Goal: Task Accomplishment & Management: Manage account settings

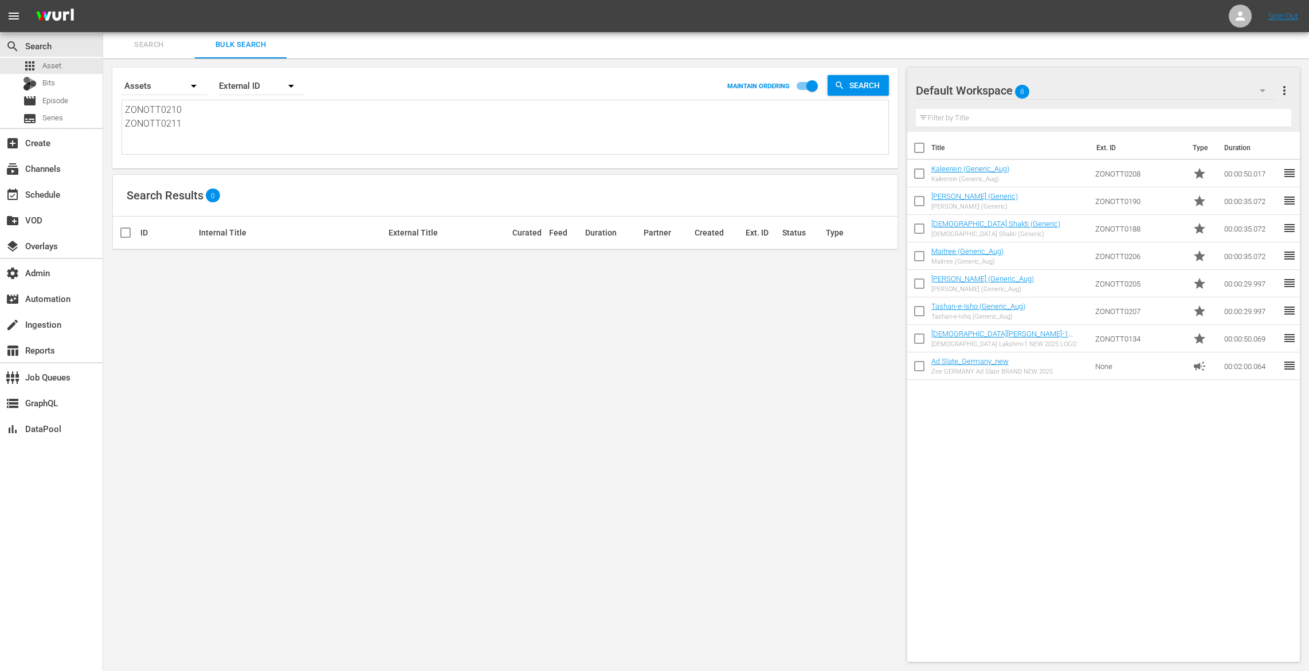
scroll to position [1, 0]
click at [47, 88] on span "Bits" at bounding box center [48, 82] width 13 height 11
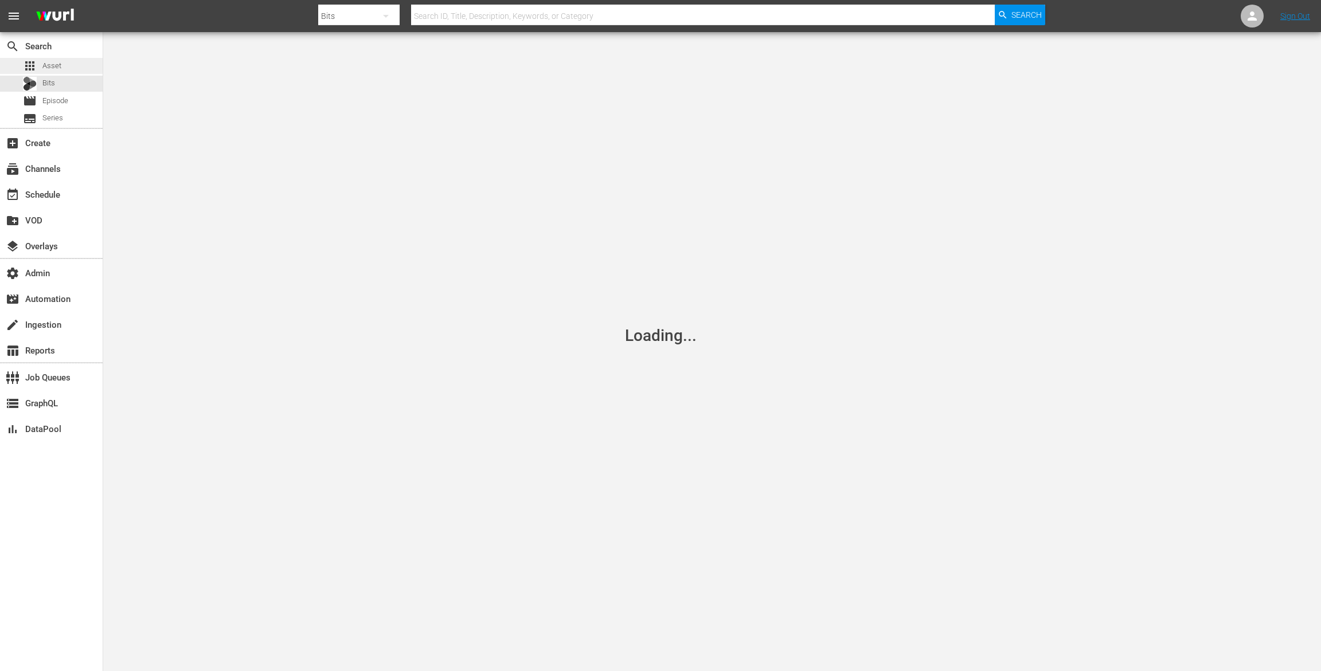
click at [47, 66] on span "Asset" at bounding box center [51, 65] width 19 height 11
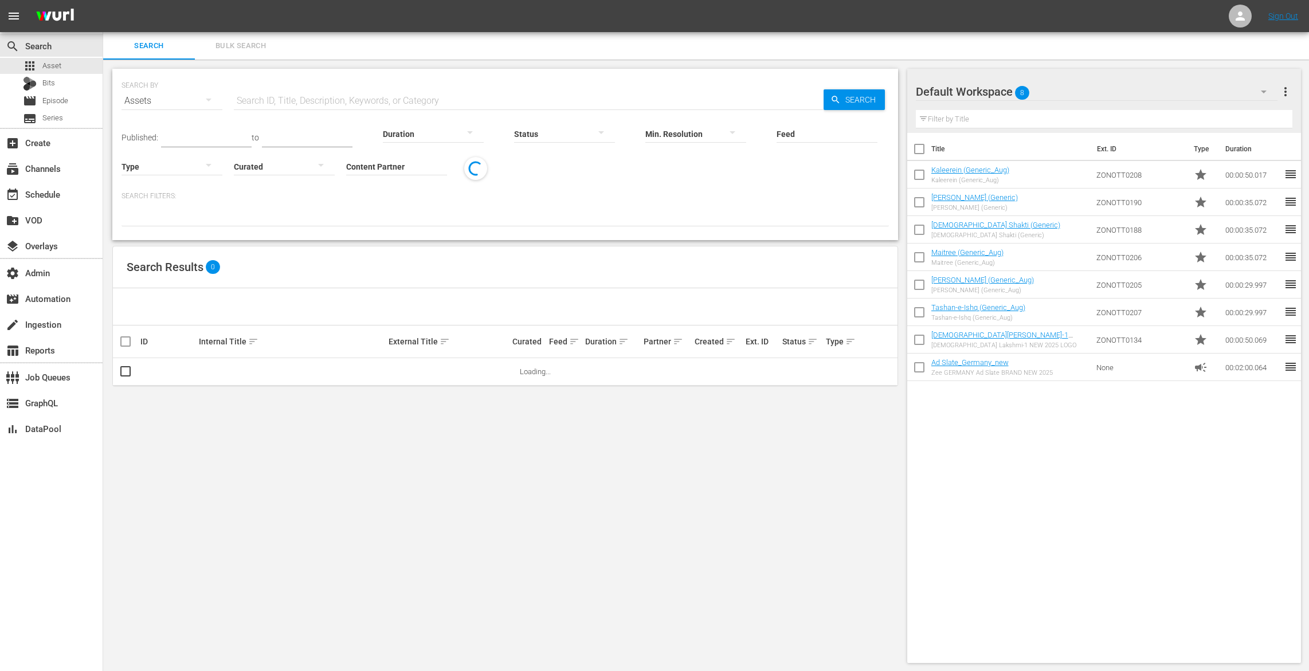
click at [258, 45] on span "Bulk Search" at bounding box center [241, 46] width 78 height 13
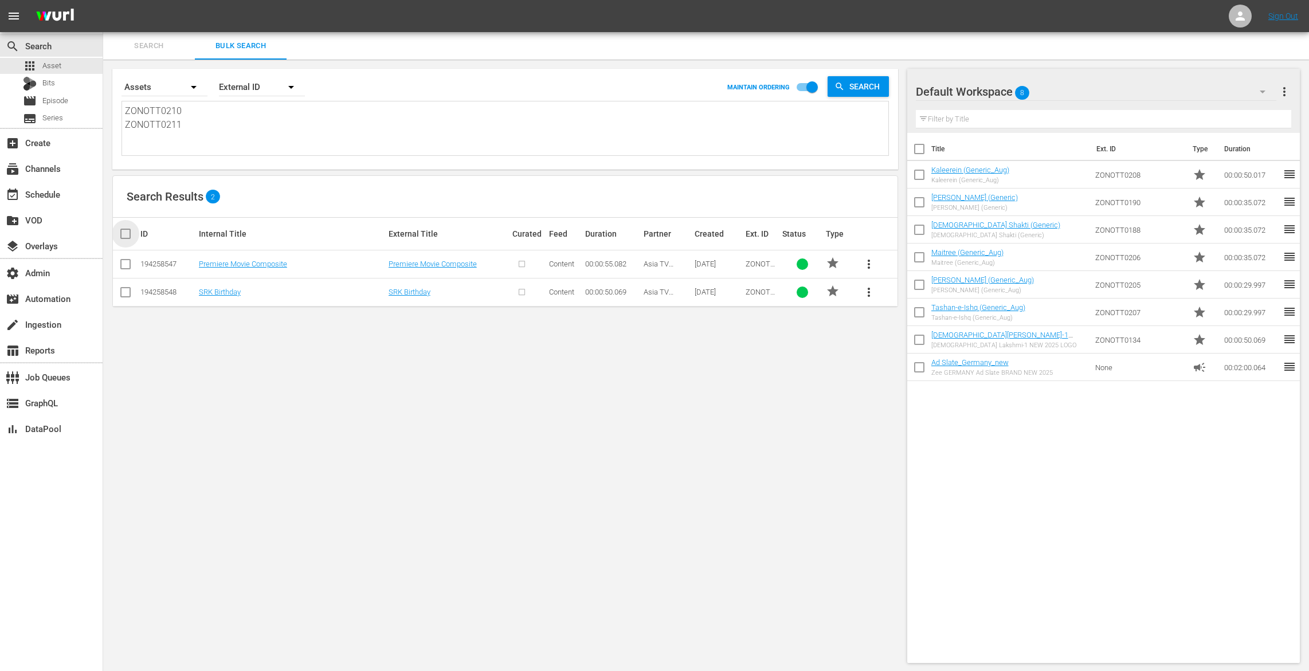
click at [127, 232] on input "checkbox" at bounding box center [130, 234] width 23 height 14
checkbox input "true"
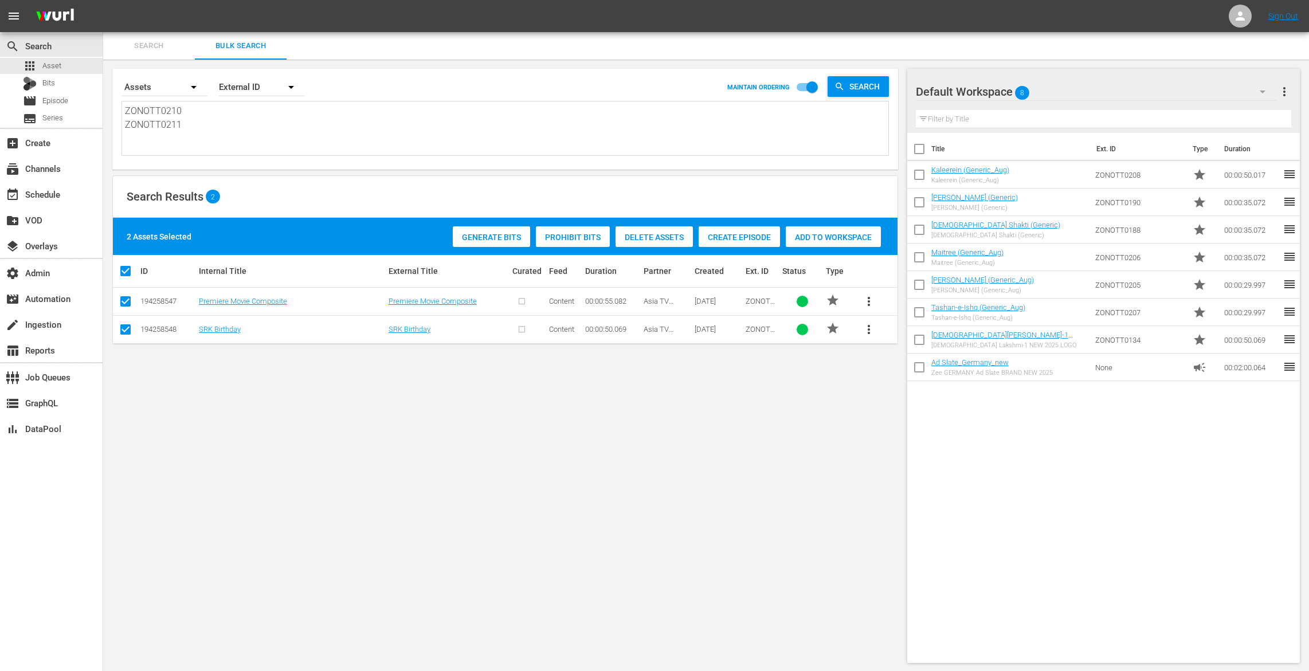
click at [841, 230] on div "Add to Workspace" at bounding box center [833, 237] width 95 height 22
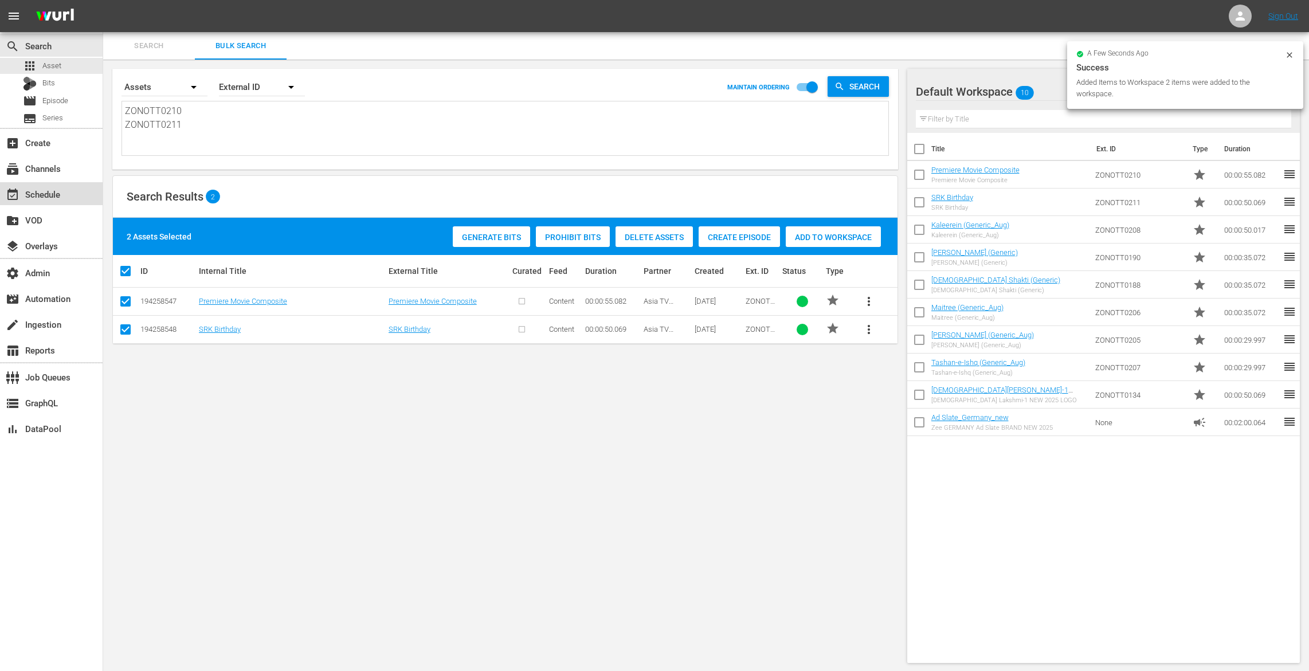
click at [65, 195] on div "event_available Schedule" at bounding box center [51, 193] width 103 height 23
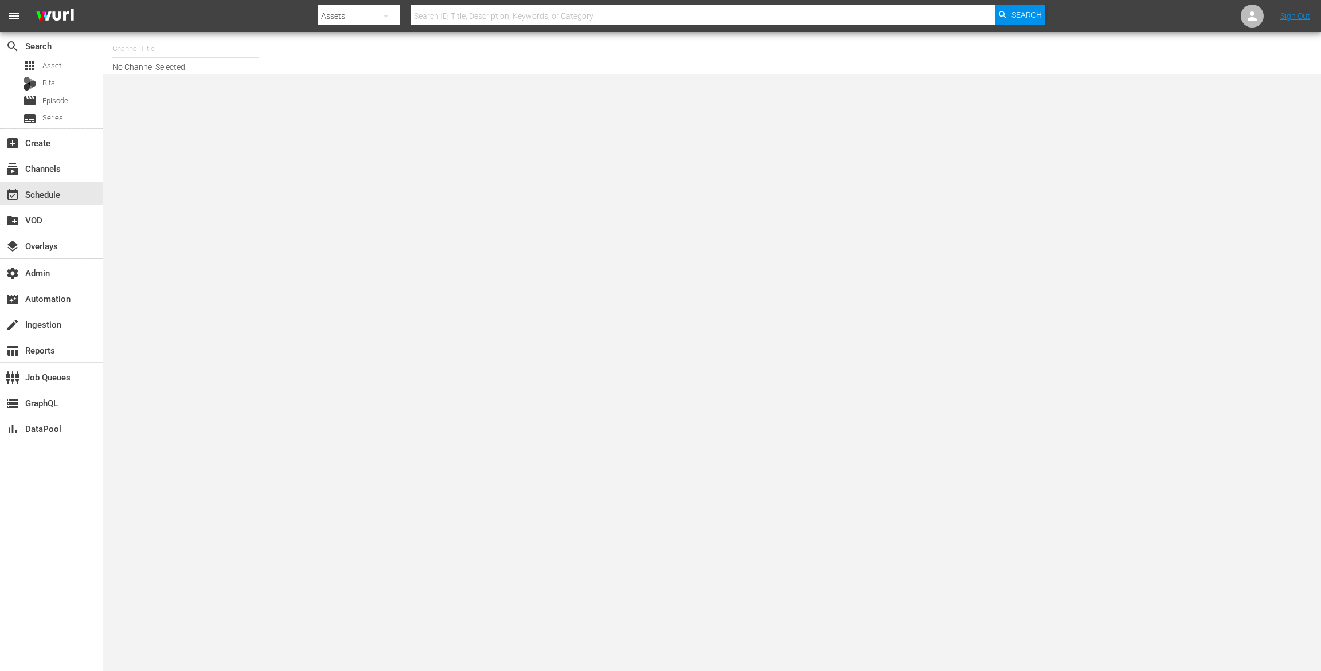
click at [127, 45] on input "text" at bounding box center [185, 49] width 147 height 28
click at [199, 75] on div "Zee One (1547 - asiatvlimited_zeeone_1)" at bounding box center [270, 81] width 297 height 28
type input "Zee One (1547 - asiatvlimited_zeeone_1)"
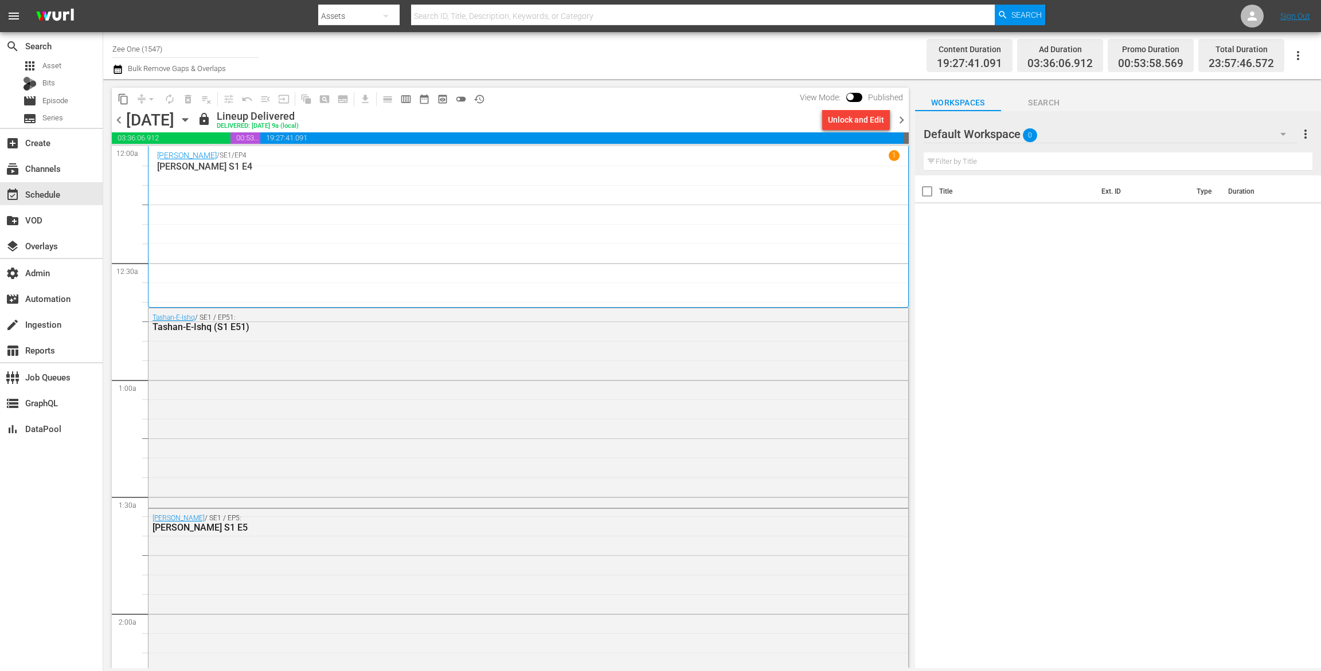
click at [191, 121] on icon "button" at bounding box center [185, 120] width 13 height 13
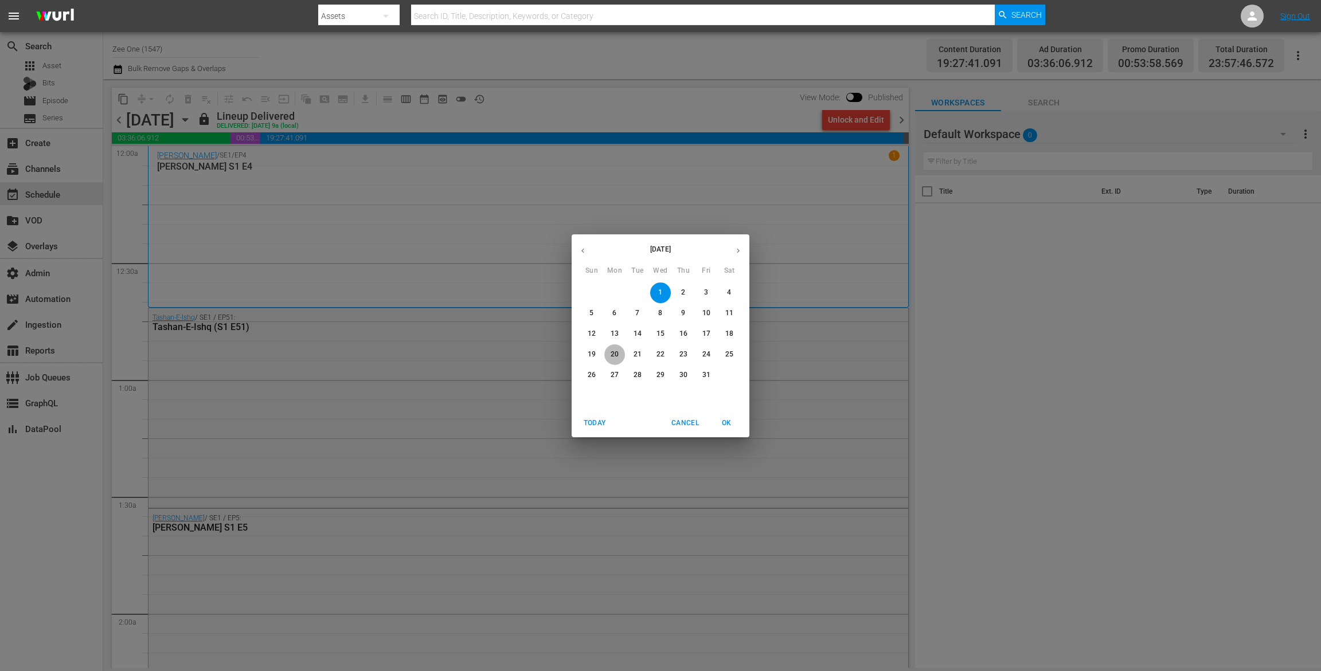
click at [617, 355] on p "20" at bounding box center [615, 355] width 8 height 10
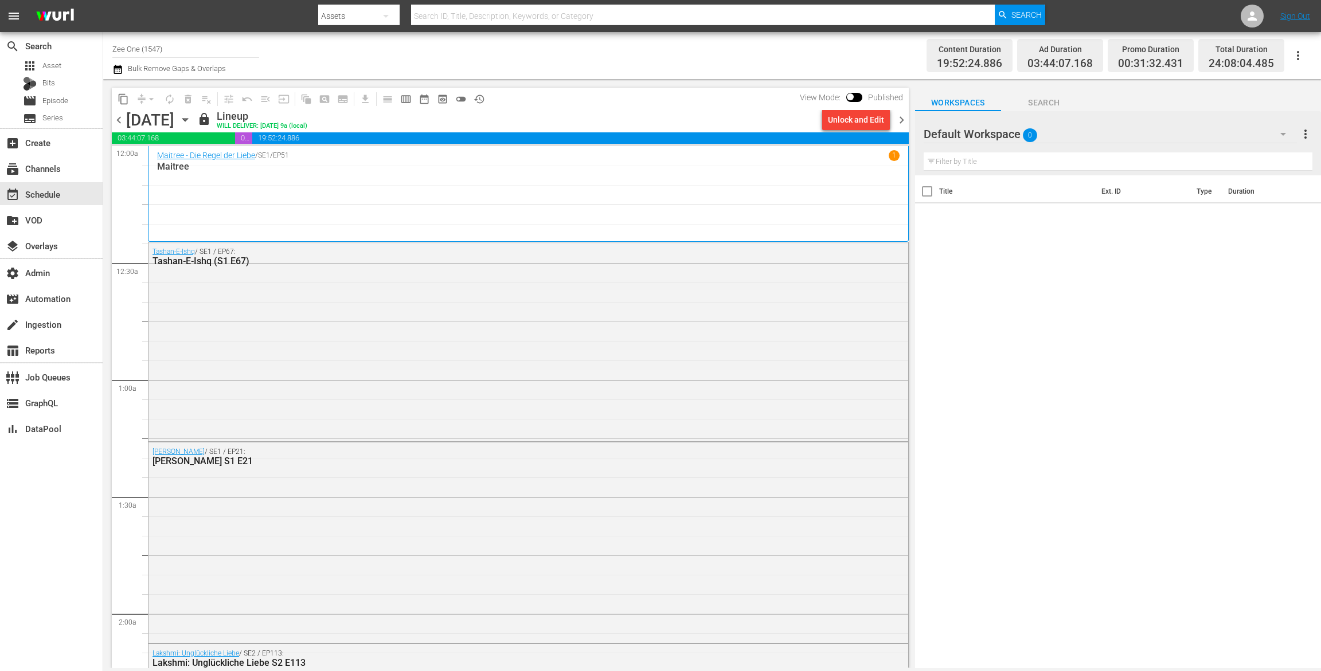
click at [191, 116] on icon "button" at bounding box center [185, 120] width 13 height 13
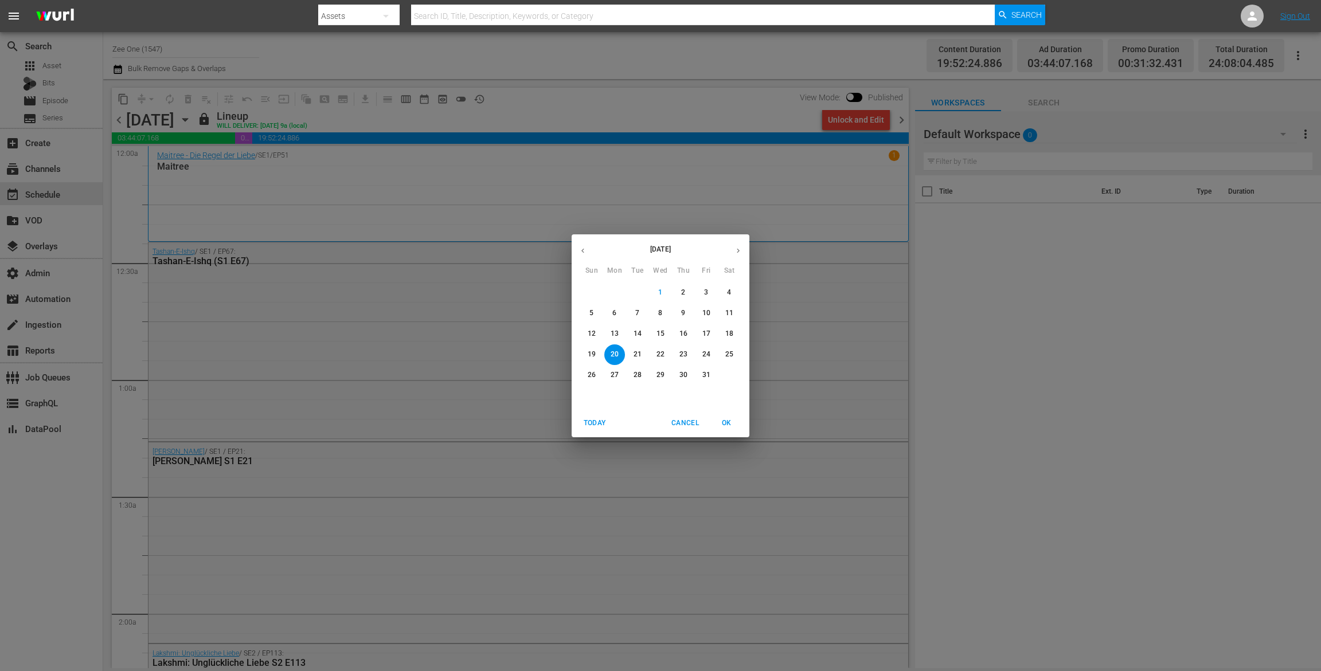
click at [702, 352] on p "24" at bounding box center [706, 355] width 8 height 10
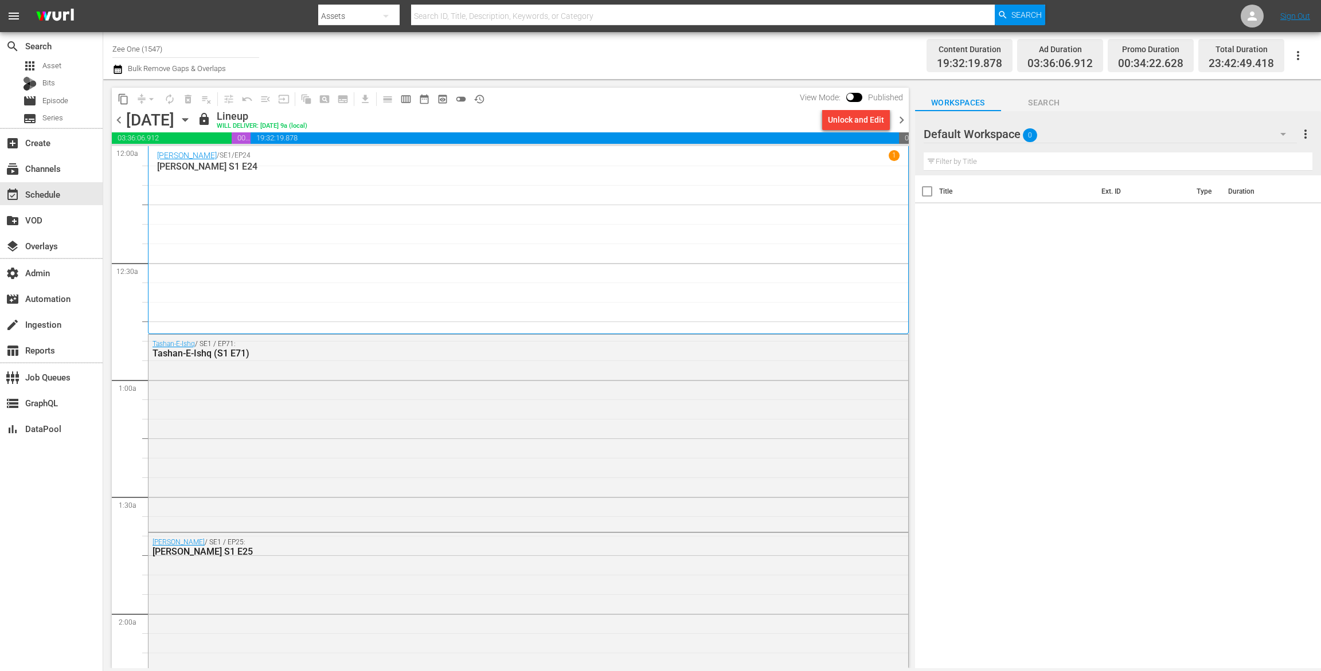
click at [119, 68] on icon "button" at bounding box center [118, 69] width 8 height 9
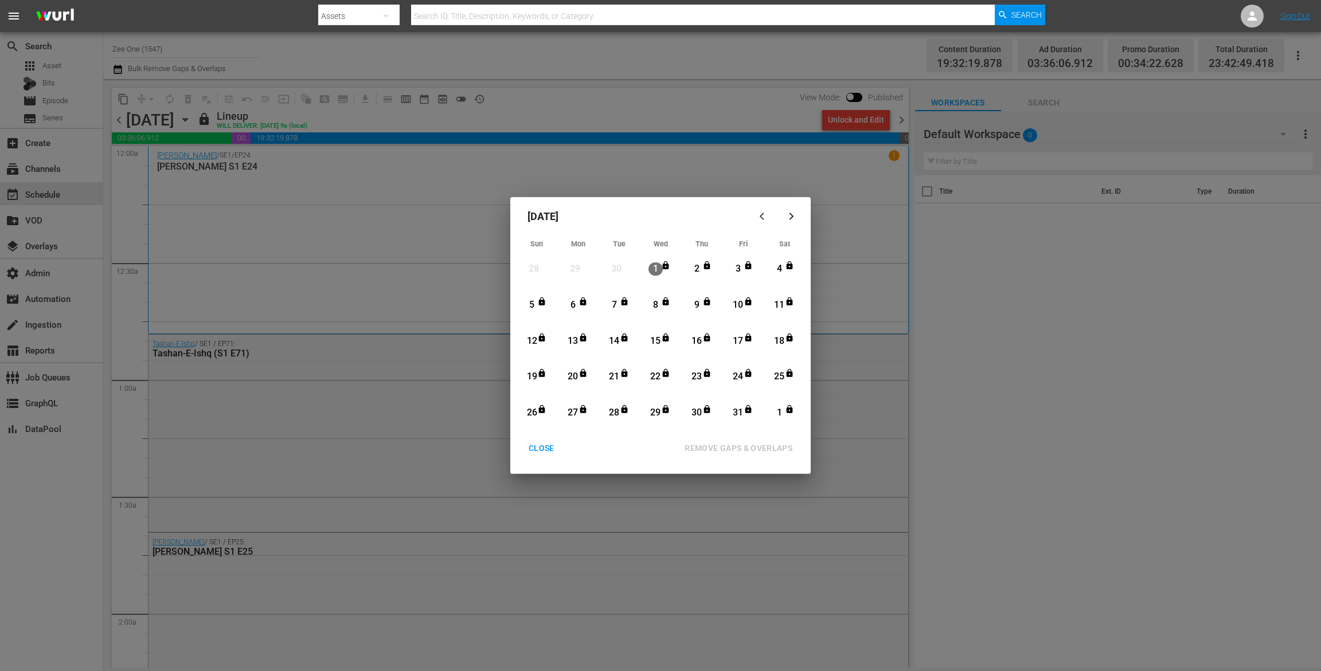
click at [741, 375] on div "24" at bounding box center [738, 376] width 14 height 13
click at [783, 413] on div "1" at bounding box center [779, 412] width 14 height 13
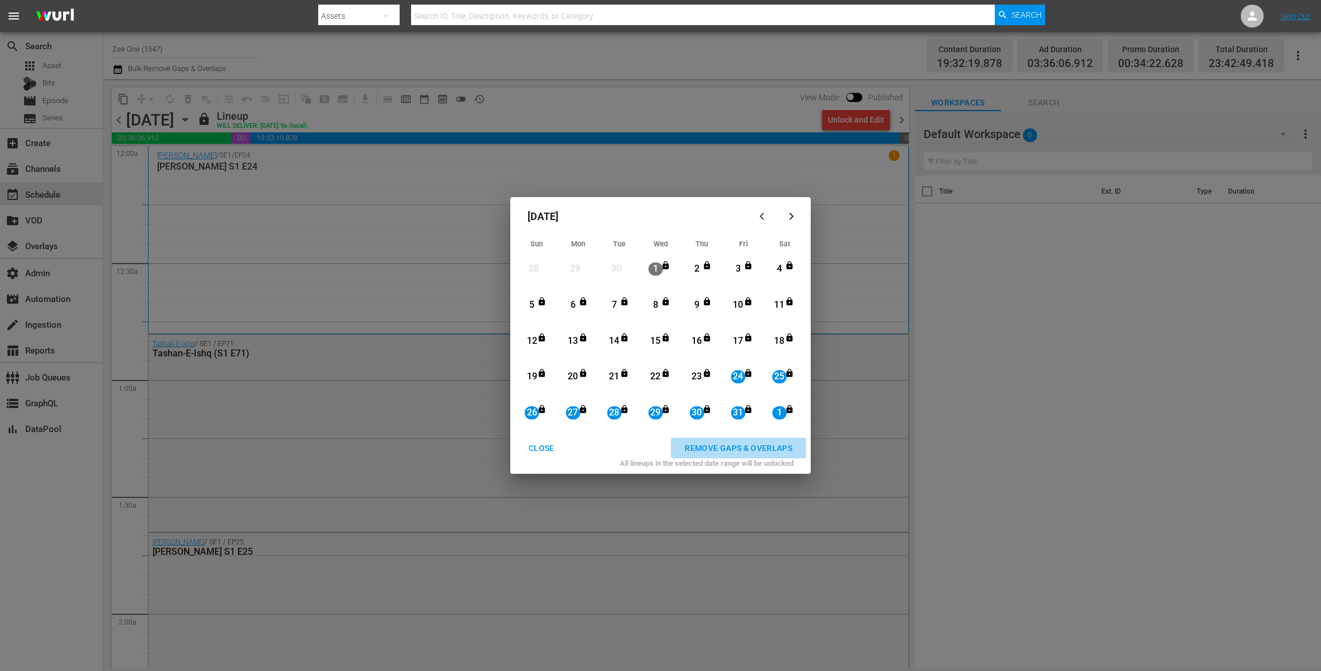
click at [770, 451] on div "REMOVE GAPS & OVERLAPS" at bounding box center [738, 448] width 126 height 14
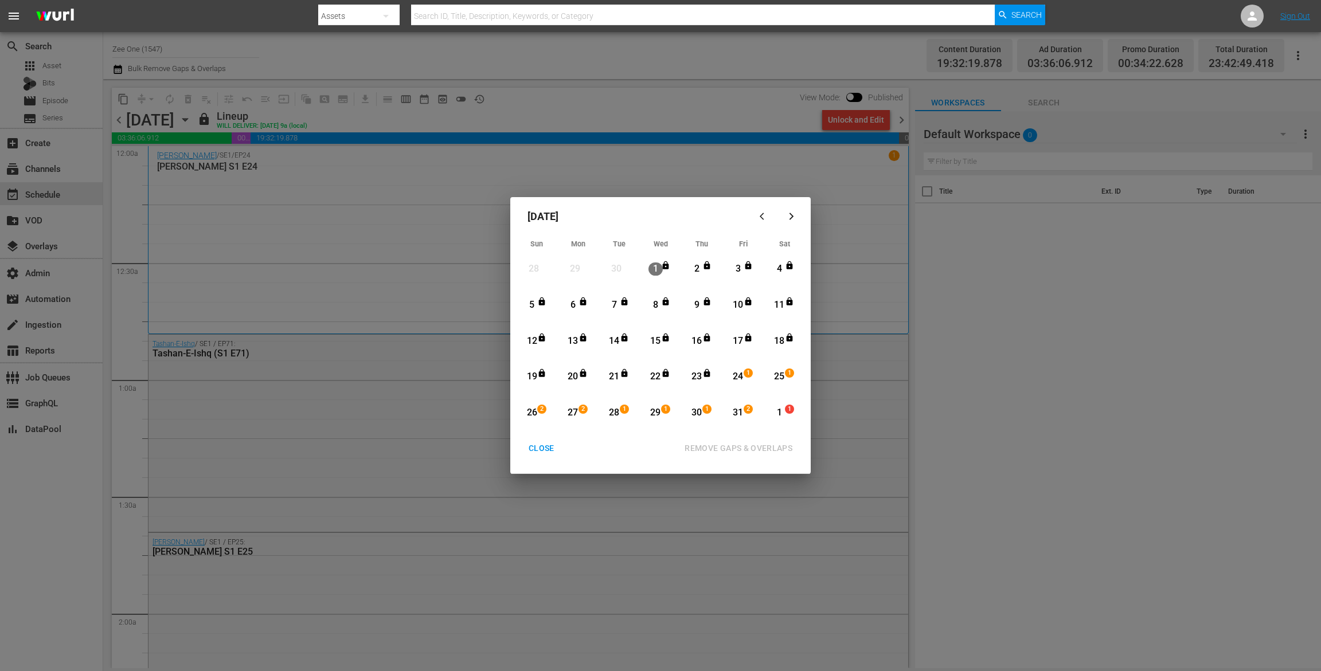
click at [541, 445] on div "CLOSE" at bounding box center [541, 448] width 44 height 14
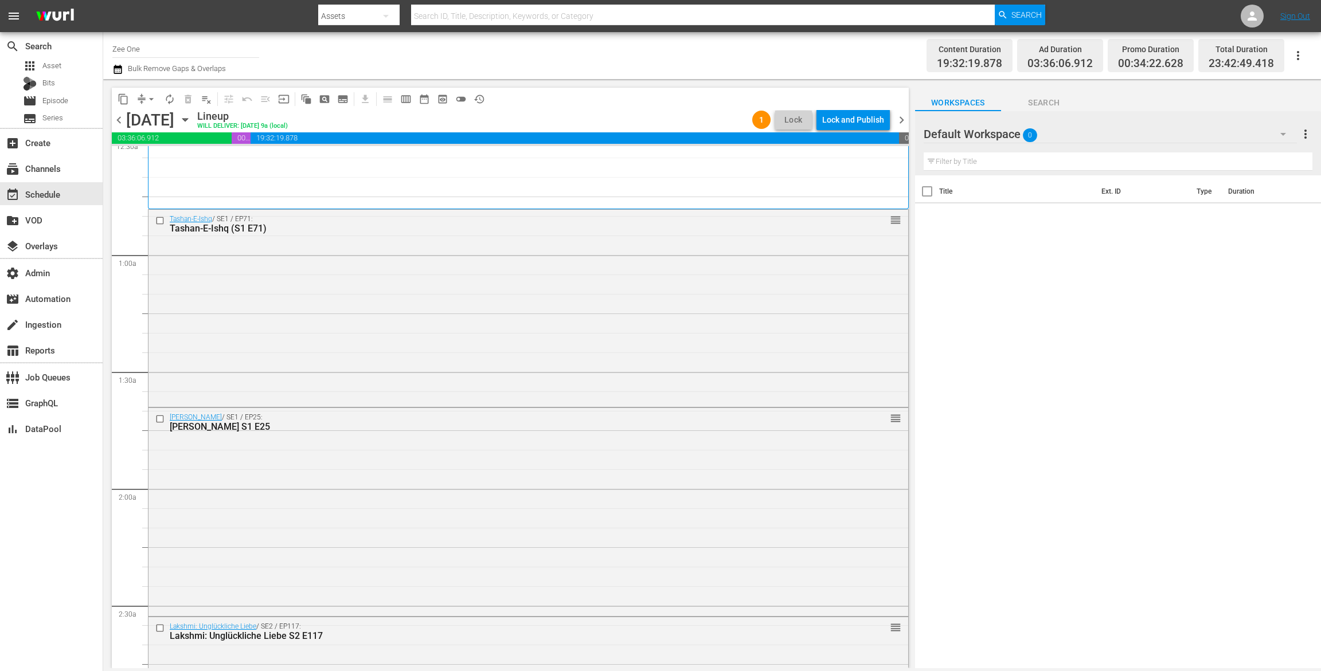
scroll to position [138, 0]
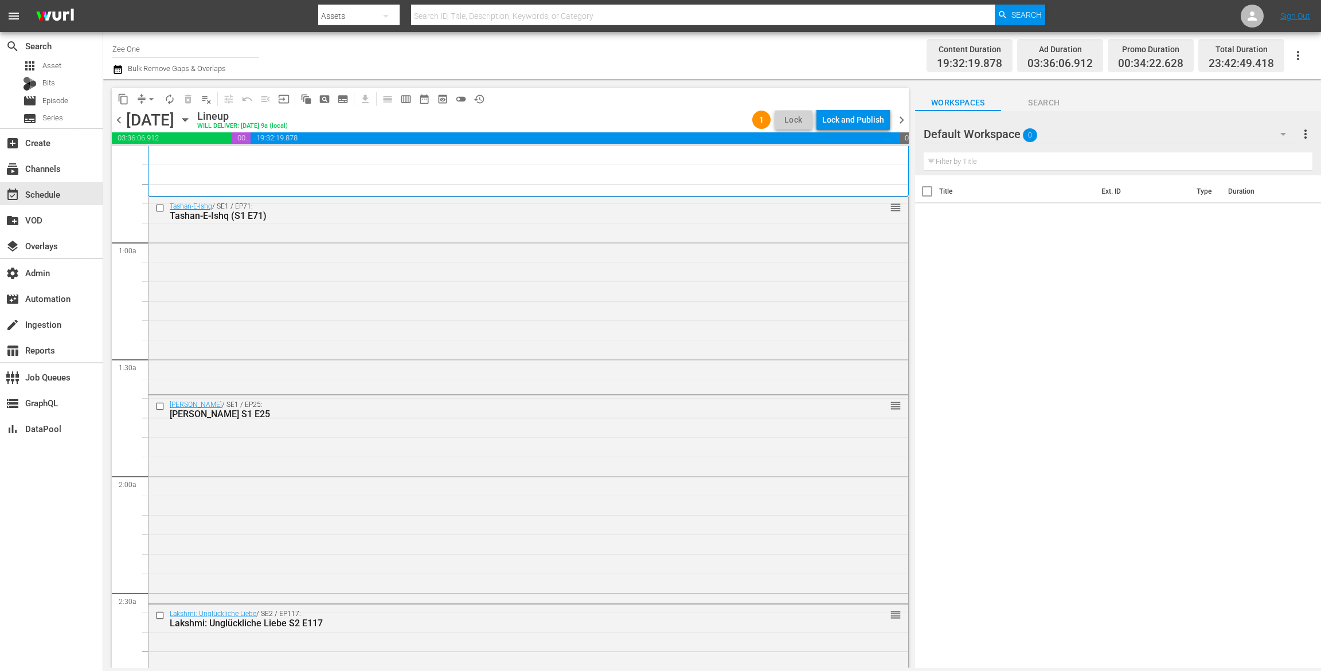
click at [570, 190] on div "Radha Mohan / SE1 / EP24 1 Radha Mohan S1 E24" at bounding box center [528, 102] width 742 height 179
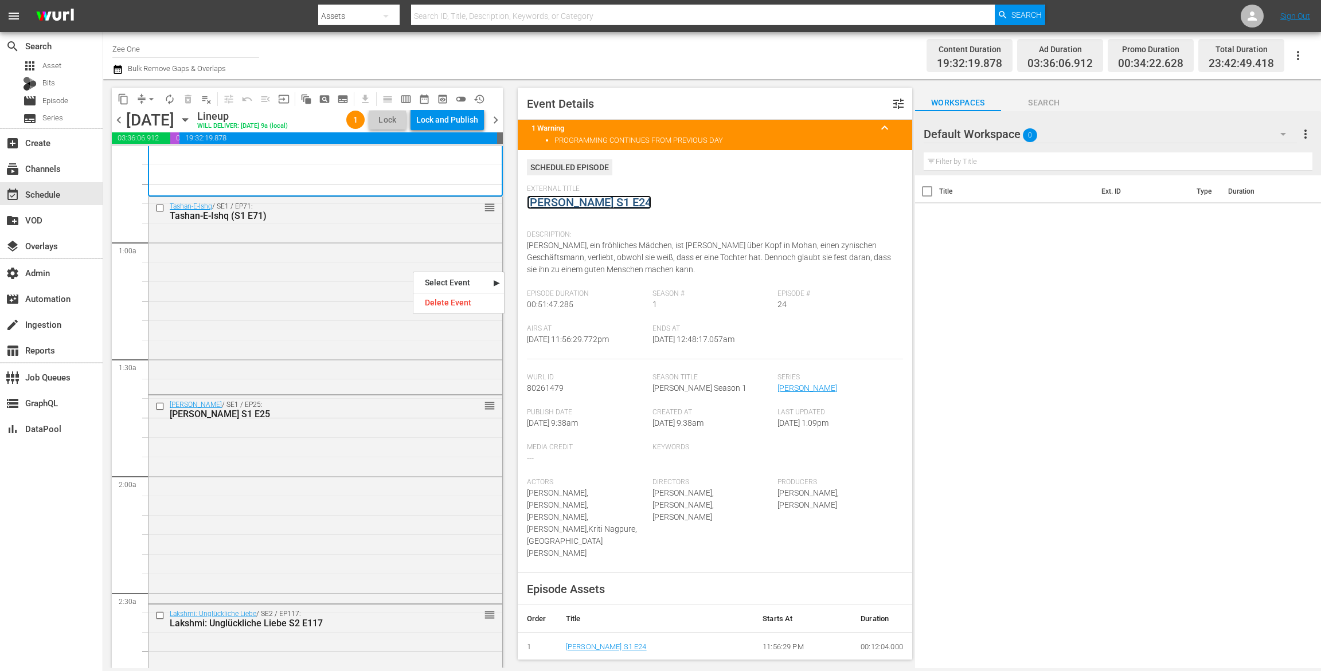
click at [560, 201] on link "Radha Mohan S1 E24" at bounding box center [589, 202] width 124 height 14
click at [332, 294] on div "Tashan-E-Ishq / SE1 / EP71: Tashan-E-Ishq (S1 E71) reorder" at bounding box center [325, 294] width 354 height 195
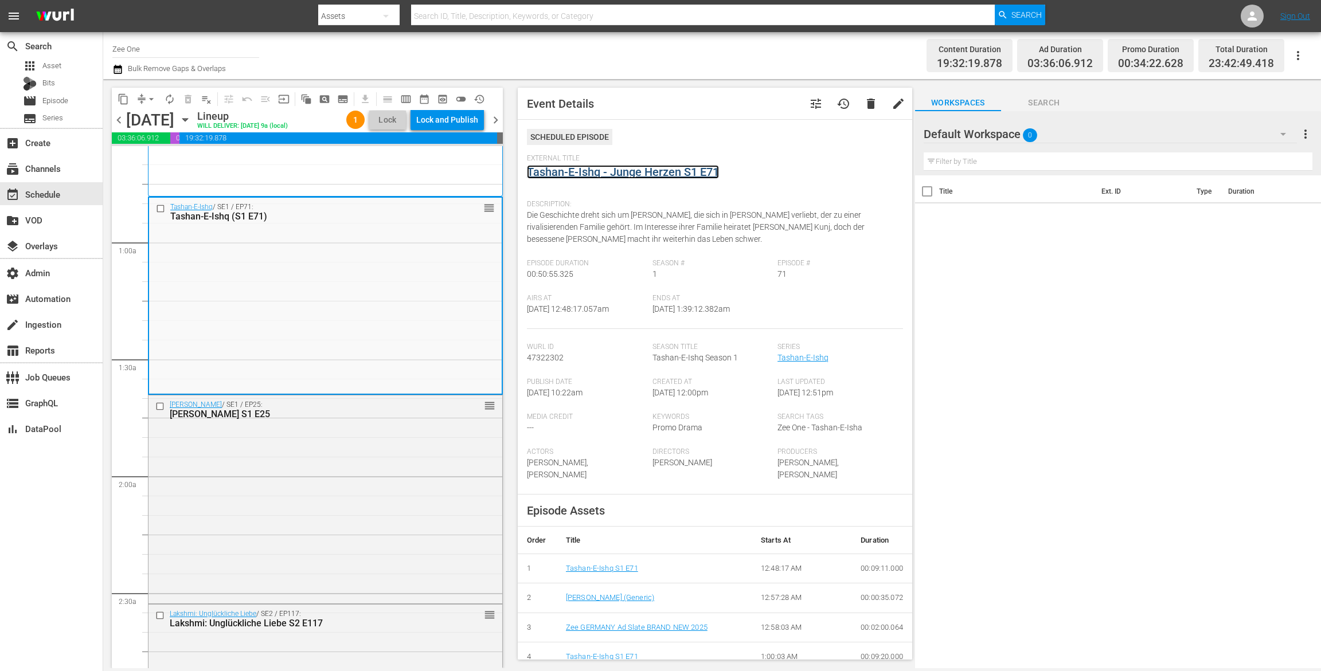
click at [555, 169] on link "Tashan-E-Ishq - Junge Herzen S1 E71" at bounding box center [623, 172] width 192 height 14
click at [363, 517] on div "Radha Mohan / SE1 / EP25: Radha Mohan S1 E25 reorder" at bounding box center [325, 498] width 354 height 205
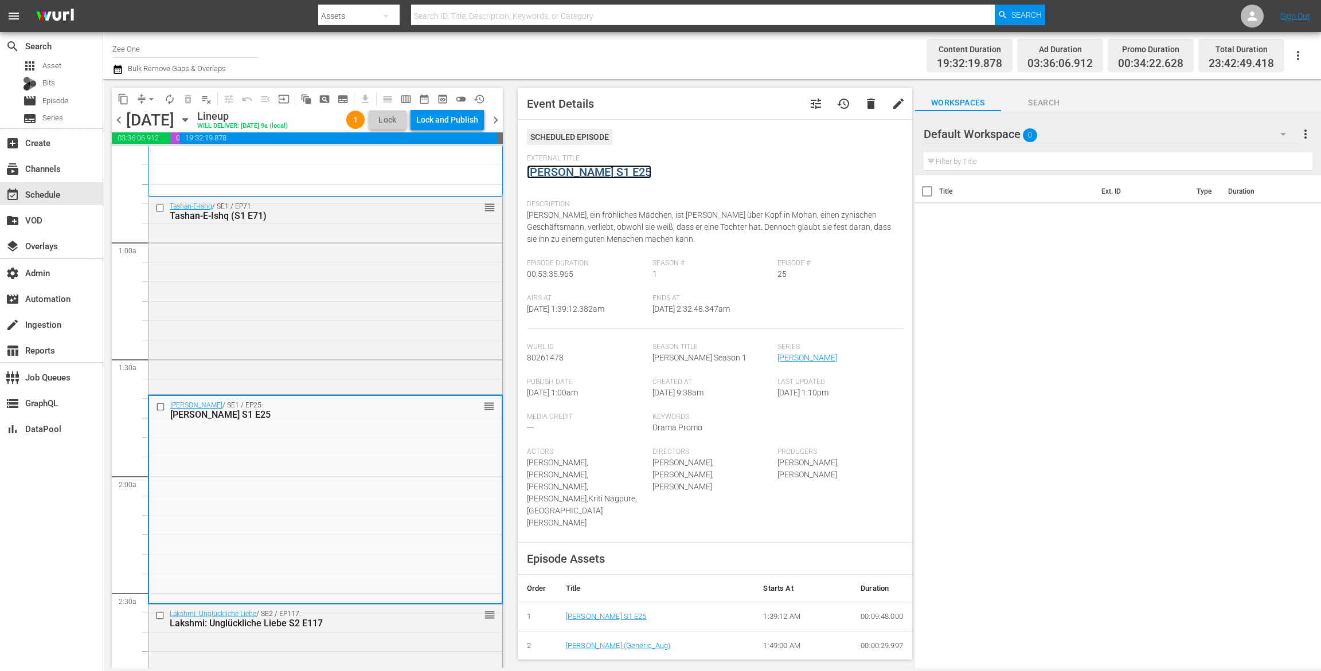
click at [571, 167] on link "Radha Mohan S1 E25" at bounding box center [589, 172] width 124 height 14
click at [417, 619] on div "Lakshmi: Unglückliche Liebe S2 E117" at bounding box center [306, 623] width 273 height 11
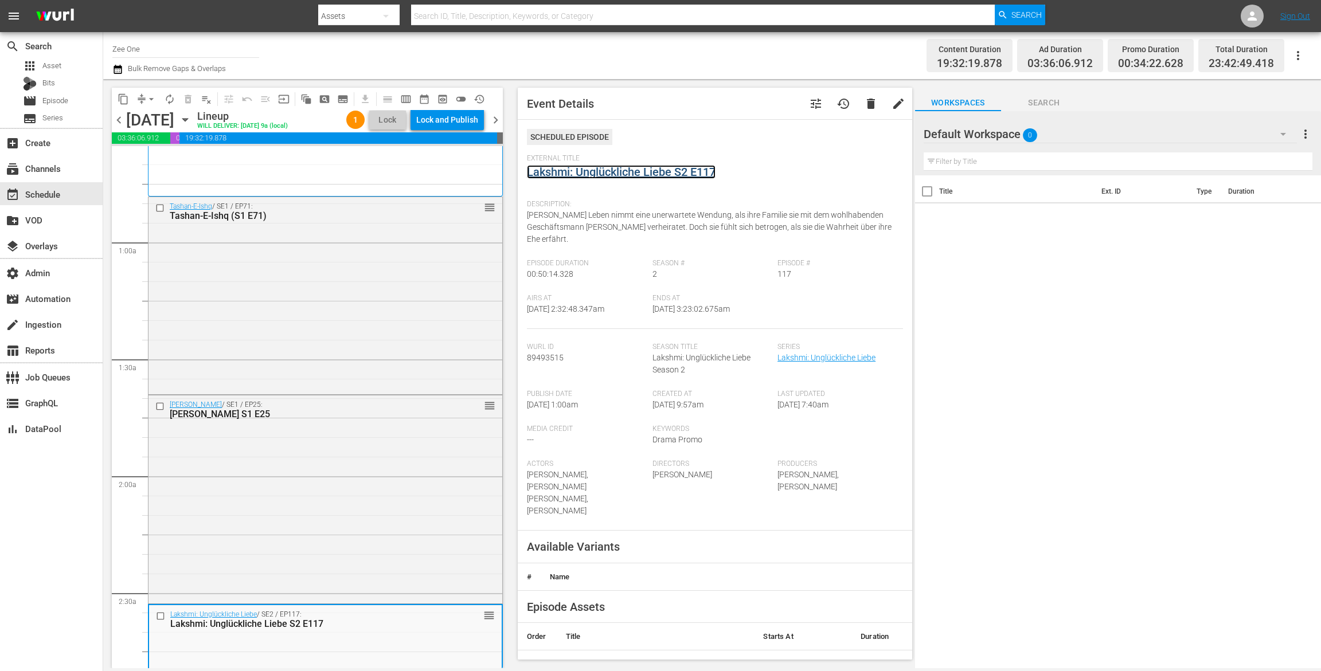
click at [580, 170] on link "Lakshmi: Unglückliche Liebe S2 E117" at bounding box center [621, 172] width 189 height 14
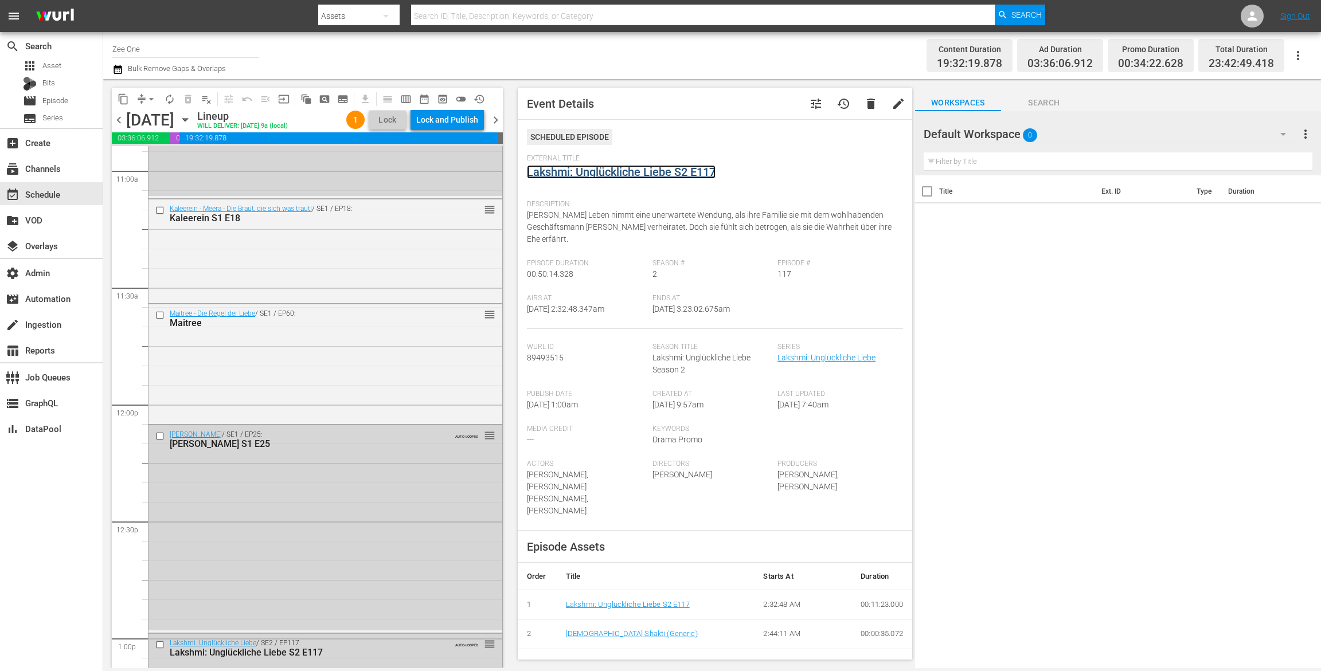
scroll to position [2624, 0]
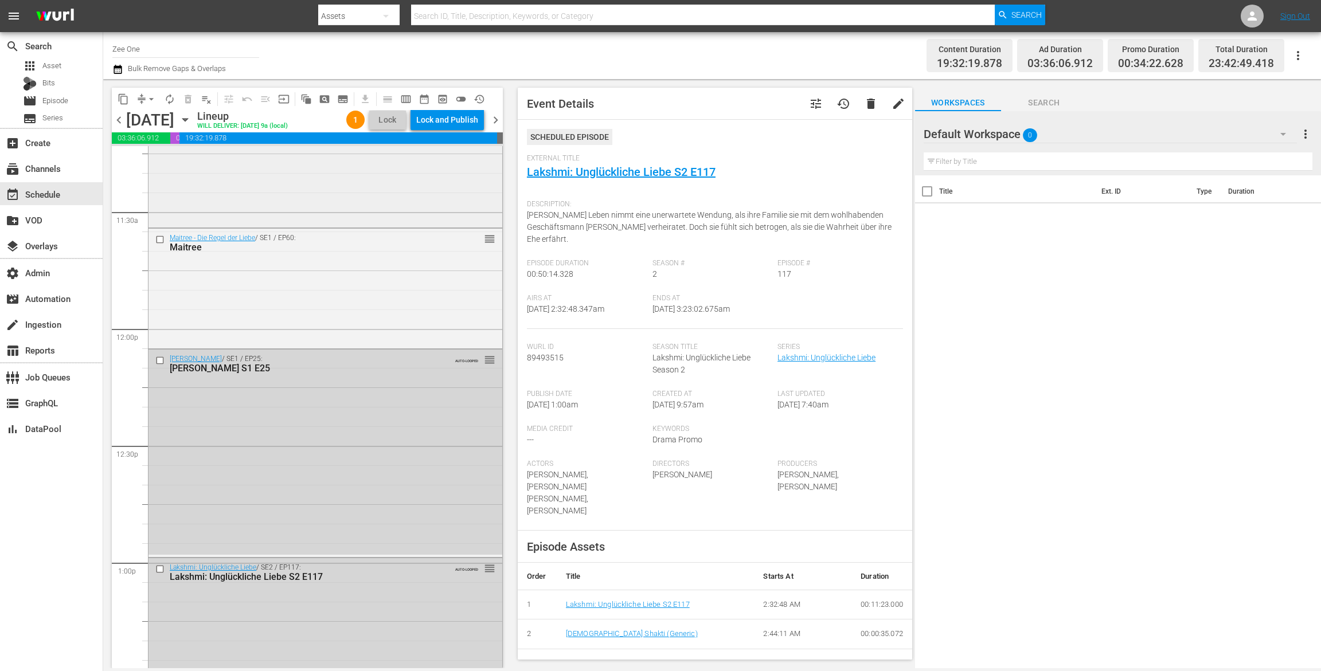
click at [421, 194] on div "Kaleerein - Meera - Die Braut, die sich was traut! / SE1 / EP18: Kaleerein S1 E…" at bounding box center [325, 174] width 354 height 101
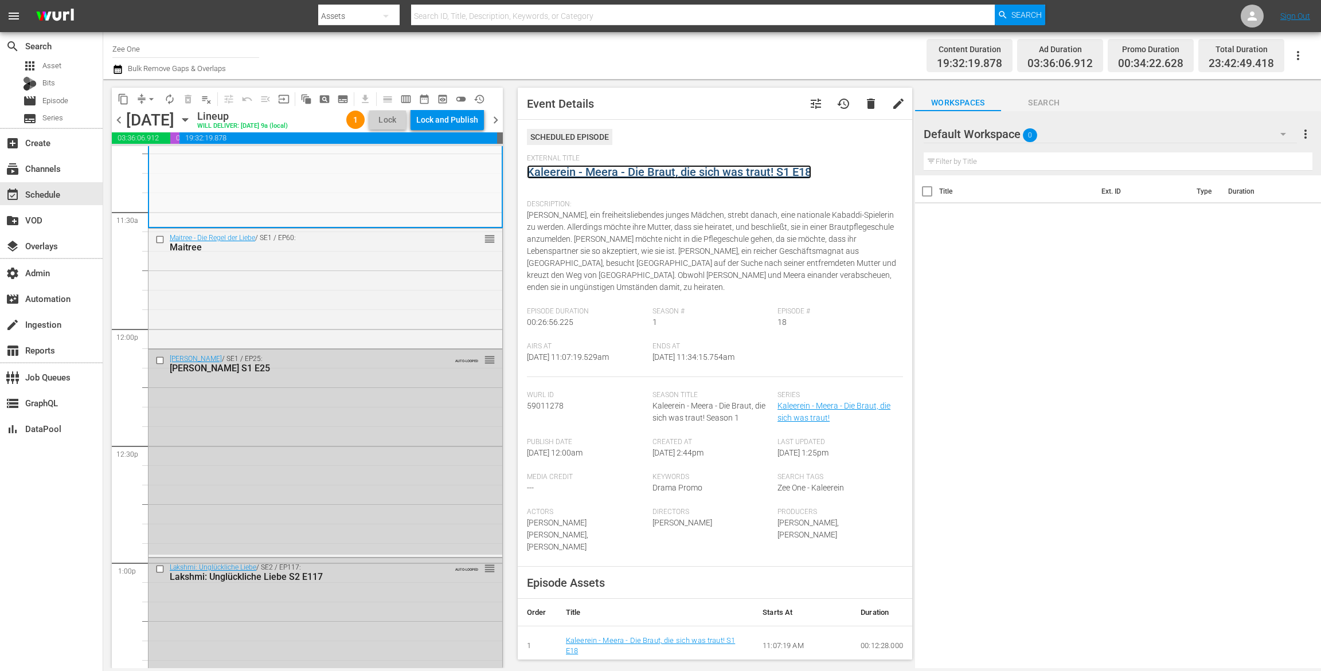
click at [562, 173] on link "Kaleerein - Meera - Die Braut, die sich was traut! S1 E18" at bounding box center [669, 172] width 284 height 14
click at [389, 302] on div "Maitree - Die Regel der Liebe / SE1 / EP60: Maitree reorder" at bounding box center [325, 287] width 354 height 117
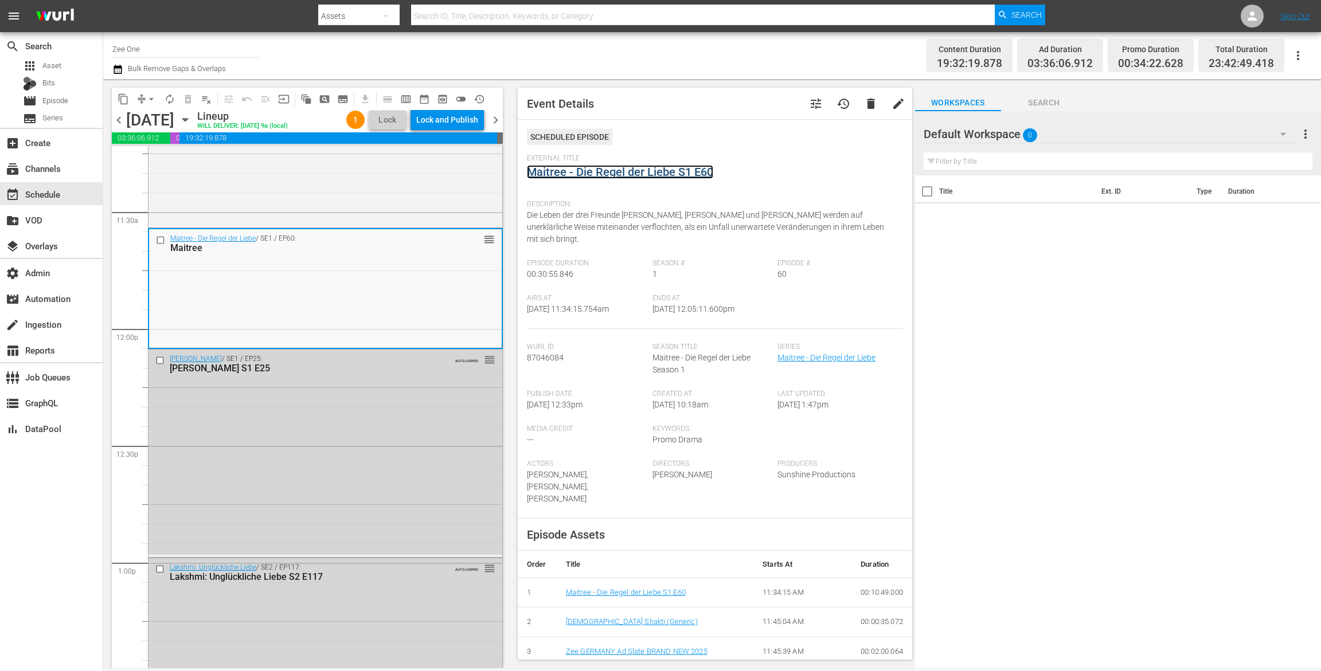
click at [540, 171] on link "Maitree - Die Regel der Liebe S1 E60" at bounding box center [620, 172] width 186 height 14
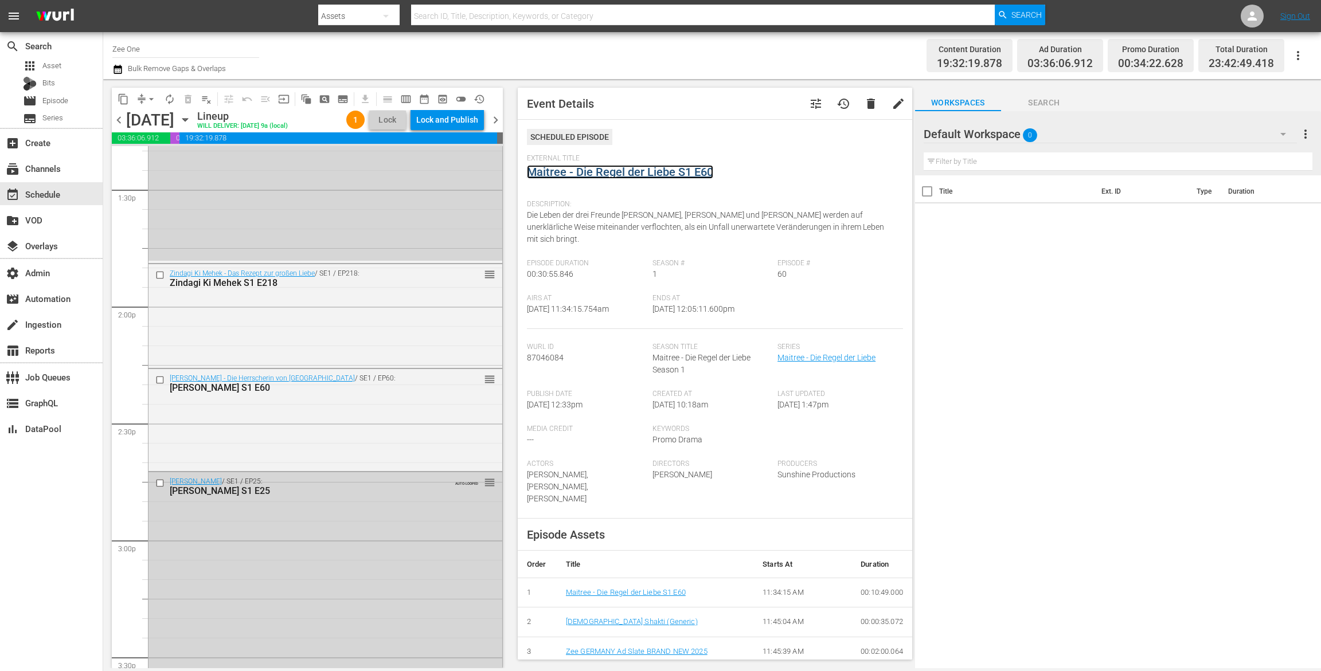
scroll to position [3236, 0]
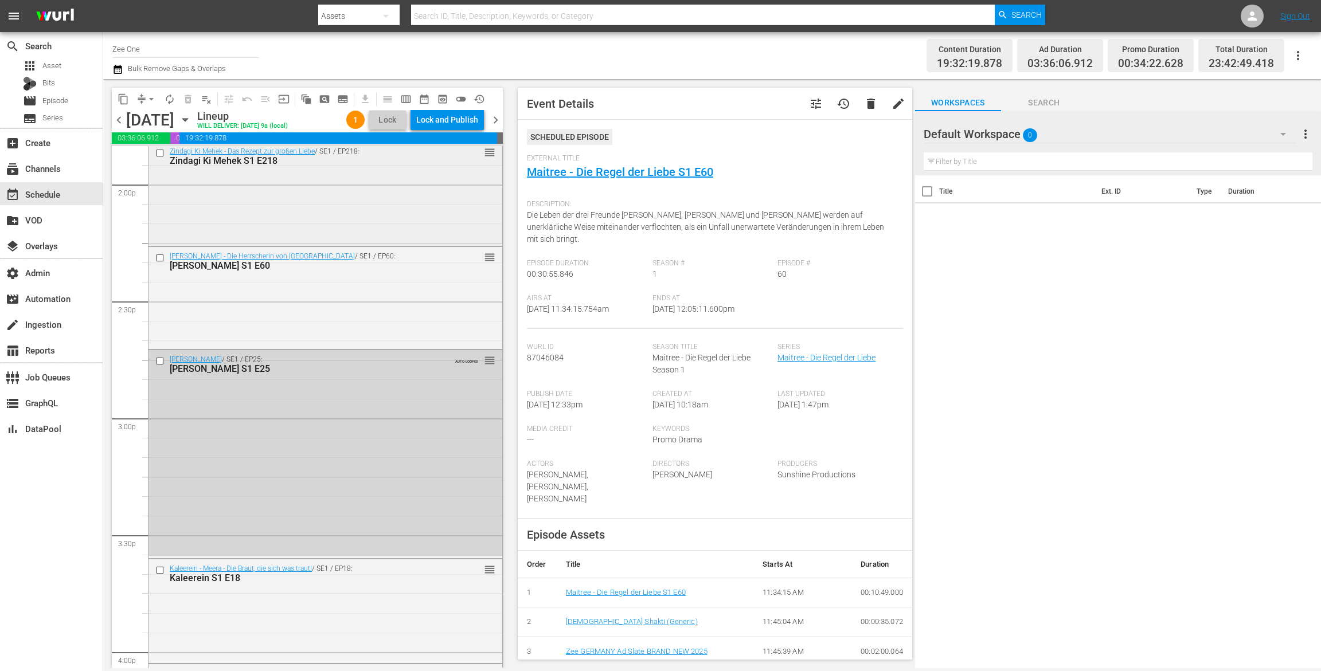
click at [409, 226] on div "Zindagi Ki Mehek - Das Rezept zur großen Liebe / SE1 / EP218: Zindagi Ki Mehek …" at bounding box center [325, 192] width 354 height 101
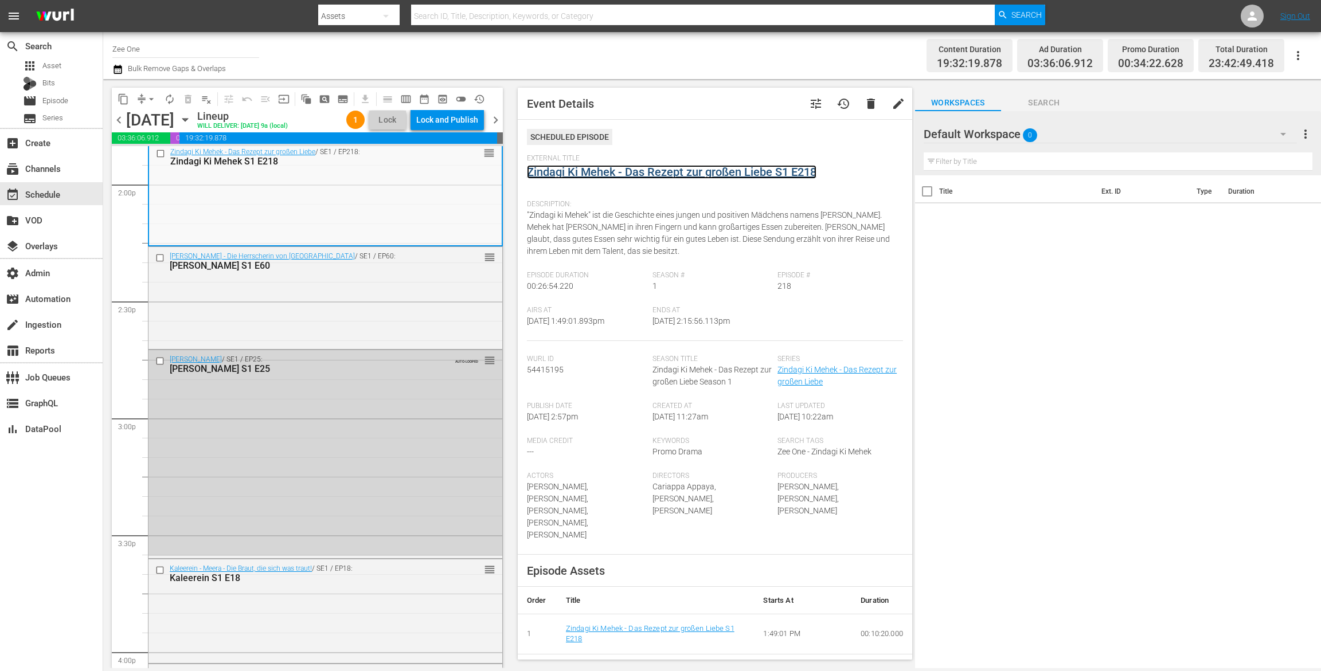
click at [541, 169] on link "Zindagi Ki Mehek - Das Rezept zur großen Liebe S1 E218" at bounding box center [671, 172] width 289 height 14
click at [413, 310] on div "Razia Sultan - Die Herrscherin von Delhi / SE1 / EP60: Razia Sultan S1 E60 reor…" at bounding box center [325, 297] width 354 height 100
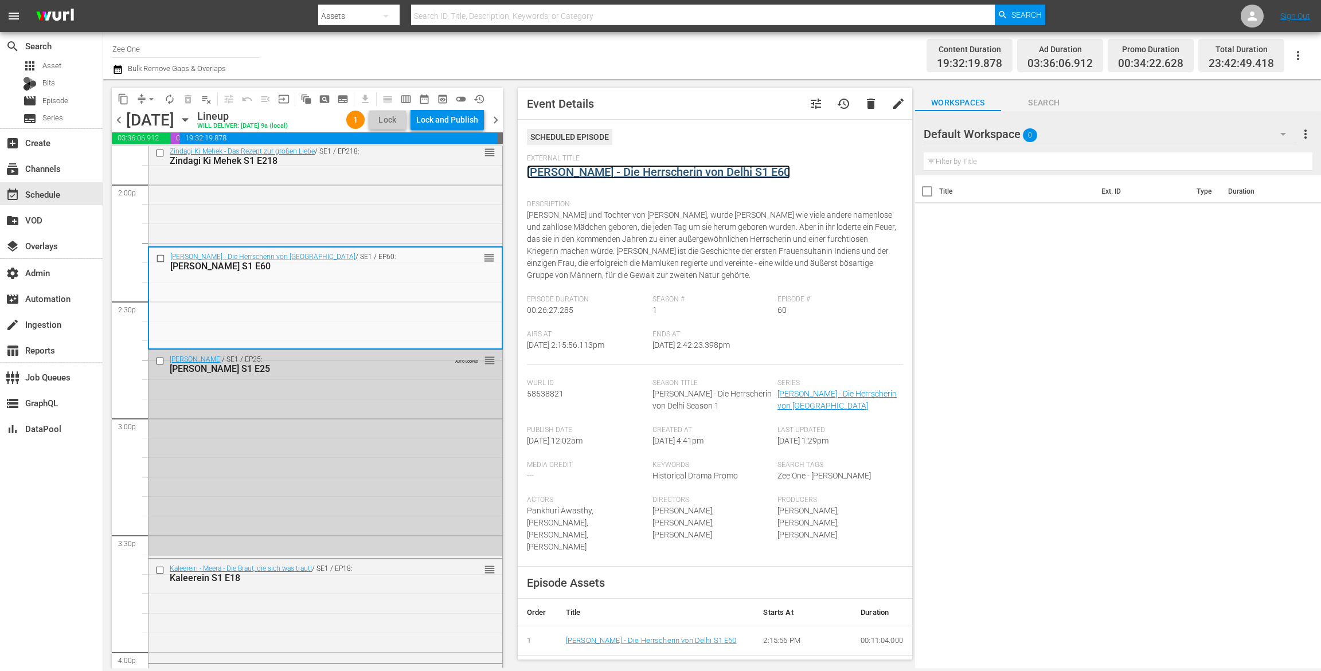
click at [539, 175] on link "Razia Sultan - Die Herrscherin von Delhi S1 E60" at bounding box center [658, 172] width 263 height 14
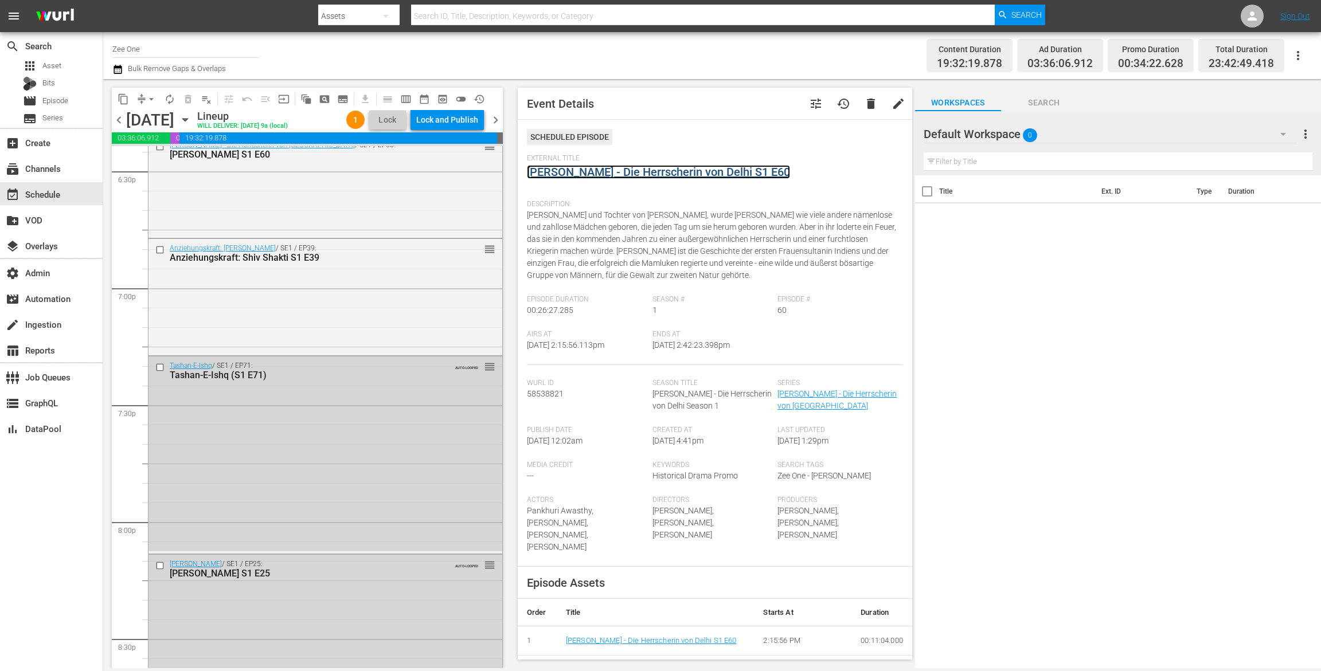
scroll to position [4130, 0]
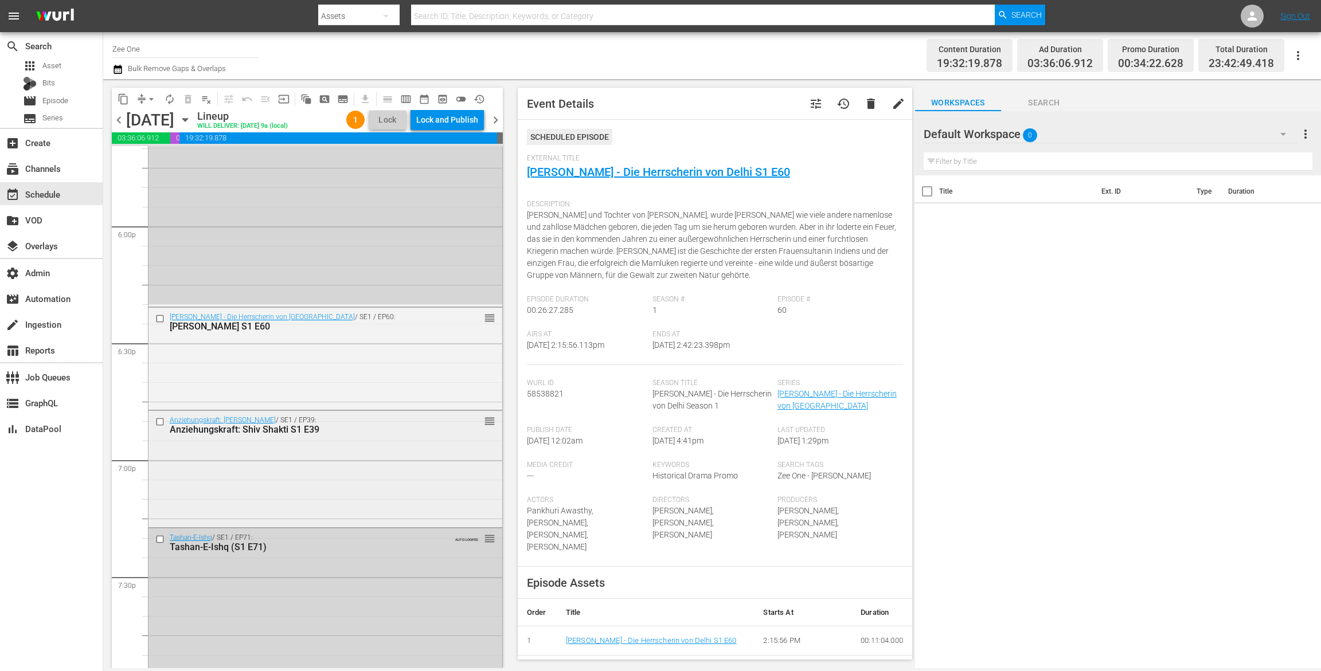
click at [451, 498] on div "Anziehungskraft: Shiv Shakti / SE1 / EP39: Anziehungskraft: Shiv Shakti S1 E39 …" at bounding box center [325, 468] width 354 height 114
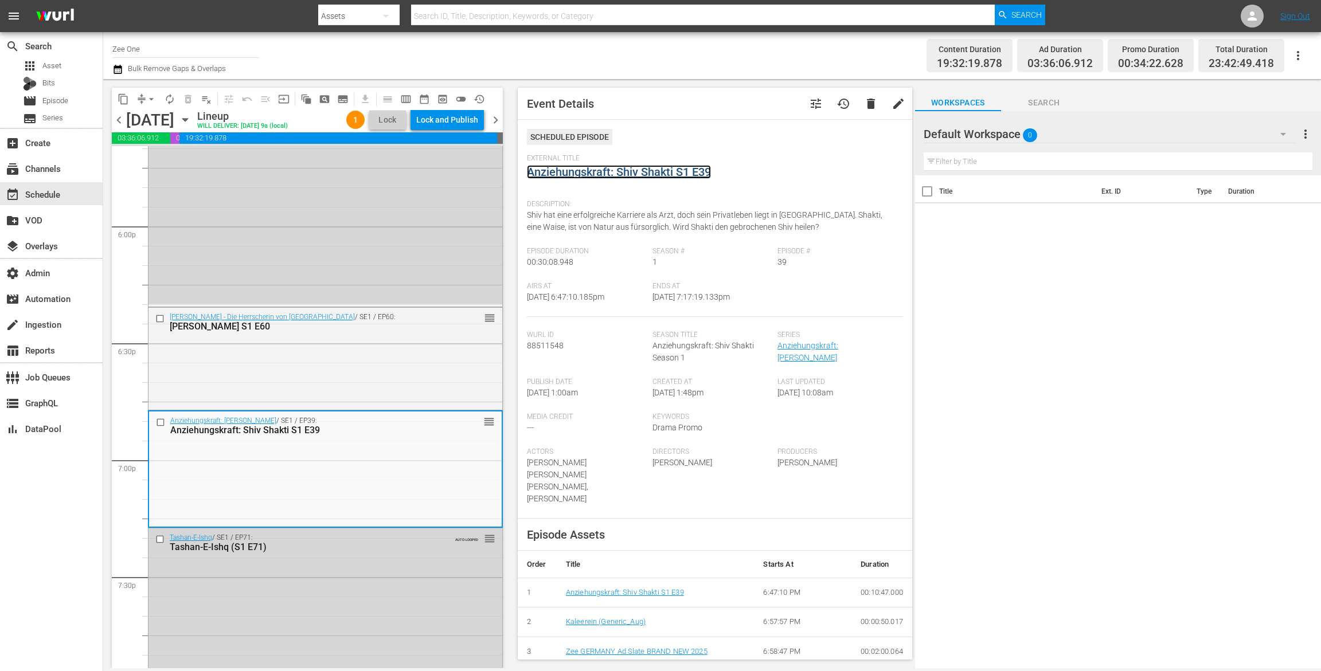
click at [574, 174] on link "Anziehungskraft: Shiv Shakti S1 E39" at bounding box center [619, 172] width 184 height 14
click at [144, 96] on button "arrow_drop_down" at bounding box center [151, 99] width 18 height 18
click at [171, 163] on li "Align to End of Previous Day" at bounding box center [152, 160] width 120 height 19
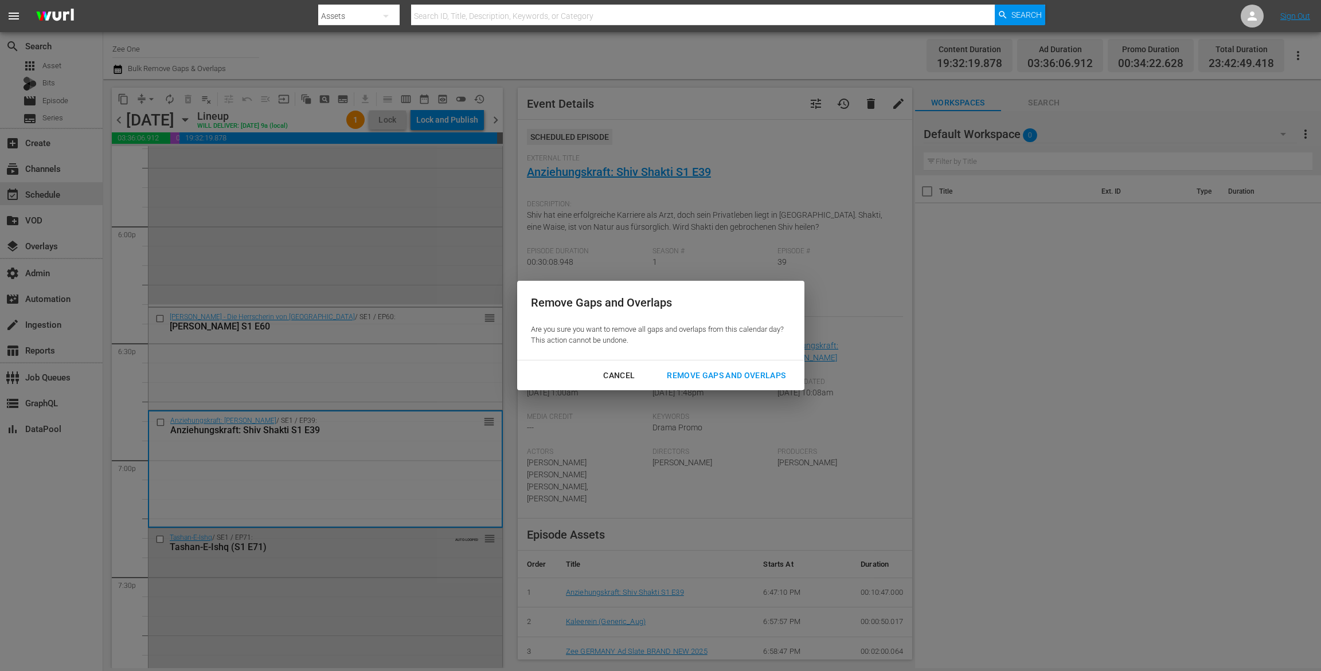
click at [690, 374] on div "Remove Gaps and Overlaps" at bounding box center [726, 376] width 137 height 14
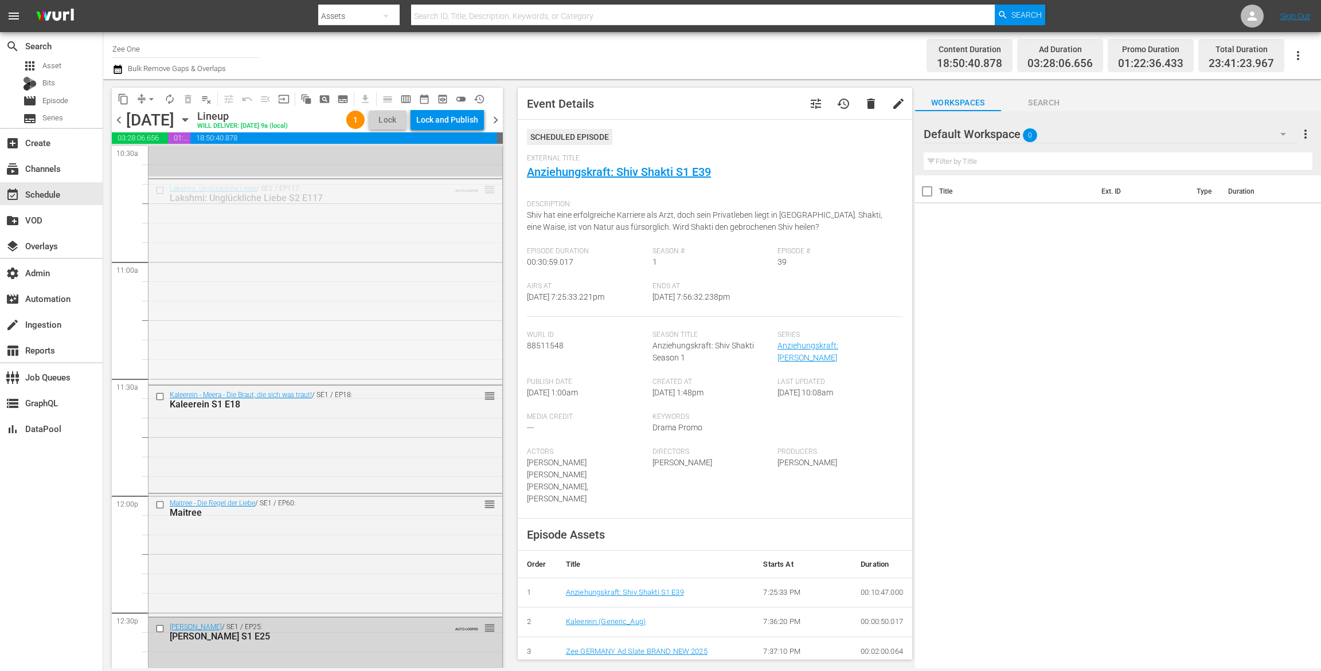
scroll to position [2515, 0]
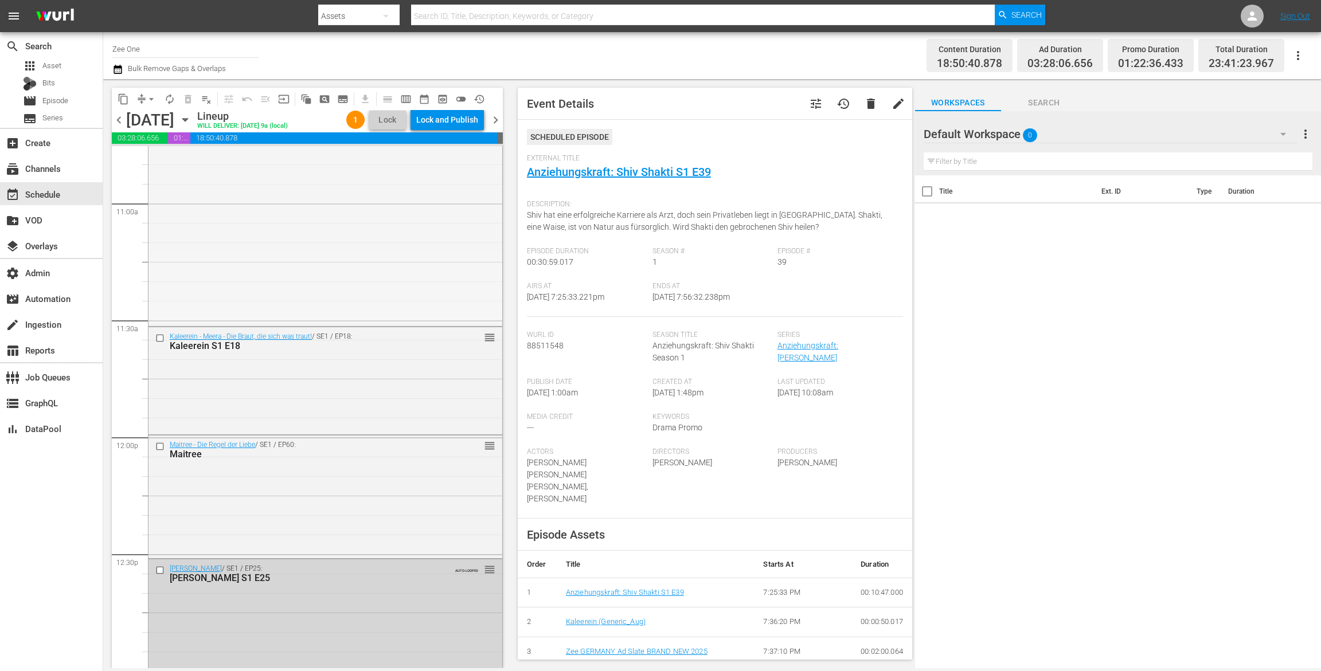
drag, startPoint x: 478, startPoint y: 220, endPoint x: 414, endPoint y: 601, distance: 386.5
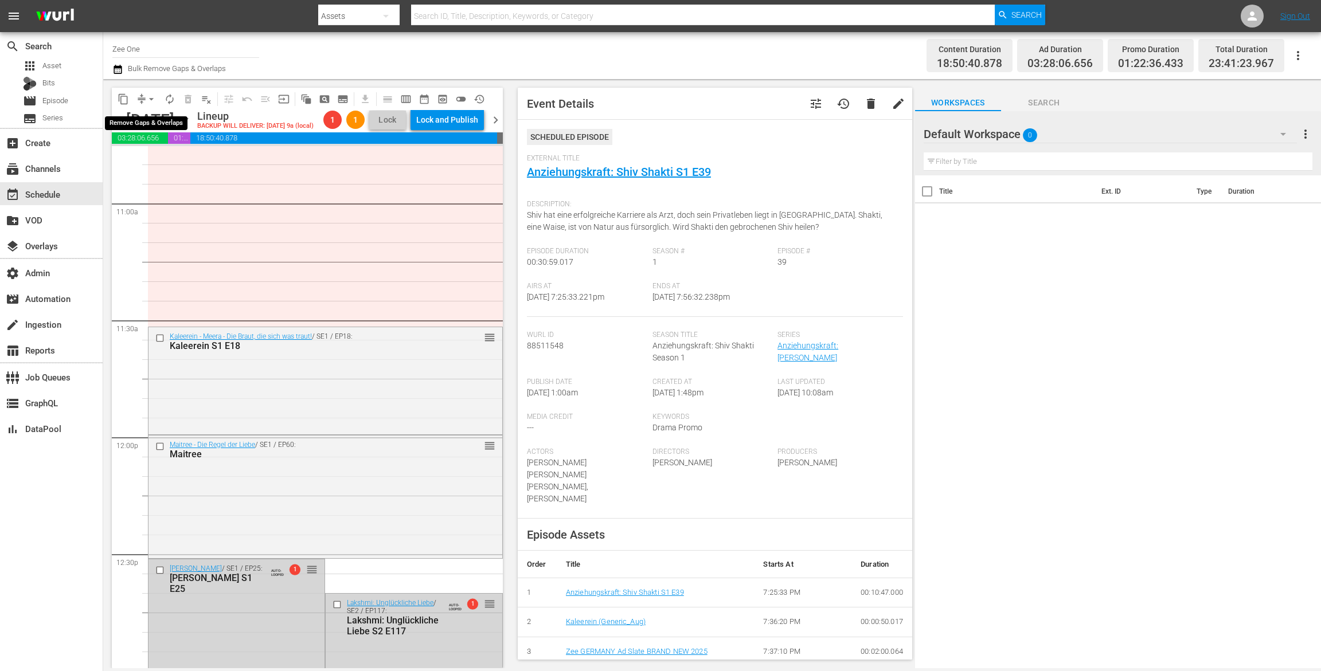
click at [147, 97] on span "arrow_drop_down" at bounding box center [151, 98] width 11 height 11
click at [140, 165] on li "Align to End of Previous Day" at bounding box center [152, 160] width 120 height 19
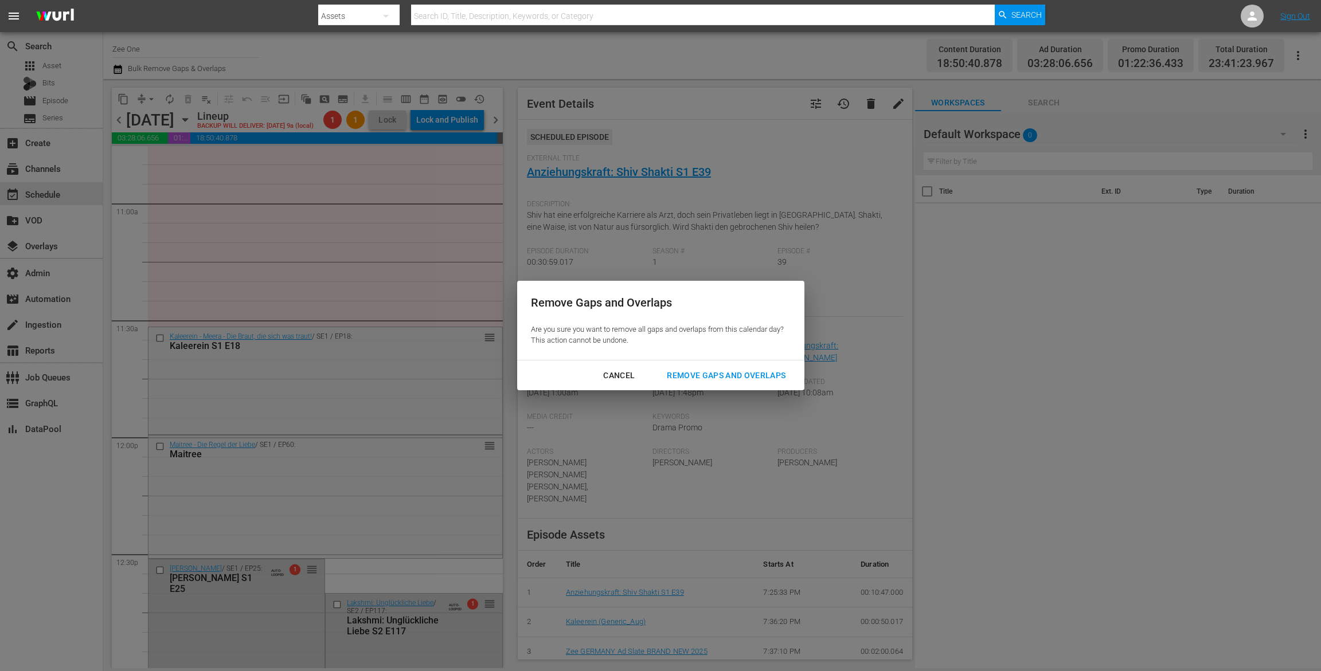
click at [692, 377] on div "Remove Gaps and Overlaps" at bounding box center [726, 376] width 137 height 14
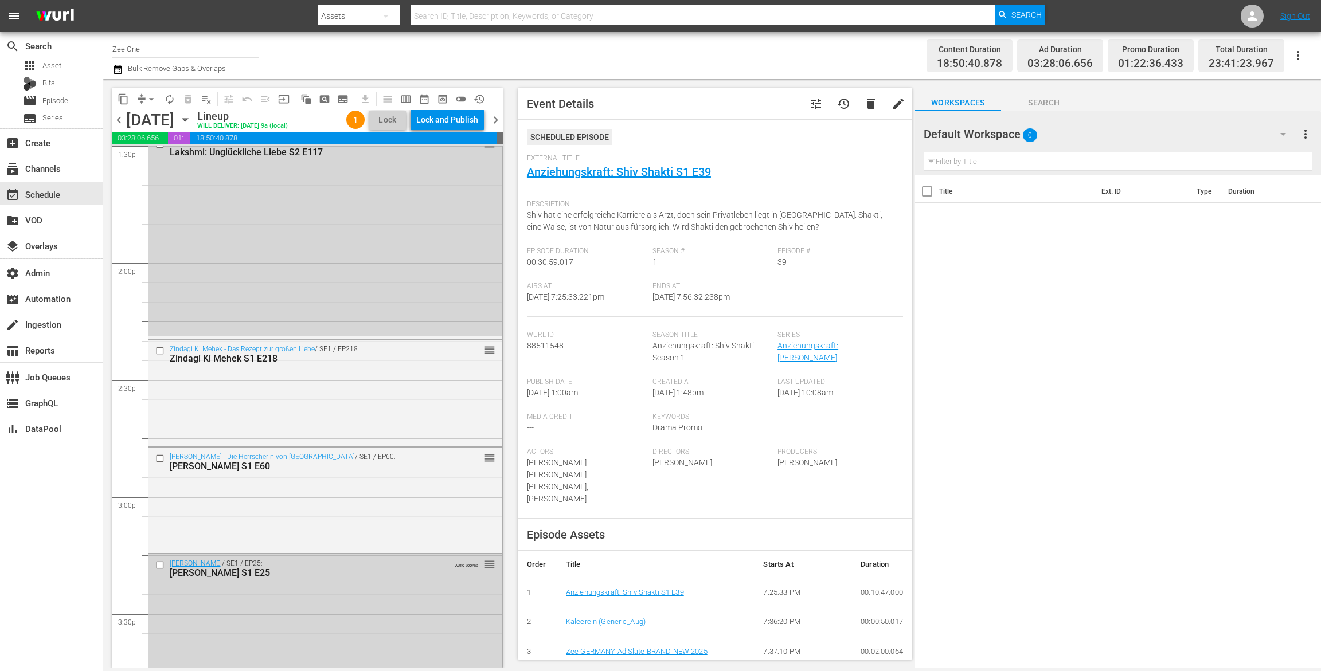
scroll to position [3115, 0]
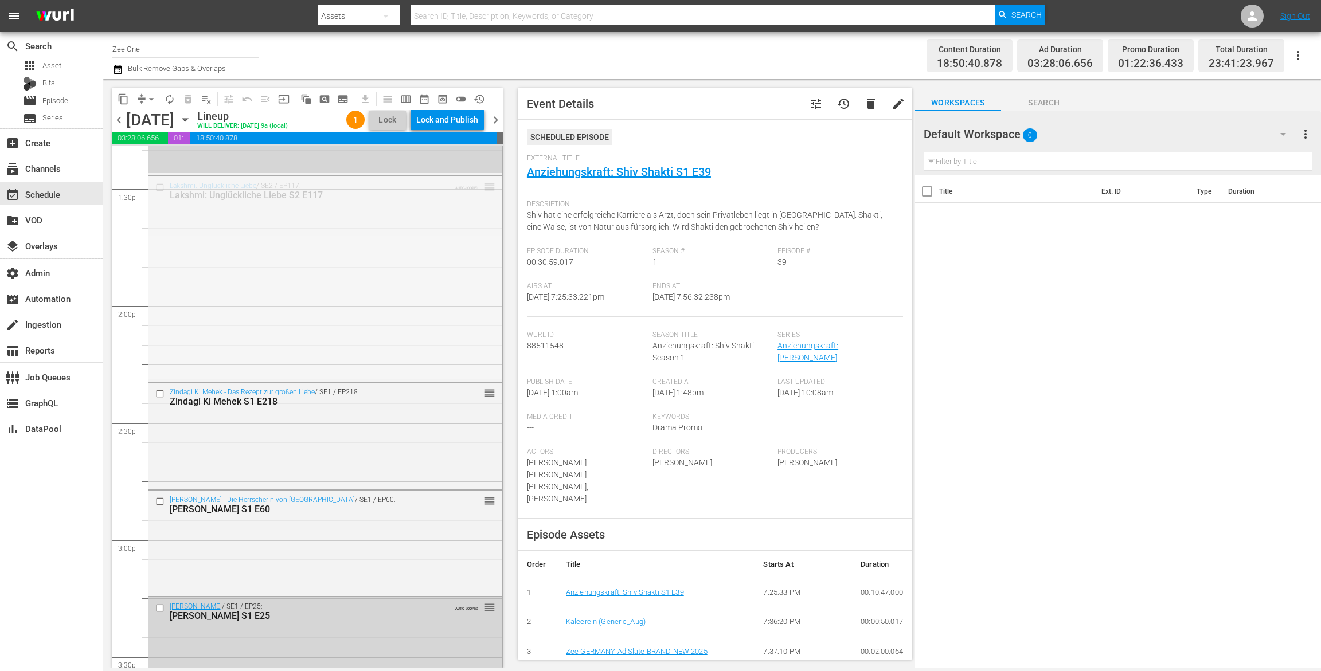
drag, startPoint x: 481, startPoint y: 183, endPoint x: 425, endPoint y: 633, distance: 453.5
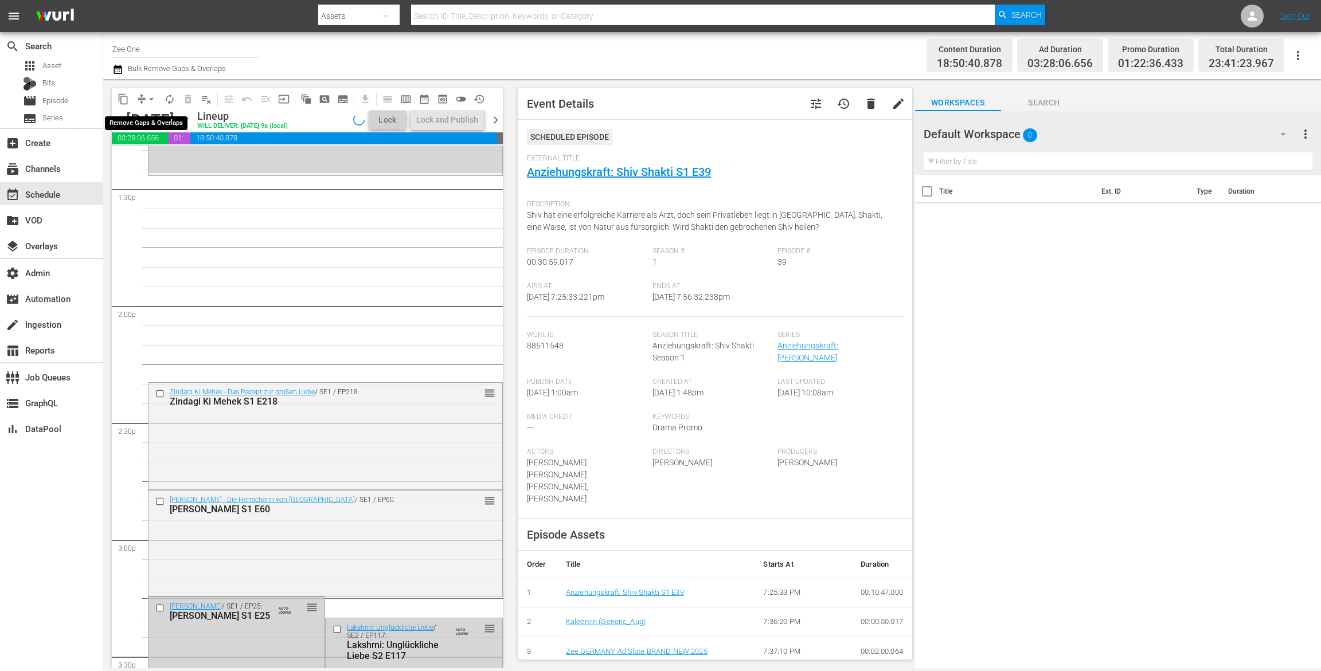
click at [146, 99] on span "arrow_drop_down" at bounding box center [151, 98] width 11 height 11
click at [143, 157] on li "Align to End of Previous Day" at bounding box center [152, 160] width 120 height 19
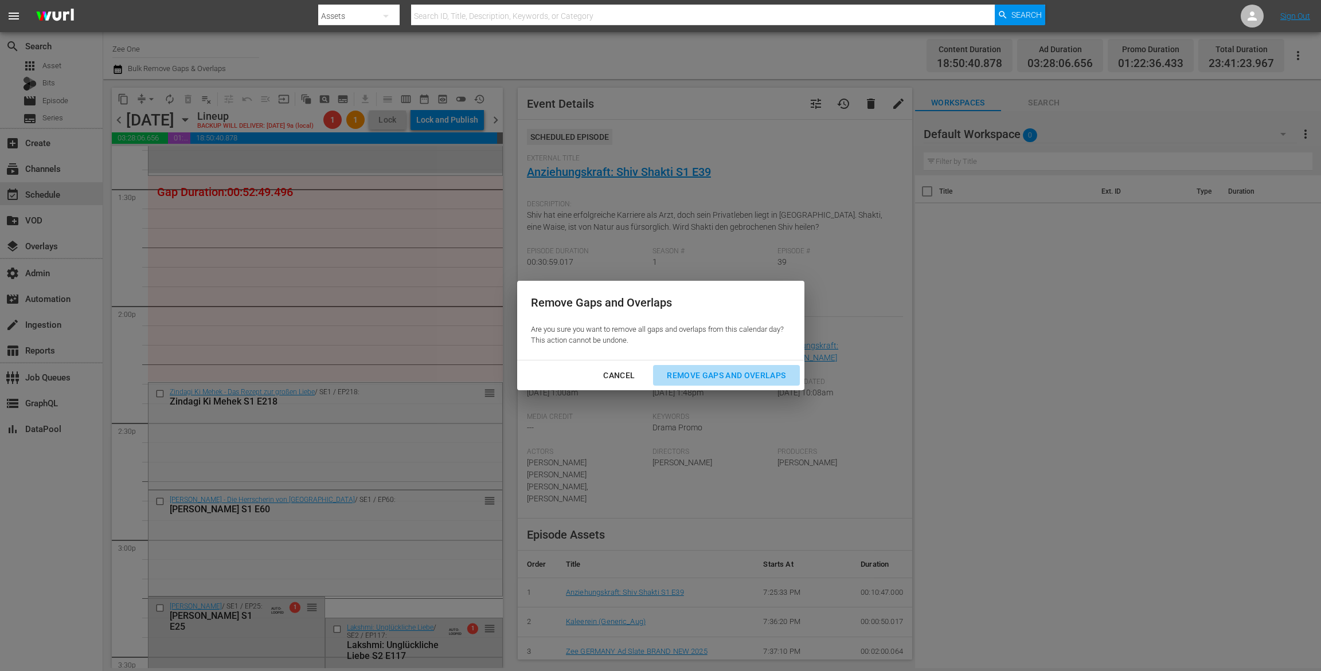
click at [695, 382] on button "Remove Gaps and Overlaps" at bounding box center [726, 375] width 146 height 21
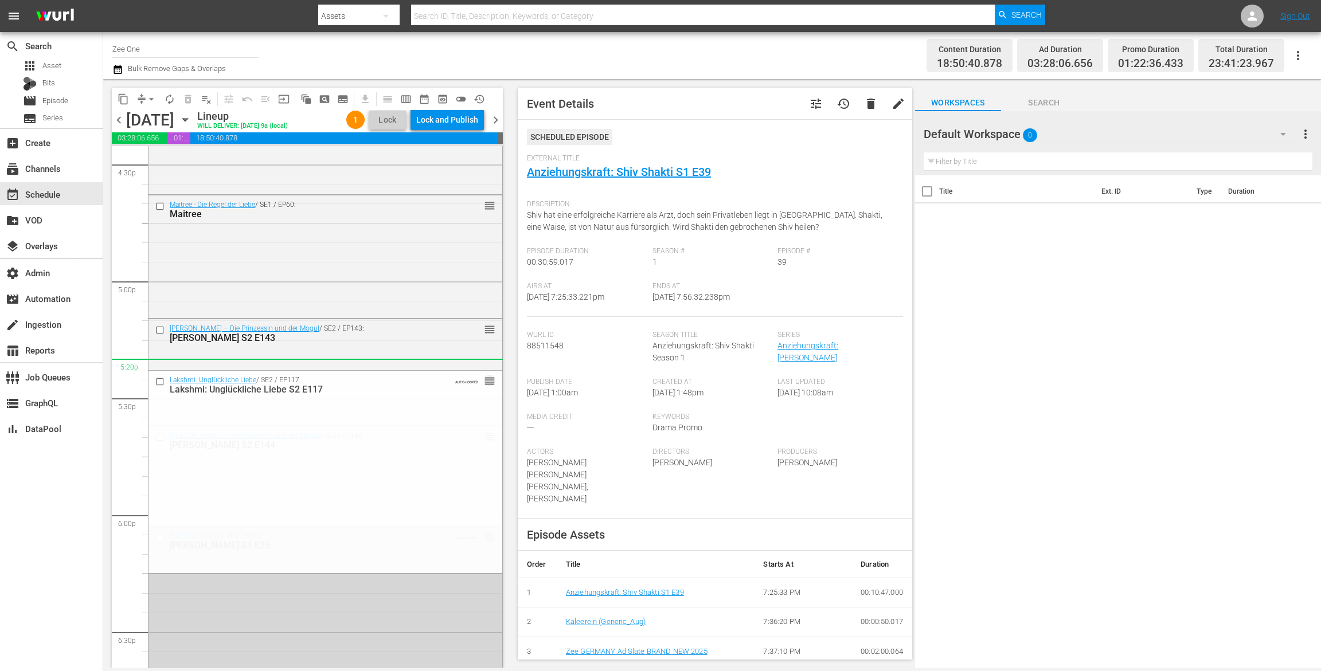
scroll to position [3851, 0]
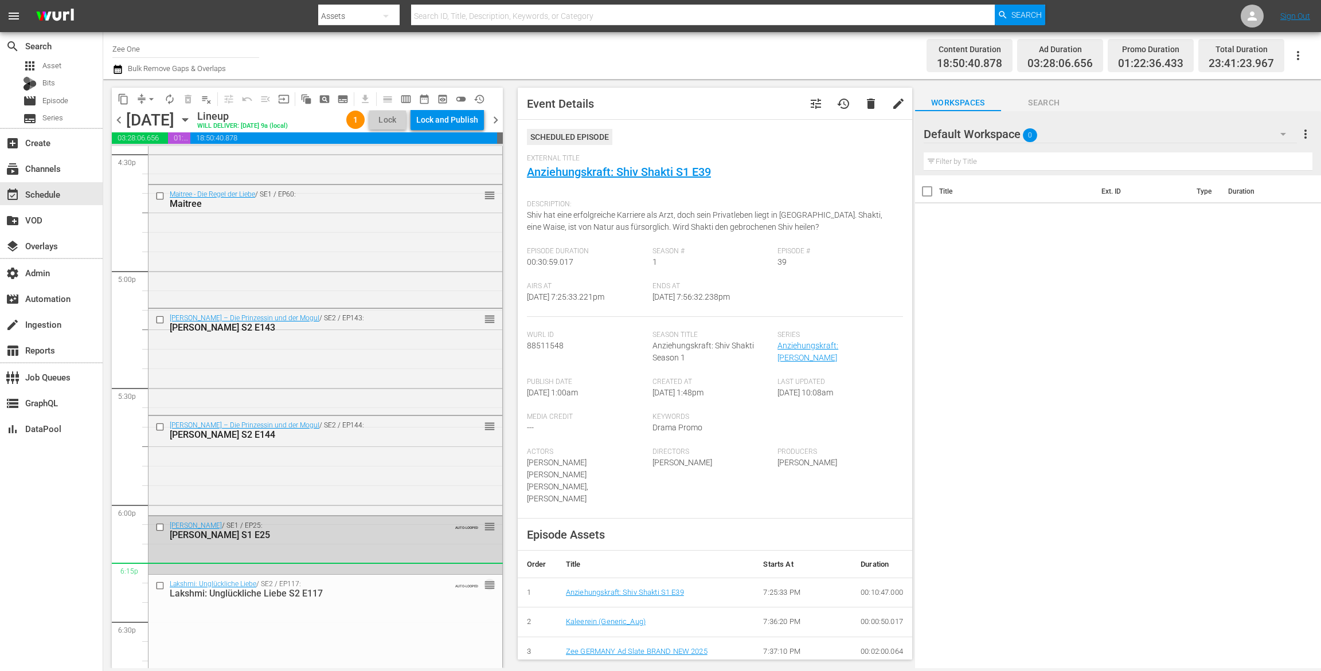
drag, startPoint x: 482, startPoint y: 304, endPoint x: 435, endPoint y: 576, distance: 275.2
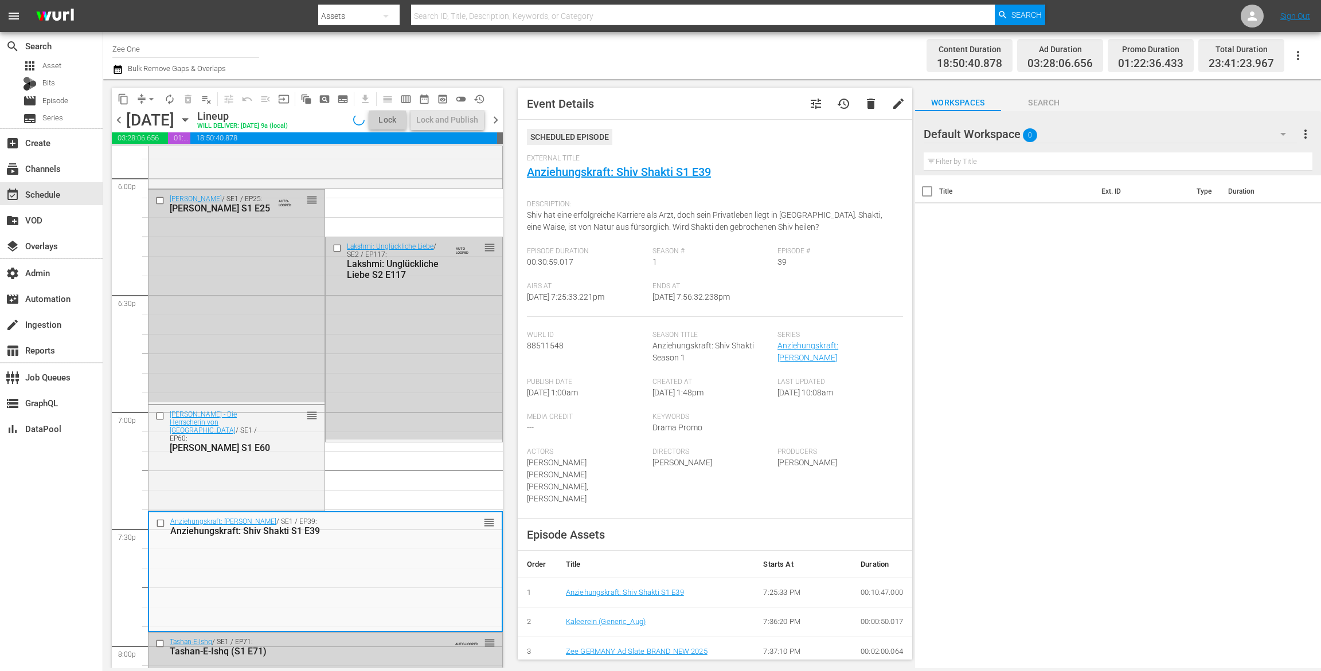
scroll to position [4169, 0]
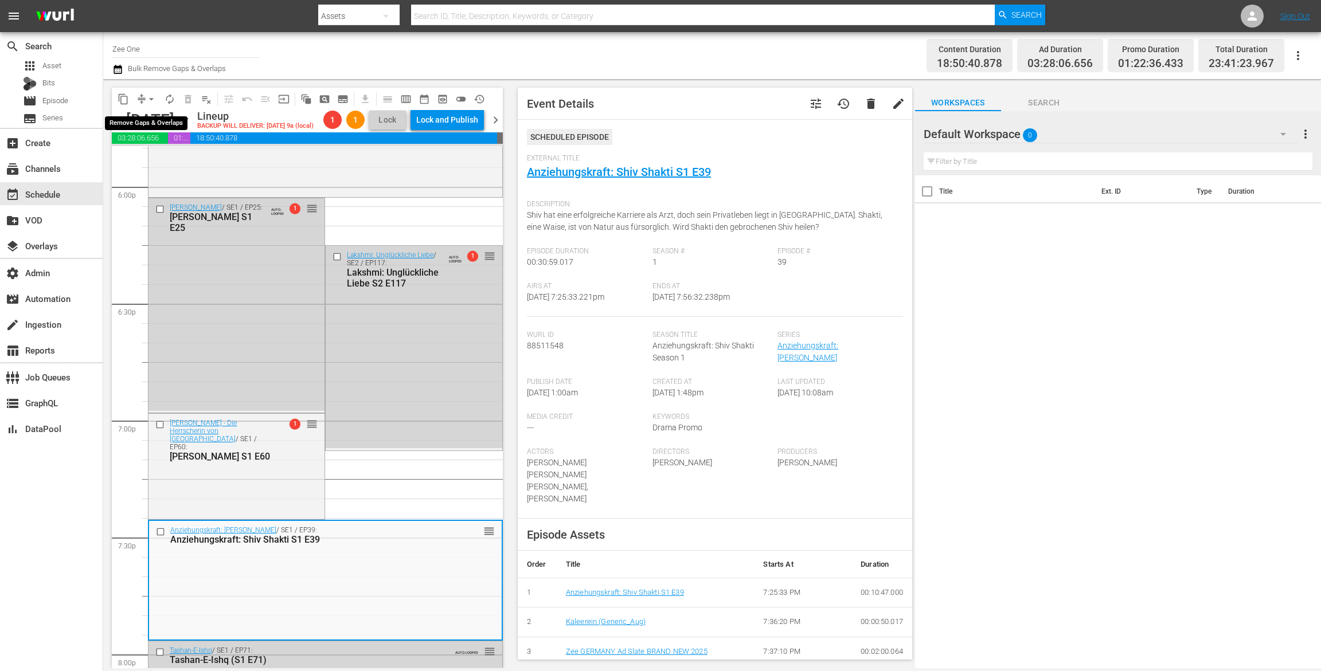
click at [150, 97] on span "arrow_drop_down" at bounding box center [151, 98] width 11 height 11
click at [148, 166] on li "Align to End of Previous Day" at bounding box center [152, 160] width 120 height 19
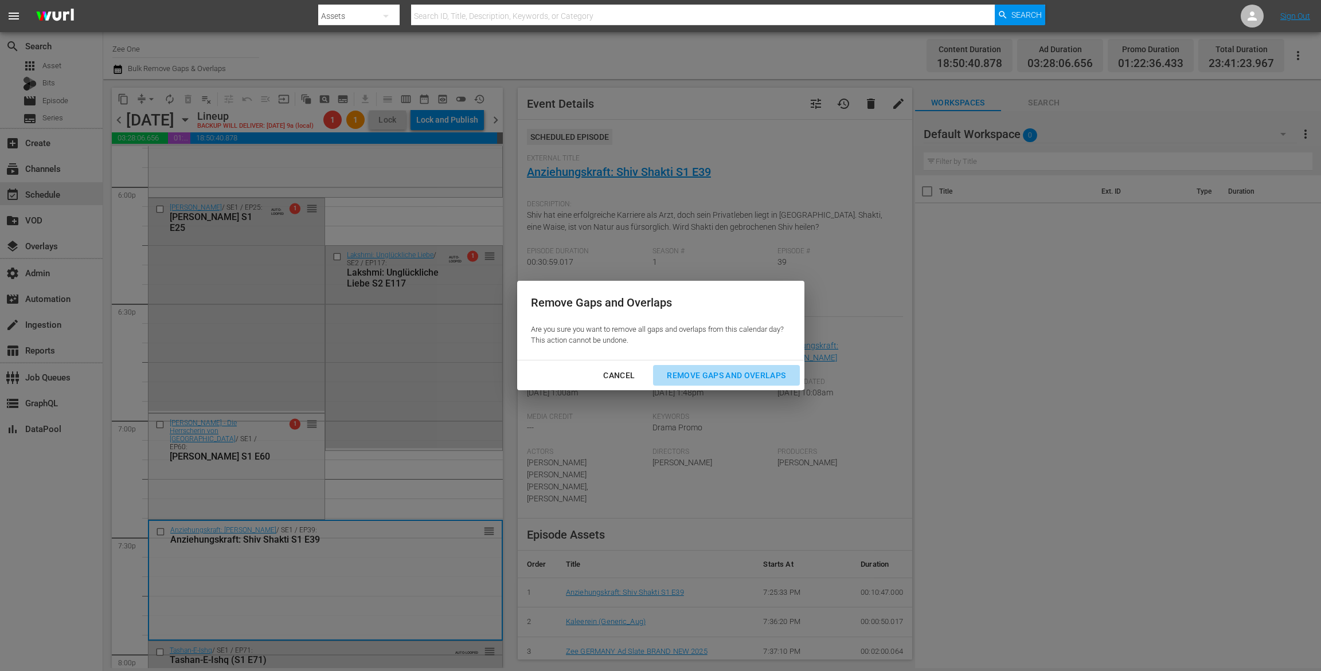
click at [734, 377] on div "Remove Gaps and Overlaps" at bounding box center [726, 376] width 137 height 14
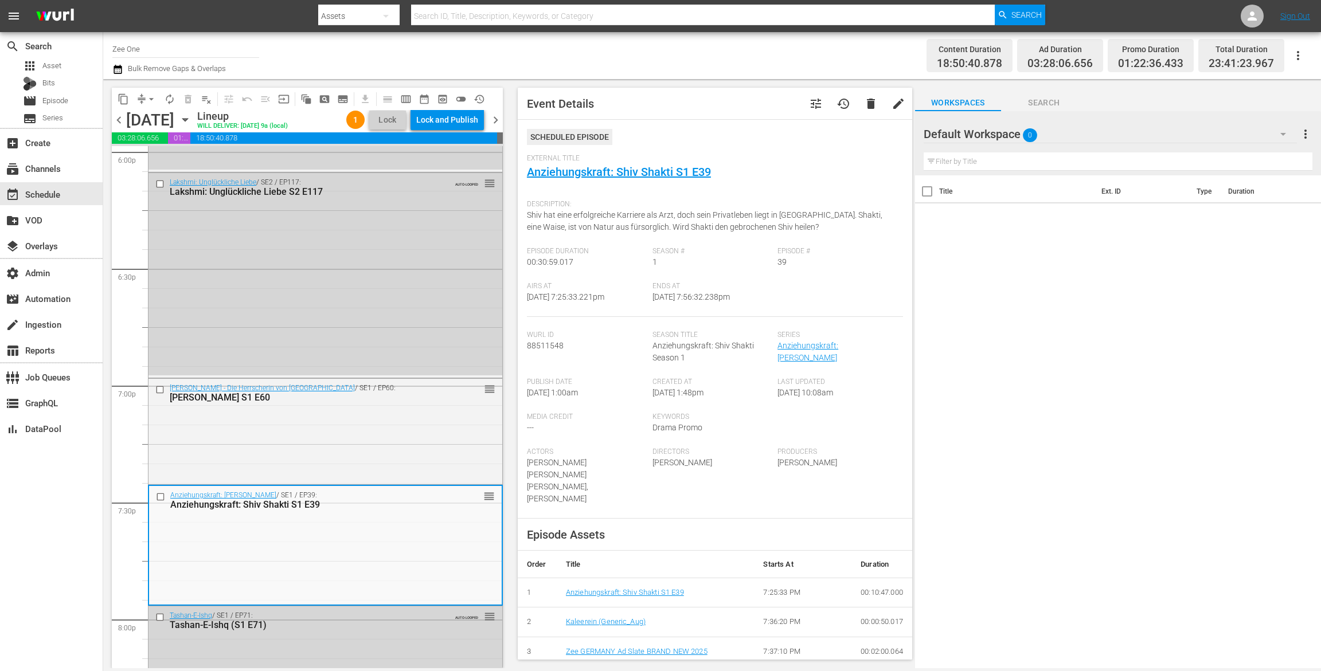
scroll to position [4192, 0]
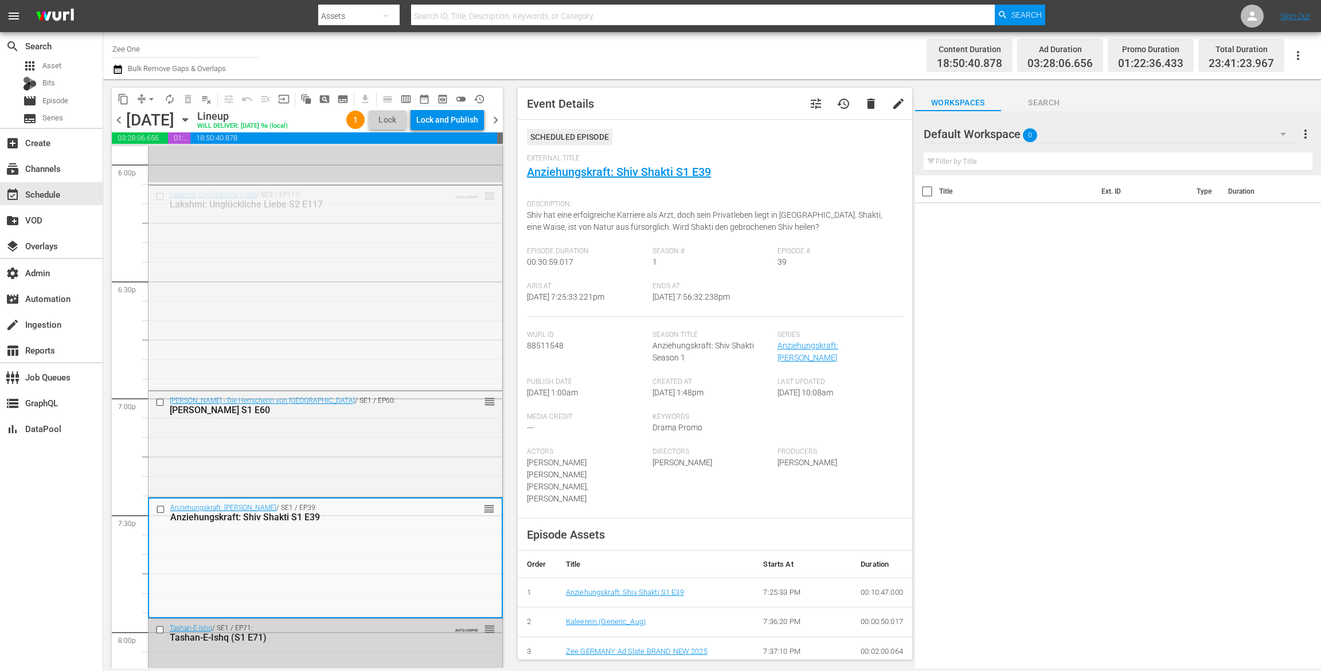
drag, startPoint x: 473, startPoint y: 256, endPoint x: 411, endPoint y: 636, distance: 385.1
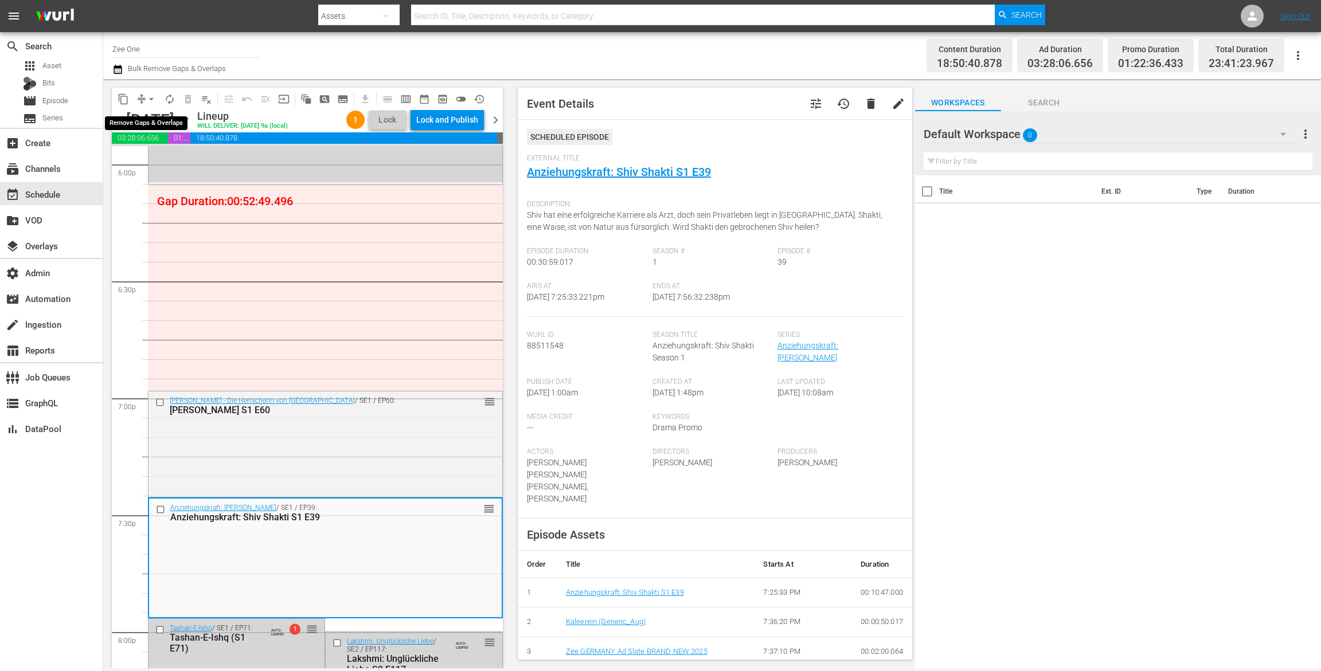
click at [146, 100] on span "arrow_drop_down" at bounding box center [151, 98] width 11 height 11
click at [146, 161] on li "Align to End of Previous Day" at bounding box center [152, 160] width 120 height 19
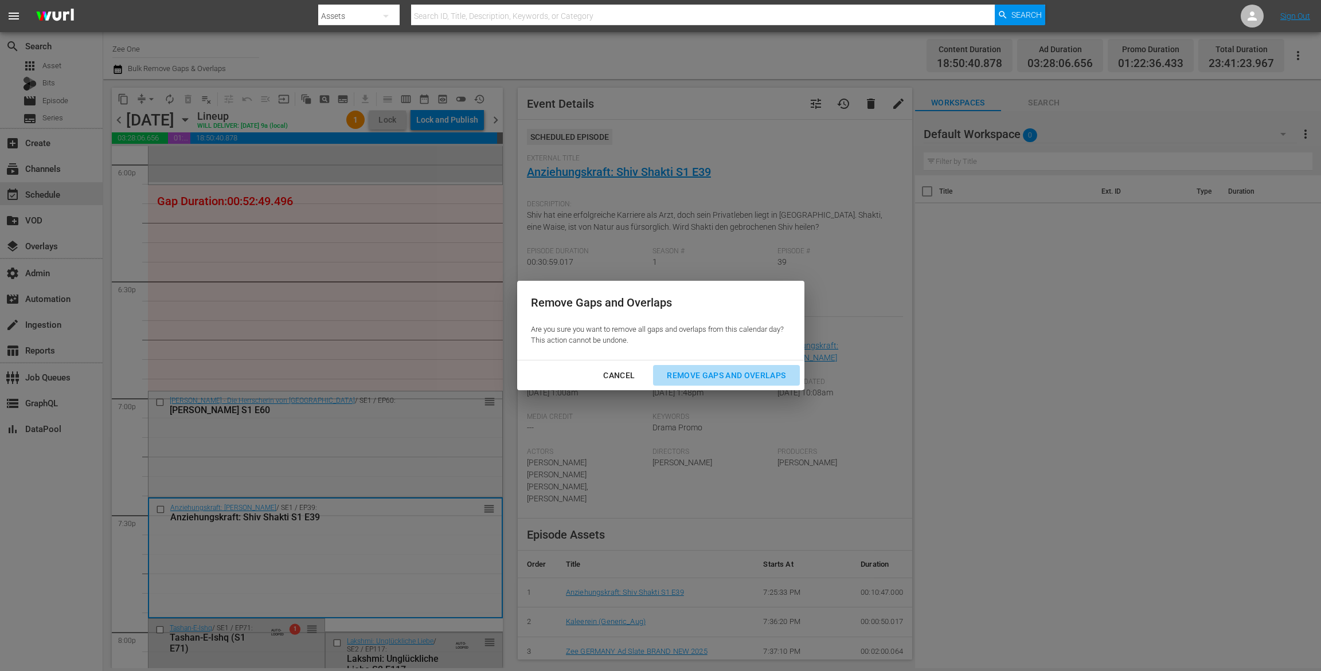
click at [691, 379] on div "Remove Gaps and Overlaps" at bounding box center [726, 376] width 137 height 14
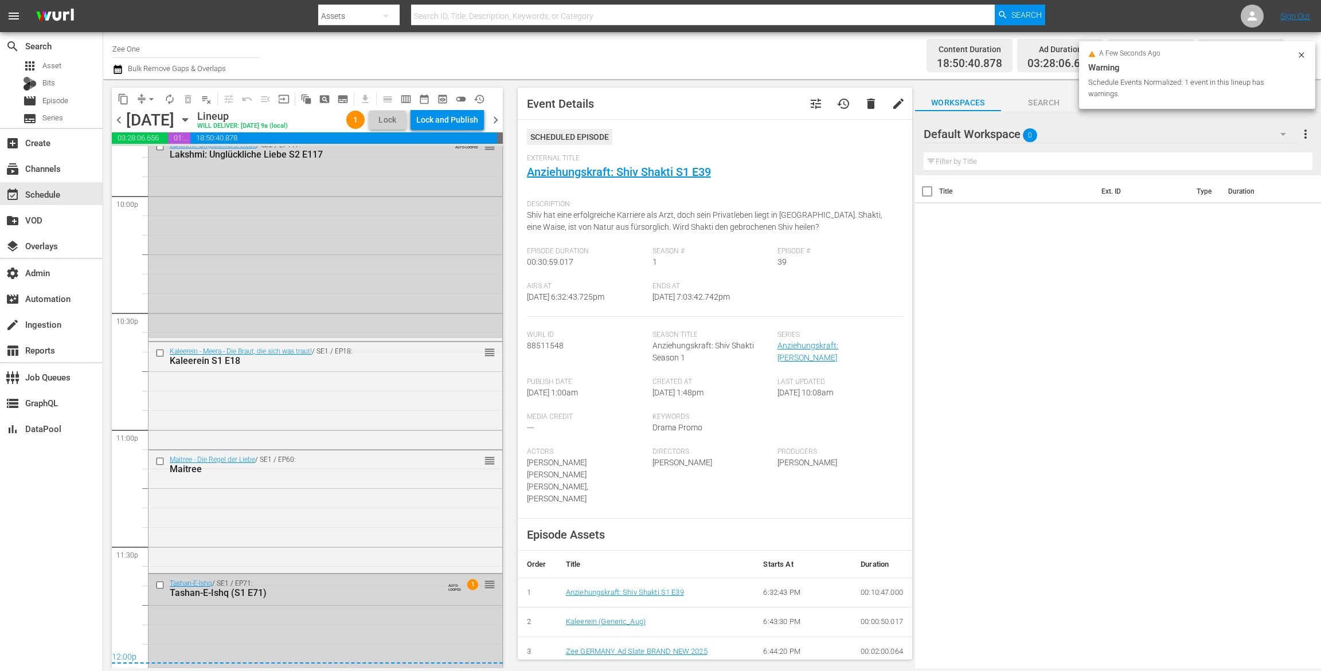
scroll to position [5062, 0]
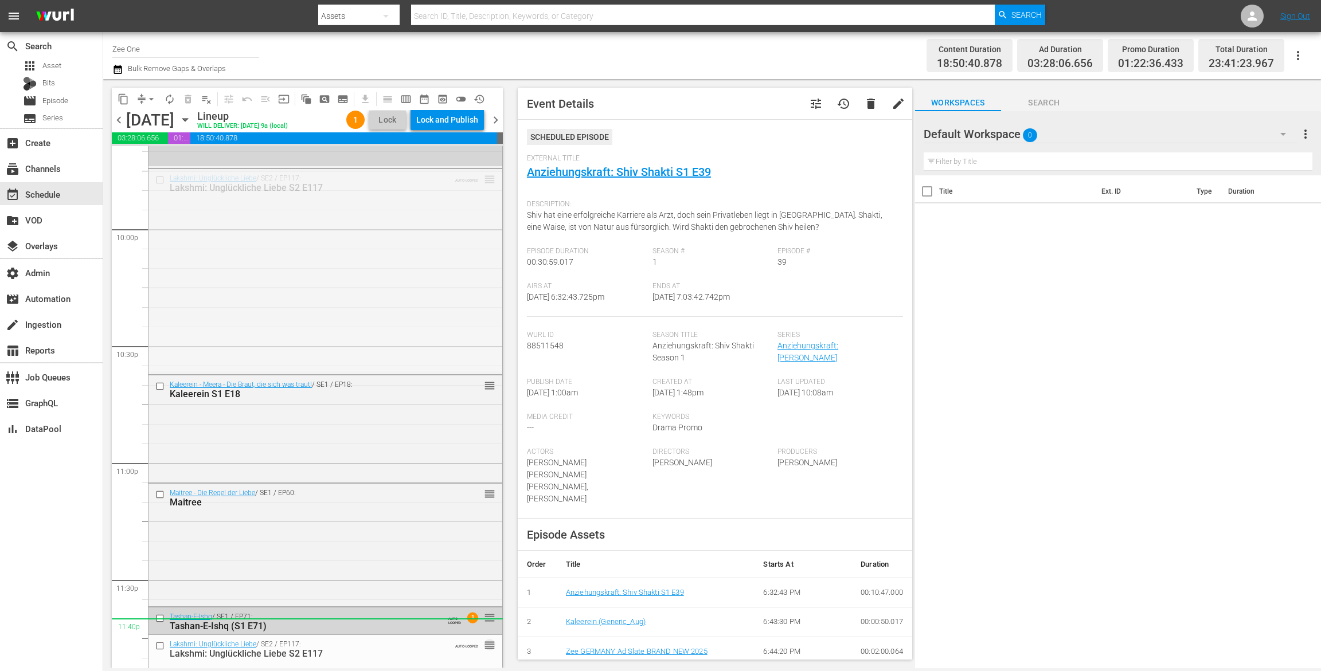
drag, startPoint x: 478, startPoint y: 176, endPoint x: 427, endPoint y: 629, distance: 455.8
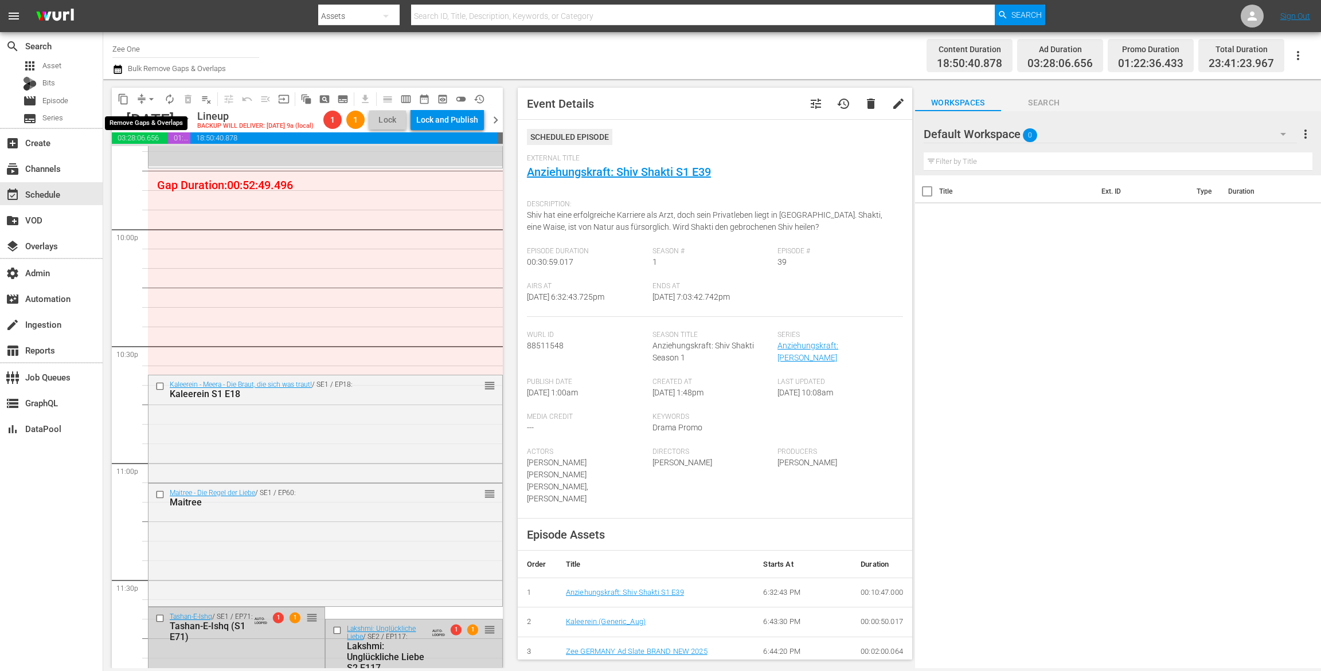
click at [146, 99] on span "arrow_drop_down" at bounding box center [151, 98] width 11 height 11
click at [145, 160] on li "Align to End of Previous Day" at bounding box center [152, 160] width 120 height 19
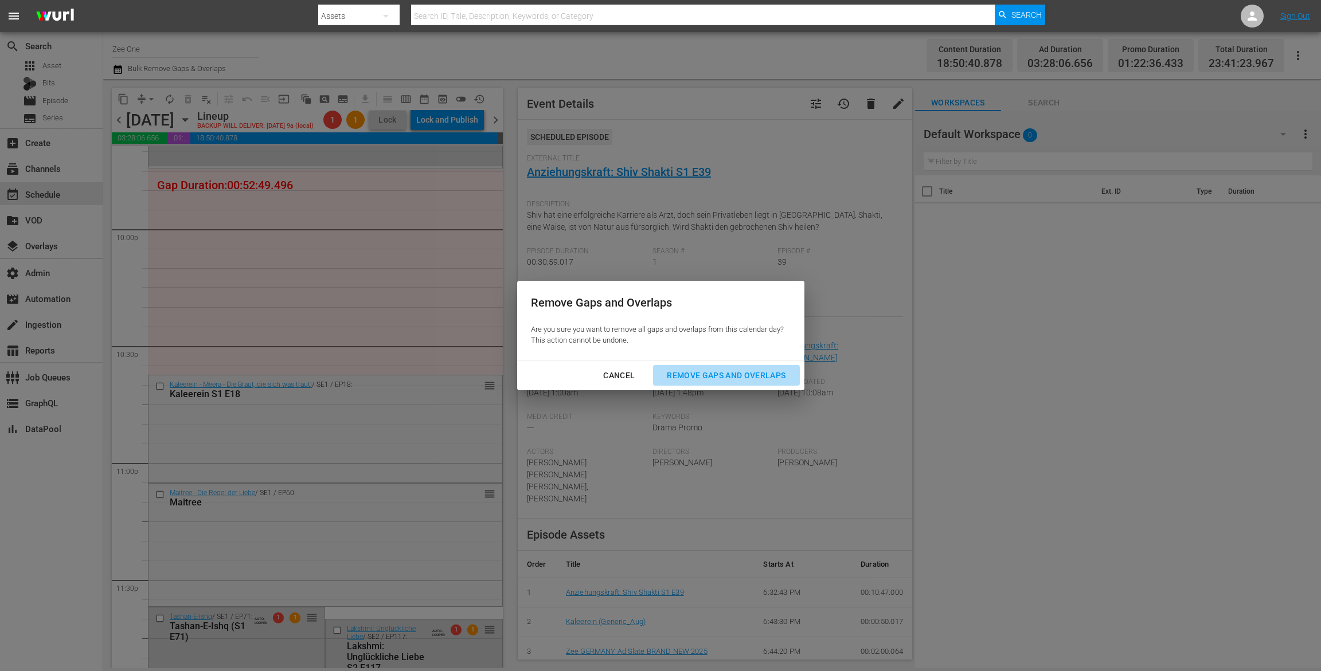
click at [702, 379] on div "Remove Gaps and Overlaps" at bounding box center [726, 376] width 137 height 14
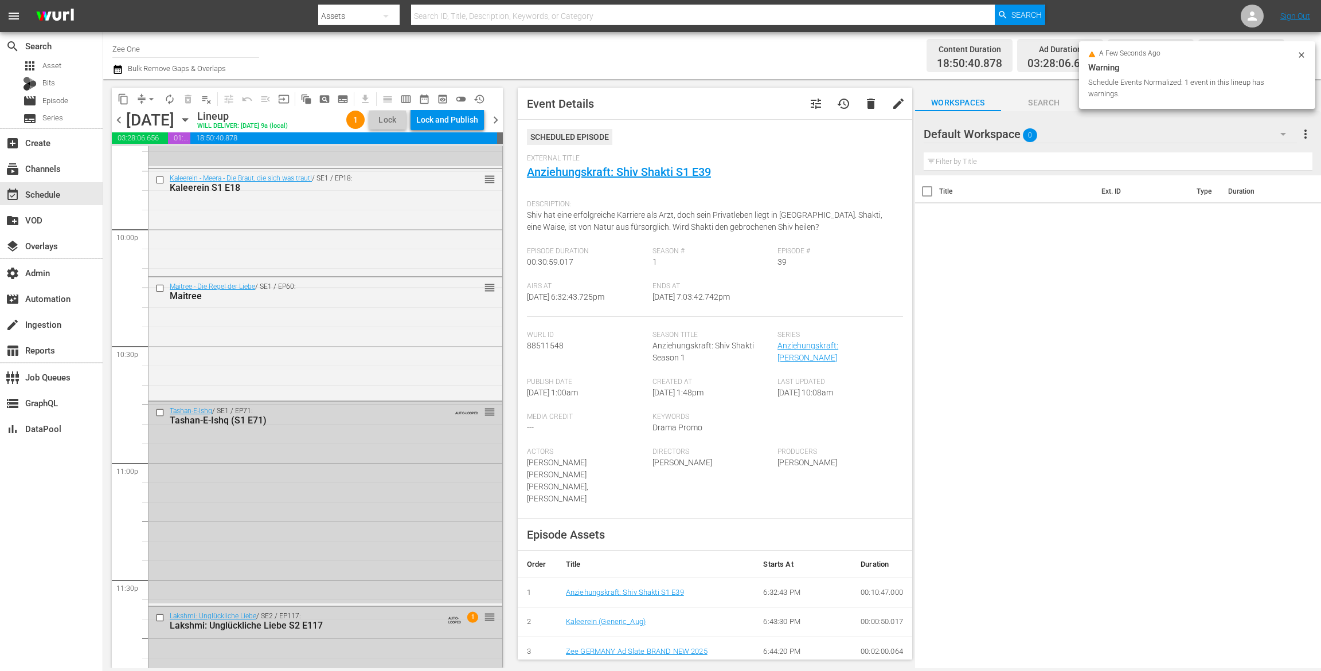
click at [456, 119] on div "Lock and Publish" at bounding box center [447, 119] width 62 height 21
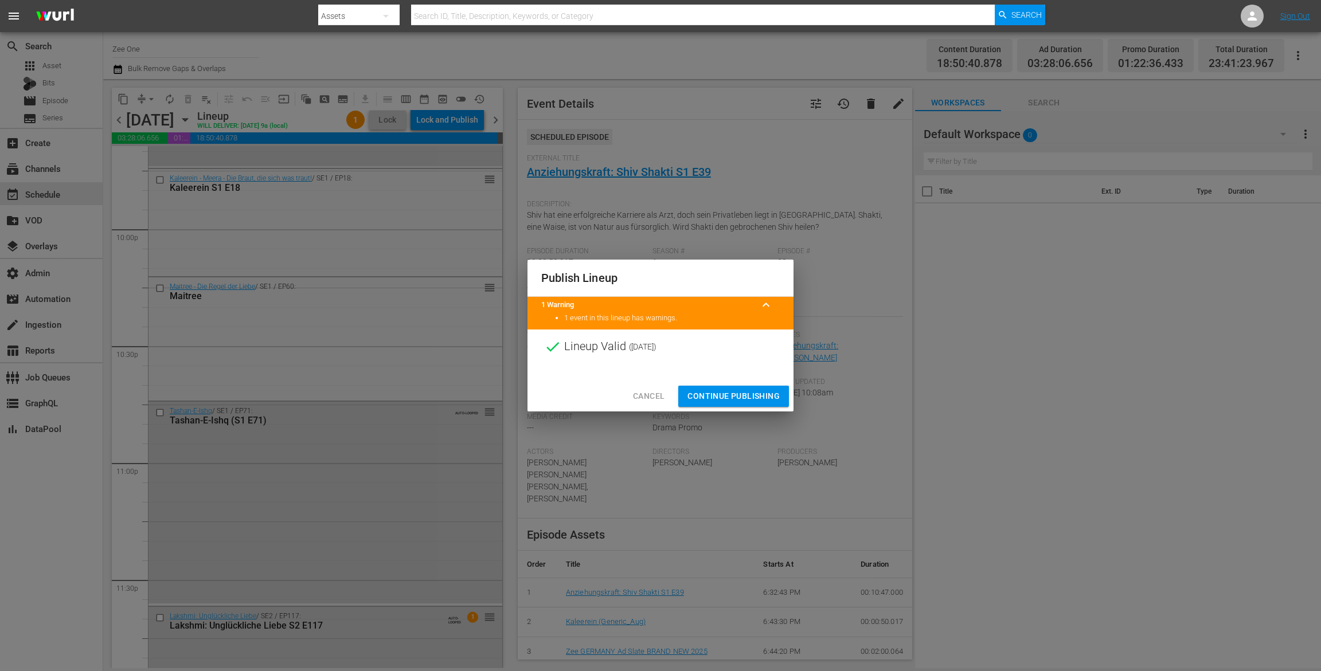
click at [696, 400] on span "Continue Publishing" at bounding box center [733, 396] width 92 height 14
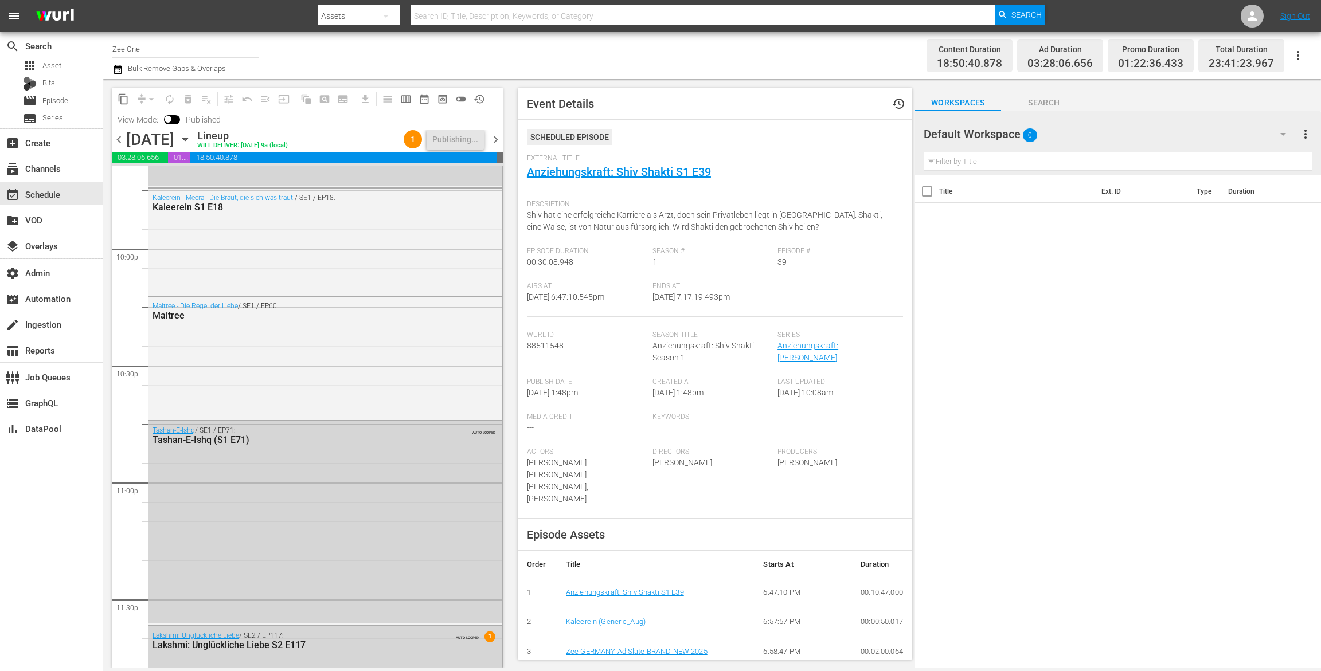
click at [496, 143] on span "chevron_right" at bounding box center [495, 139] width 14 height 14
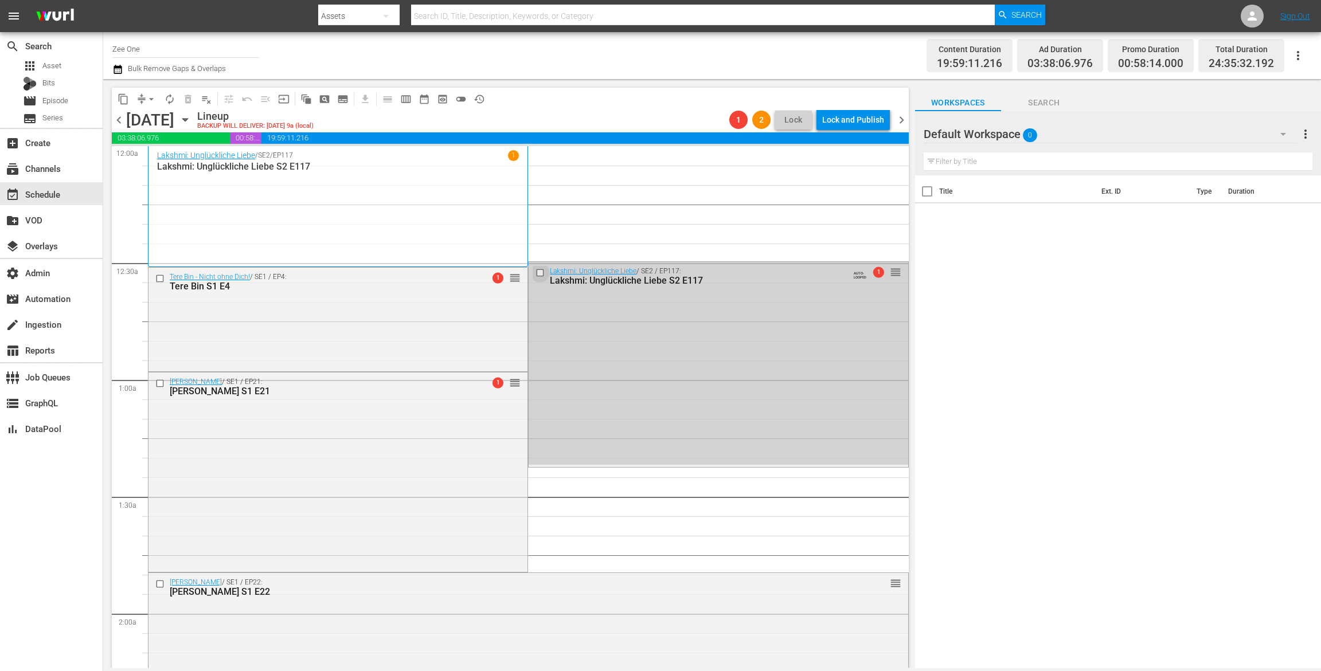
click at [537, 273] on input "checkbox" at bounding box center [541, 273] width 12 height 10
click at [192, 99] on span "delete_forever_outlined" at bounding box center [187, 98] width 11 height 11
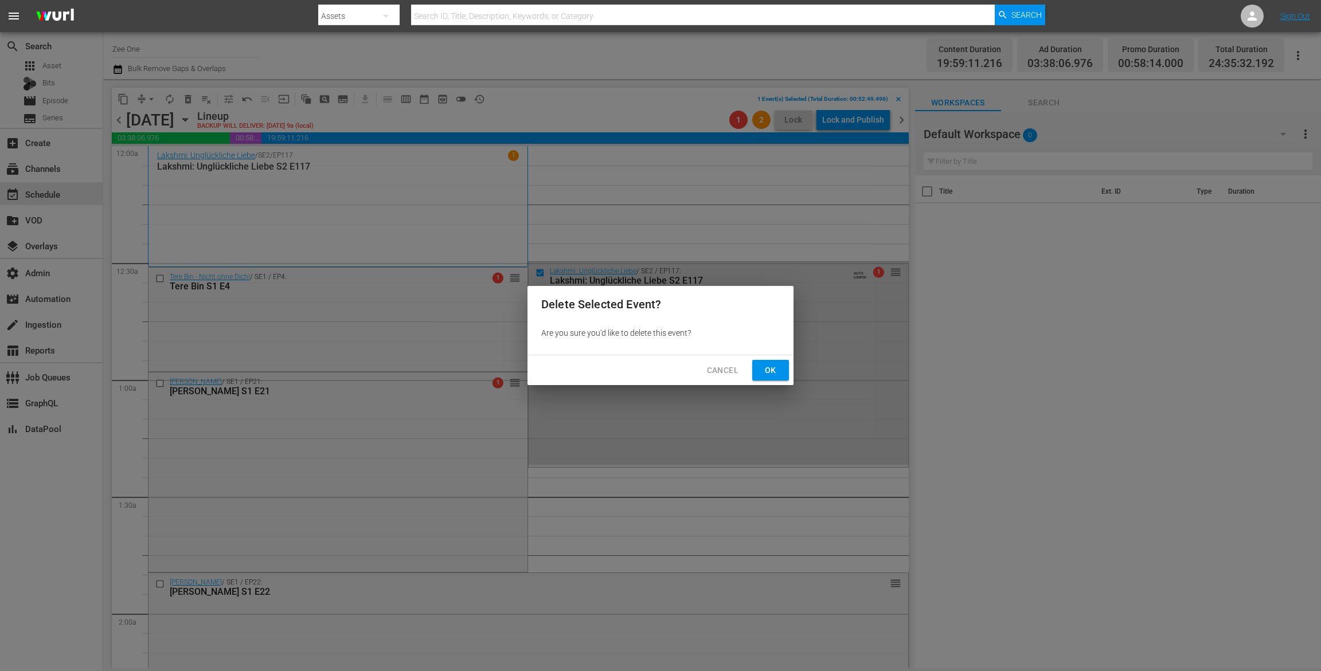
click at [782, 366] on button "Ok" at bounding box center [770, 370] width 37 height 21
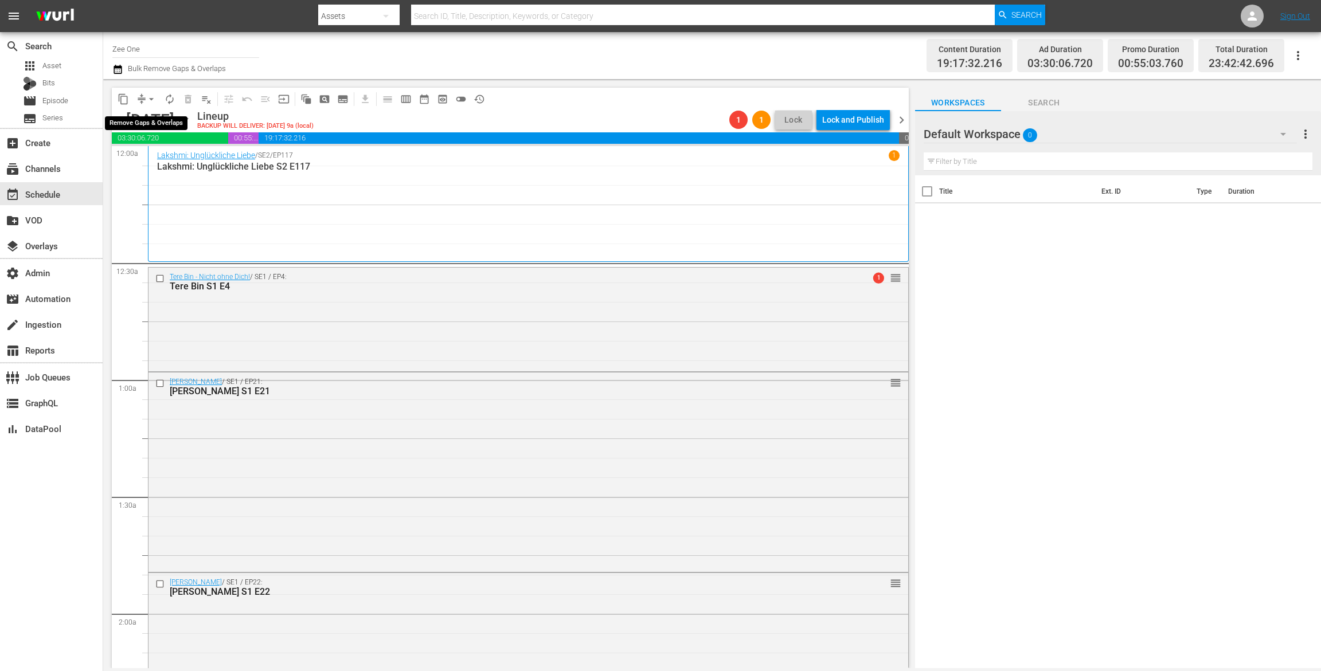
click at [146, 96] on span "arrow_drop_down" at bounding box center [151, 98] width 11 height 11
click at [143, 158] on li "Align to End of Previous Day" at bounding box center [152, 160] width 120 height 19
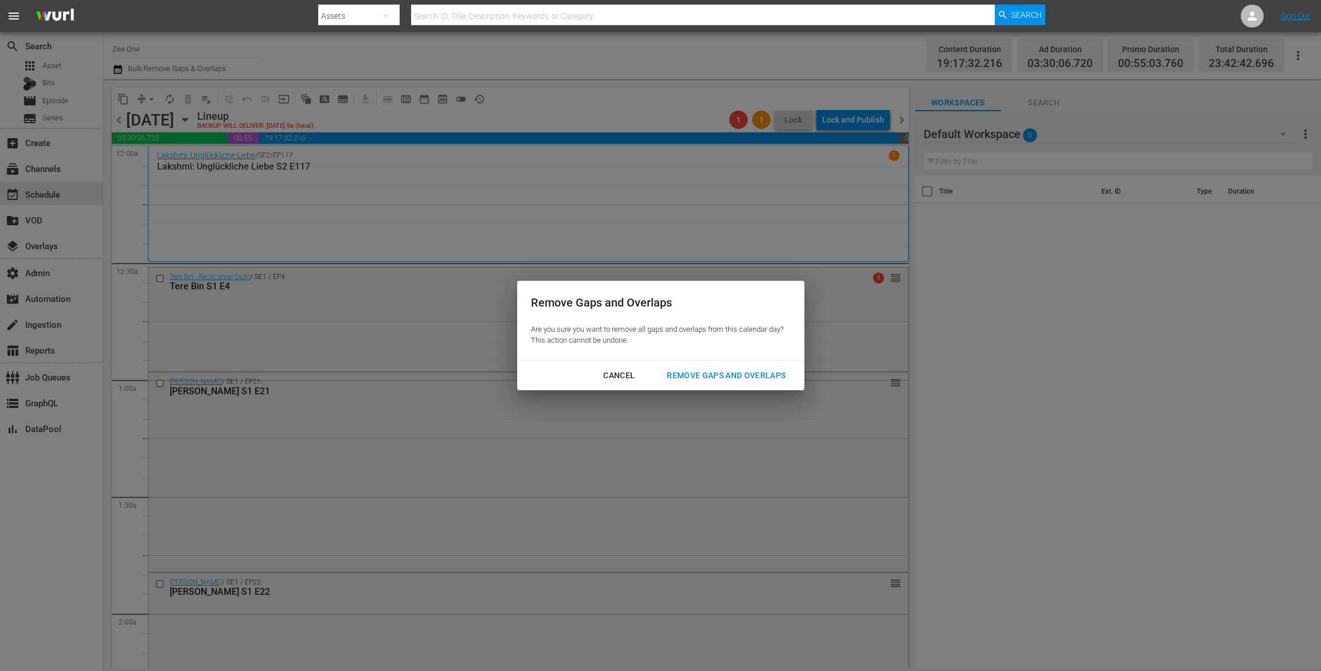
click at [696, 380] on div "Remove Gaps and Overlaps" at bounding box center [726, 376] width 137 height 14
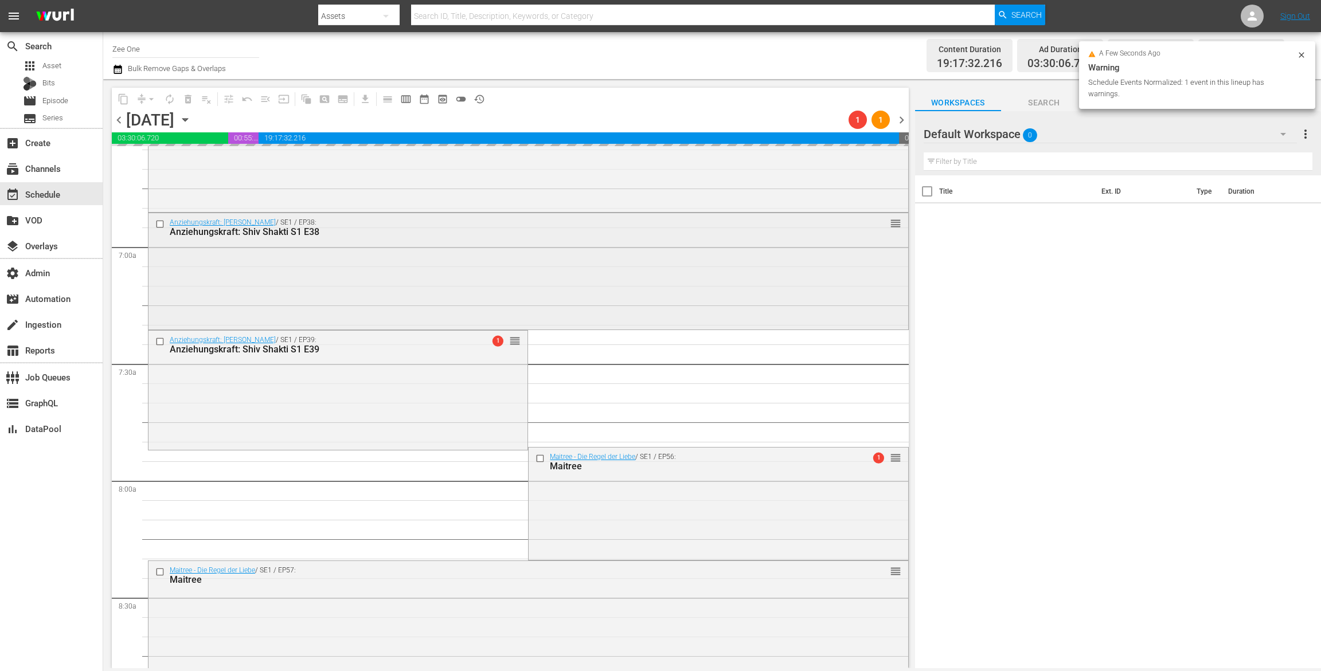
scroll to position [1529, 0]
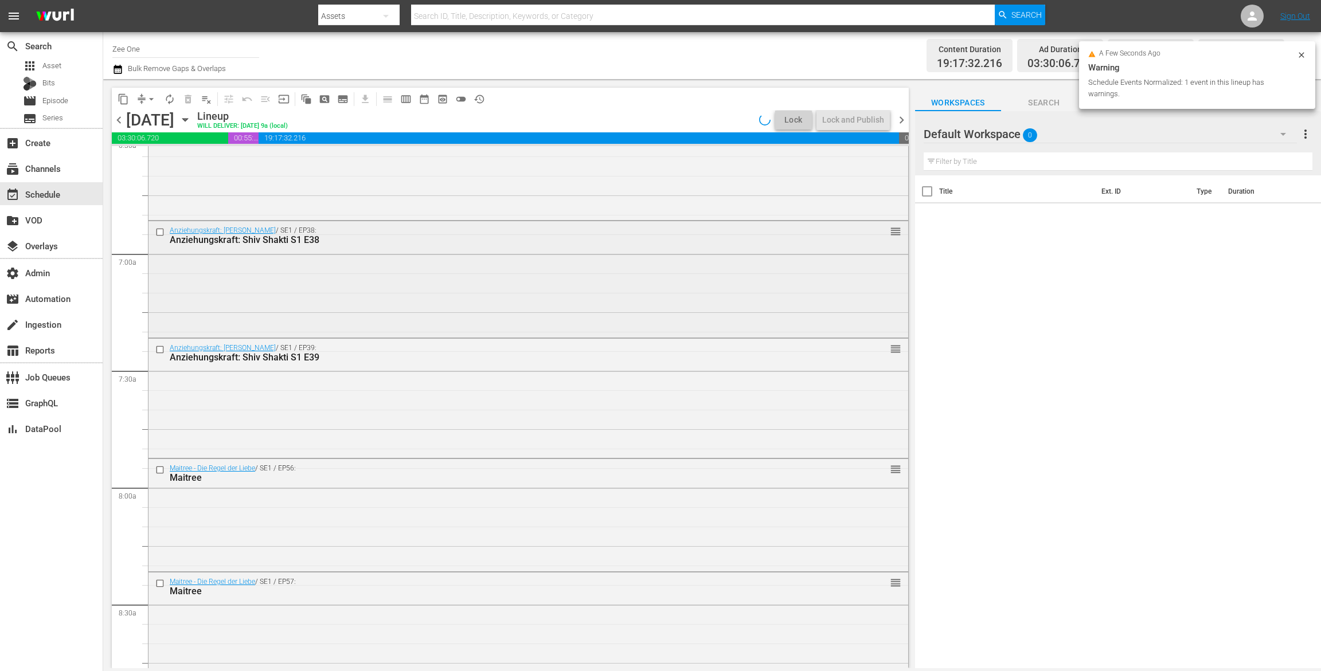
click at [296, 292] on div "Anziehungskraft: Shiv Shakti / SE1 / EP38: Anziehungskraft: Shiv Shakti S1 E38 …" at bounding box center [528, 278] width 760 height 114
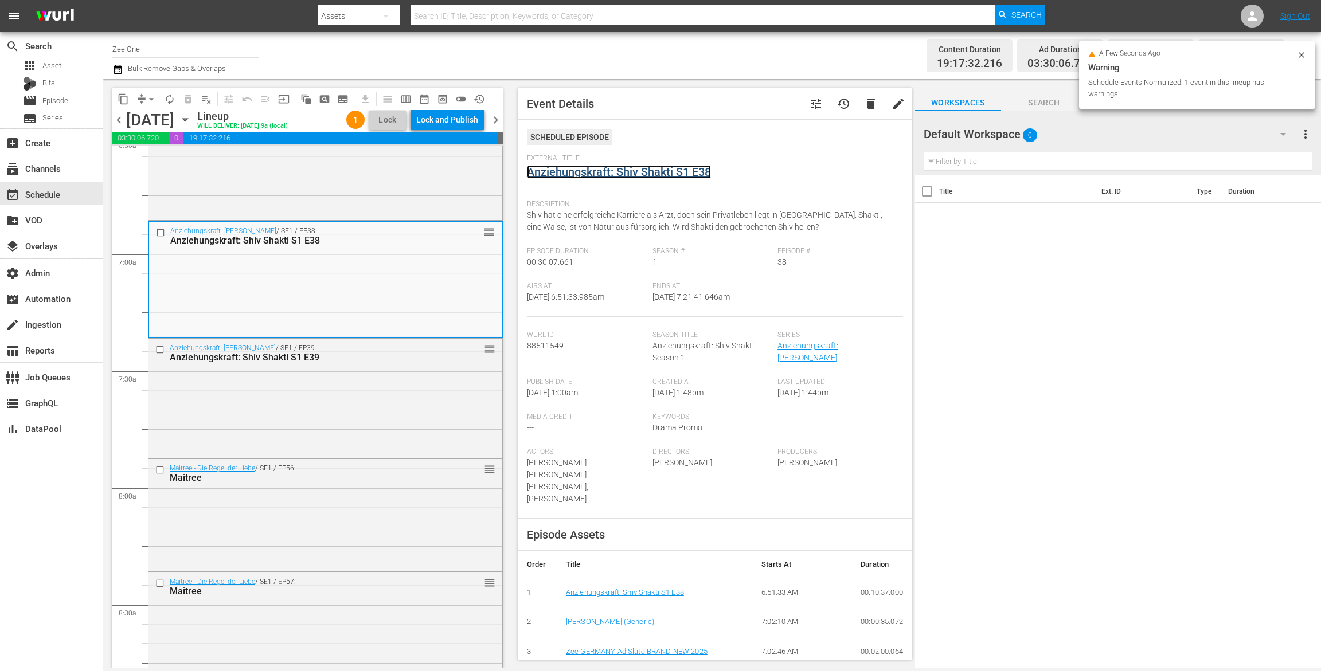
click at [546, 170] on link "Anziehungskraft: Shiv Shakti S1 E38" at bounding box center [619, 172] width 184 height 14
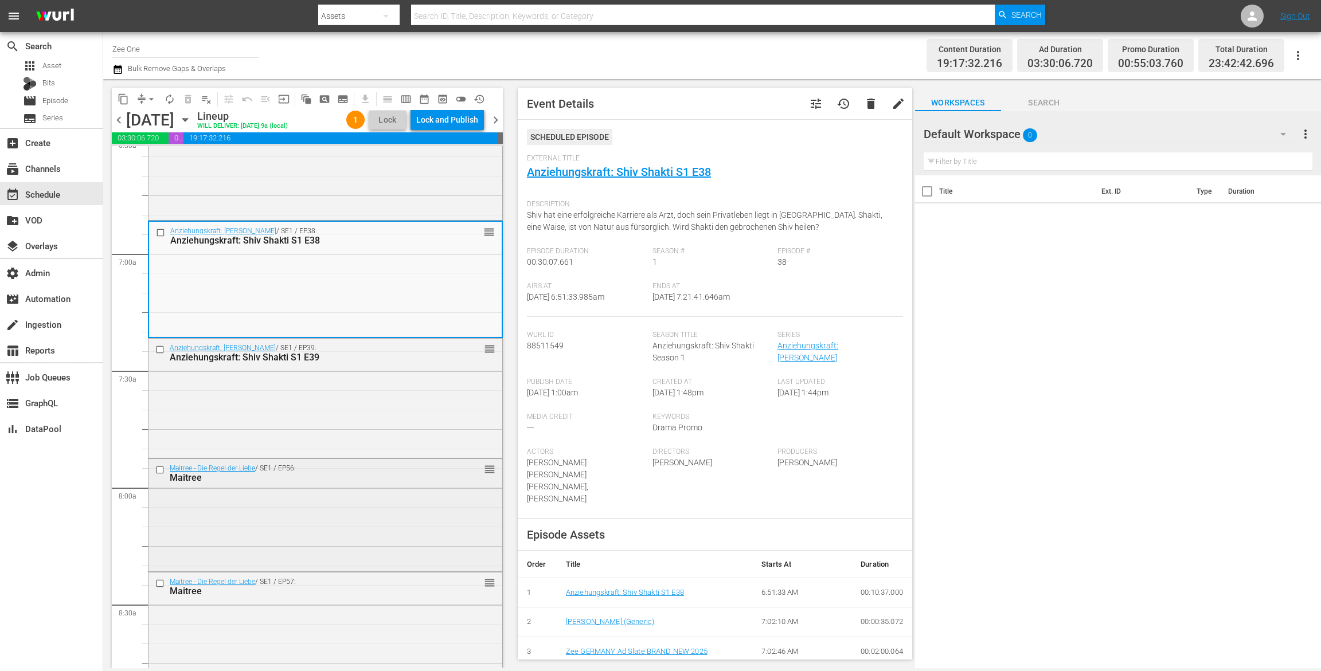
click at [311, 518] on div "Maitree - Die Regel der Liebe / SE1 / EP56: Maitree reorder" at bounding box center [325, 513] width 354 height 109
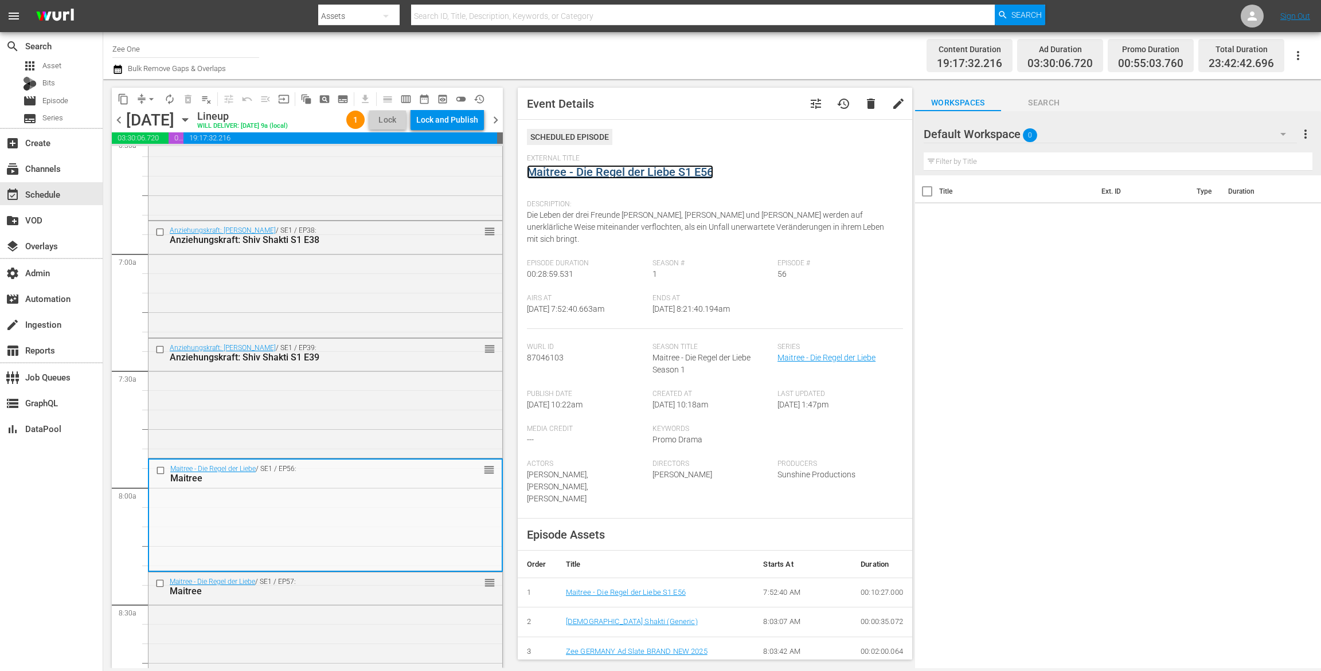
click at [546, 169] on link "Maitree - Die Regel der Liebe S1 E56" at bounding box center [620, 172] width 186 height 14
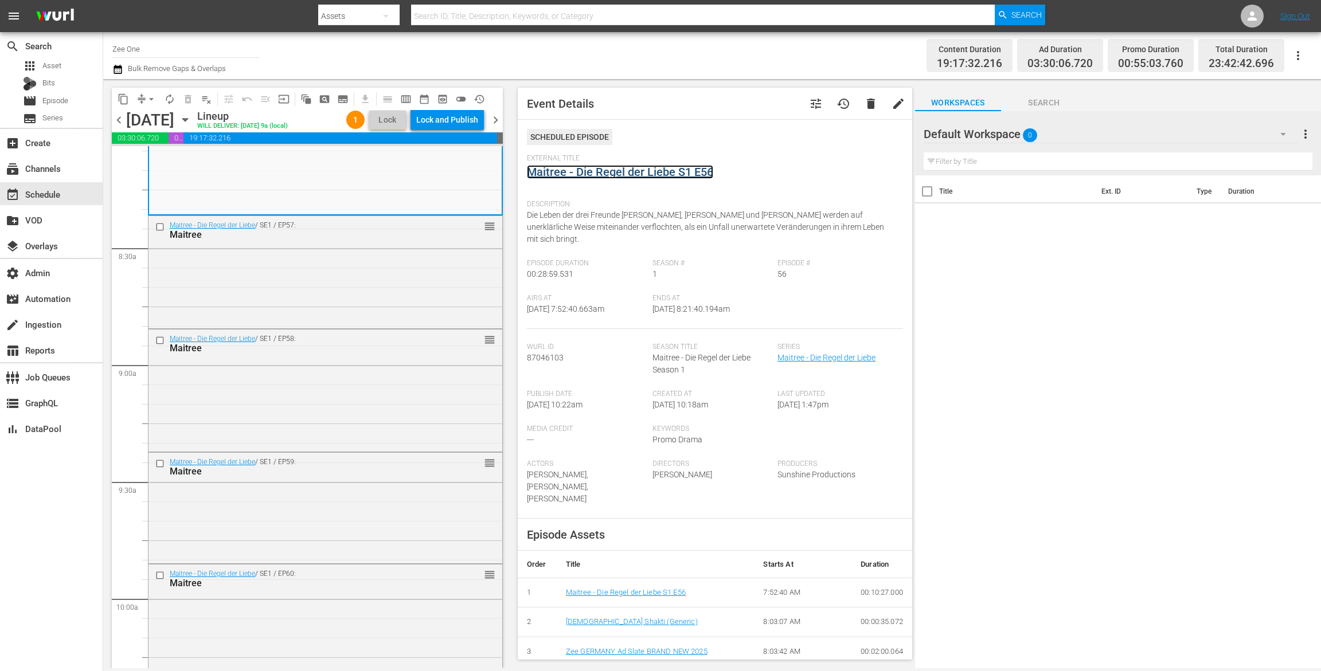
scroll to position [1969, 0]
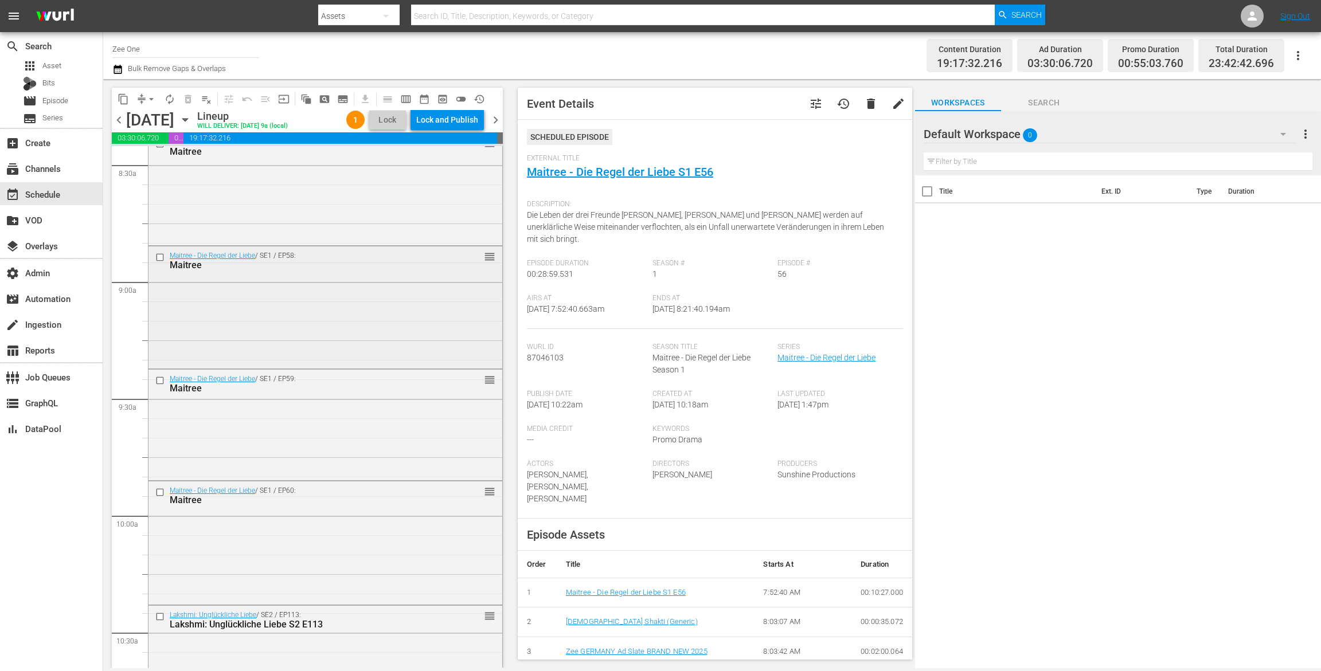
click at [413, 330] on div "Maitree - Die Regel der Liebe / SE1 / EP58: Maitree reorder" at bounding box center [325, 307] width 354 height 120
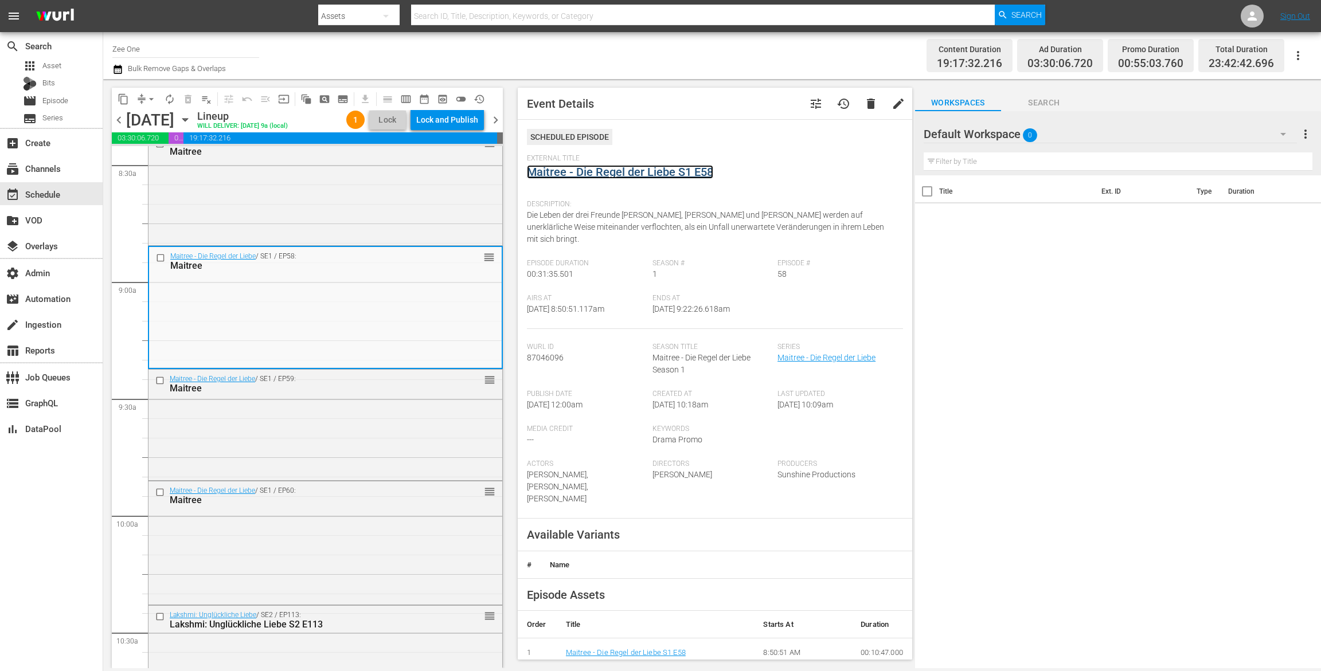
click at [562, 168] on link "Maitree - Die Regel der Liebe S1 E58" at bounding box center [620, 172] width 186 height 14
click at [327, 543] on div "Maitree - Die Regel der Liebe / SE1 / EP60: Maitree reorder" at bounding box center [325, 542] width 354 height 121
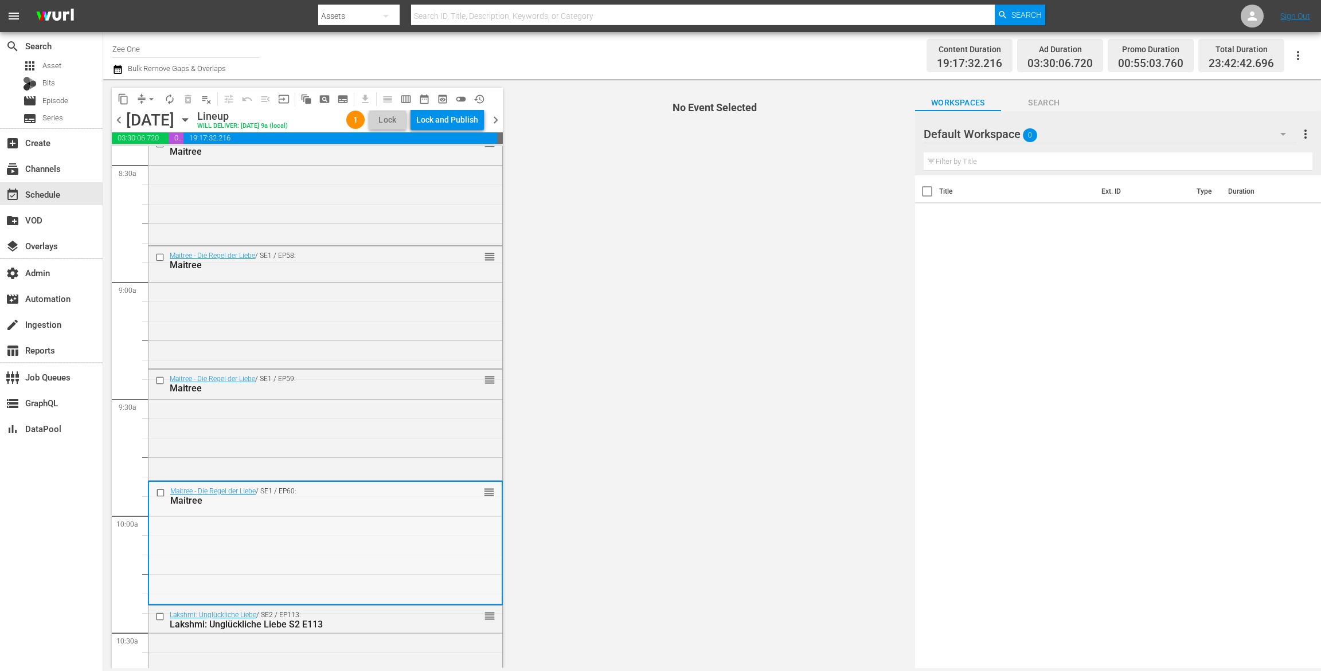
click at [356, 521] on div "Maitree - Die Regel der Liebe / SE1 / EP60: Maitree reorder" at bounding box center [325, 542] width 353 height 121
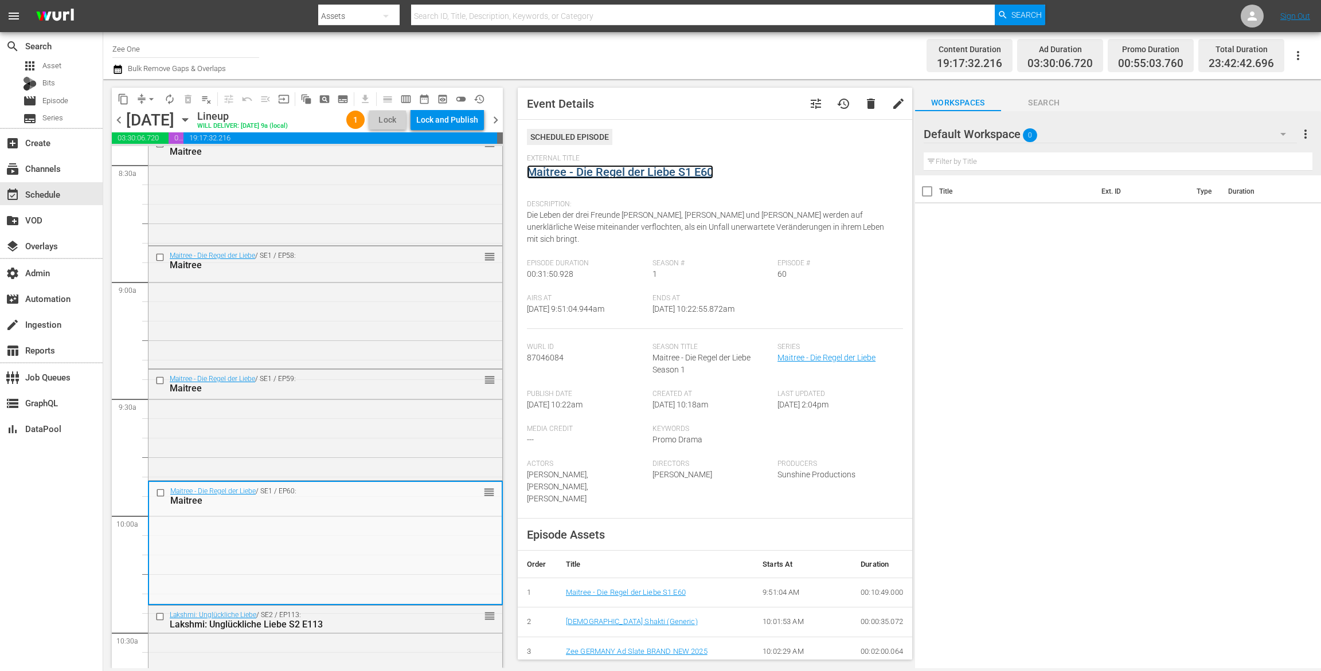
click at [549, 172] on link "Maitree - Die Regel der Liebe S1 E60" at bounding box center [620, 172] width 186 height 14
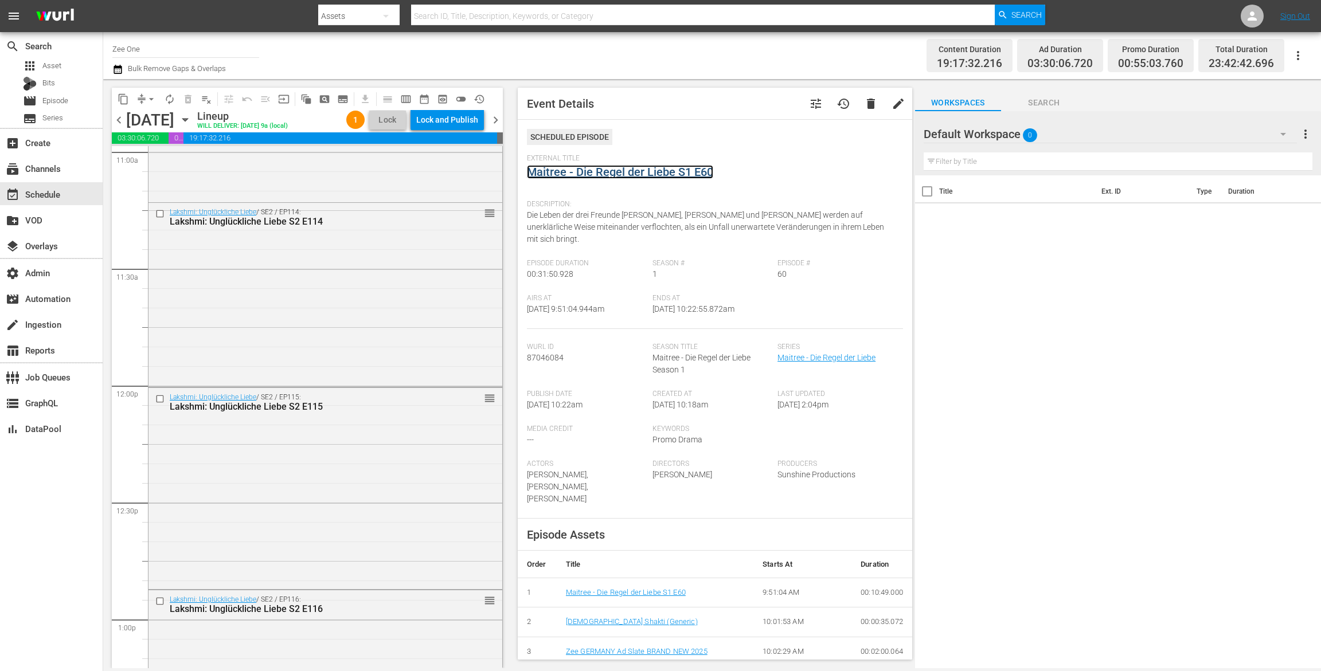
scroll to position [2572, 0]
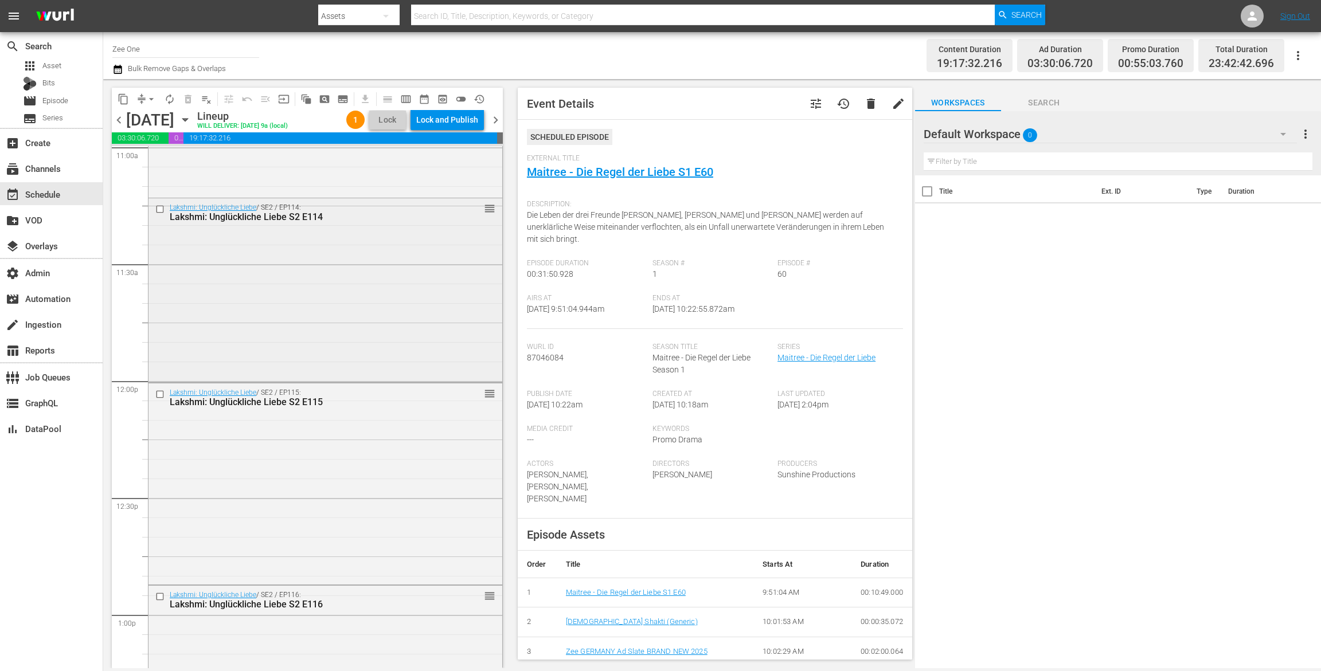
click at [386, 302] on div "Lakshmi: Unglückliche Liebe / SE2 / EP114: Lakshmi: Unglückliche Liebe S2 E114 …" at bounding box center [325, 288] width 354 height 181
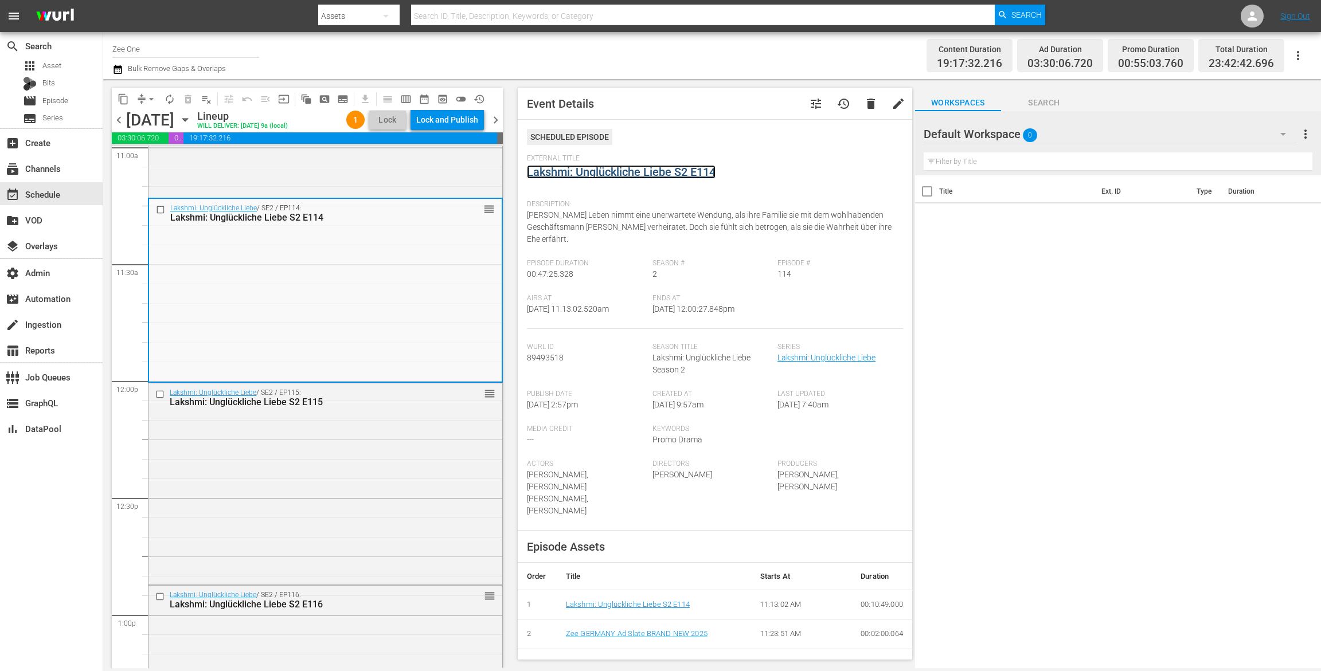
click at [541, 175] on link "Lakshmi: Unglückliche Liebe S2 E114" at bounding box center [621, 172] width 189 height 14
click at [330, 616] on div "Lakshmi: Unglückliche Liebe / SE2 / EP116: Lakshmi: Unglückliche Liebe S2 E116 …" at bounding box center [325, 683] width 354 height 195
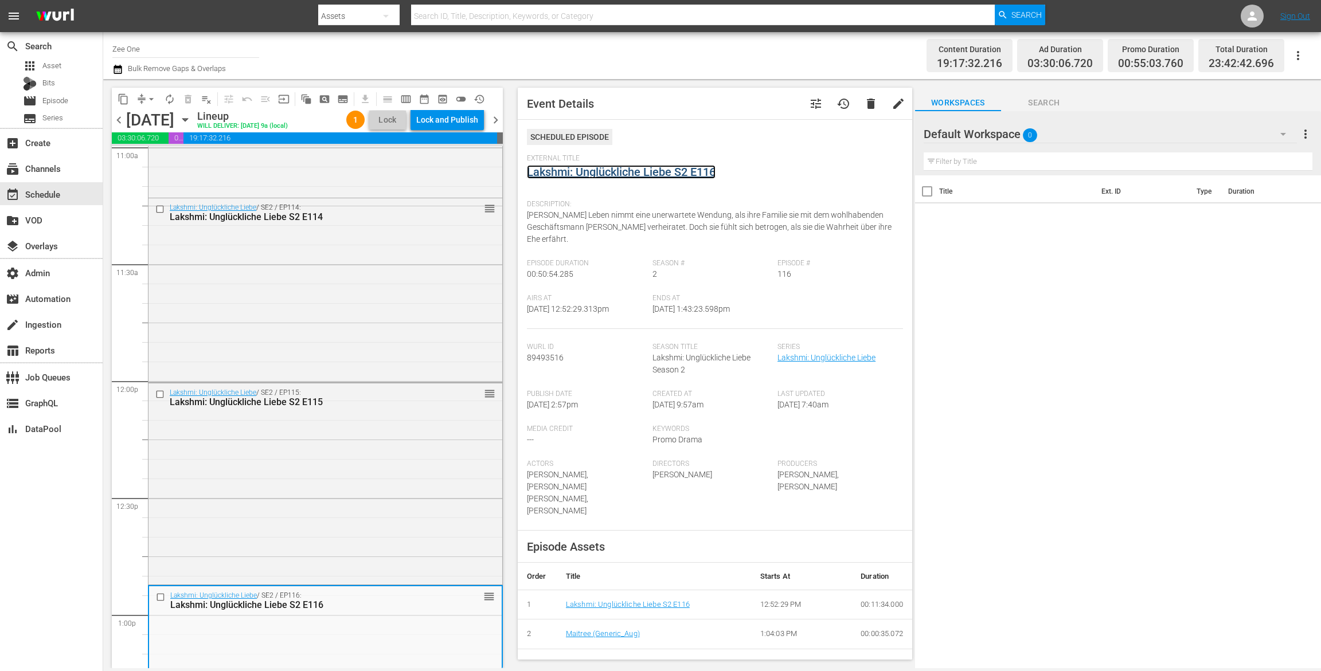
click at [573, 175] on link "Lakshmi: Unglückliche Liebe S2 E116" at bounding box center [621, 172] width 189 height 14
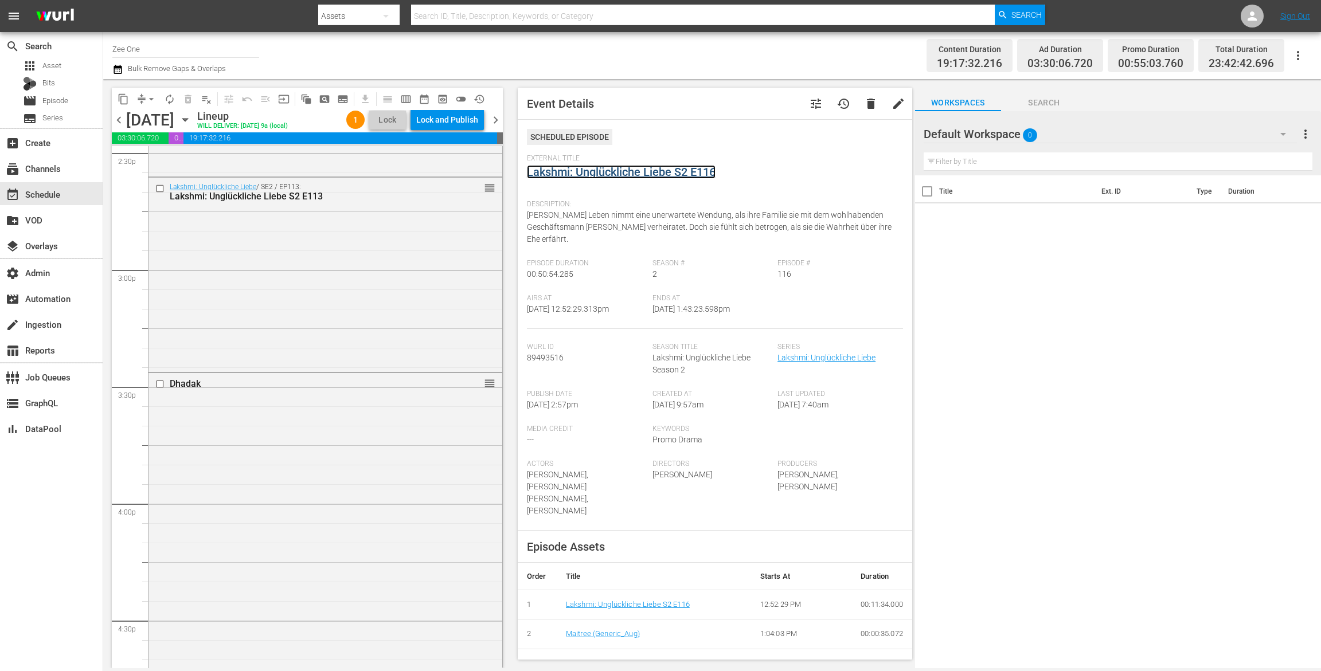
scroll to position [3443, 0]
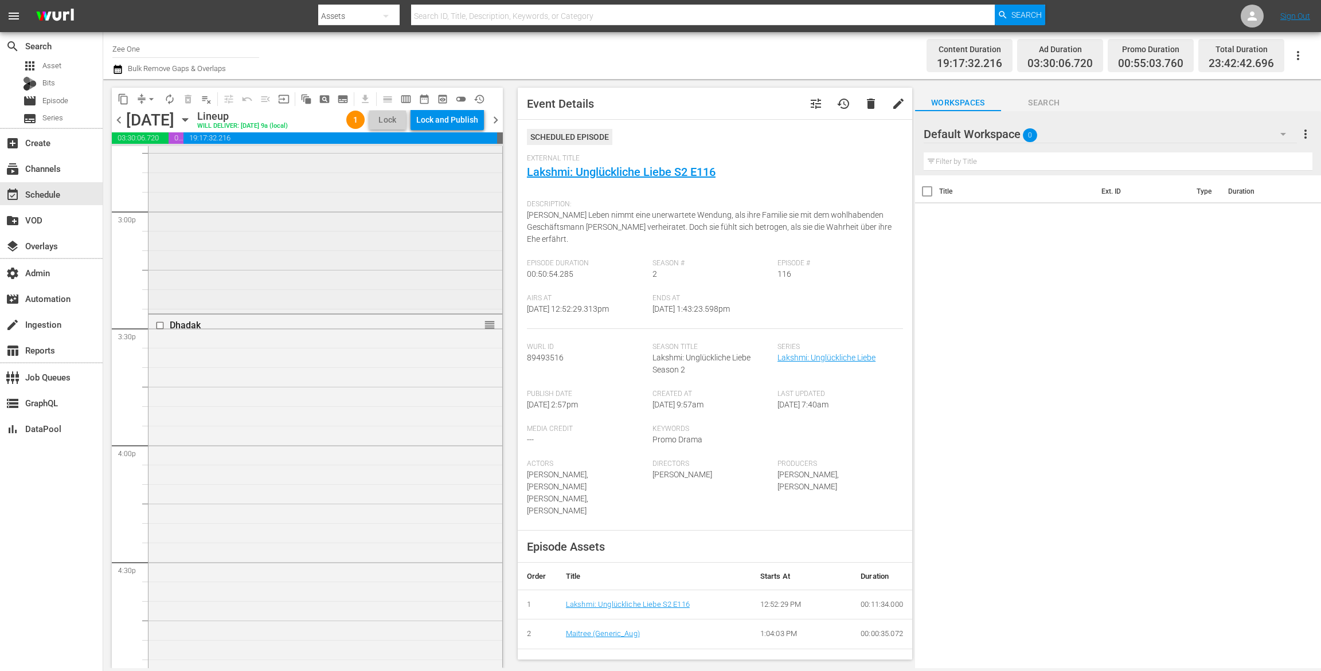
click at [377, 182] on div "Lakshmi: Unglückliche Liebe / SE2 / EP113: Lakshmi: Unglückliche Liebe S2 E113 …" at bounding box center [325, 215] width 354 height 192
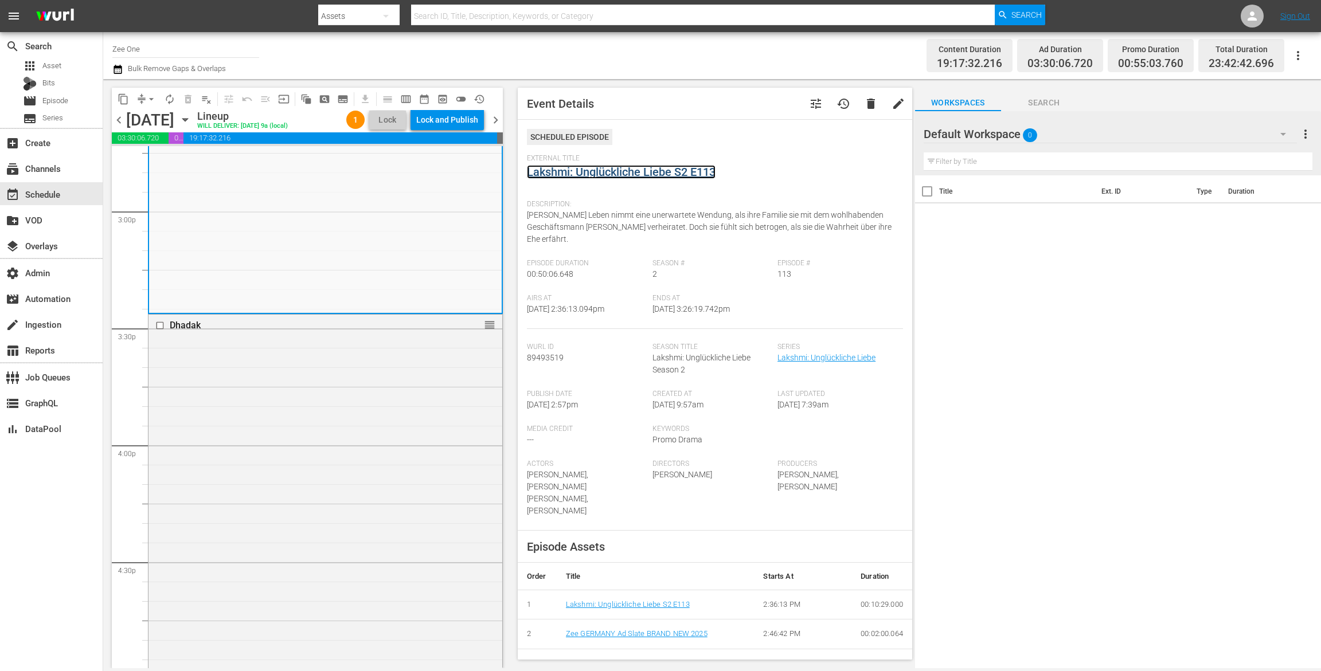
click at [560, 174] on link "Lakshmi: Unglückliche Liebe S2 E113" at bounding box center [621, 172] width 189 height 14
click at [412, 370] on div "Dhadak reorder" at bounding box center [325, 628] width 354 height 627
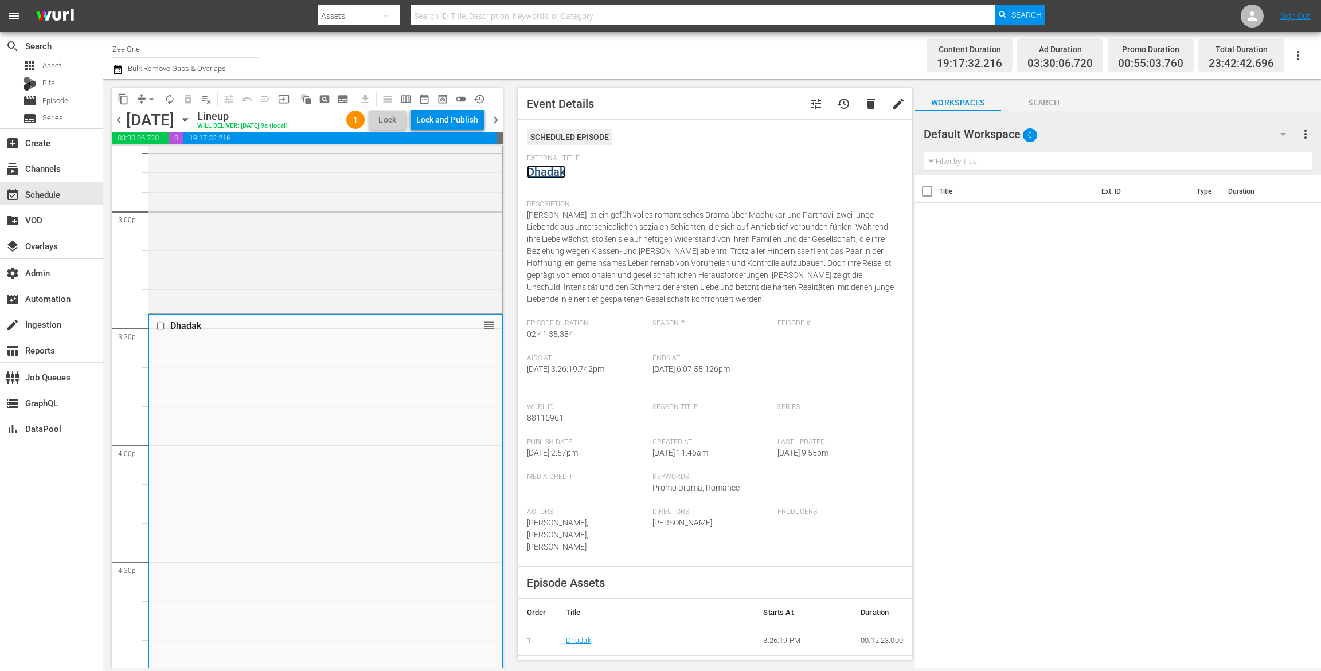
click at [555, 170] on link "Dhadak" at bounding box center [546, 172] width 38 height 14
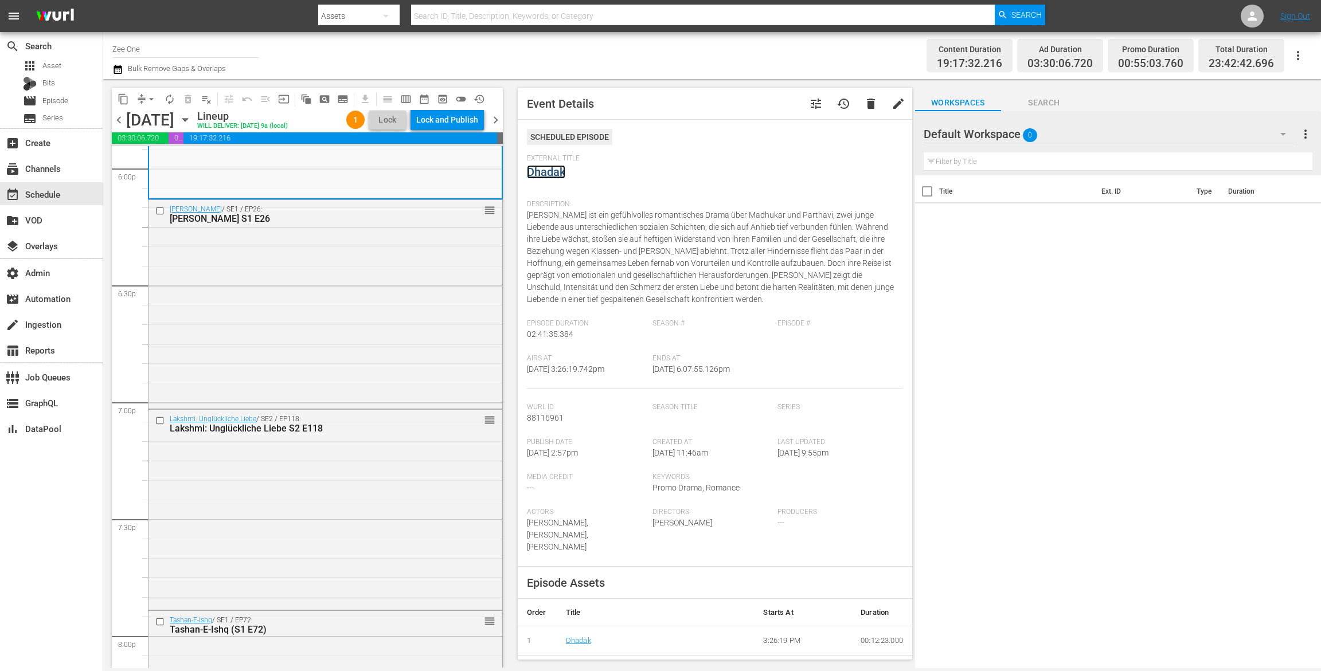
scroll to position [4200, 0]
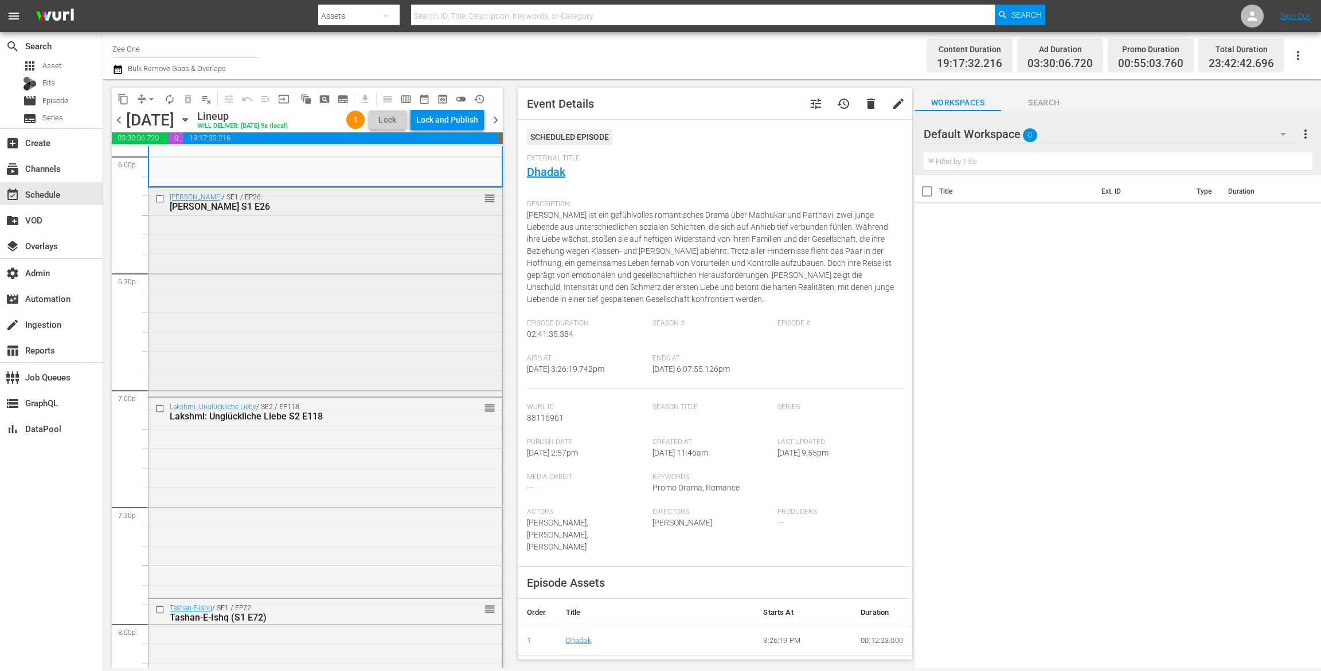
click at [327, 286] on div "Radha Mohan / SE1 / EP26: Radha Mohan S1 E26 reorder" at bounding box center [325, 291] width 354 height 206
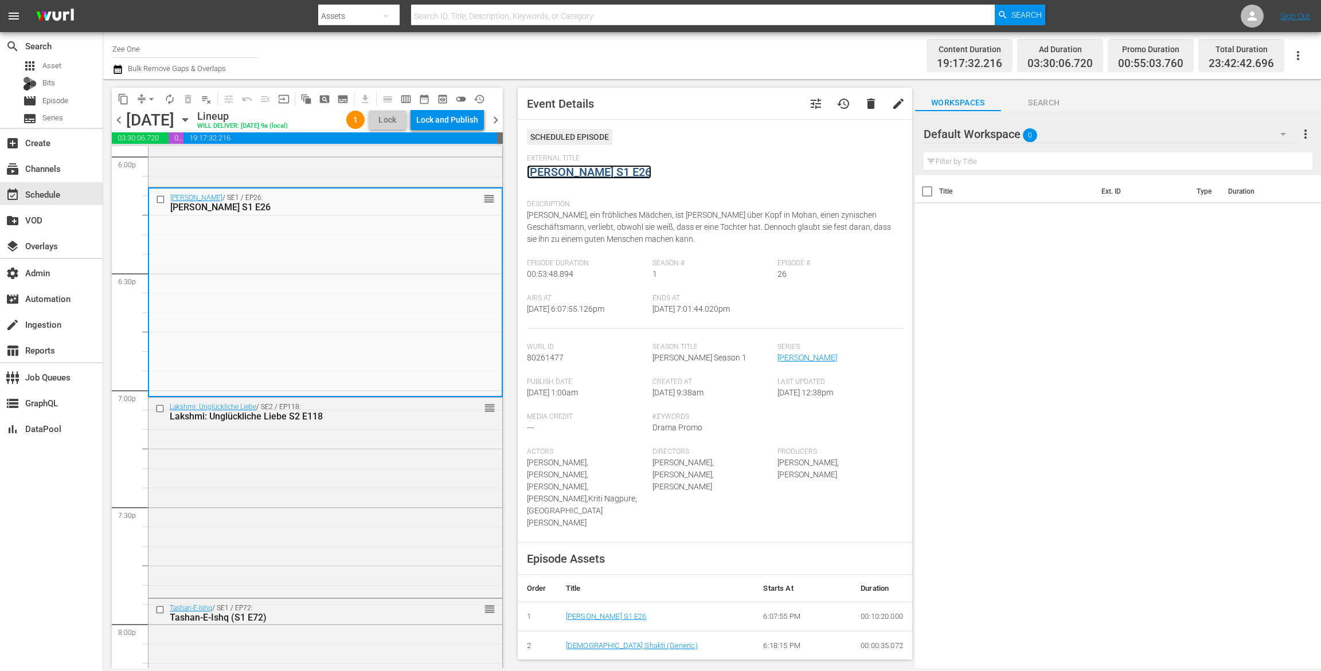
click at [544, 173] on link "Radha Mohan S1 E26" at bounding box center [589, 172] width 124 height 14
click at [417, 429] on div "Lakshmi: Unglückliche Liebe / SE2 / EP118: Lakshmi: Unglückliche Liebe S2 E118 …" at bounding box center [325, 497] width 354 height 198
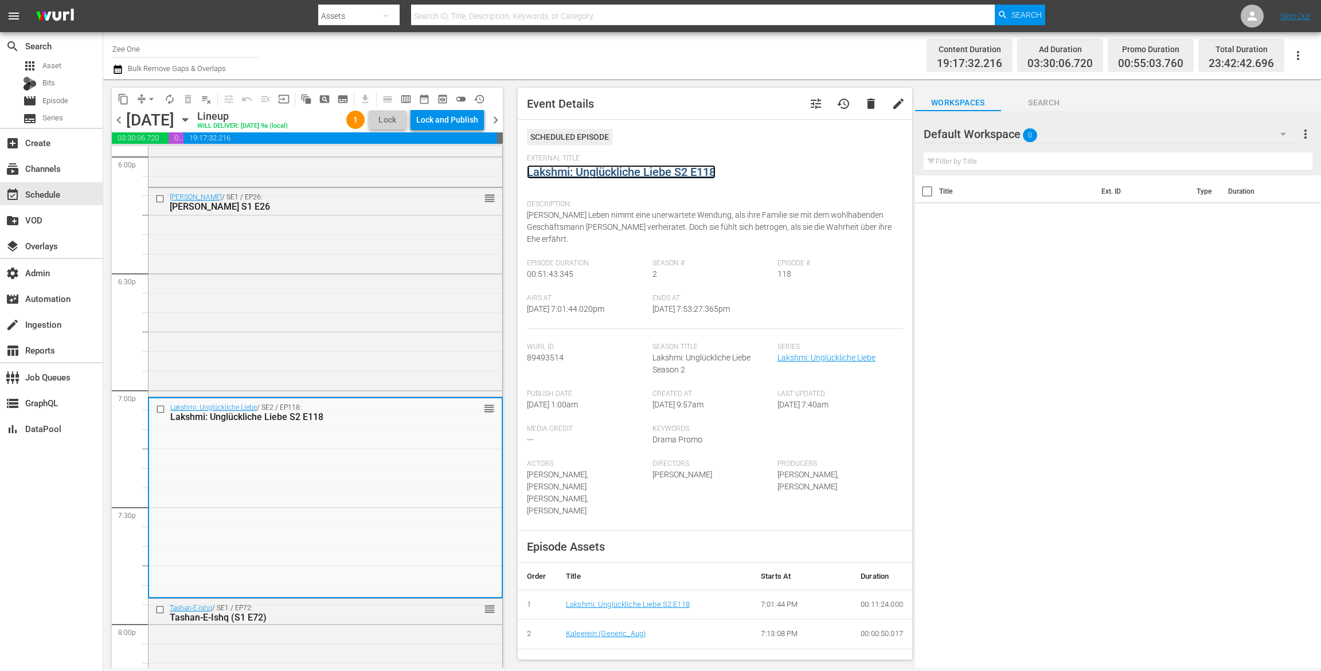
click at [561, 171] on link "Lakshmi: Unglückliche Liebe S2 E118" at bounding box center [621, 172] width 189 height 14
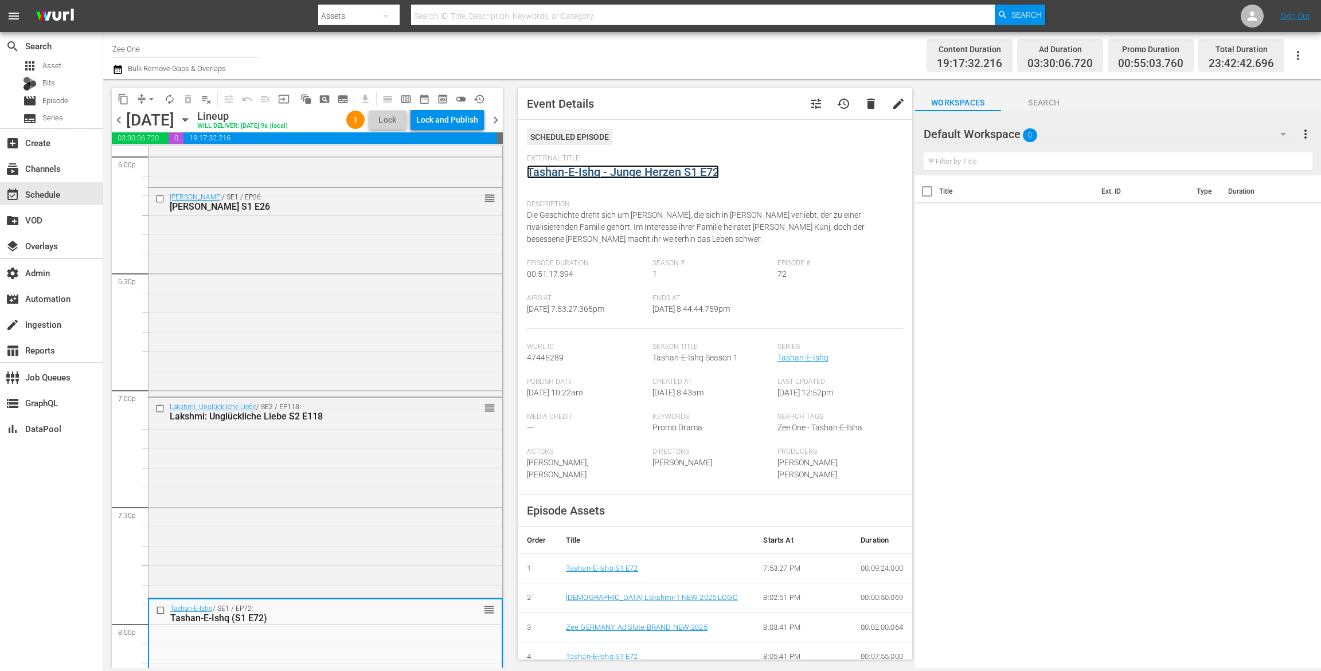
click at [553, 176] on link "Tashan-E-Ishq - Junge Herzen S1 E72" at bounding box center [623, 172] width 192 height 14
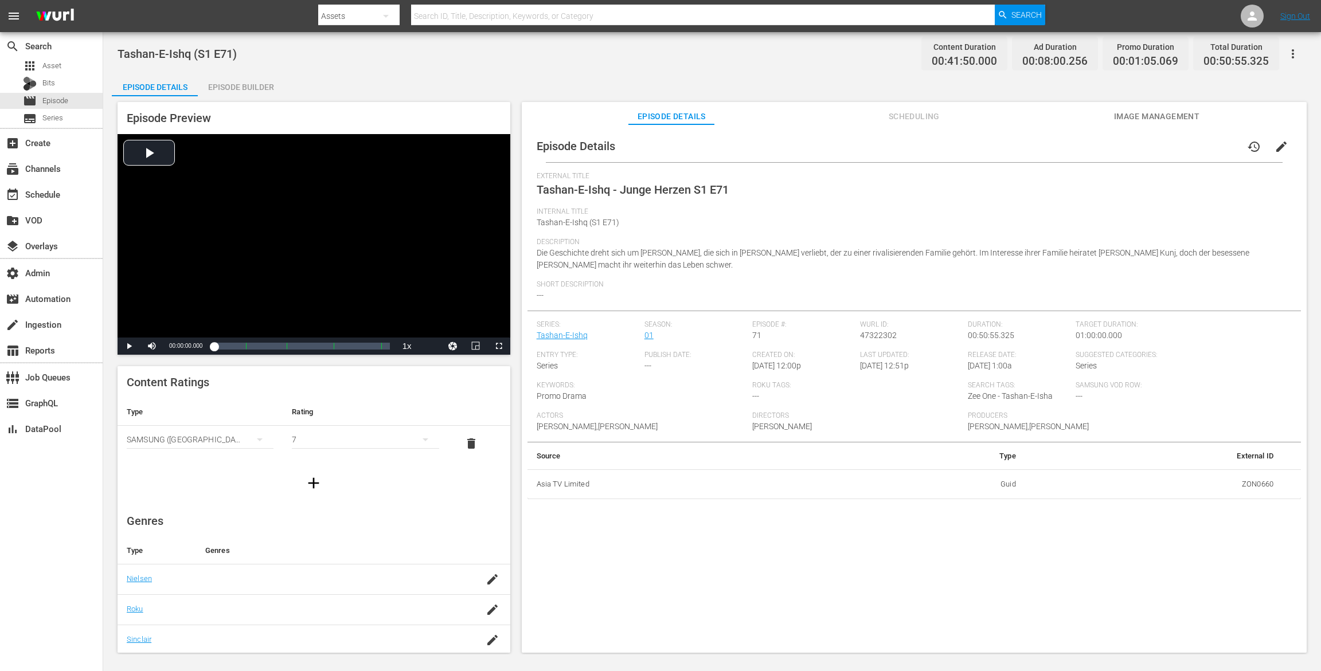
click at [269, 97] on div "Episode Preview Video Player is loading. Play Video Play Mute Current Time 00:0…" at bounding box center [712, 379] width 1200 height 566
click at [248, 87] on div "Episode Builder" at bounding box center [241, 87] width 86 height 28
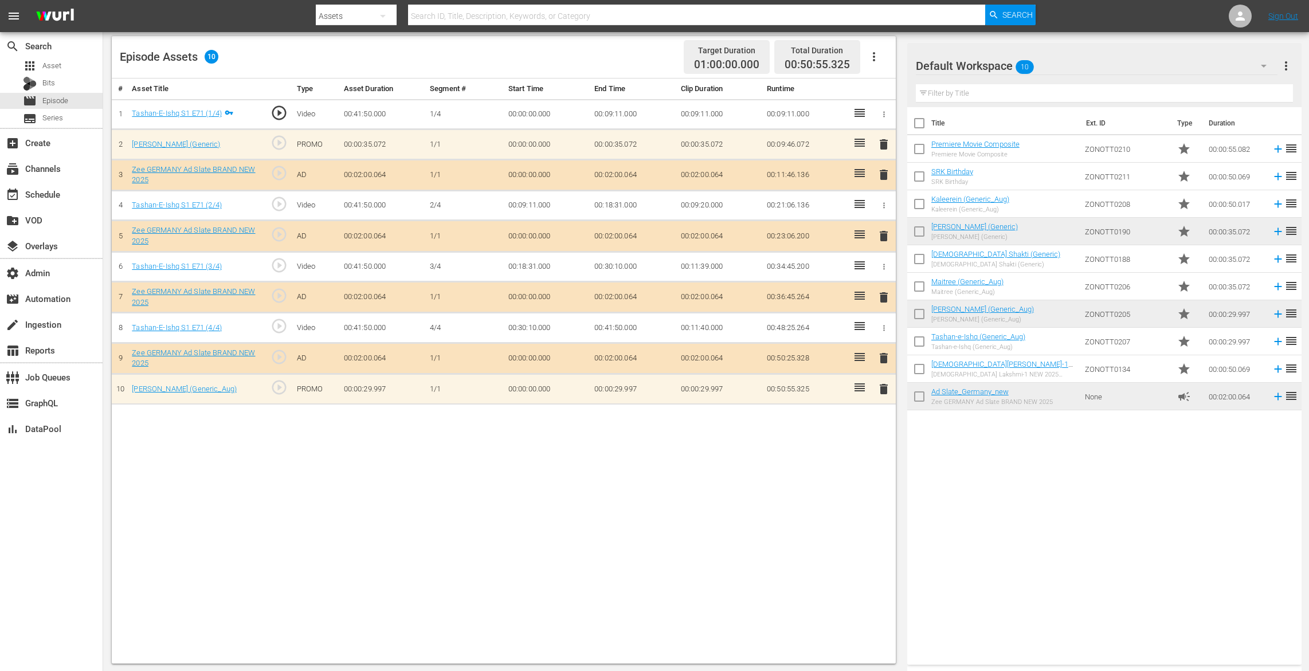
scroll to position [298, 0]
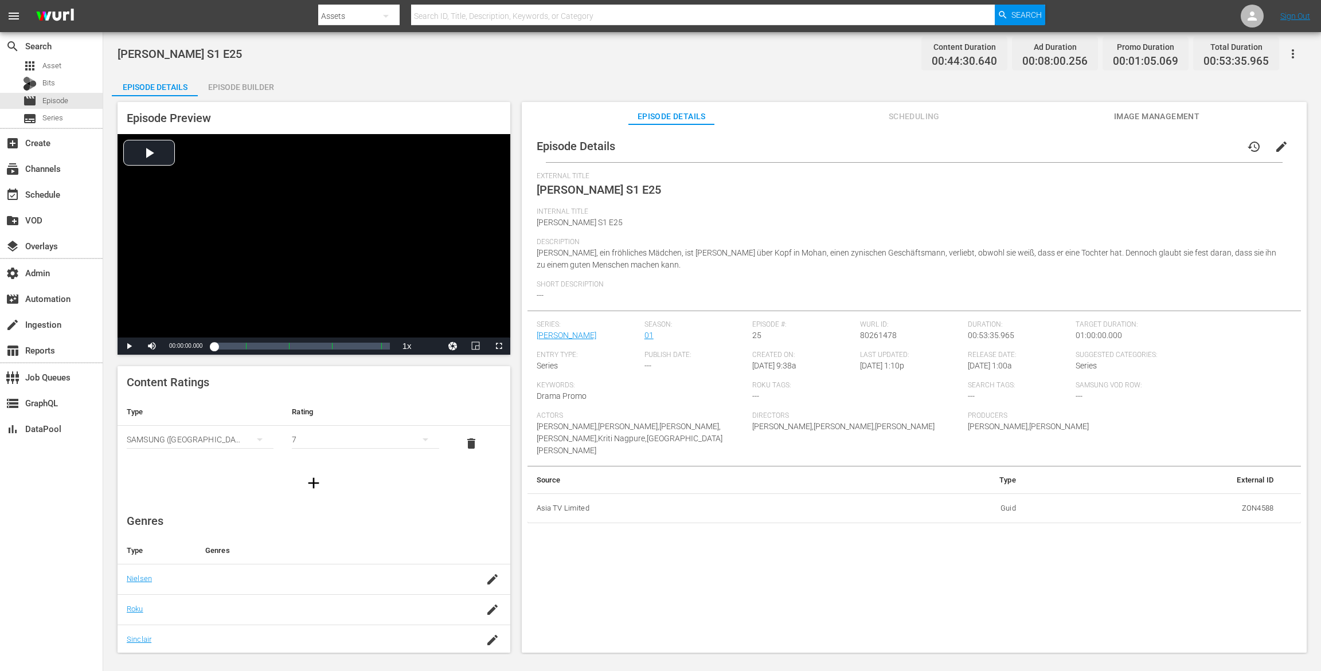
click at [238, 80] on div "Episode Builder" at bounding box center [241, 87] width 86 height 28
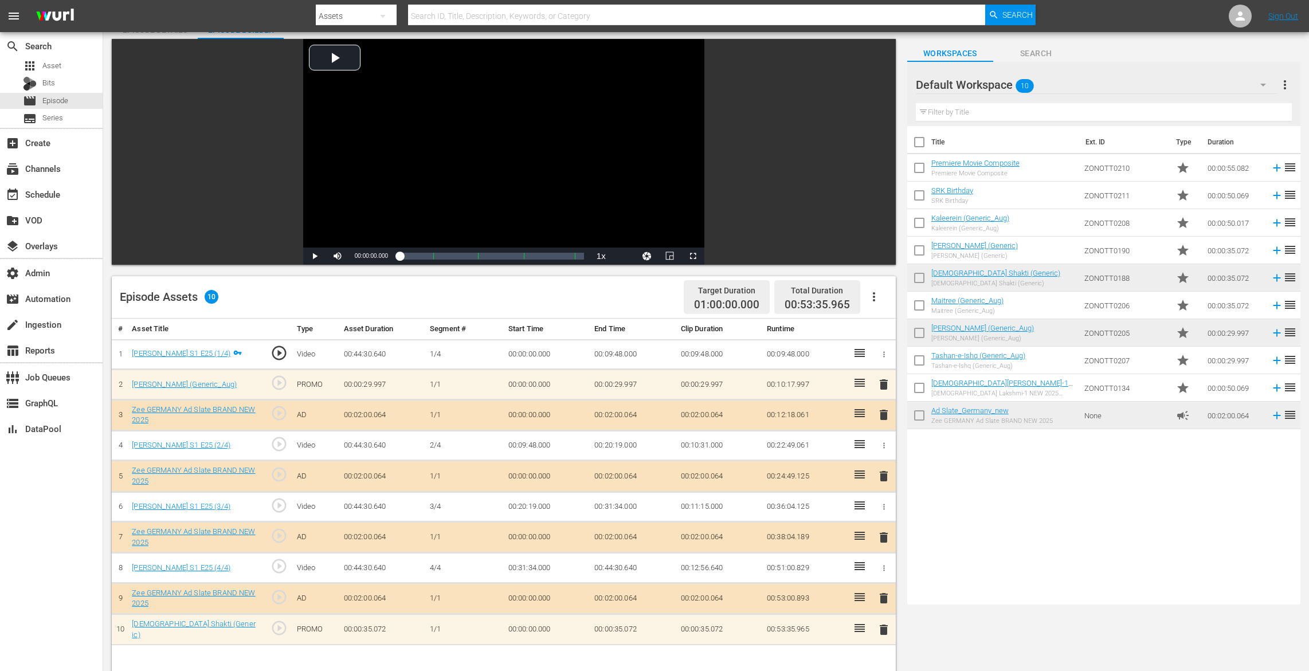
scroll to position [298, 0]
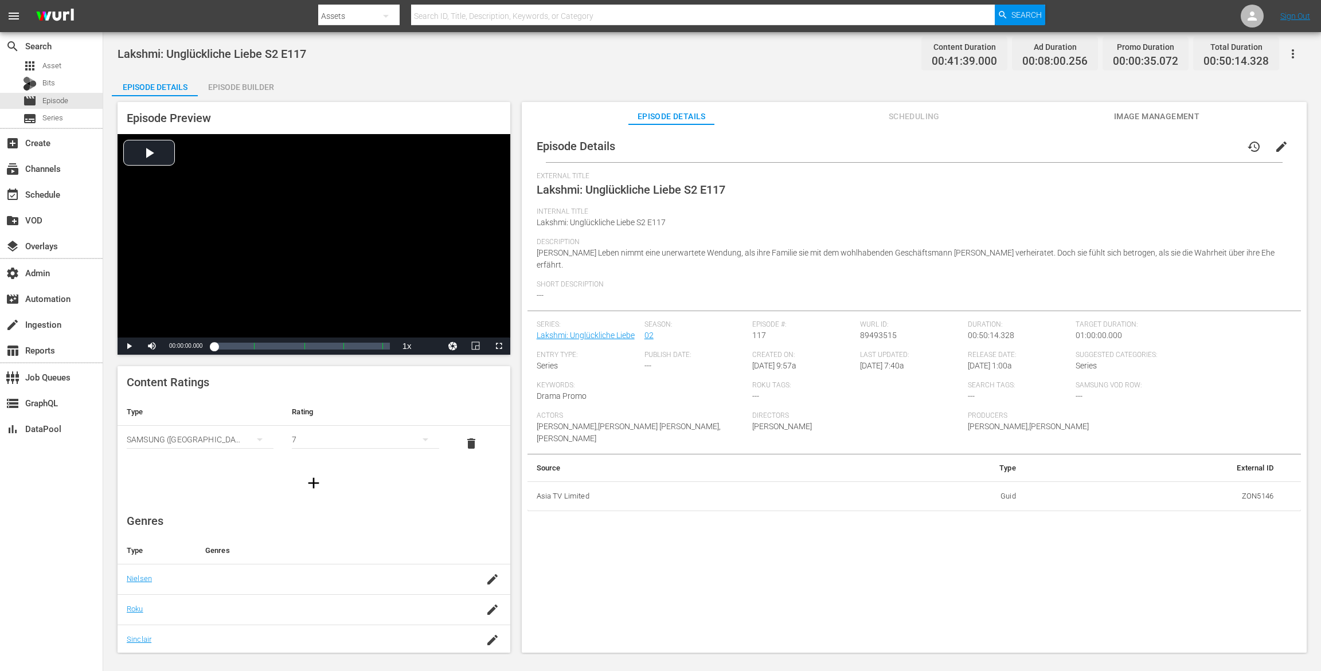
click at [268, 75] on div "Episode Builder" at bounding box center [241, 87] width 86 height 28
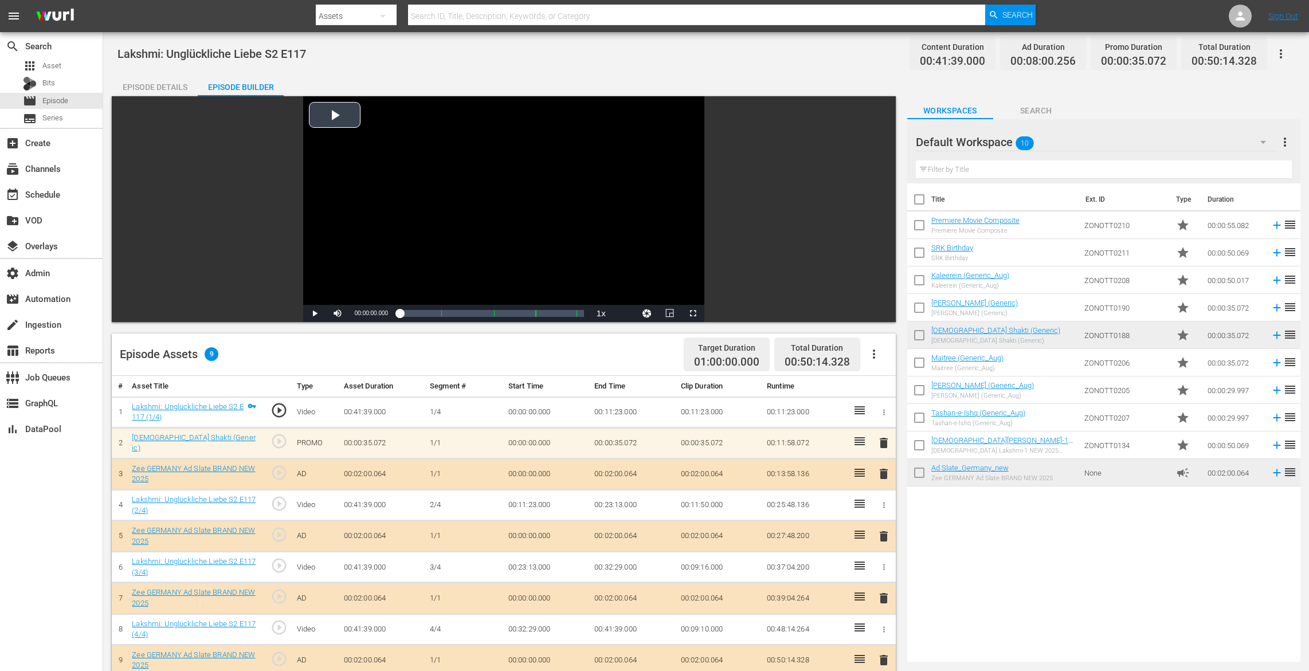
scroll to position [298, 0]
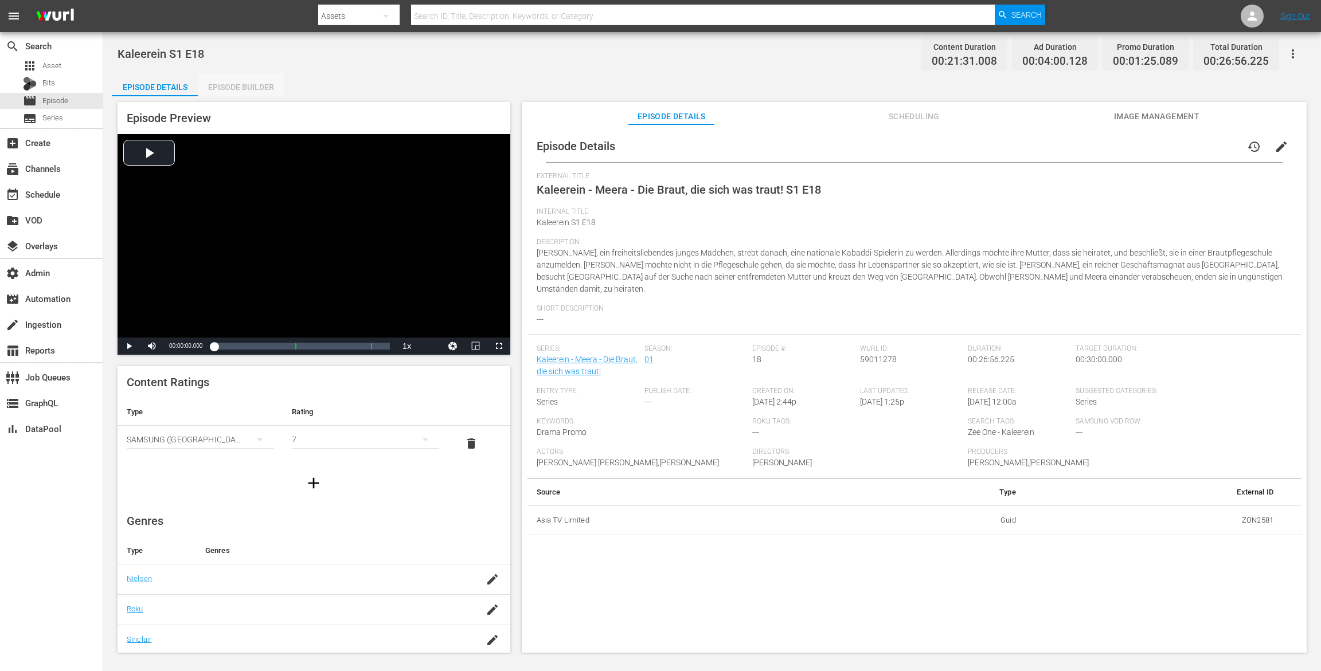
click at [242, 91] on div "Episode Builder" at bounding box center [241, 87] width 86 height 28
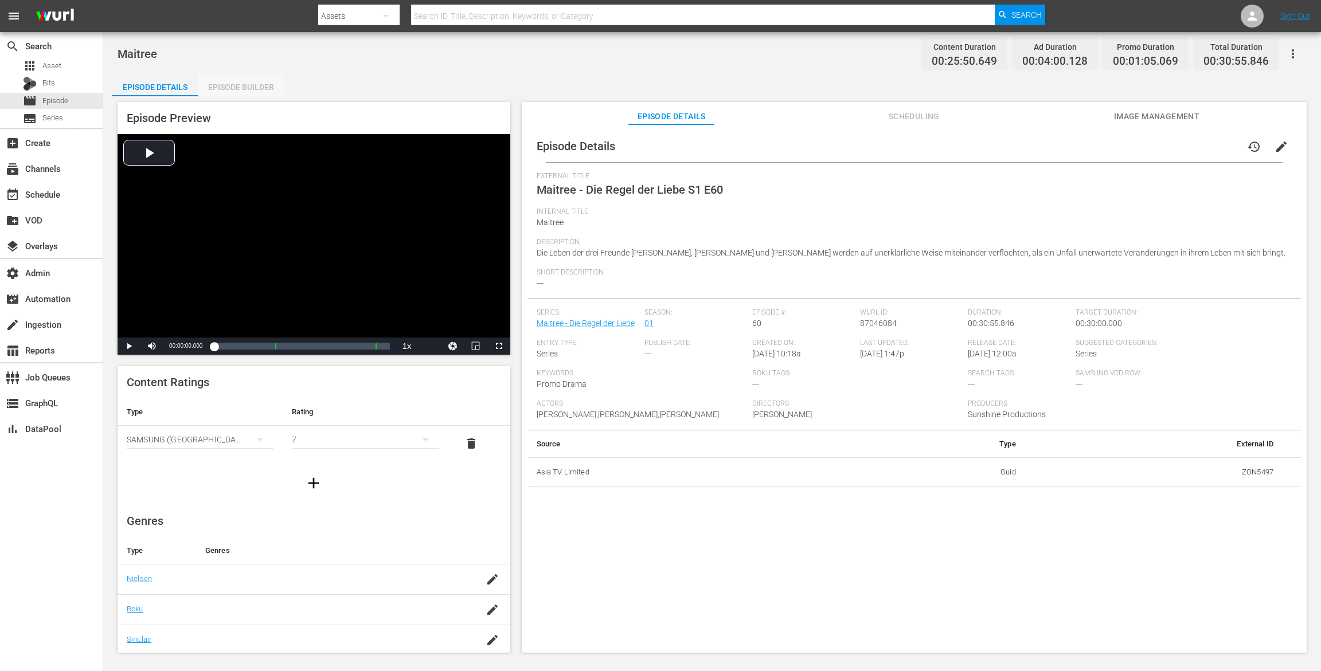
click at [239, 88] on div "Episode Builder" at bounding box center [241, 87] width 86 height 28
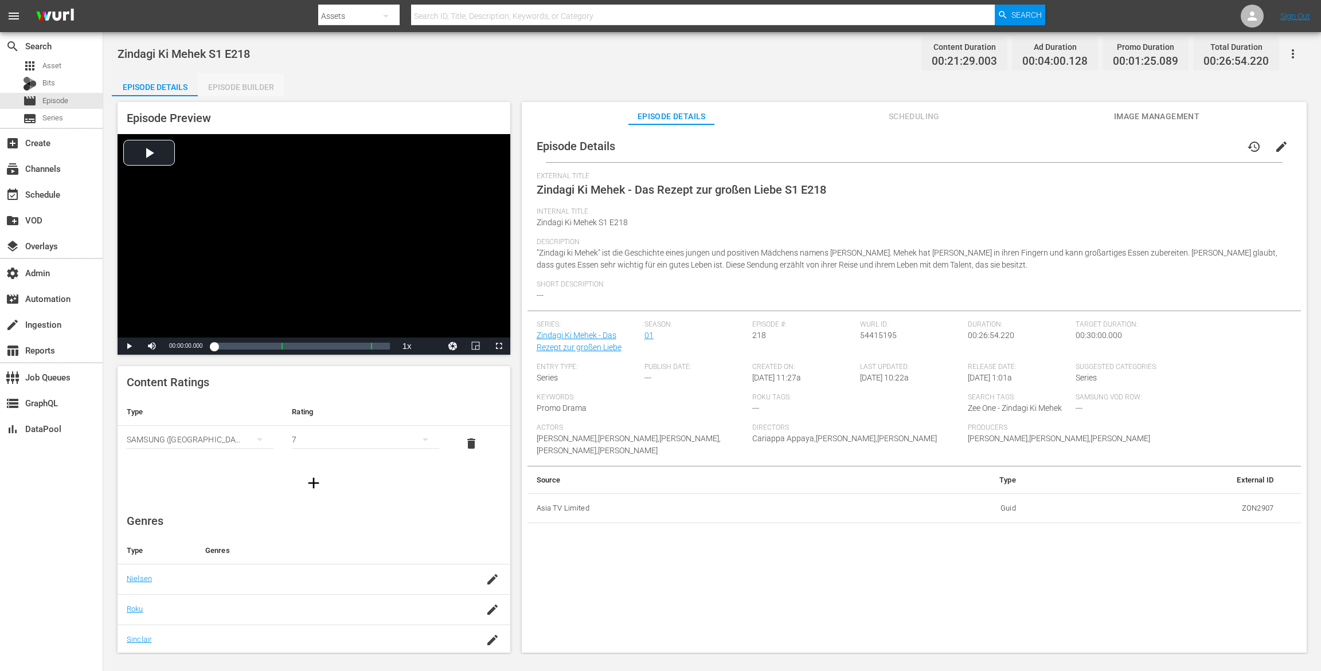
click at [242, 88] on div "Episode Builder" at bounding box center [241, 87] width 86 height 28
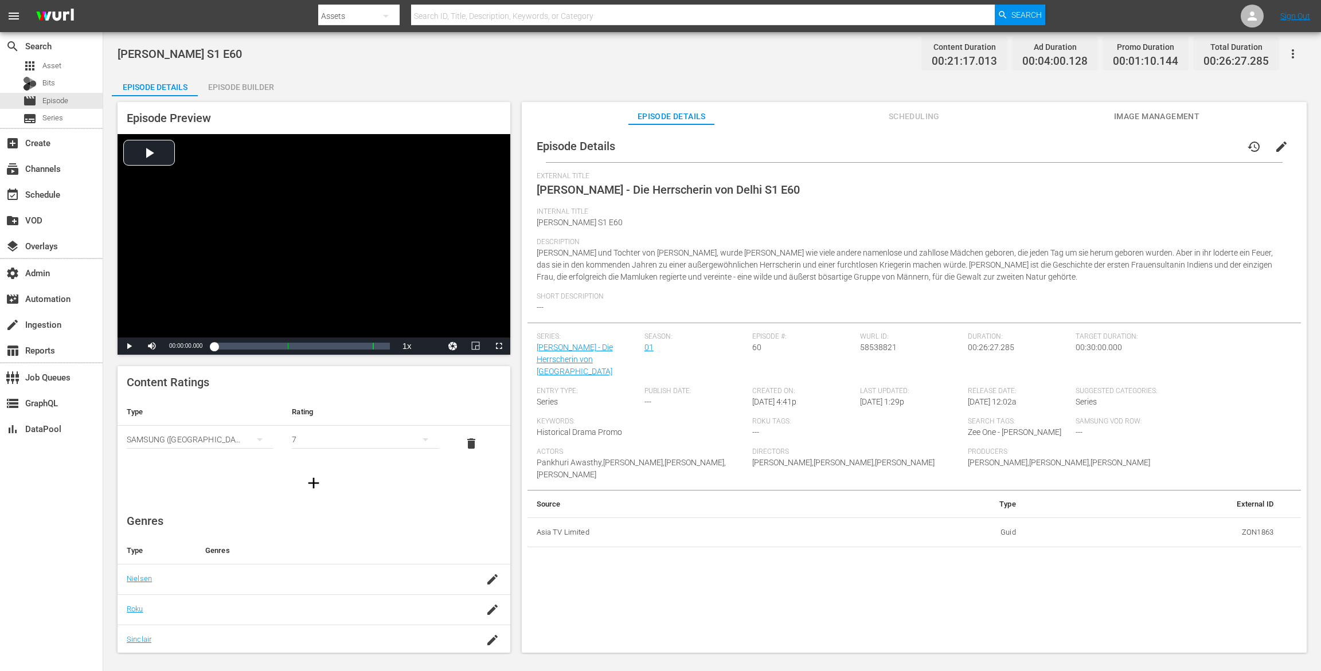
click at [247, 92] on div "Episode Builder" at bounding box center [241, 87] width 86 height 28
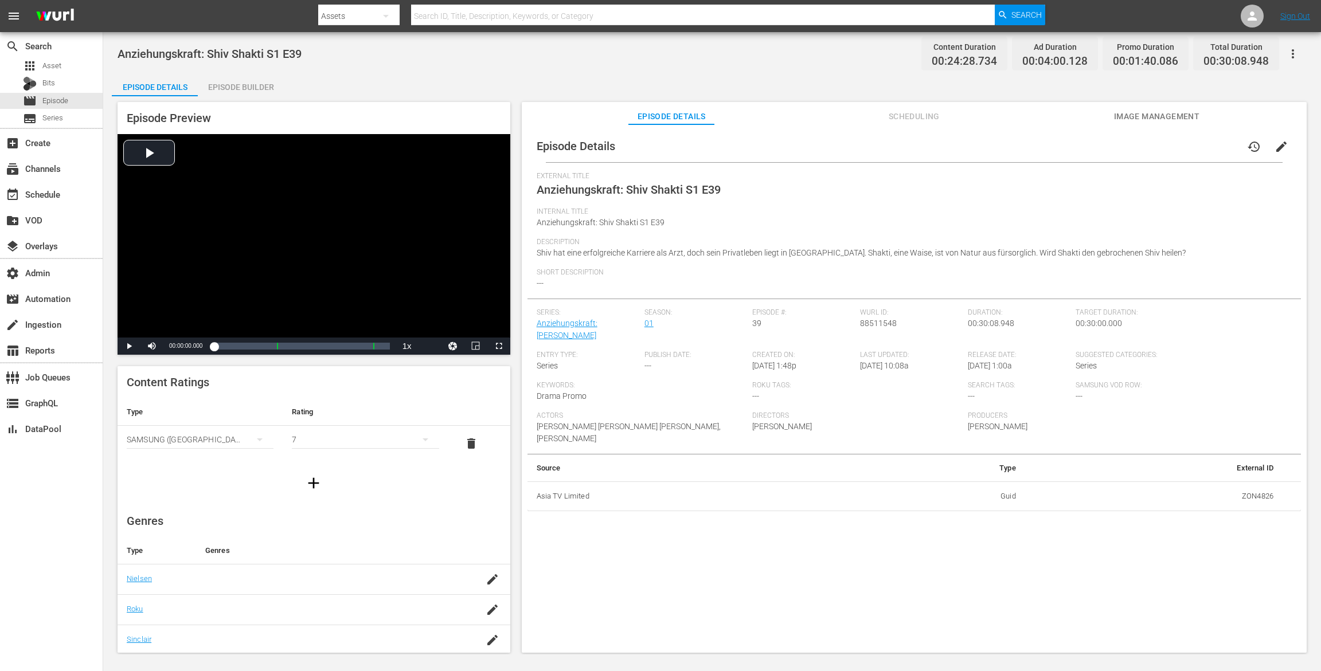
click at [233, 91] on div "Episode Builder" at bounding box center [241, 87] width 86 height 28
click at [247, 92] on div "Episode Builder" at bounding box center [241, 87] width 86 height 28
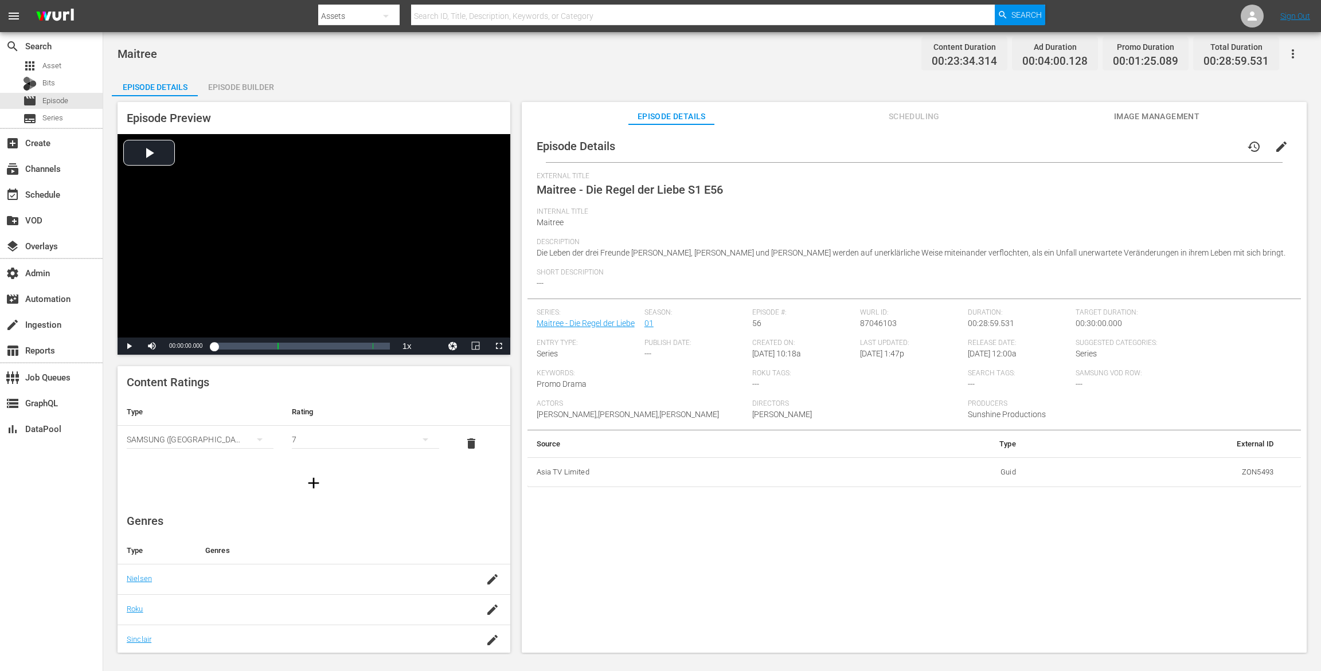
click at [238, 88] on div "Episode Builder" at bounding box center [241, 87] width 86 height 28
click at [259, 82] on div "Episode Builder" at bounding box center [241, 87] width 86 height 28
click at [254, 80] on div "Episode Builder" at bounding box center [241, 87] width 86 height 28
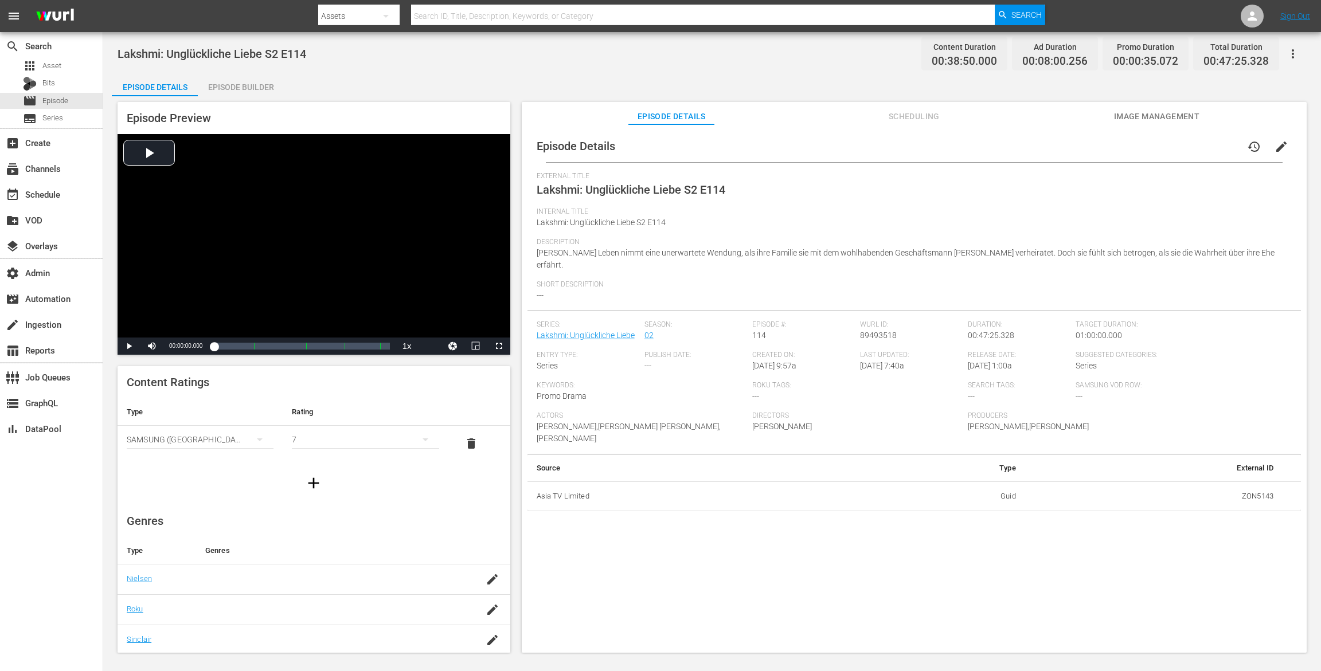
click at [251, 90] on div "Episode Builder" at bounding box center [241, 87] width 86 height 28
click at [249, 87] on div "Episode Builder" at bounding box center [241, 87] width 86 height 28
click at [252, 76] on div "Episode Builder" at bounding box center [241, 87] width 86 height 28
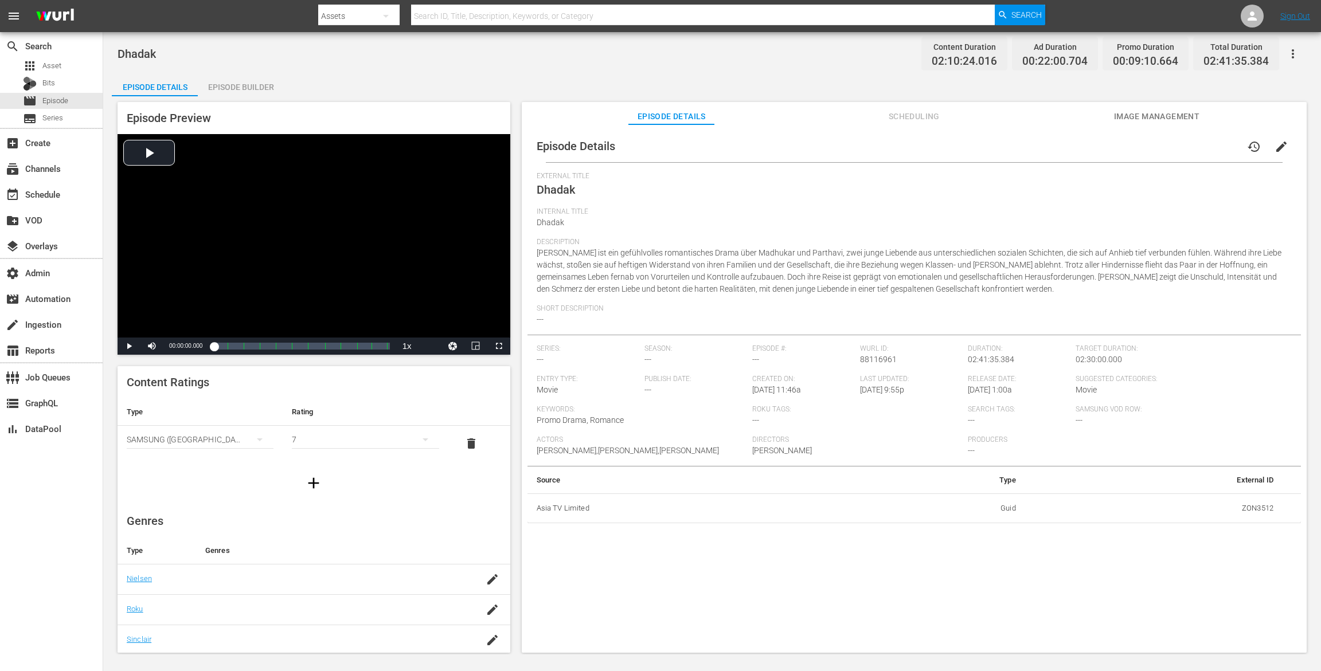
click at [262, 79] on div "Episode Builder" at bounding box center [241, 87] width 86 height 28
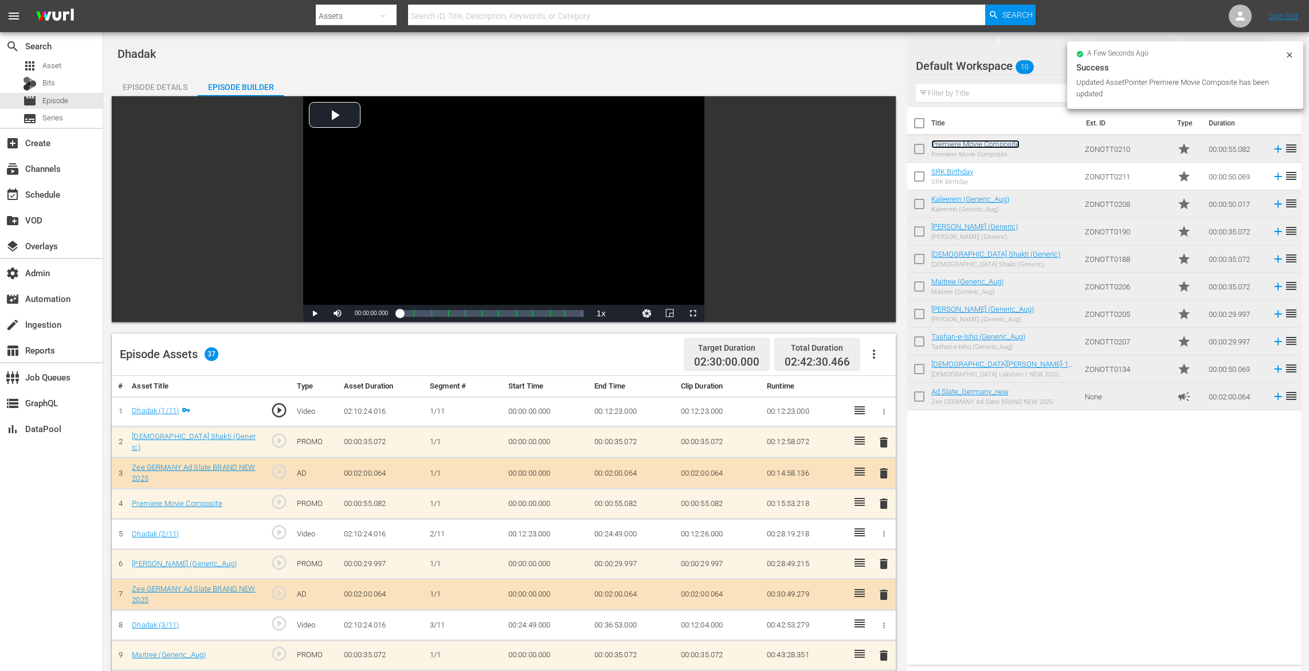
scroll to position [272, 0]
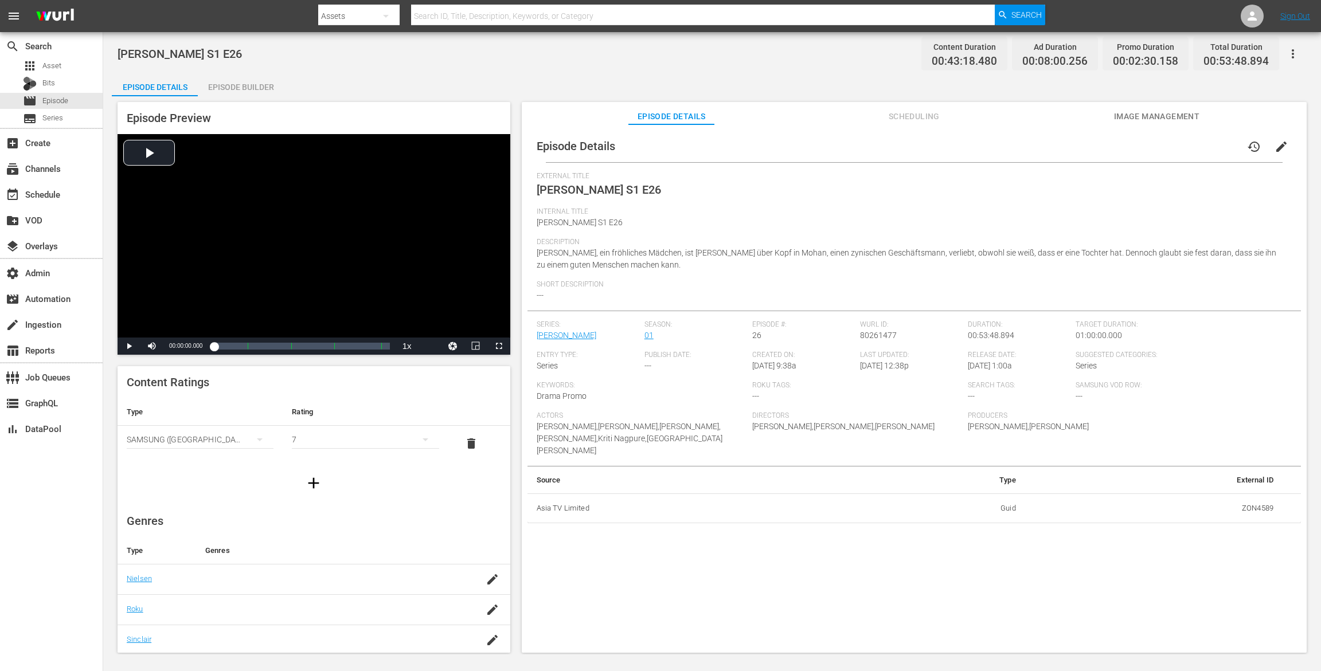
click at [249, 85] on div "Episode Builder" at bounding box center [241, 87] width 86 height 28
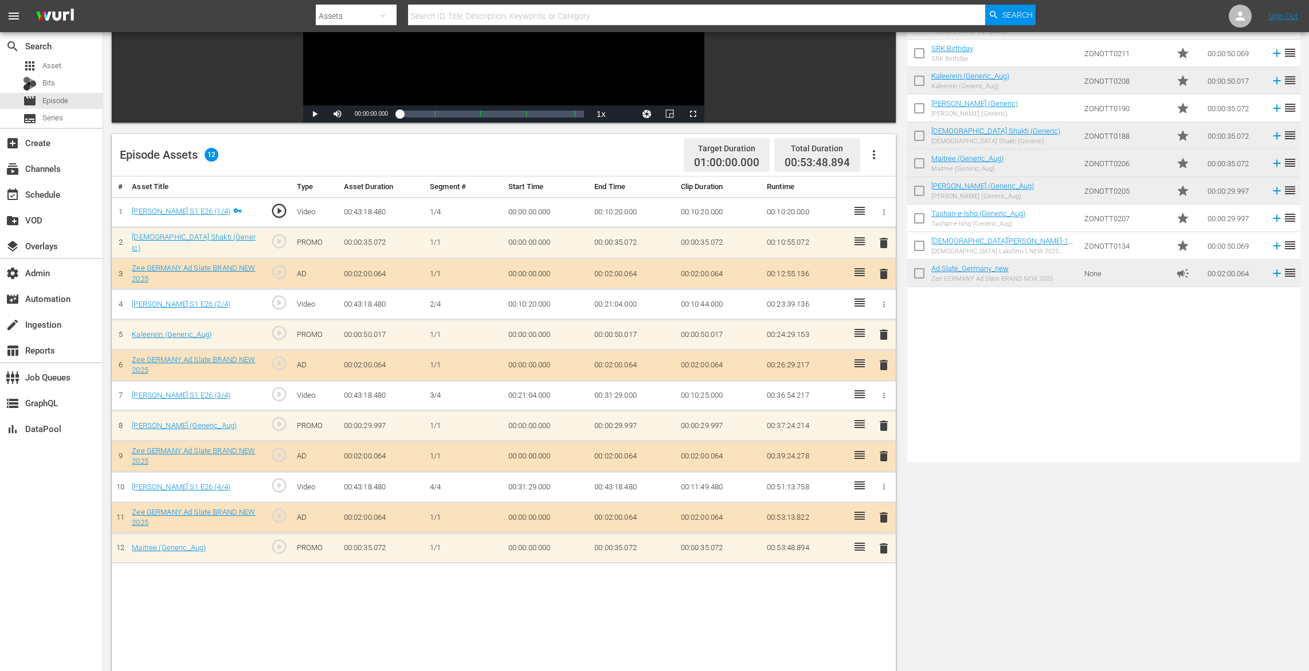
scroll to position [298, 0]
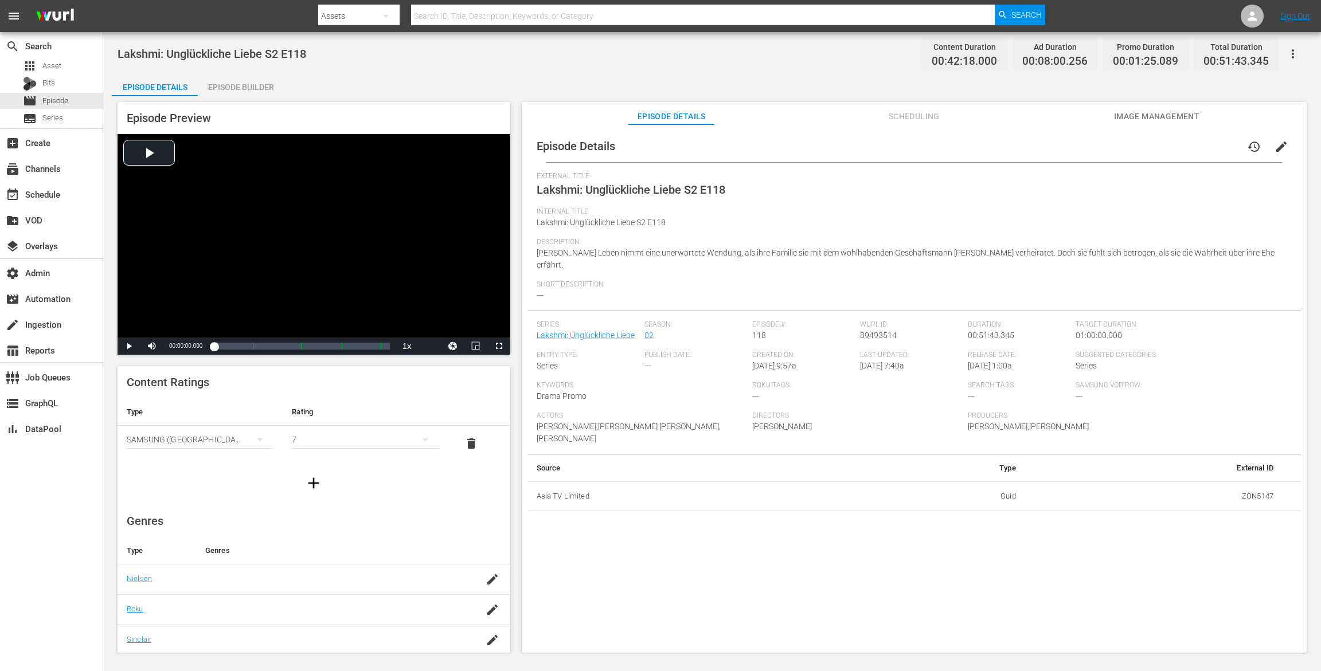
click at [247, 93] on div "Episode Builder" at bounding box center [241, 87] width 86 height 28
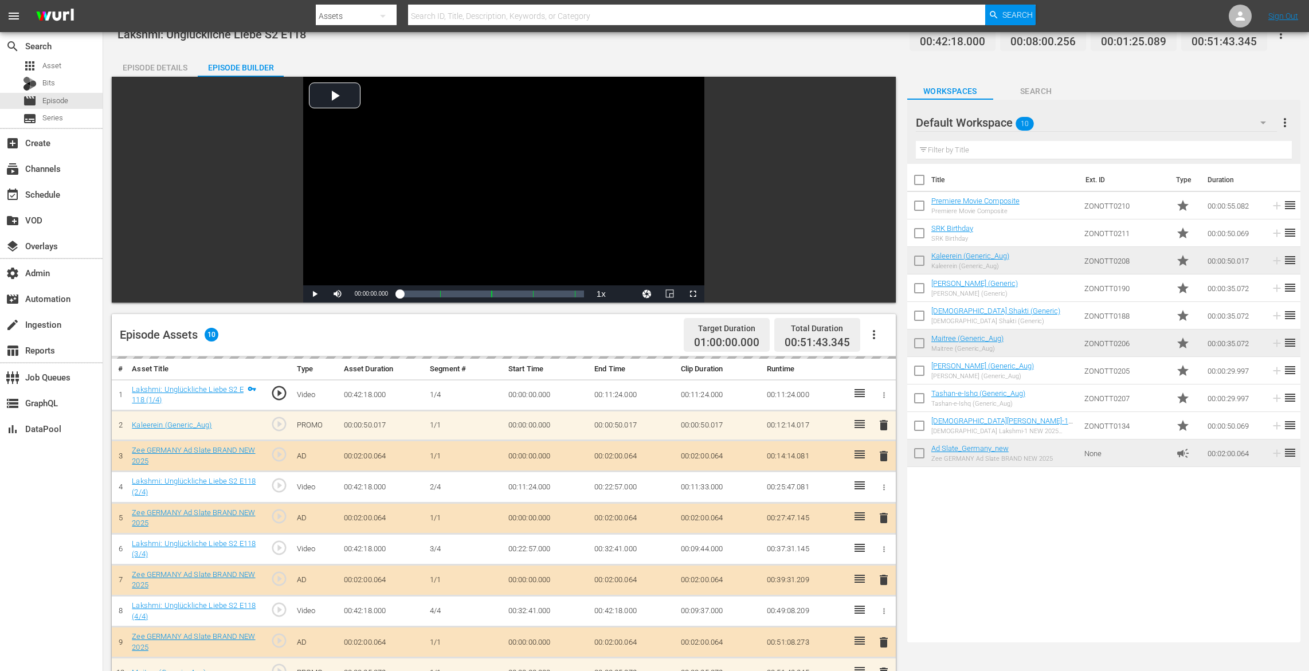
scroll to position [260, 0]
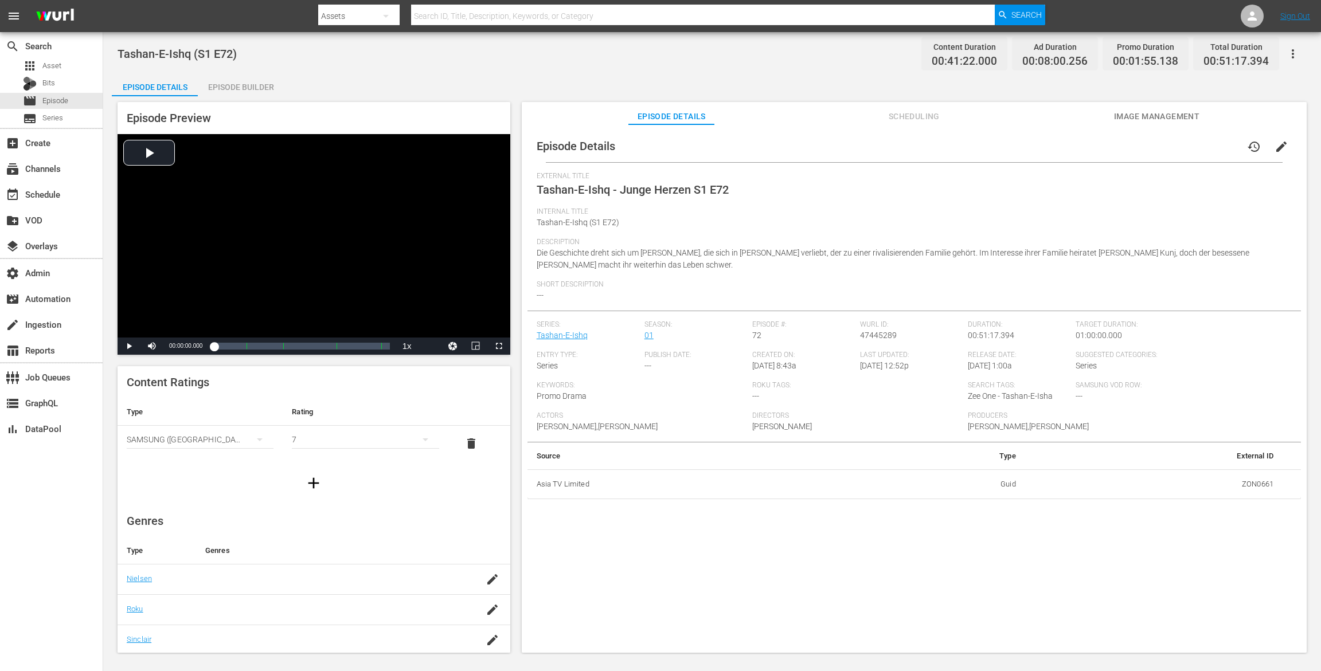
click at [228, 93] on div "Episode Builder" at bounding box center [241, 87] width 86 height 28
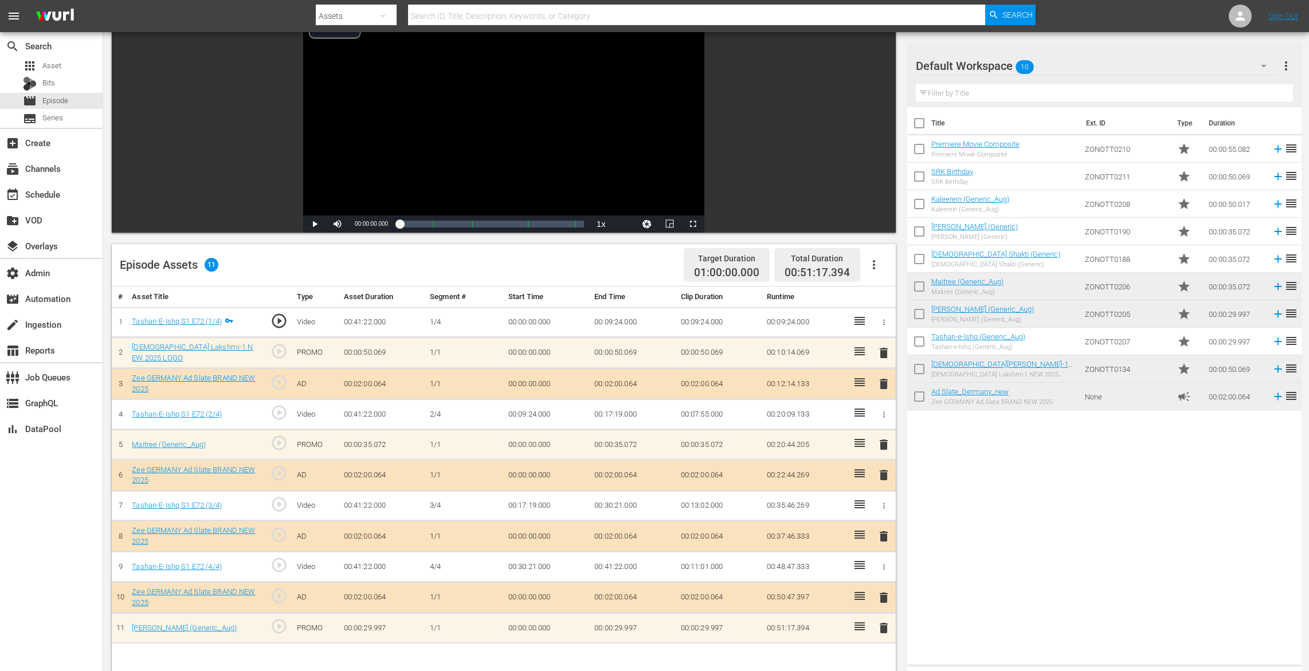
scroll to position [259, 0]
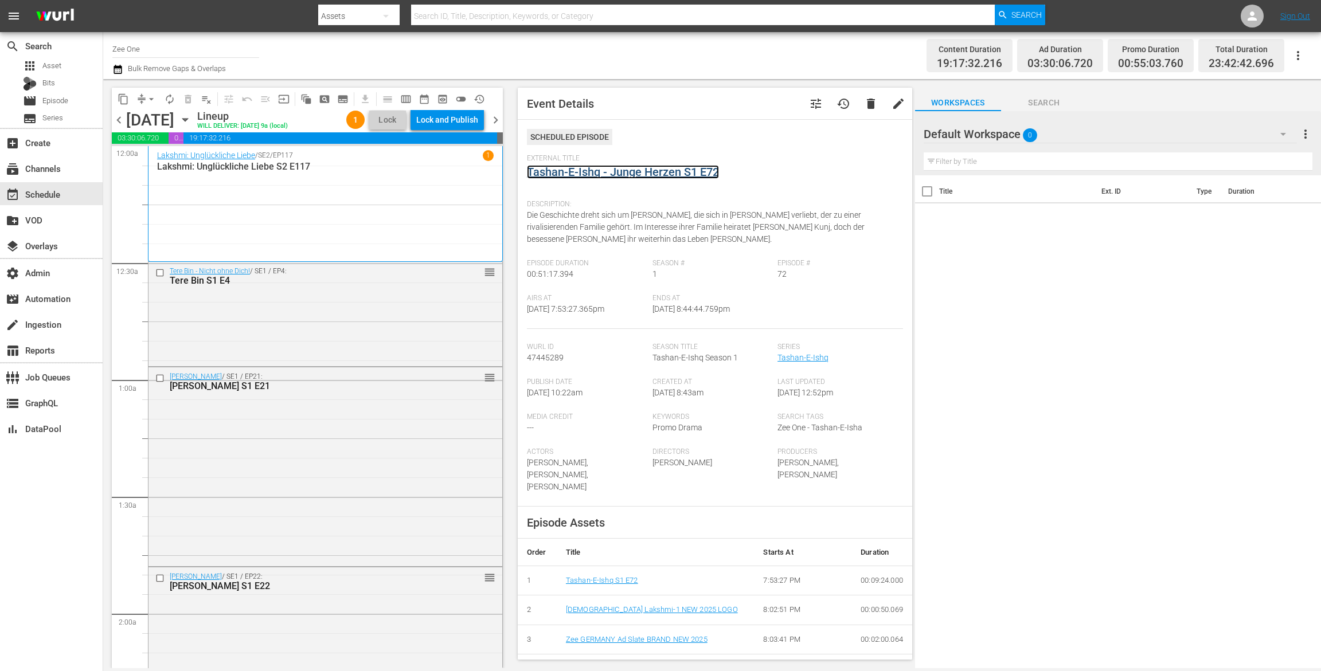
scroll to position [4200, 0]
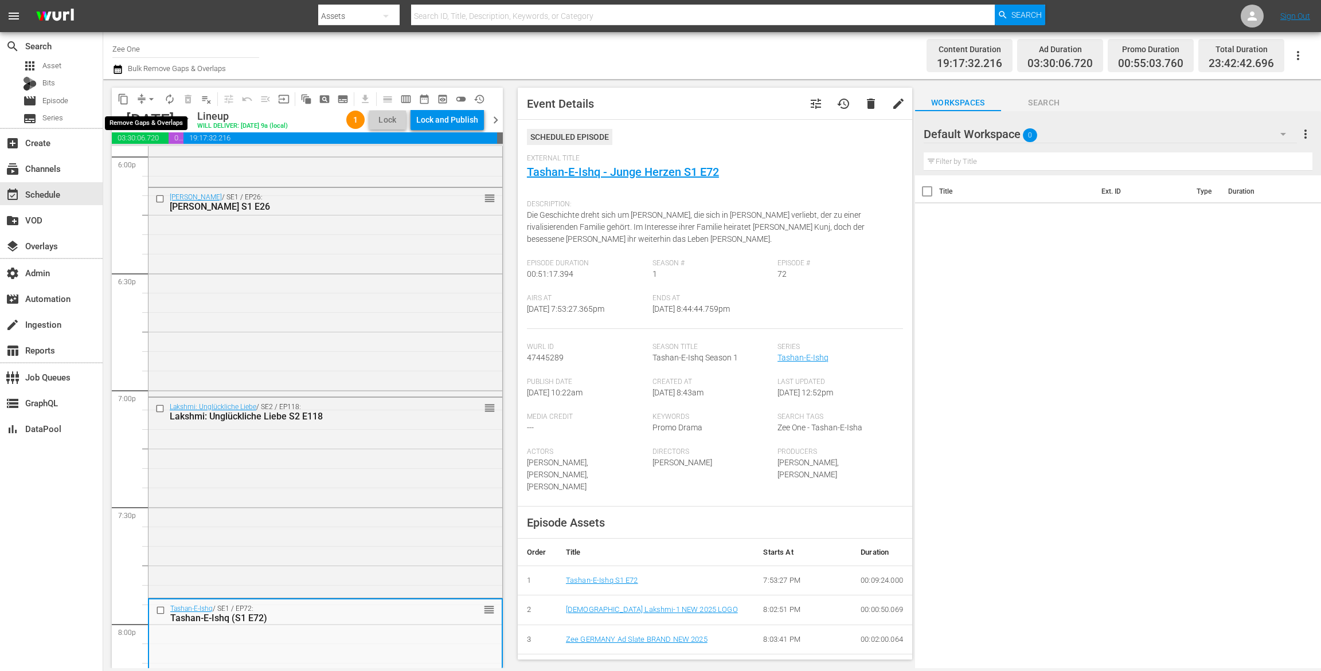
click at [147, 95] on span "arrow_drop_down" at bounding box center [151, 98] width 11 height 11
click at [153, 156] on li "Align to End of Previous Day" at bounding box center [152, 160] width 120 height 19
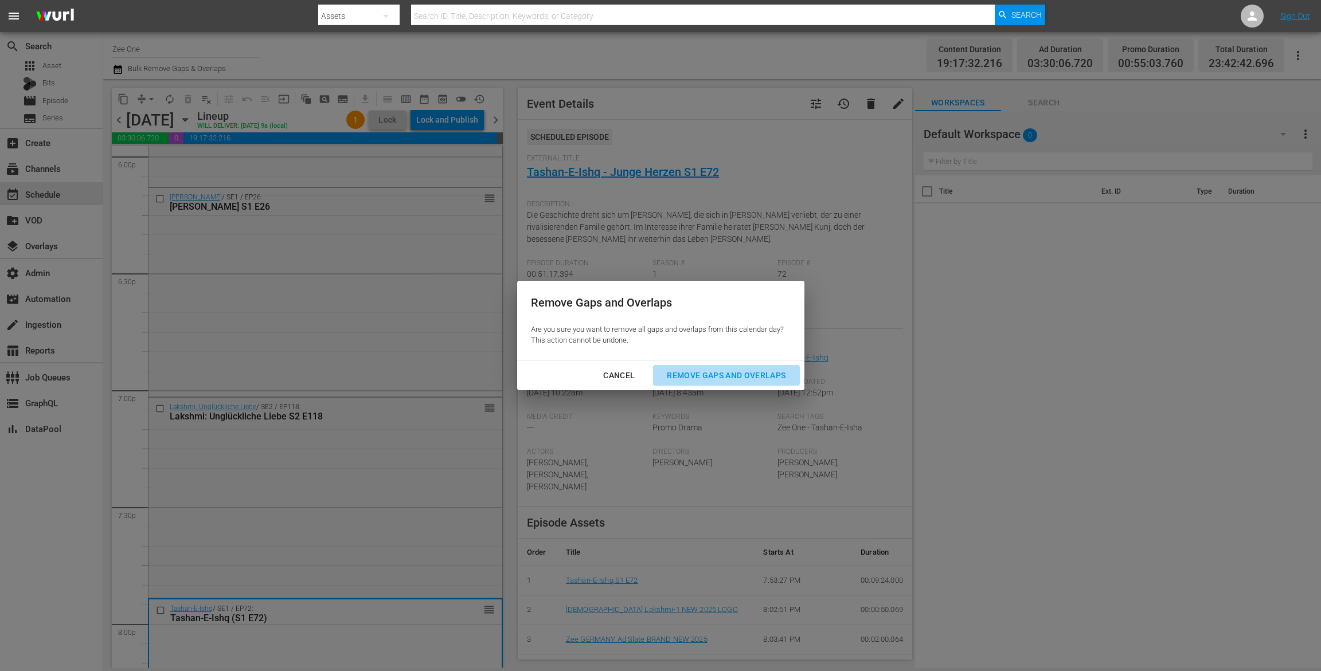
click at [750, 378] on div "Remove Gaps and Overlaps" at bounding box center [726, 376] width 137 height 14
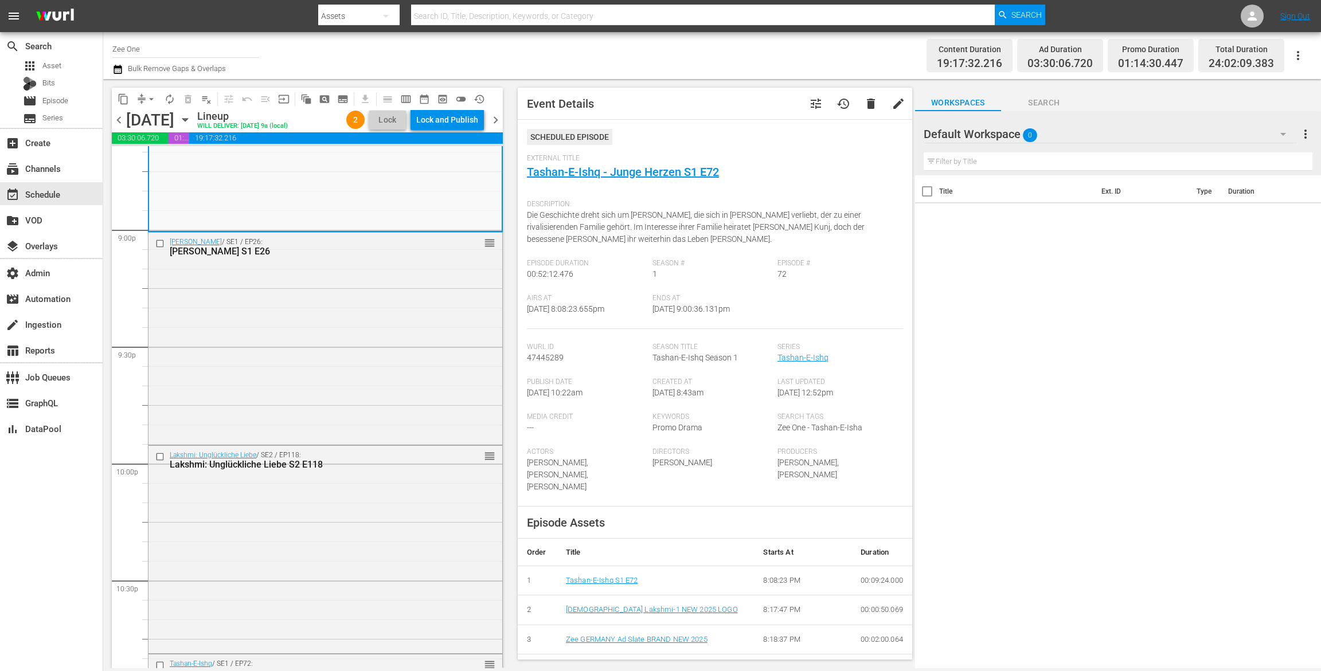
scroll to position [4803, 0]
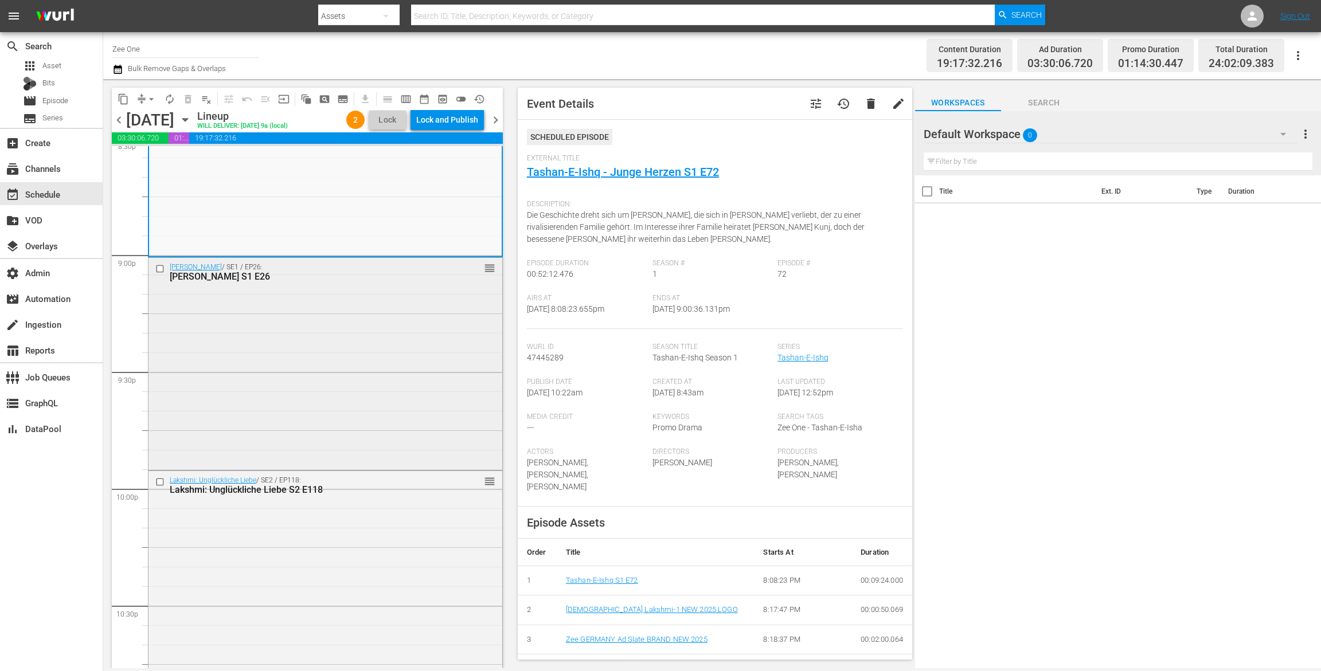
click at [441, 394] on div "Radha Mohan / SE1 / EP26: Radha Mohan S1 E26 reorder" at bounding box center [325, 363] width 354 height 210
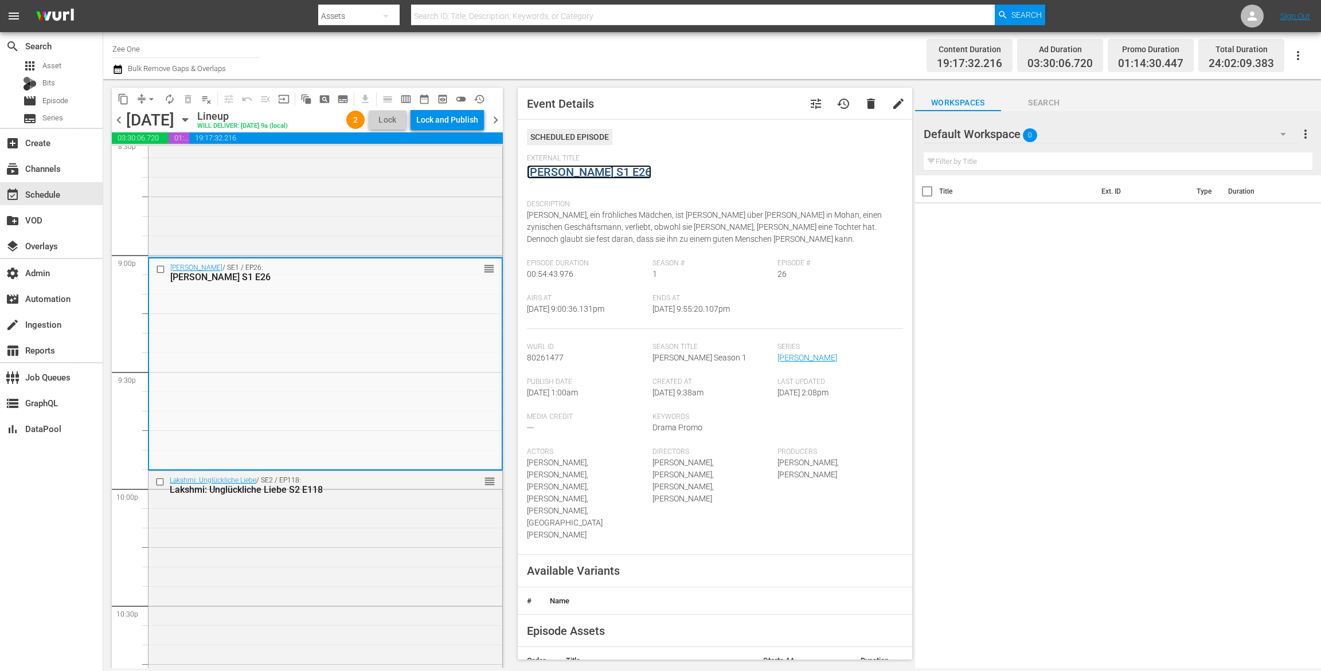
click at [550, 173] on link "Radha Mohan S1 E26" at bounding box center [589, 172] width 124 height 14
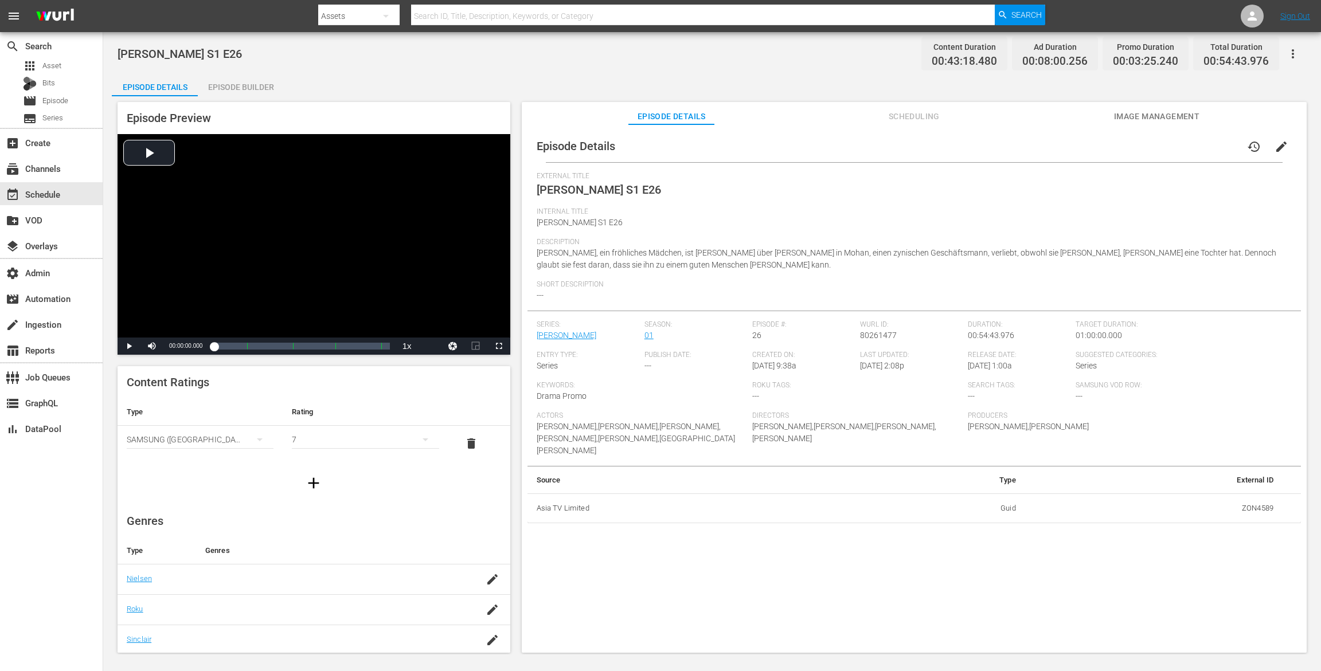
click at [1289, 54] on icon "button" at bounding box center [1293, 54] width 14 height 14
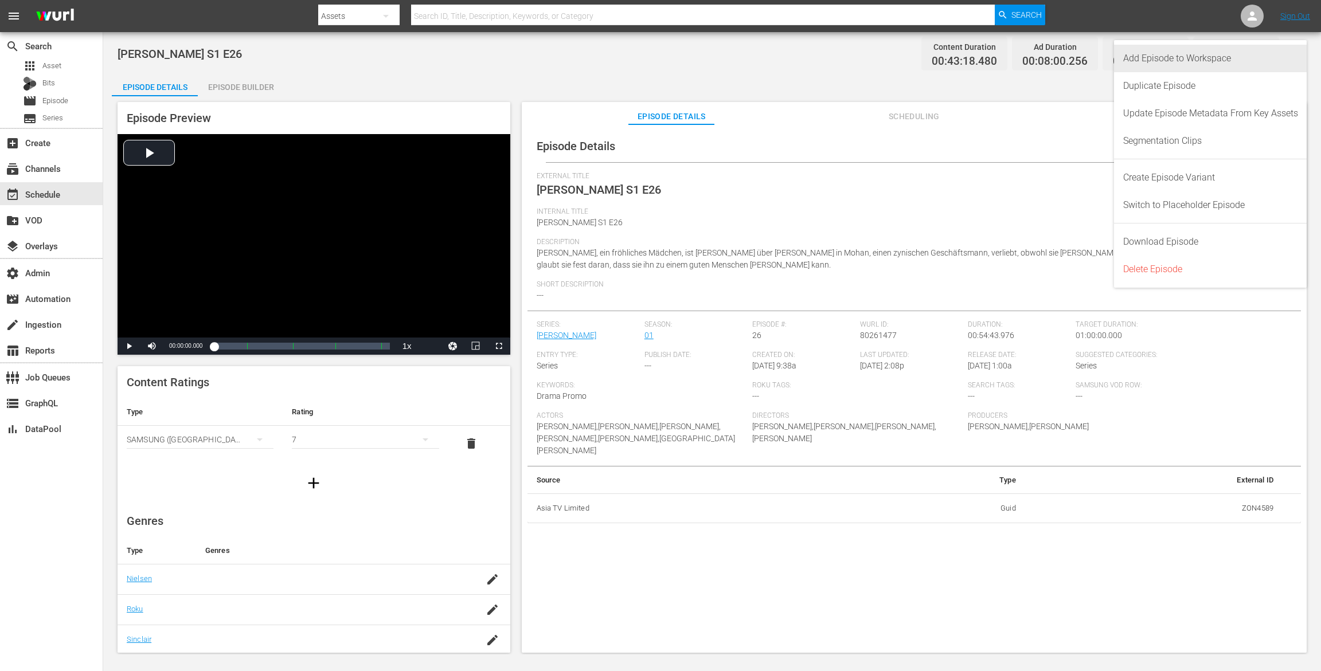
click at [1266, 54] on div "Add Episode to Workspace" at bounding box center [1210, 59] width 175 height 28
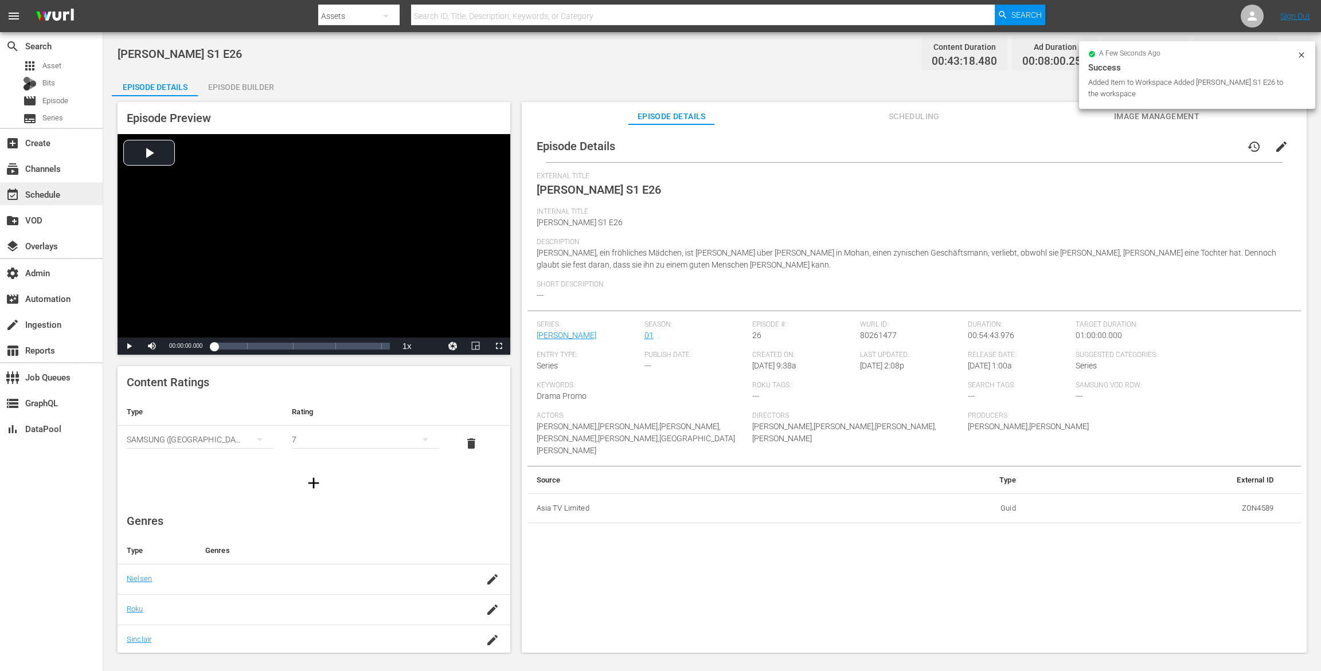
click at [57, 198] on div "event_available Schedule" at bounding box center [32, 192] width 64 height 10
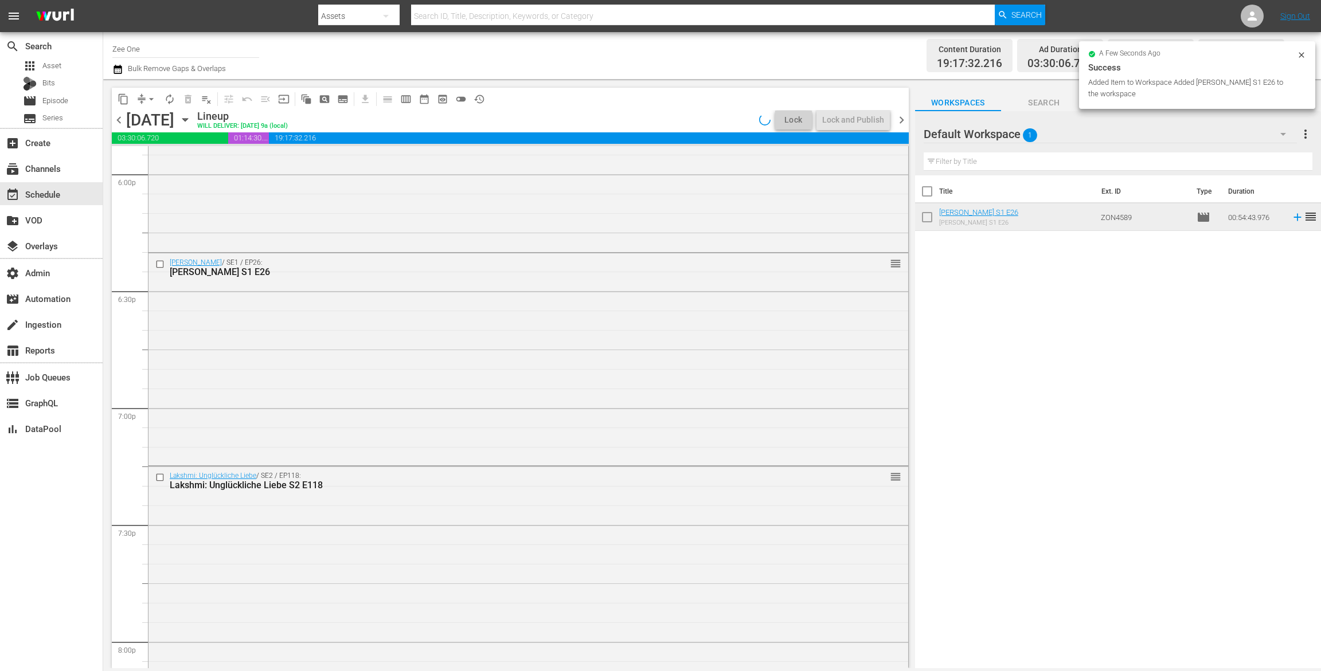
scroll to position [5215, 0]
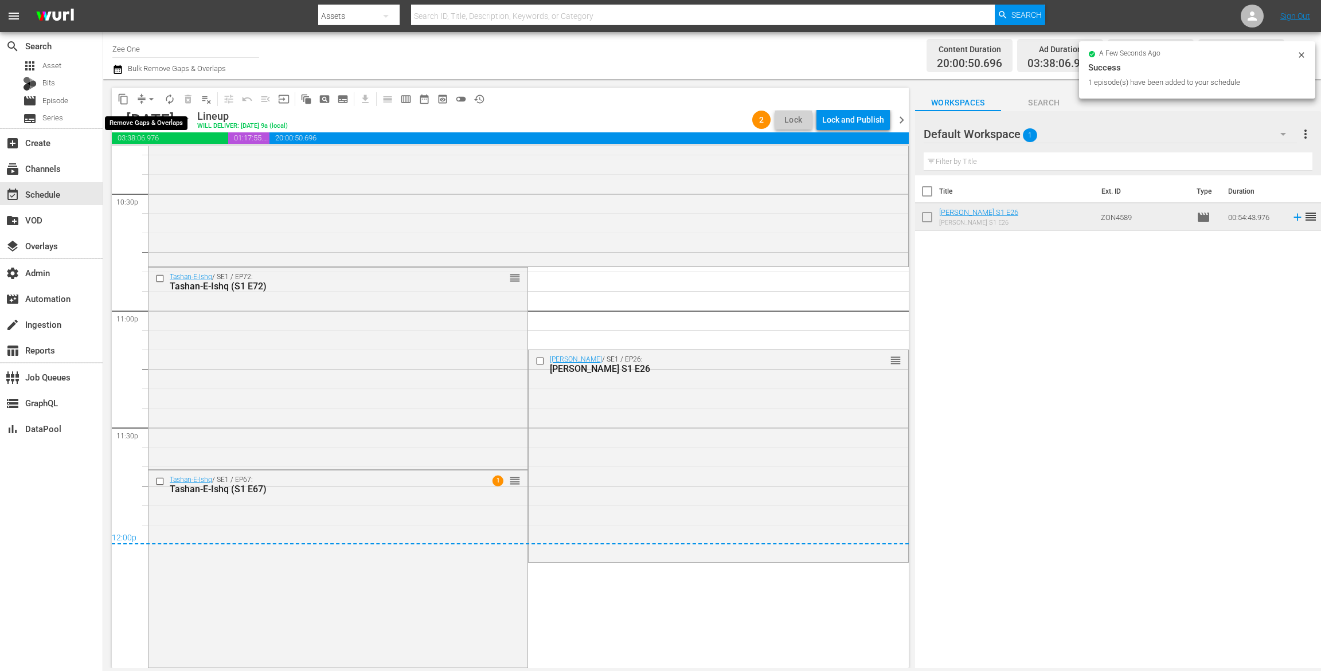
click at [147, 96] on span "arrow_drop_down" at bounding box center [151, 98] width 11 height 11
click at [162, 155] on li "Align to End of Previous Day" at bounding box center [152, 160] width 120 height 19
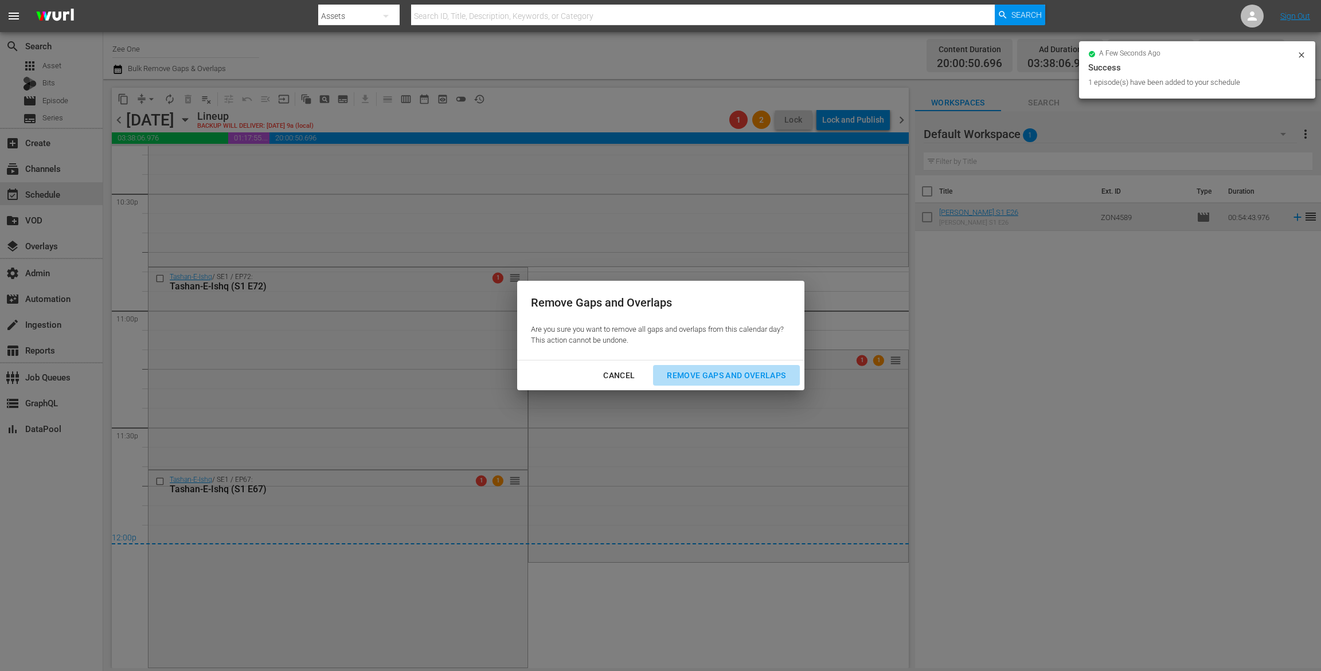
click at [752, 367] on button "Remove Gaps and Overlaps" at bounding box center [726, 375] width 146 height 21
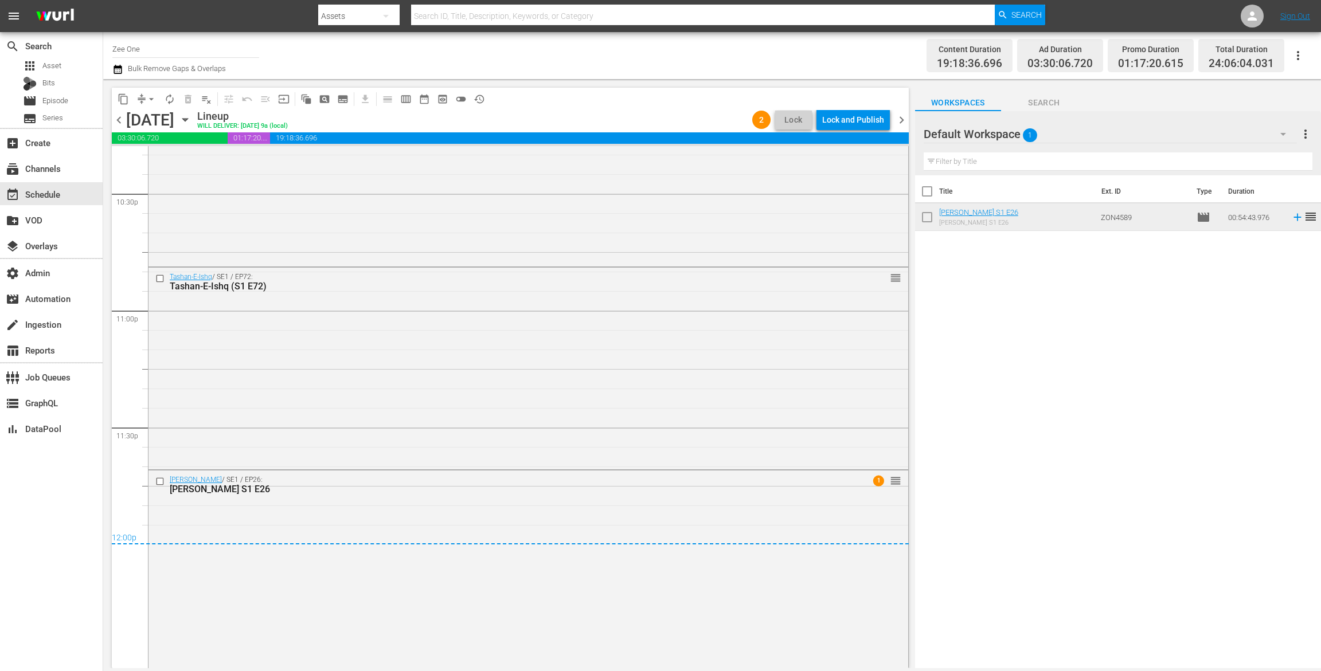
click at [842, 124] on div "Lock and Publish" at bounding box center [853, 119] width 62 height 21
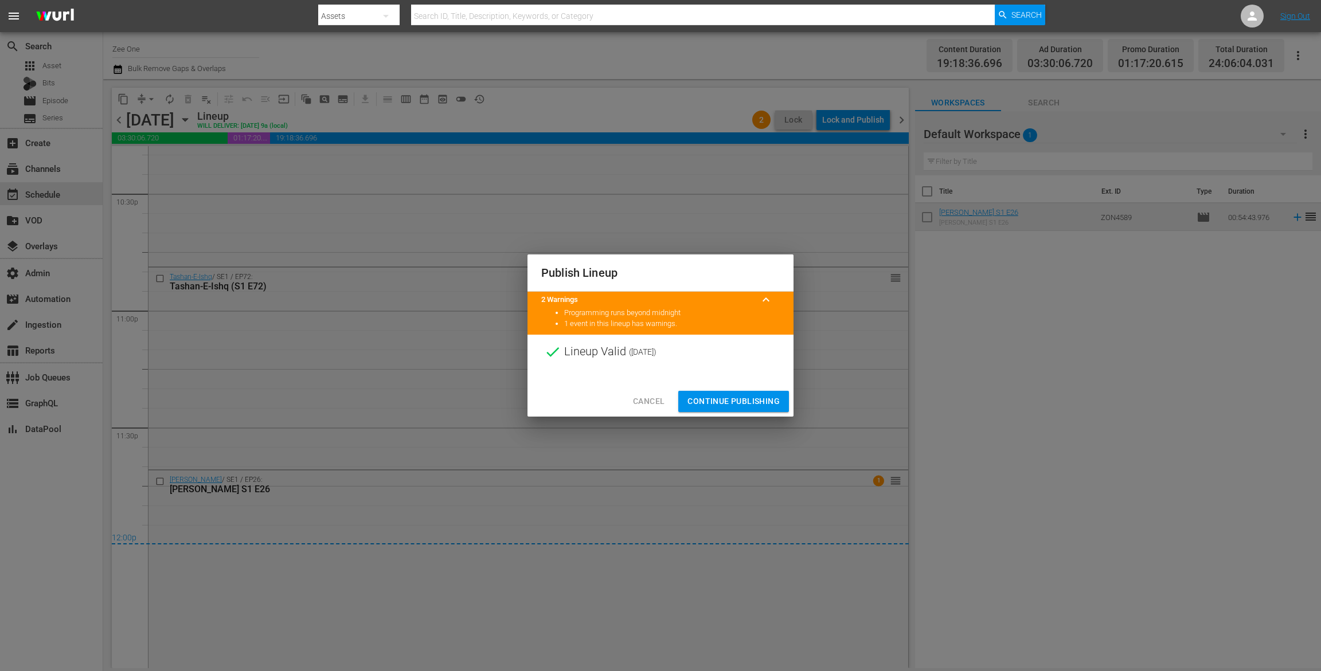
click at [744, 393] on button "Continue Publishing" at bounding box center [733, 401] width 111 height 21
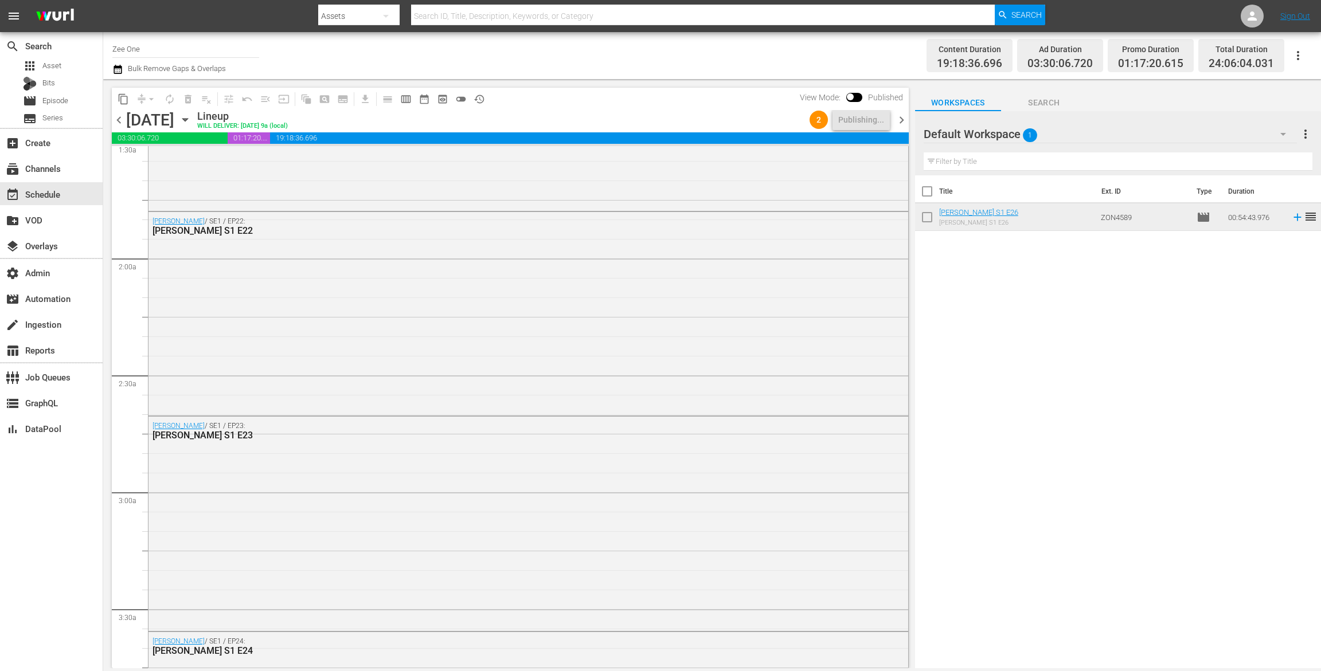
scroll to position [0, 0]
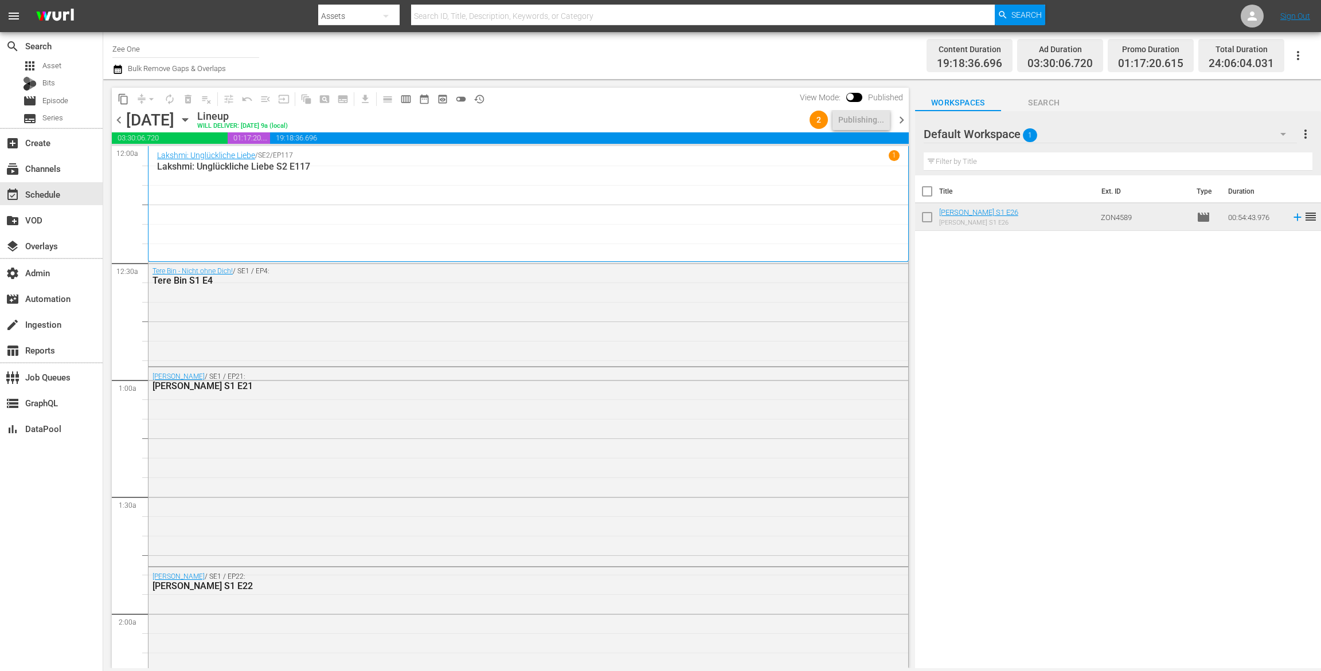
click at [899, 123] on span "chevron_right" at bounding box center [901, 120] width 14 height 14
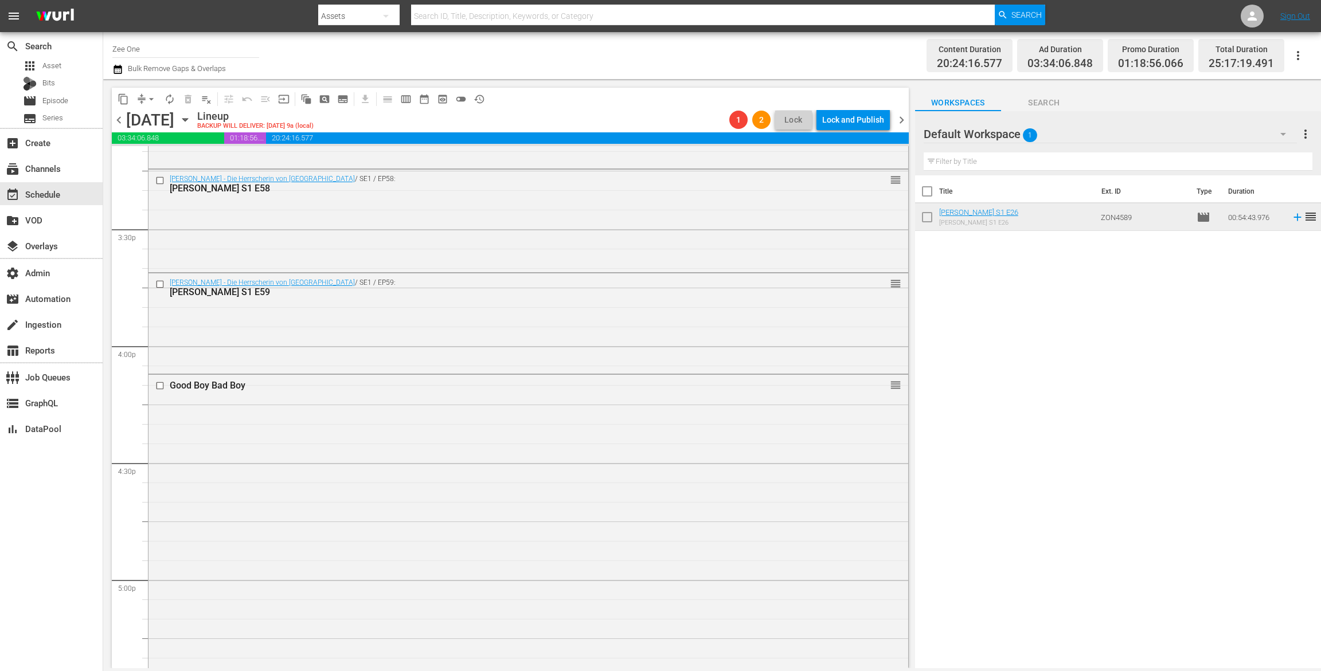
scroll to position [3478, 0]
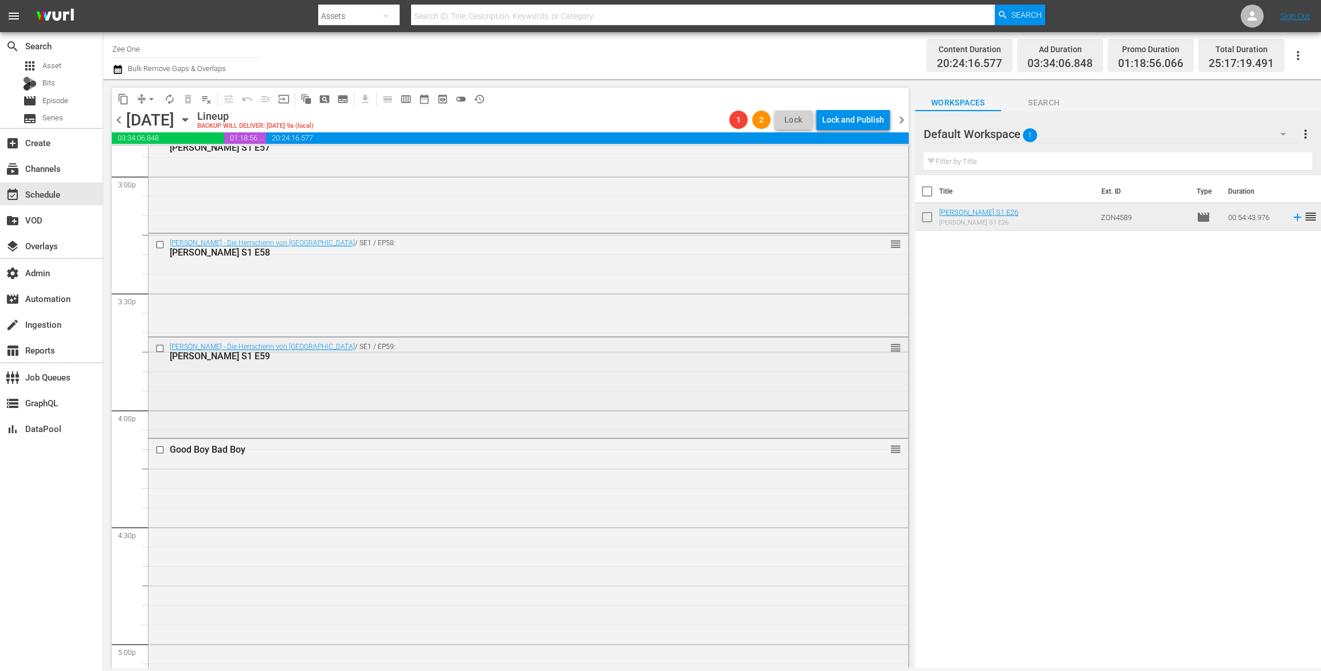
click at [158, 349] on input "checkbox" at bounding box center [161, 348] width 12 height 10
click at [162, 245] on input "checkbox" at bounding box center [161, 245] width 12 height 10
click at [190, 101] on span "delete_forever_outlined" at bounding box center [187, 98] width 11 height 11
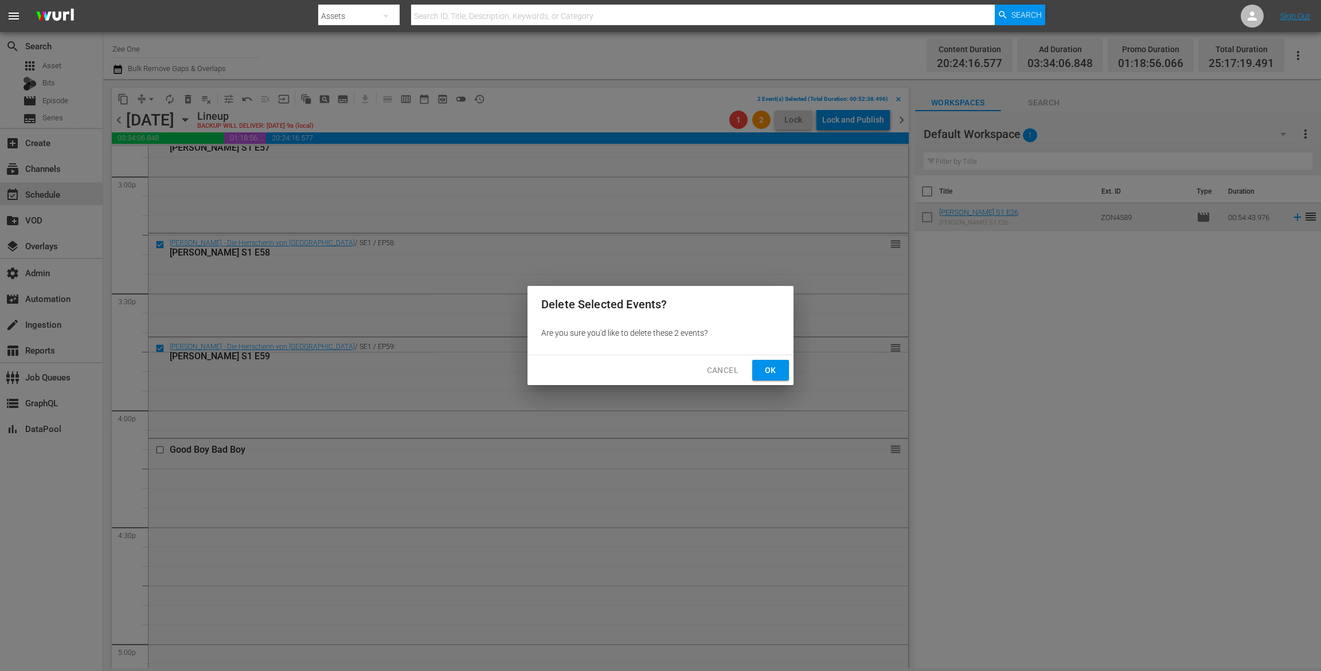
click at [781, 375] on button "Ok" at bounding box center [770, 370] width 37 height 21
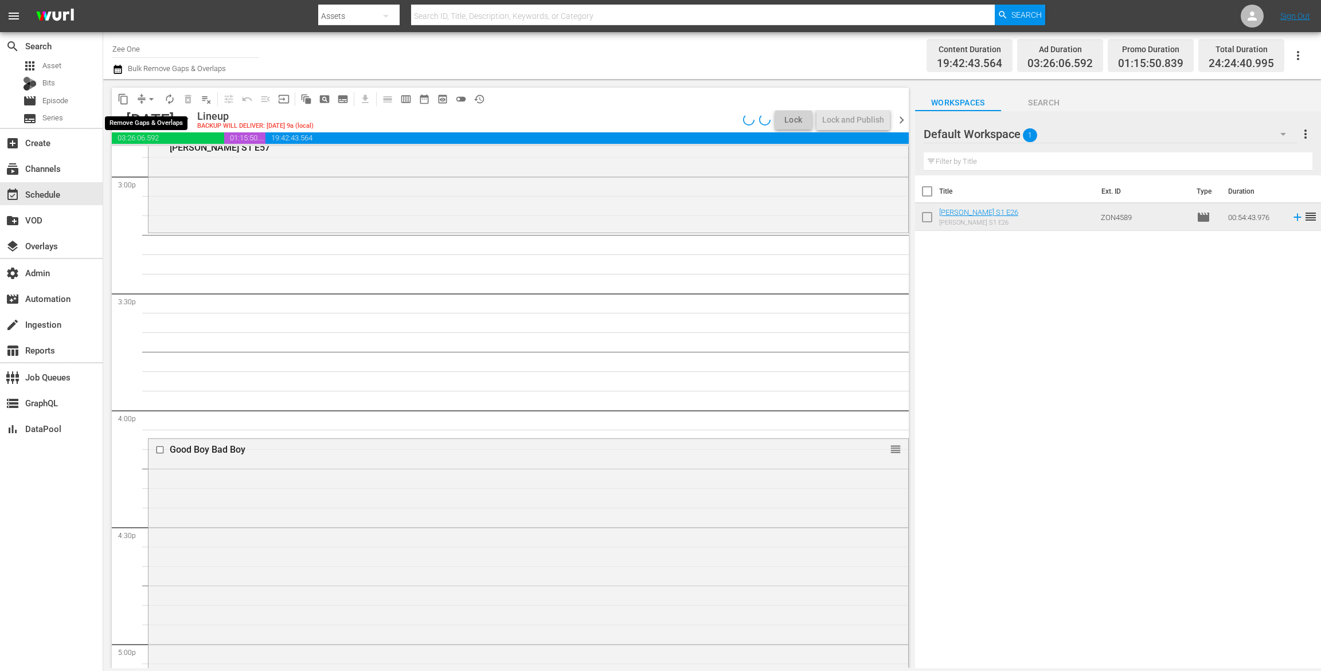
click at [149, 97] on span "arrow_drop_down" at bounding box center [151, 98] width 11 height 11
click at [157, 161] on li "Align to End of Previous Day" at bounding box center [152, 160] width 120 height 19
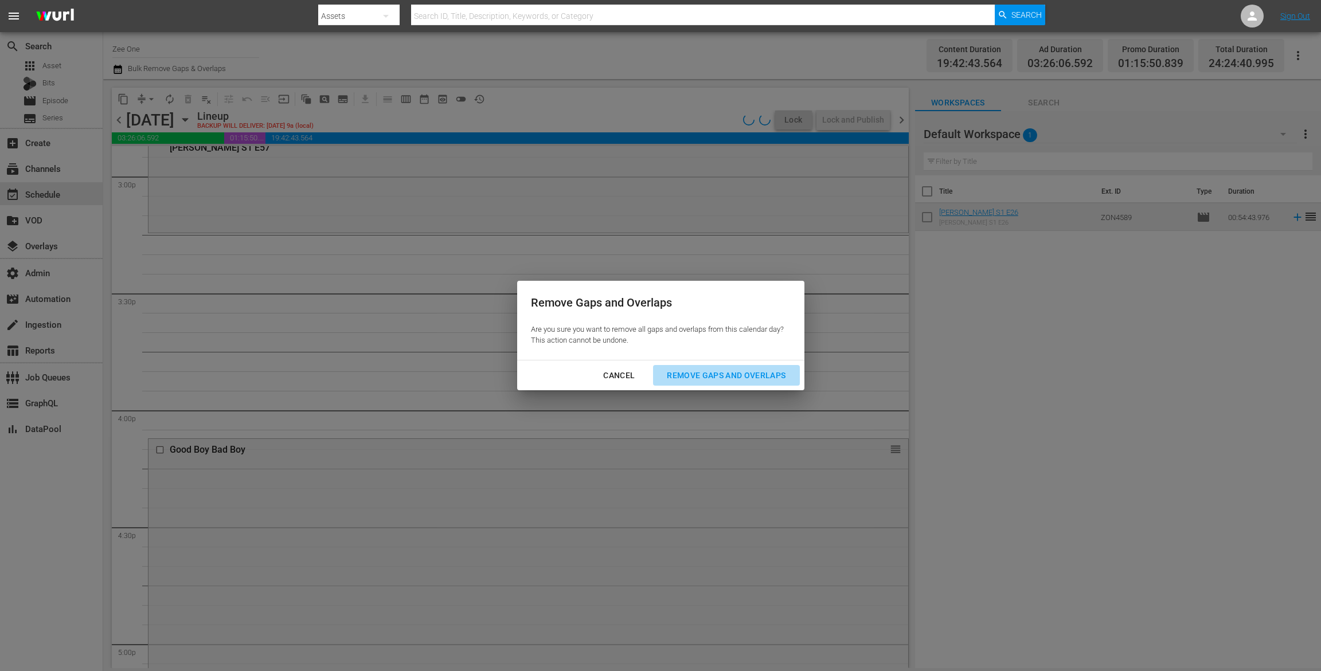
click at [705, 370] on div "Remove Gaps and Overlaps" at bounding box center [726, 376] width 137 height 14
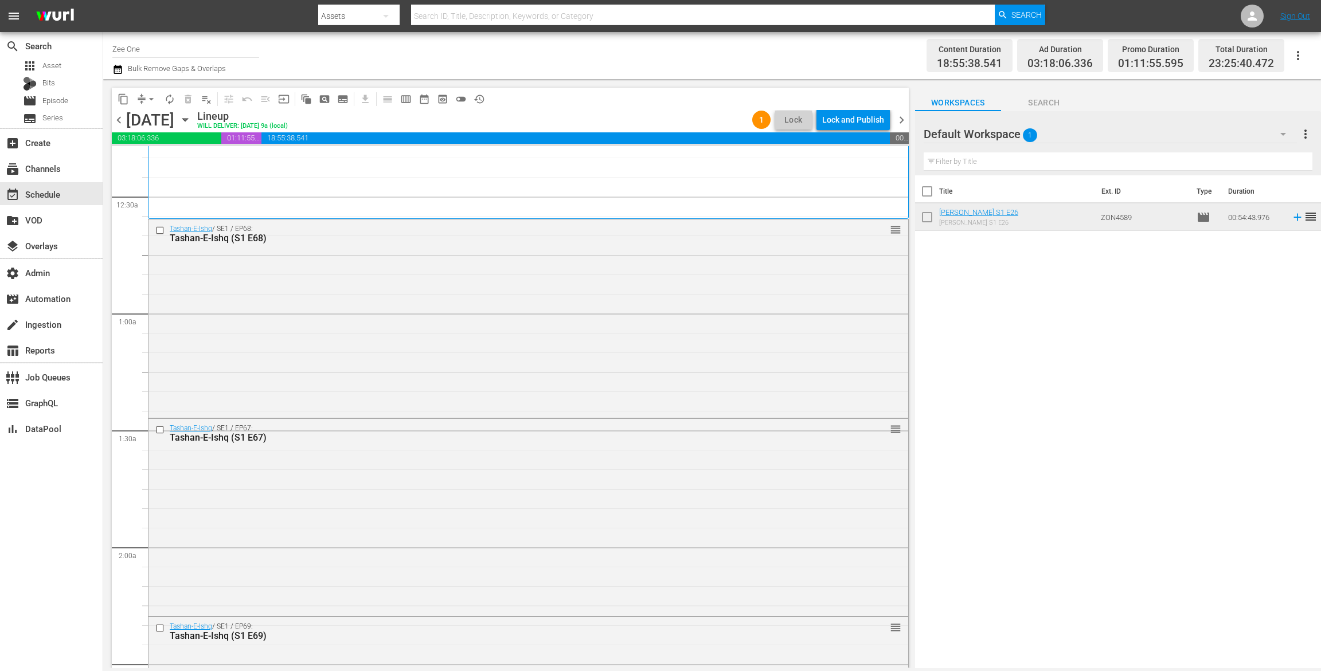
scroll to position [0, 0]
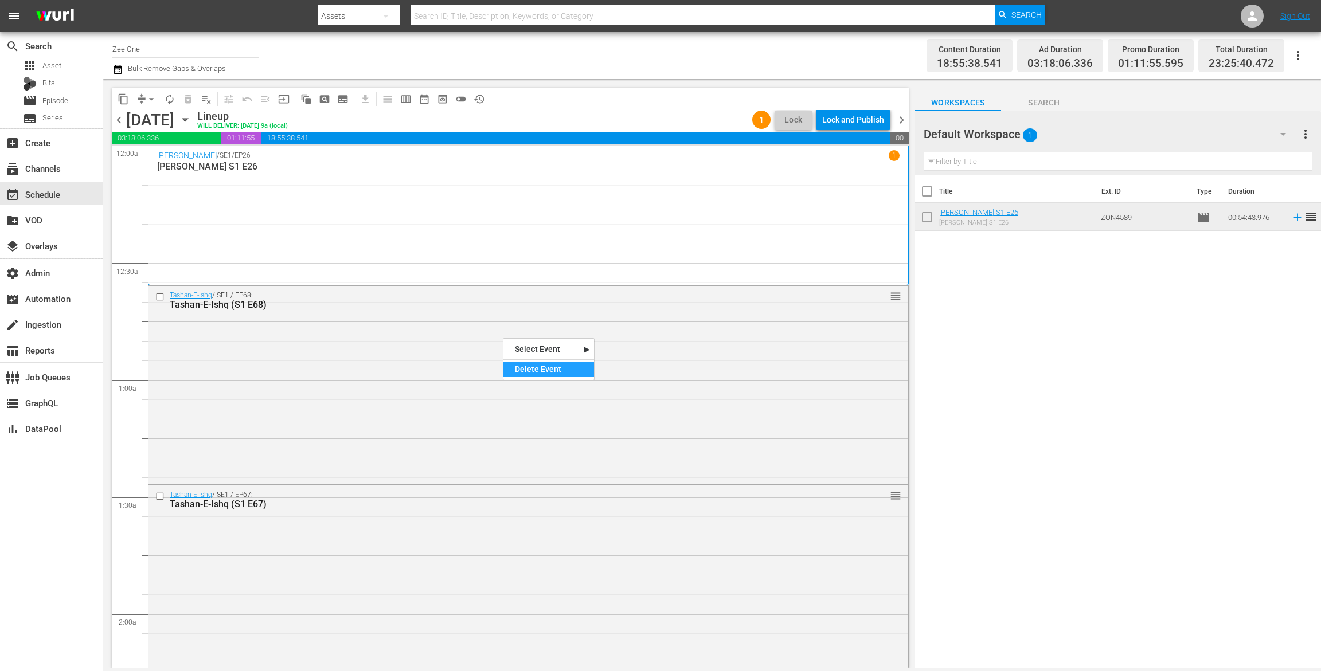
click at [554, 372] on div "Delete Event" at bounding box center [548, 369] width 91 height 15
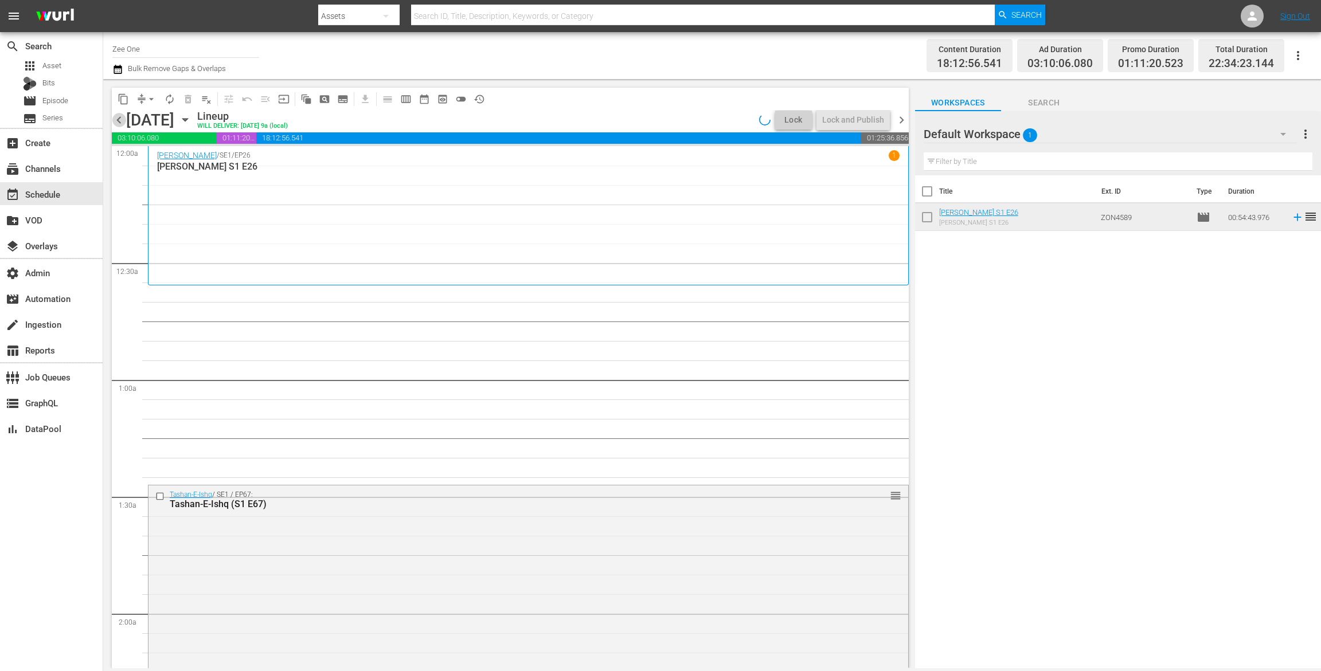
click at [117, 118] on span "chevron_left" at bounding box center [119, 120] width 14 height 14
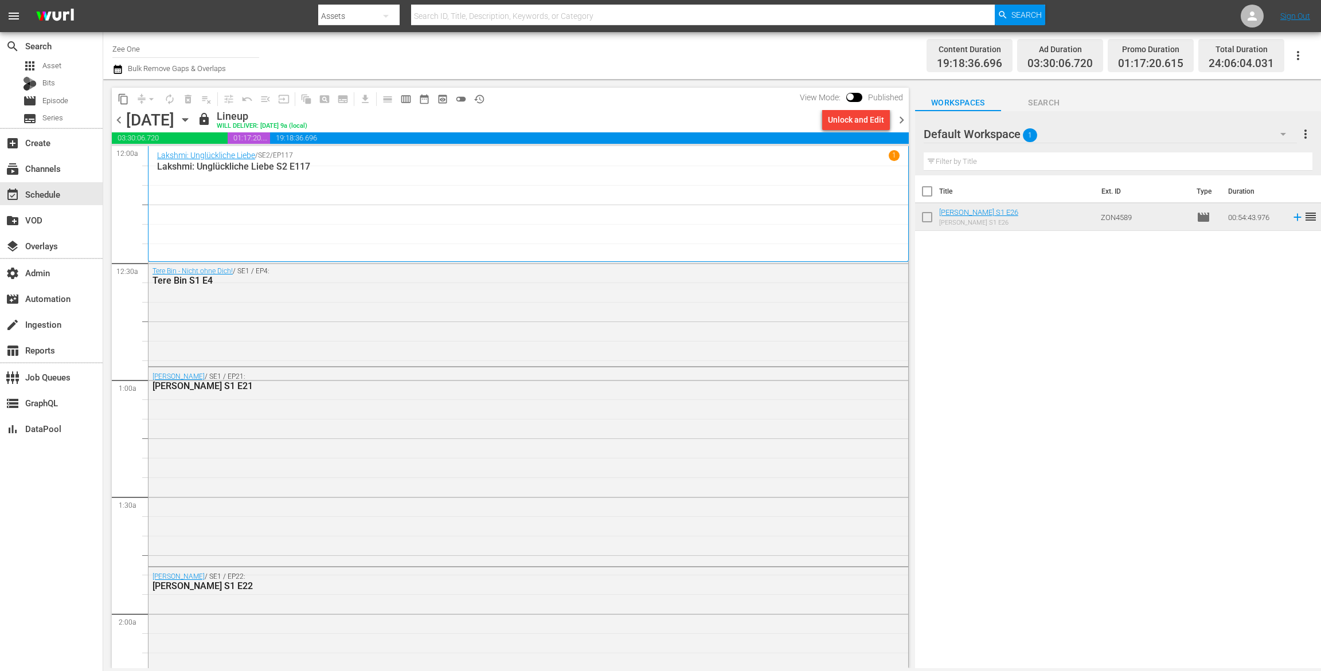
click at [902, 118] on span "chevron_right" at bounding box center [901, 120] width 14 height 14
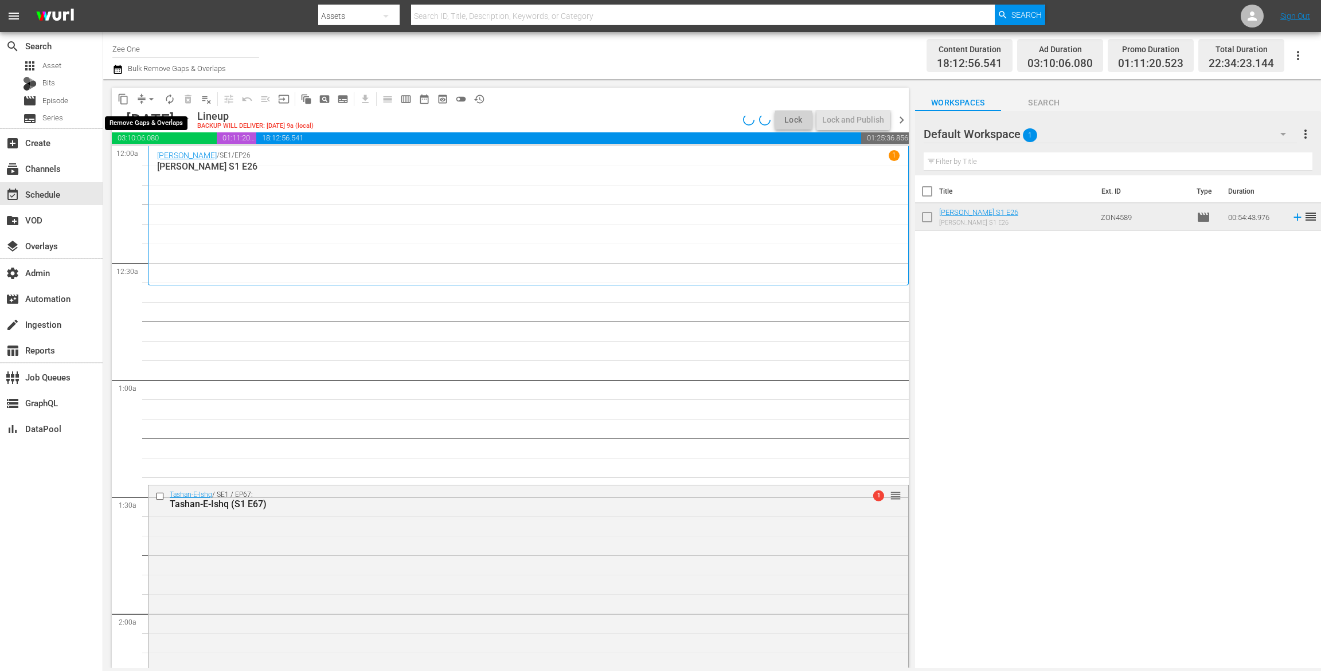
click at [147, 102] on span "arrow_drop_down" at bounding box center [151, 98] width 11 height 11
click at [145, 156] on li "Align to End of Previous Day" at bounding box center [152, 160] width 120 height 19
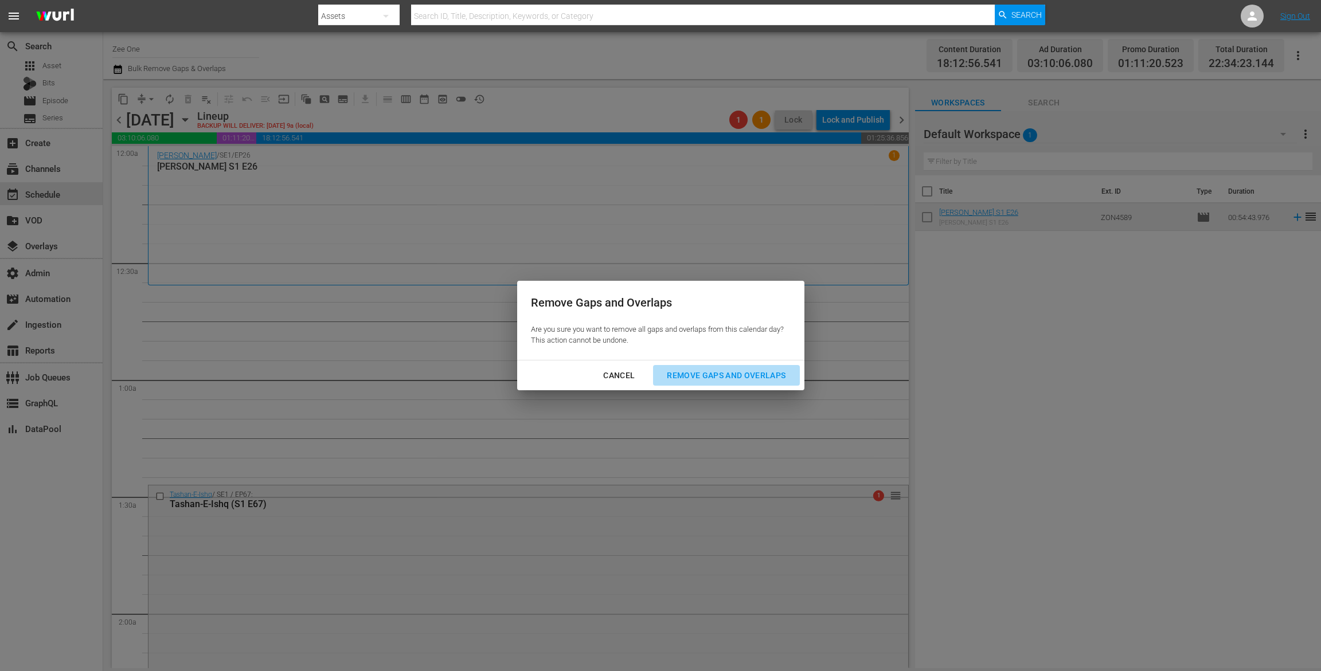
click at [745, 377] on div "Remove Gaps and Overlaps" at bounding box center [726, 376] width 137 height 14
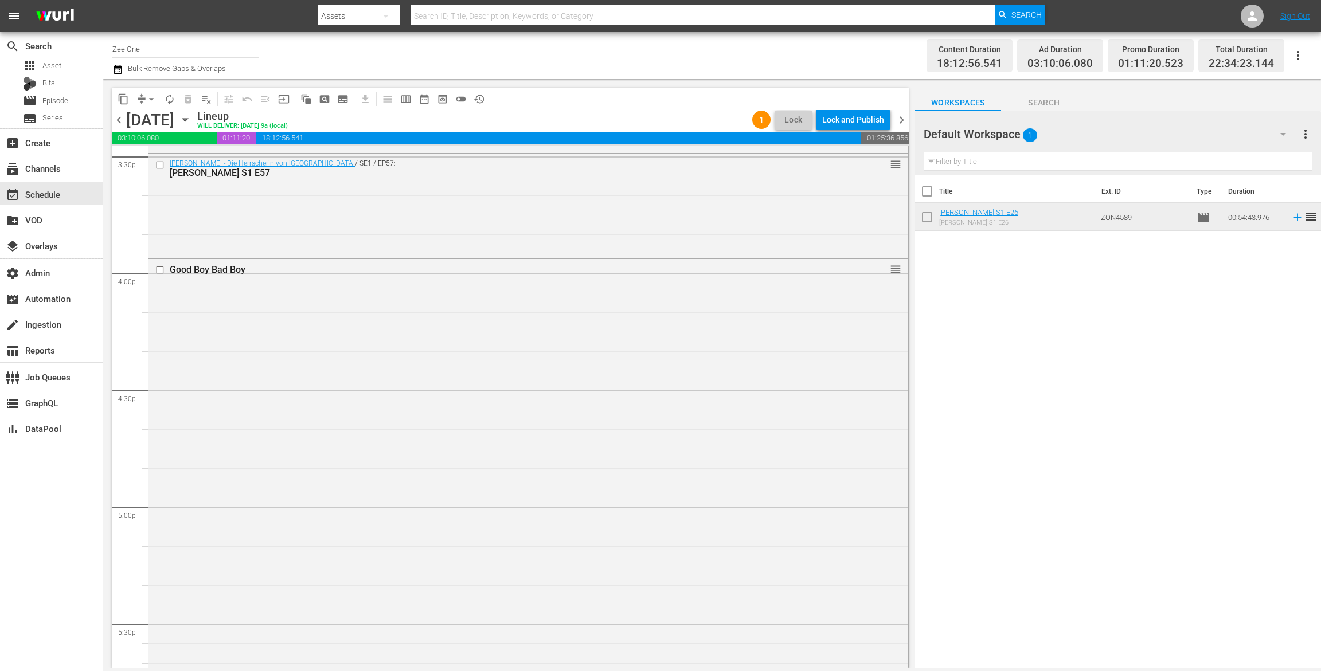
scroll to position [3598, 0]
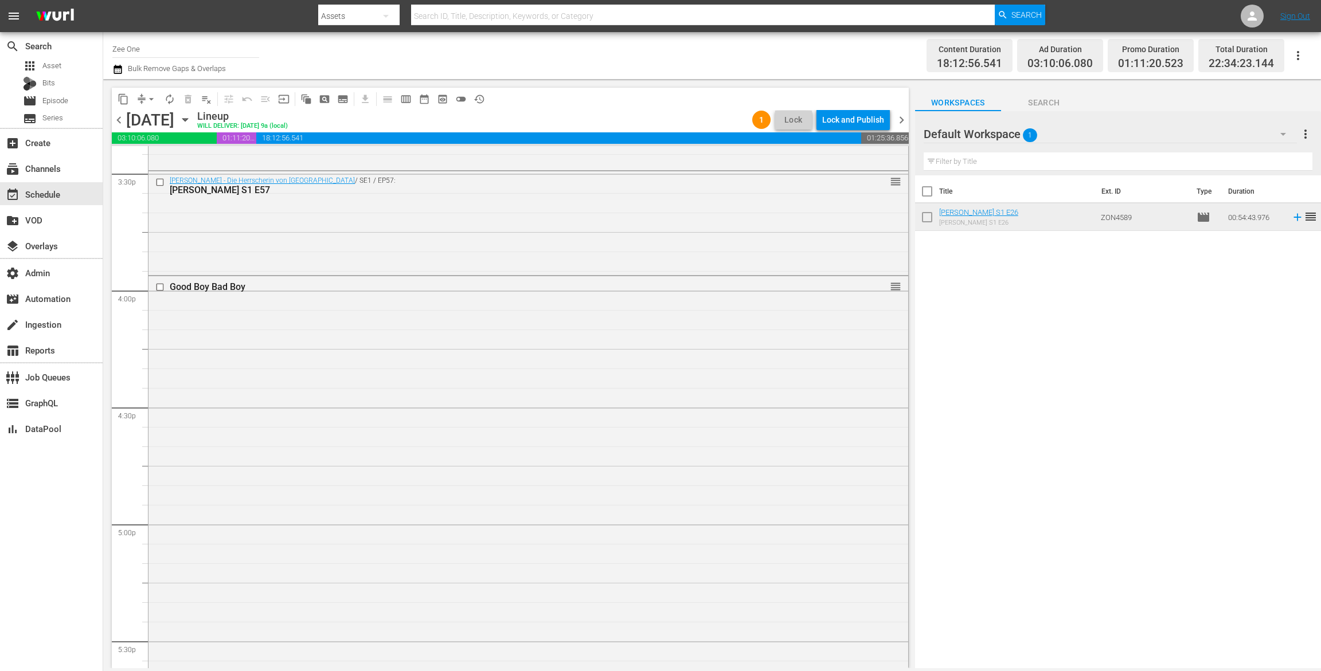
click at [609, 451] on div "Good Boy Bad Boy reorder" at bounding box center [528, 493] width 760 height 435
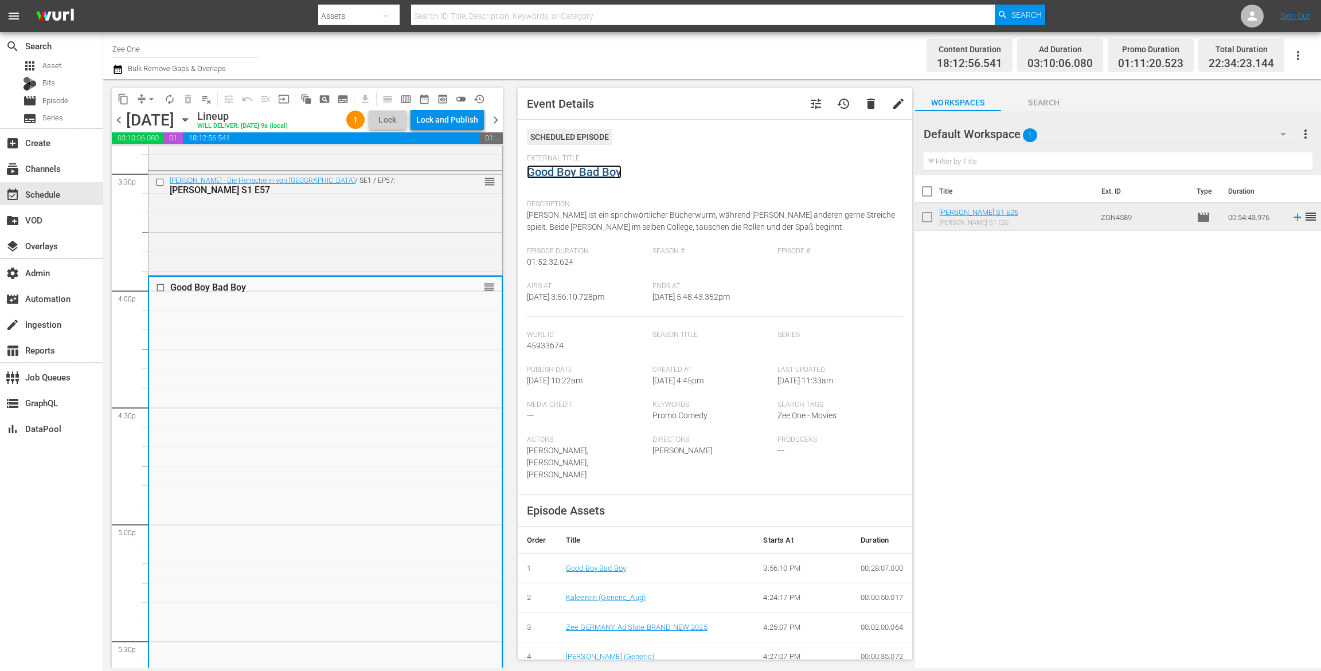
click at [571, 171] on link "Good Boy Bad Boy" at bounding box center [574, 172] width 95 height 14
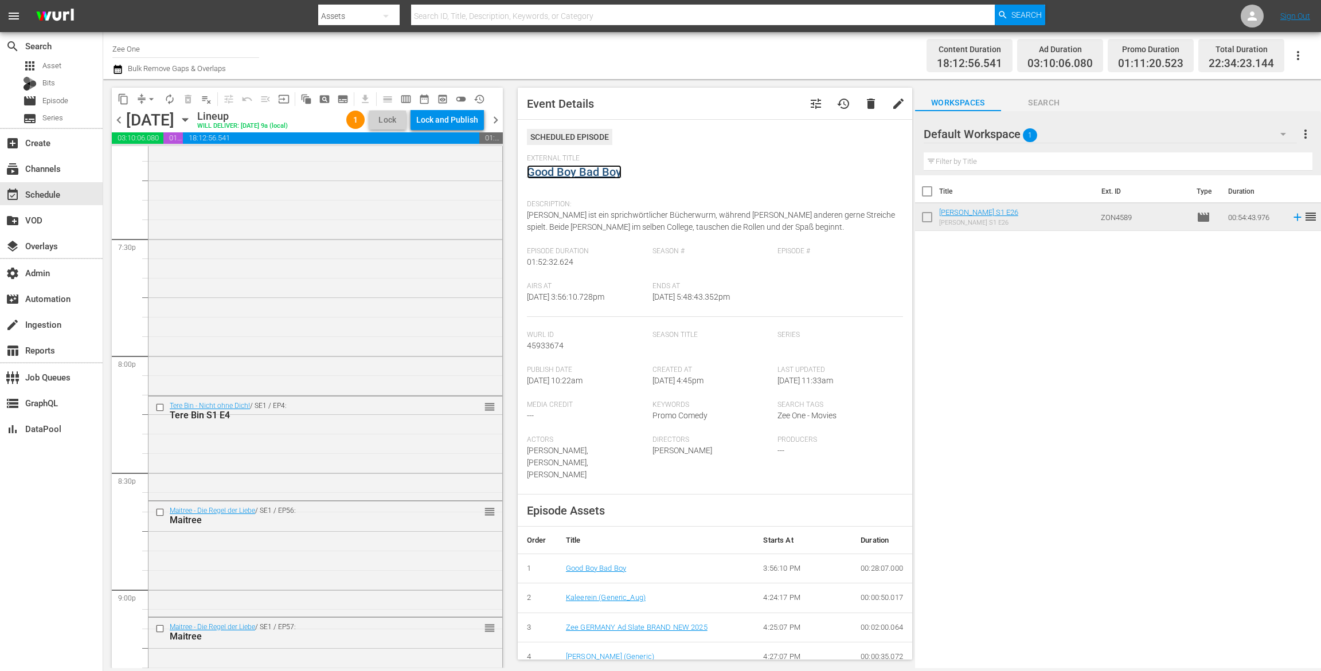
scroll to position [4528, 0]
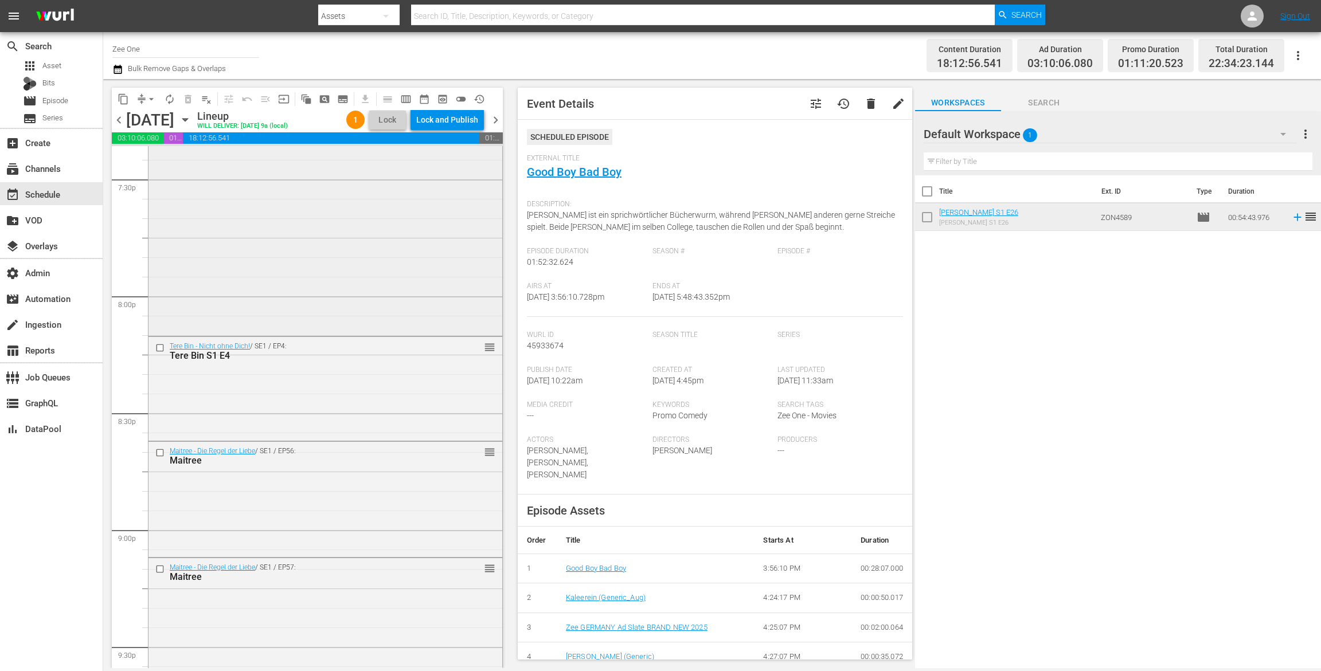
click at [401, 273] on div "Dhamaal reorder" at bounding box center [325, 59] width 354 height 549
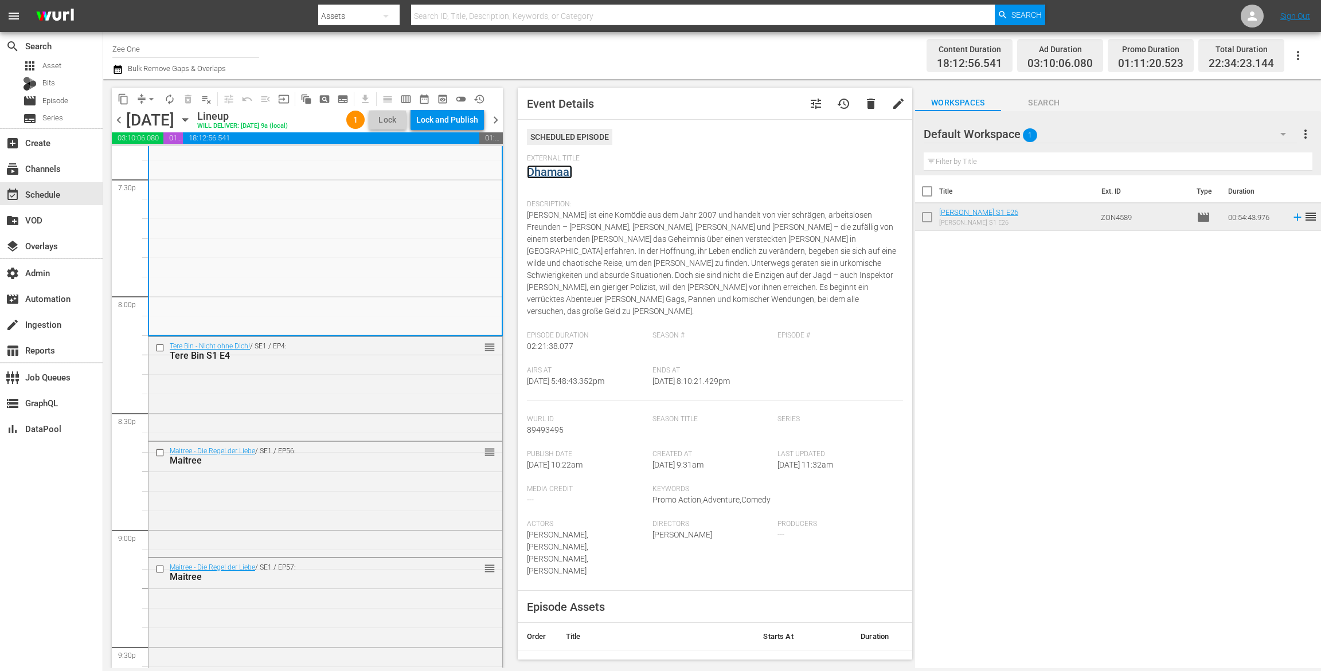
click at [553, 170] on link "Dhamaal" at bounding box center [549, 172] width 45 height 14
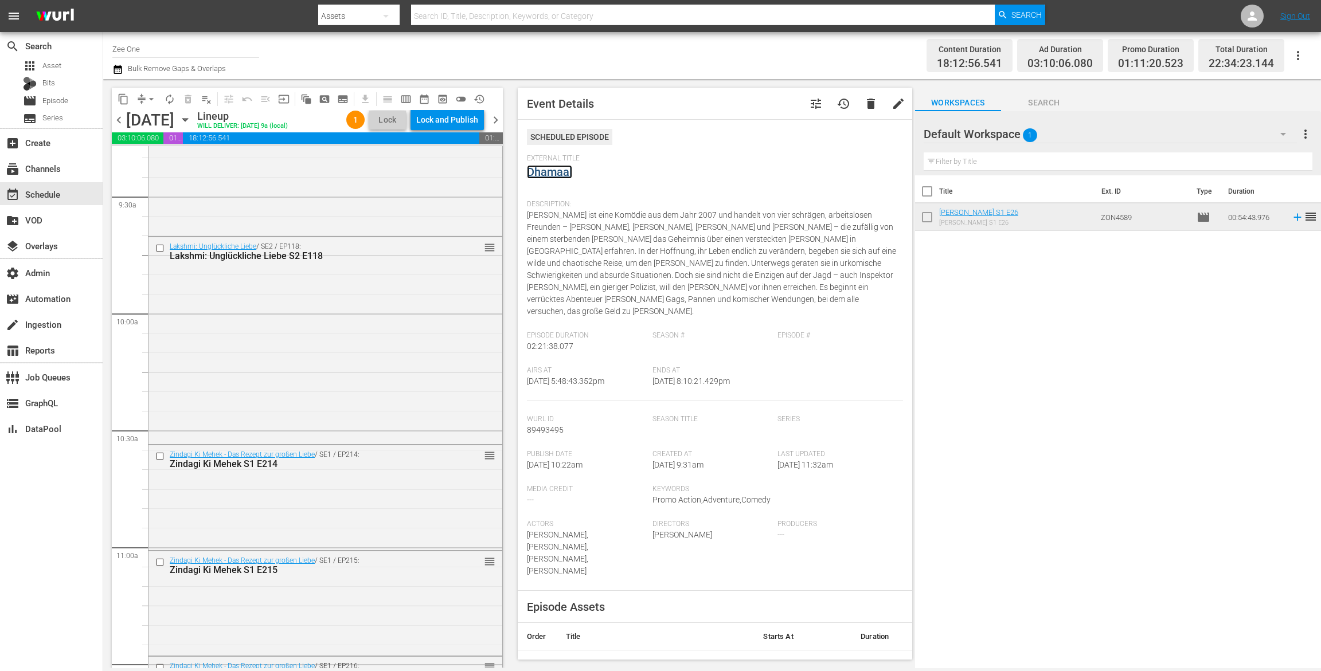
scroll to position [2158, 0]
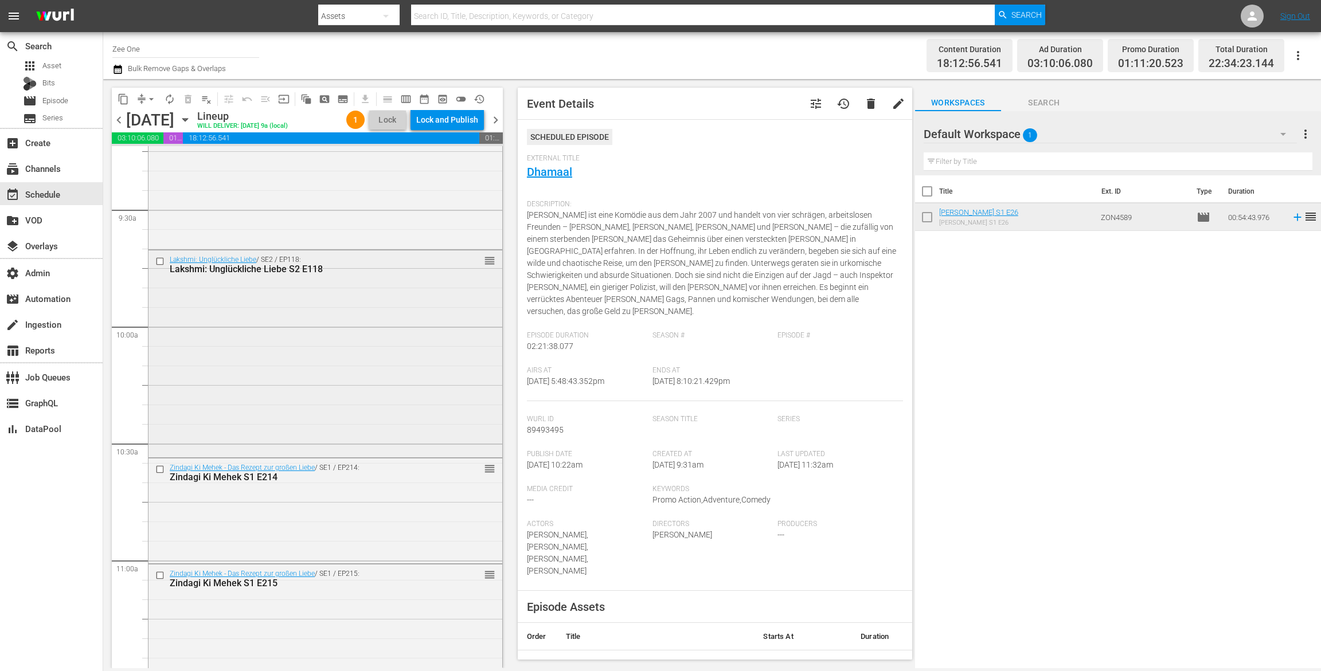
click at [413, 334] on div "Lakshmi: Unglückliche Liebe / SE2 / EP118: Lakshmi: Unglückliche Liebe S2 E118 …" at bounding box center [325, 353] width 354 height 205
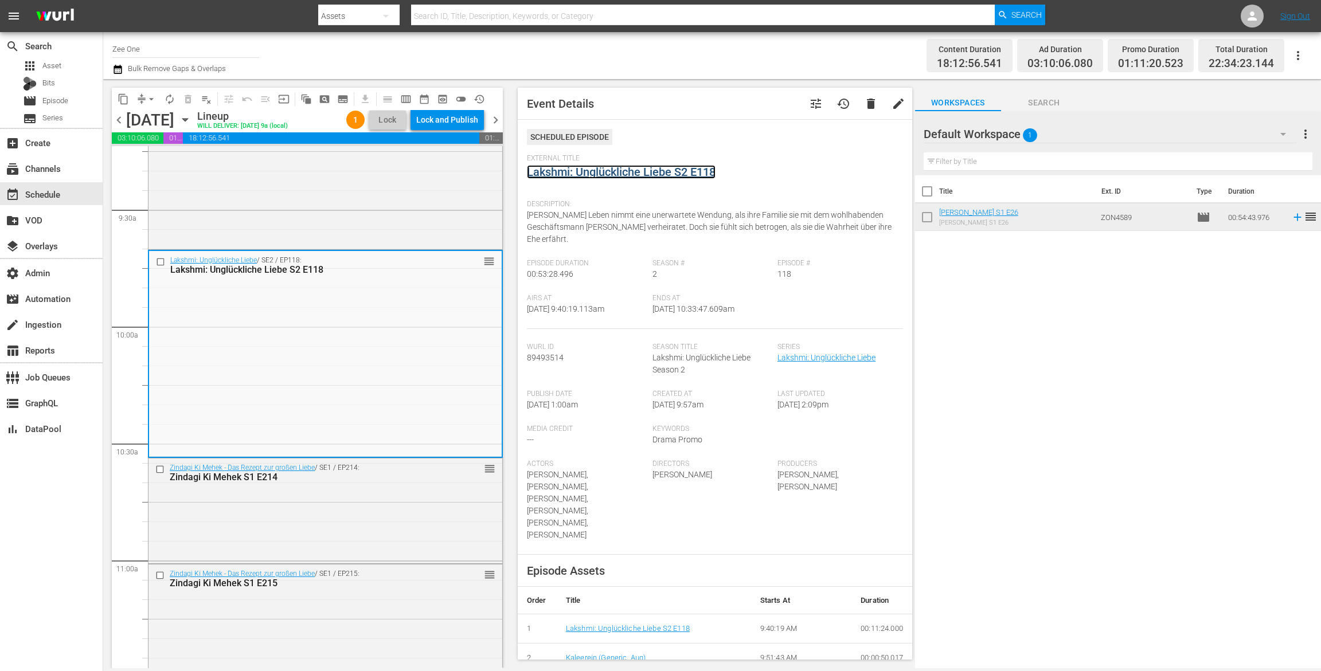
click at [542, 171] on link "Lakshmi: Unglückliche Liebe S2 E118" at bounding box center [621, 172] width 189 height 14
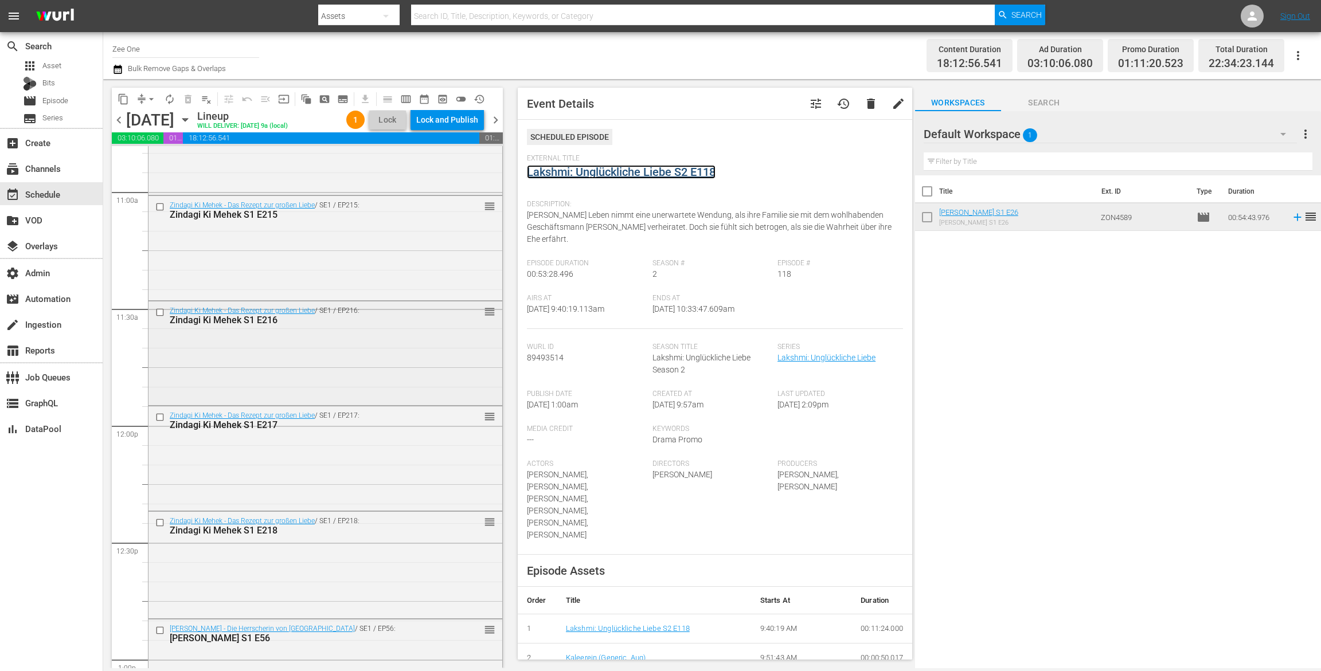
scroll to position [2510, 0]
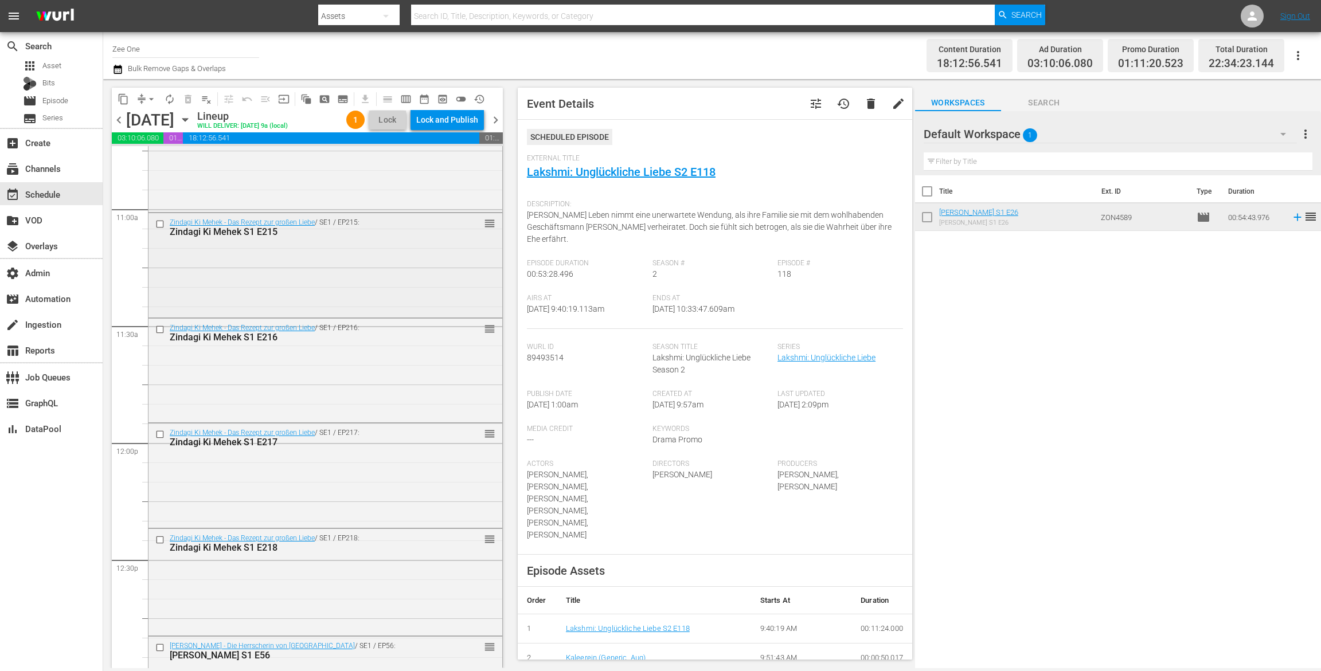
click at [375, 288] on div "Zindagi Ki Mehek - Das Rezept zur großen Liebe / SE1 / EP215: Zindagi Ki Mehek …" at bounding box center [325, 264] width 354 height 103
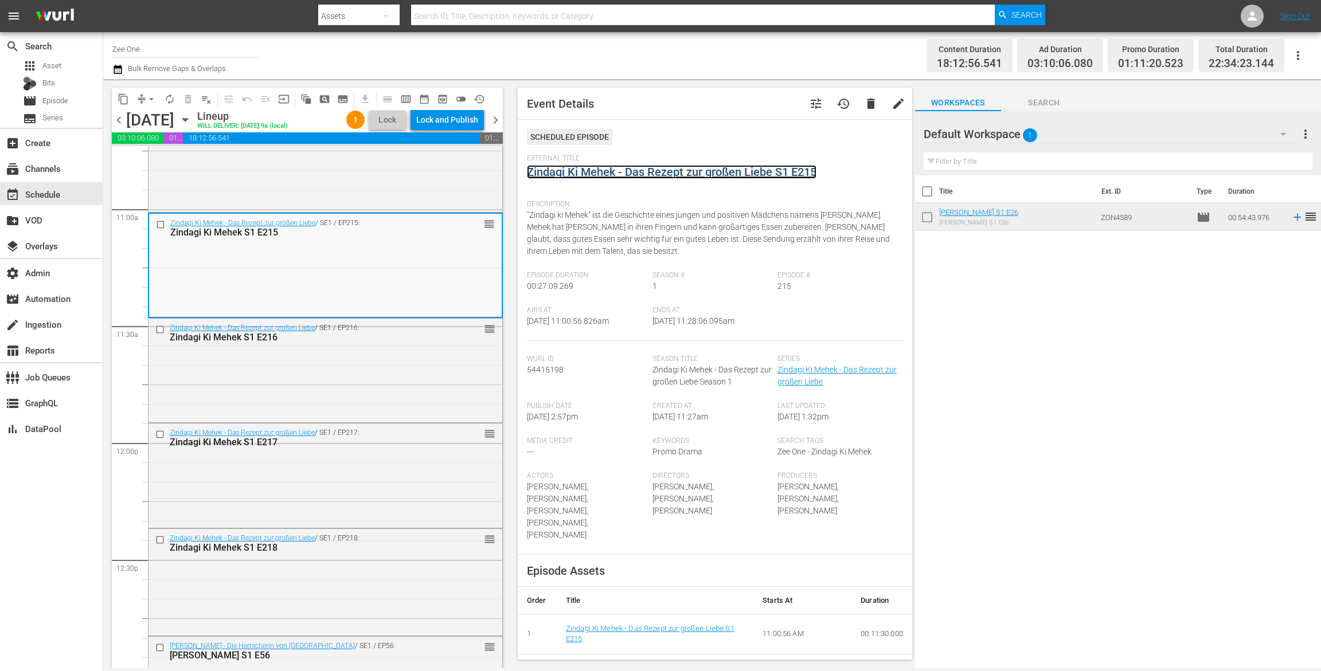
click at [545, 167] on link "Zindagi Ki Mehek - Das Rezept zur großen Liebe S1 E215" at bounding box center [671, 172] width 289 height 14
click at [397, 440] on div "Zindagi Ki Mehek S1 E217" at bounding box center [306, 442] width 273 height 11
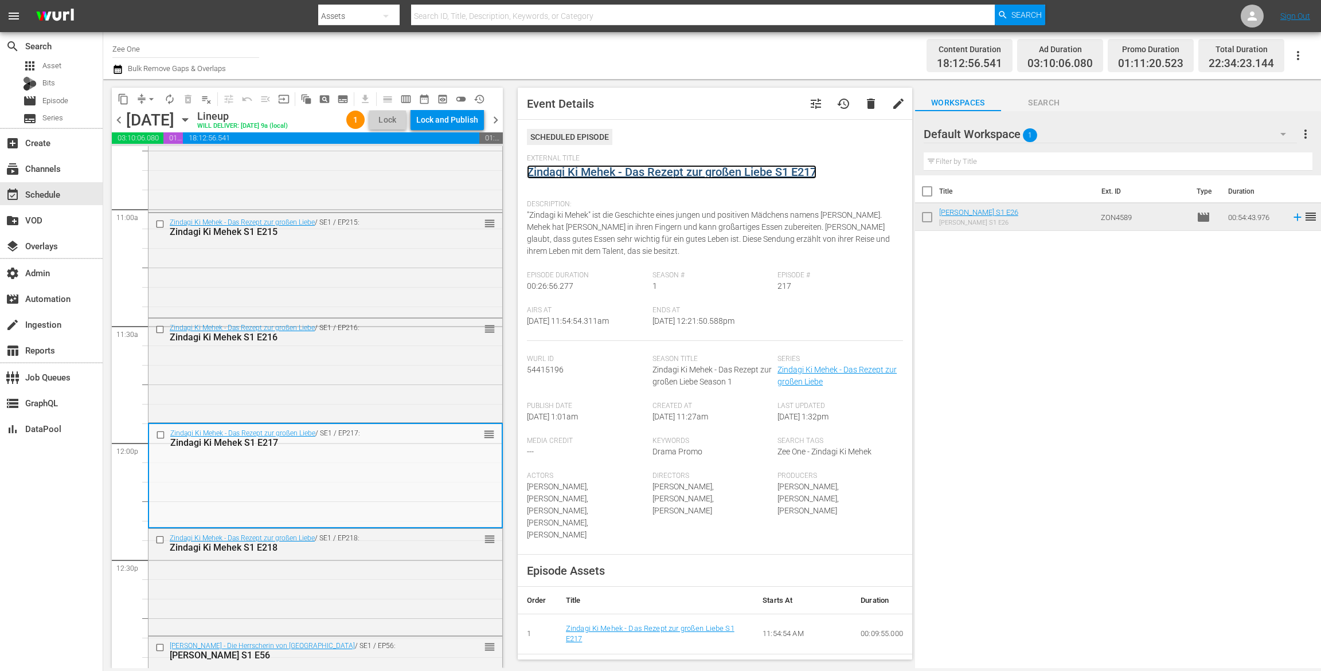
click at [561, 172] on link "Zindagi Ki Mehek - Das Rezept zur großen Liebe S1 E217" at bounding box center [671, 172] width 289 height 14
click at [148, 93] on span "arrow_drop_down" at bounding box center [151, 98] width 11 height 11
click at [140, 162] on li "Align to End of Previous Day" at bounding box center [152, 160] width 120 height 19
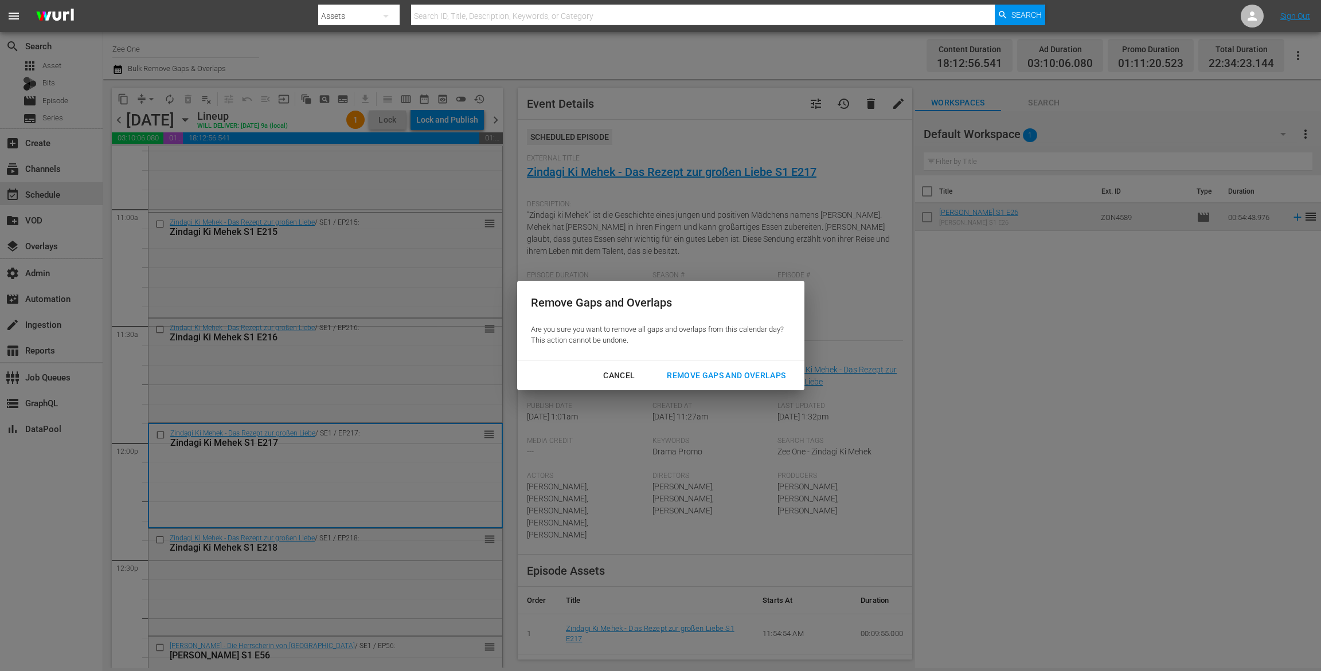
click at [697, 375] on div "Remove Gaps and Overlaps" at bounding box center [726, 376] width 137 height 14
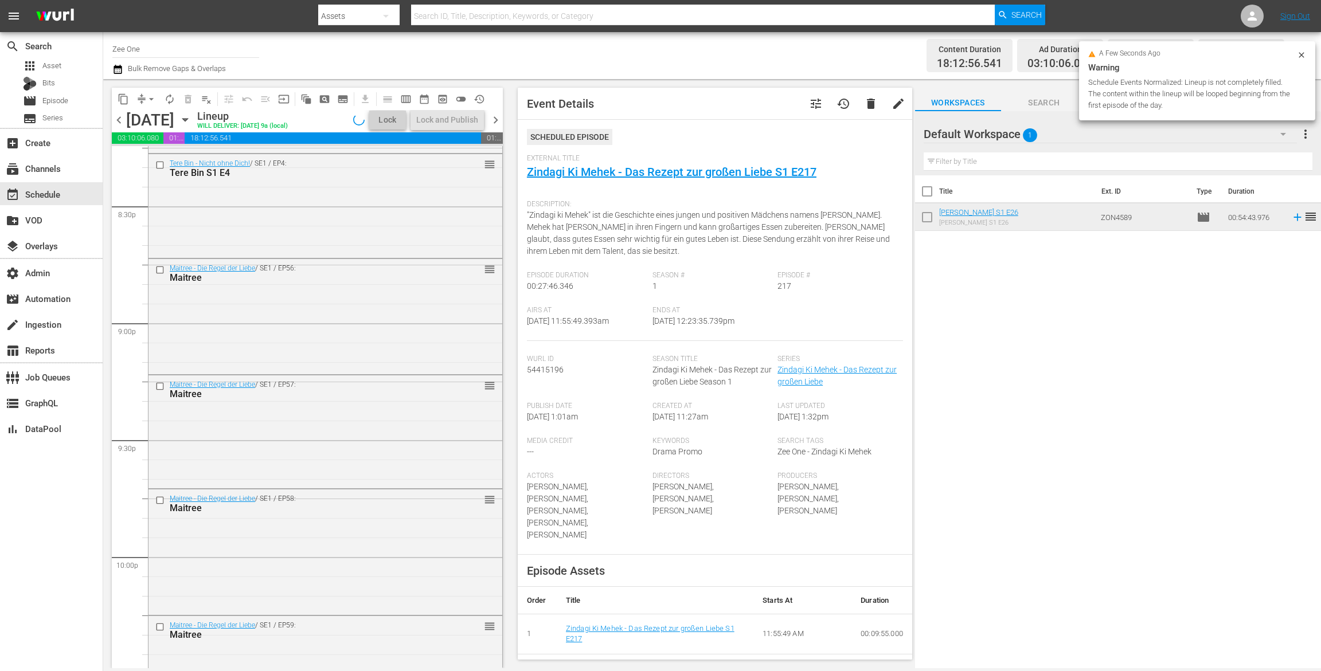
scroll to position [4730, 0]
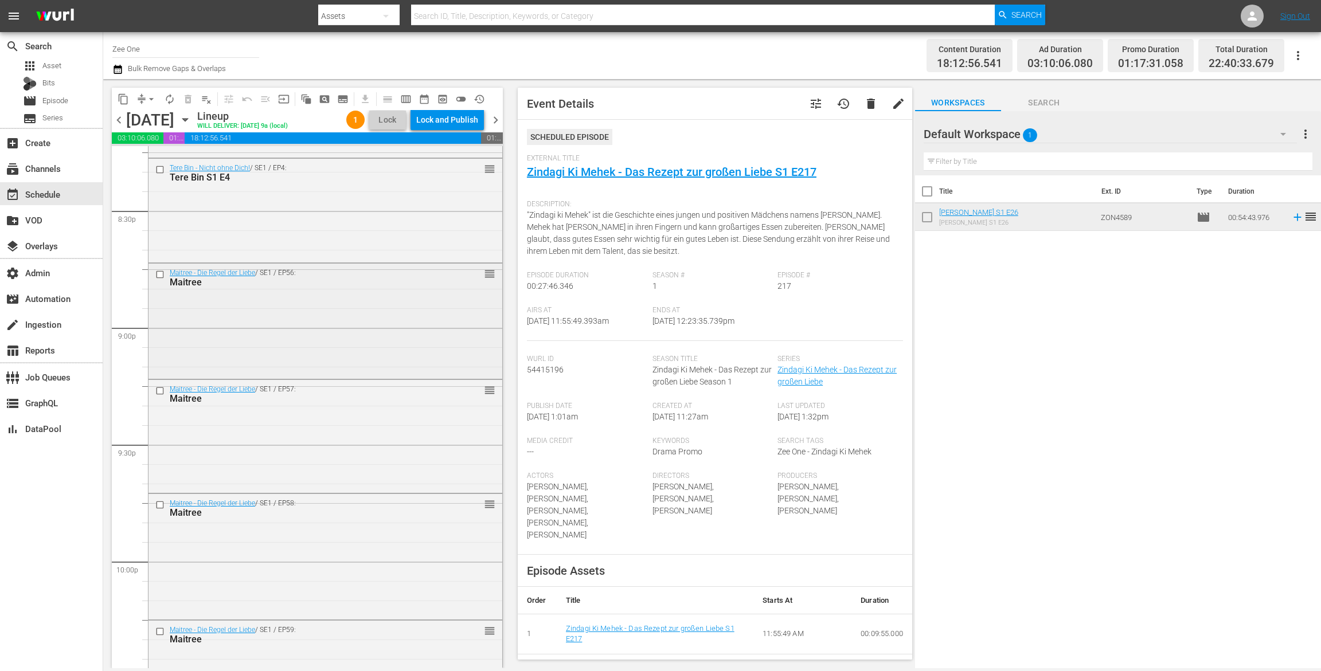
click at [378, 346] on div "Maitree - Die Regel der Liebe / SE1 / EP56: Maitree reorder" at bounding box center [325, 320] width 354 height 113
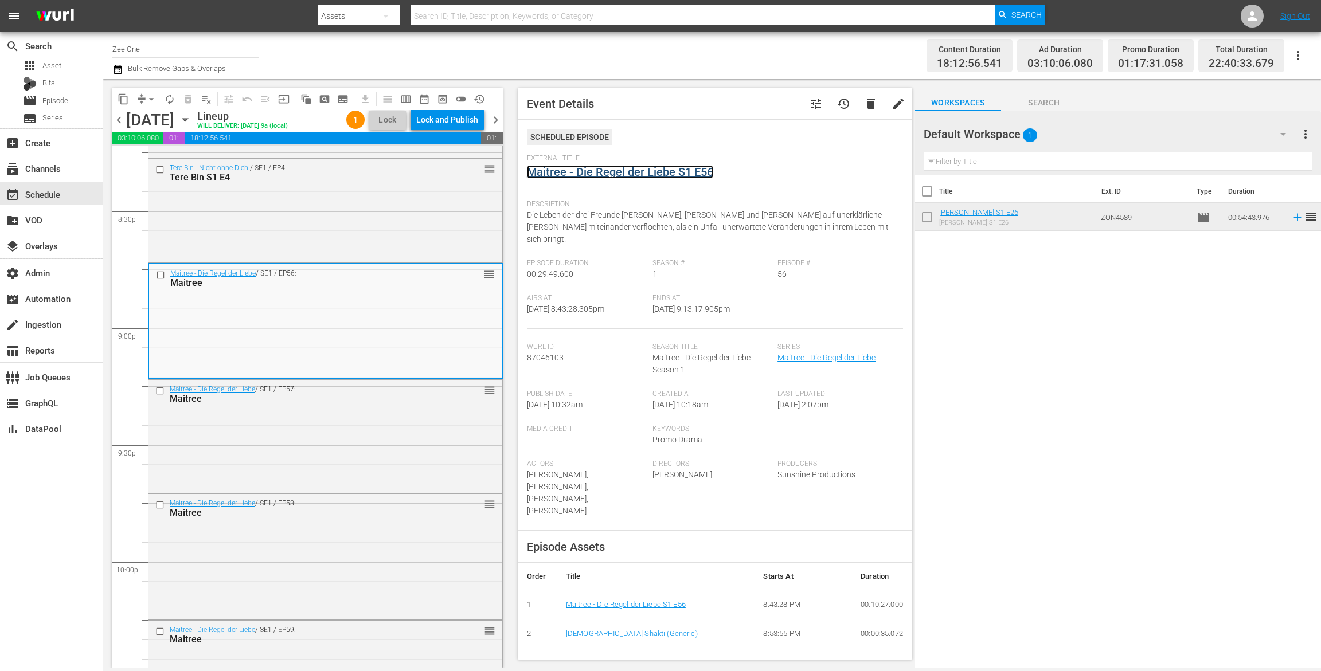
click at [593, 171] on link "Maitree - Die Regel der Liebe S1 E56" at bounding box center [620, 172] width 186 height 14
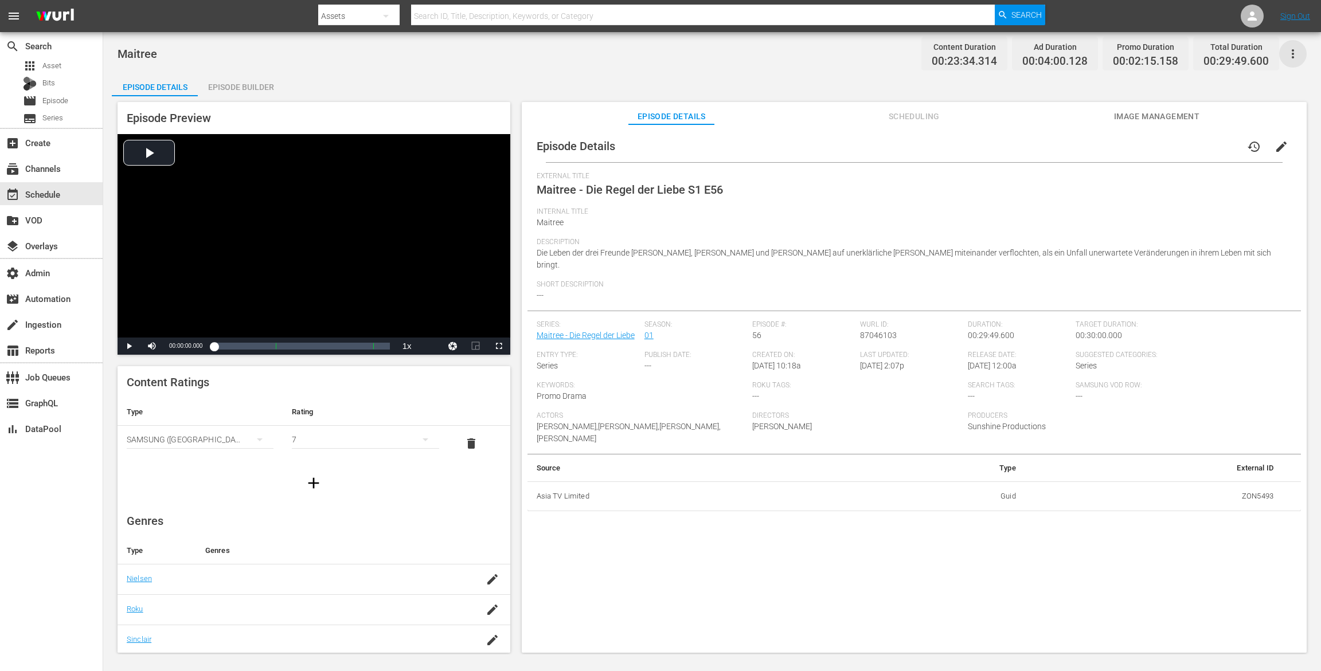
click at [1292, 56] on icon "button" at bounding box center [1293, 54] width 14 height 14
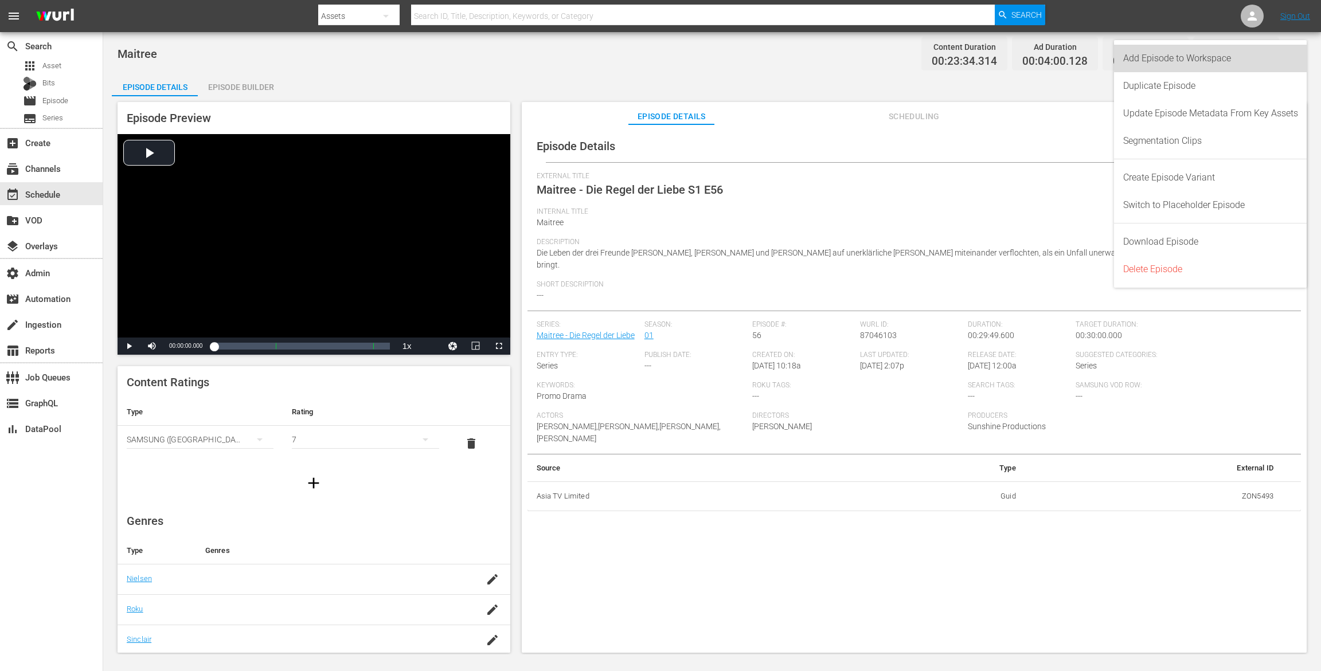
click at [1270, 56] on div "Add Episode to Workspace" at bounding box center [1210, 59] width 175 height 28
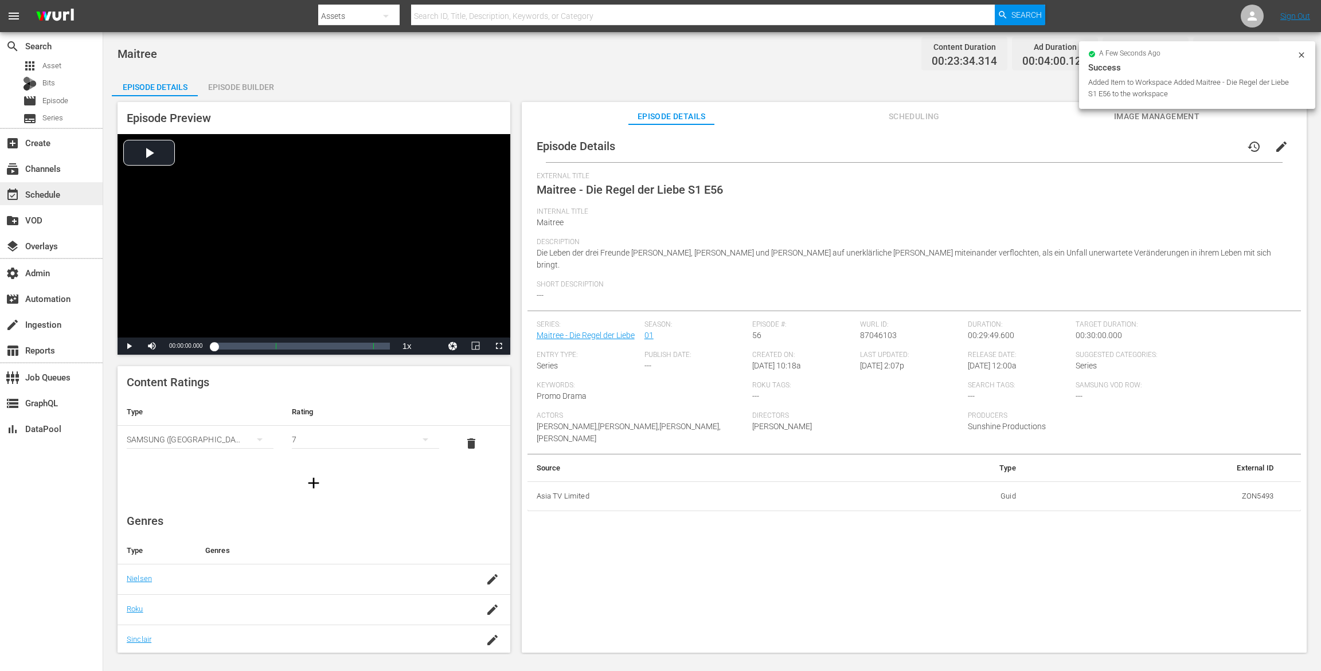
click at [87, 189] on div "event_available Schedule" at bounding box center [51, 193] width 103 height 23
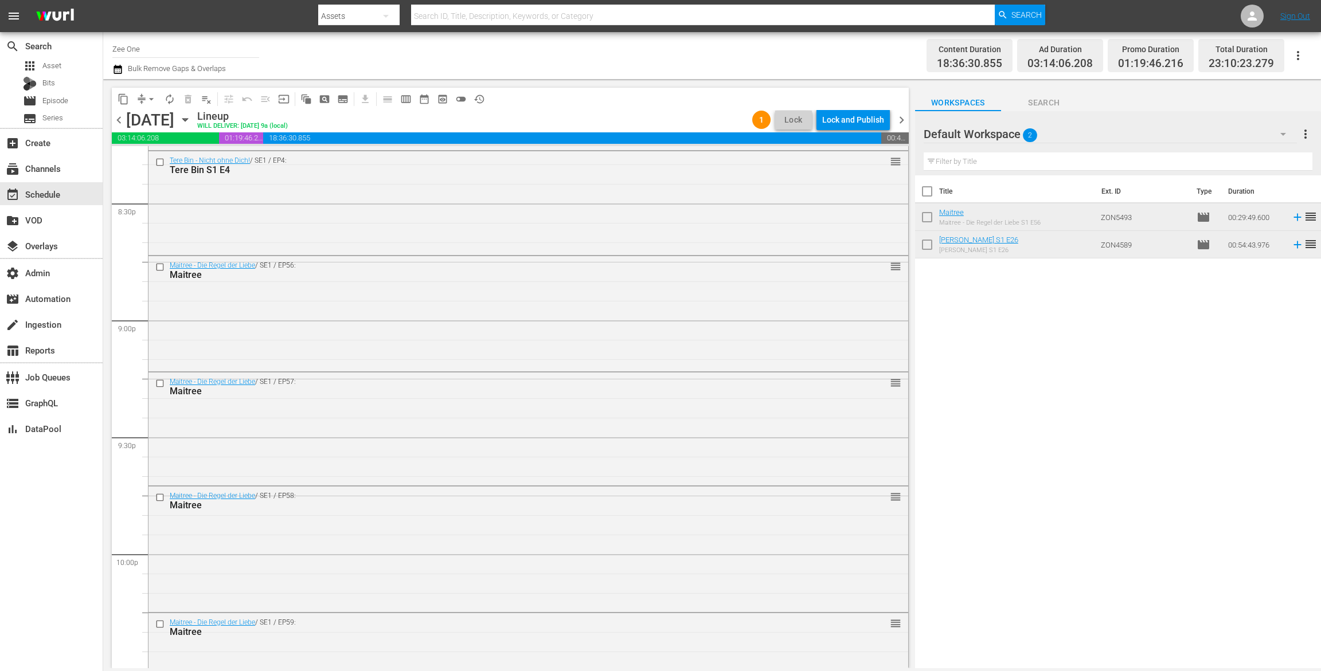
scroll to position [4720, 0]
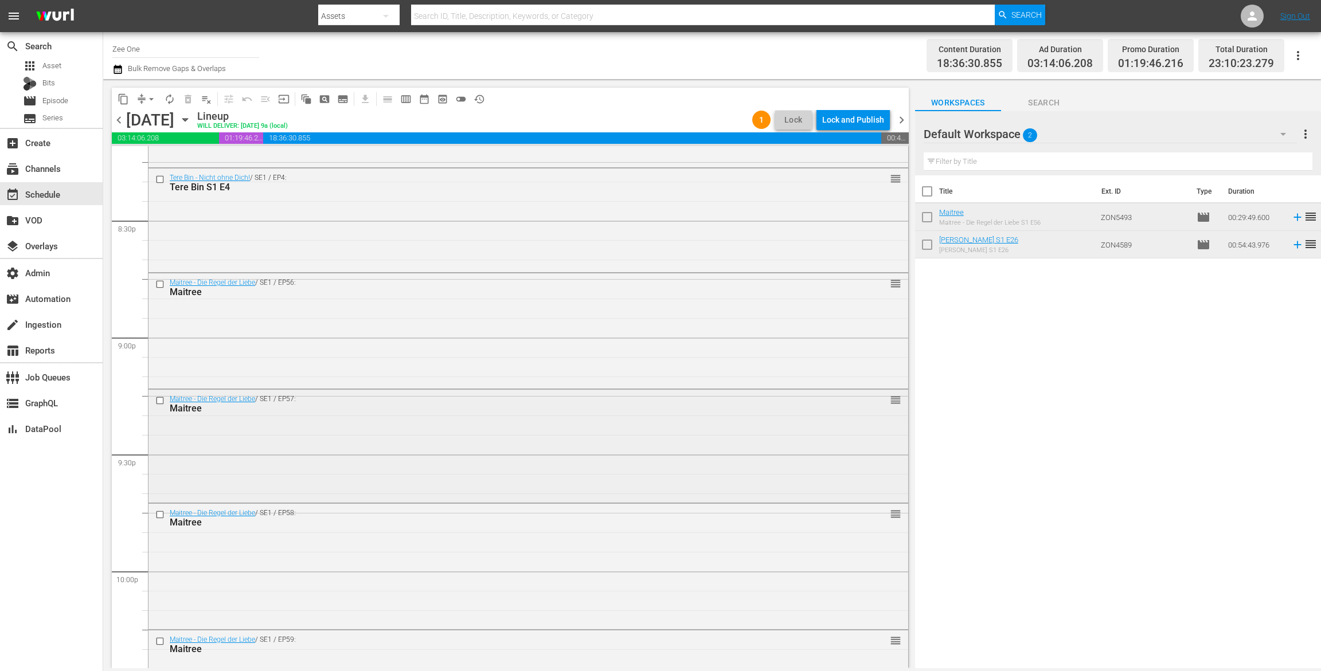
click at [454, 431] on div "Maitree - Die Regel der Liebe / SE1 / EP57: Maitree reorder" at bounding box center [528, 445] width 760 height 110
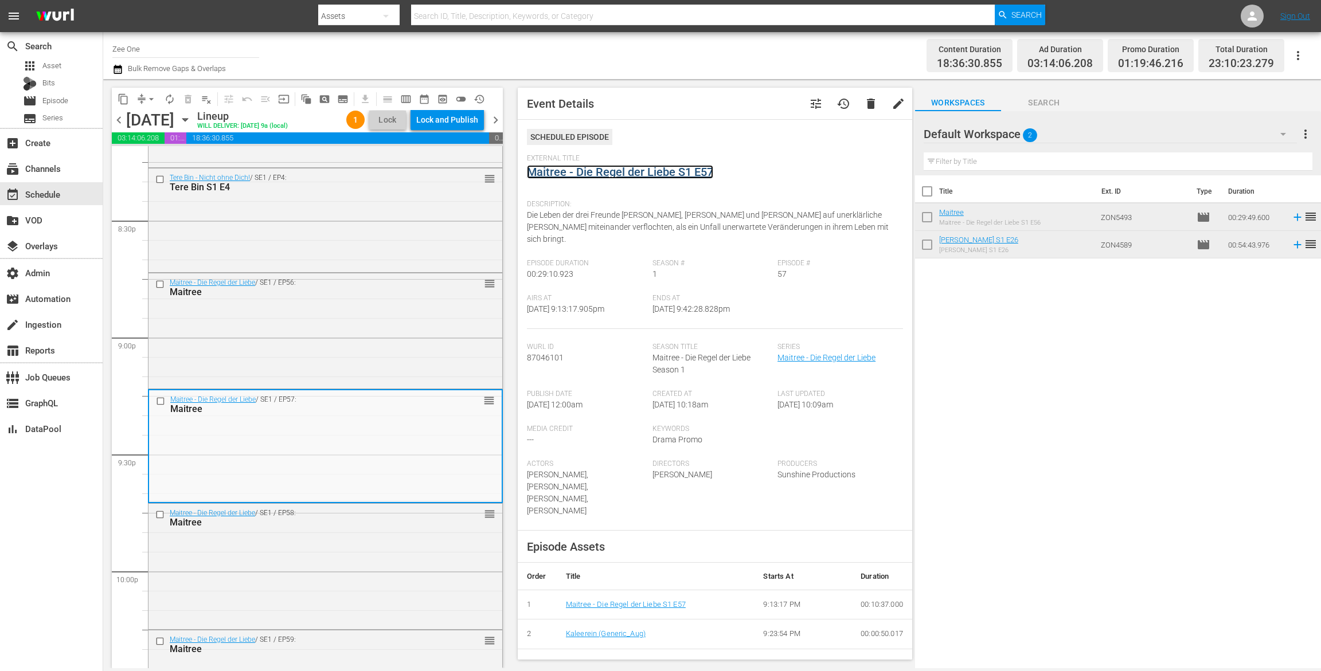
click at [578, 167] on link "Maitree - Die Regel der Liebe S1 E57" at bounding box center [620, 172] width 186 height 14
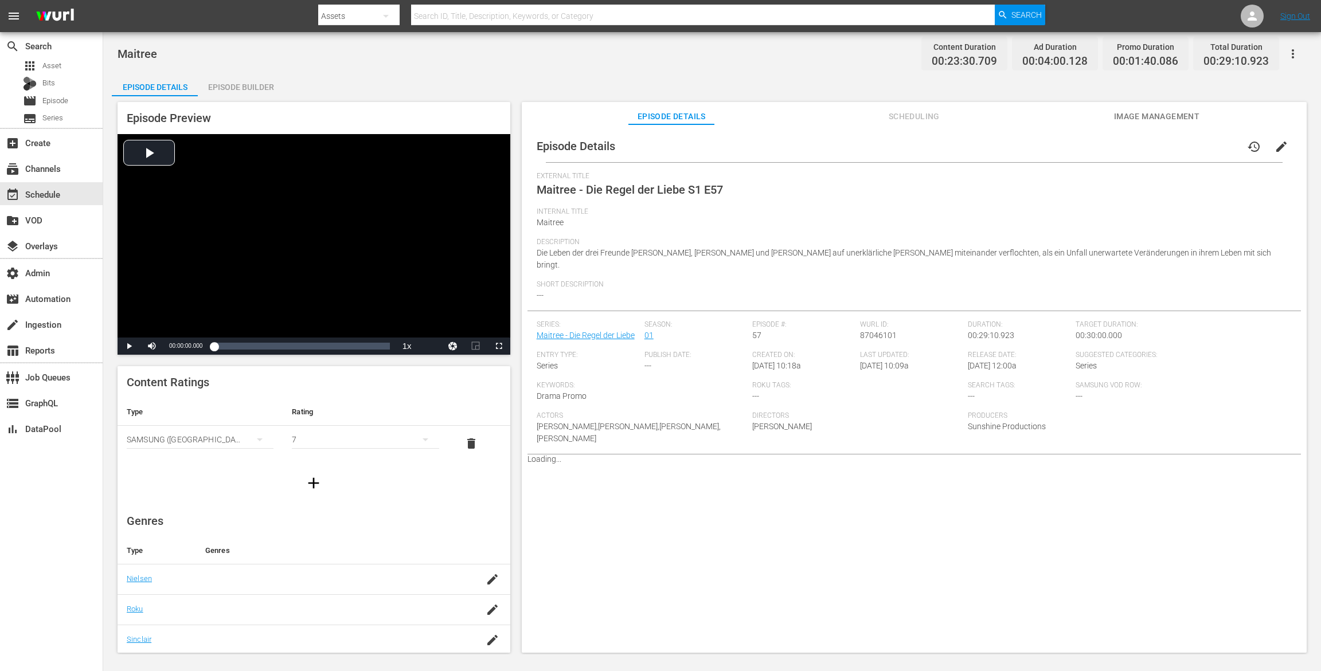
click at [1286, 54] on icon "button" at bounding box center [1293, 54] width 14 height 14
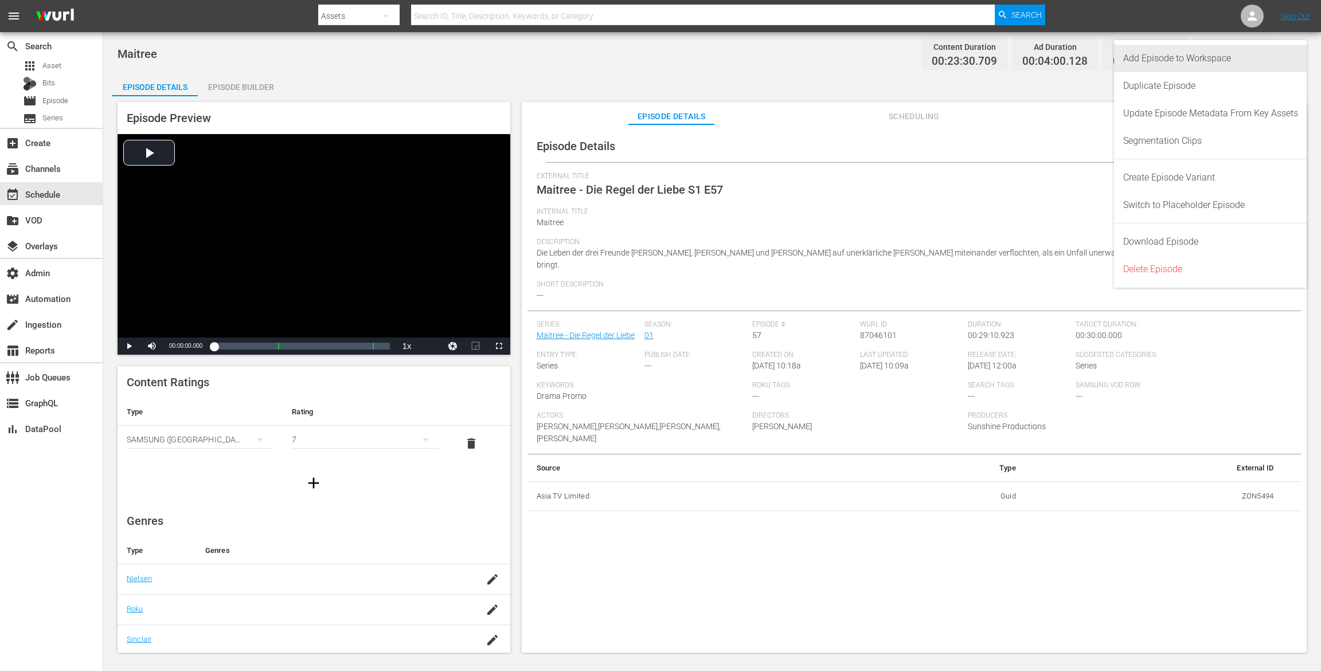
click at [1269, 54] on div "Add Episode to Workspace" at bounding box center [1210, 59] width 175 height 28
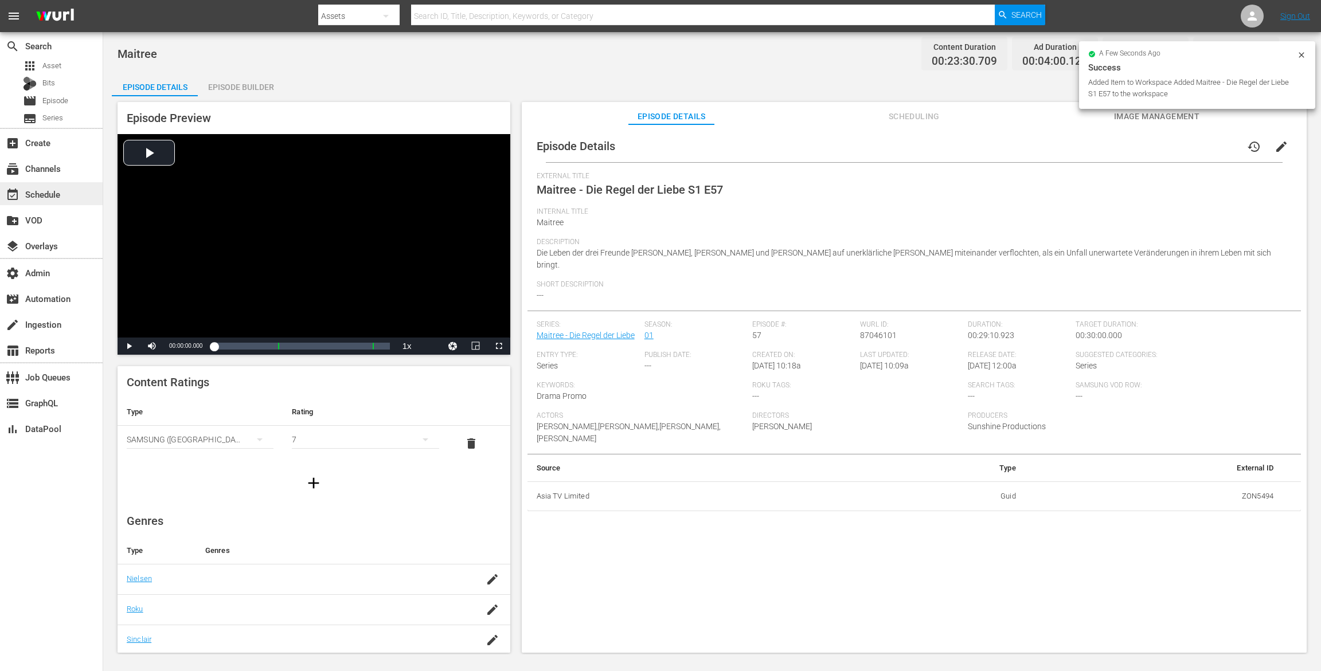
click at [54, 191] on div "event_available Schedule" at bounding box center [32, 192] width 64 height 10
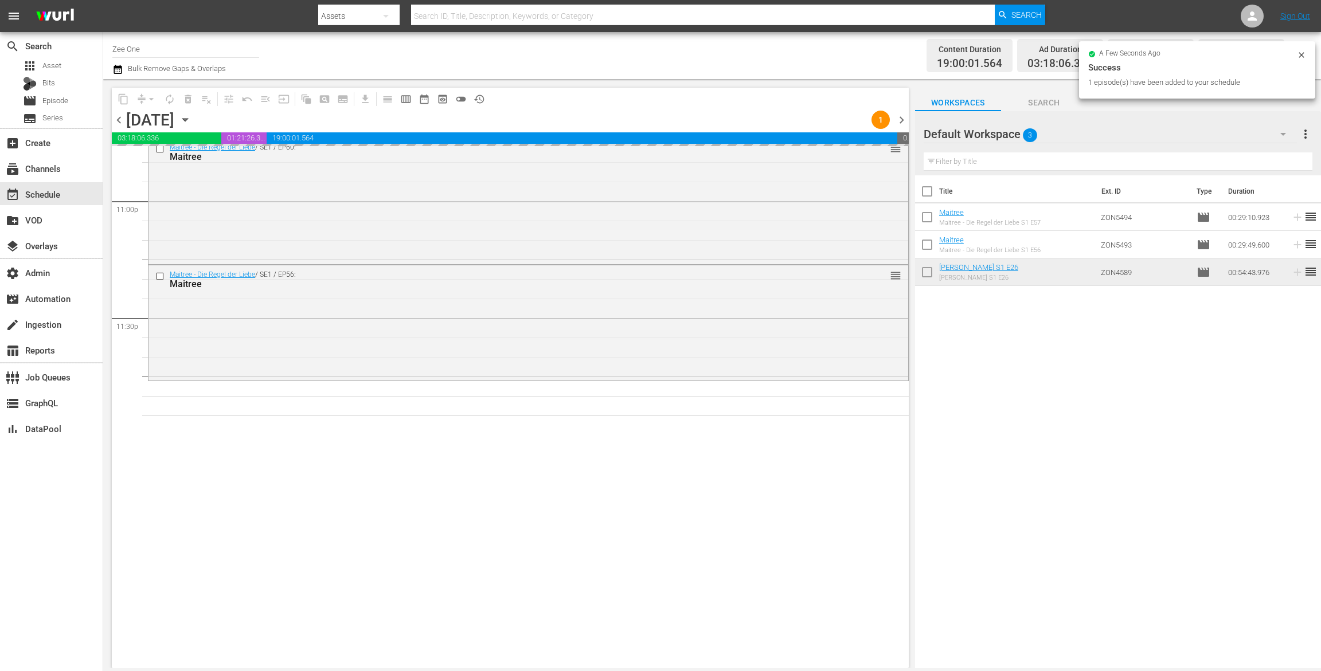
scroll to position [5324, 0]
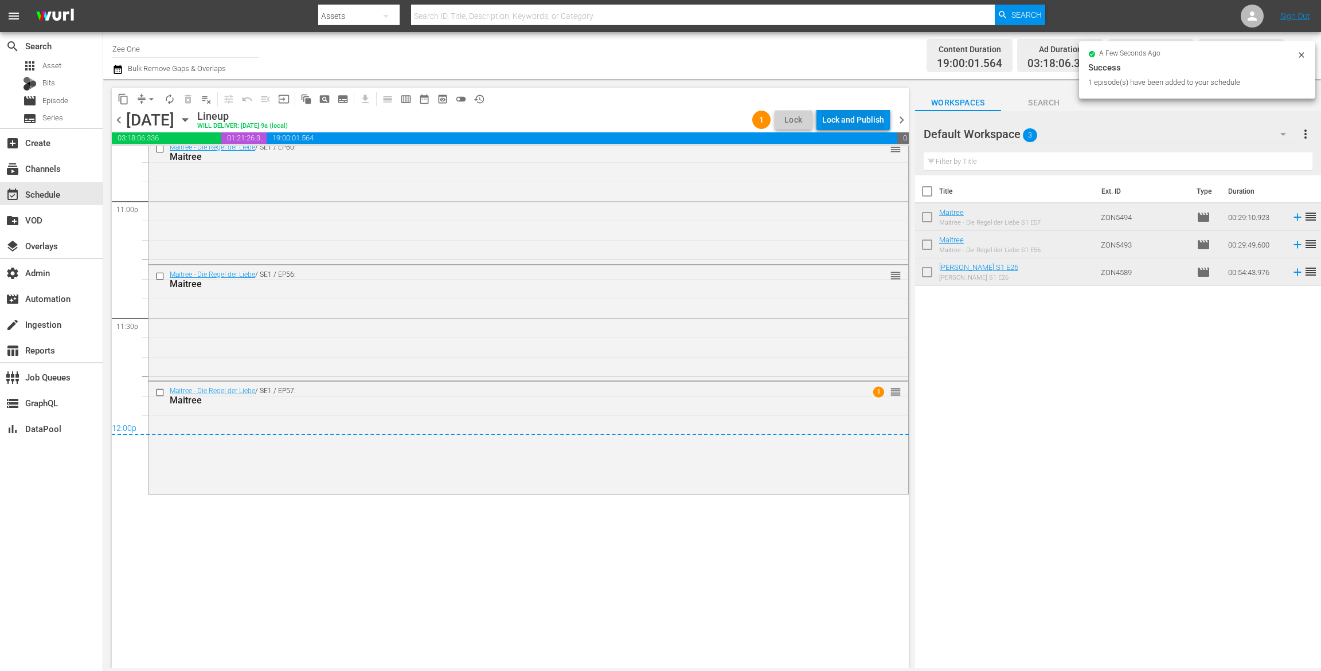
click at [852, 121] on div "Lock and Publish" at bounding box center [853, 119] width 62 height 21
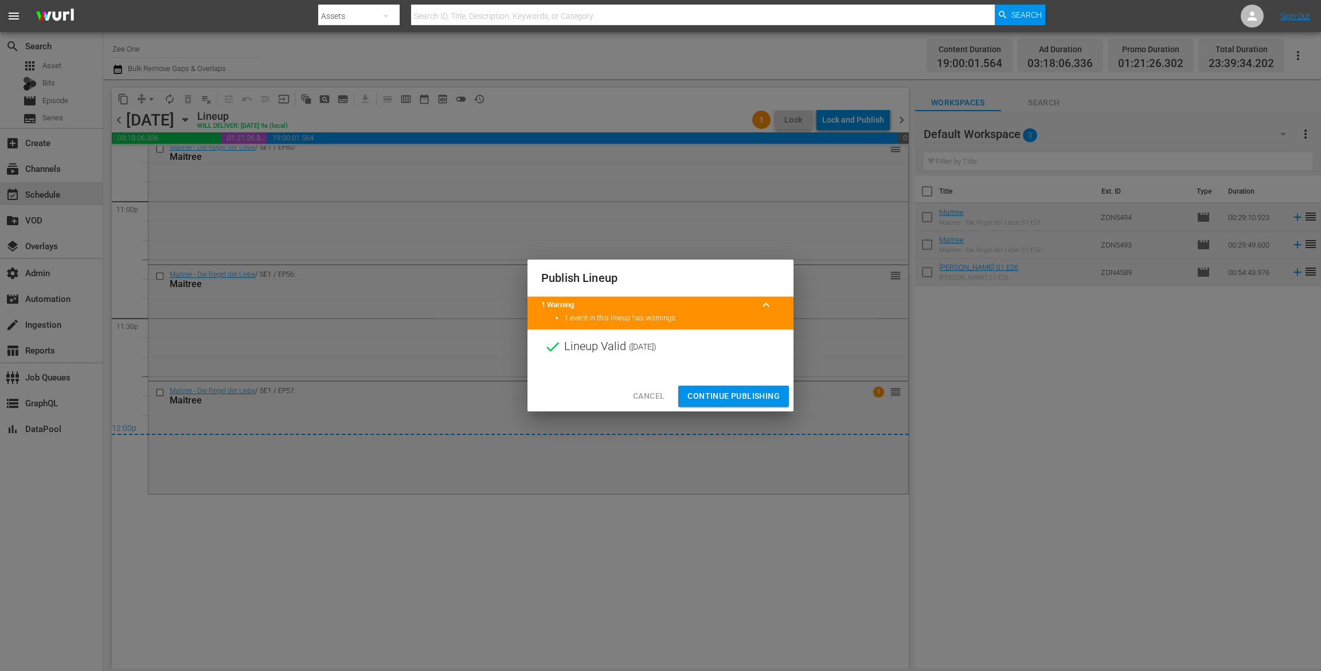
click at [717, 396] on span "Continue Publishing" at bounding box center [733, 396] width 92 height 14
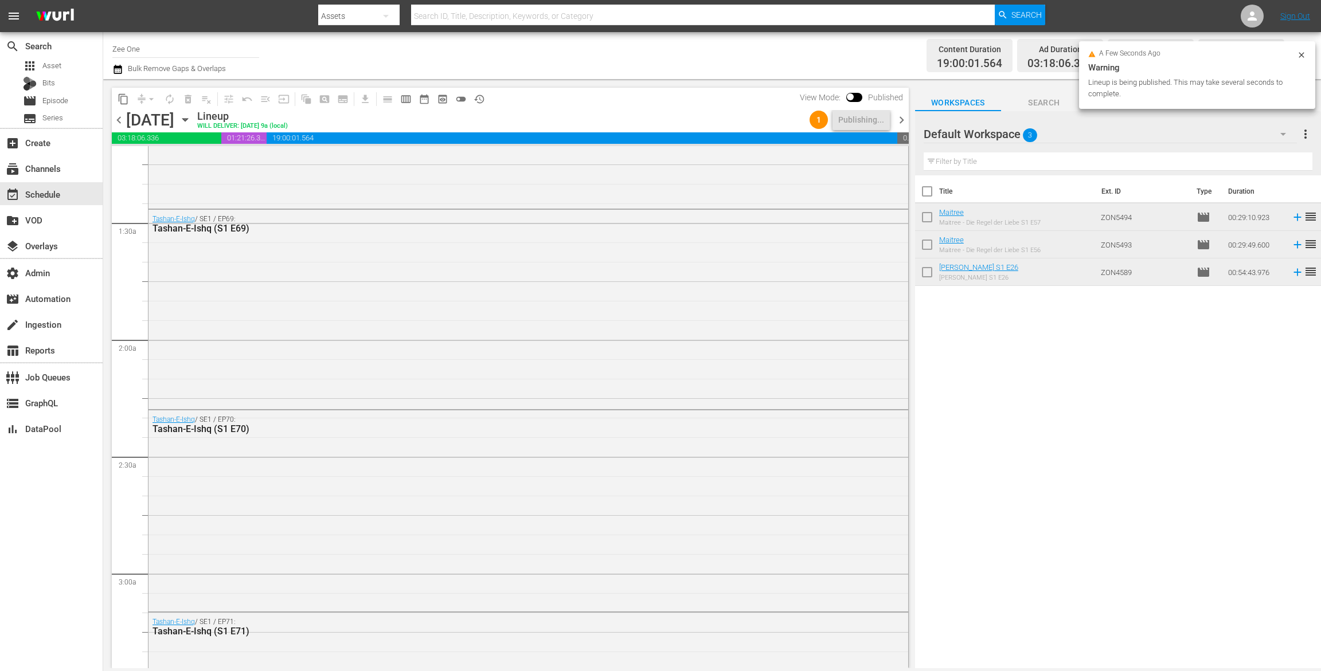
scroll to position [0, 0]
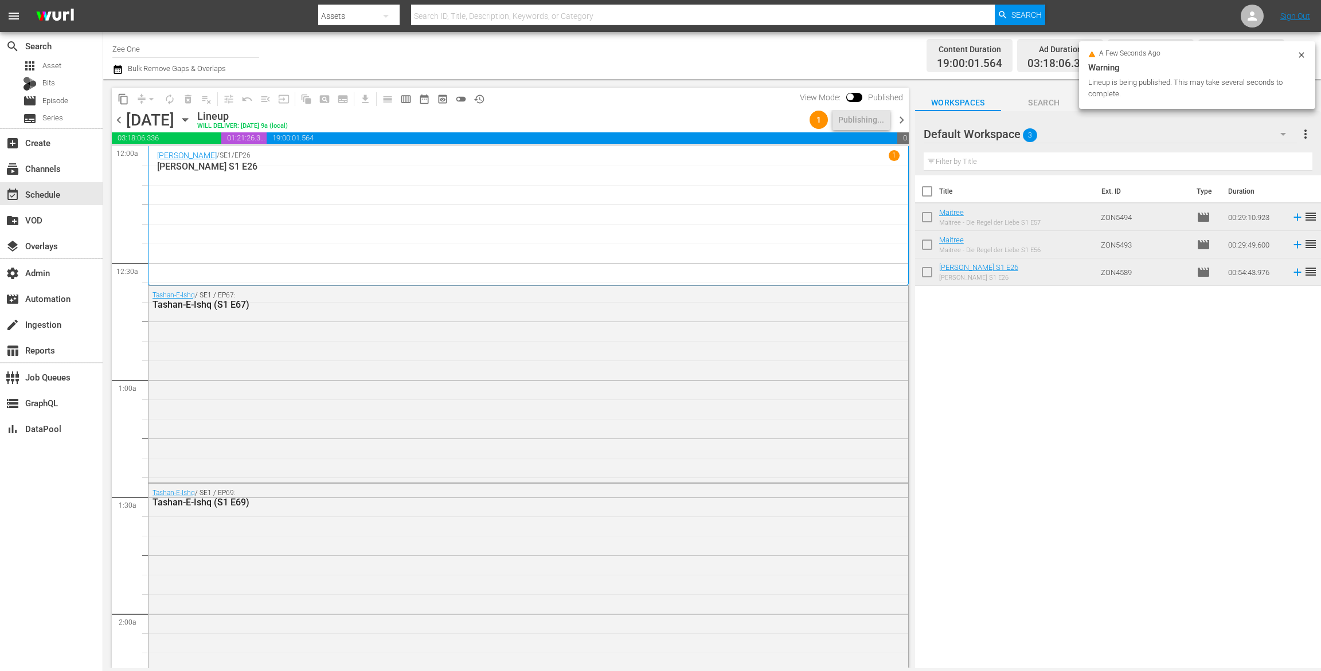
click at [901, 118] on span "chevron_right" at bounding box center [901, 120] width 14 height 14
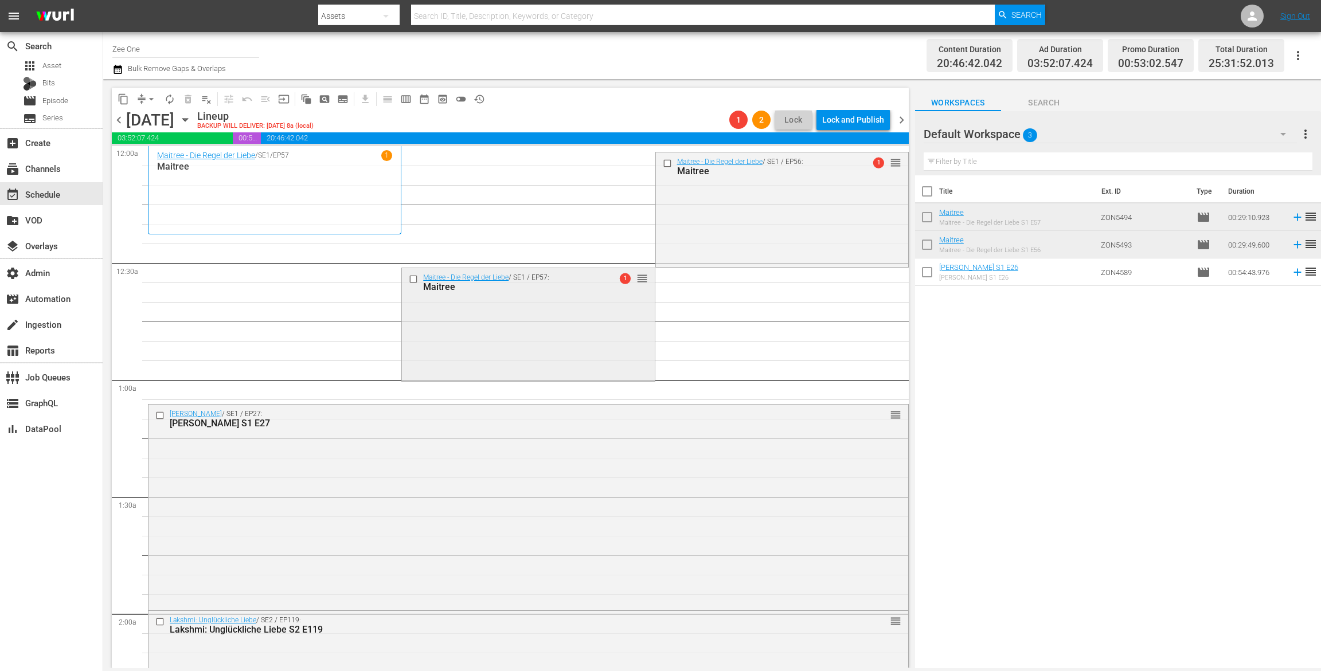
click at [409, 277] on input "checkbox" at bounding box center [415, 280] width 12 height 10
click at [662, 164] on input "checkbox" at bounding box center [668, 163] width 12 height 10
click at [189, 97] on span "delete_forever_outlined" at bounding box center [187, 98] width 11 height 11
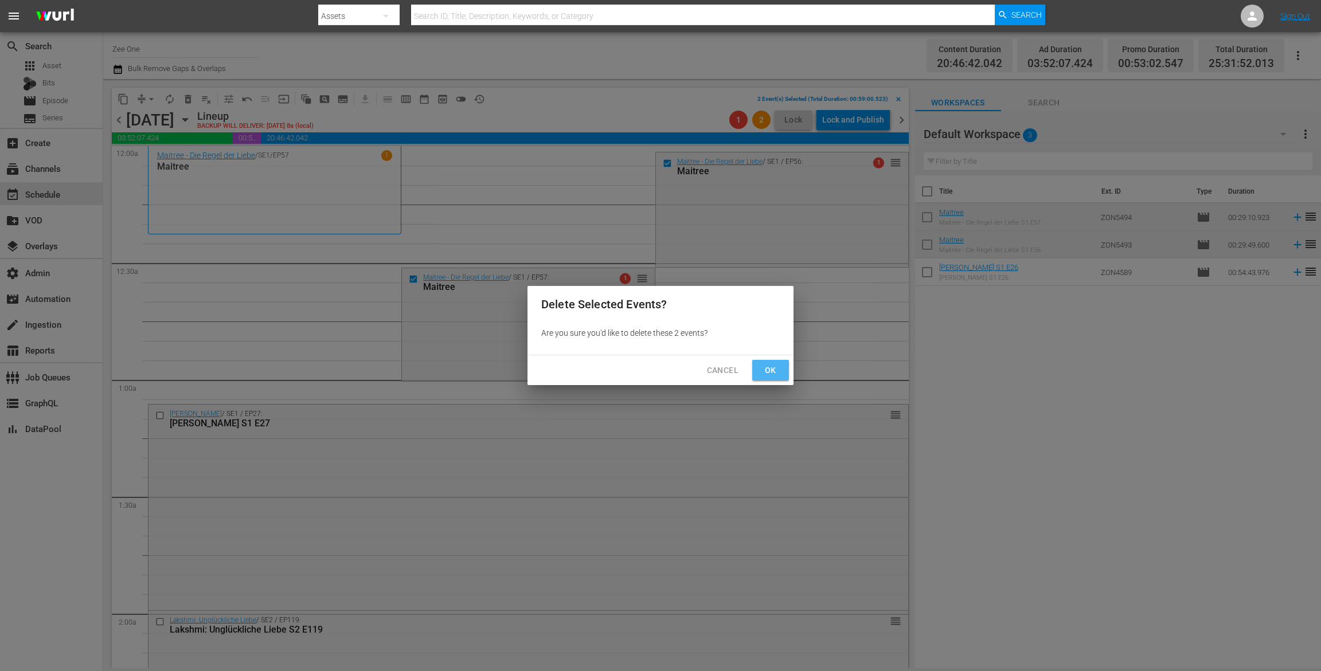
click at [773, 367] on span "Ok" at bounding box center [770, 370] width 18 height 14
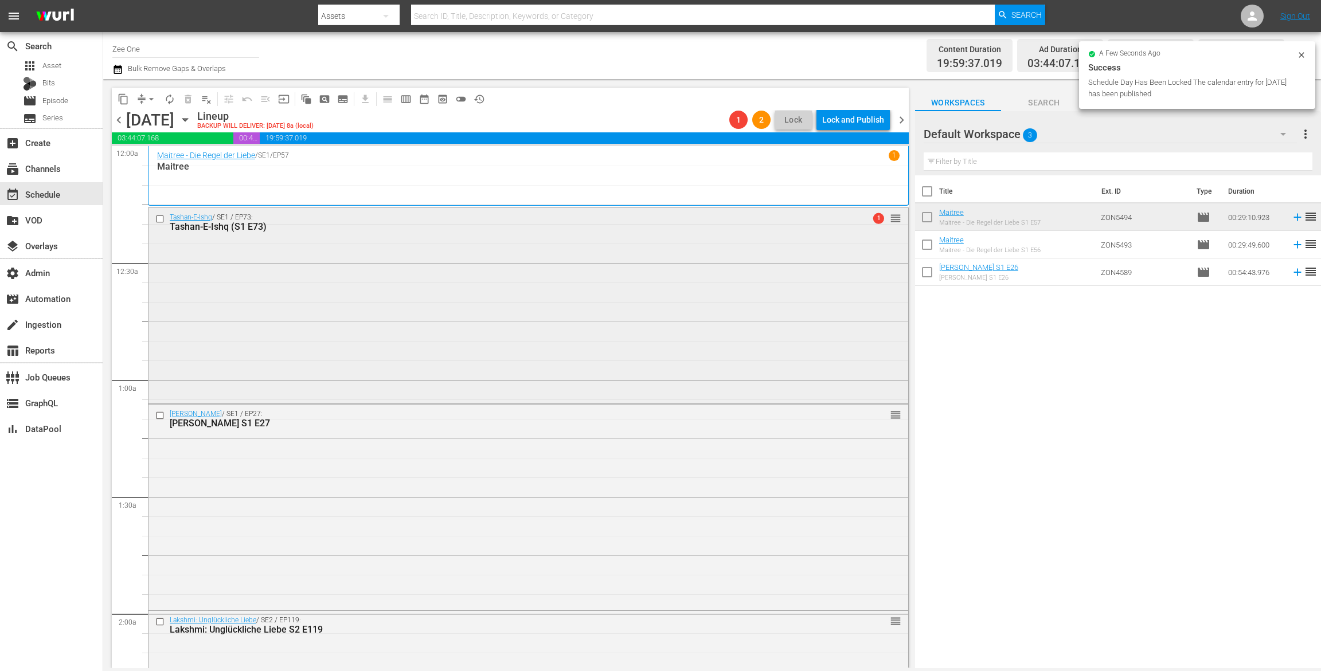
click at [536, 281] on div "Tashan-E-Ishq / SE1 / EP73: Tashan-E-Ishq (S1 E73) 1 reorder" at bounding box center [528, 304] width 760 height 193
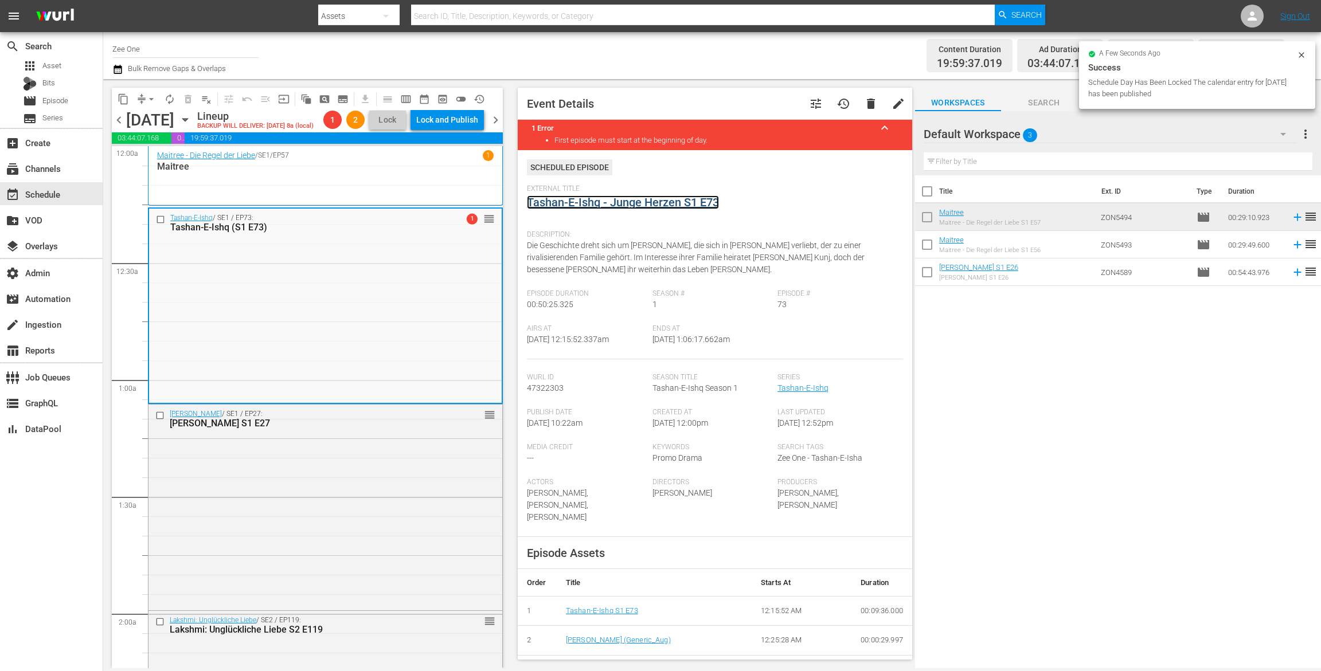
click at [558, 202] on link "Tashan-E-Ishq - Junge Herzen S1 E73" at bounding box center [623, 202] width 192 height 14
click at [443, 488] on div "Radha Mohan / SE1 / EP27: Radha Mohan S1 E27 reorder" at bounding box center [325, 506] width 354 height 203
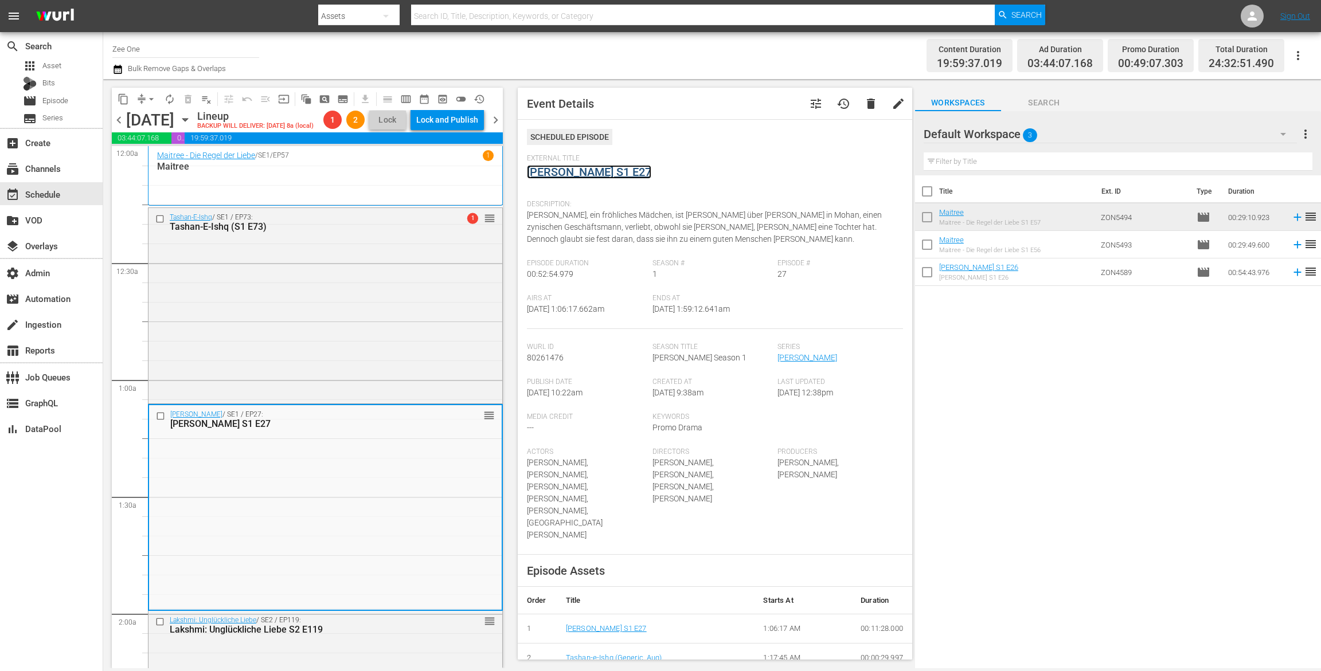
click at [601, 177] on link "Radha Mohan S1 E27" at bounding box center [589, 172] width 124 height 14
click at [441, 632] on div "Lakshmi: Unglückliche Liebe / SE2 / EP119: Lakshmi: Unglückliche Liebe S2 E119 …" at bounding box center [325, 625] width 354 height 28
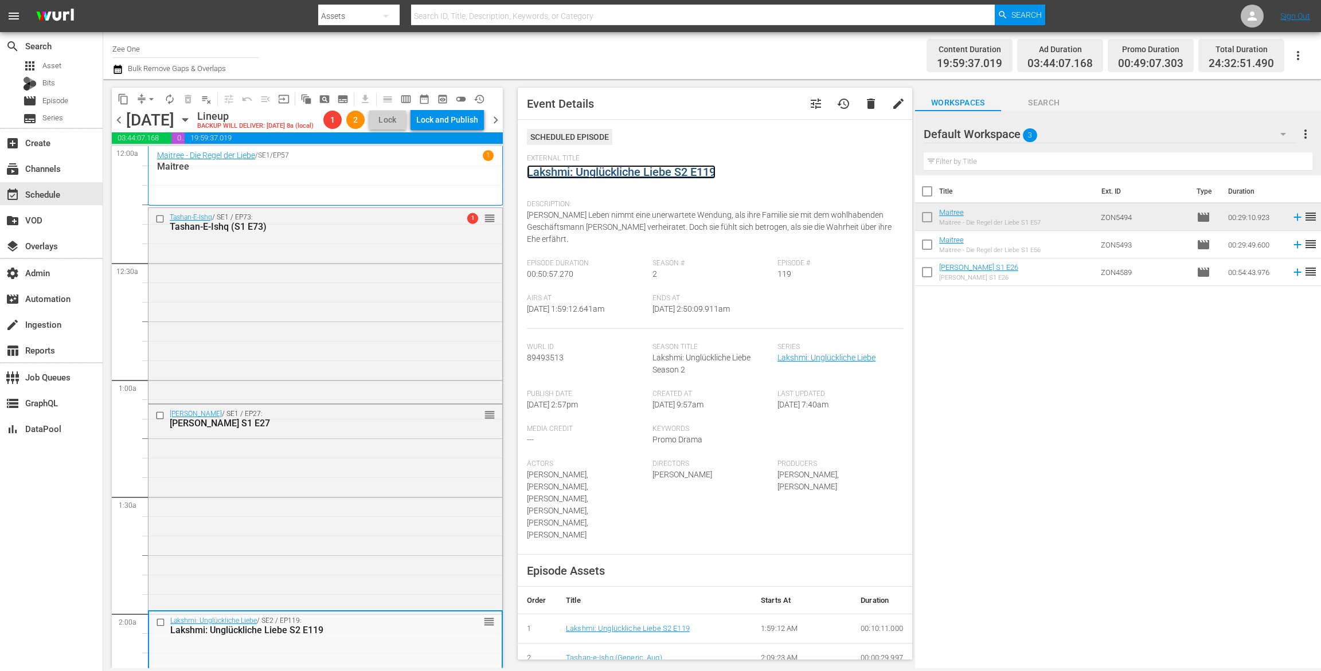
click at [598, 171] on link "Lakshmi: Unglückliche Liebe S2 E119" at bounding box center [621, 172] width 189 height 14
click at [150, 96] on span "arrow_drop_down" at bounding box center [151, 98] width 11 height 11
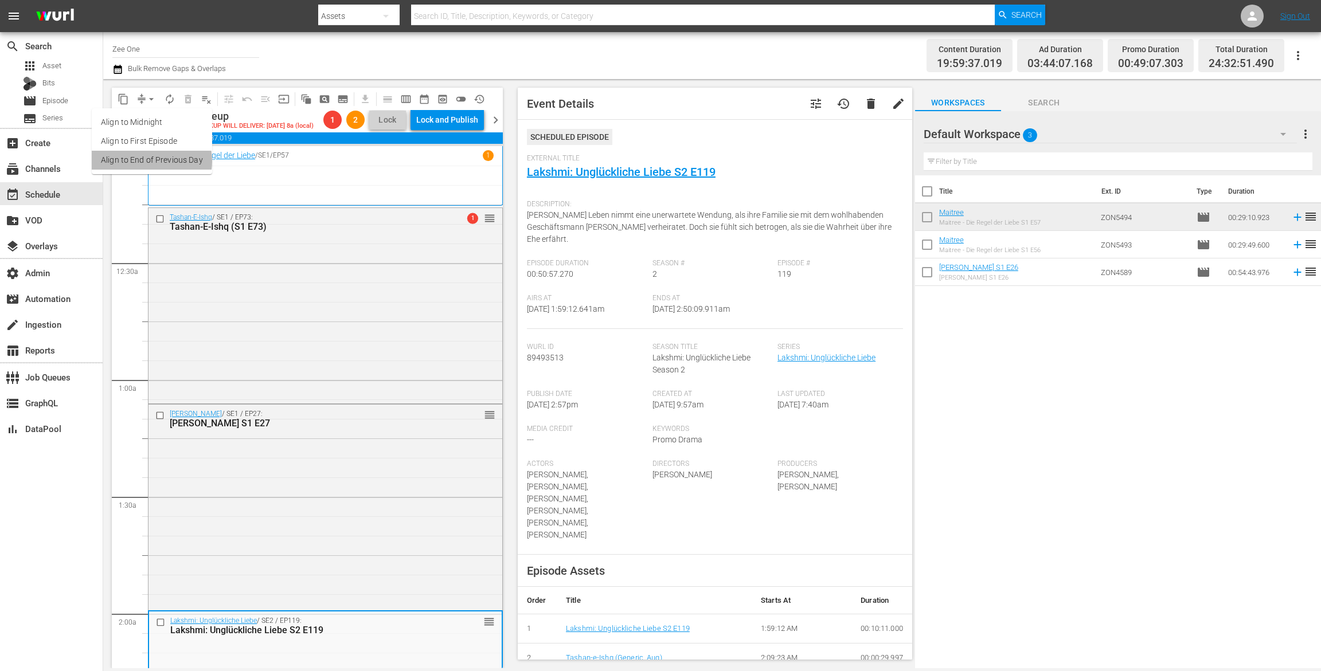
click at [148, 161] on li "Align to End of Previous Day" at bounding box center [152, 160] width 120 height 19
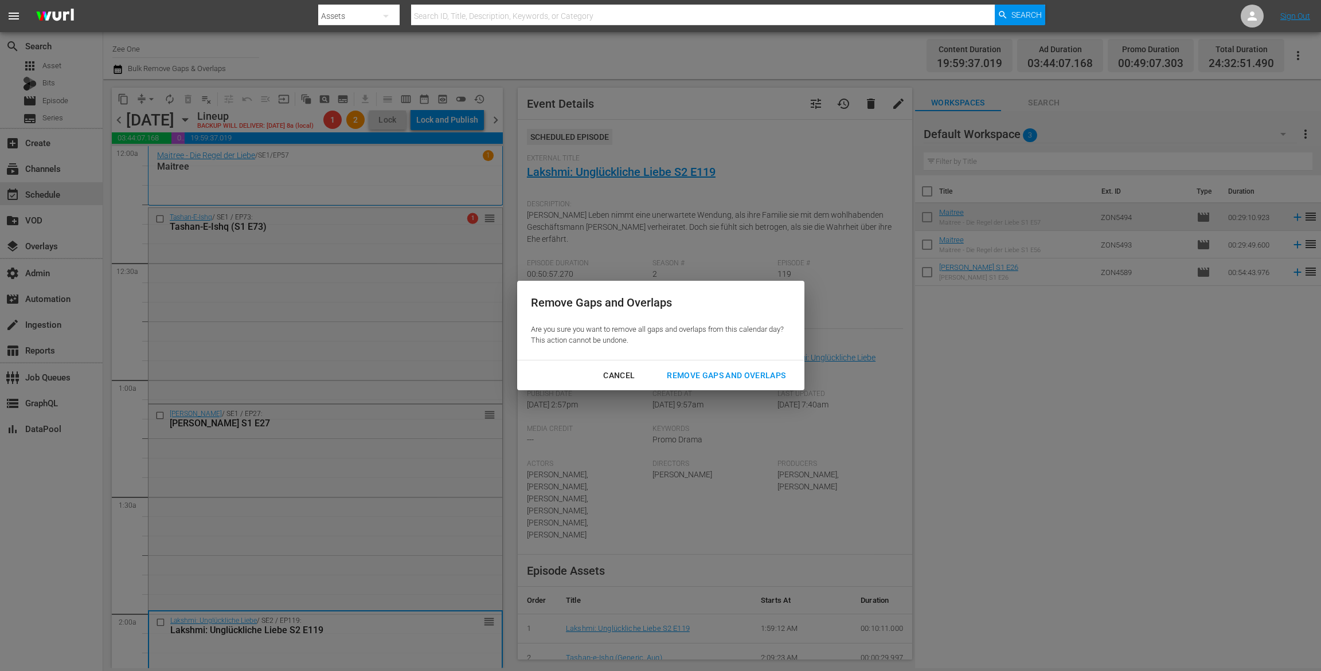
click at [760, 373] on div "Remove Gaps and Overlaps" at bounding box center [726, 376] width 137 height 14
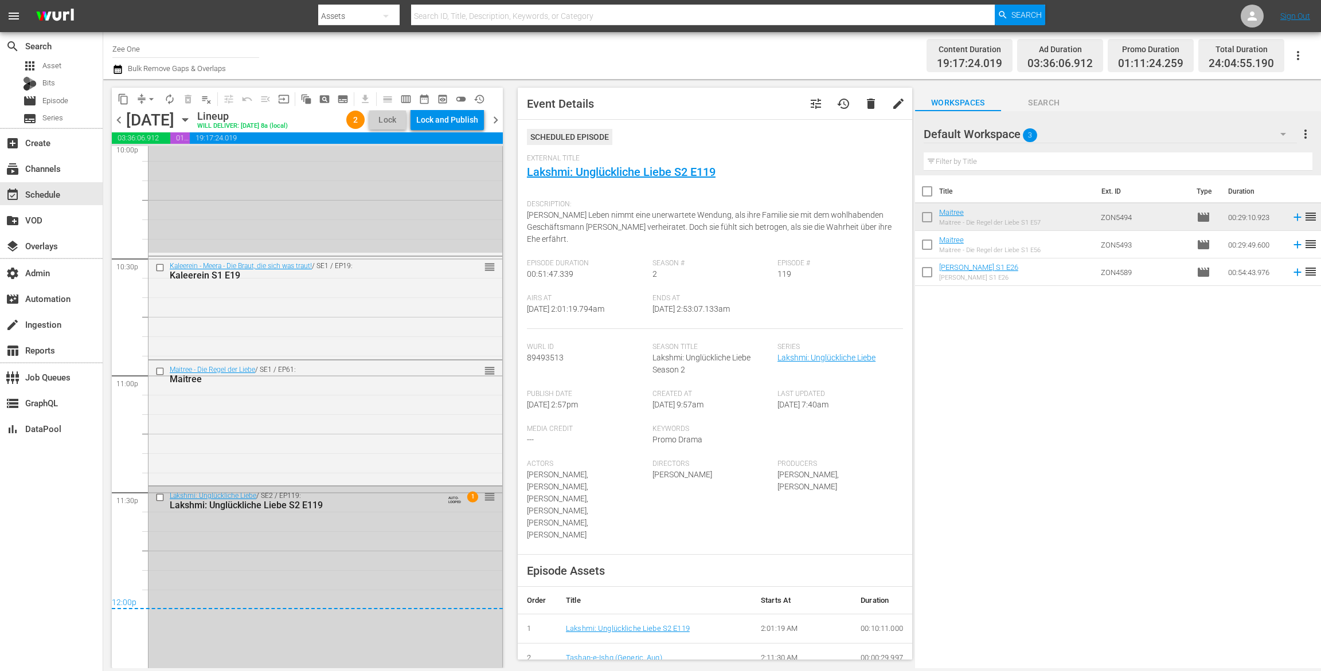
scroll to position [5170, 0]
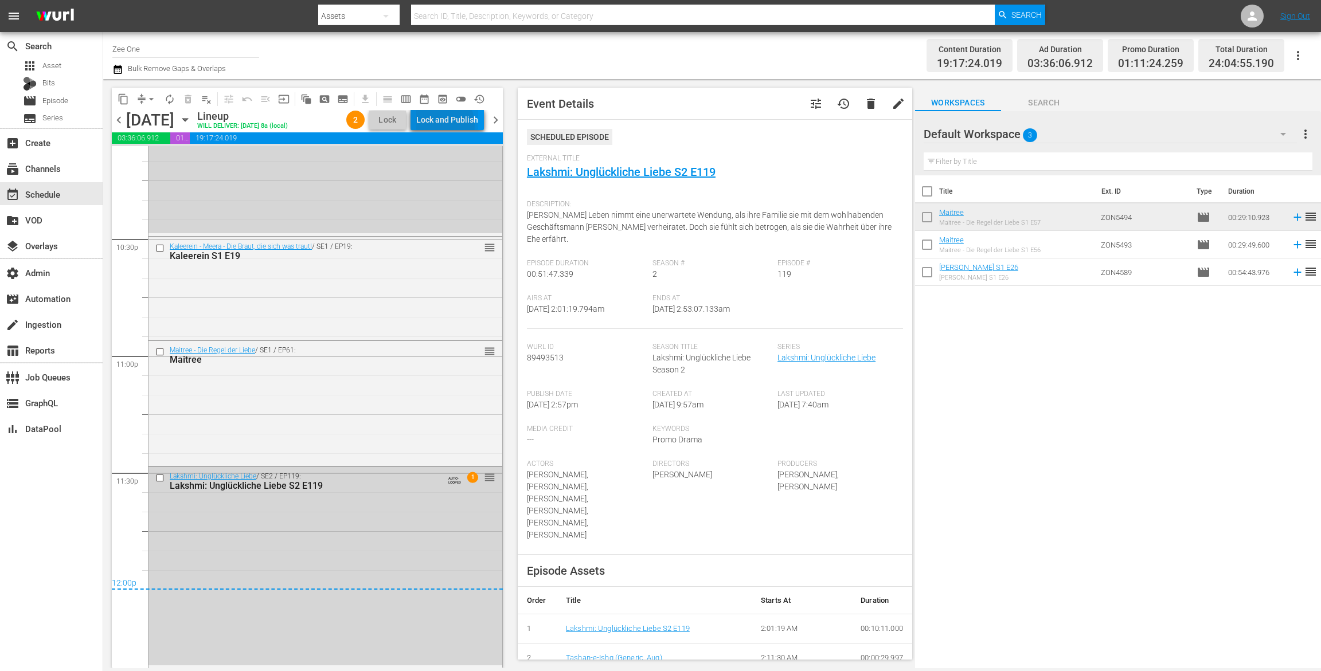
click at [441, 125] on div "Lock and Publish" at bounding box center [447, 119] width 62 height 21
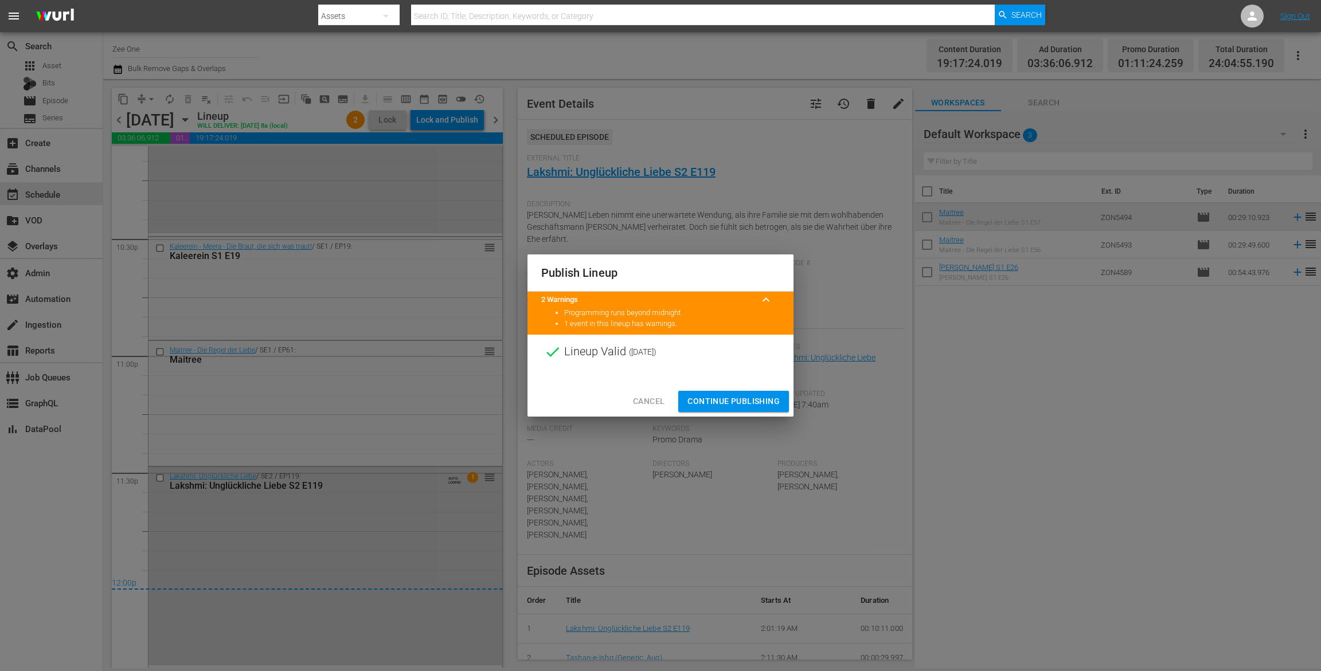
click at [718, 393] on button "Continue Publishing" at bounding box center [733, 401] width 111 height 21
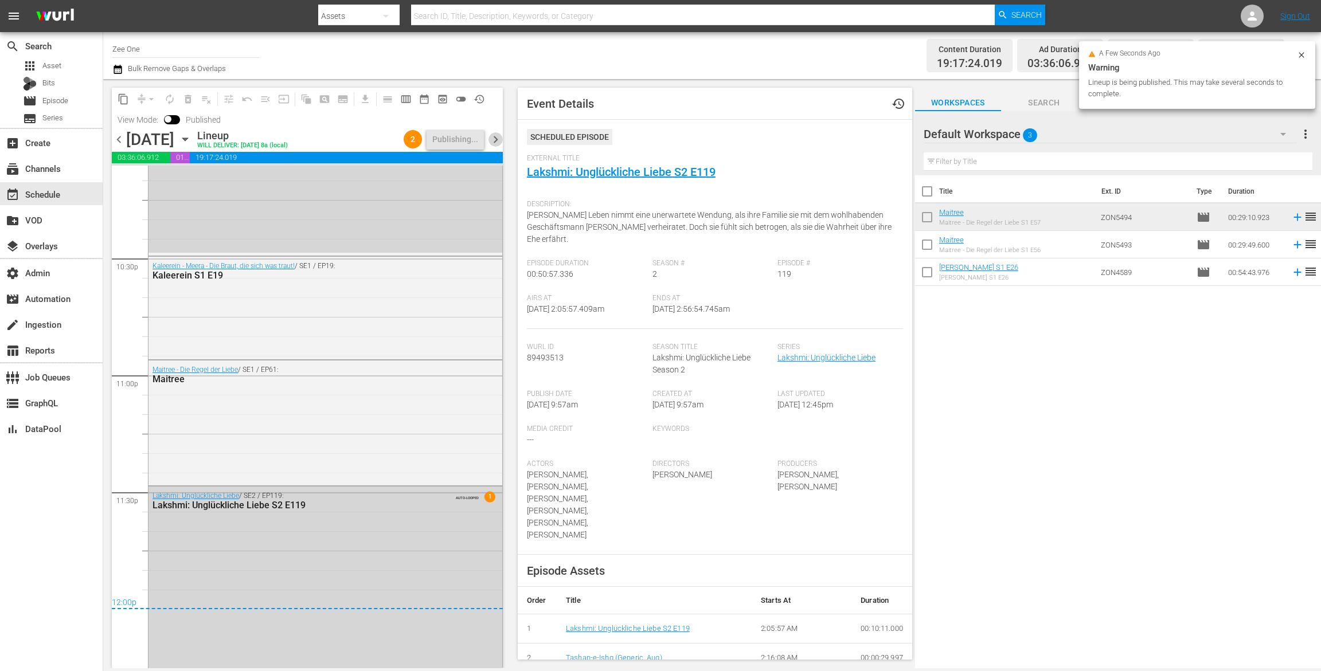
click at [494, 139] on span "chevron_right" at bounding box center [495, 139] width 14 height 14
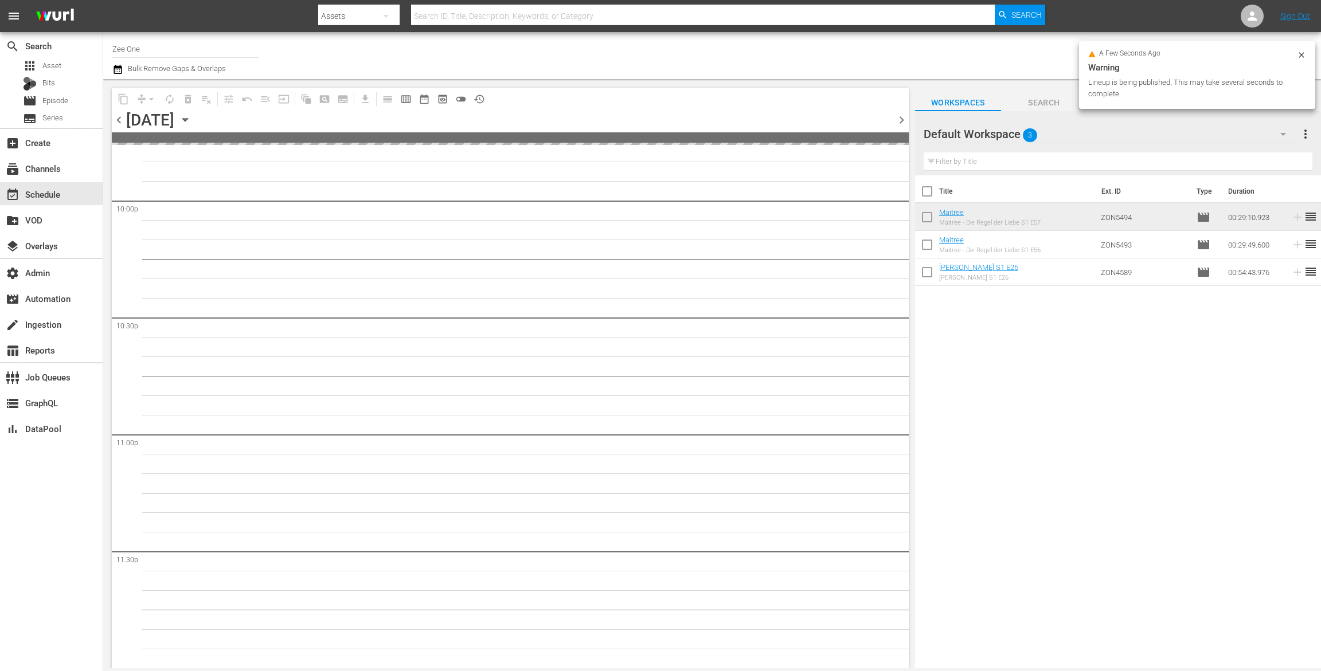
scroll to position [5090, 0]
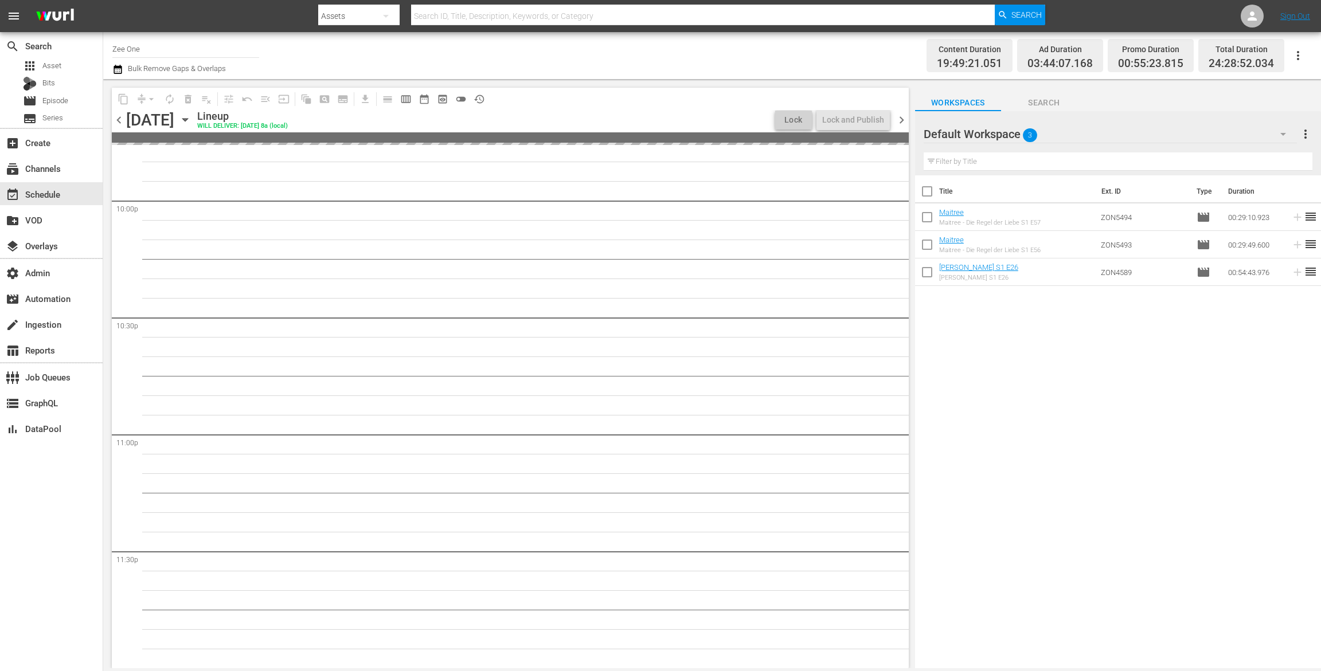
click at [897, 152] on div "S N A P S N A P S N A P S N A P S N A P S N A P S N A P S N A P S N A P S N A P…" at bounding box center [510, 406] width 797 height 523
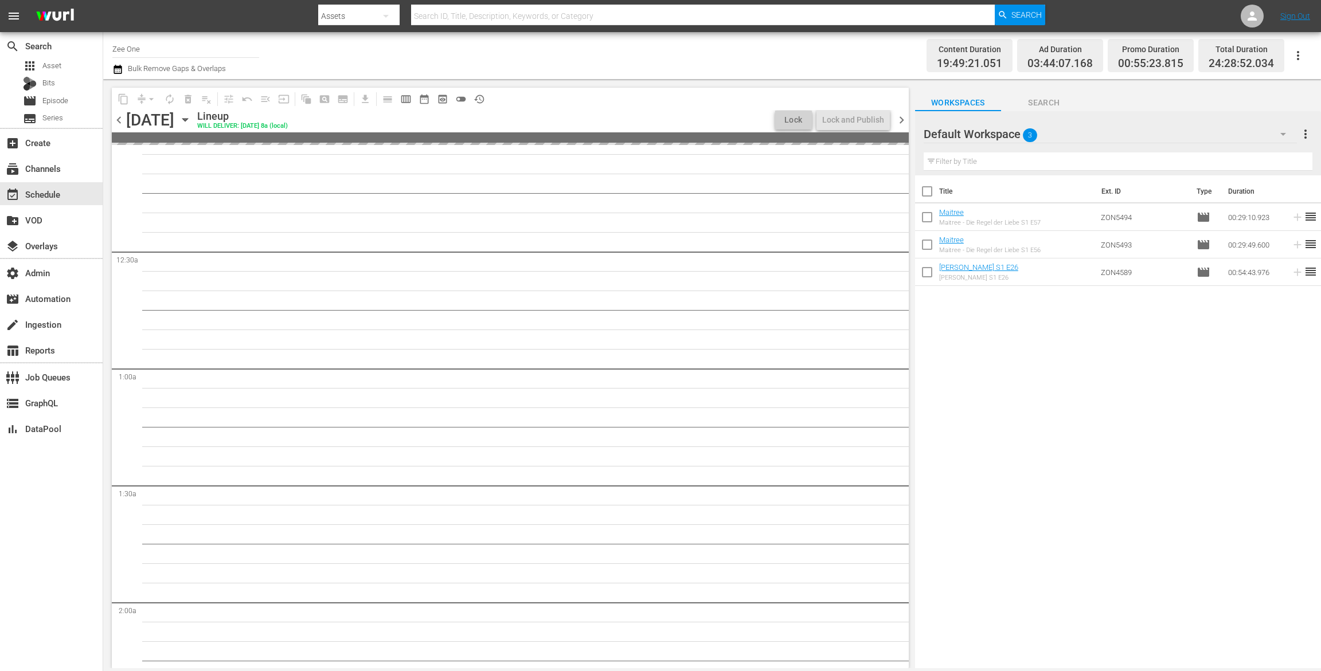
scroll to position [0, 0]
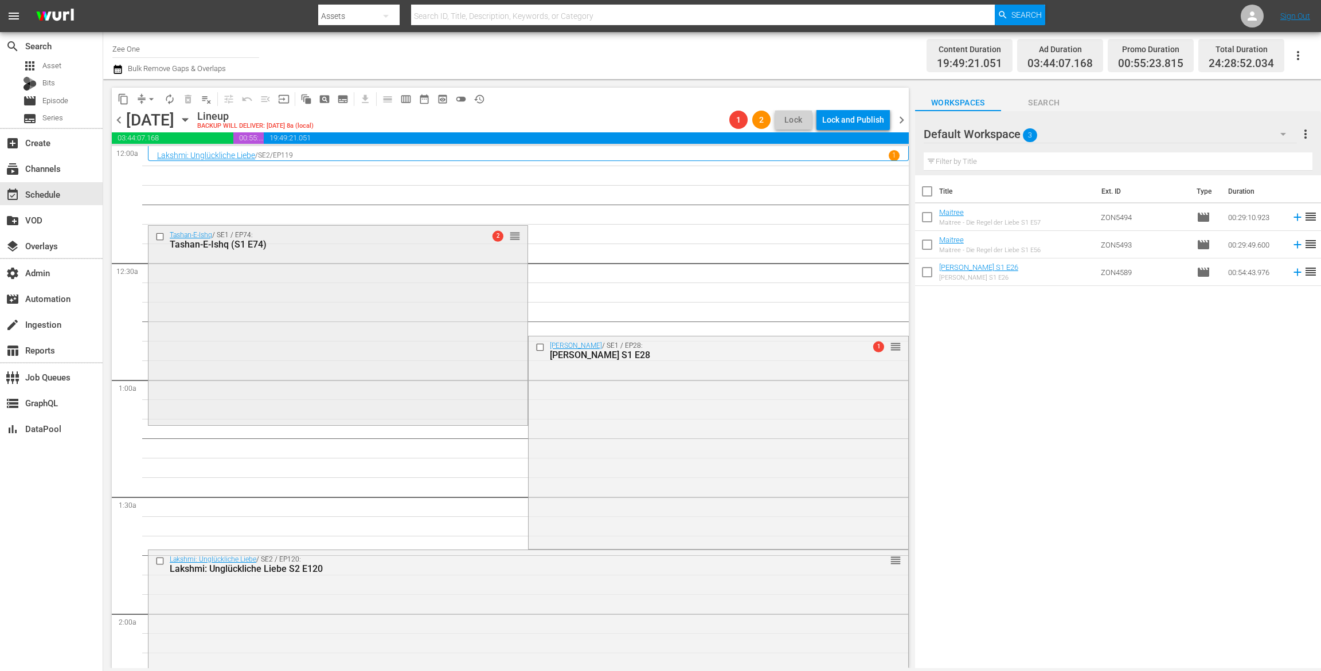
click at [253, 276] on div "Tashan-E-Ishq / SE1 / EP74: Tashan-E-Ishq (S1 E74) 2 reorder" at bounding box center [337, 325] width 379 height 198
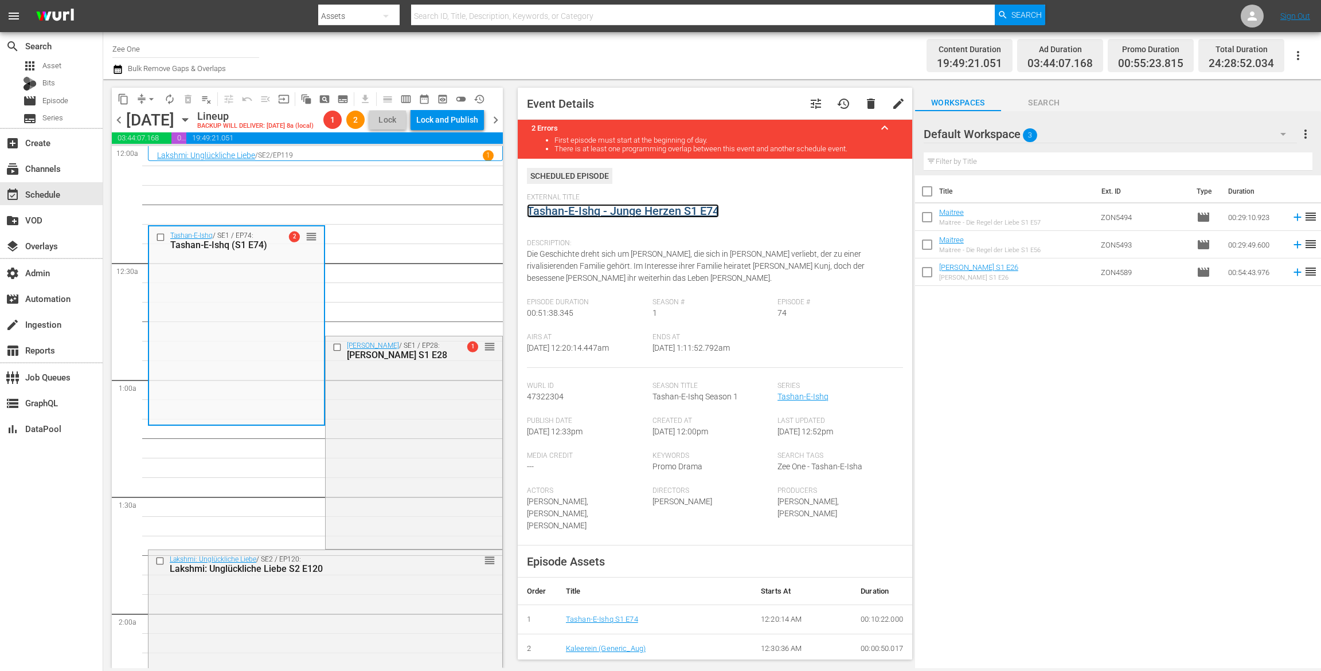
click at [549, 208] on link "Tashan-E-Ishq - Junge Herzen S1 E74" at bounding box center [623, 211] width 192 height 14
click at [442, 384] on div "Radha Mohan / SE1 / EP28: Radha Mohan S1 E28 1 reorder" at bounding box center [414, 442] width 176 height 210
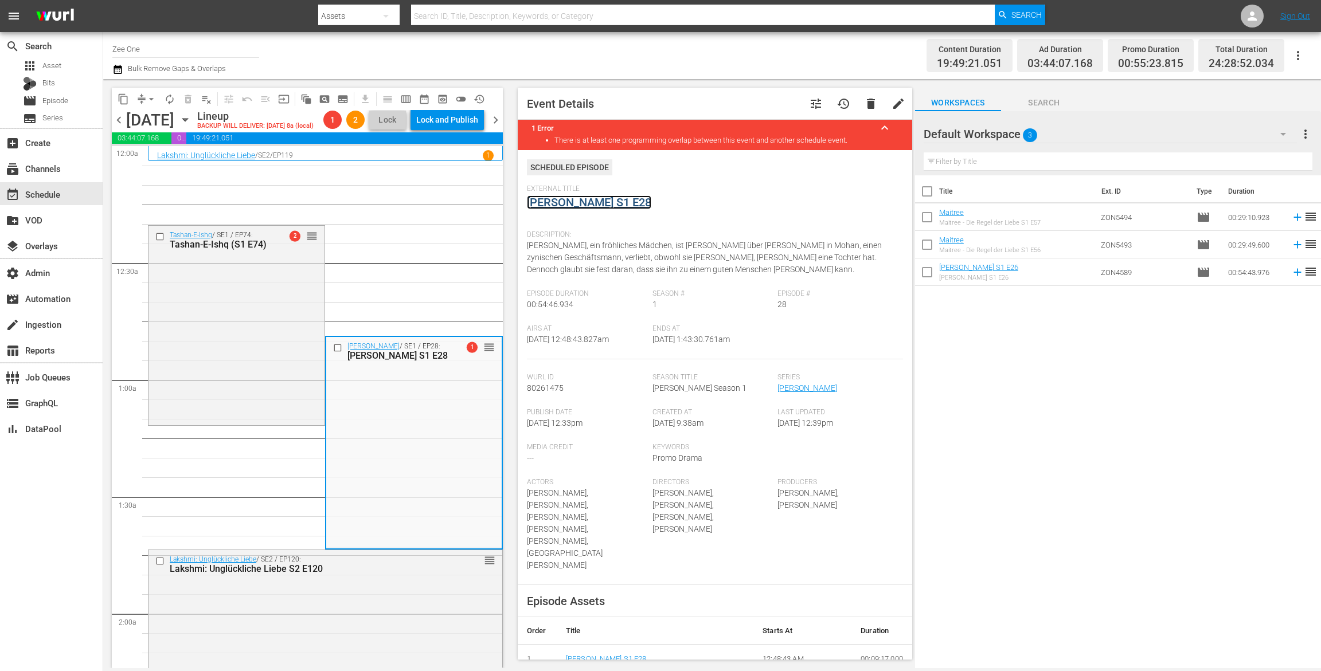
click at [566, 205] on link "Radha Mohan S1 E28" at bounding box center [589, 202] width 124 height 14
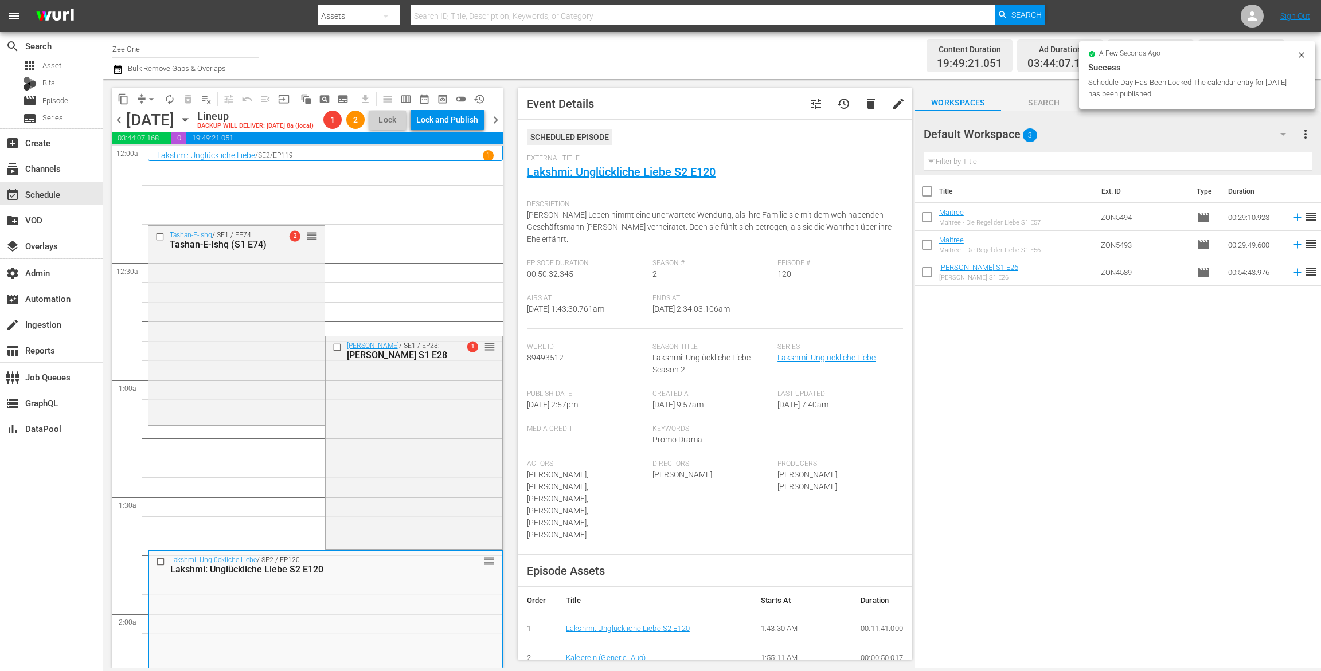
click at [615, 178] on div "External Title Lakshmi: Unglückliche Liebe S2 E120" at bounding box center [715, 174] width 376 height 40
click at [619, 174] on link "Lakshmi: Unglückliche Liebe S2 E120" at bounding box center [621, 172] width 189 height 14
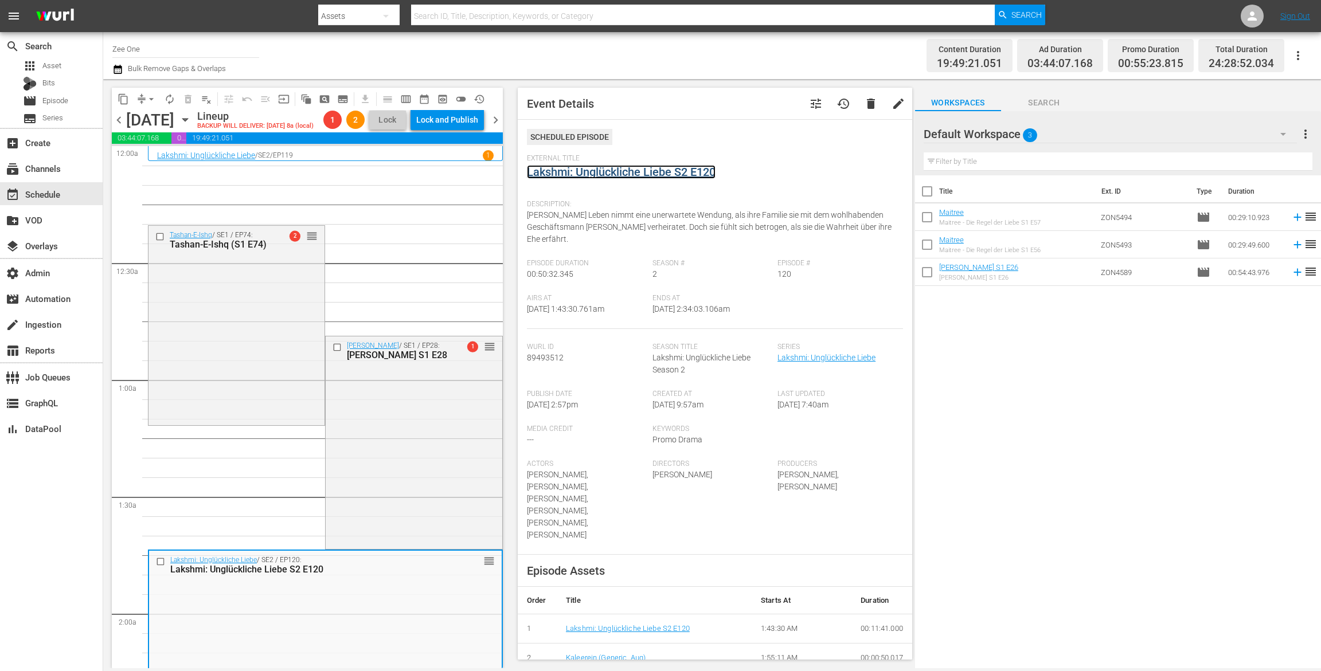
click at [592, 174] on link "Lakshmi: Unglückliche Liebe S2 E120" at bounding box center [621, 172] width 189 height 14
click at [143, 99] on button "arrow_drop_down" at bounding box center [151, 99] width 18 height 18
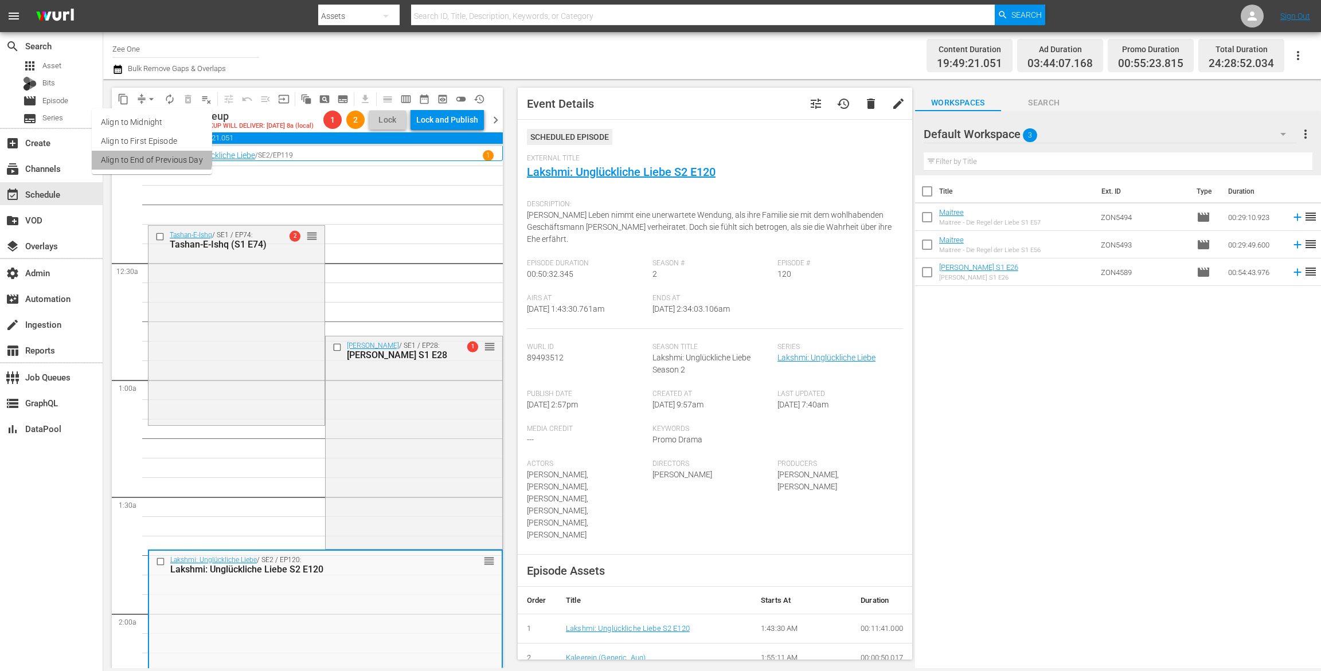
click at [147, 153] on li "Align to End of Previous Day" at bounding box center [152, 160] width 120 height 19
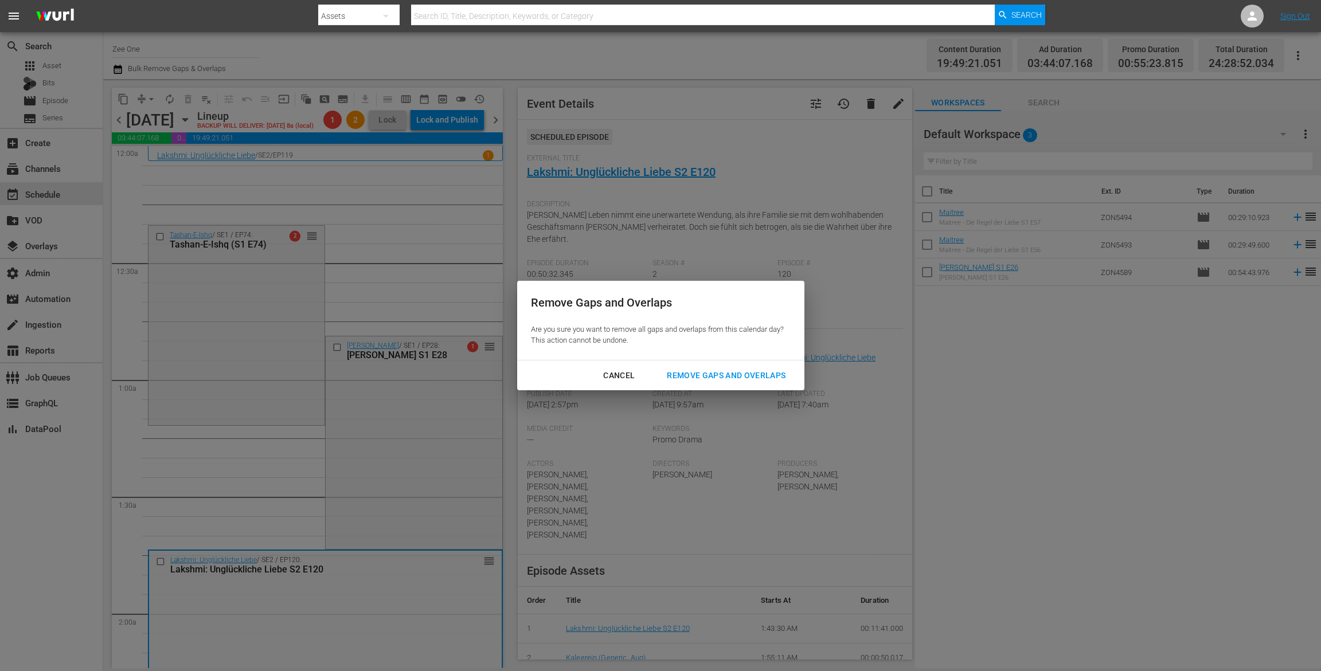
click at [713, 375] on div "Remove Gaps and Overlaps" at bounding box center [726, 376] width 137 height 14
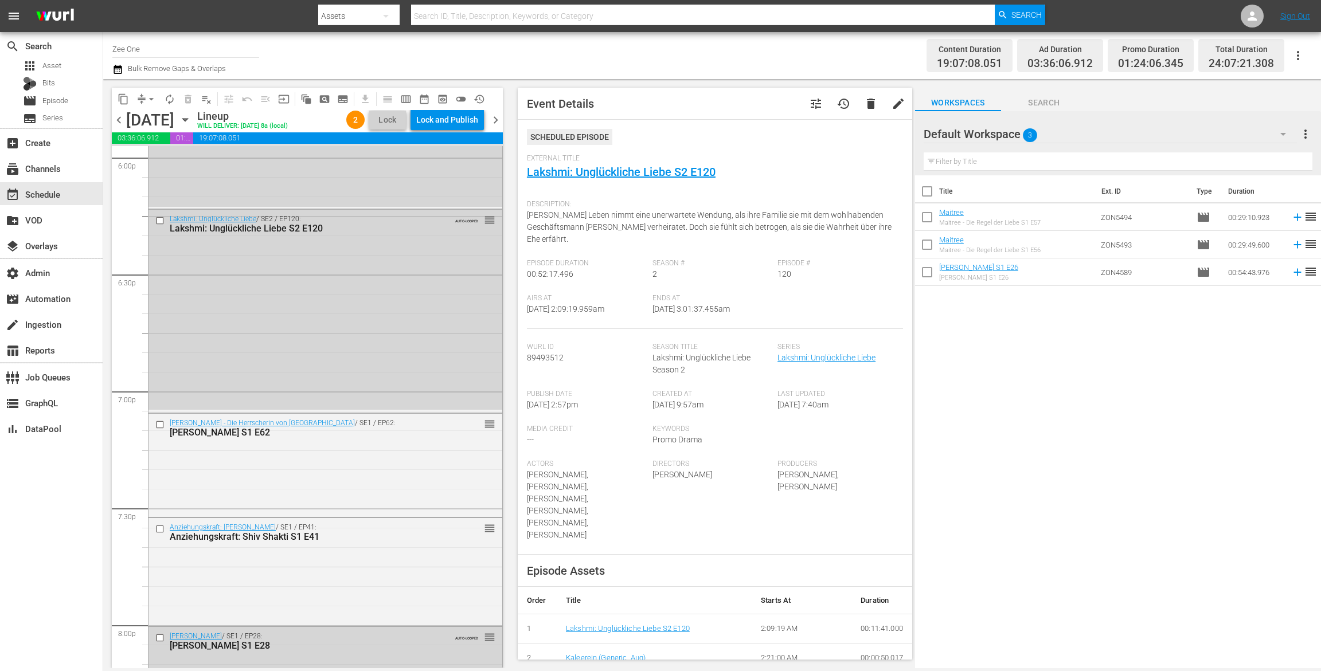
scroll to position [4216, 0]
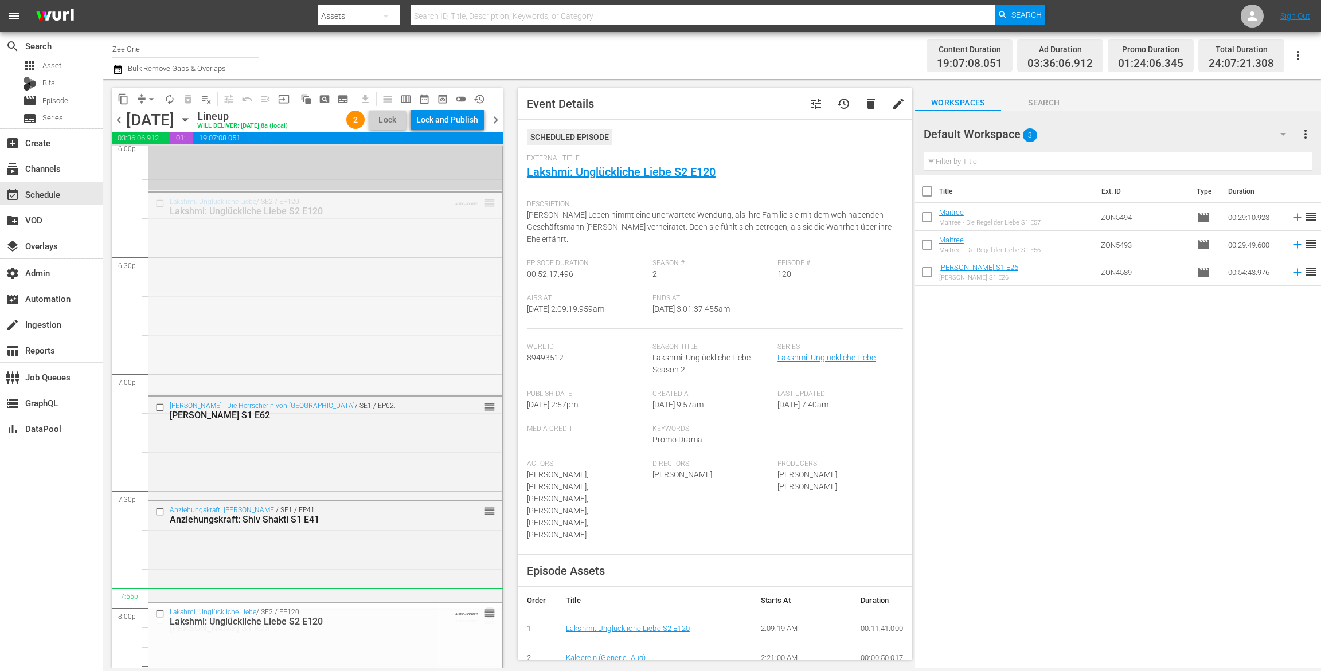
drag, startPoint x: 479, startPoint y: 205, endPoint x: 422, endPoint y: 589, distance: 388.3
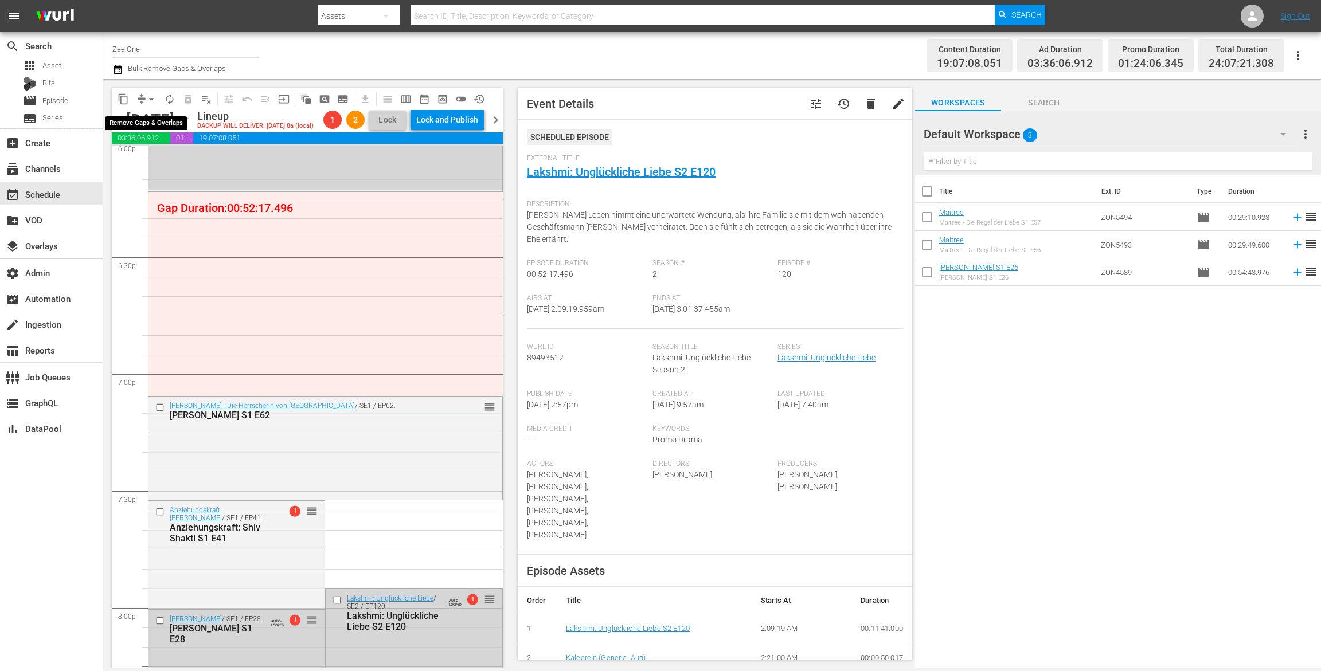
click at [147, 100] on span "arrow_drop_down" at bounding box center [151, 98] width 11 height 11
click at [148, 162] on li "Align to End of Previous Day" at bounding box center [152, 160] width 120 height 19
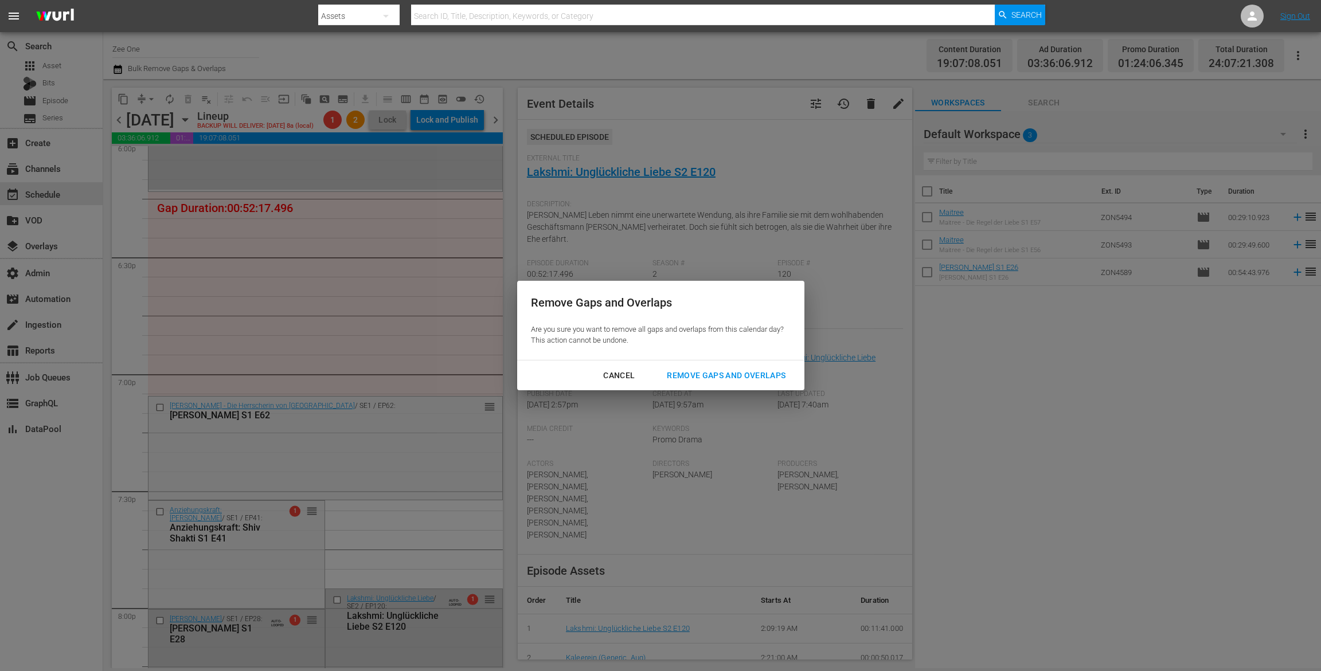
click at [712, 370] on div "Remove Gaps and Overlaps" at bounding box center [726, 376] width 137 height 14
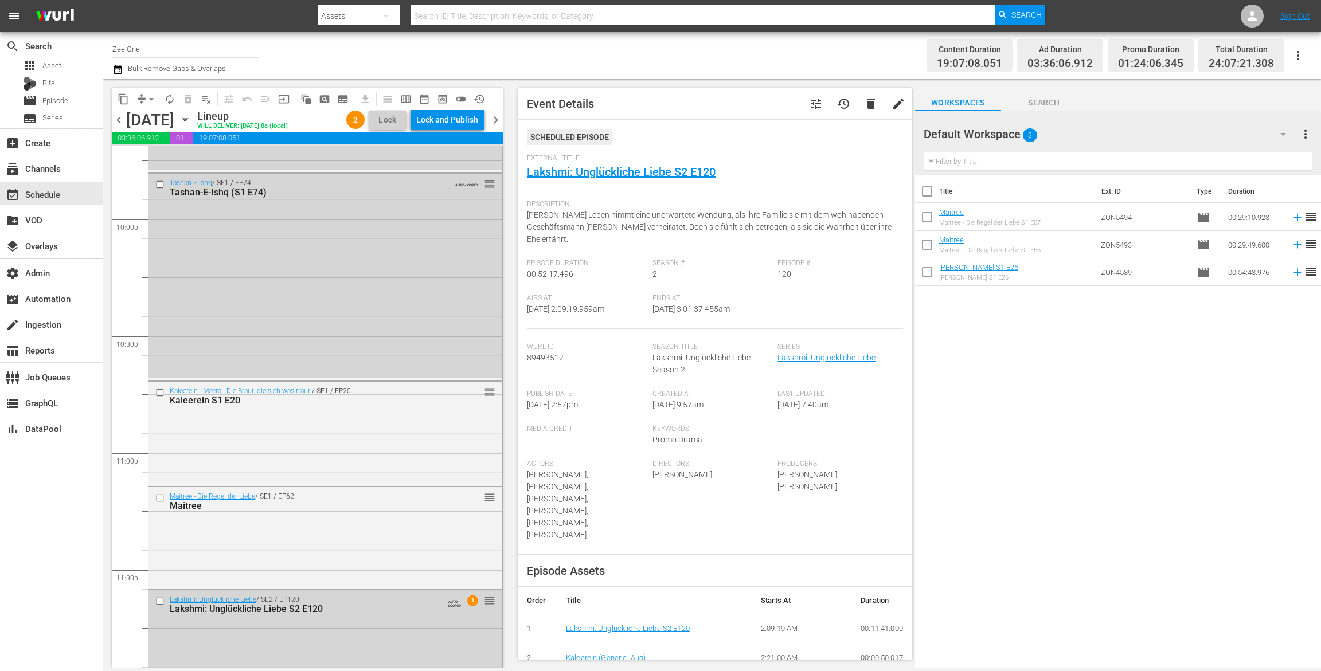
scroll to position [5031, 0]
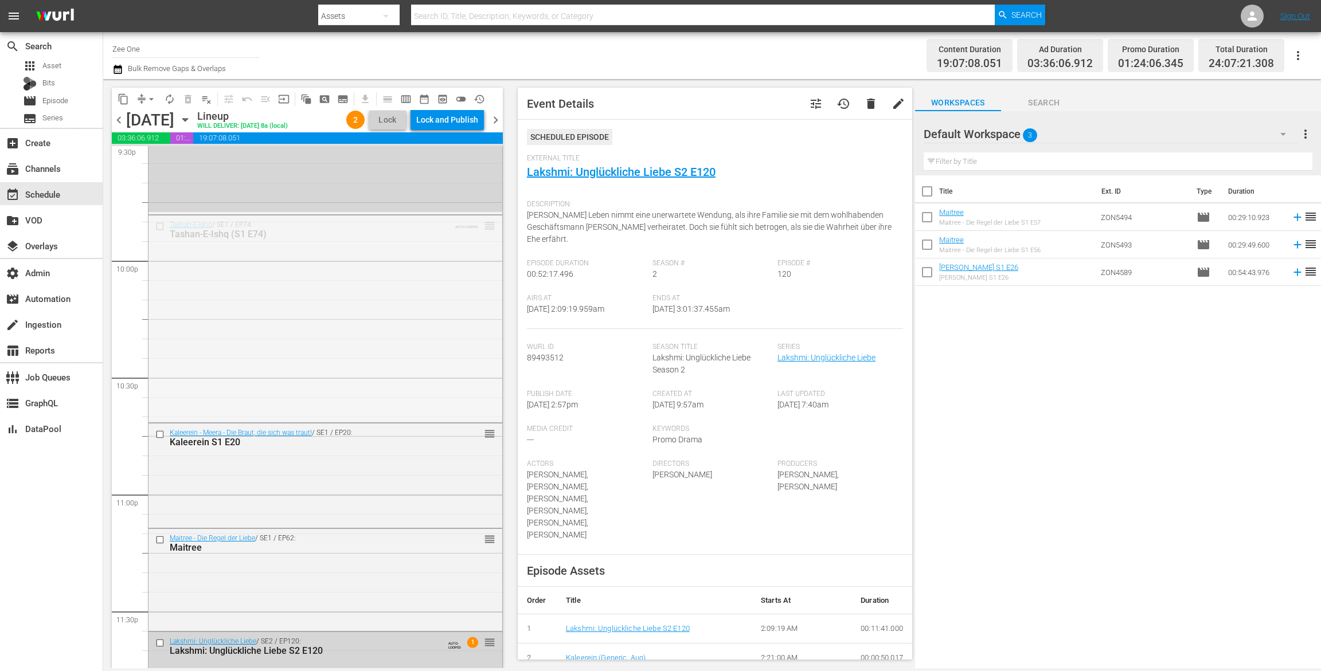
drag, startPoint x: 482, startPoint y: 222, endPoint x: 425, endPoint y: 592, distance: 374.2
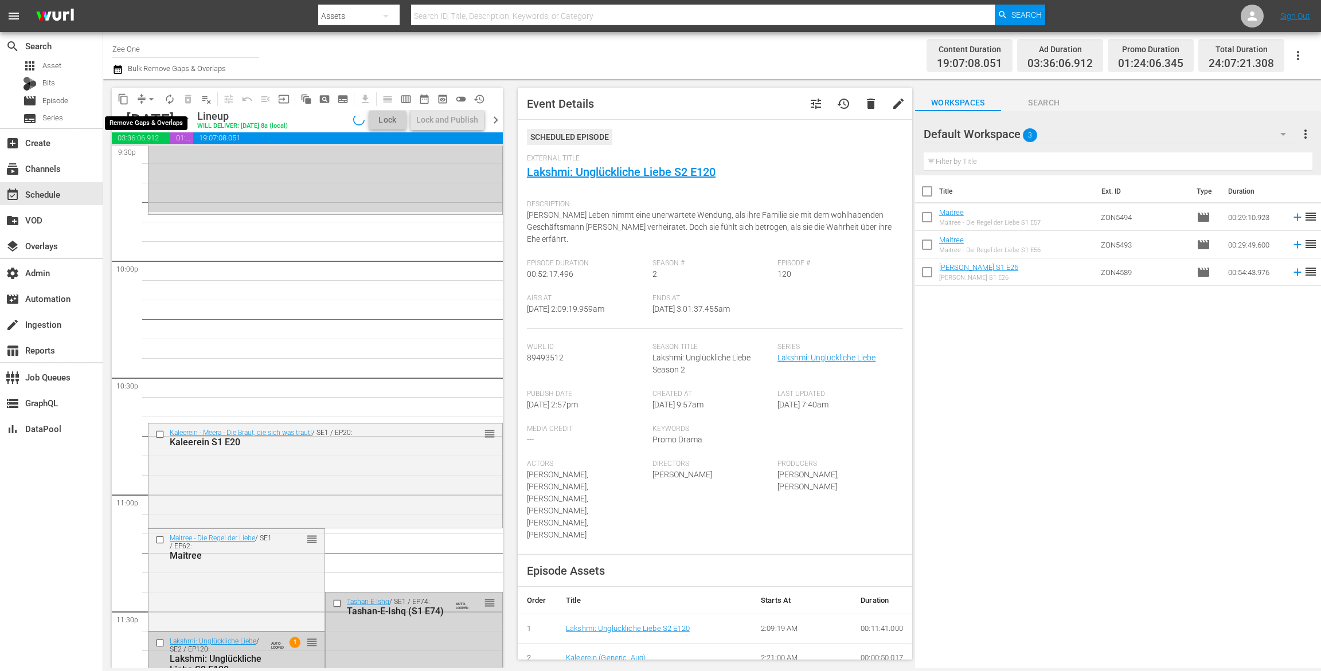
click at [147, 97] on span "arrow_drop_down" at bounding box center [151, 98] width 11 height 11
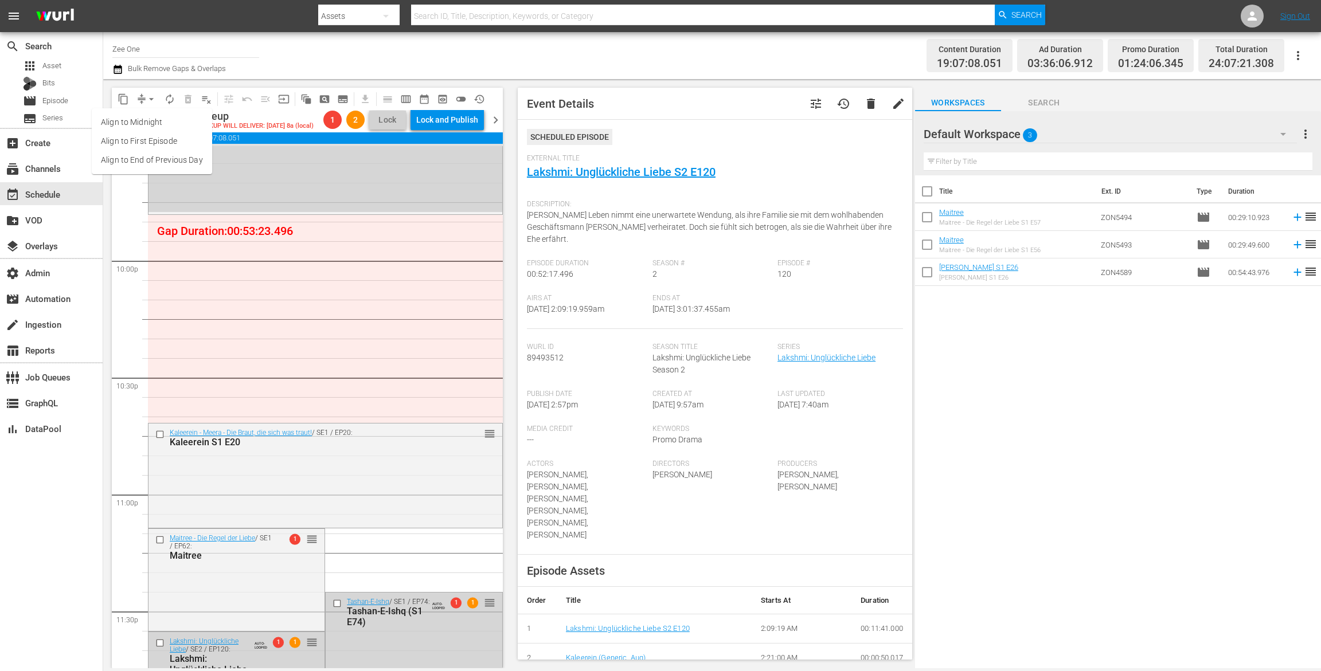
click at [142, 161] on li "Align to End of Previous Day" at bounding box center [152, 160] width 120 height 19
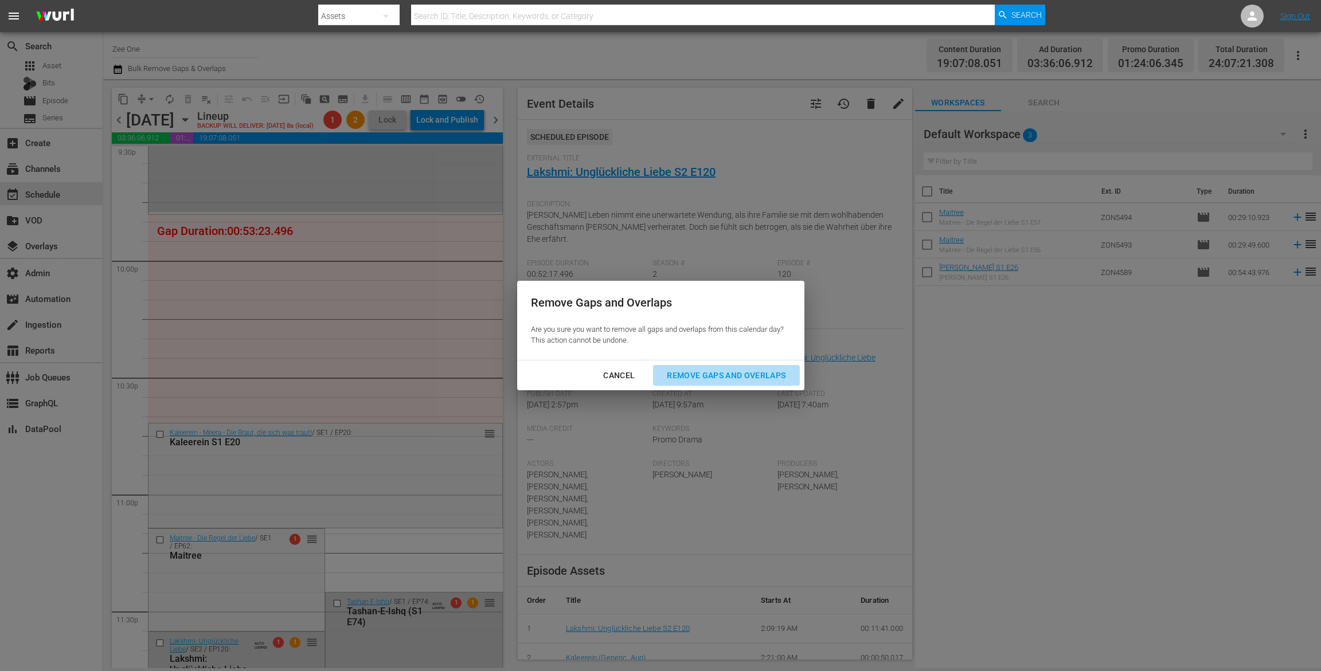
click at [739, 374] on div "Remove Gaps and Overlaps" at bounding box center [726, 376] width 137 height 14
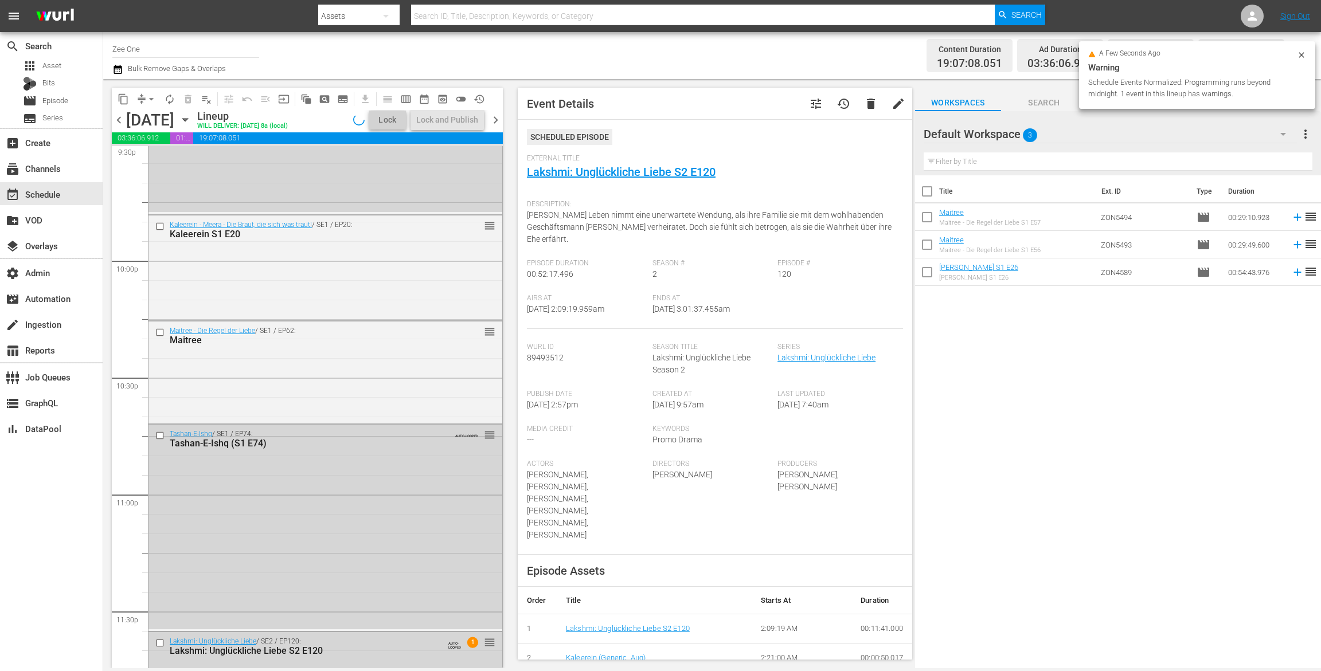
scroll to position [5198, 0]
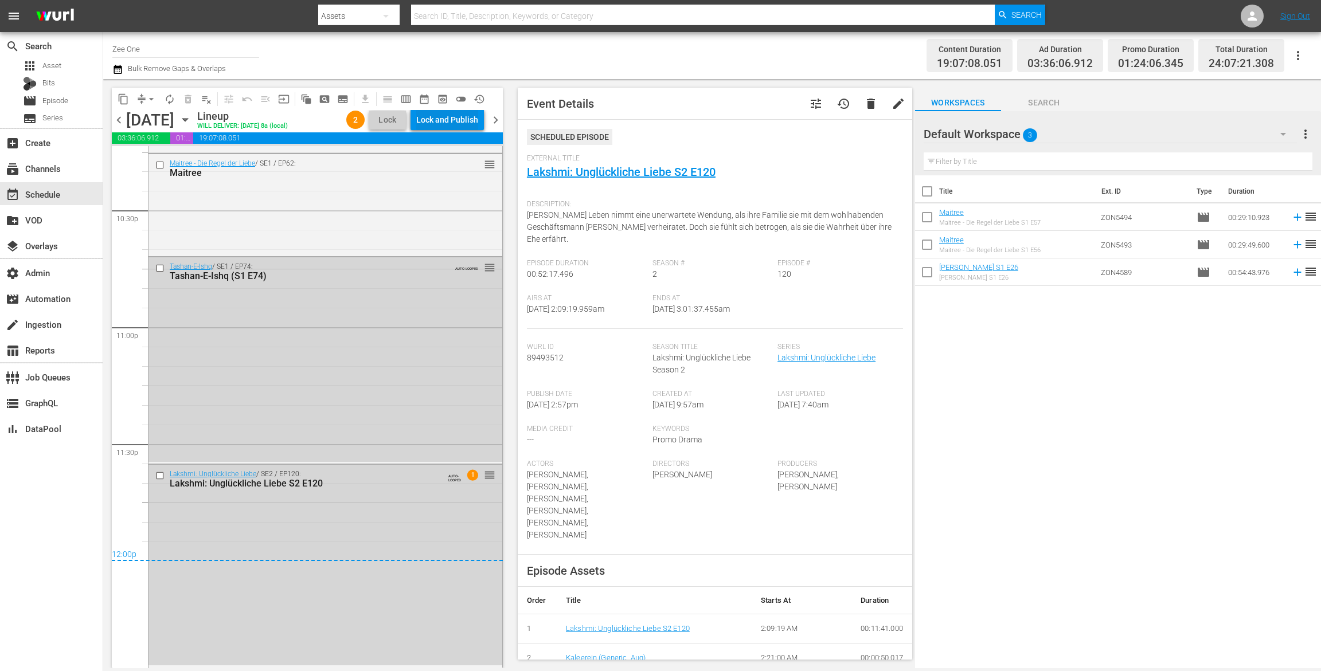
click at [448, 122] on div "Lock and Publish" at bounding box center [447, 119] width 62 height 21
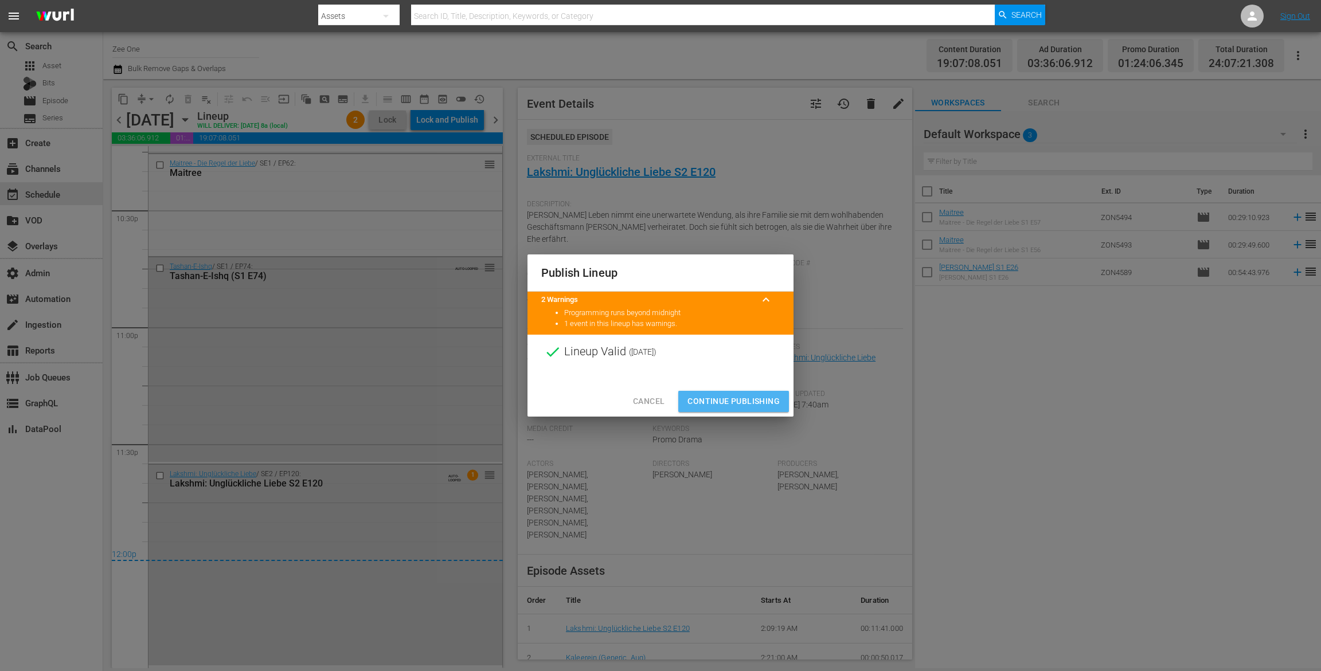
click at [719, 395] on span "Continue Publishing" at bounding box center [733, 401] width 92 height 14
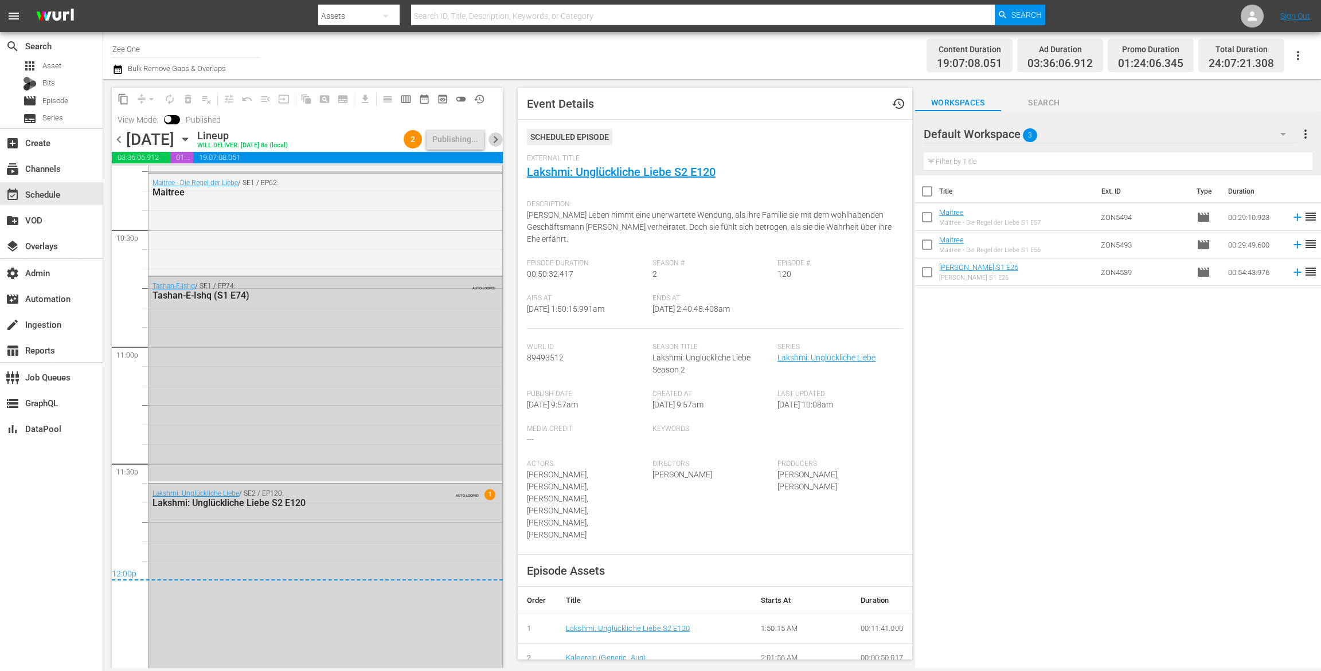
click at [498, 143] on span "chevron_right" at bounding box center [495, 139] width 14 height 14
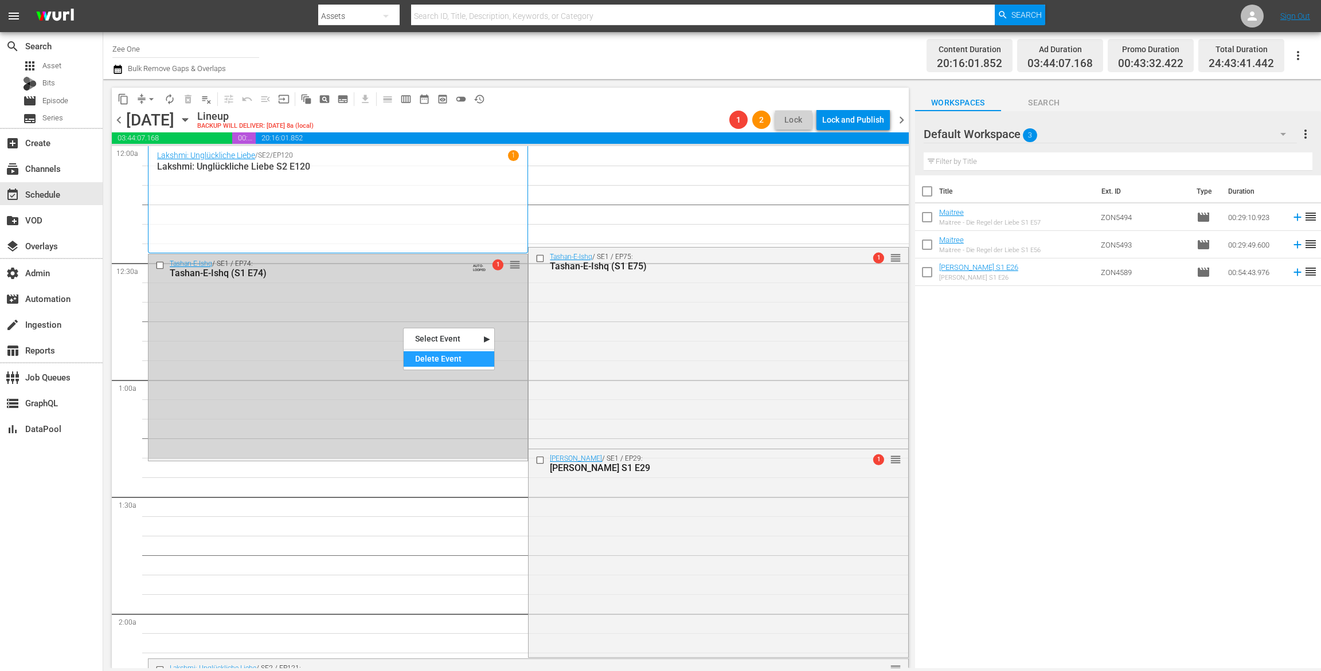
click at [444, 362] on div "Delete Event" at bounding box center [449, 358] width 91 height 15
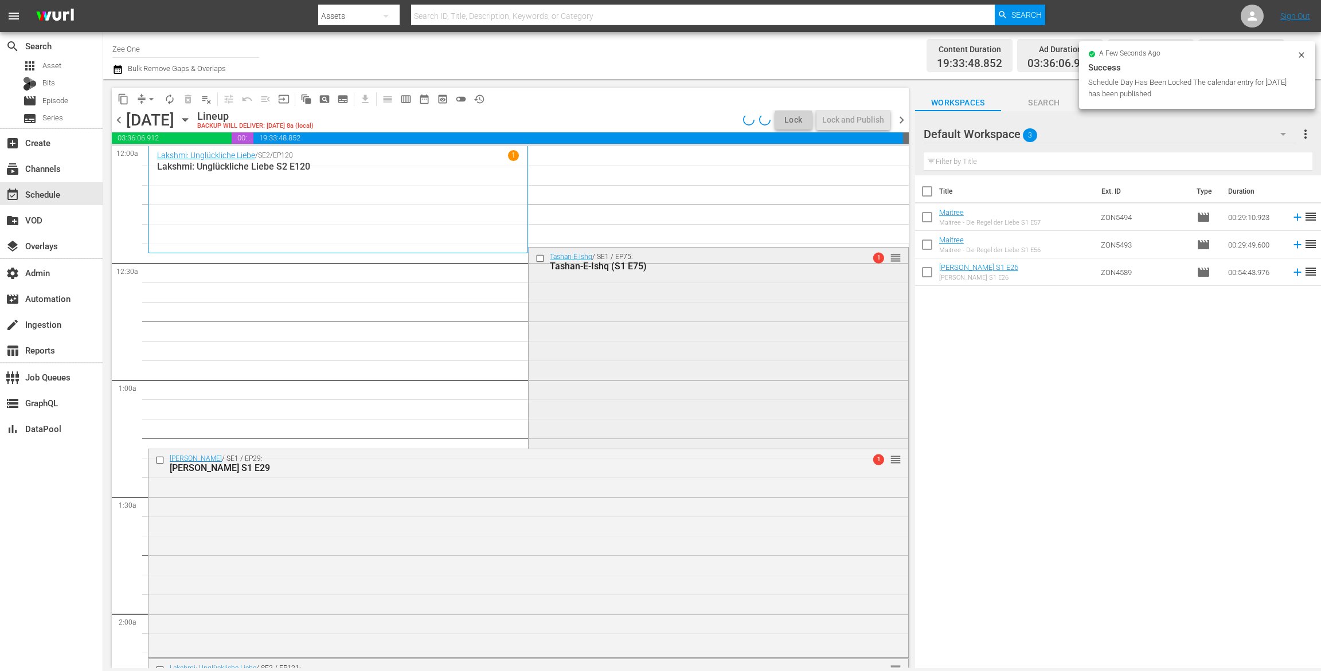
click at [650, 288] on div "Tashan-E-Ishq / SE1 / EP75: Tashan-E-Ishq (S1 E75) 1 reorder" at bounding box center [718, 347] width 379 height 198
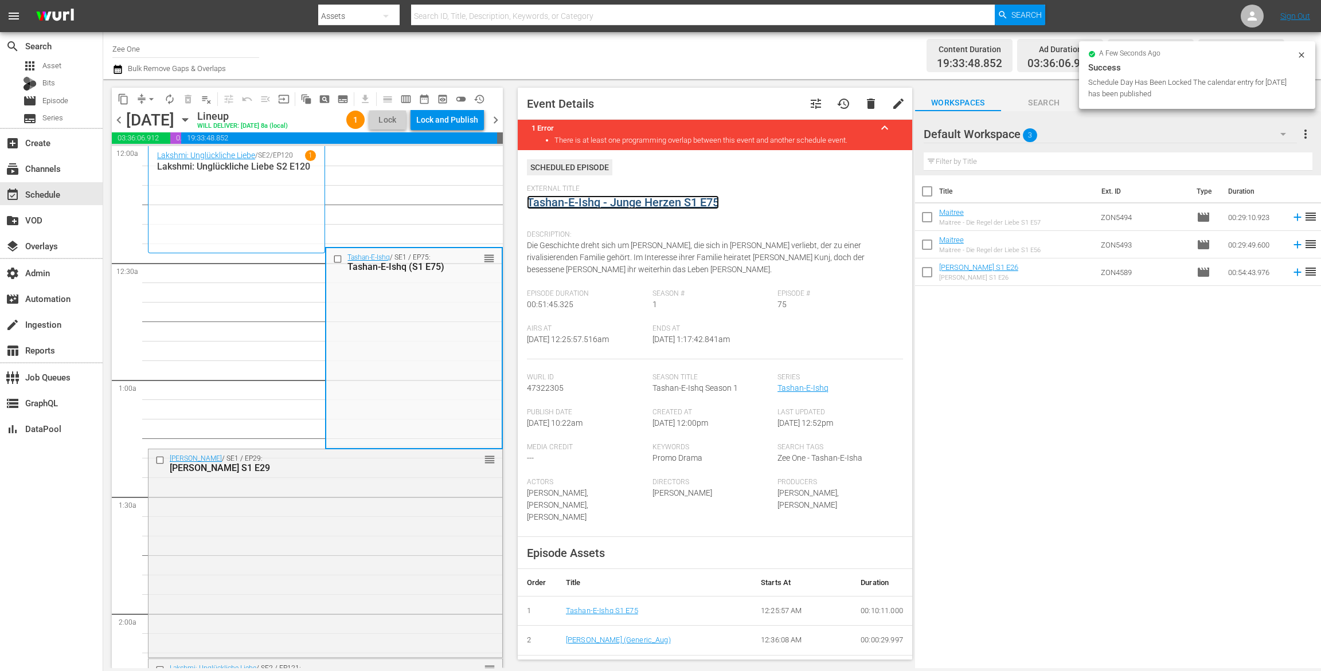
click at [561, 202] on link "Tashan-E-Ishq - Junge Herzen S1 E75" at bounding box center [623, 202] width 192 height 14
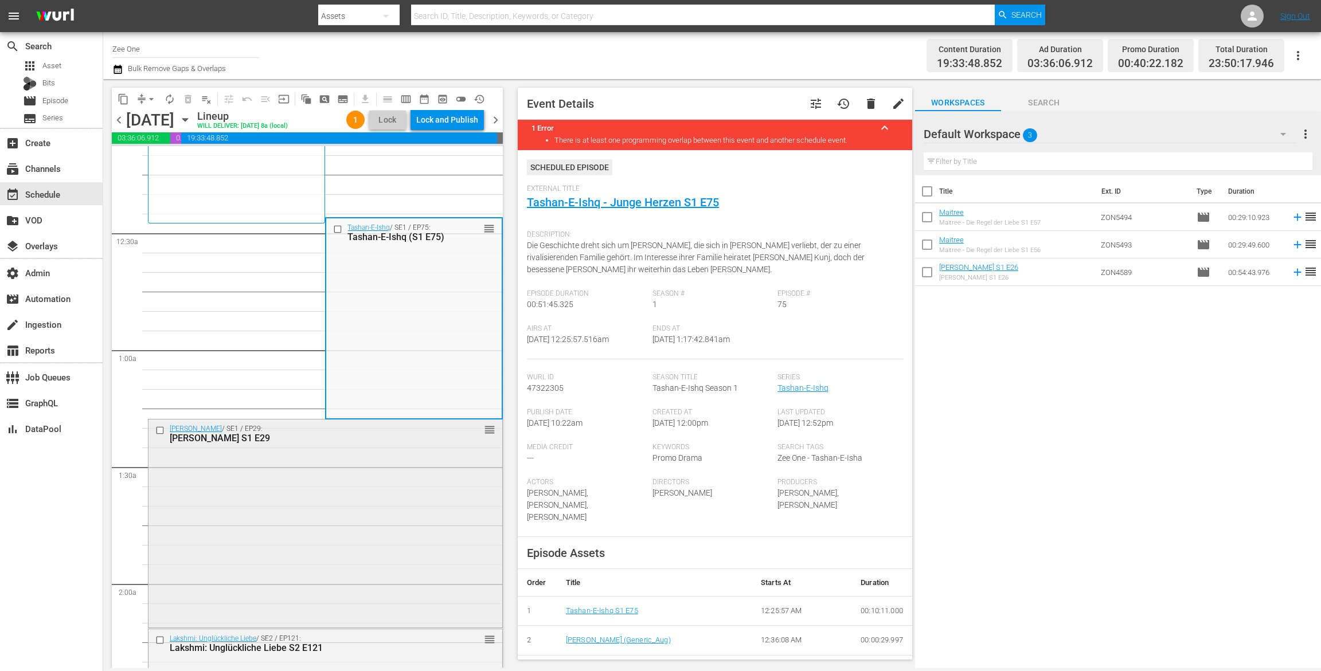
click at [402, 464] on div "Radha Mohan / SE1 / EP29: Radha Mohan S1 E29 reorder" at bounding box center [325, 523] width 354 height 206
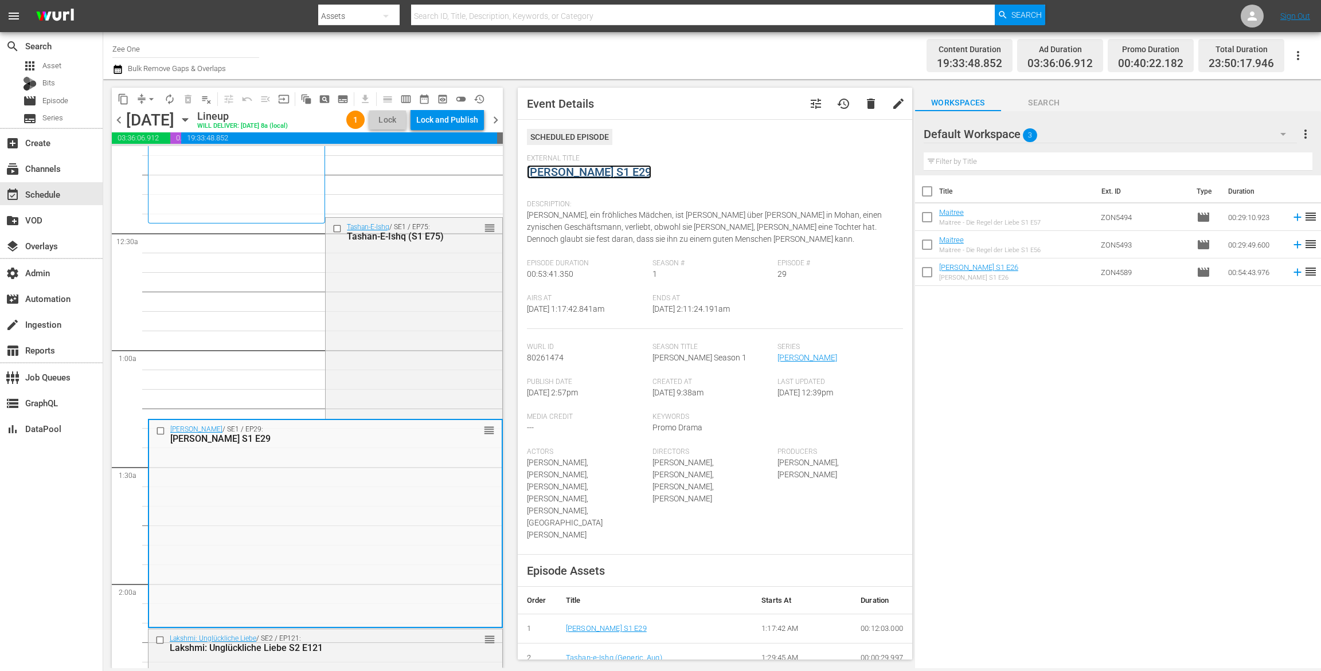
click at [592, 175] on link "[PERSON_NAME] S1 E29" at bounding box center [589, 172] width 124 height 14
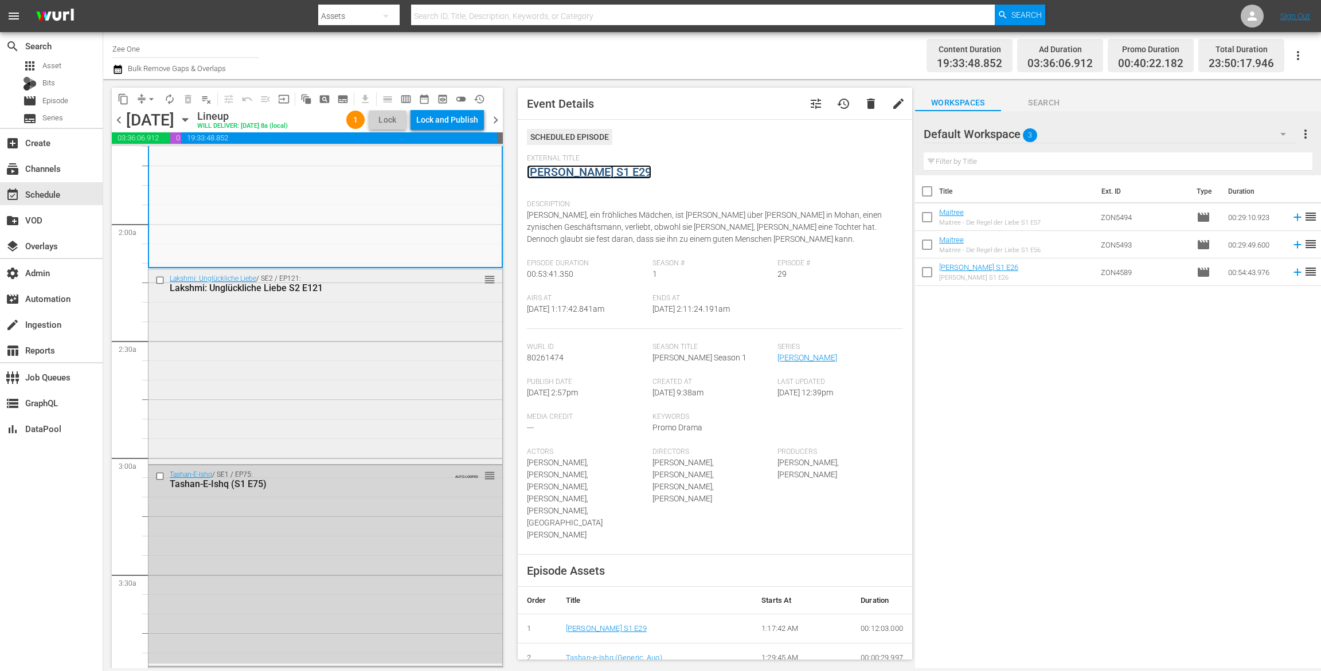
scroll to position [475, 0]
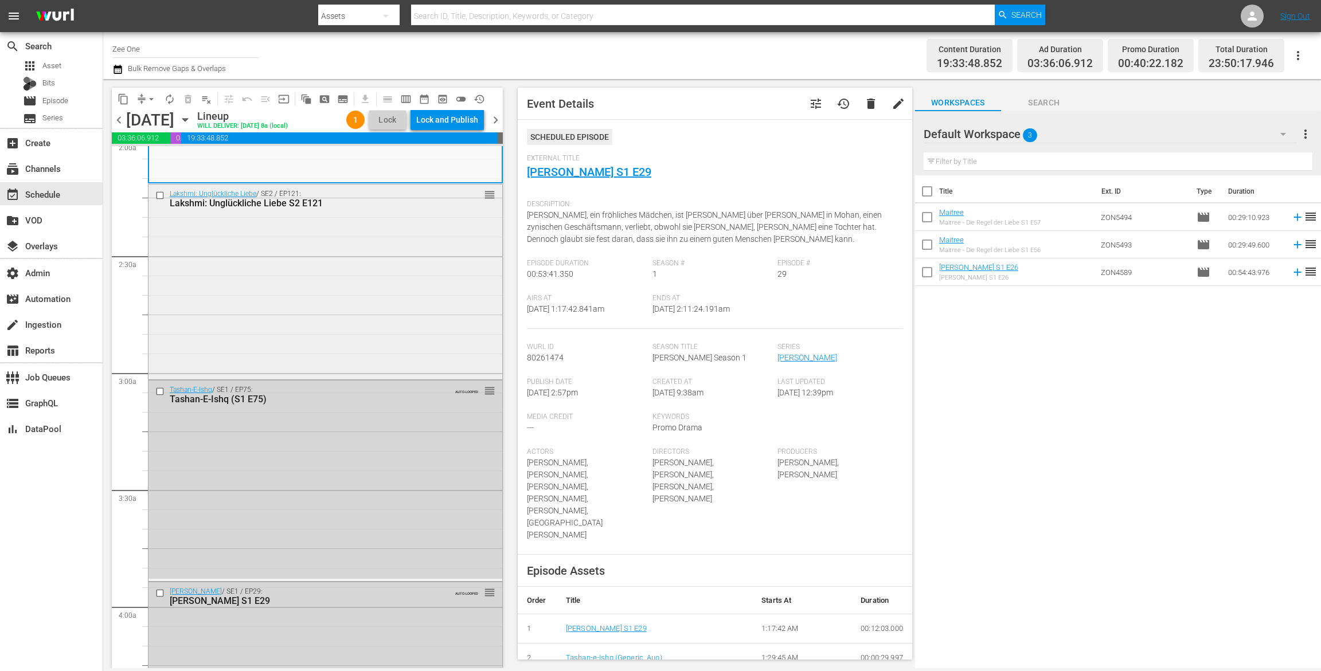
click at [424, 316] on div "Lakshmi: Unglückliche Liebe / SE2 / EP121: Lakshmi: Unglückliche Liebe S2 E121 …" at bounding box center [325, 281] width 354 height 193
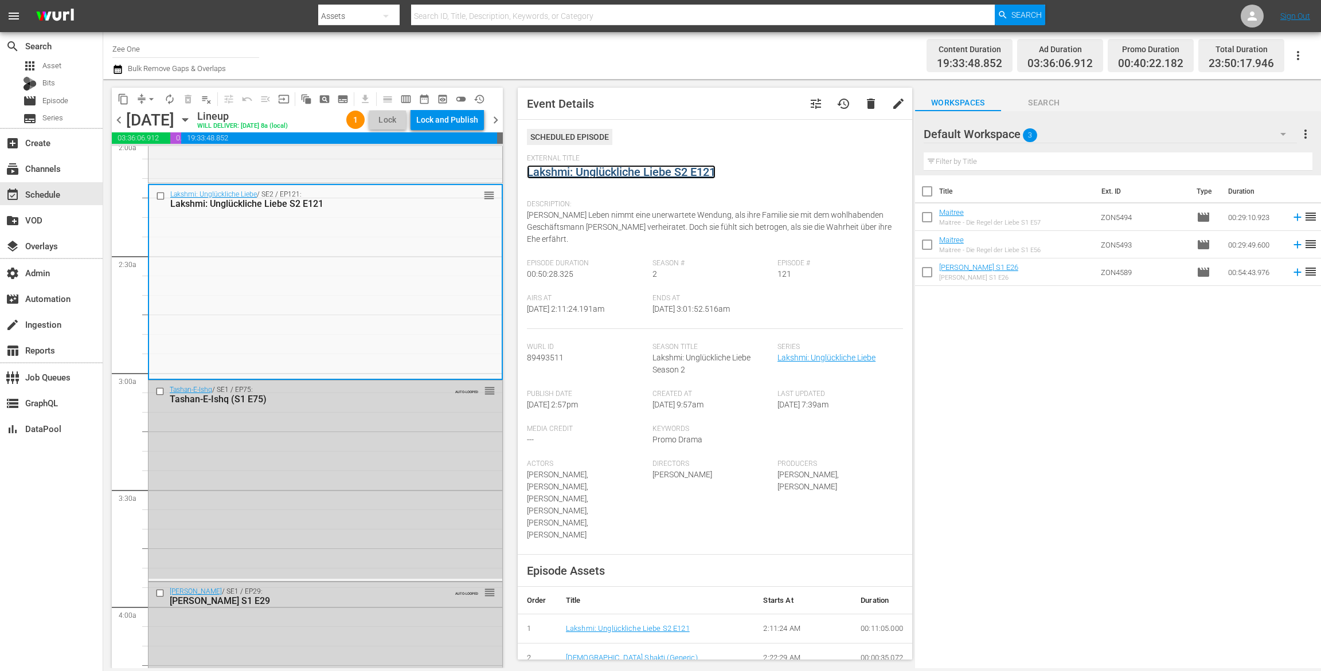
click at [574, 171] on link "Lakshmi: Unglückliche Liebe S2 E121" at bounding box center [621, 172] width 189 height 14
click at [148, 100] on span "arrow_drop_down" at bounding box center [151, 98] width 11 height 11
click at [147, 148] on li "Align to First Episode" at bounding box center [152, 141] width 120 height 19
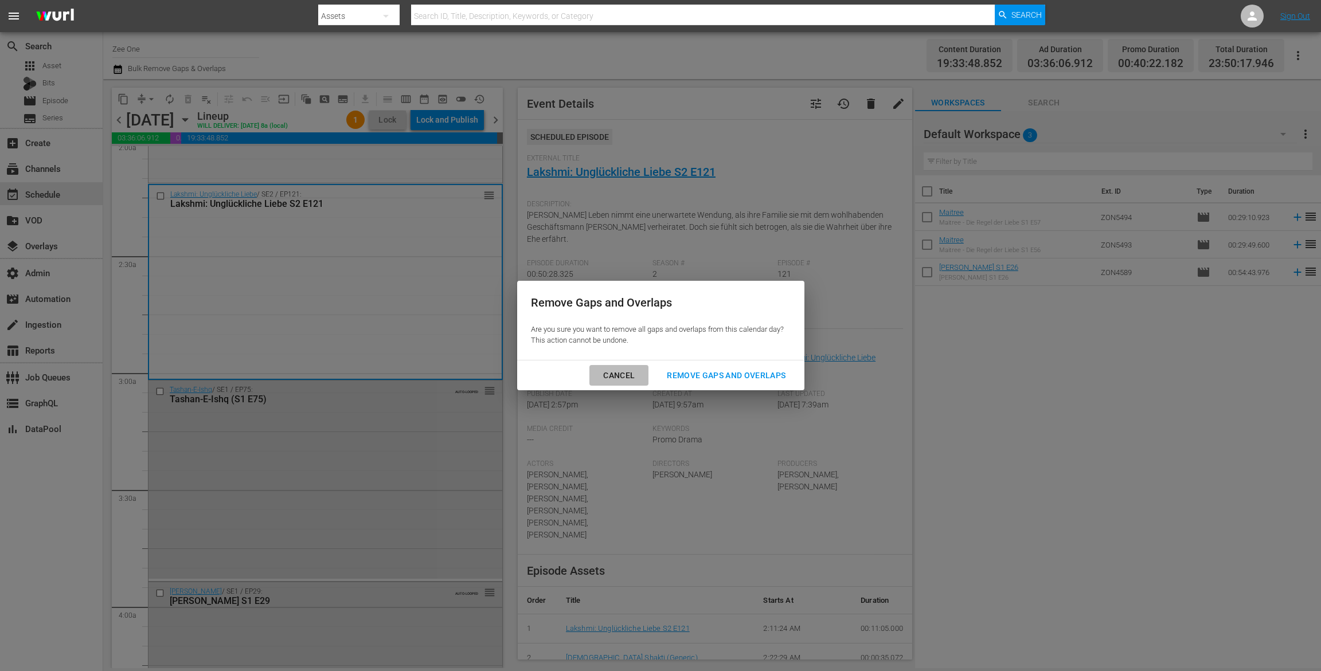
click at [633, 373] on div "Cancel" at bounding box center [619, 376] width 50 height 14
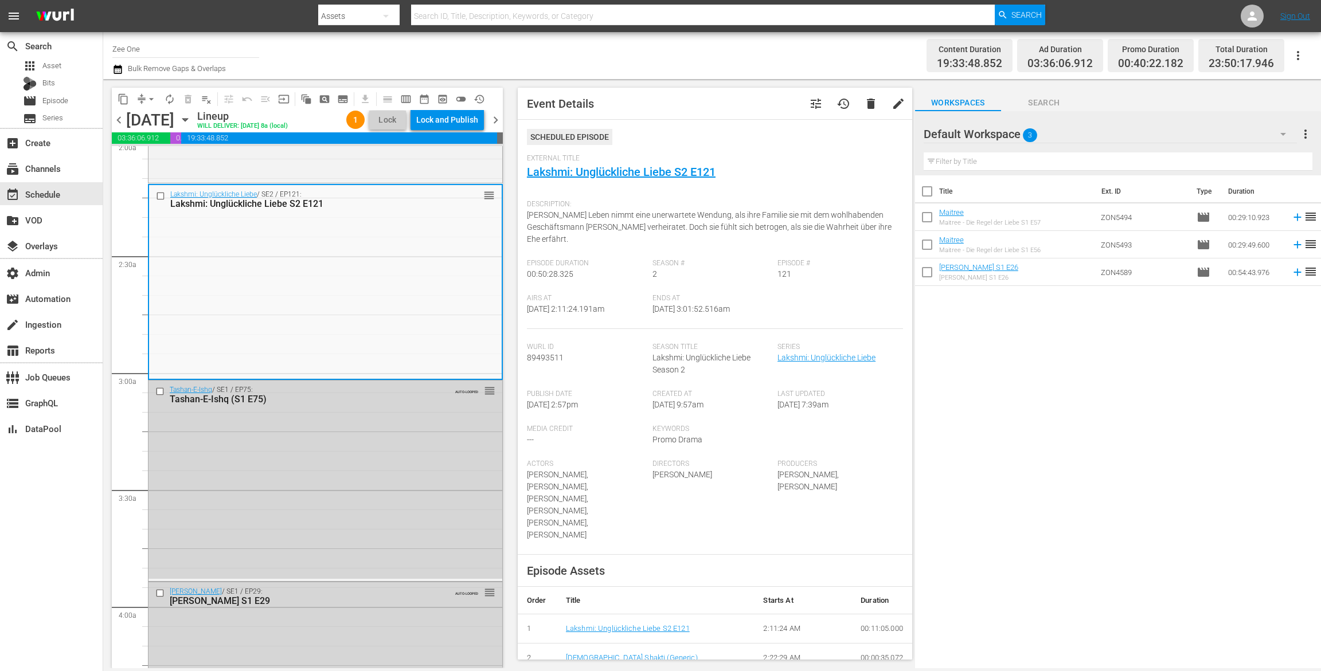
click at [148, 102] on span "arrow_drop_down" at bounding box center [151, 98] width 11 height 11
click at [148, 166] on li "Align to End of Previous Day" at bounding box center [152, 160] width 120 height 19
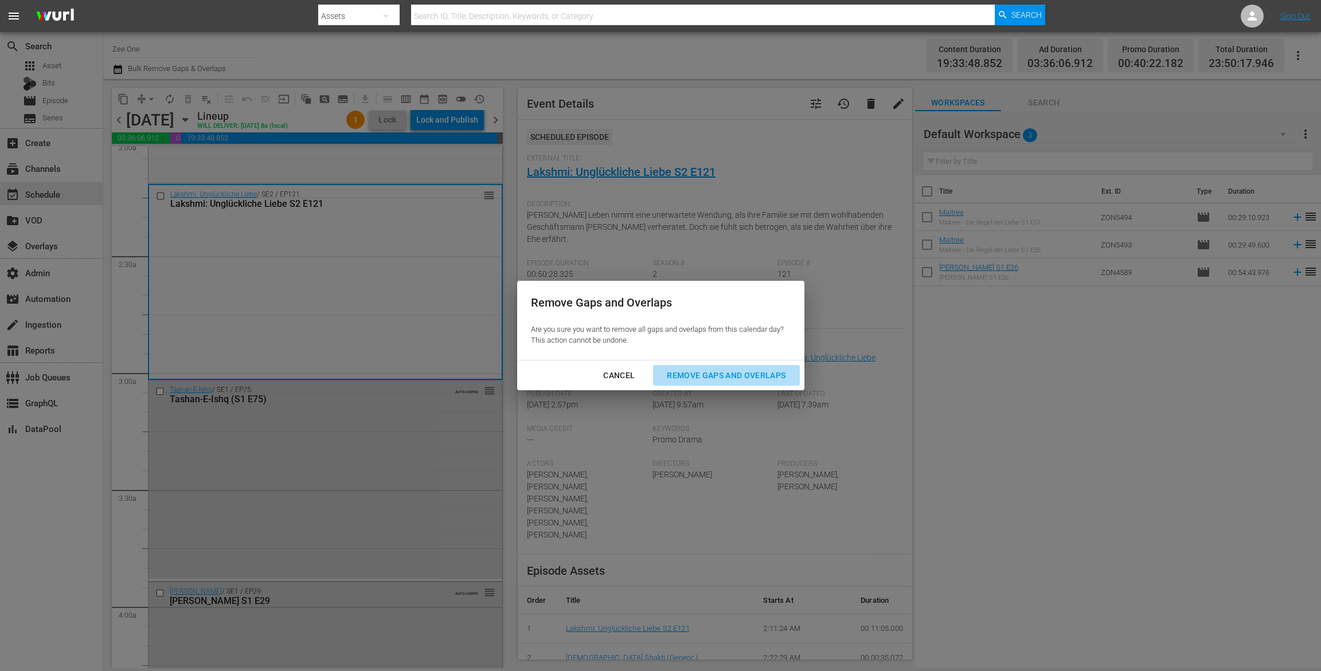
click at [742, 369] on div "Remove Gaps and Overlaps" at bounding box center [726, 376] width 137 height 14
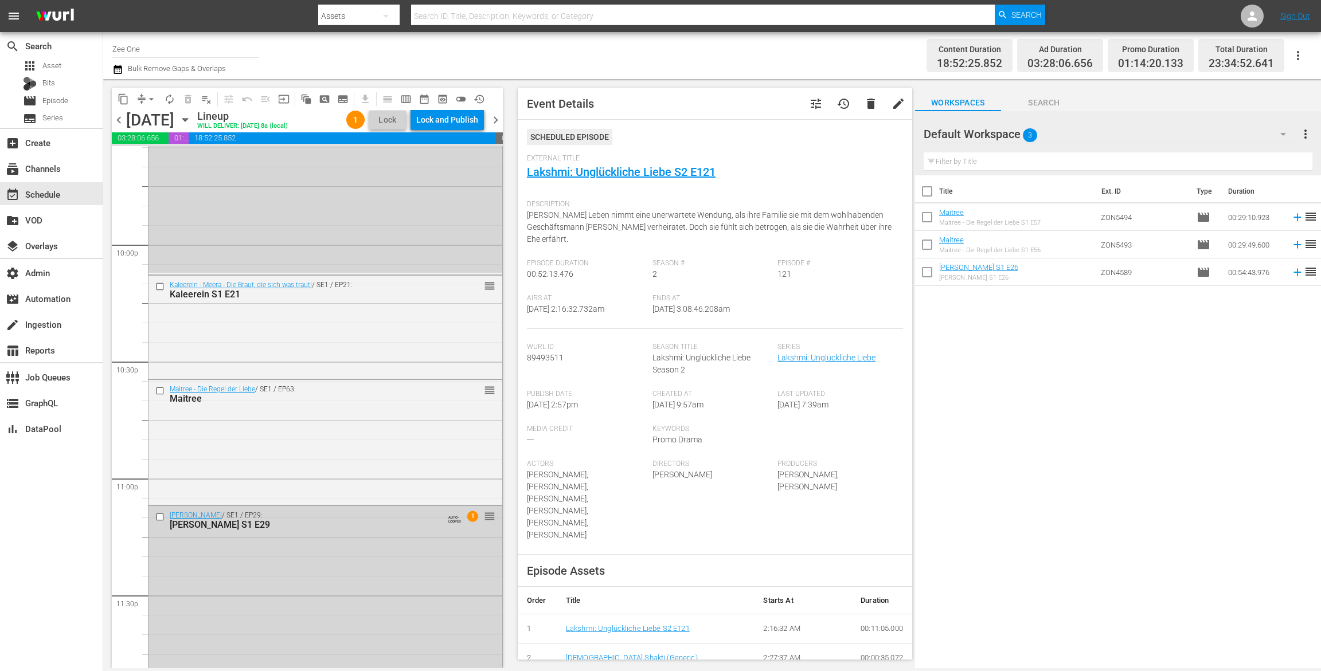
scroll to position [5100, 0]
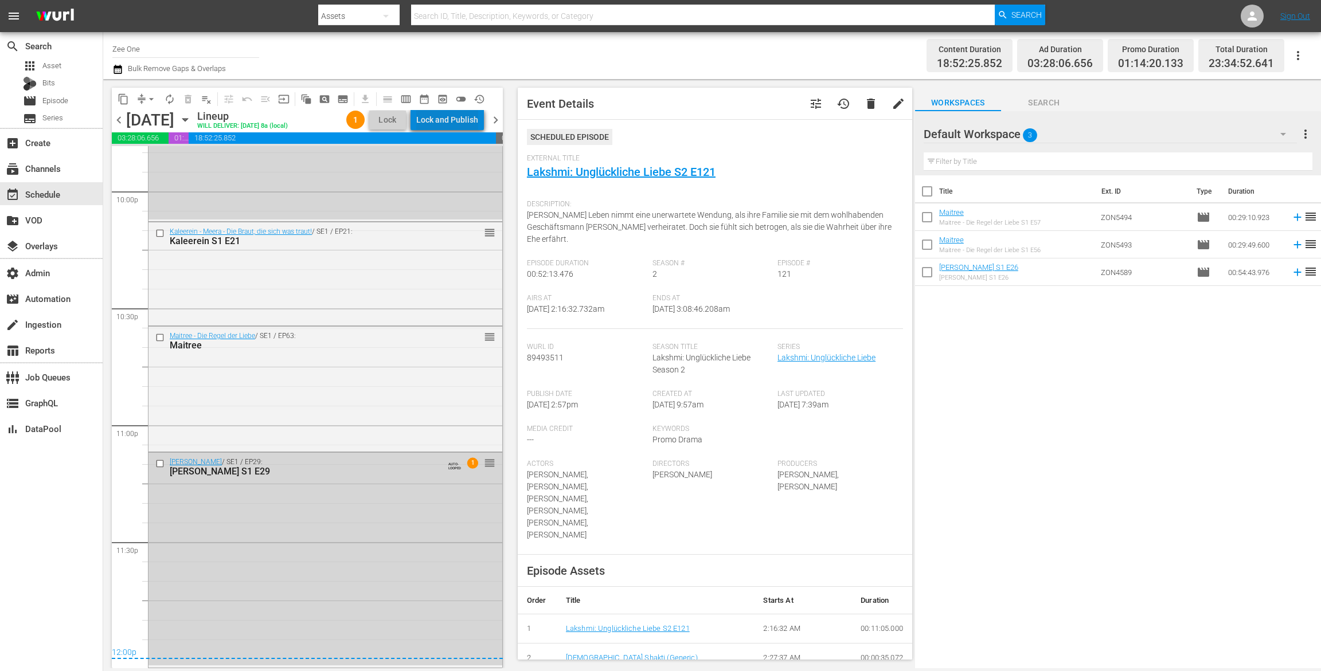
click at [456, 117] on div "Lock and Publish" at bounding box center [447, 119] width 62 height 21
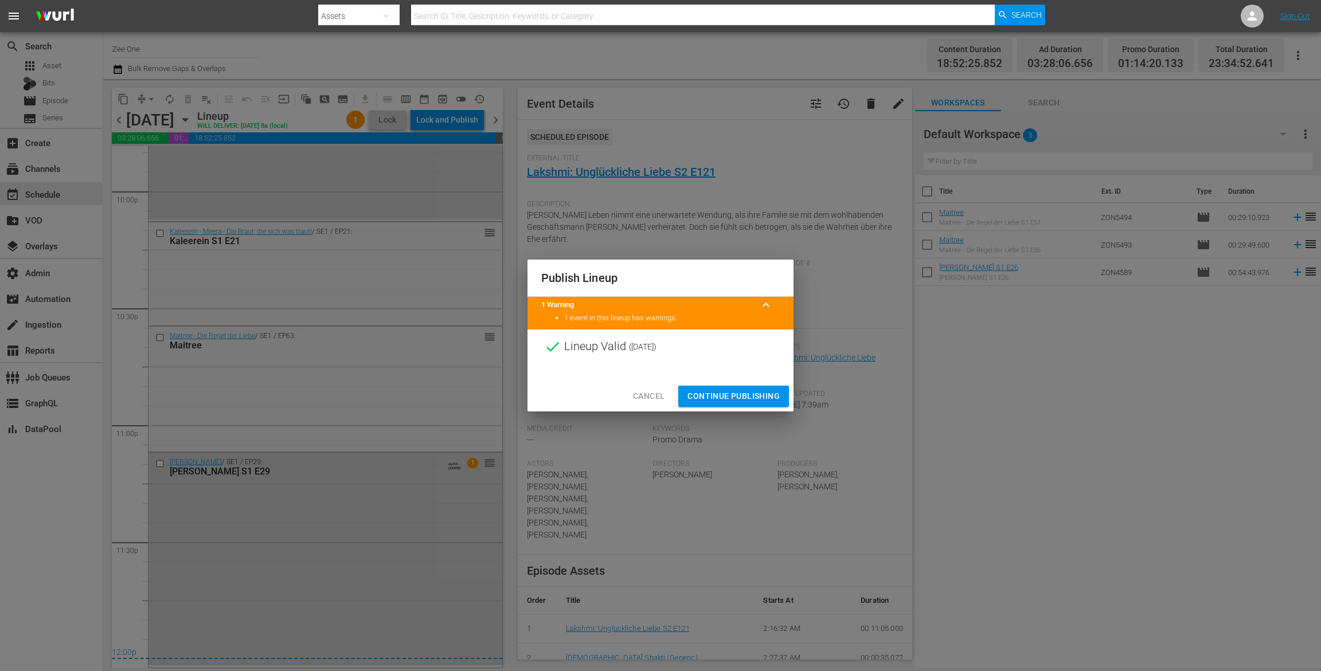
click at [712, 393] on span "Continue Publishing" at bounding box center [733, 396] width 92 height 14
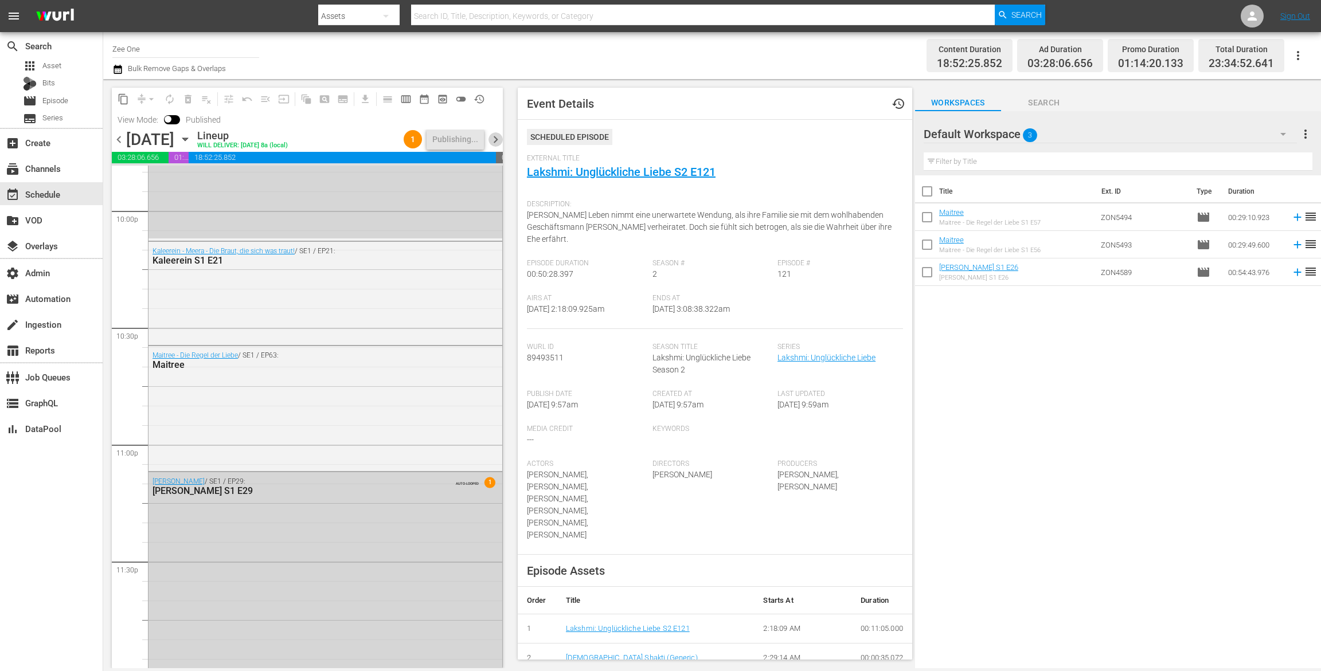
click at [495, 139] on span "chevron_right" at bounding box center [495, 139] width 14 height 14
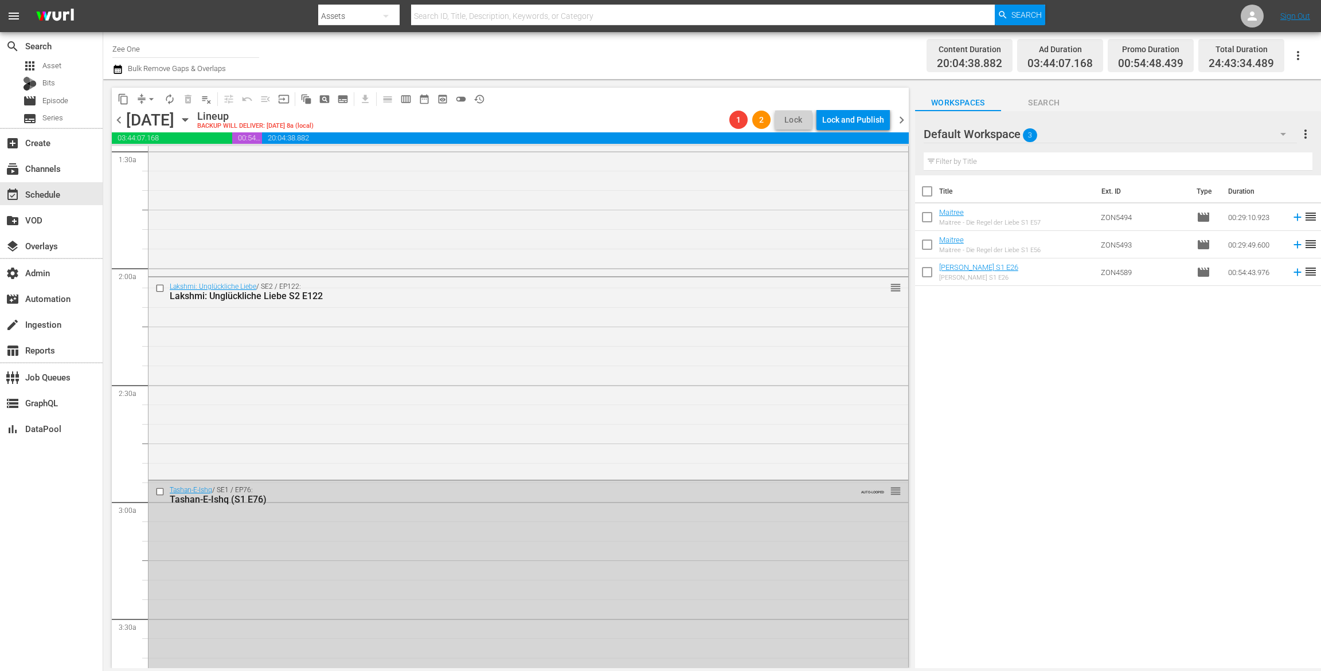
scroll to position [6, 0]
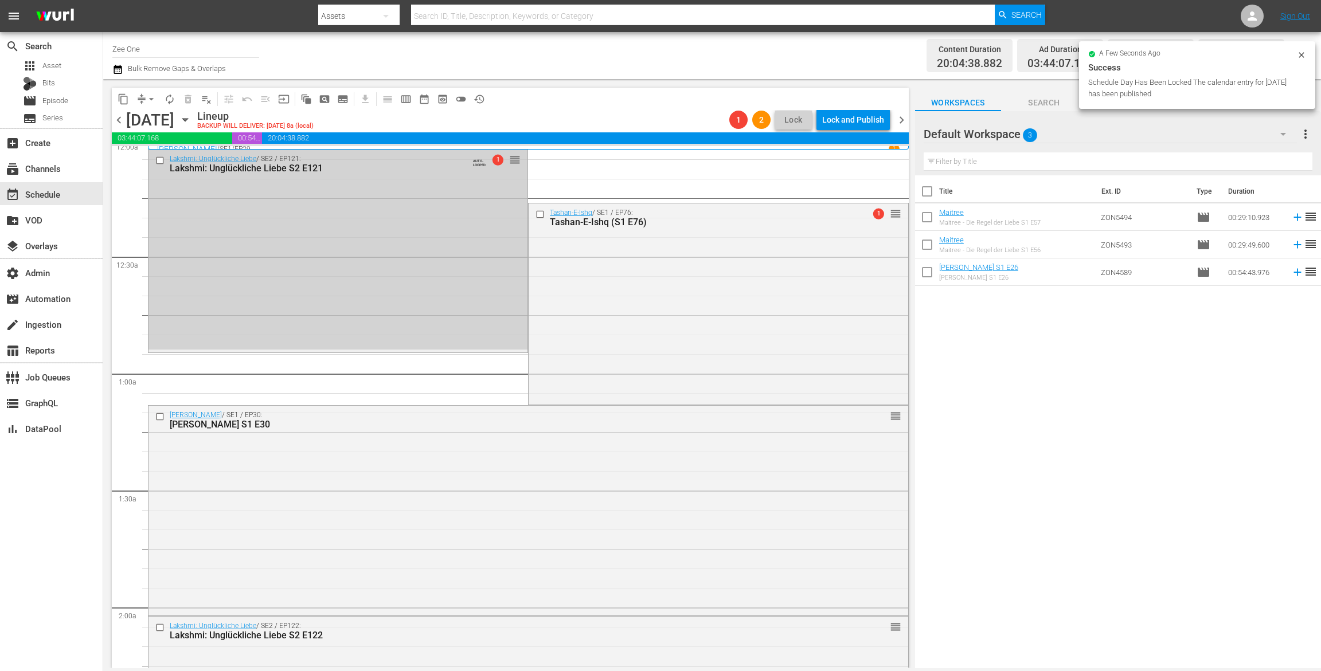
click at [163, 156] on input "checkbox" at bounding box center [161, 161] width 12 height 10
click at [189, 97] on span "delete_forever_outlined" at bounding box center [187, 98] width 11 height 11
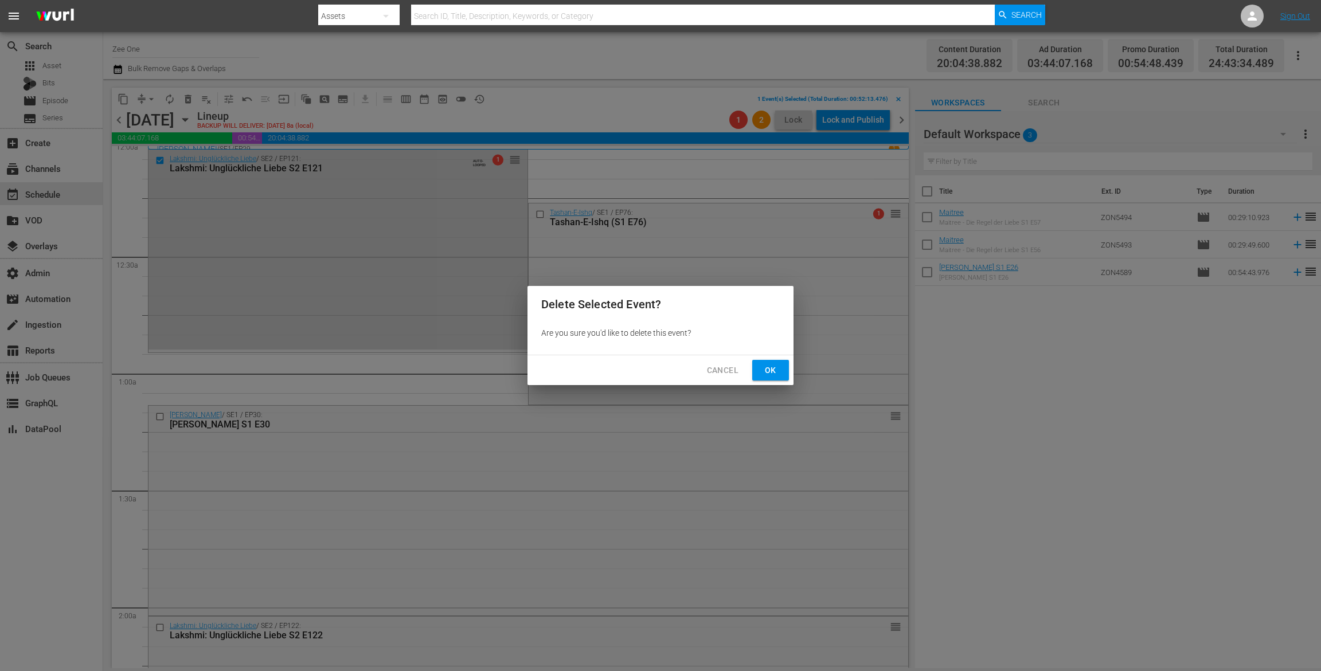
click at [773, 369] on span "Ok" at bounding box center [770, 370] width 18 height 14
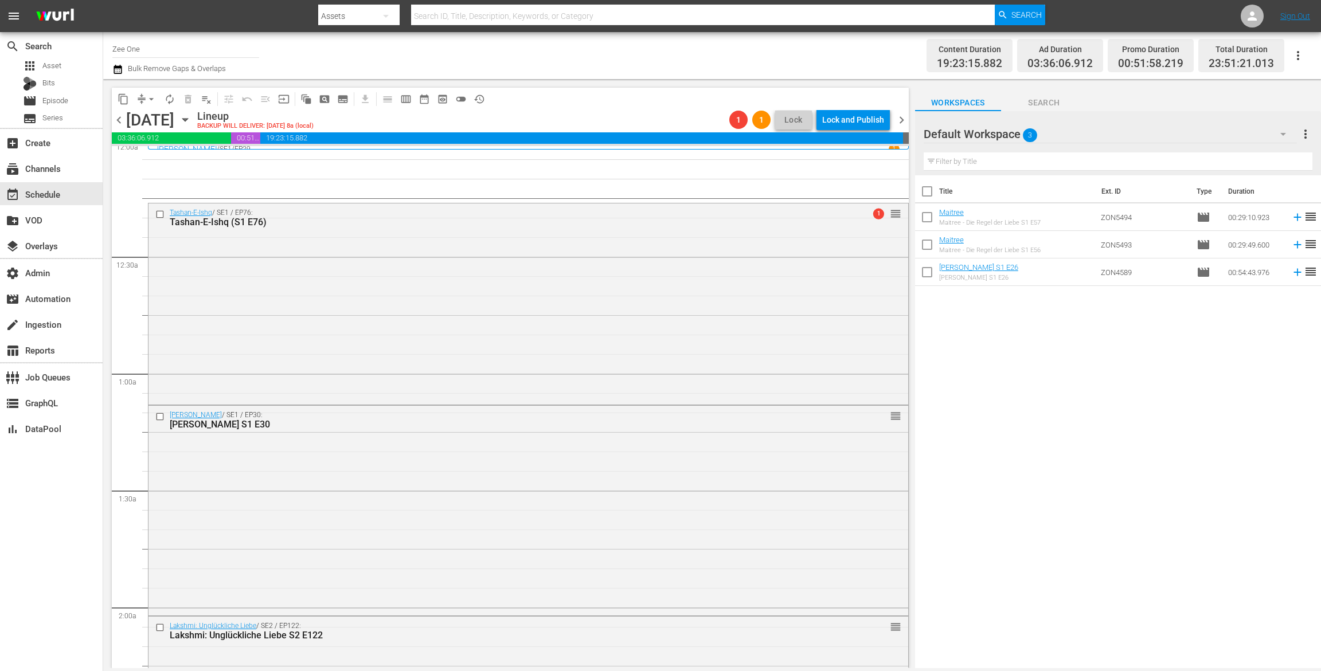
click at [922, 193] on input "checkbox" at bounding box center [927, 194] width 24 height 24
checkbox input "true"
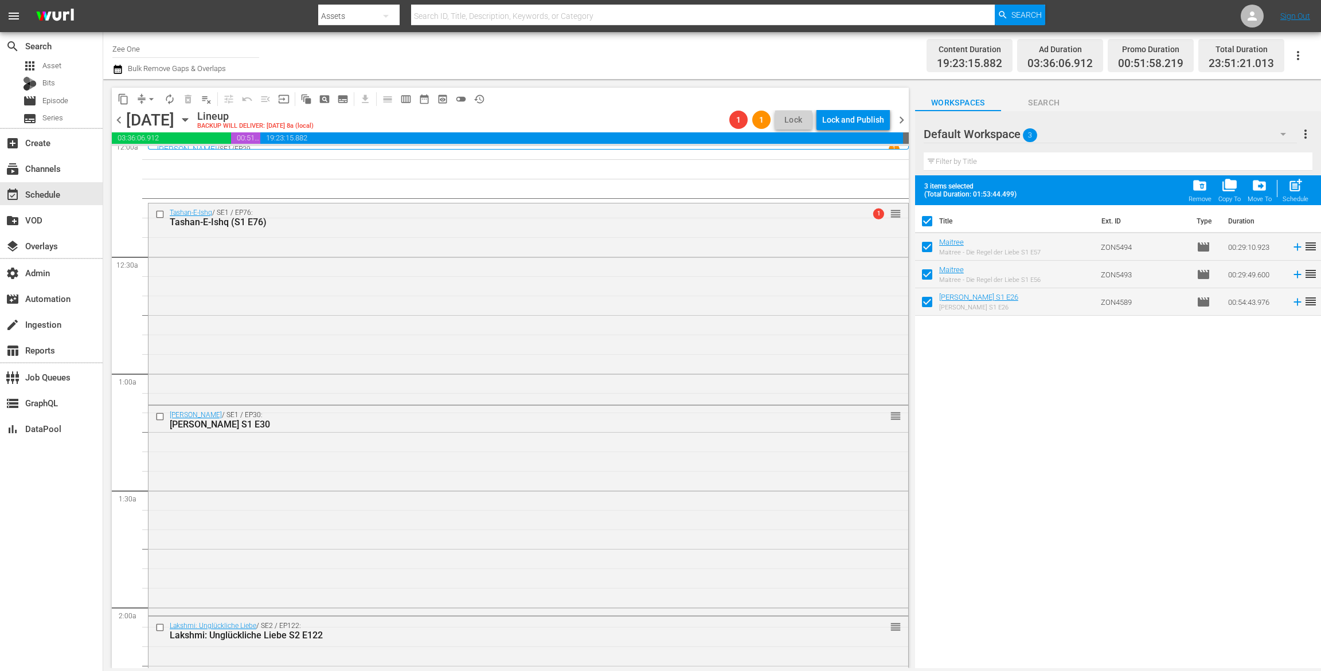
click at [1194, 191] on span "folder_delete" at bounding box center [1199, 185] width 15 height 15
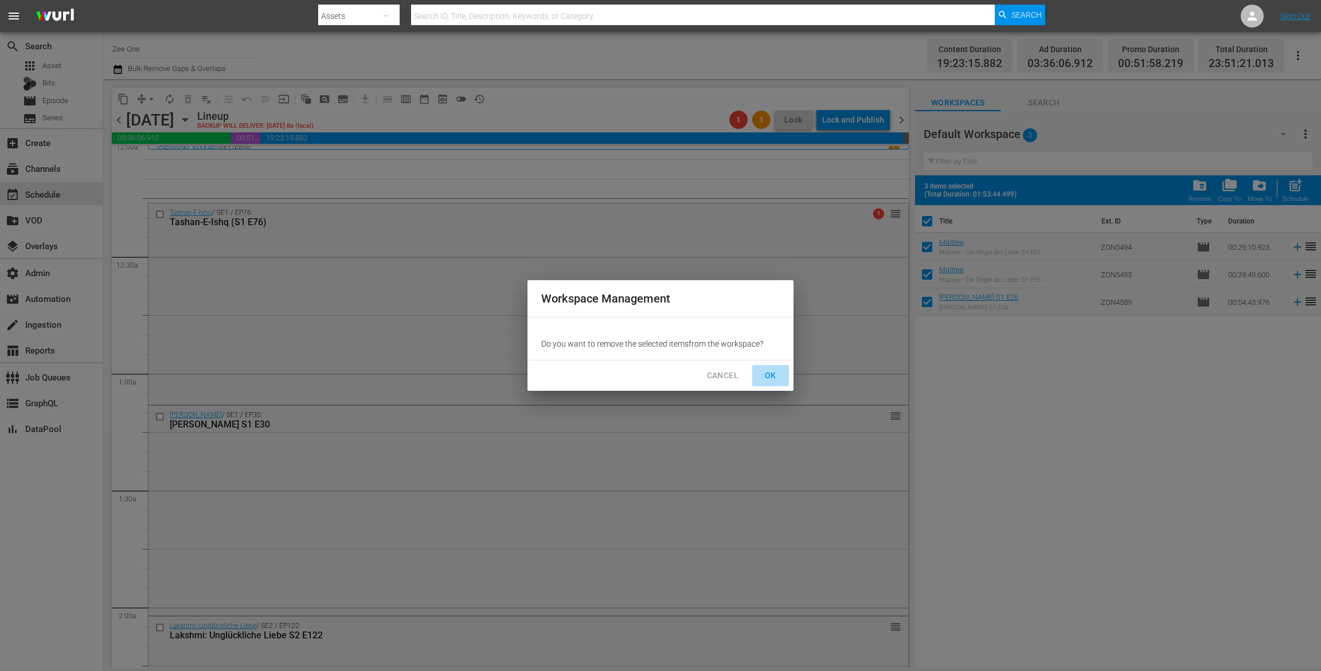
click at [772, 379] on span "OK" at bounding box center [770, 376] width 18 height 14
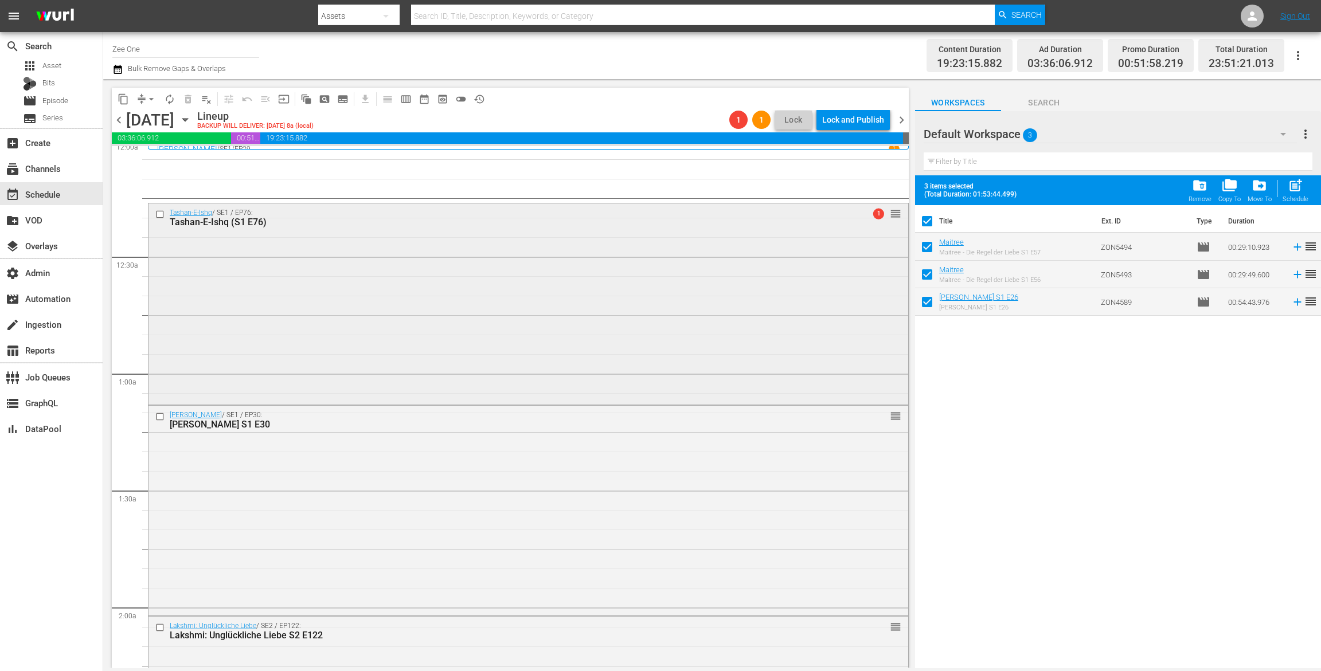
checkbox input "false"
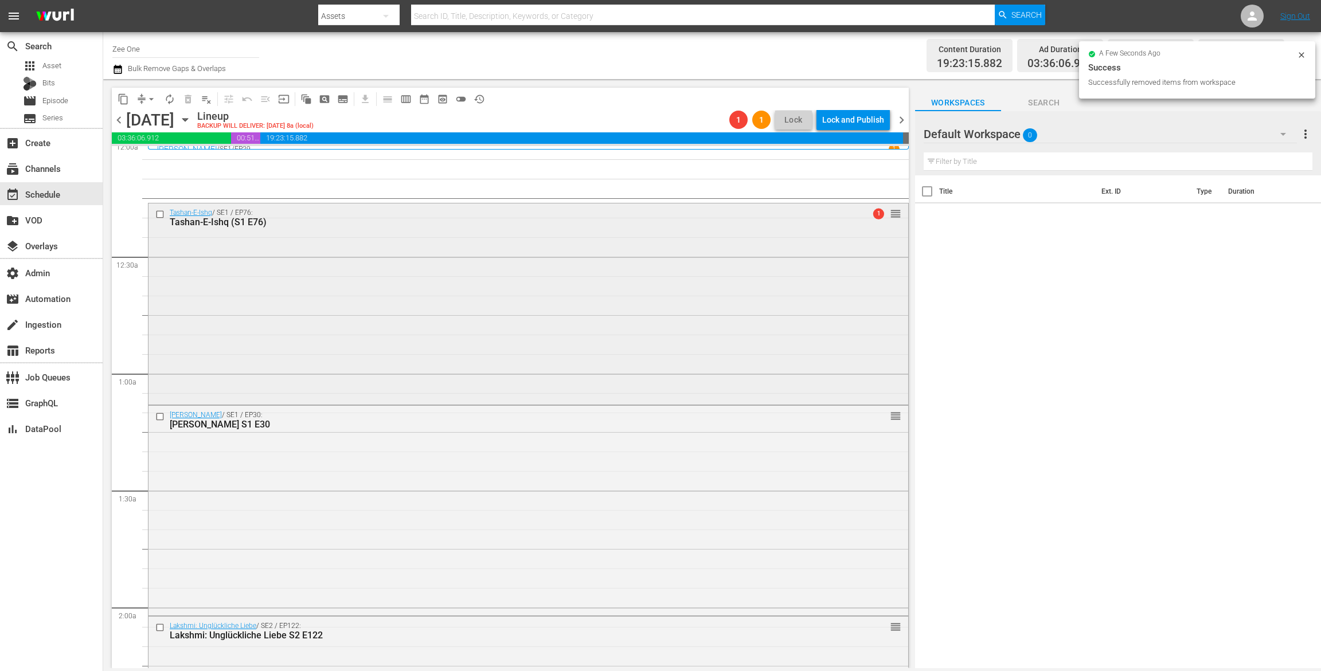
click at [527, 285] on div "Tashan-E-Ishq / SE1 / EP76: Tashan-E-Ishq (S1 E76) 1 reorder" at bounding box center [528, 303] width 760 height 199
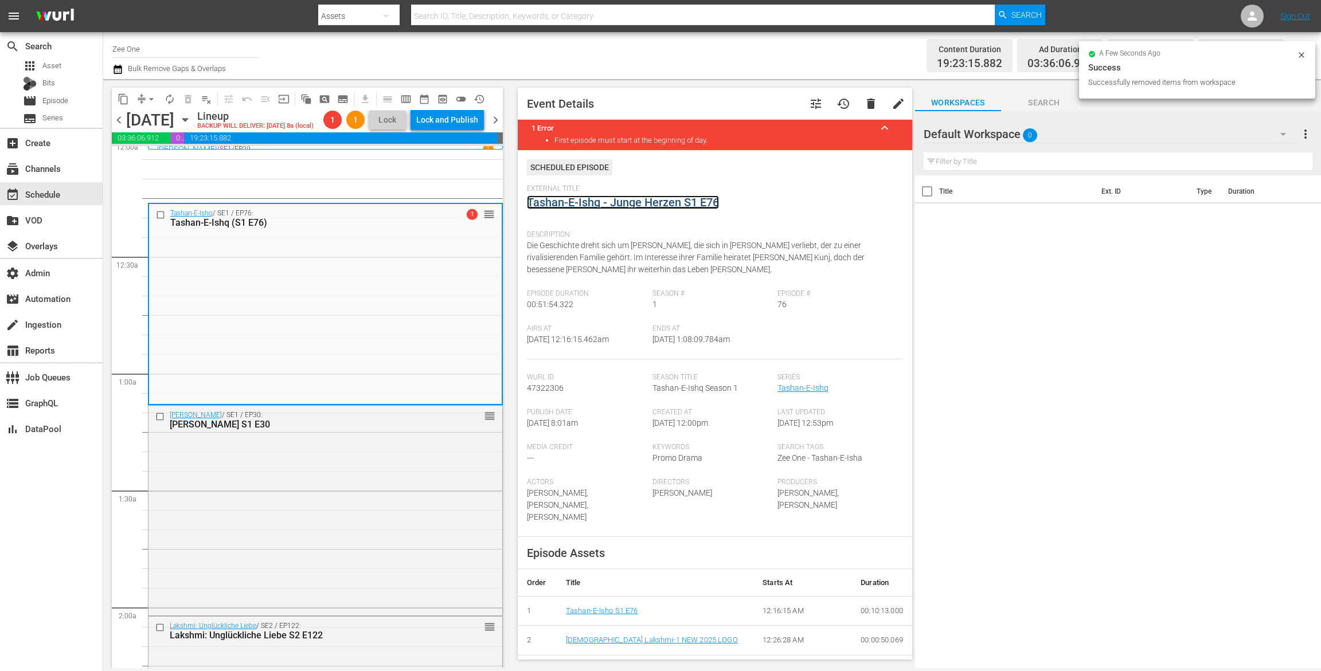
click at [566, 204] on link "Tashan-E-Ishq - Junge Herzen S1 E76" at bounding box center [623, 202] width 192 height 14
click at [339, 512] on div "Radha Mohan / SE1 / EP30: Radha Mohan S1 E30 reorder" at bounding box center [325, 510] width 354 height 208
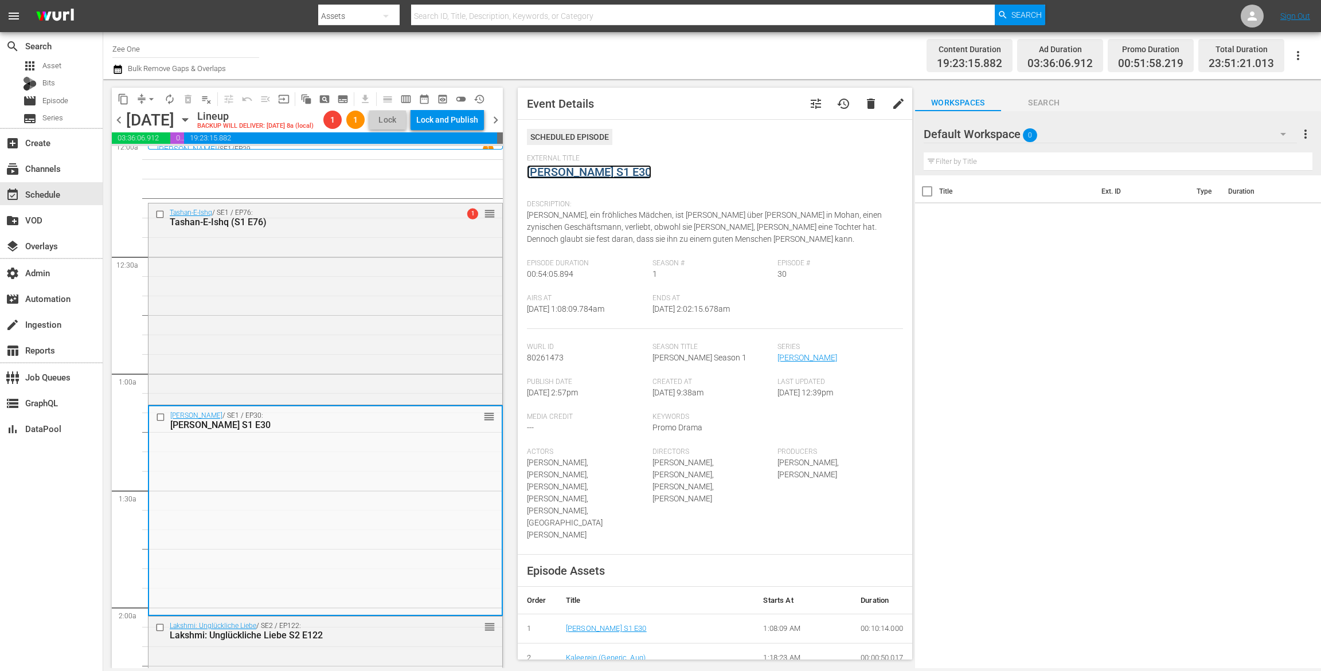
click at [553, 173] on link "[PERSON_NAME] S1 E30" at bounding box center [589, 172] width 124 height 14
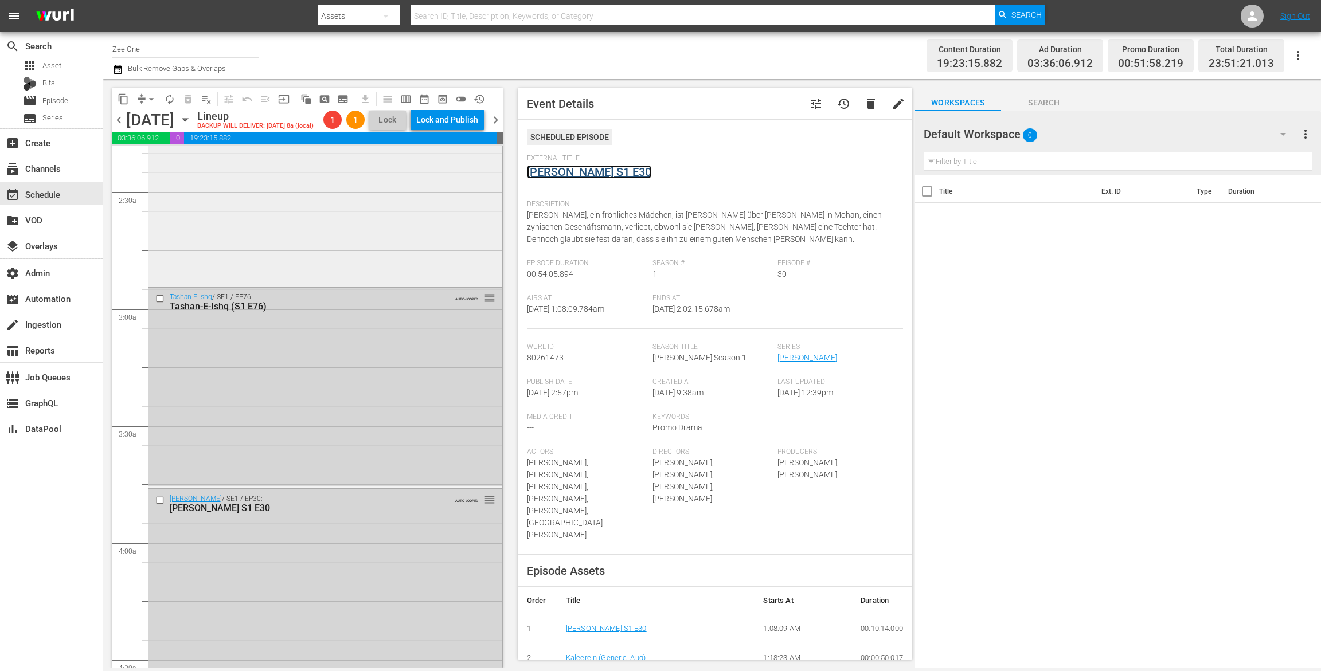
scroll to position [477, 0]
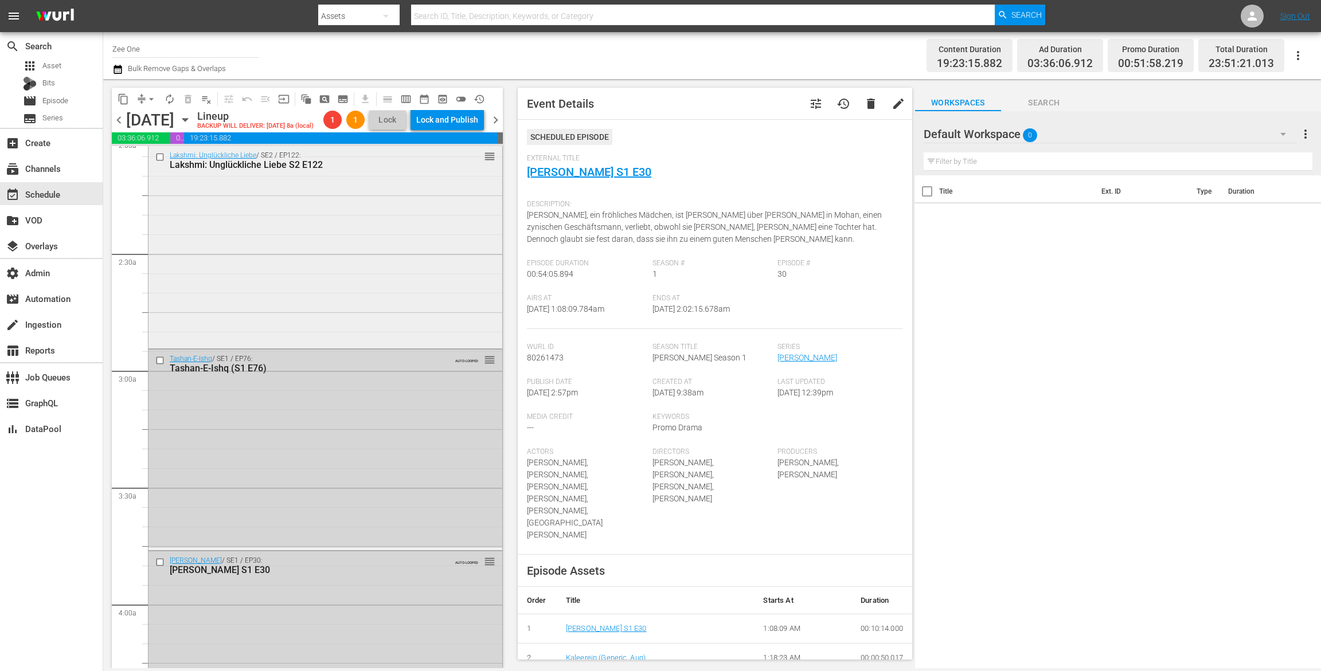
click at [431, 219] on div "Lakshmi: Unglückliche Liebe / SE2 / EP122: Lakshmi: Unglückliche Liebe S2 E122 …" at bounding box center [325, 245] width 354 height 199
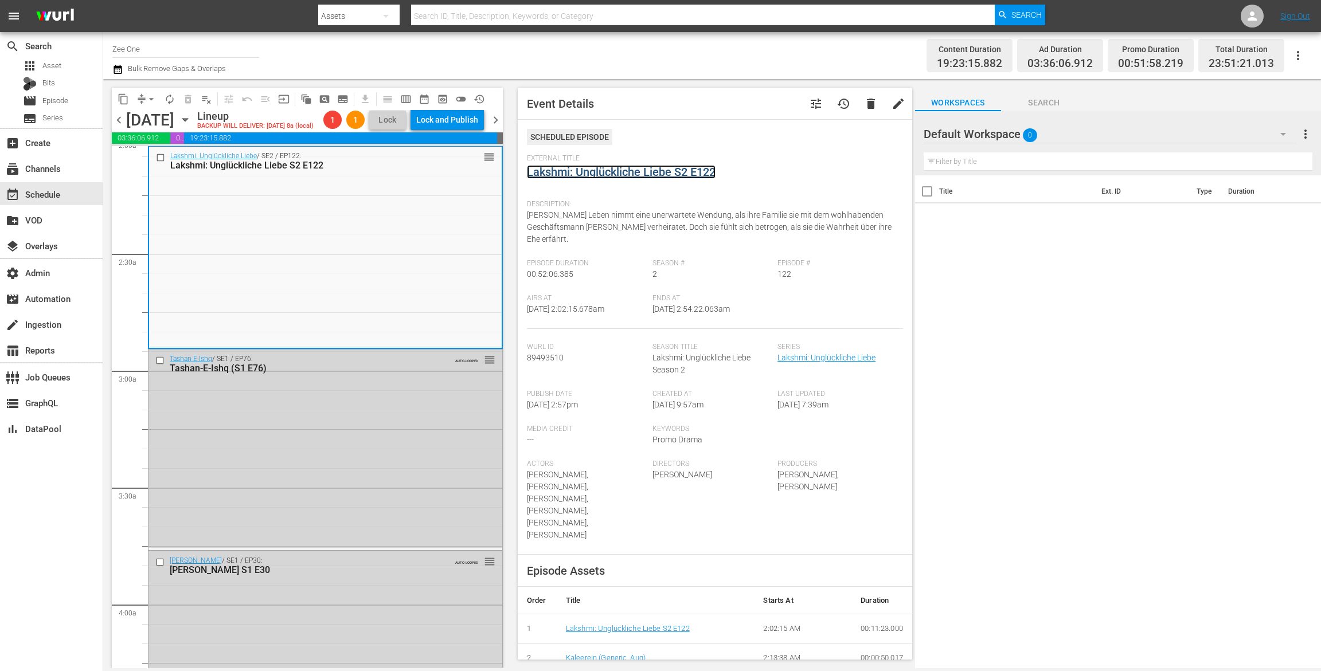
click at [565, 172] on link "Lakshmi: Unglückliche Liebe S2 E122" at bounding box center [621, 172] width 189 height 14
click at [149, 97] on span "arrow_drop_down" at bounding box center [151, 98] width 11 height 11
click at [144, 162] on li "Align to End of Previous Day" at bounding box center [152, 160] width 120 height 19
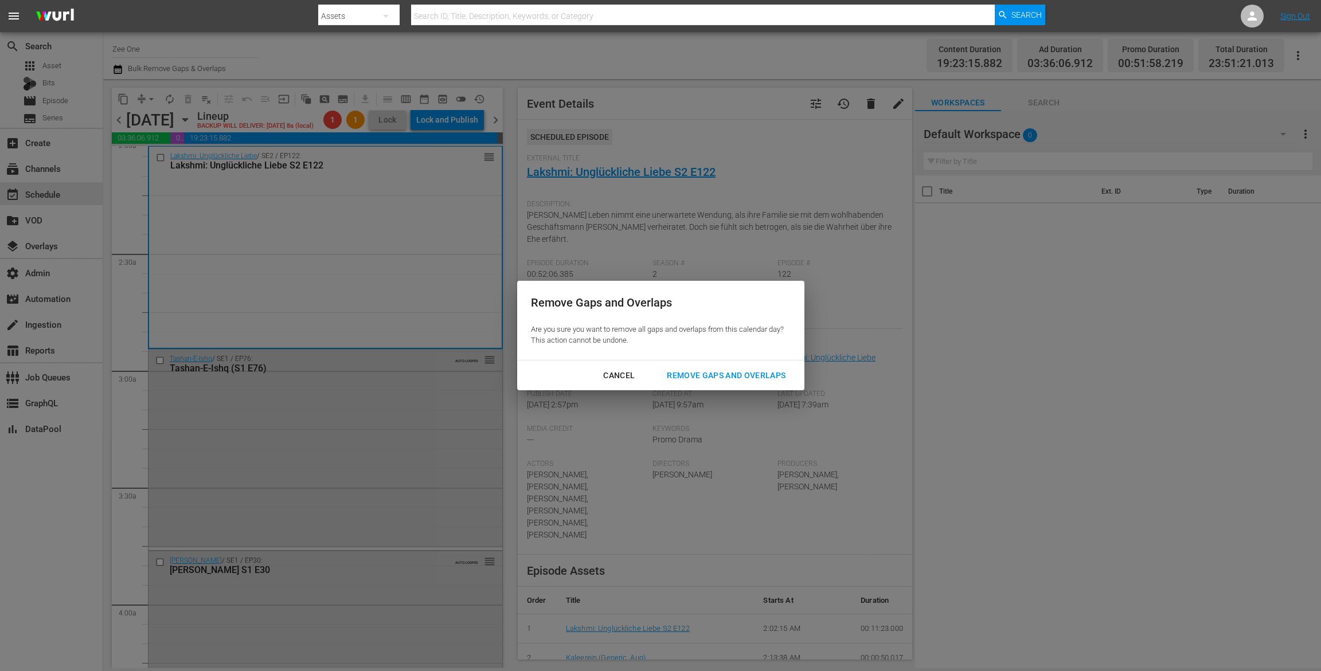
click at [702, 375] on div "Remove Gaps and Overlaps" at bounding box center [726, 376] width 137 height 14
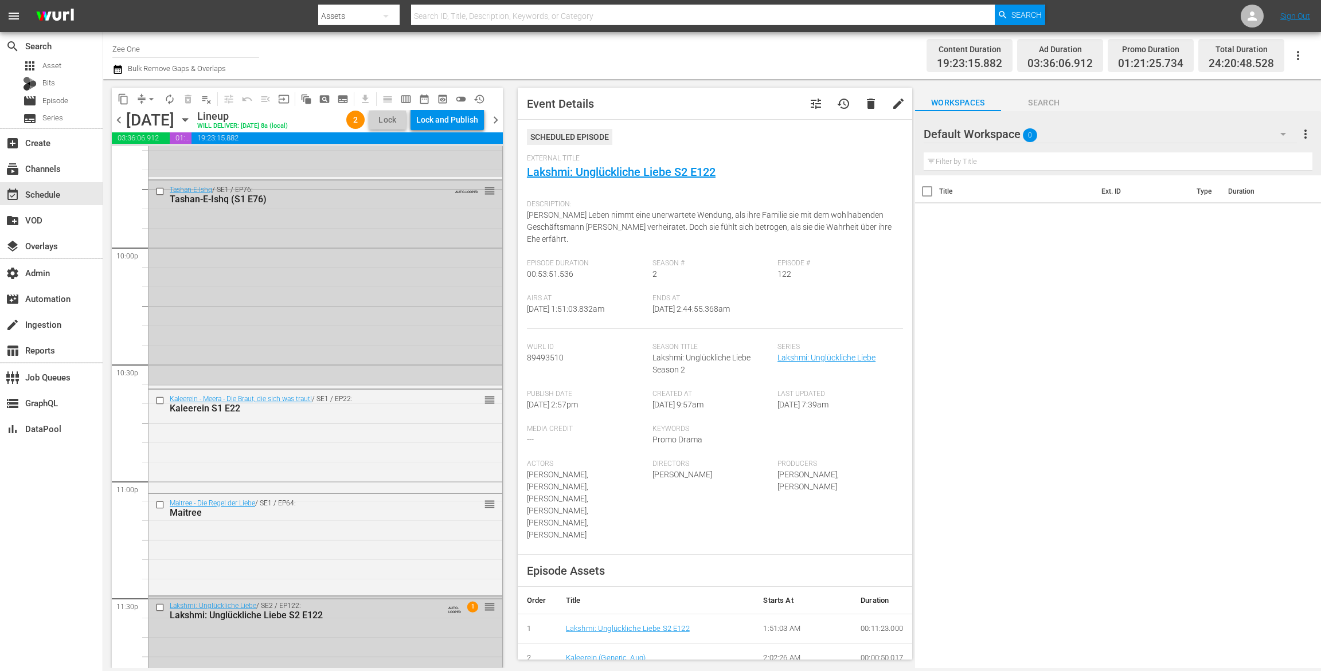
scroll to position [5031, 0]
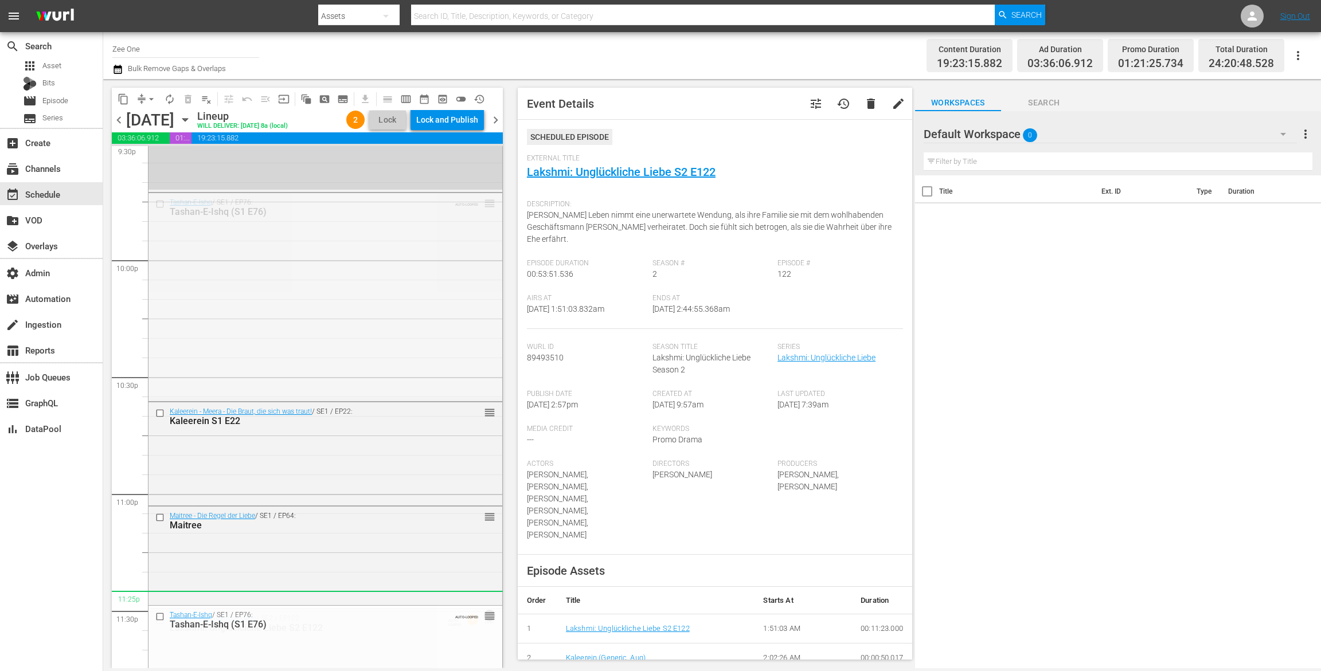
drag, startPoint x: 478, startPoint y: 200, endPoint x: 410, endPoint y: 594, distance: 399.7
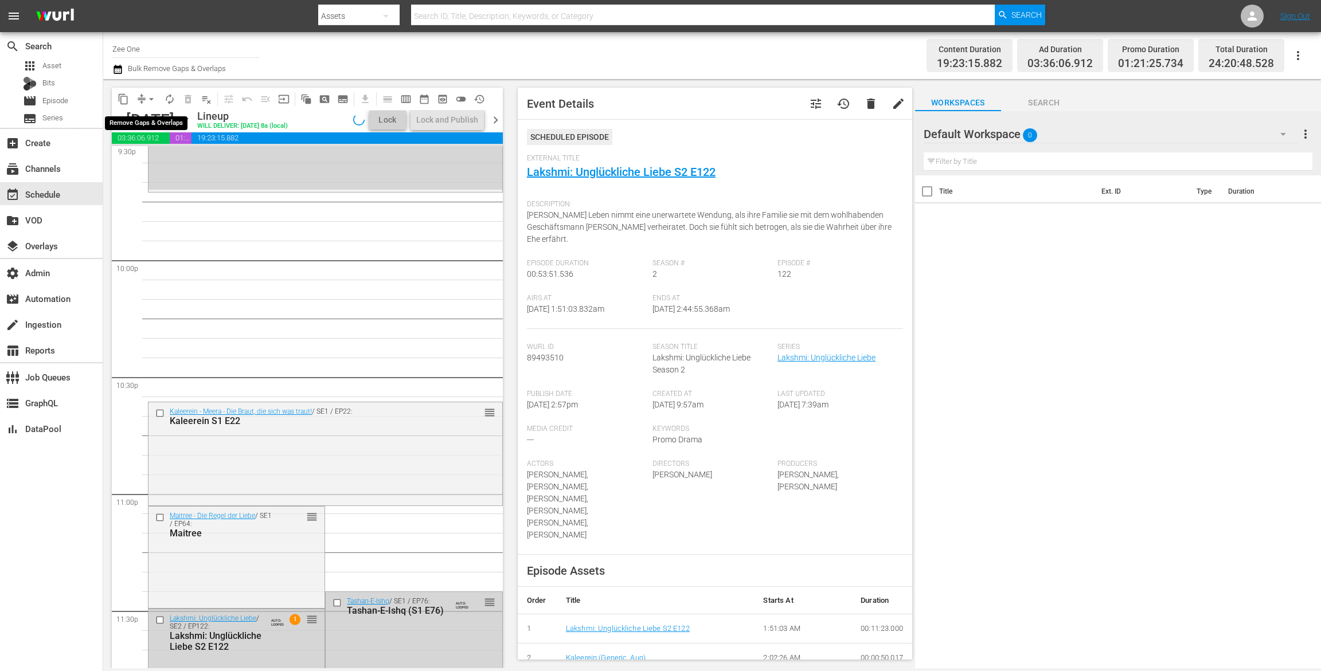
click at [150, 100] on span "arrow_drop_down" at bounding box center [151, 98] width 11 height 11
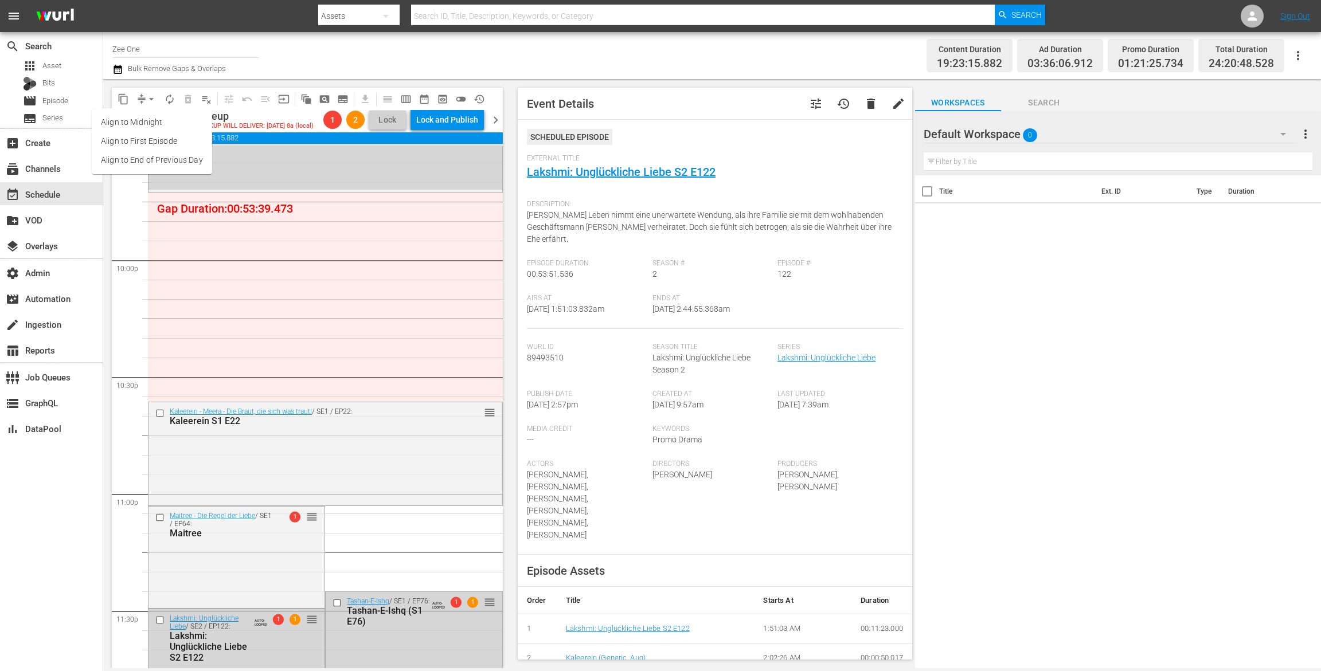
click at [148, 163] on li "Align to End of Previous Day" at bounding box center [152, 160] width 120 height 19
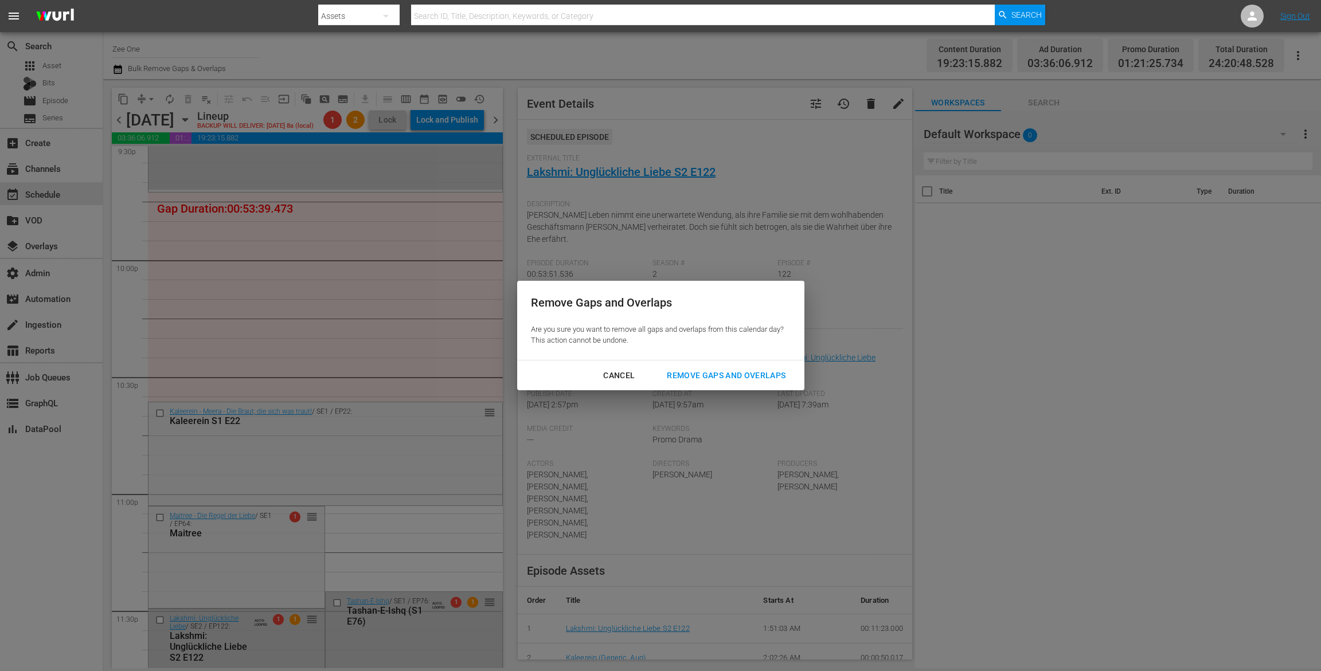
click at [685, 371] on div "Remove Gaps and Overlaps" at bounding box center [726, 376] width 137 height 14
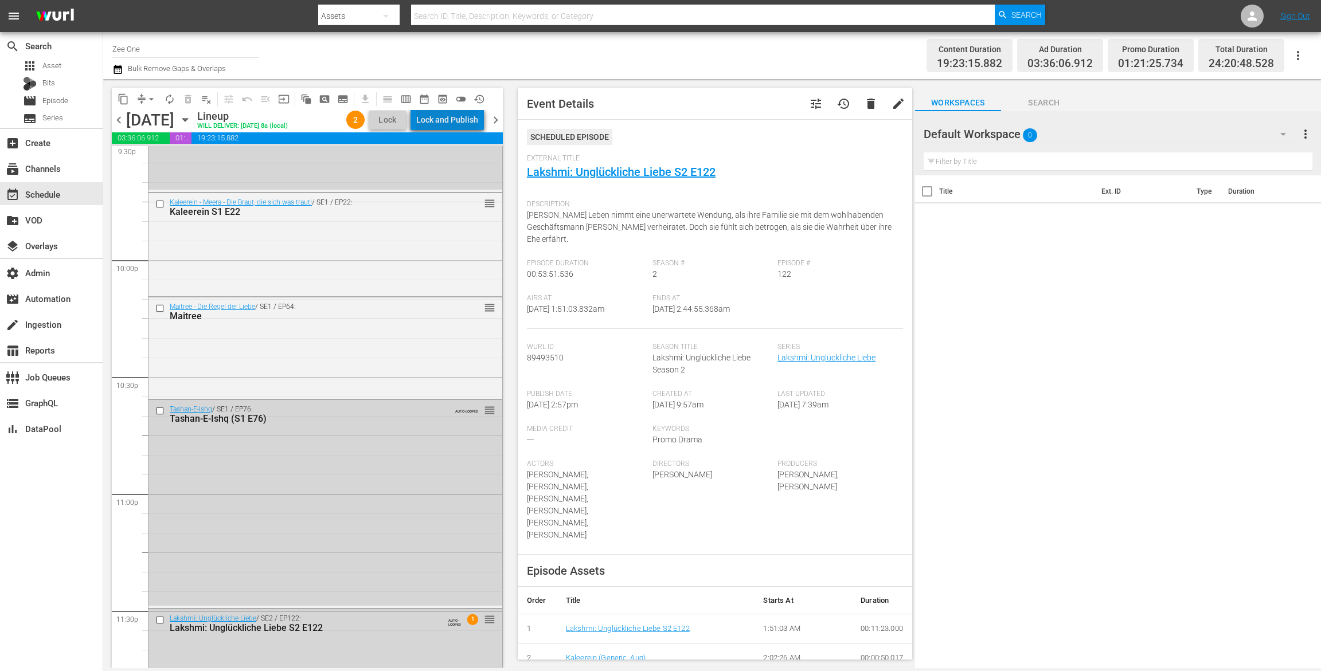
click at [453, 116] on div "Lock and Publish" at bounding box center [447, 119] width 62 height 21
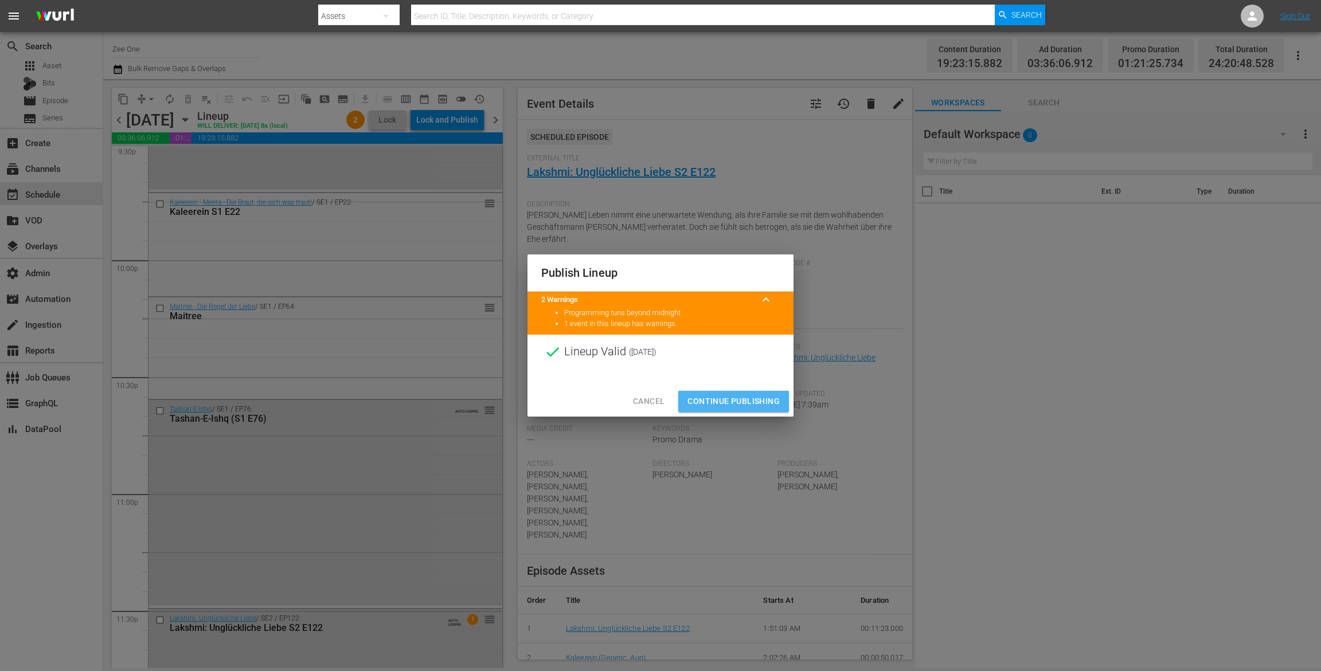
click at [709, 396] on span "Continue Publishing" at bounding box center [733, 401] width 92 height 14
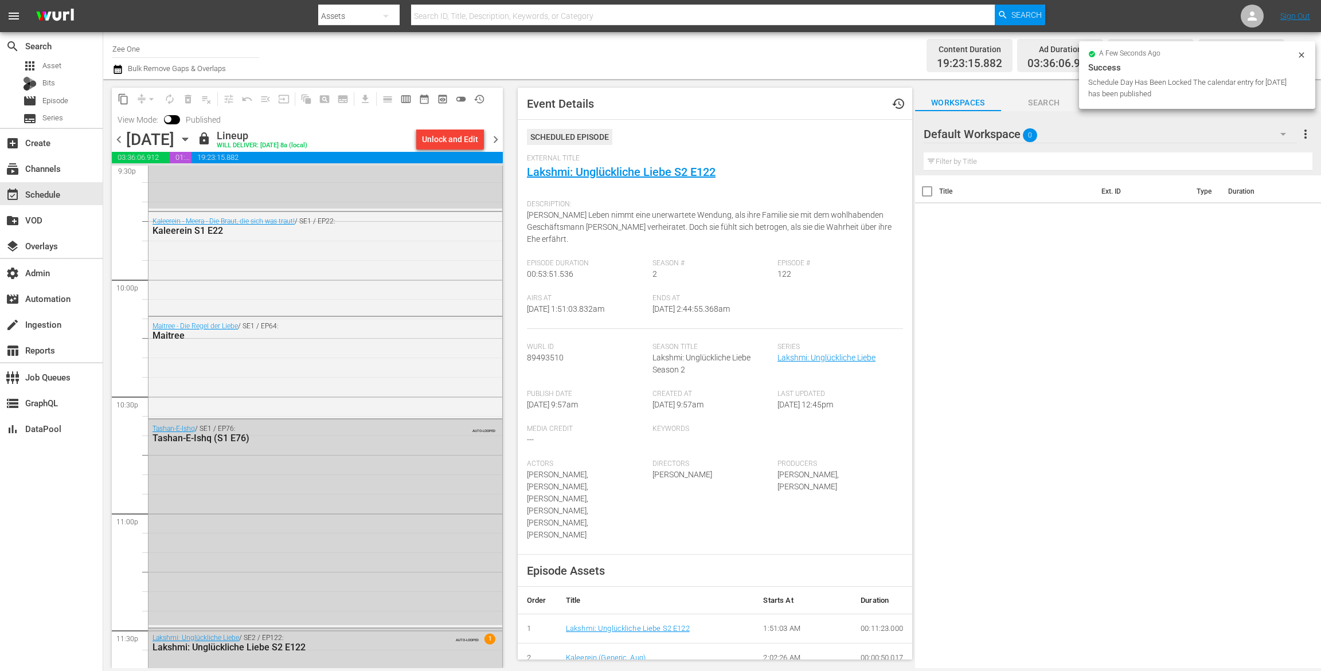
click at [500, 139] on span "chevron_right" at bounding box center [495, 139] width 14 height 14
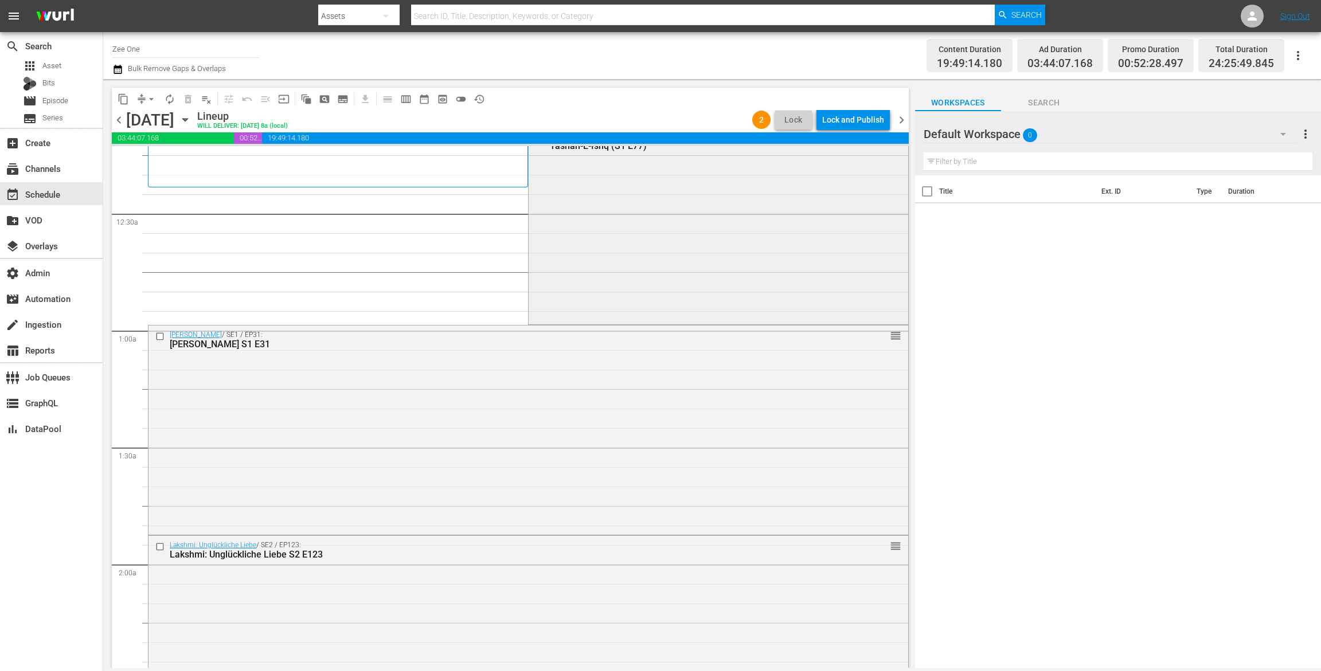
scroll to position [24, 0]
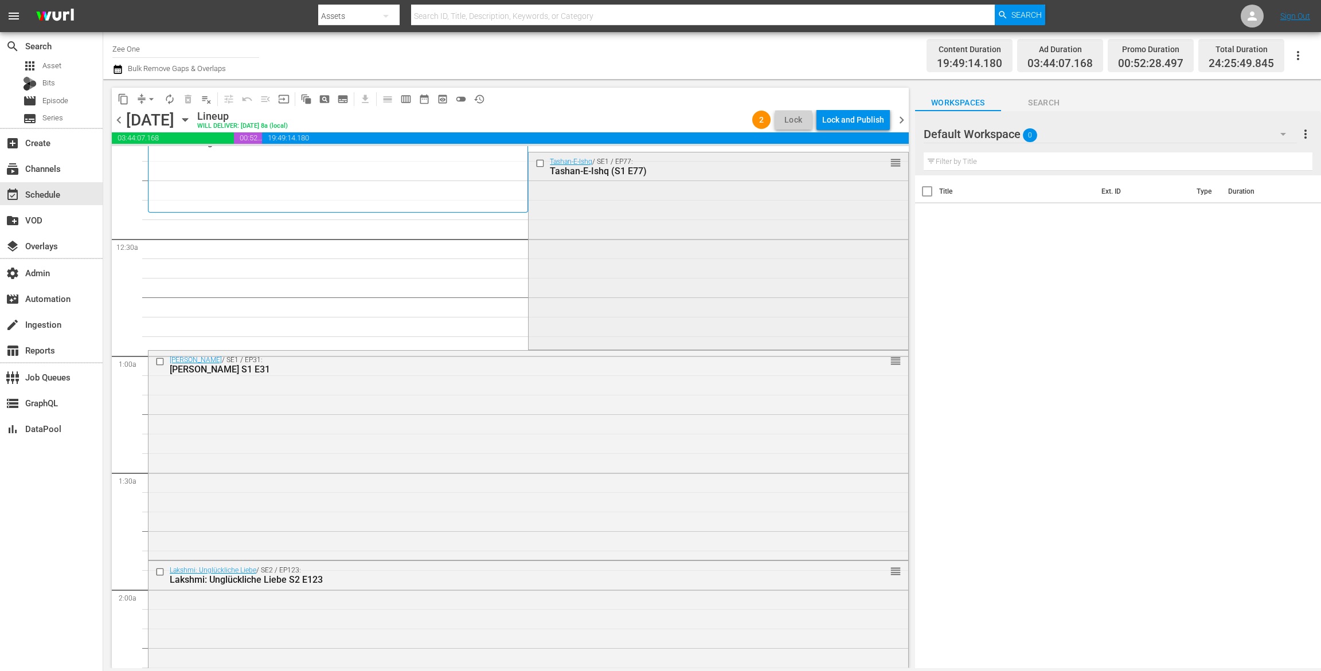
click at [713, 248] on div "Tashan-E-Ishq / SE1 / EP77: Tashan-E-Ishq (S1 E77) reorder" at bounding box center [718, 249] width 379 height 195
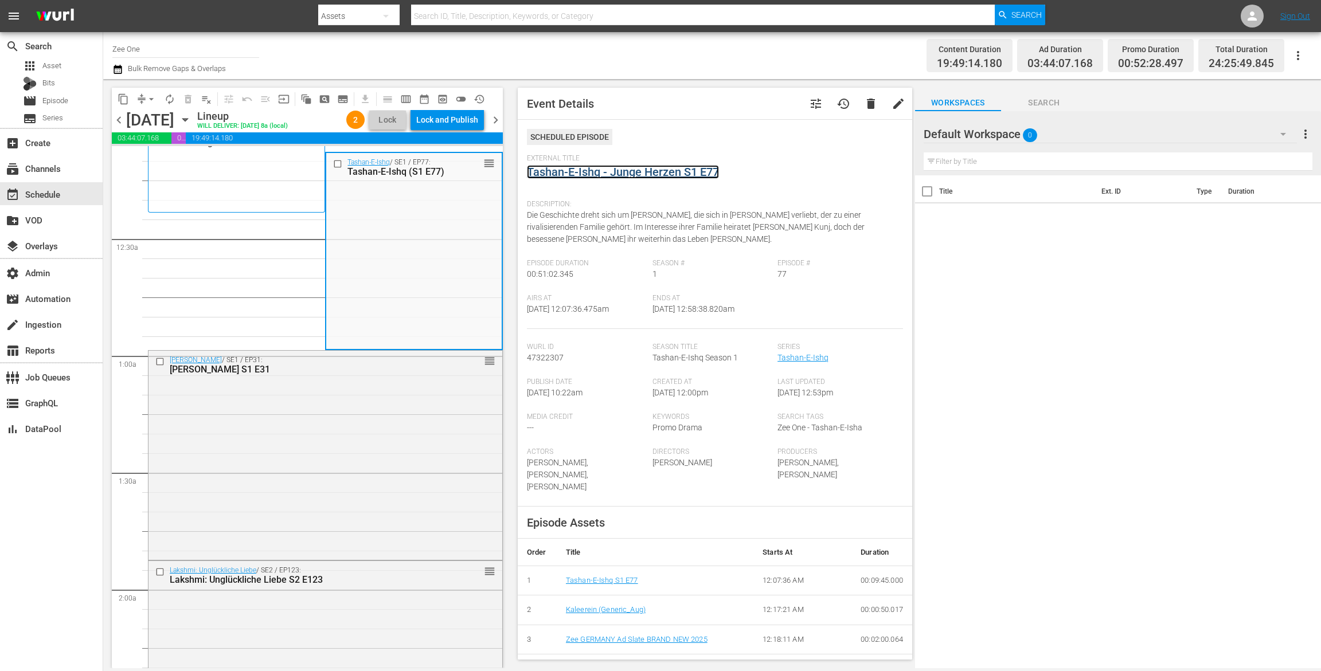
click at [586, 176] on link "Tashan-E-Ishq - Junge Herzen S1 E77" at bounding box center [623, 172] width 192 height 14
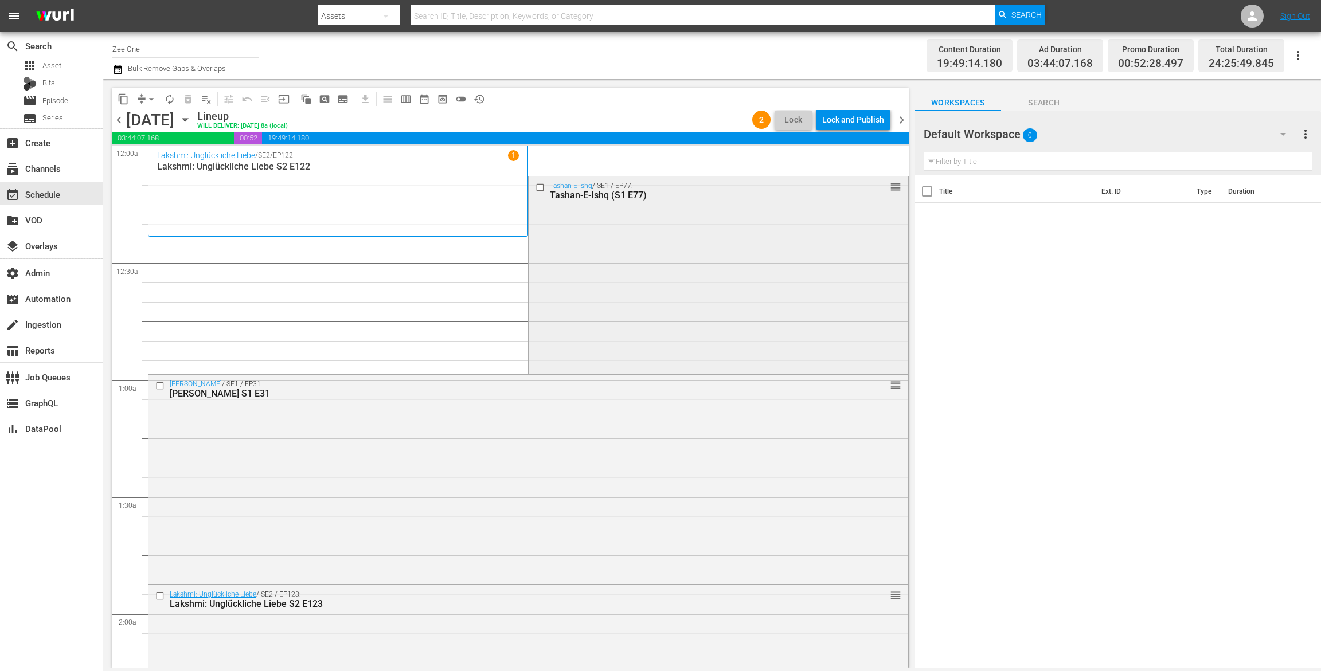
click at [624, 256] on div "Tashan-E-Ishq / SE1 / EP77: Tashan-E-Ishq (S1 E77) reorder" at bounding box center [718, 274] width 379 height 195
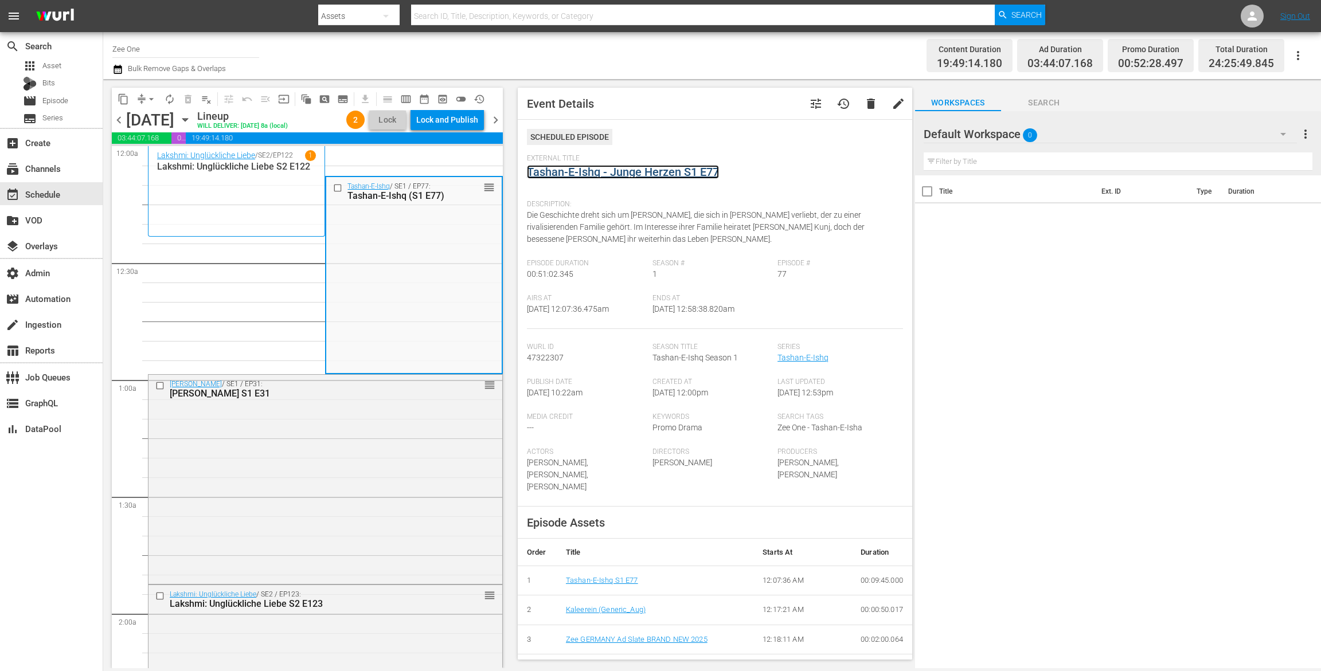
click at [580, 177] on link "Tashan-E-Ishq - Junge Herzen S1 E77" at bounding box center [623, 172] width 192 height 14
click at [448, 469] on div "Radha Mohan / SE1 / EP31: Radha Mohan S1 E31 reorder" at bounding box center [325, 478] width 354 height 207
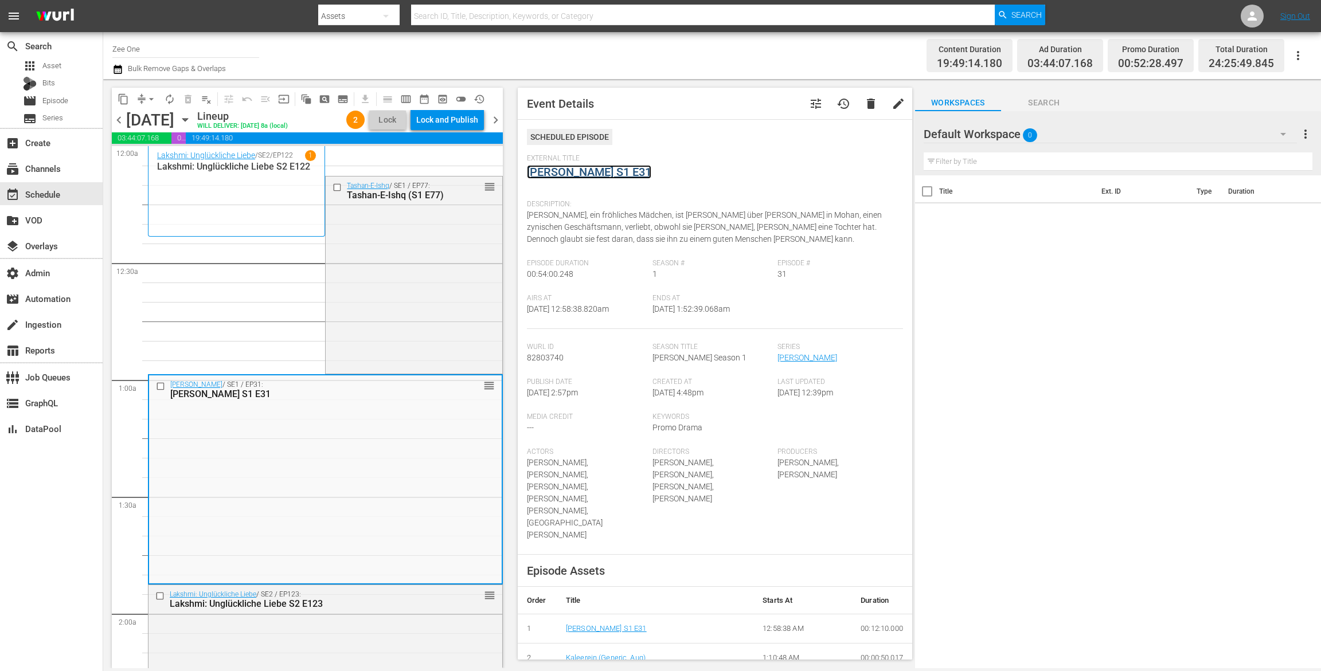
click at [564, 169] on link "[PERSON_NAME] S1 E31" at bounding box center [589, 172] width 124 height 14
click at [357, 608] on div "Lakshmi: Unglückliche Liebe S2 E123" at bounding box center [306, 603] width 273 height 11
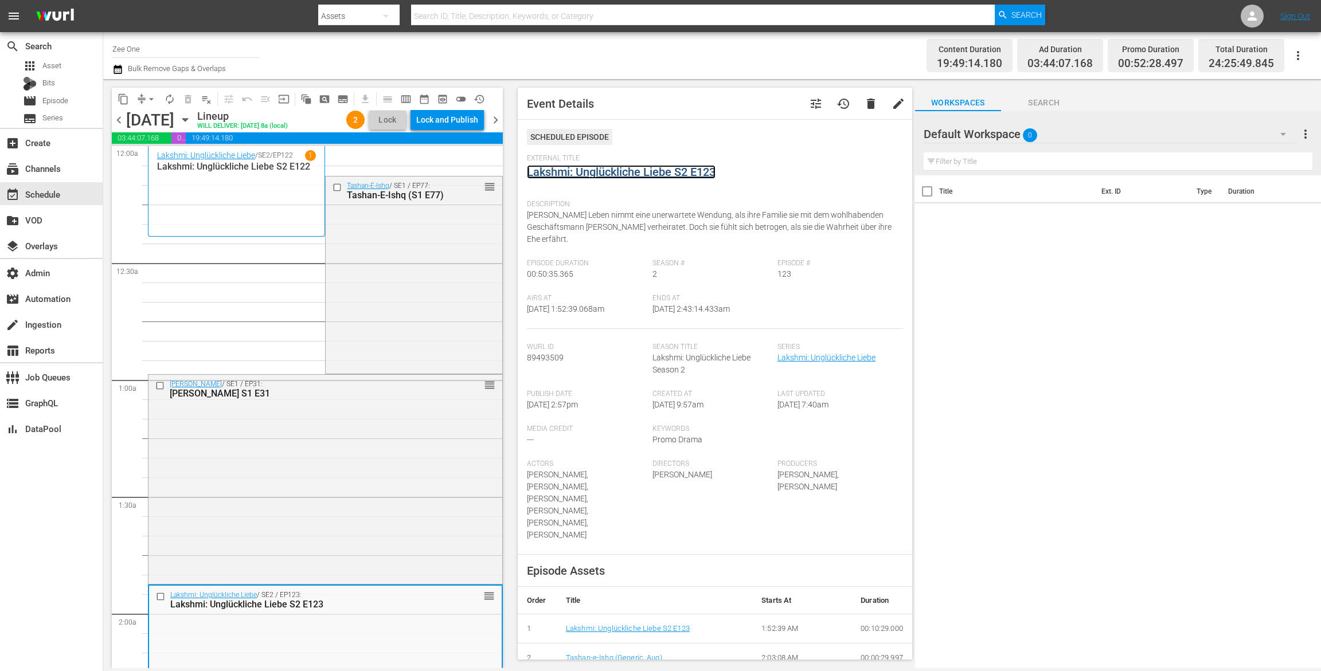
click at [564, 173] on link "Lakshmi: Unglückliche Liebe S2 E123" at bounding box center [621, 172] width 189 height 14
click at [151, 97] on span "arrow_drop_down" at bounding box center [151, 98] width 11 height 11
click at [158, 163] on li "Align to End of Previous Day" at bounding box center [152, 160] width 120 height 19
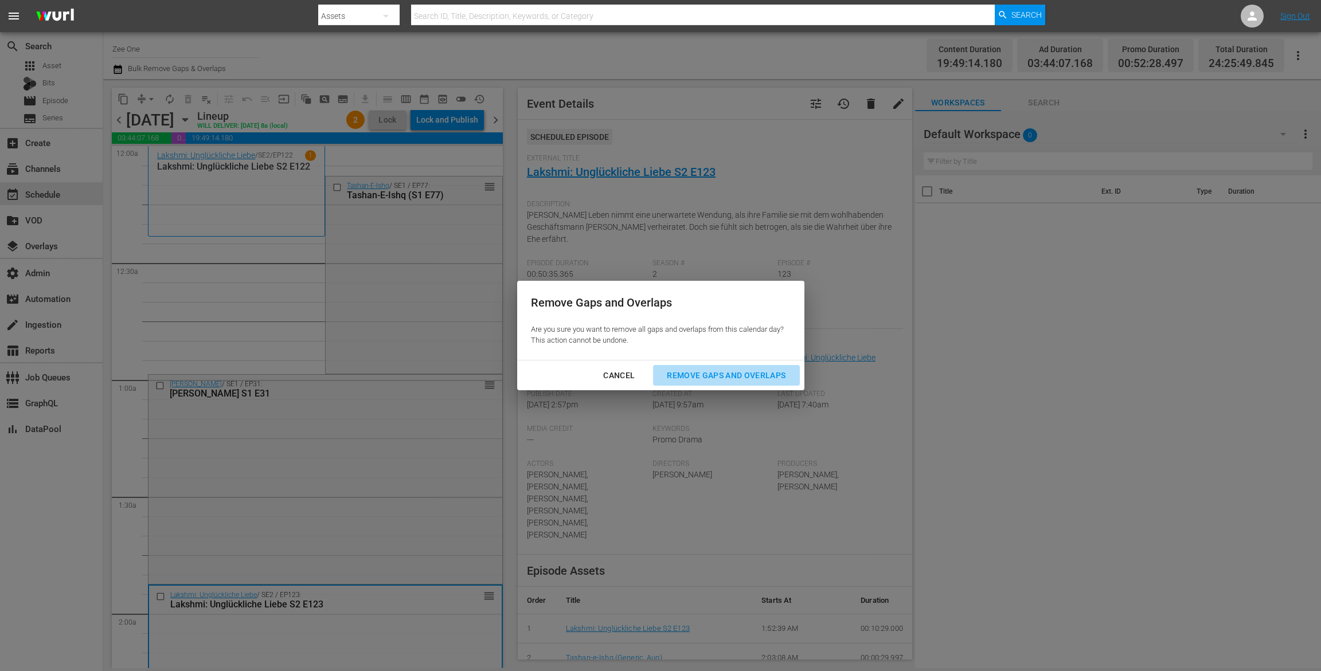
click at [678, 372] on div "Remove Gaps and Overlaps" at bounding box center [726, 376] width 137 height 14
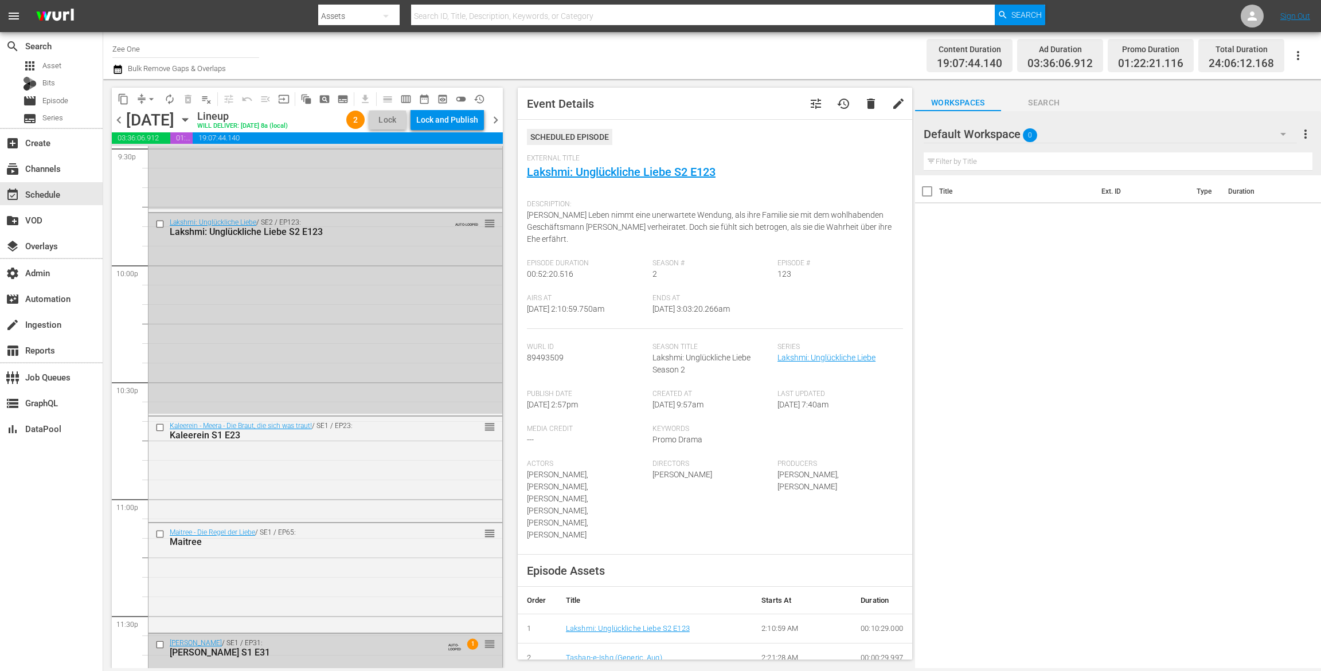
scroll to position [5031, 0]
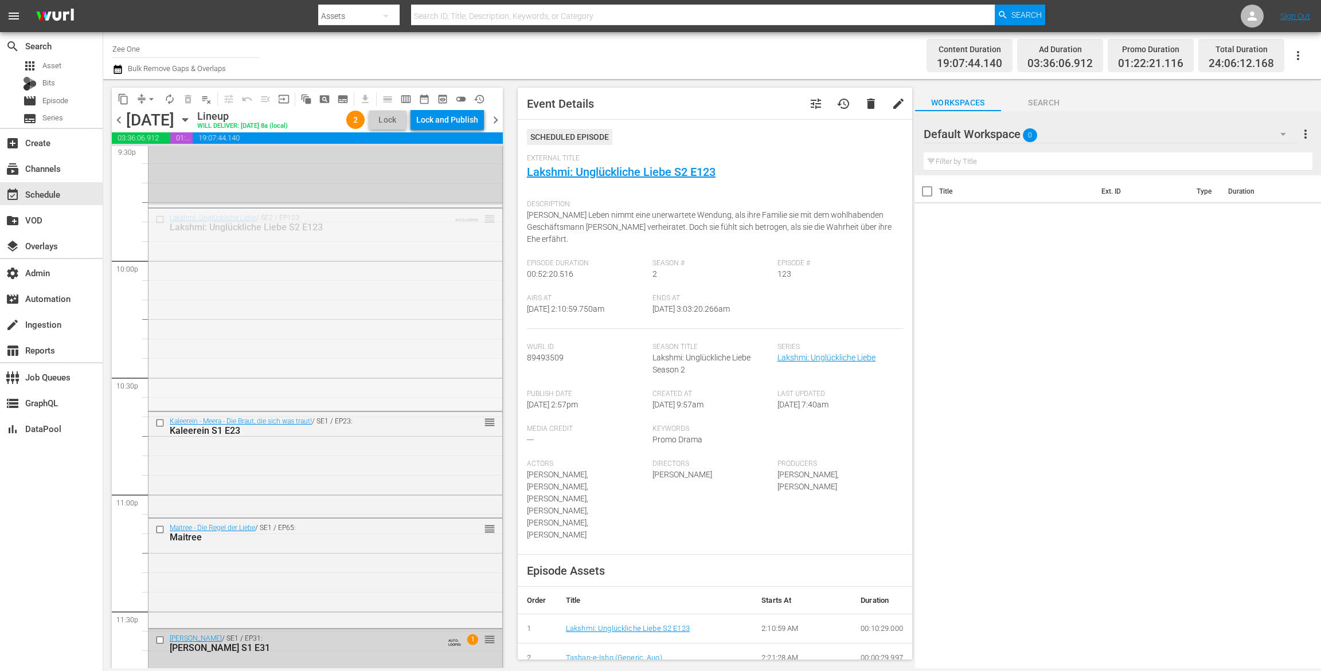
drag, startPoint x: 476, startPoint y: 220, endPoint x: 441, endPoint y: 575, distance: 357.1
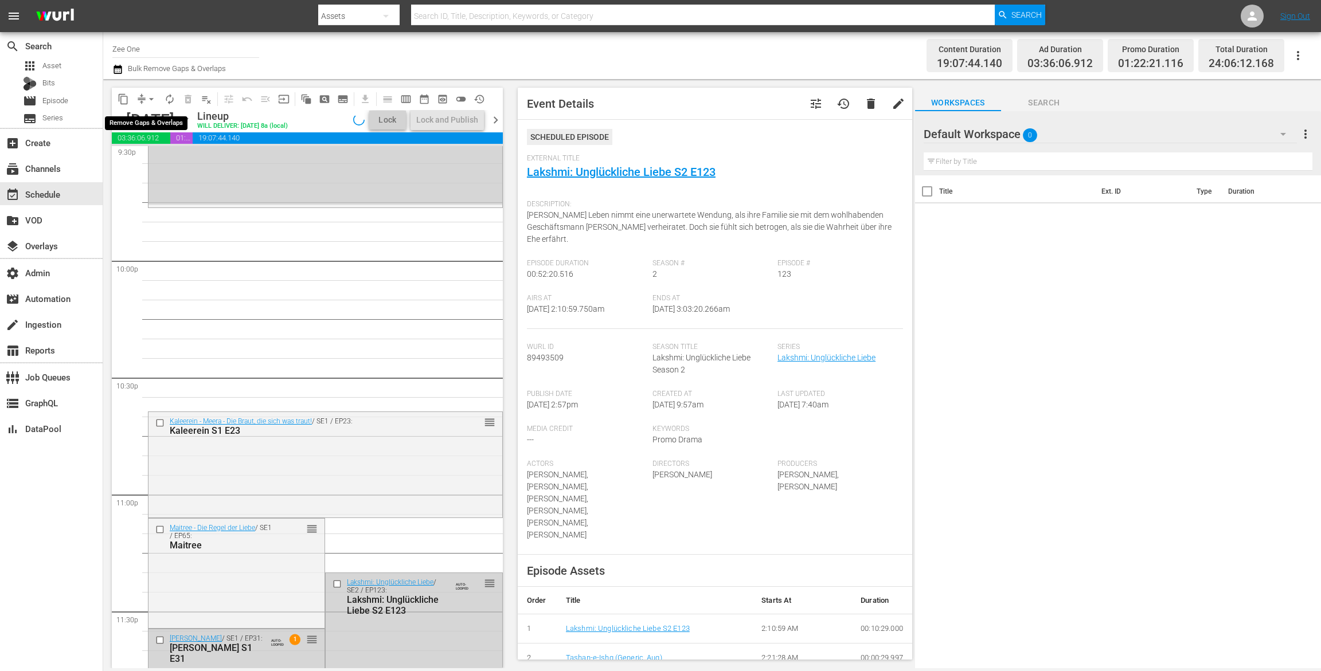
click at [147, 100] on span "arrow_drop_down" at bounding box center [151, 98] width 11 height 11
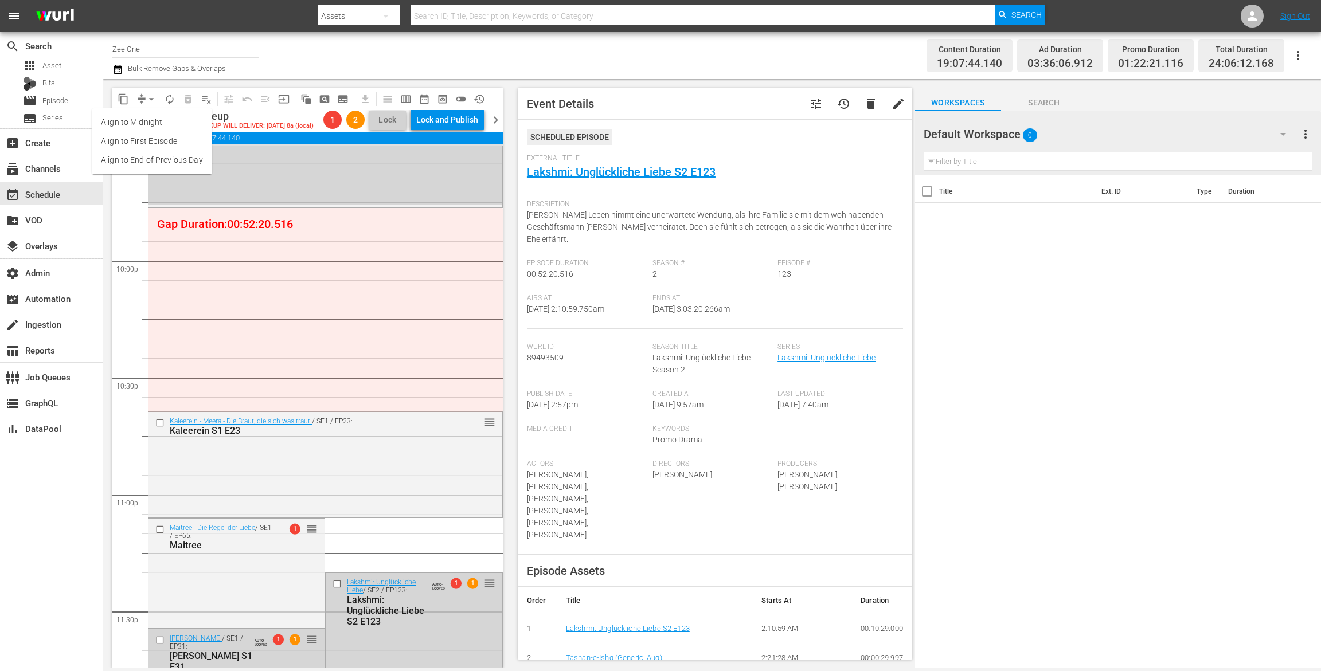
click at [136, 156] on li "Align to End of Previous Day" at bounding box center [152, 160] width 120 height 19
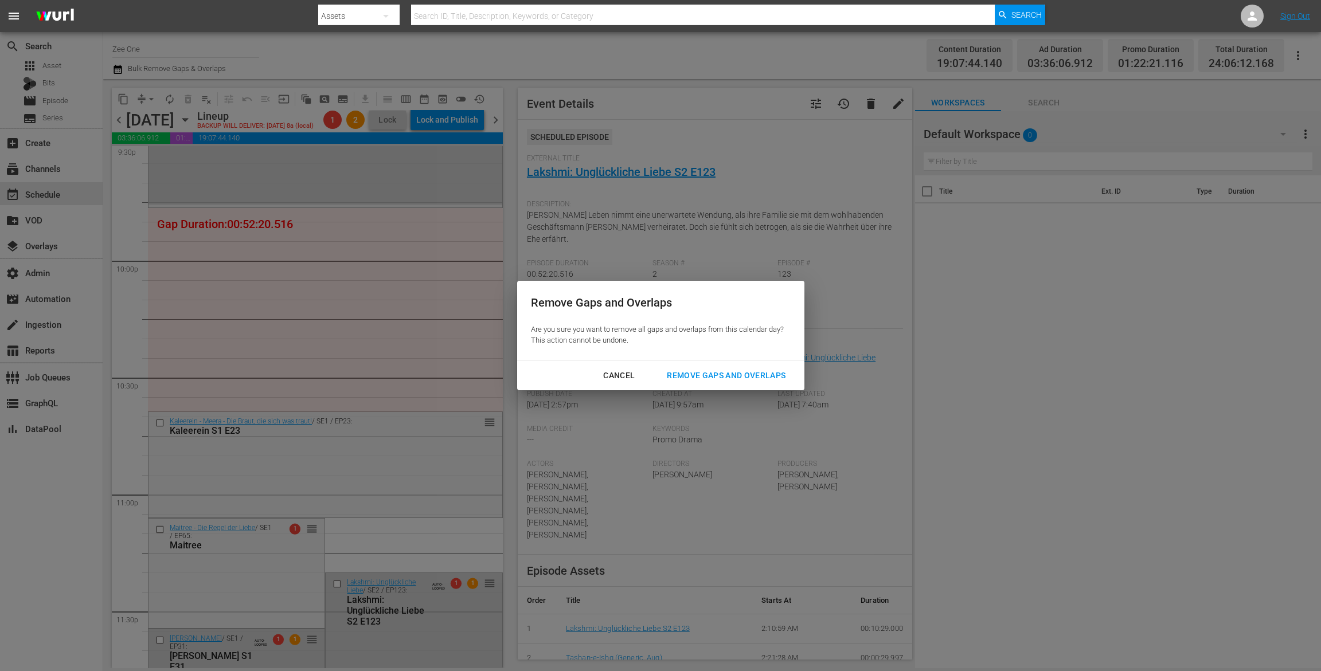
click at [714, 370] on div "Remove Gaps and Overlaps" at bounding box center [726, 376] width 137 height 14
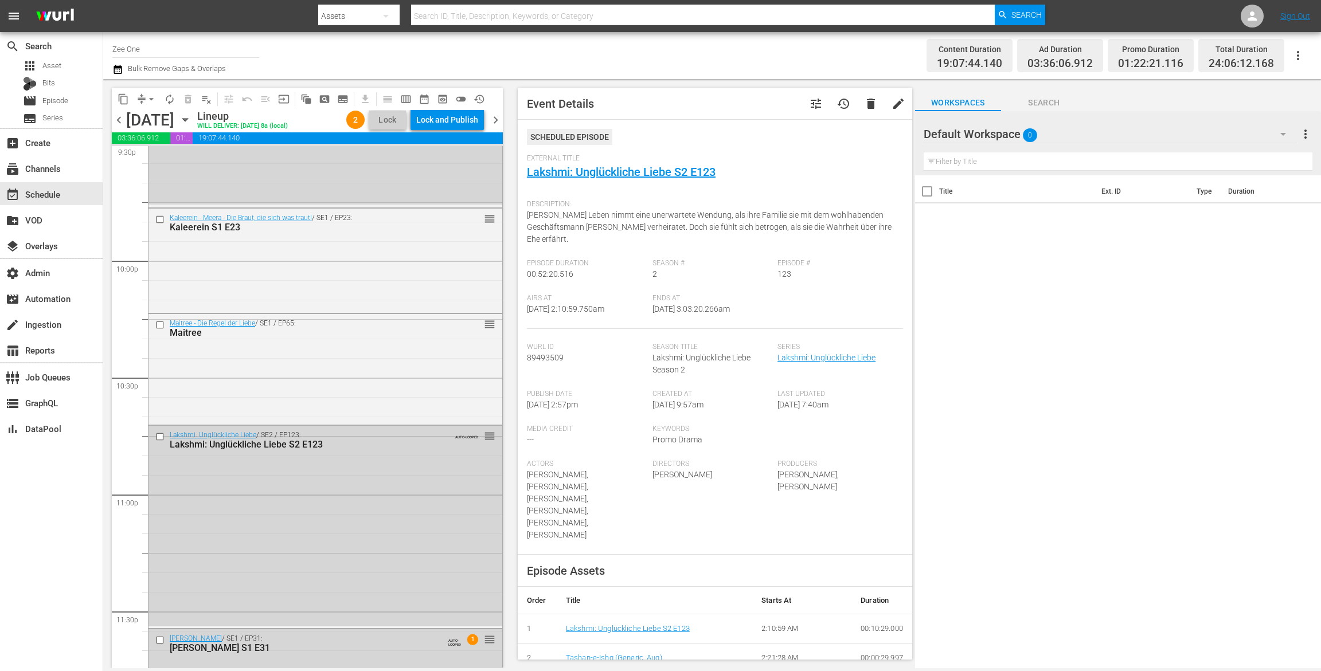
click at [435, 121] on div "Lock and Publish" at bounding box center [447, 119] width 62 height 21
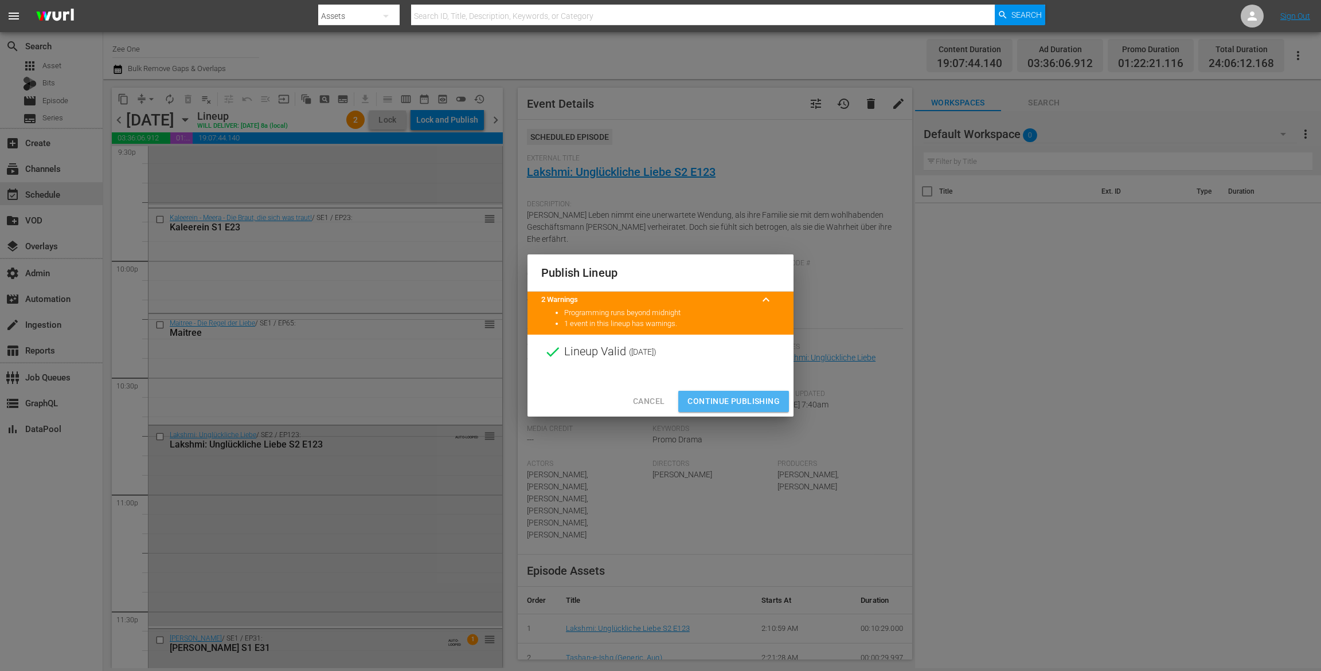
click at [722, 396] on span "Continue Publishing" at bounding box center [733, 401] width 92 height 14
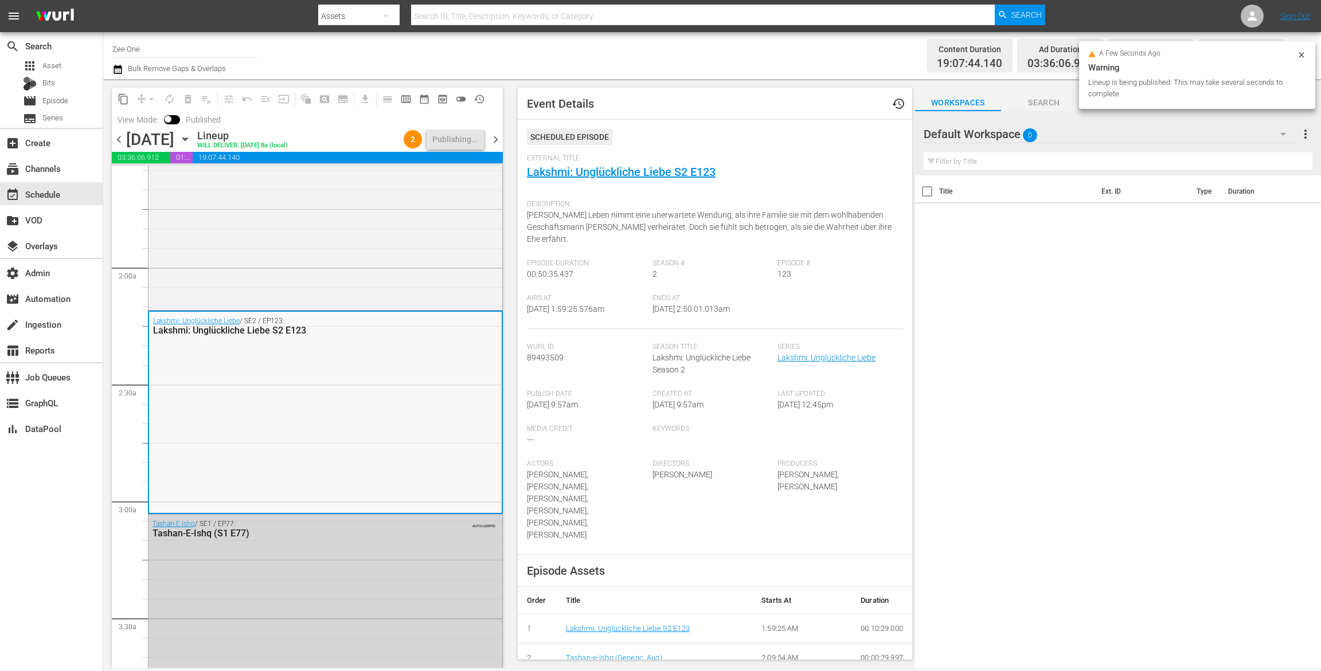
scroll to position [0, 0]
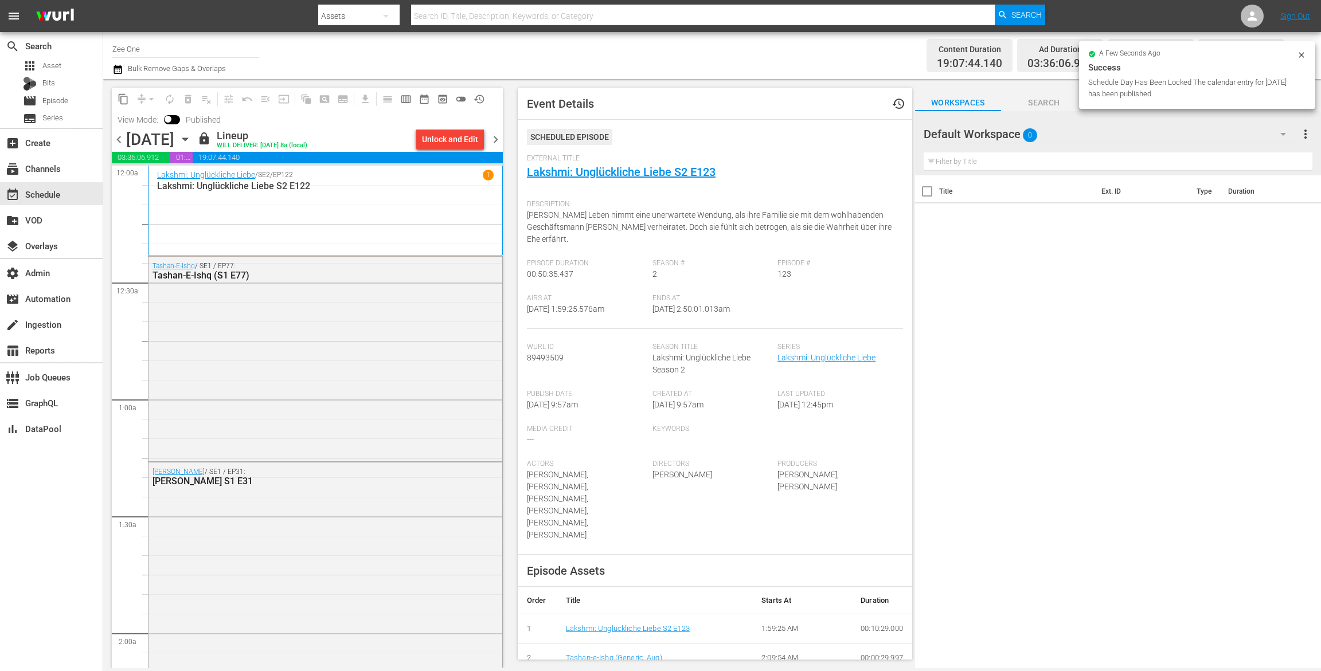
click at [496, 143] on span "chevron_right" at bounding box center [495, 139] width 14 height 14
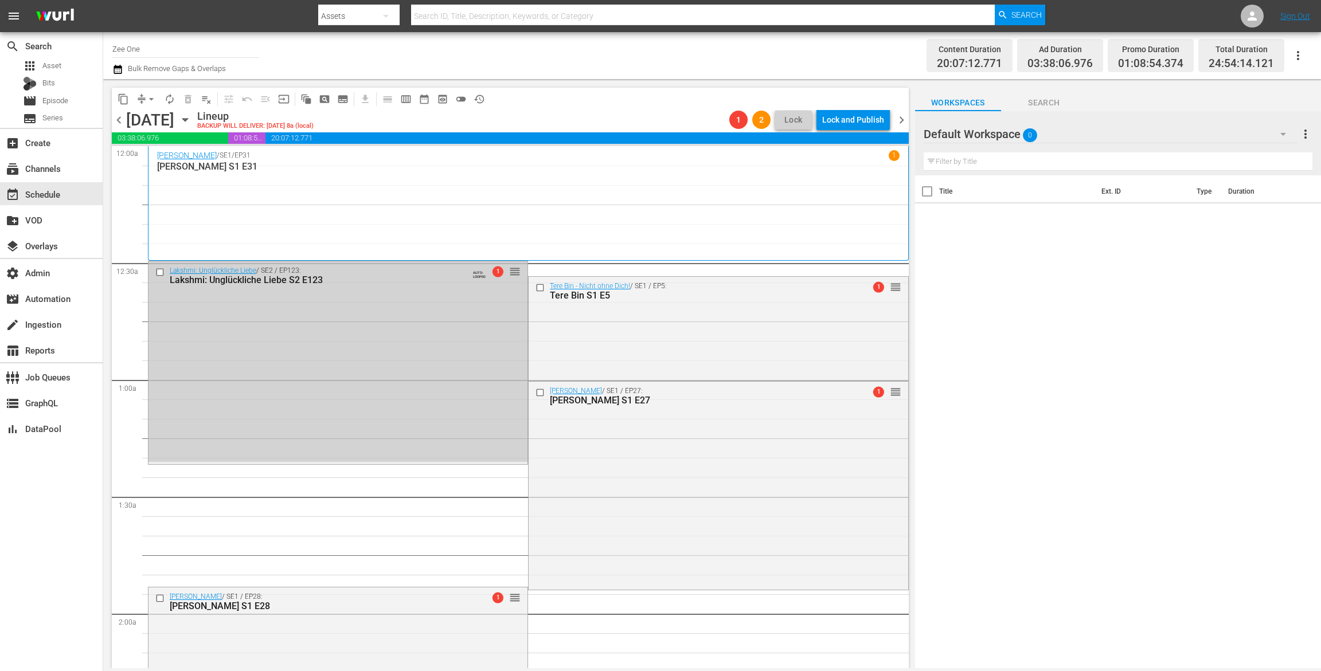
drag, startPoint x: 353, startPoint y: 308, endPoint x: 362, endPoint y: 300, distance: 11.8
click at [430, 327] on div "Delete Event" at bounding box center [407, 332] width 91 height 15
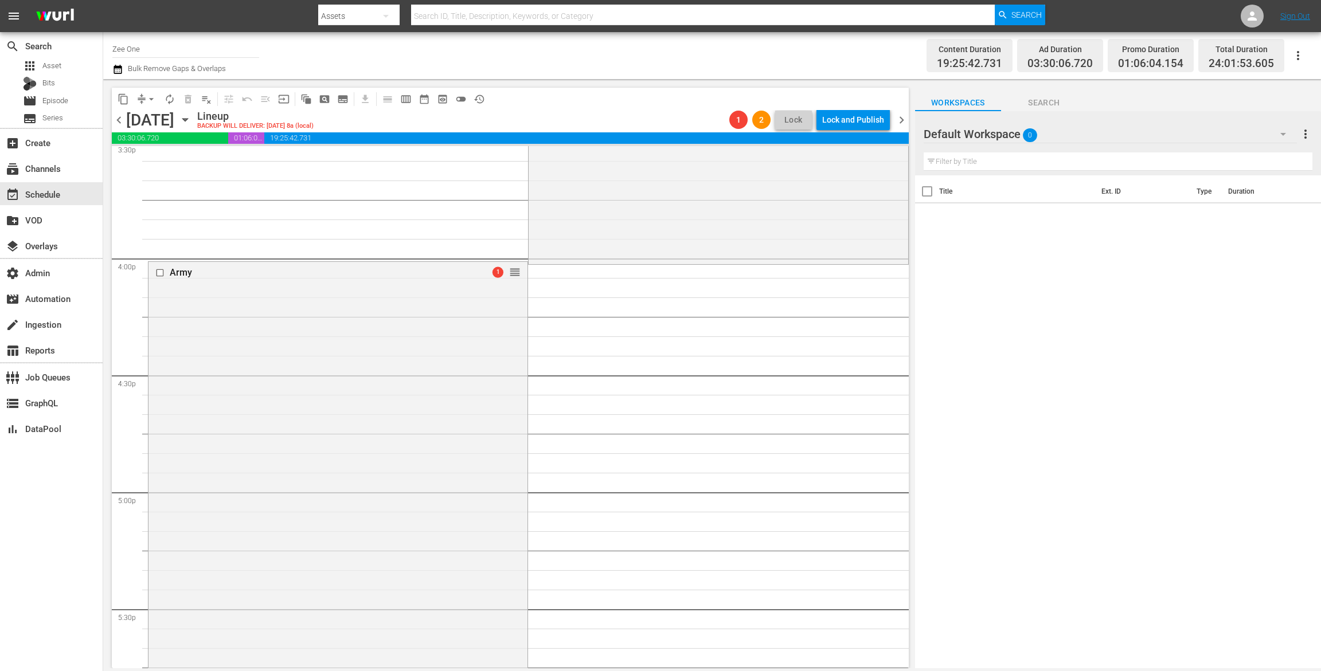
scroll to position [3638, 0]
click at [205, 368] on div "Army 1 reorder" at bounding box center [337, 512] width 379 height 517
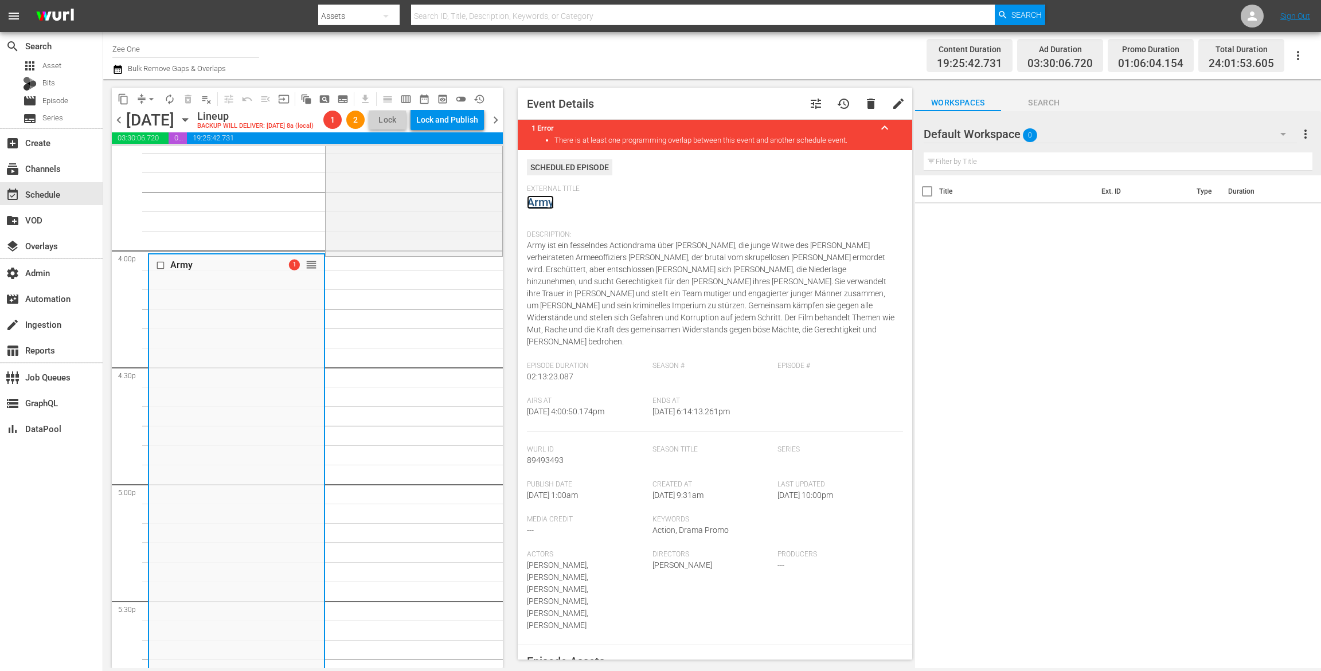
click at [540, 205] on link "Army" at bounding box center [540, 202] width 27 height 14
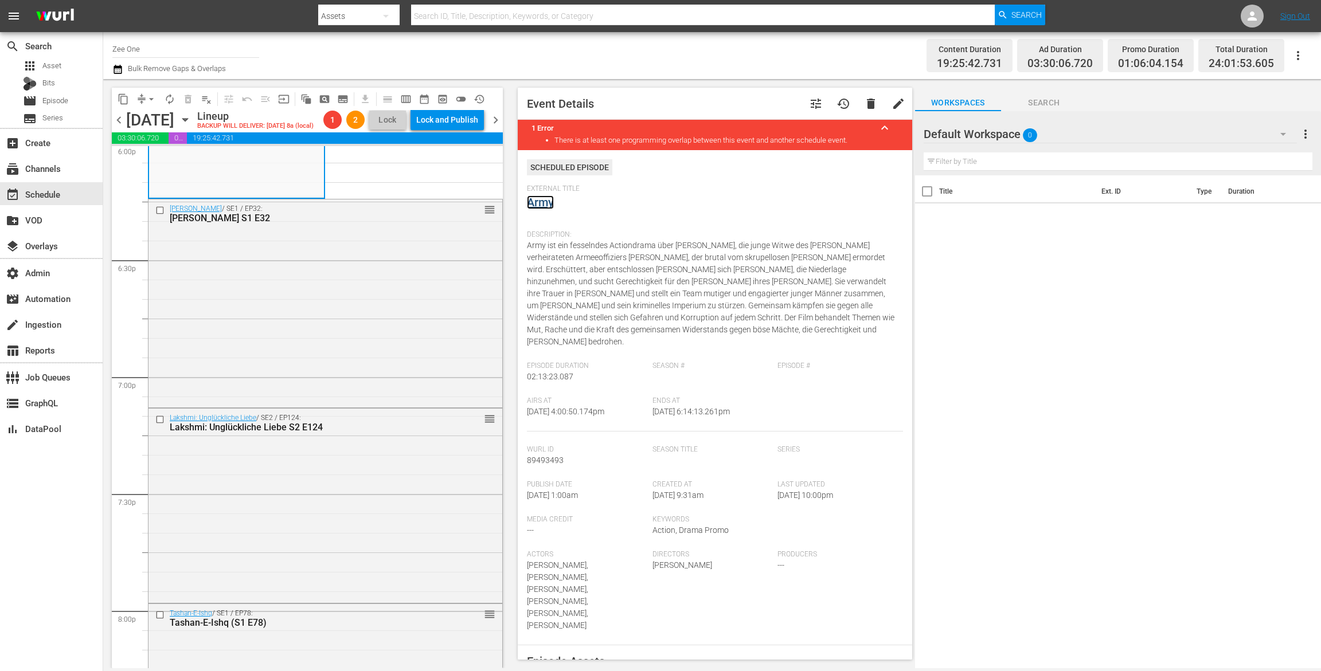
scroll to position [4217, 0]
click at [373, 242] on div "Radha Mohan / SE1 / EP32: Radha Mohan S1 E32 reorder" at bounding box center [325, 298] width 354 height 206
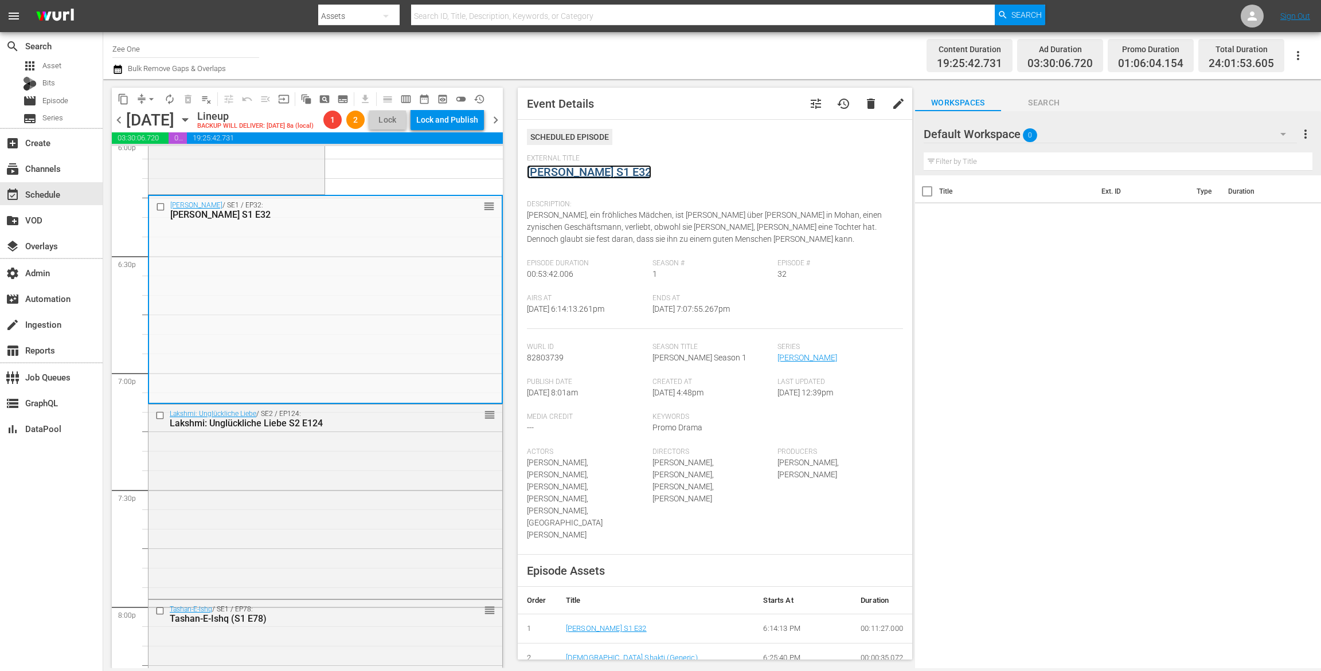
click at [537, 171] on link "[PERSON_NAME] S1 E32" at bounding box center [589, 172] width 124 height 14
click at [309, 507] on div "Lakshmi: Unglückliche Liebe / SE2 / EP124: Lakshmi: Unglückliche Liebe S2 E124 …" at bounding box center [325, 501] width 354 height 192
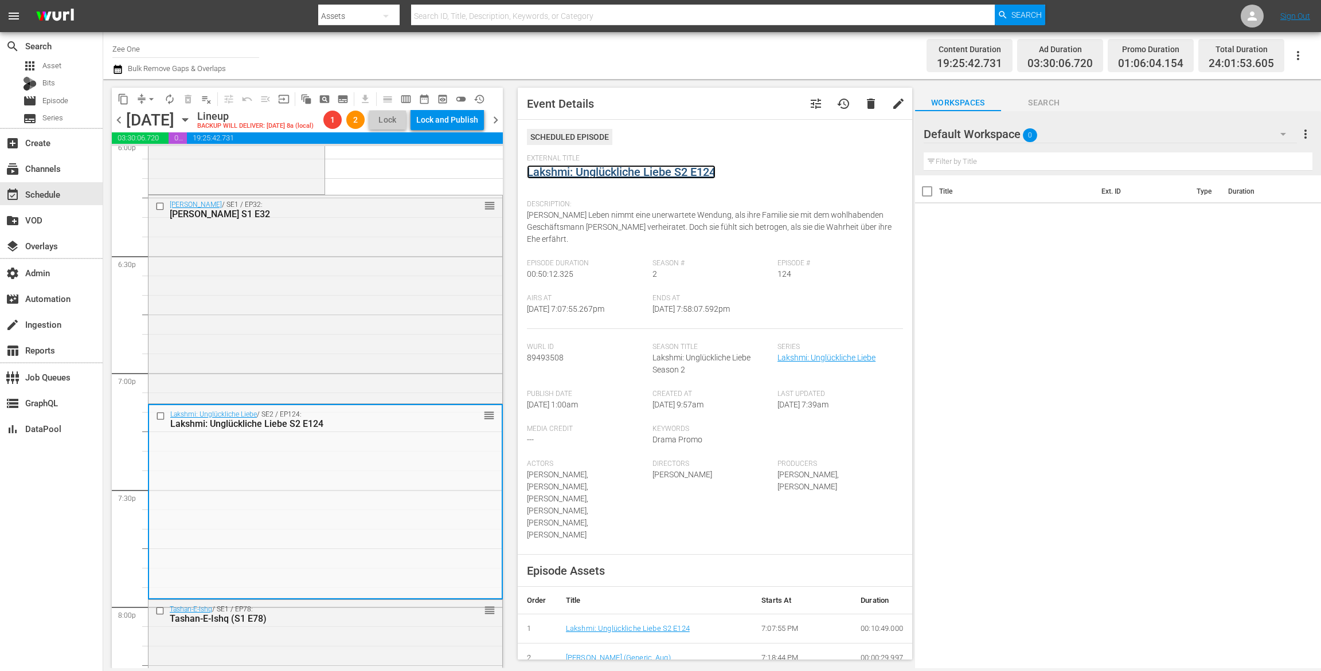
click at [566, 166] on link "Lakshmi: Unglückliche Liebe S2 E124" at bounding box center [621, 172] width 189 height 14
click at [367, 626] on div "Tashan-E-Ishq / SE1 / EP78: Tashan-E-Ishq (S1 E78) reorder" at bounding box center [325, 614] width 354 height 28
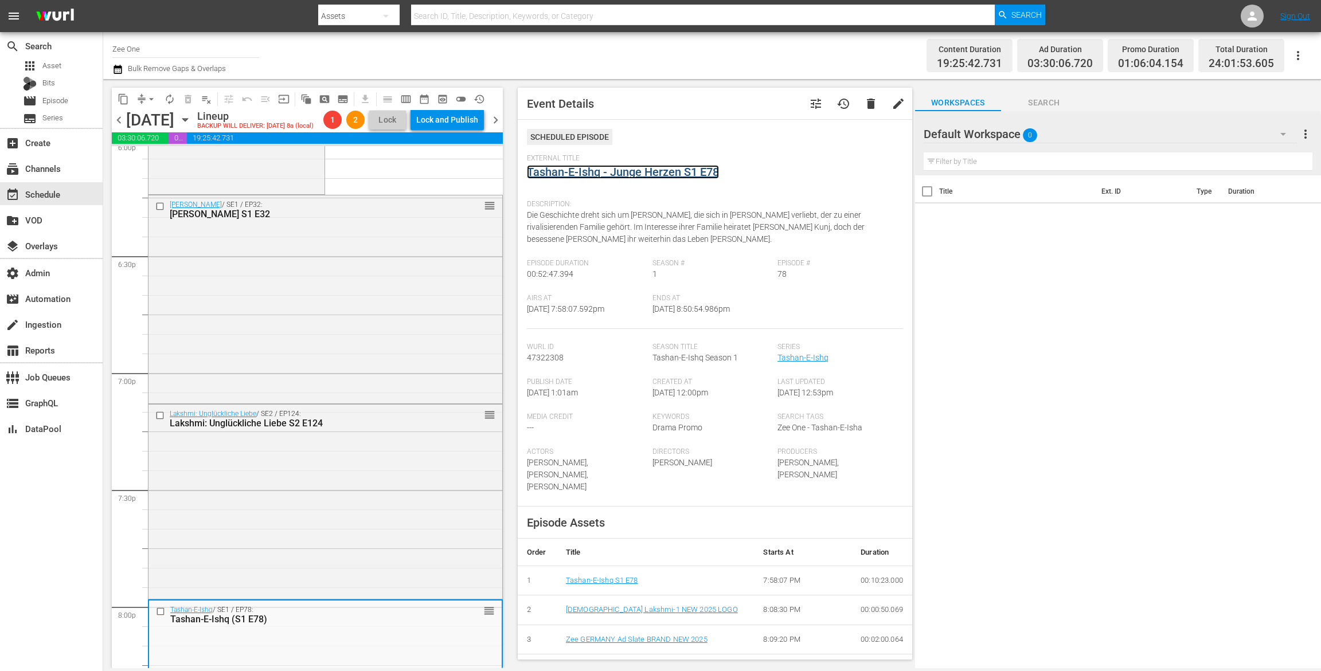
click at [593, 170] on link "Tashan-E-Ishq - Junge Herzen S1 E78" at bounding box center [623, 172] width 192 height 14
click at [142, 99] on button "arrow_drop_down" at bounding box center [151, 99] width 18 height 18
click at [142, 159] on li "Align to End of Previous Day" at bounding box center [152, 160] width 120 height 19
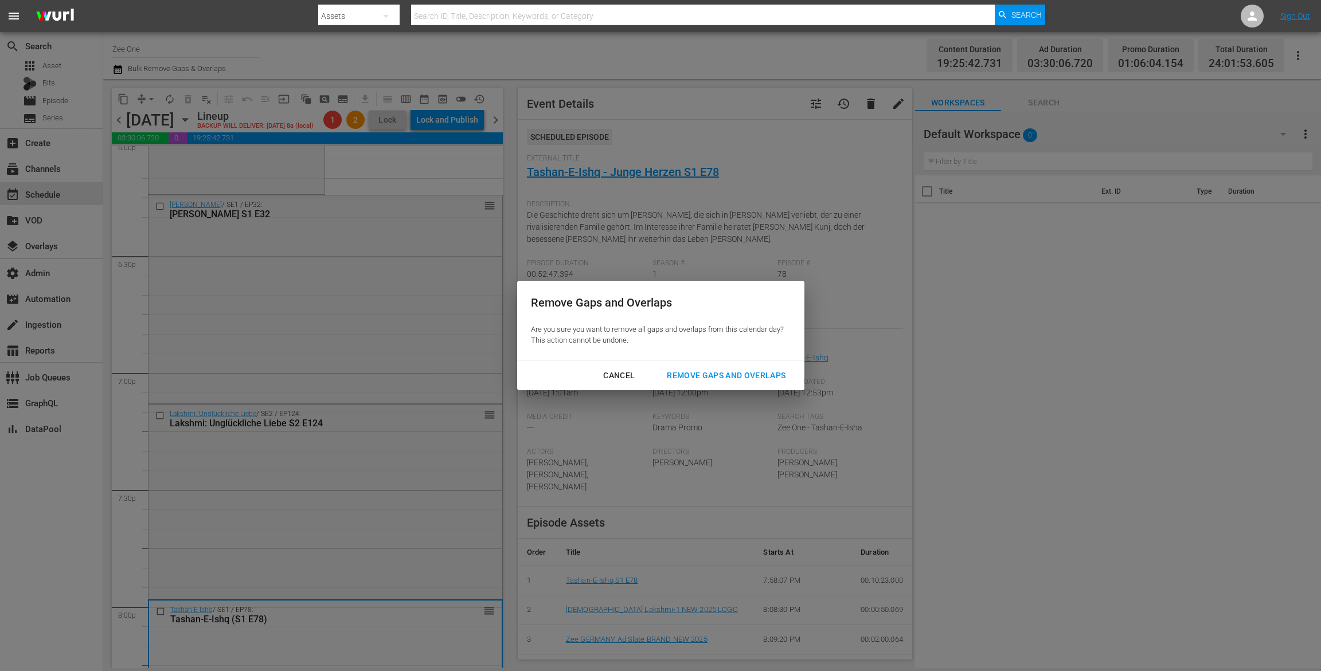
click at [684, 375] on div "Remove Gaps and Overlaps" at bounding box center [726, 376] width 137 height 14
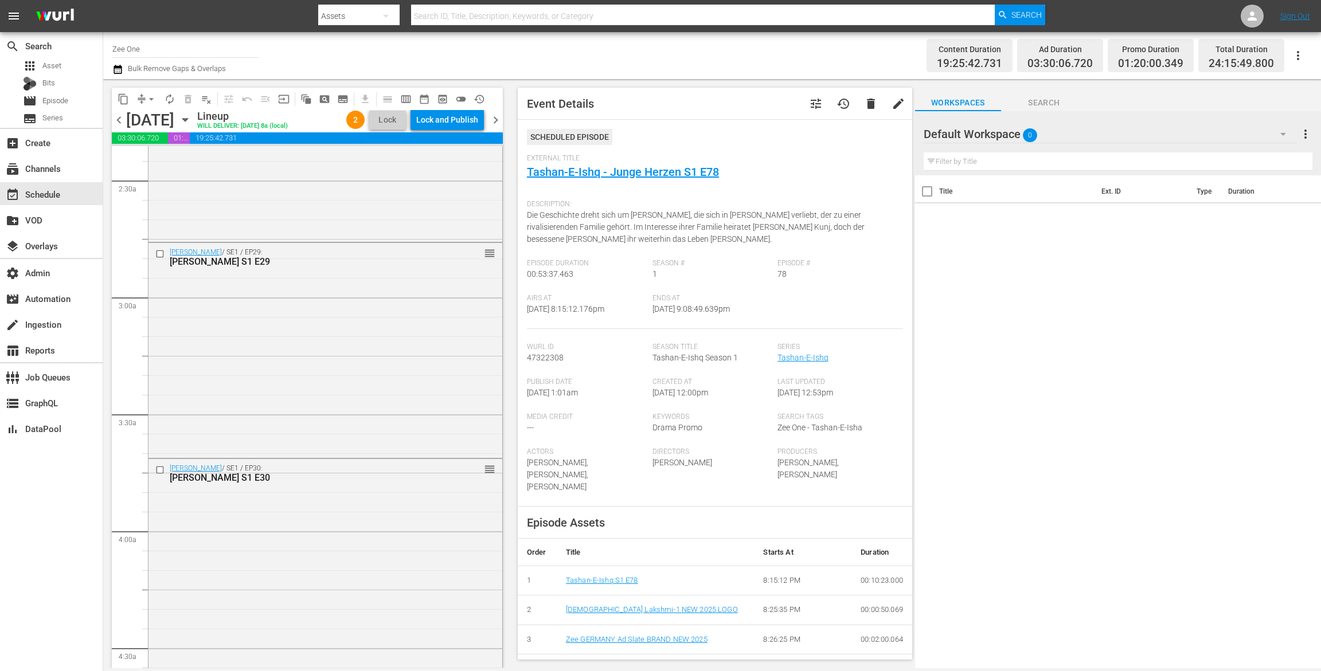
scroll to position [0, 0]
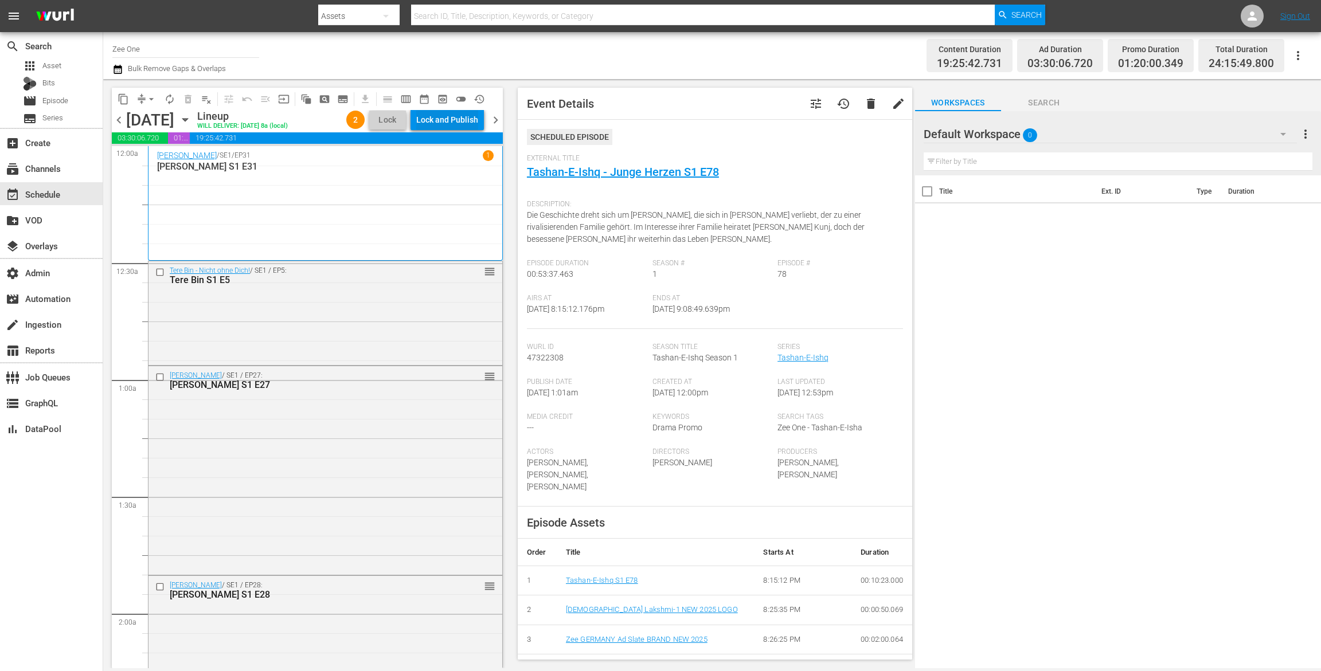
click at [461, 119] on div "Lock and Publish" at bounding box center [447, 119] width 62 height 21
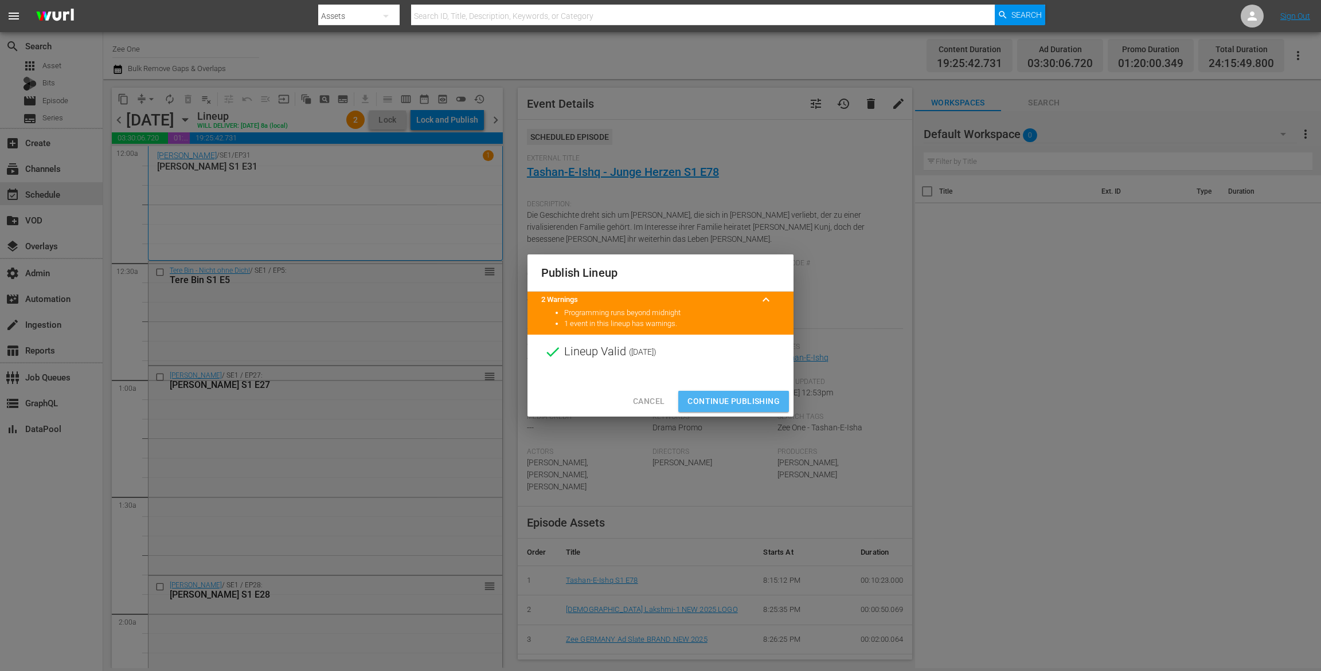
click at [723, 394] on span "Continue Publishing" at bounding box center [733, 401] width 92 height 14
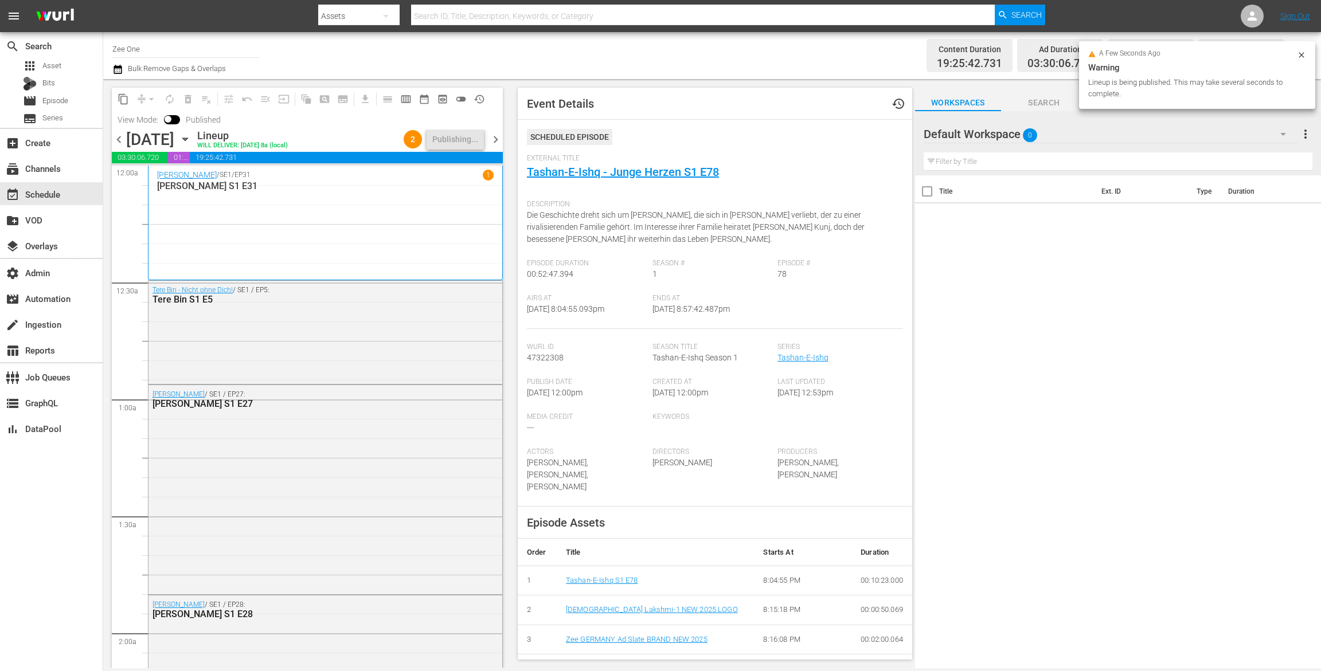
click at [116, 69] on icon "button" at bounding box center [117, 69] width 11 height 14
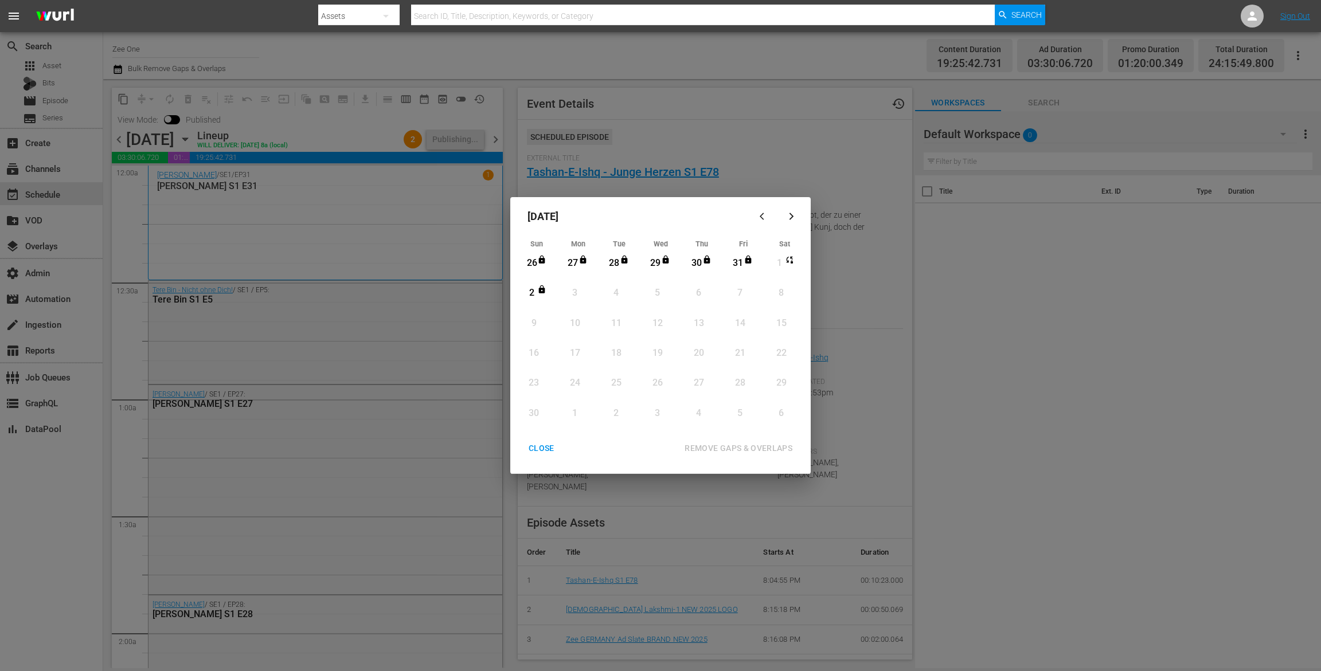
click at [537, 449] on div "CLOSE" at bounding box center [541, 448] width 44 height 14
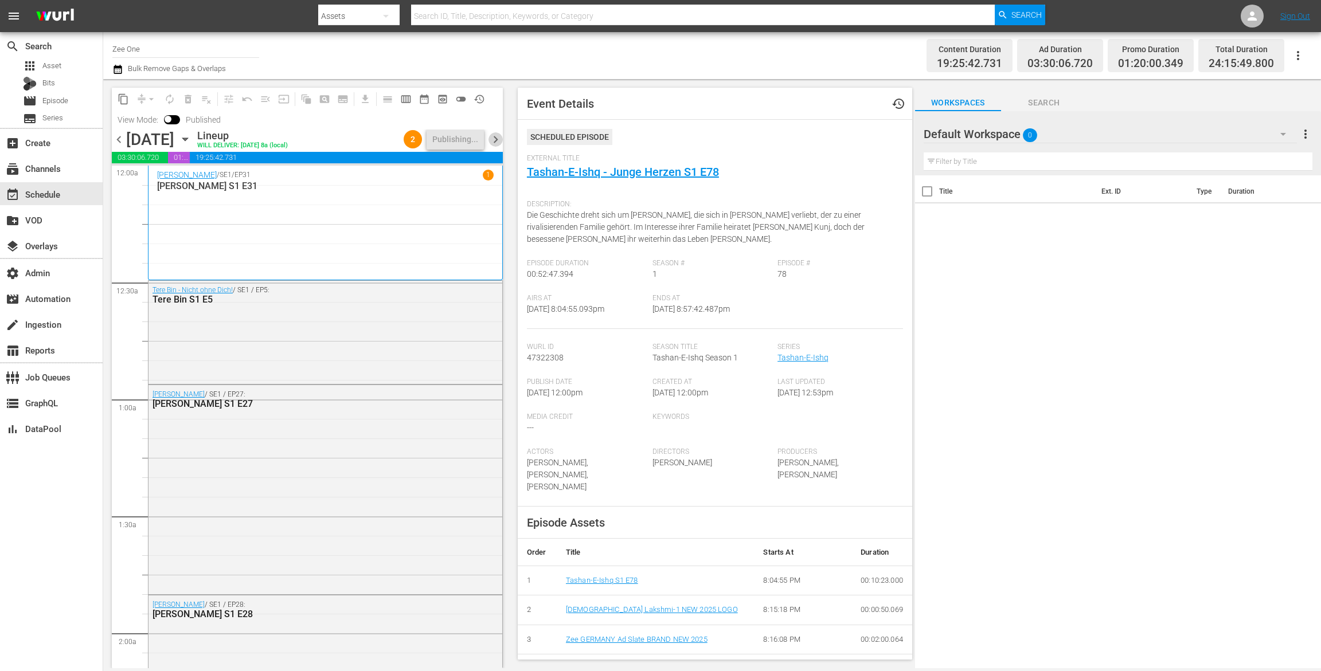
click at [495, 140] on span "chevron_right" at bounding box center [495, 139] width 14 height 14
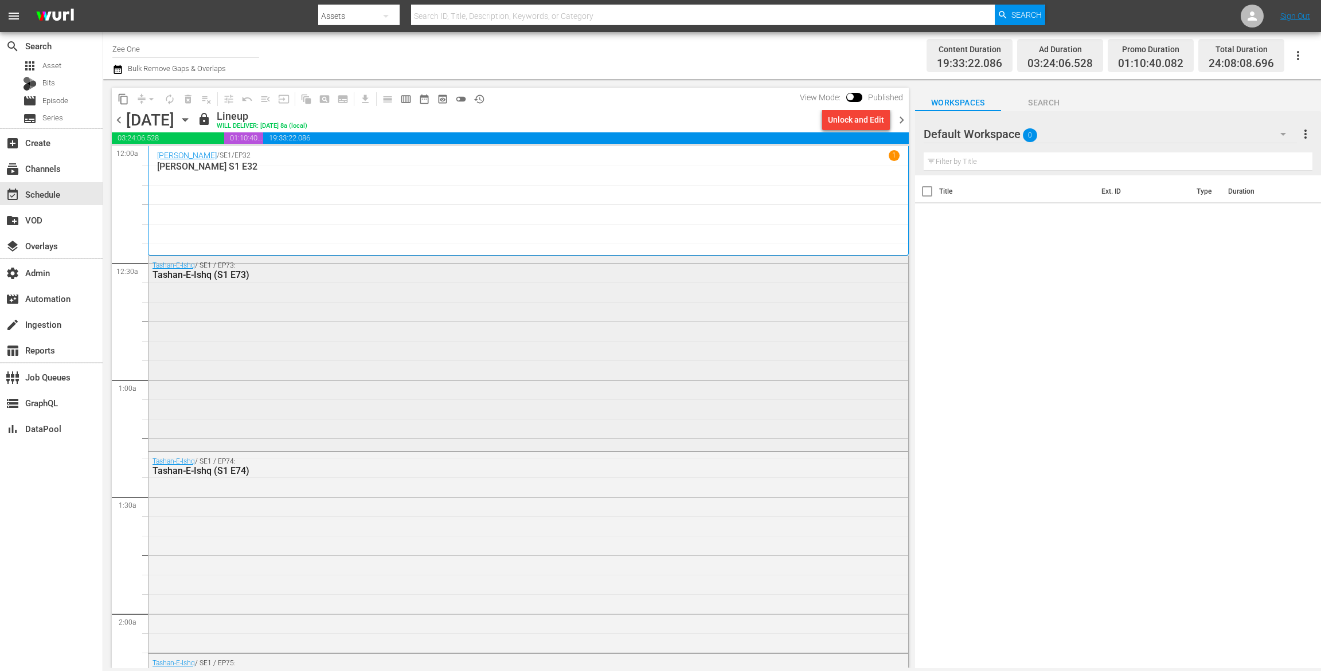
click at [712, 393] on div "Tashan-E-Ishq / SE1 / EP73: Tashan-E-Ishq (S1 E73)" at bounding box center [528, 352] width 760 height 193
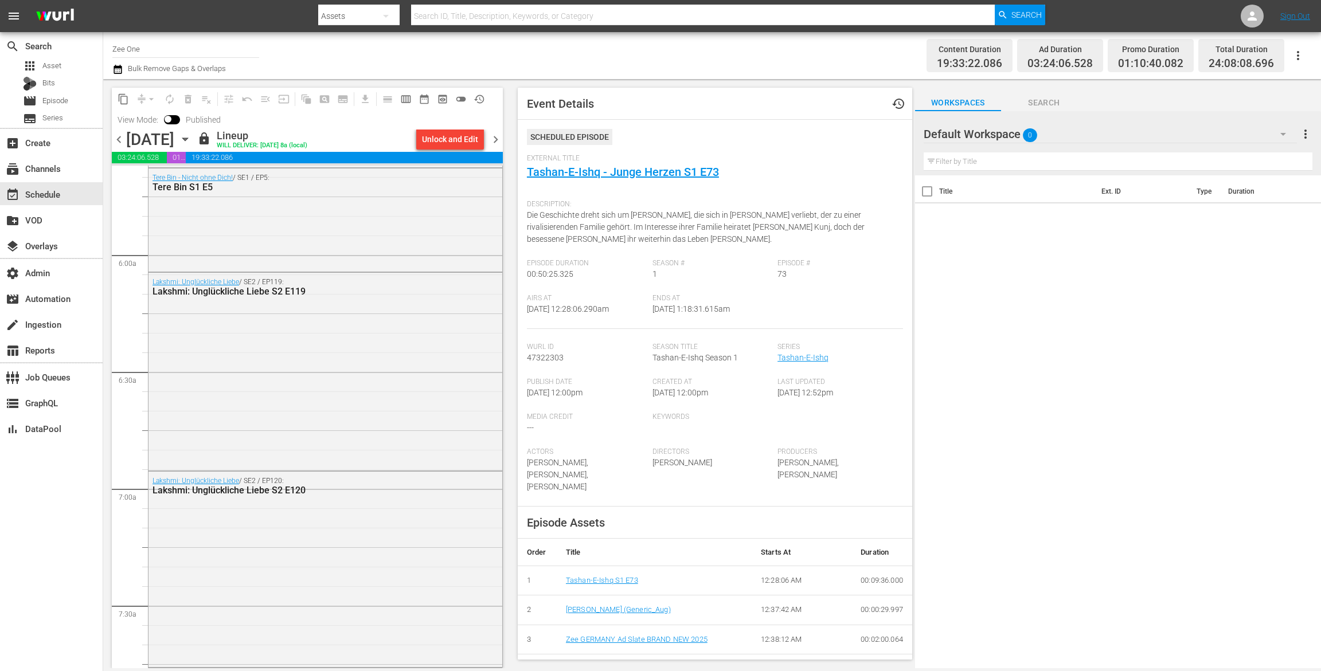
scroll to position [1301, 0]
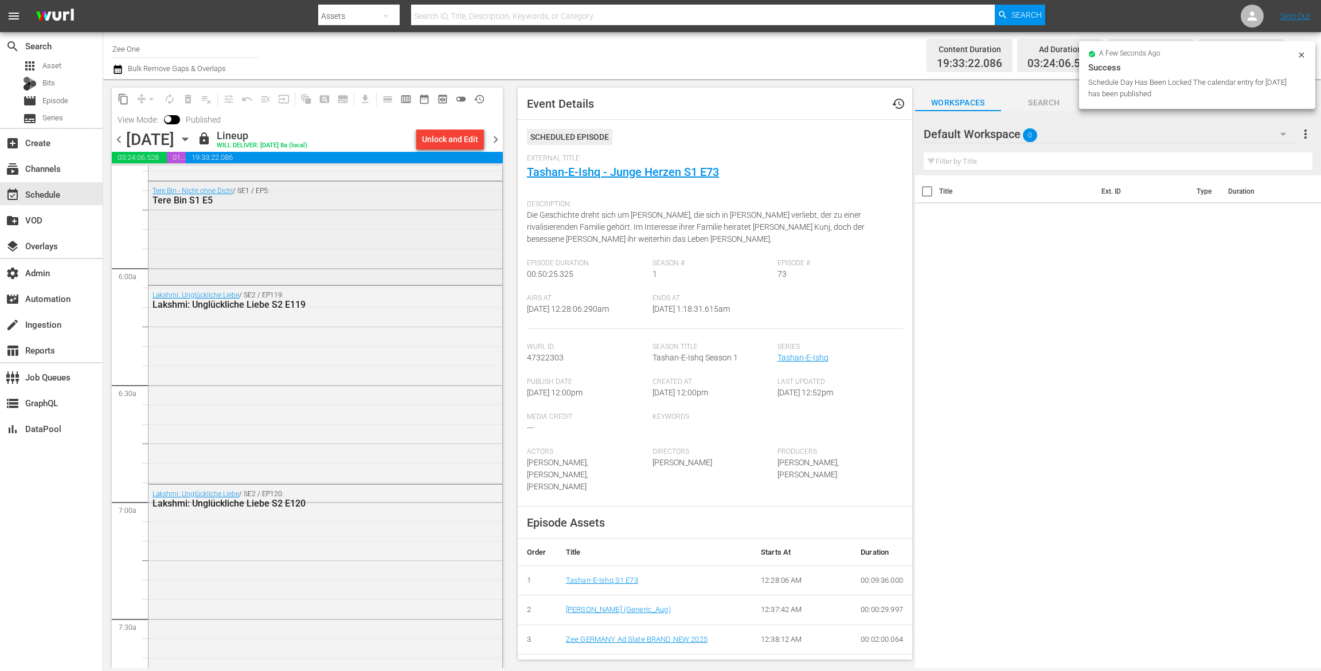
click at [396, 251] on div "Tere Bin - Nicht ohne Dich! / SE1 / EP5: Tere Bin S1 E5" at bounding box center [325, 232] width 354 height 101
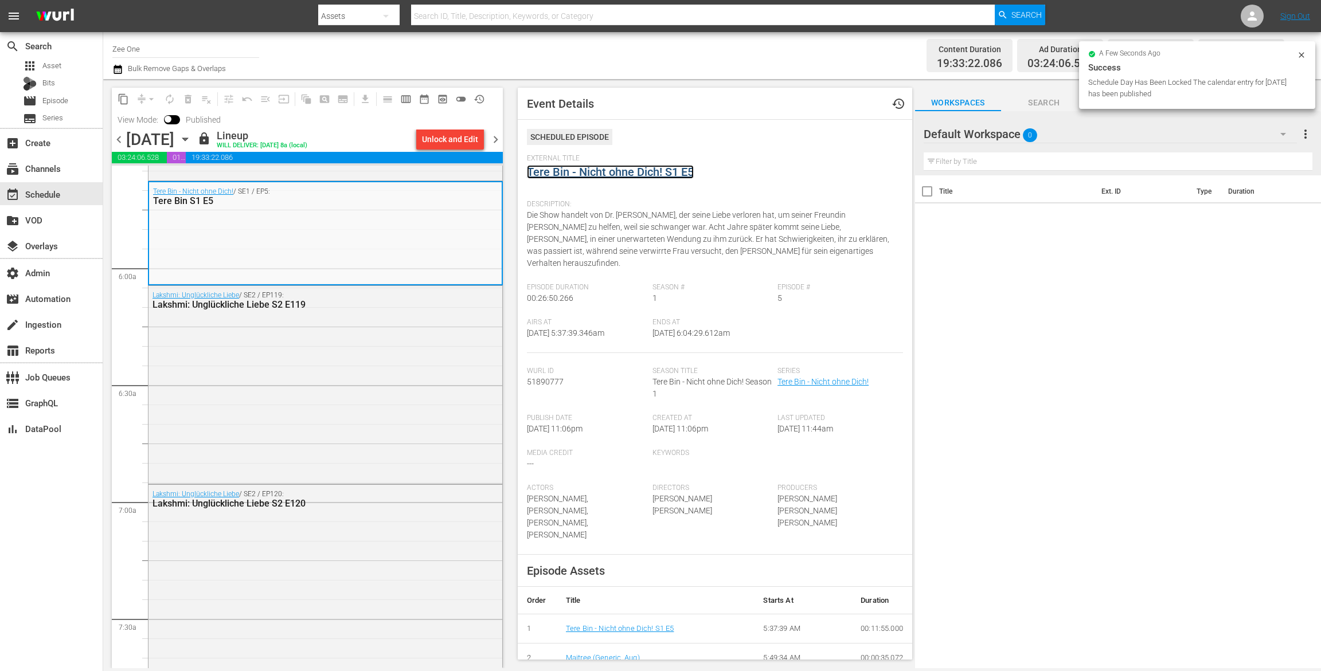
click at [548, 171] on link "Tere Bin - Nicht ohne Dich! S1 E5" at bounding box center [610, 172] width 167 height 14
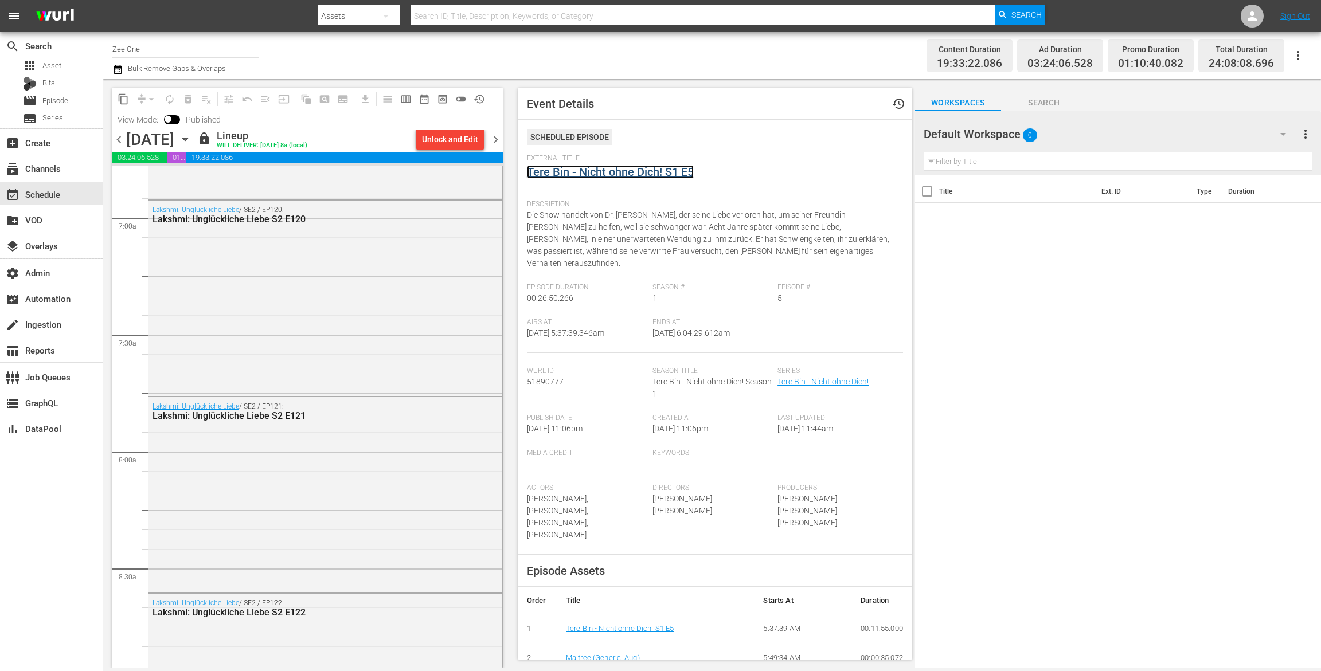
scroll to position [1598, 0]
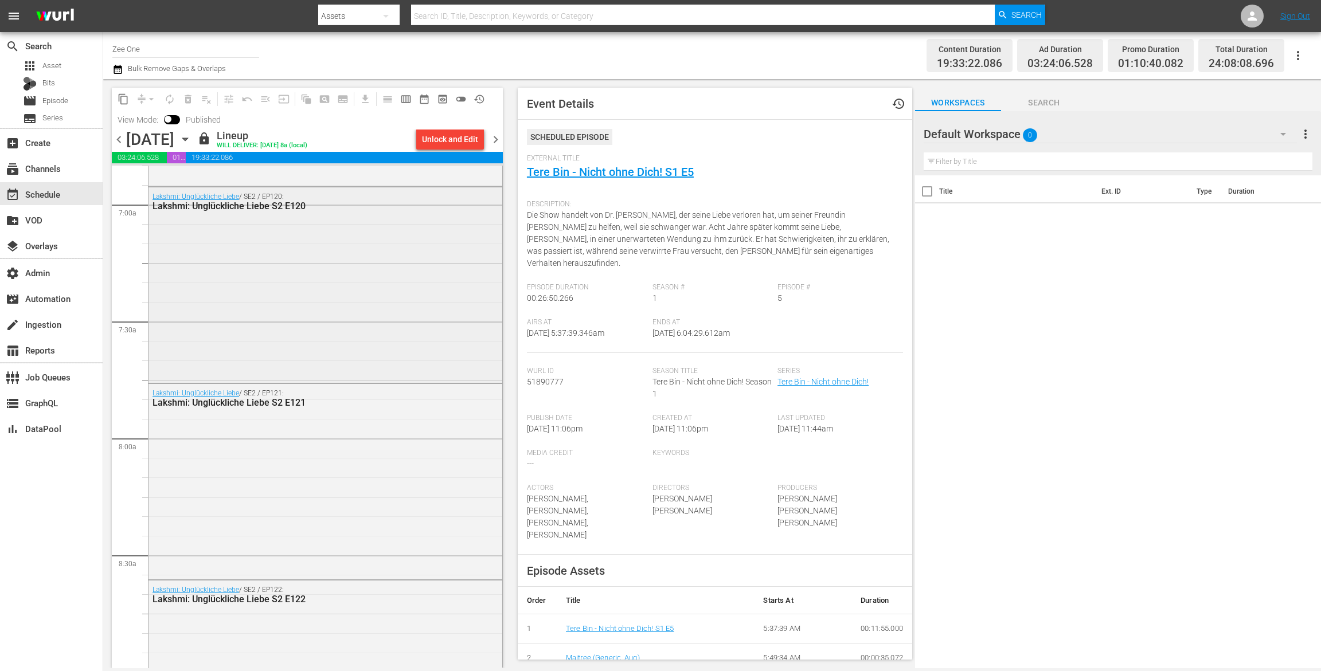
click at [408, 314] on div "Lakshmi: Unglückliche Liebe / SE2 / EP120: Lakshmi: Unglückliche Liebe S2 E120" at bounding box center [325, 284] width 354 height 194
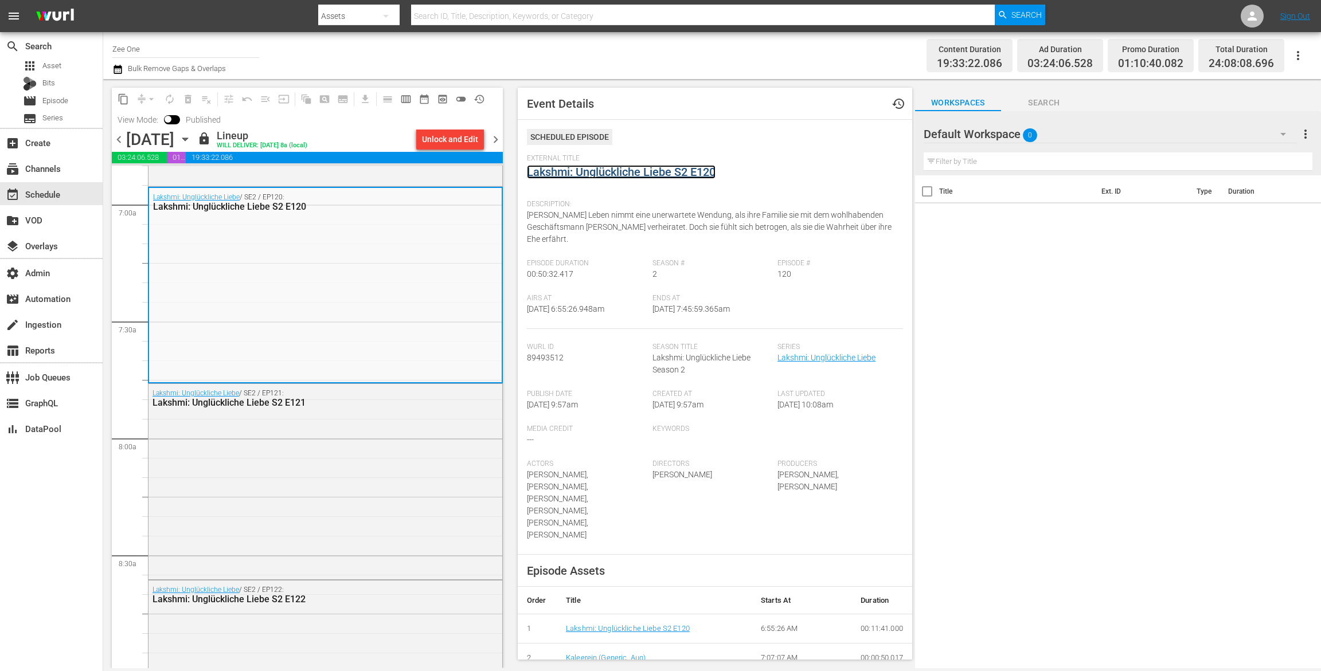
click at [555, 171] on link "Lakshmi: Unglückliche Liebe S2 E120" at bounding box center [621, 172] width 189 height 14
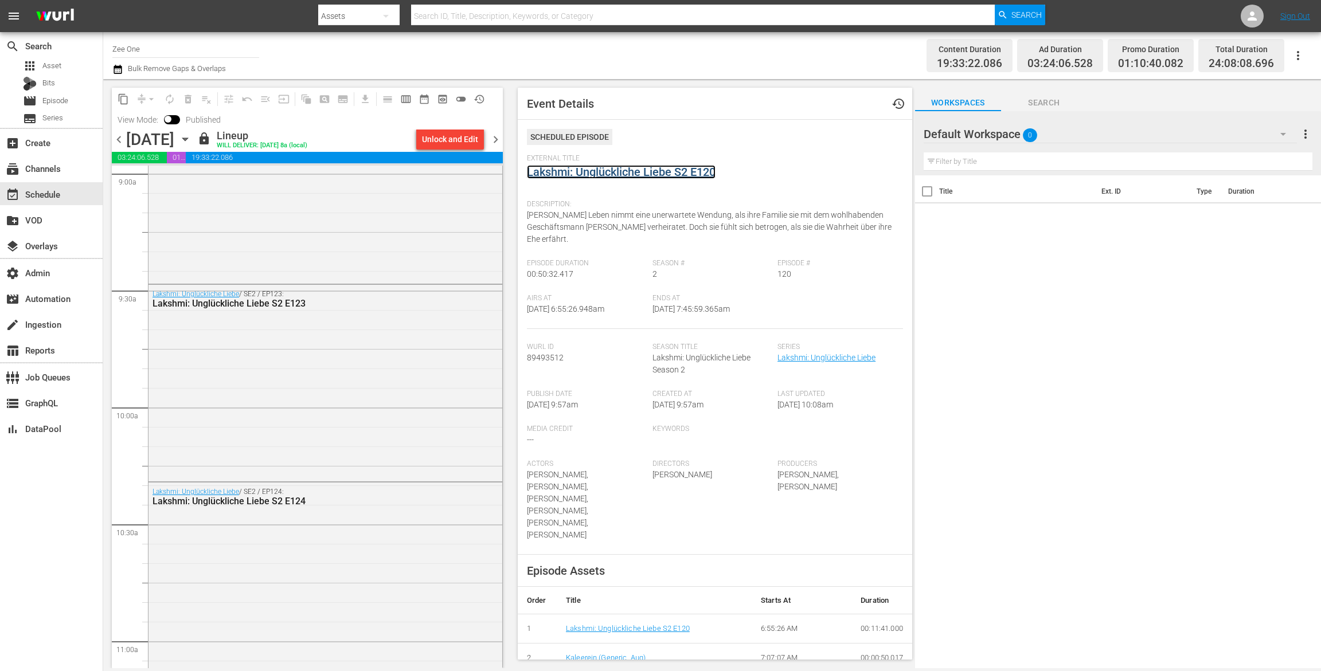
scroll to position [2110, 0]
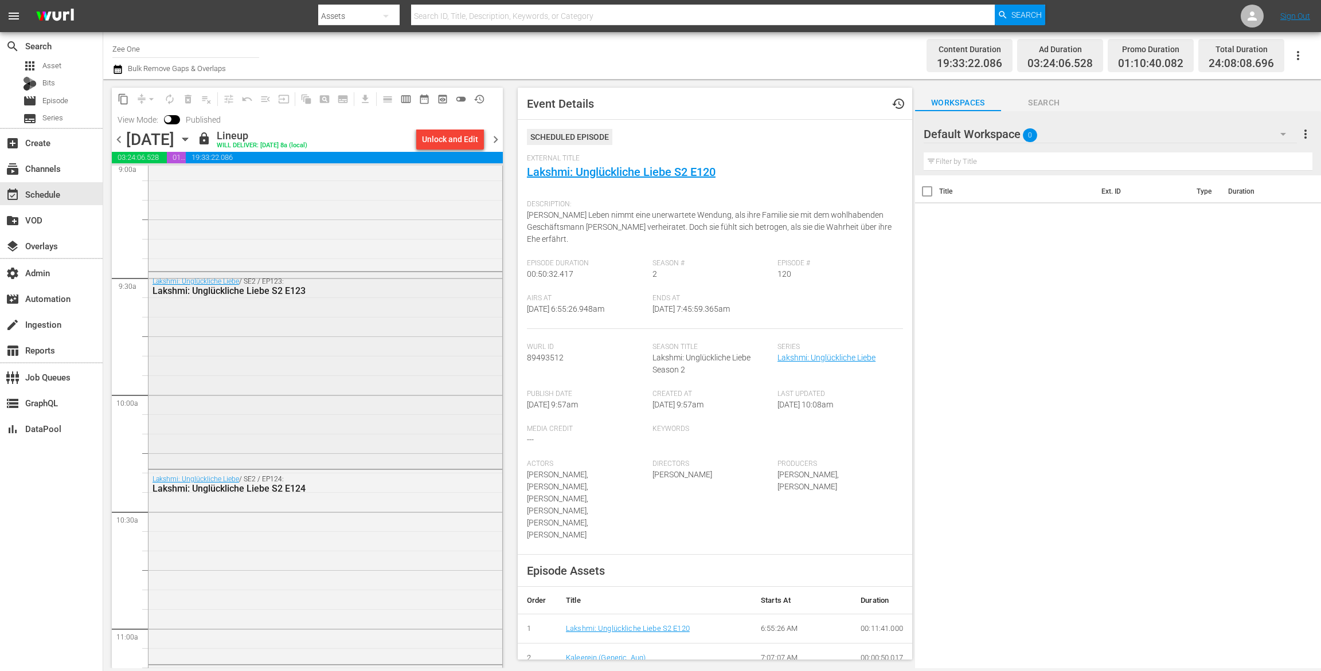
click at [445, 369] on div "Lakshmi: Unglückliche Liebe / SE2 / EP123: Lakshmi: Unglückliche Liebe S2 E123" at bounding box center [325, 369] width 354 height 194
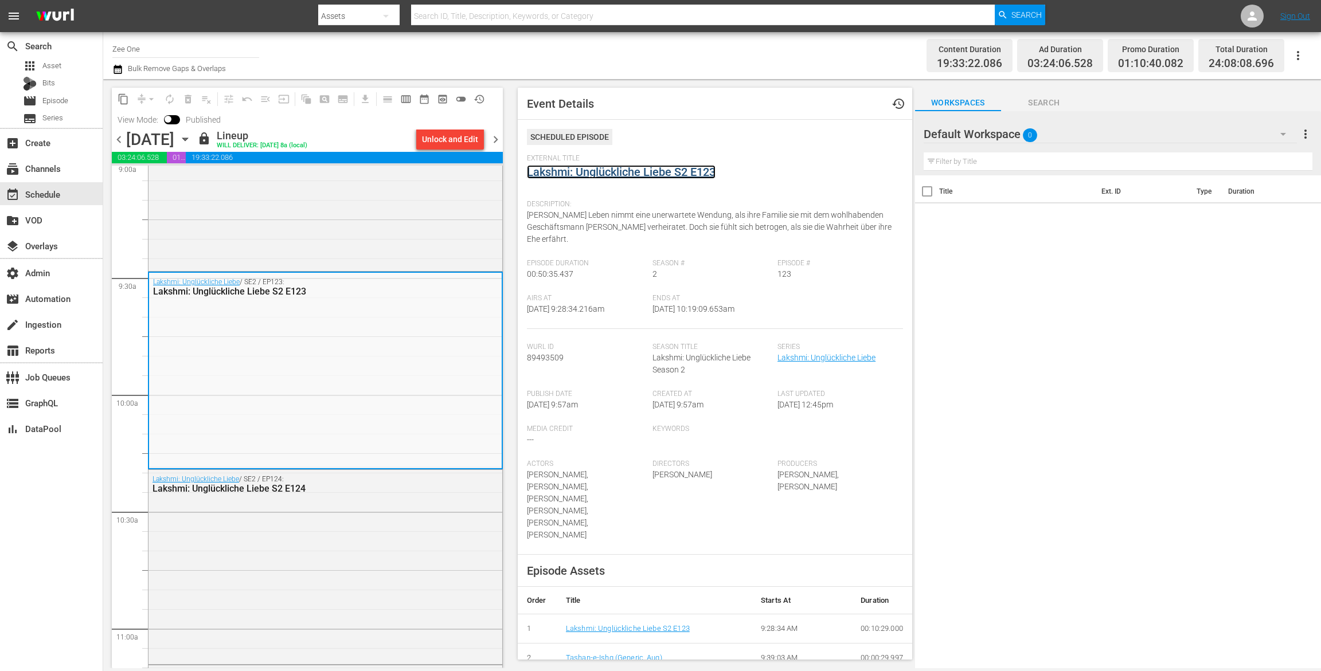
click at [577, 174] on link "Lakshmi: Unglückliche Liebe S2 E123" at bounding box center [621, 172] width 189 height 14
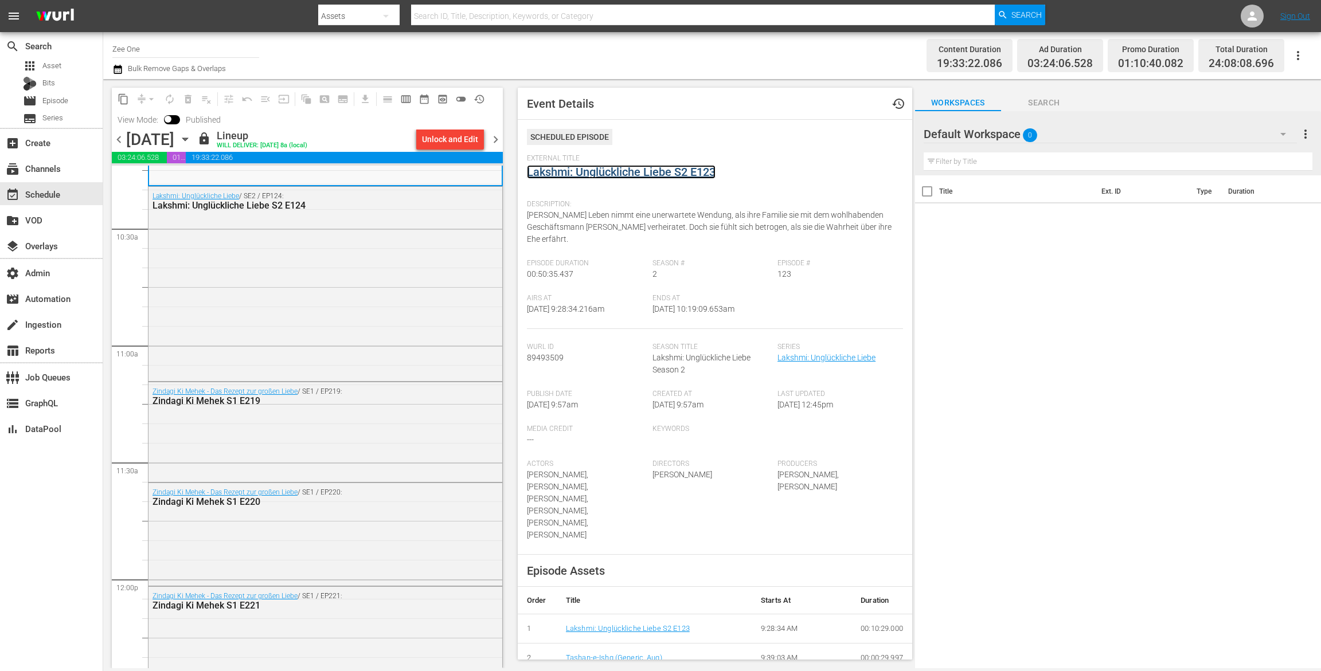
scroll to position [2432, 0]
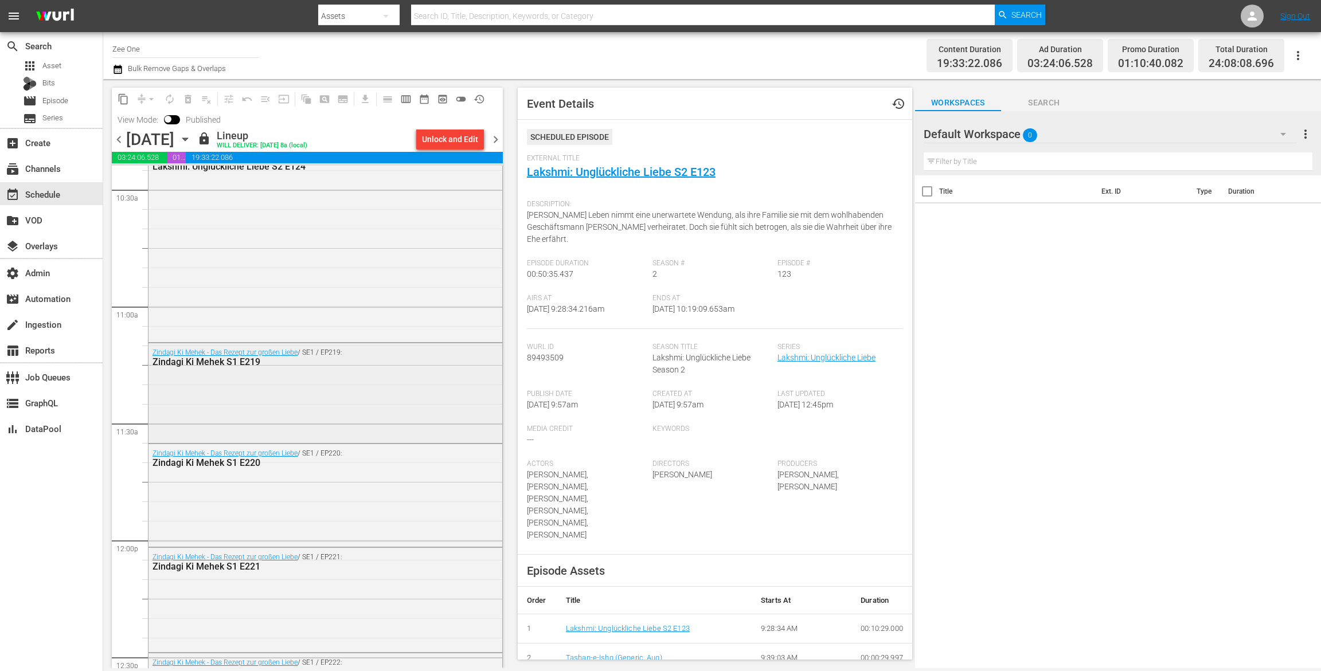
click at [429, 410] on div "Zindagi Ki Mehek - Das Rezept zur großen Liebe / SE1 / EP219: Zindagi Ki Mehek …" at bounding box center [325, 391] width 354 height 97
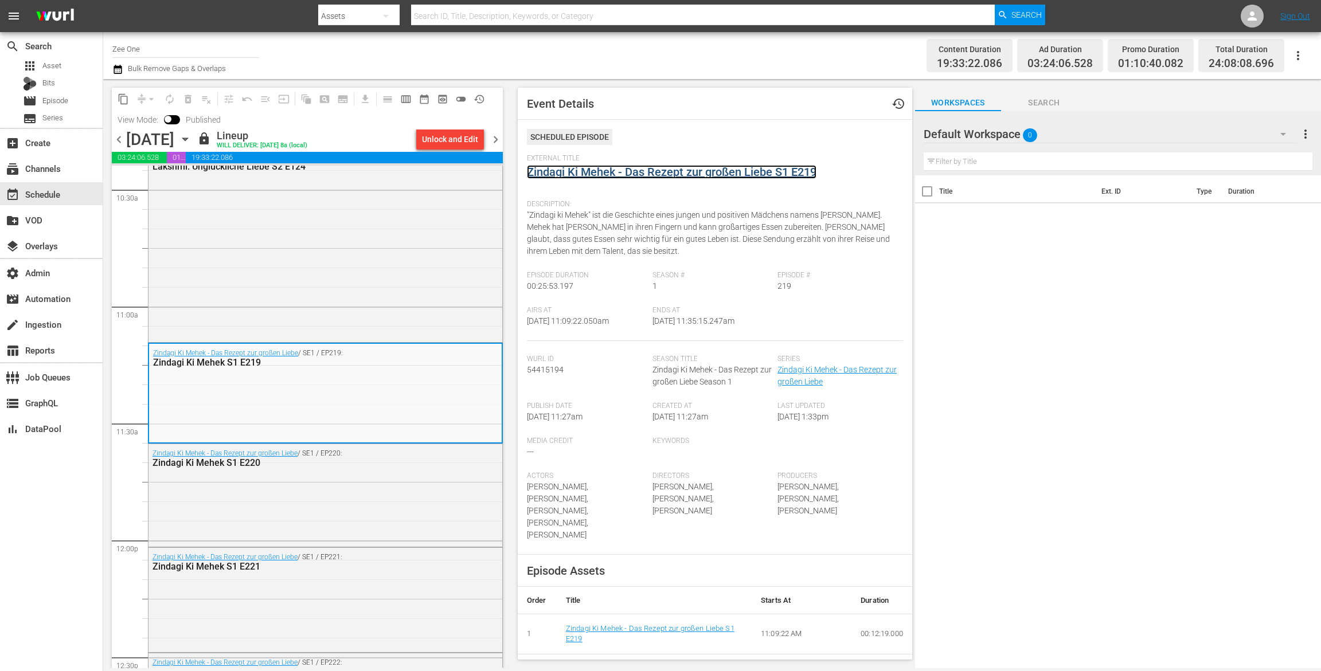
click at [568, 173] on link "Zindagi Ki Mehek - Das Rezept zur großen Liebe S1 E219" at bounding box center [671, 172] width 289 height 14
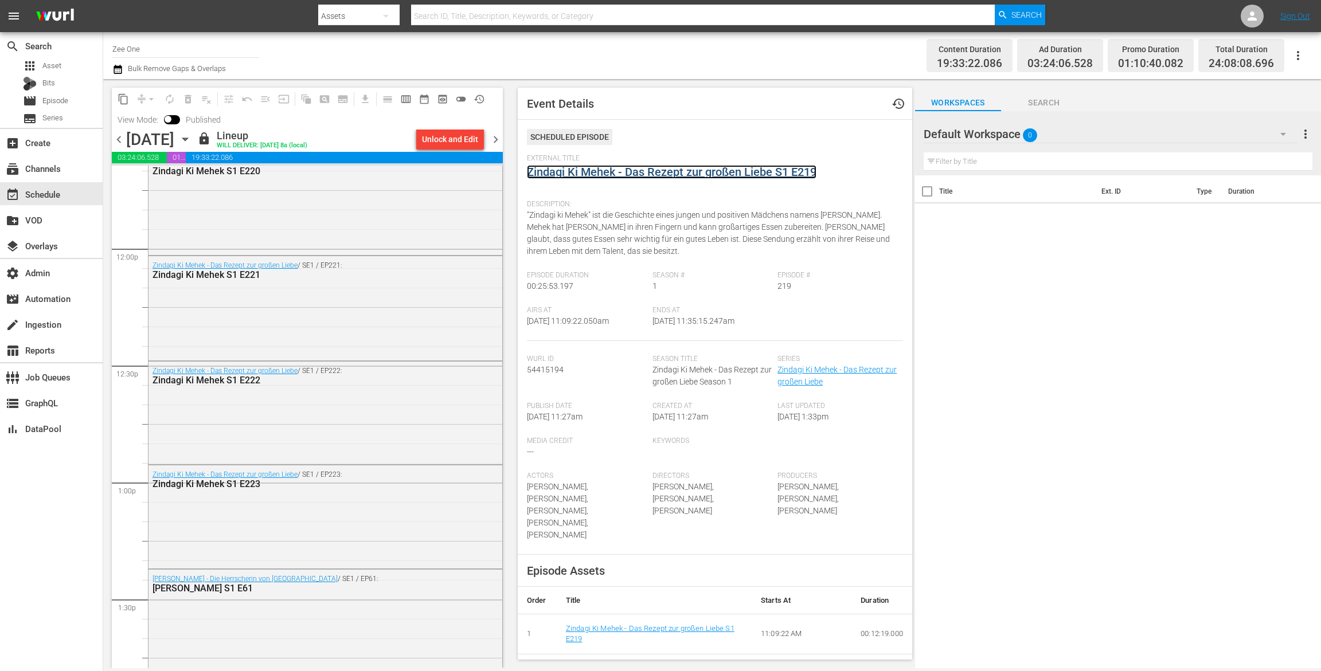
scroll to position [2758, 0]
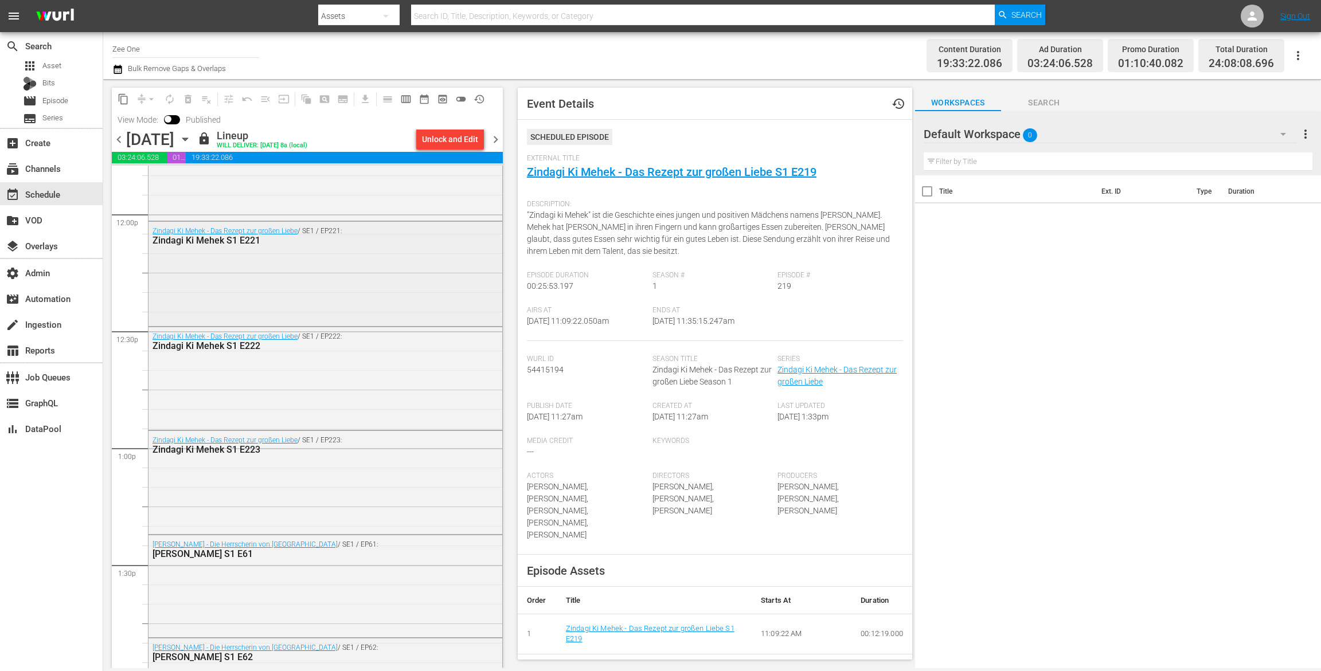
click at [430, 295] on div "Zindagi Ki Mehek - Das Rezept zur großen Liebe / SE1 / EP221: Zindagi Ki Mehek …" at bounding box center [325, 273] width 354 height 102
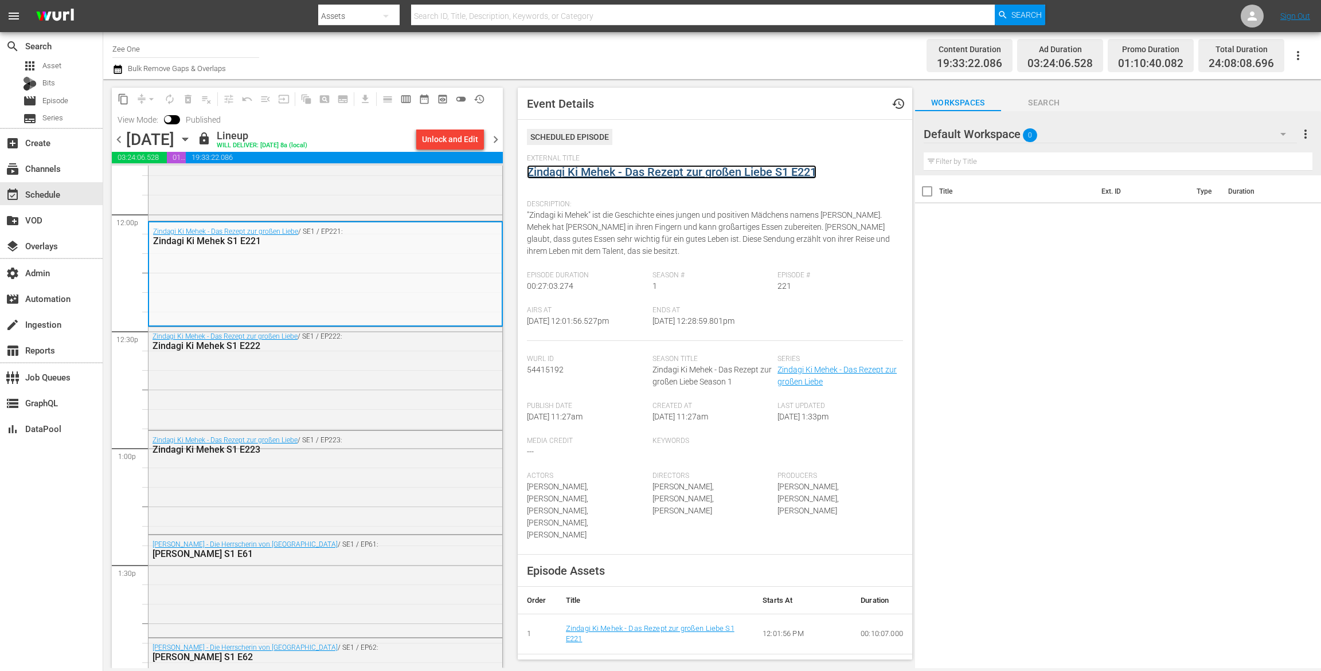
click at [564, 173] on link "Zindagi Ki Mehek - Das Rezept zur großen Liebe S1 E221" at bounding box center [671, 172] width 289 height 14
click at [385, 496] on div "Zindagi Ki Mehek - Das Rezept zur großen Liebe / SE1 / EP223: Zindagi Ki Mehek …" at bounding box center [325, 481] width 354 height 101
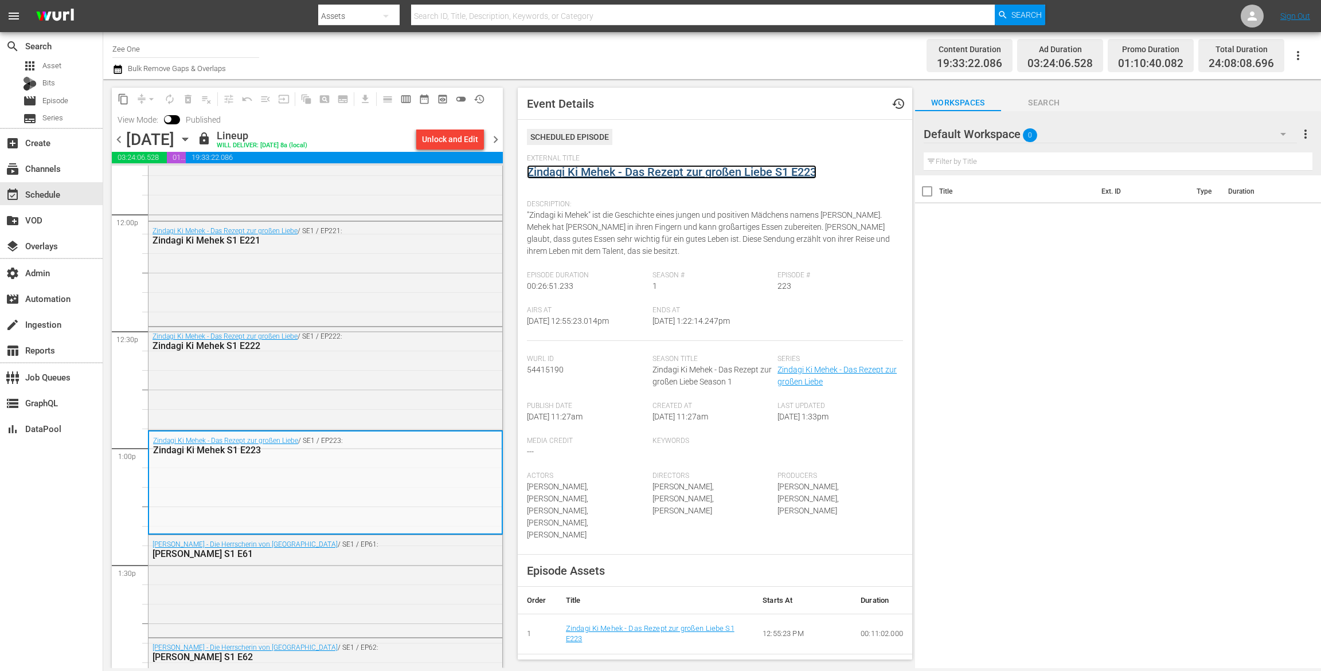
click at [572, 167] on link "Zindagi Ki Mehek - Das Rezept zur großen Liebe S1 E223" at bounding box center [671, 172] width 289 height 14
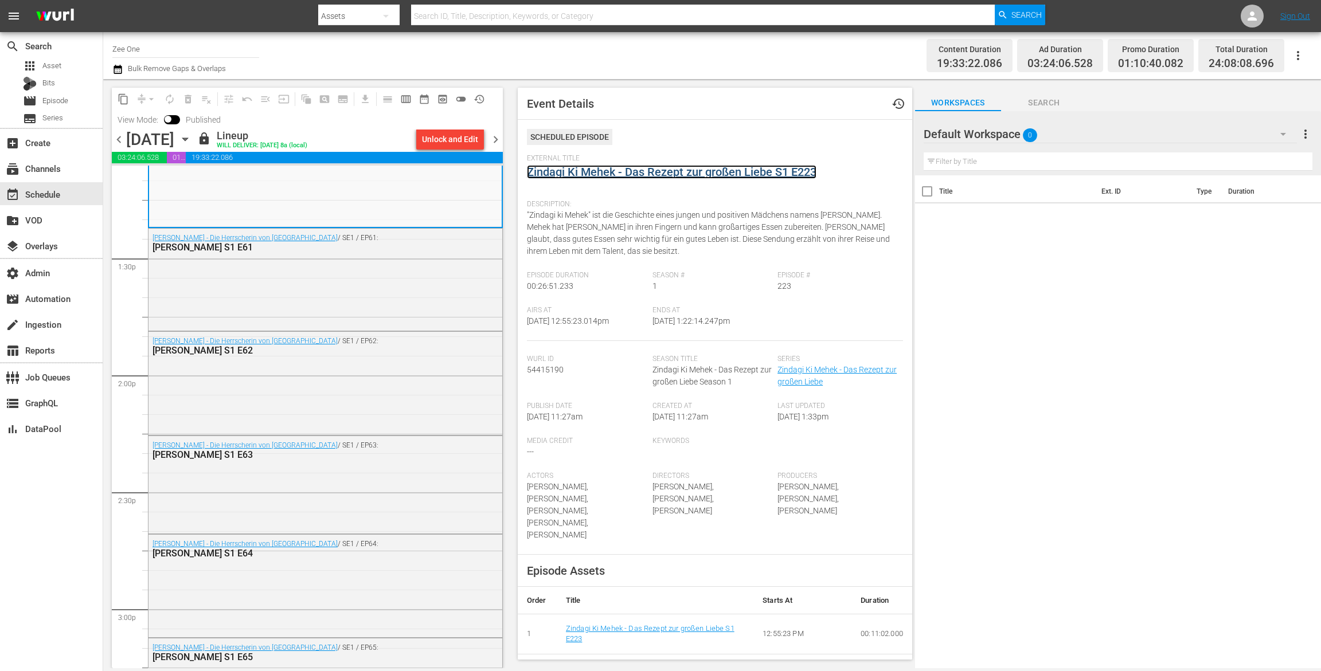
scroll to position [3069, 0]
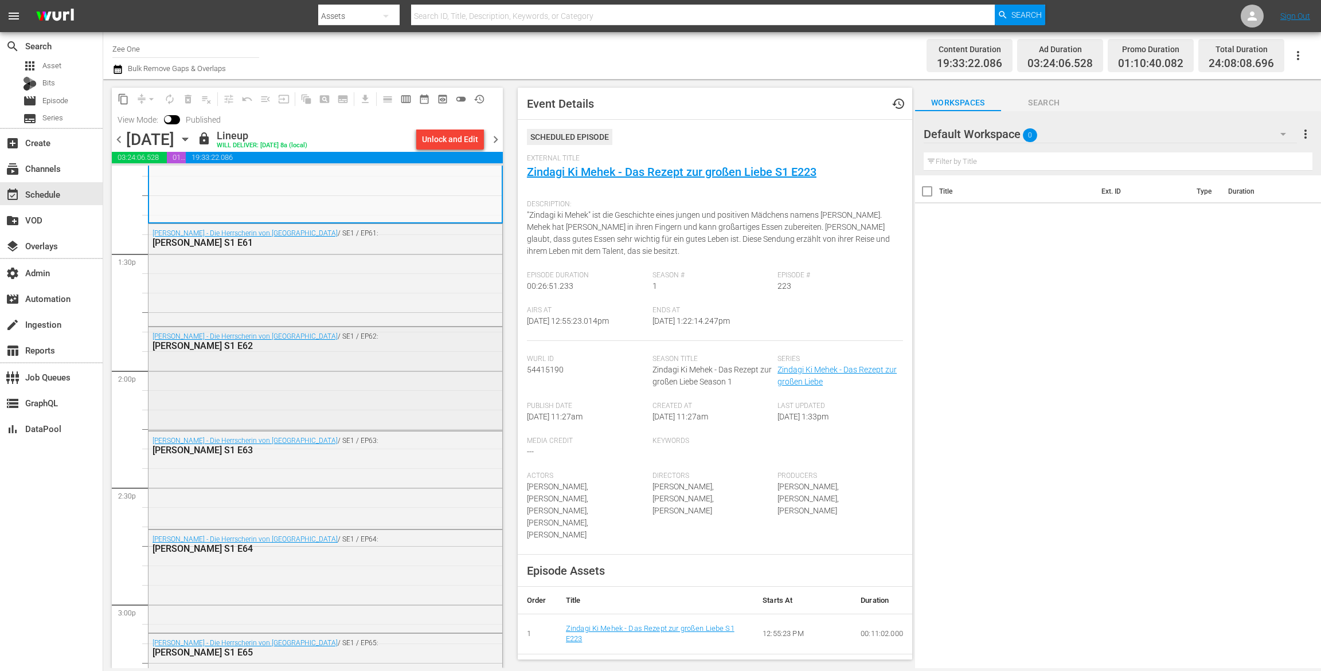
click at [442, 427] on div "Razia Sultan - Die Herrscherin von Delhi / SE1 / EP62: Razia Sultan S1 E62" at bounding box center [325, 377] width 354 height 101
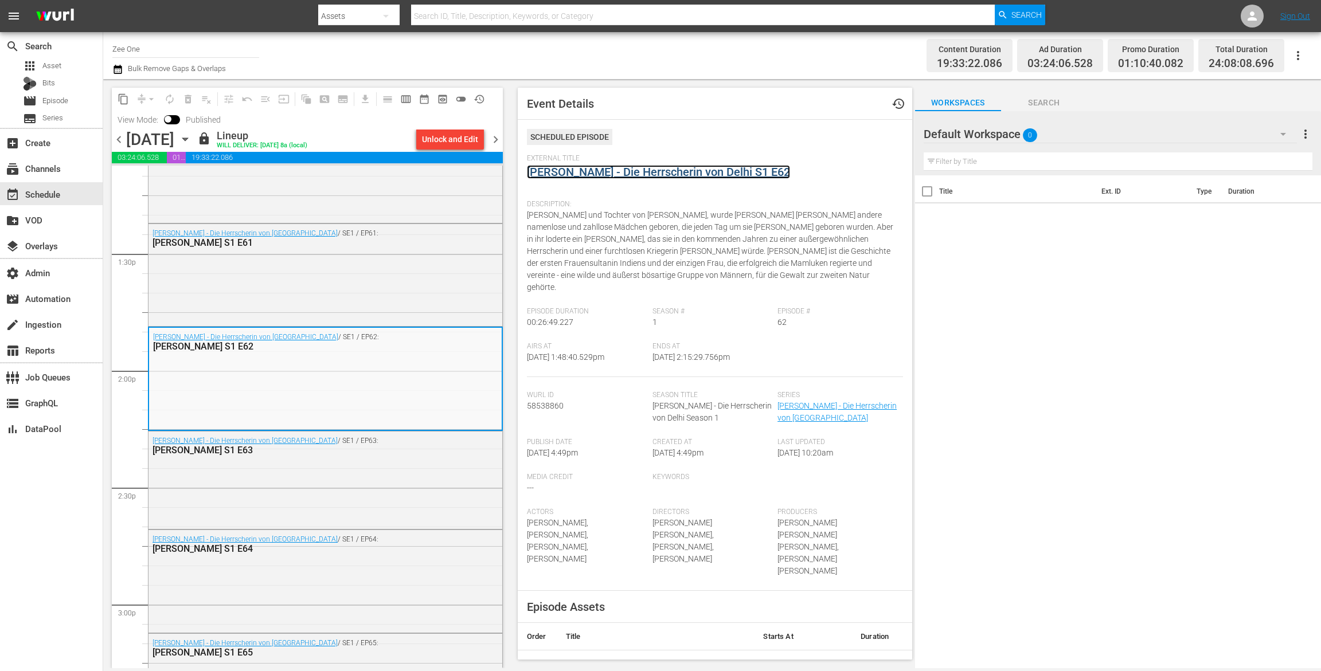
click at [597, 174] on link "[PERSON_NAME] - Die Herrscherin von Delhi S1 E62" at bounding box center [658, 172] width 263 height 14
click at [381, 581] on div "Razia Sultan - Die Herrscherin von Delhi / SE1 / EP64: Razia Sultan S1 E64" at bounding box center [325, 580] width 354 height 100
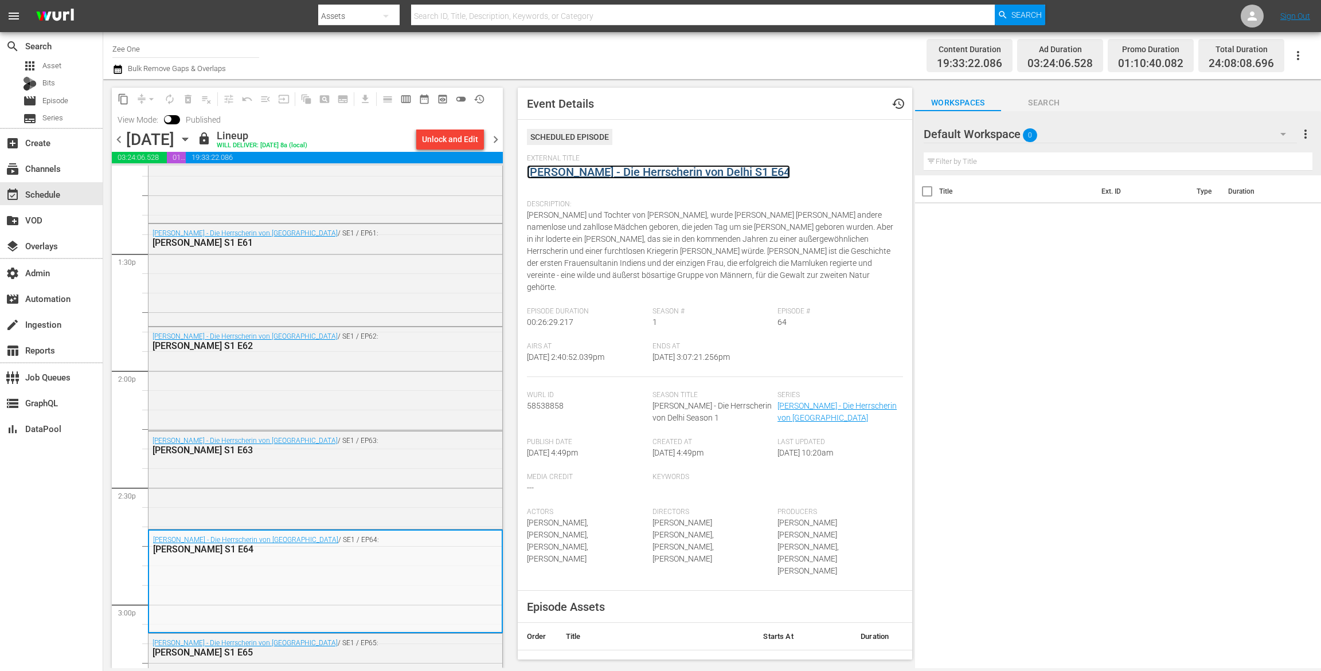
click at [595, 172] on link "[PERSON_NAME] - Die Herrscherin von Delhi S1 E64" at bounding box center [658, 172] width 263 height 14
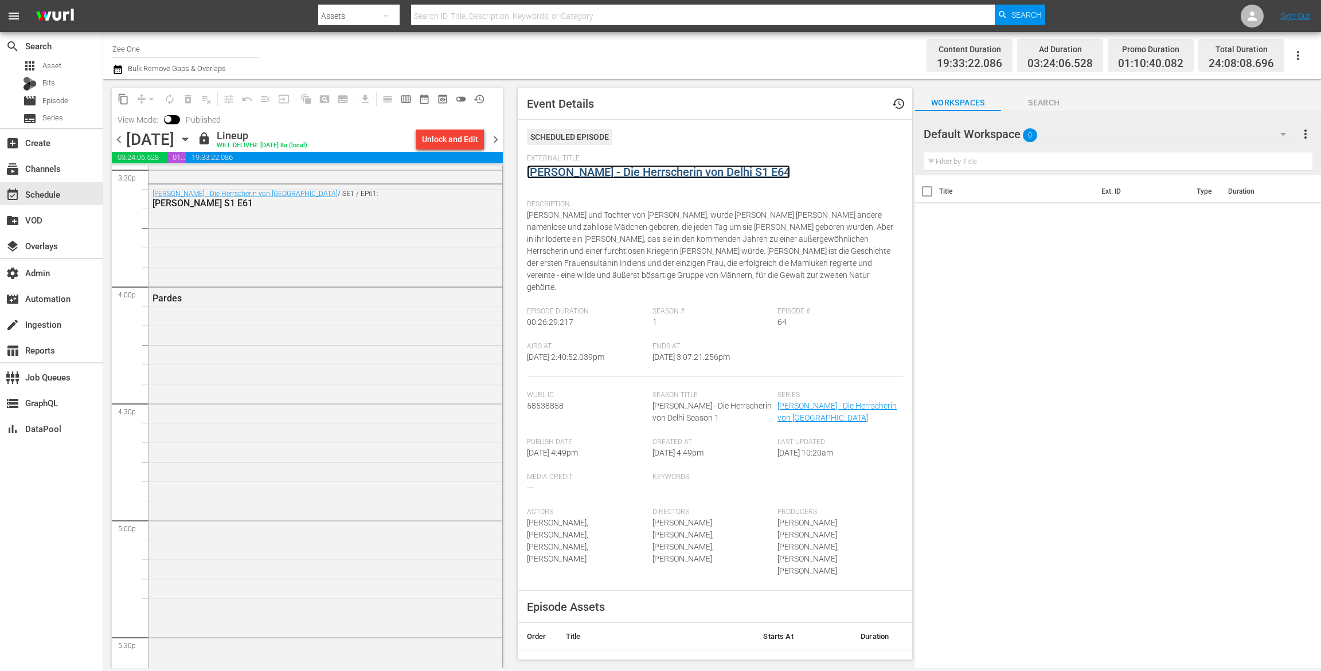
scroll to position [3608, 0]
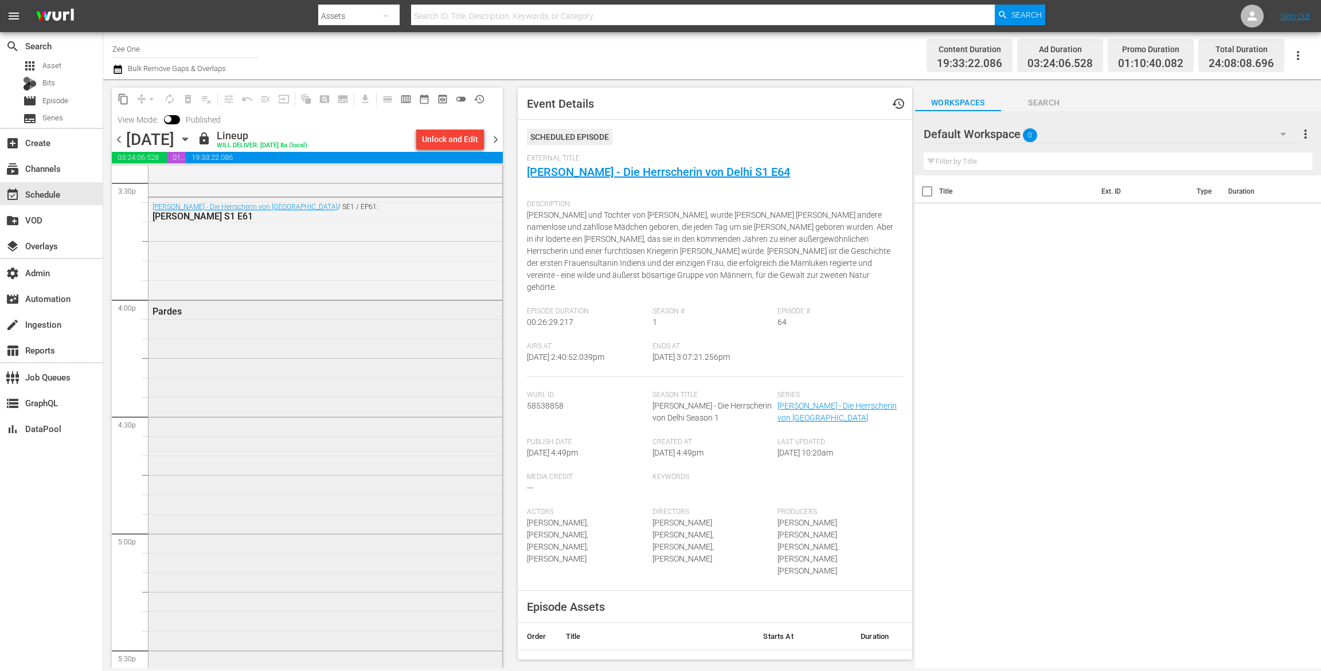
click at [455, 461] on div "Pardes" at bounding box center [325, 550] width 354 height 499
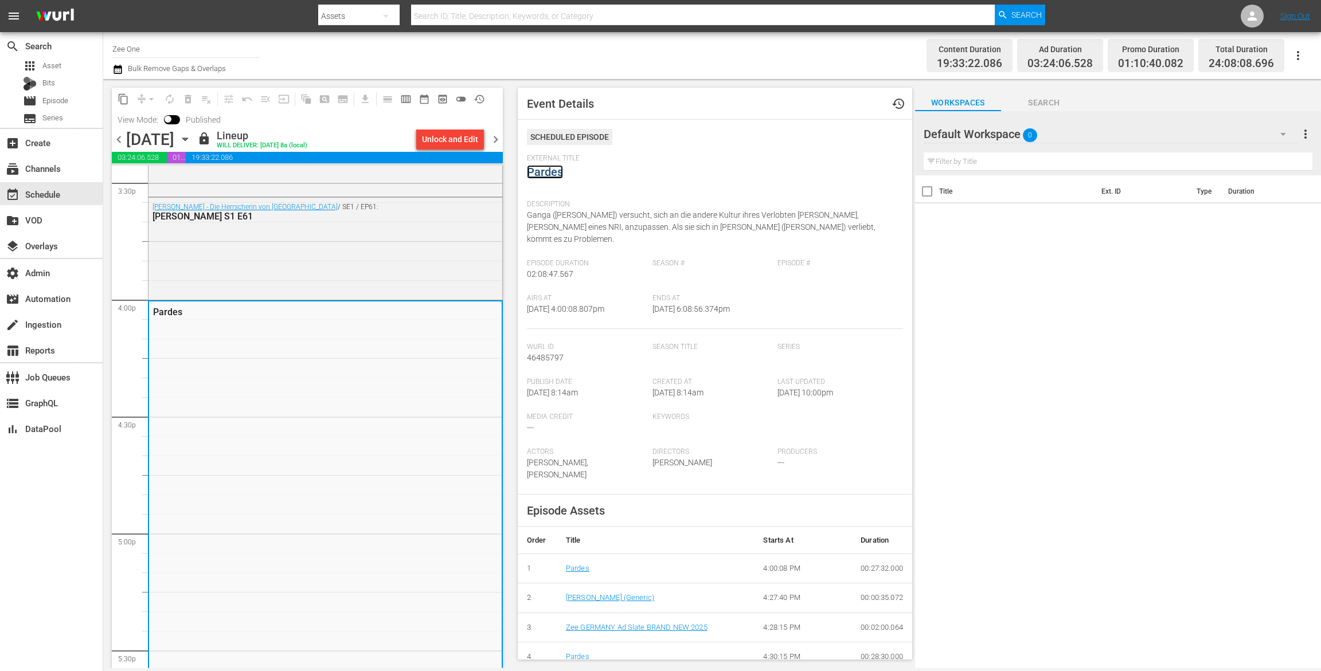
click at [546, 175] on link "Pardes" at bounding box center [545, 172] width 36 height 14
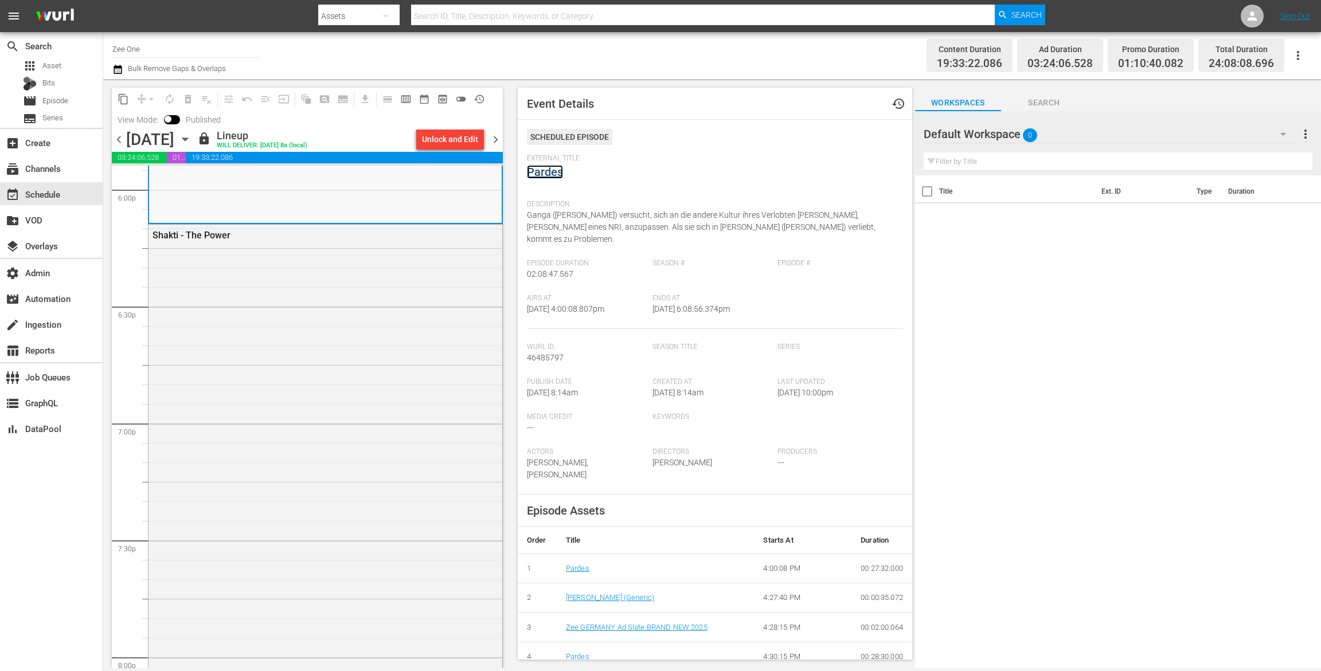
scroll to position [4194, 0]
click at [361, 415] on div "Shakti - The Power" at bounding box center [325, 532] width 354 height 631
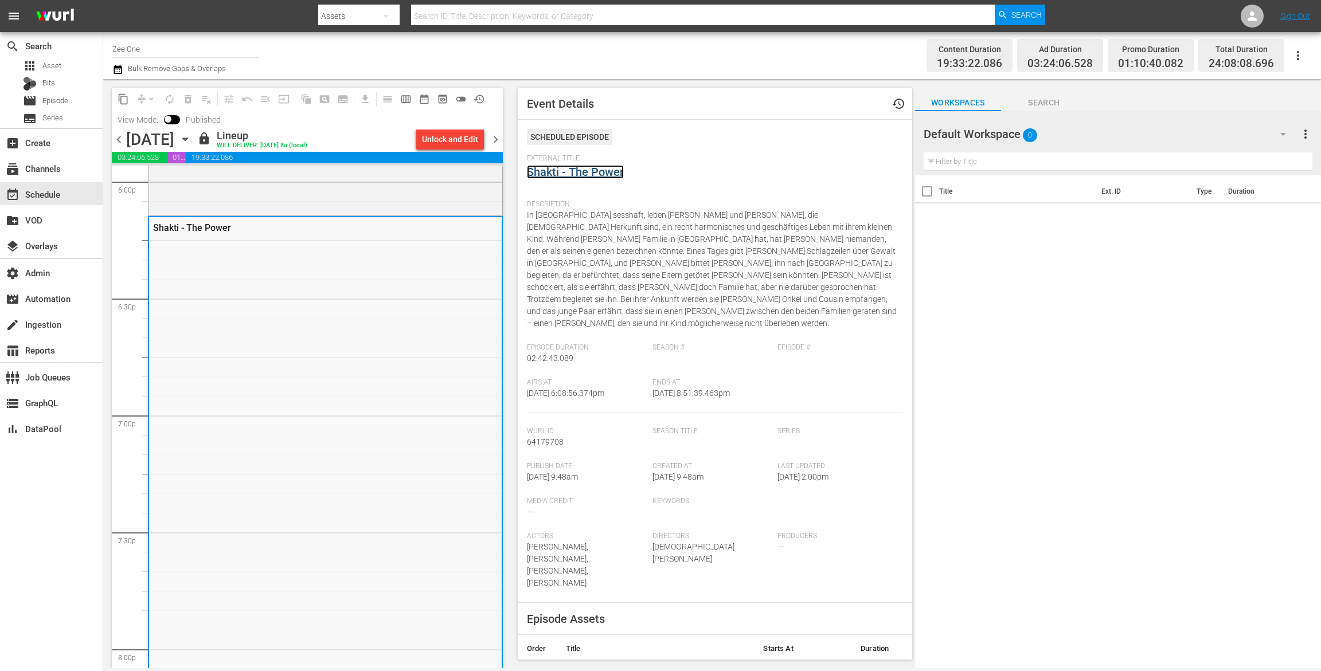
click at [572, 174] on link "Shakti - The Power" at bounding box center [575, 172] width 97 height 14
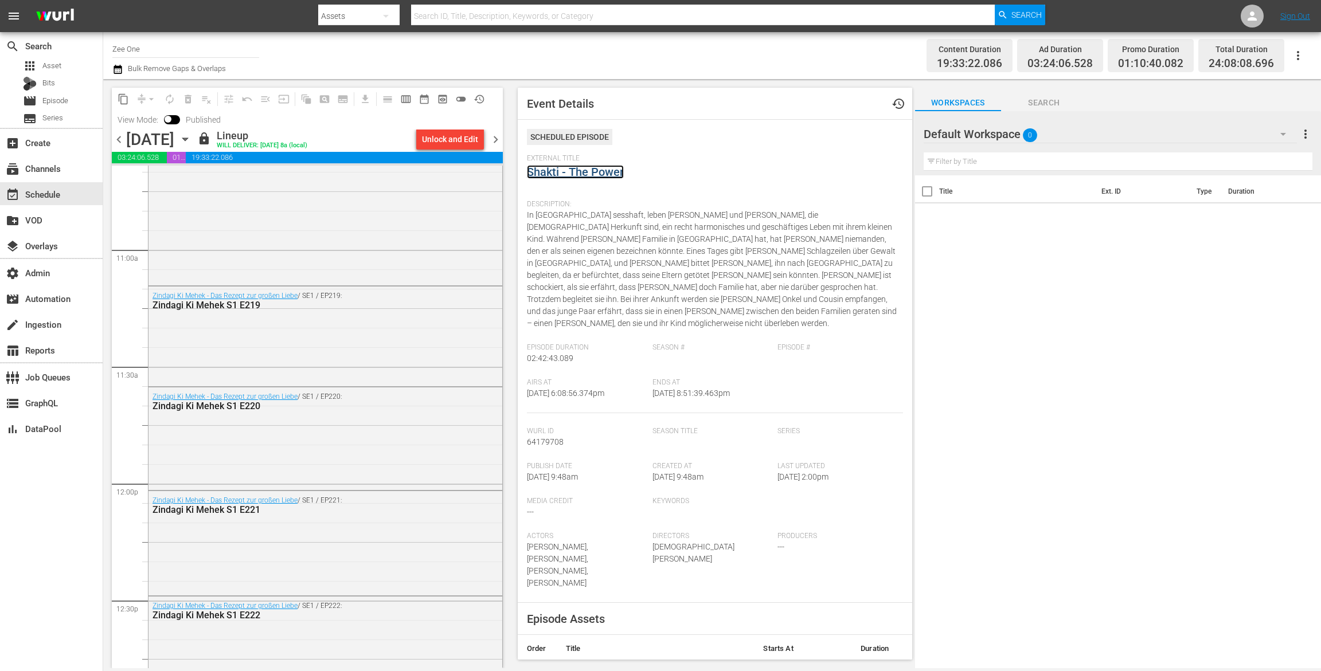
scroll to position [2523, 0]
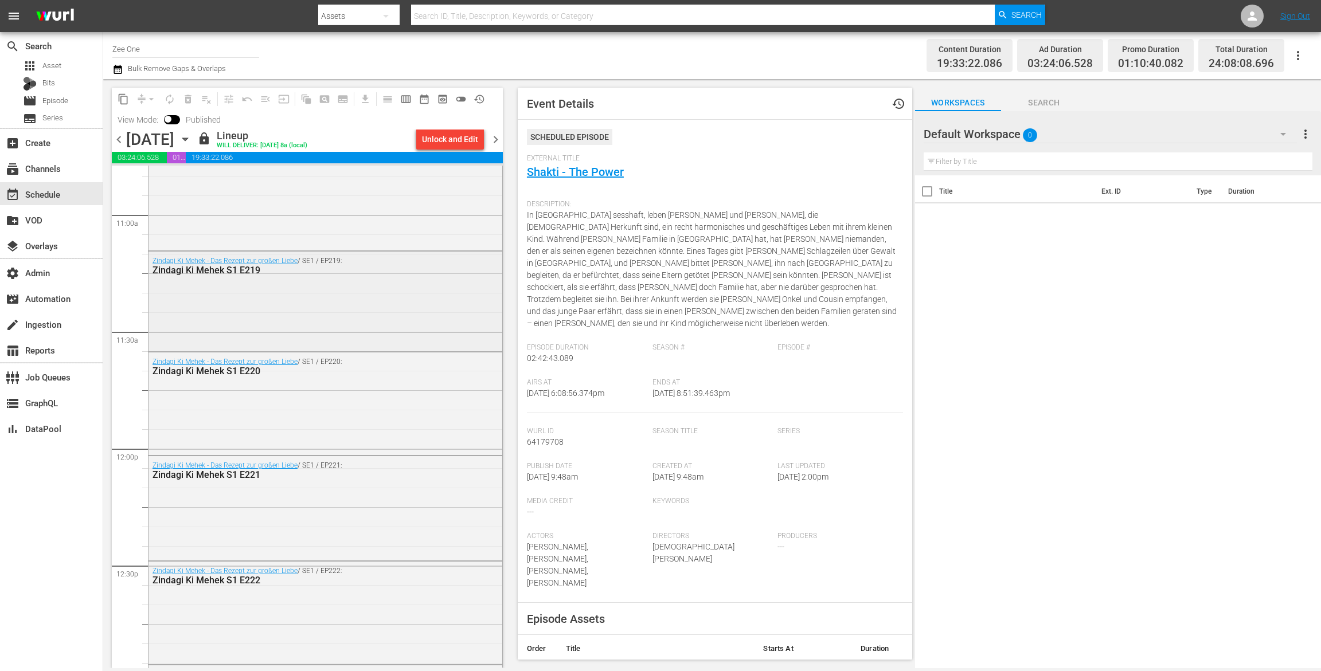
click at [421, 288] on div "Zindagi Ki Mehek - Das Rezept zur großen Liebe / SE1 / EP219: Zindagi Ki Mehek …" at bounding box center [325, 300] width 354 height 97
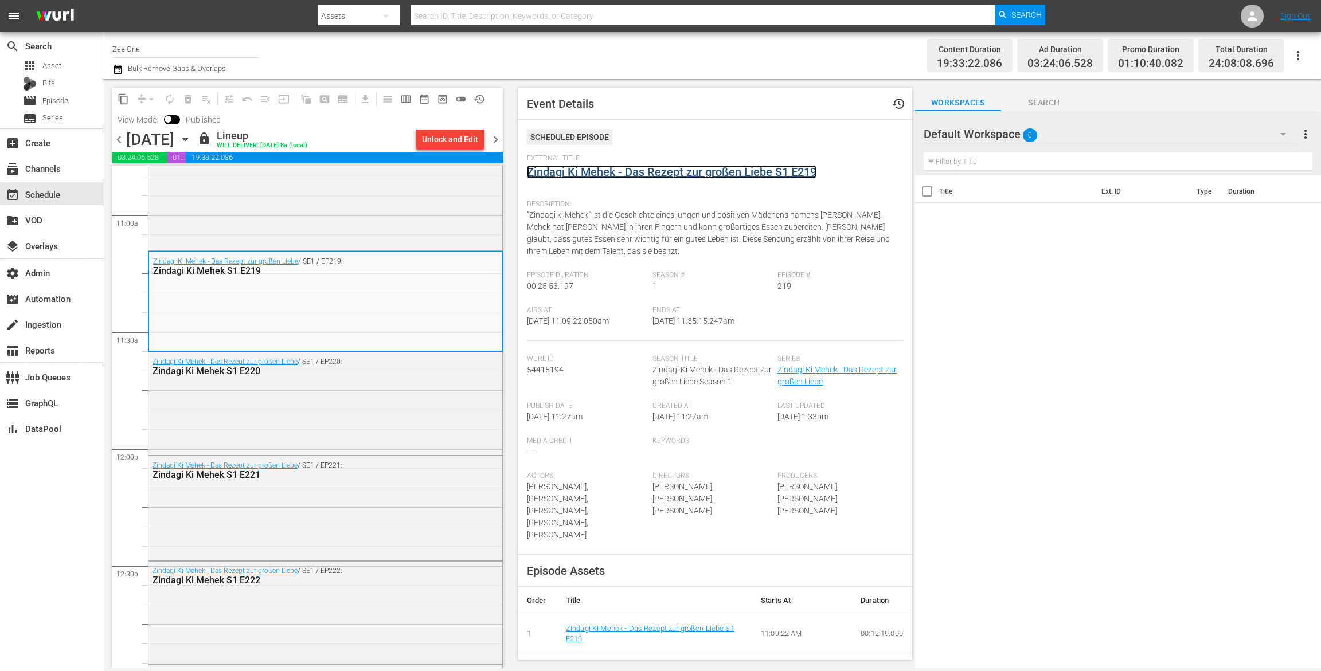
click at [577, 171] on link "Zindagi Ki Mehek - Das Rezept zur großen Liebe S1 E219" at bounding box center [671, 172] width 289 height 14
click at [409, 445] on div "Zindagi Ki Mehek - Das Rezept zur großen Liebe / SE1 / EP220: Zindagi Ki Mehek …" at bounding box center [325, 403] width 354 height 100
click at [610, 171] on link "Zindagi Ki Mehek - Das Rezept zur großen Liebe S1 E220" at bounding box center [671, 172] width 289 height 14
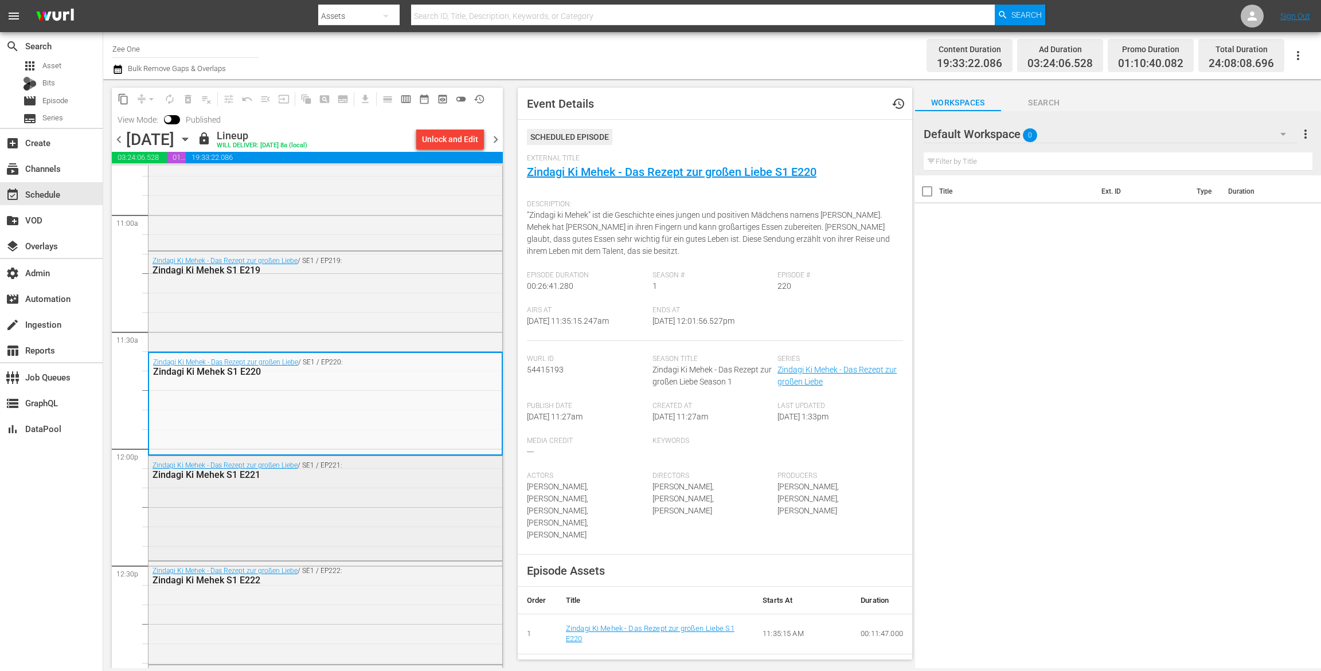
click at [310, 510] on div "Zindagi Ki Mehek - Das Rezept zur großen Liebe / SE1 / EP221: Zindagi Ki Mehek …" at bounding box center [325, 507] width 354 height 102
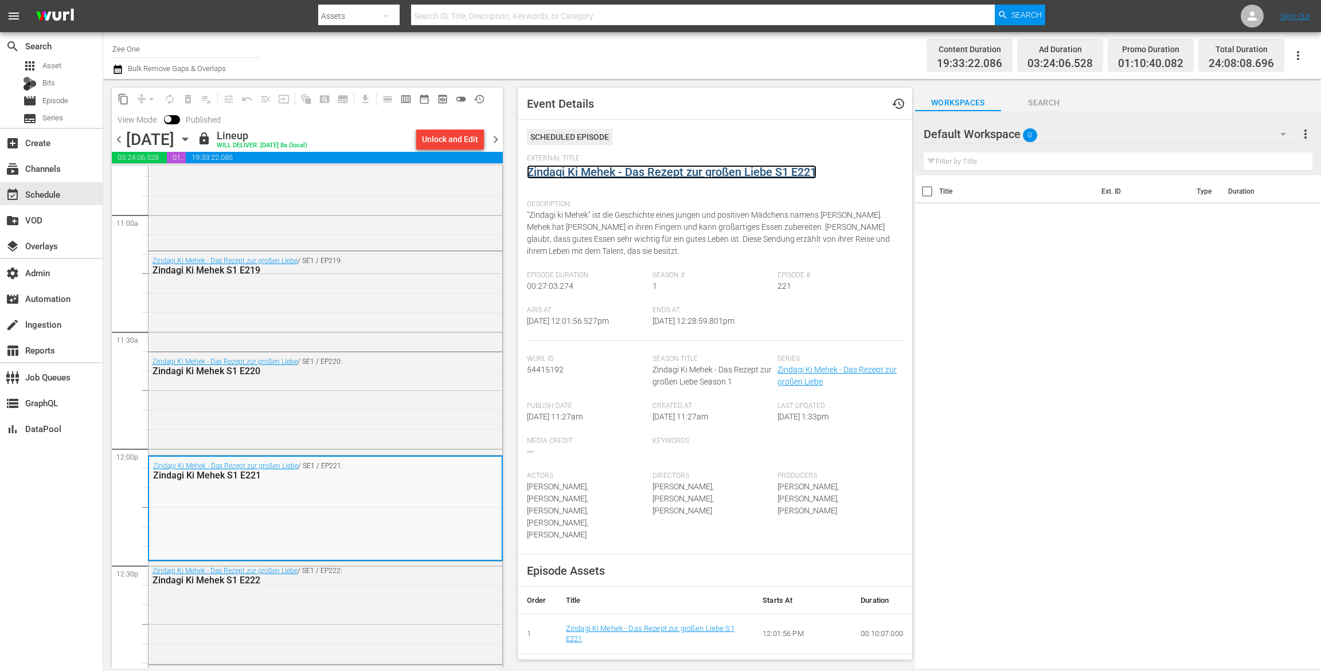
click at [672, 171] on link "Zindagi Ki Mehek - Das Rezept zur großen Liebe S1 E221" at bounding box center [671, 172] width 289 height 14
click at [347, 594] on div "Zindagi Ki Mehek - Das Rezept zur großen Liebe / SE1 / EP222: Zindagi Ki Mehek …" at bounding box center [325, 611] width 354 height 99
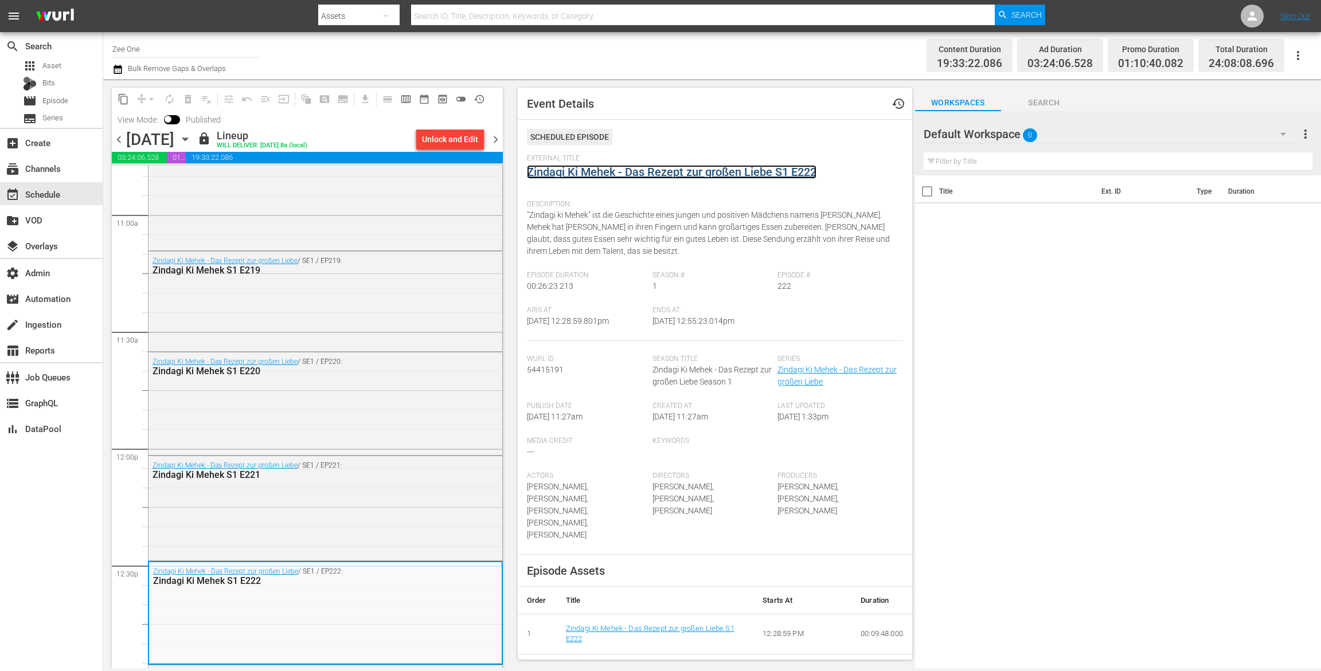
click at [634, 165] on link "Zindagi Ki Mehek - Das Rezept zur großen Liebe S1 E222" at bounding box center [671, 172] width 289 height 14
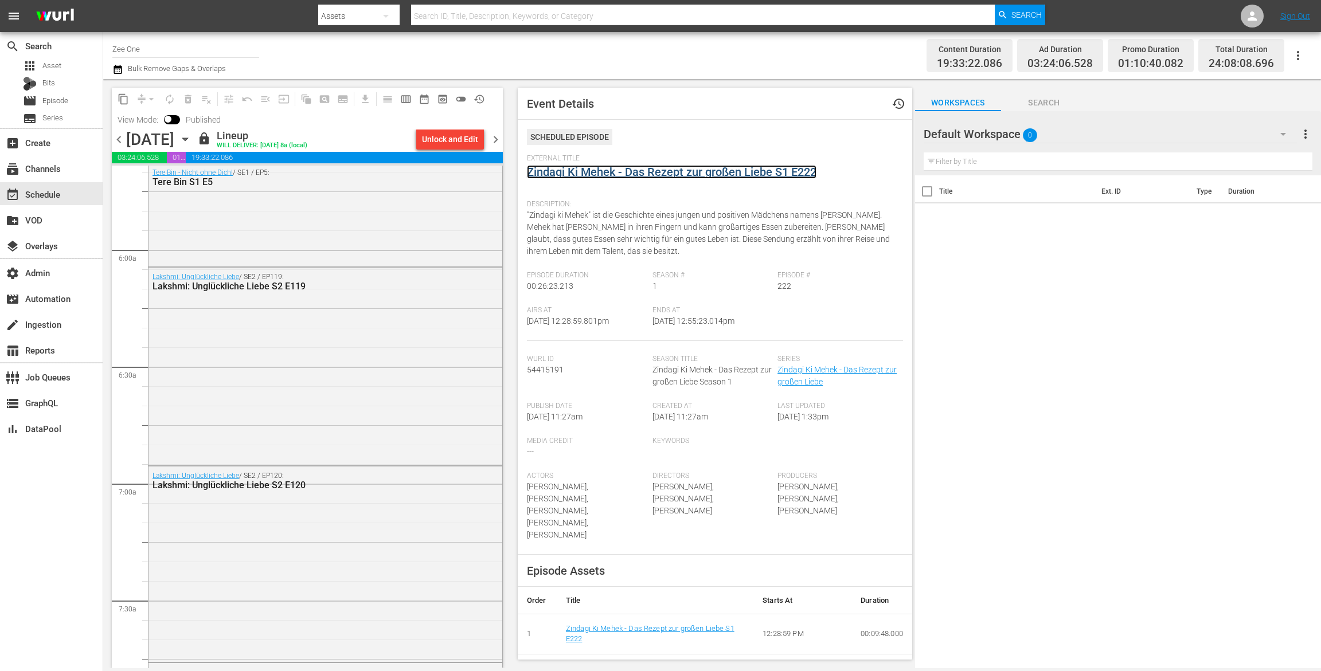
scroll to position [1324, 0]
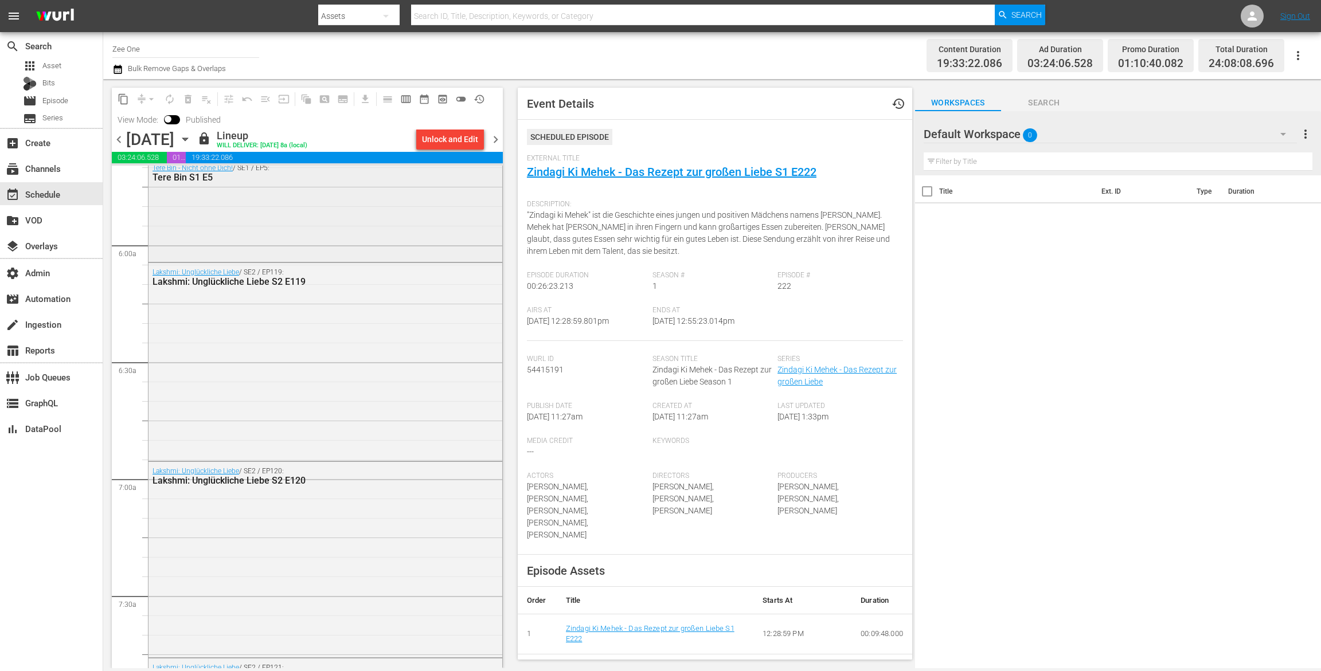
click at [427, 210] on div "Tere Bin - Nicht ohne Dich! / SE1 / EP5: Tere Bin S1 E5" at bounding box center [325, 209] width 354 height 101
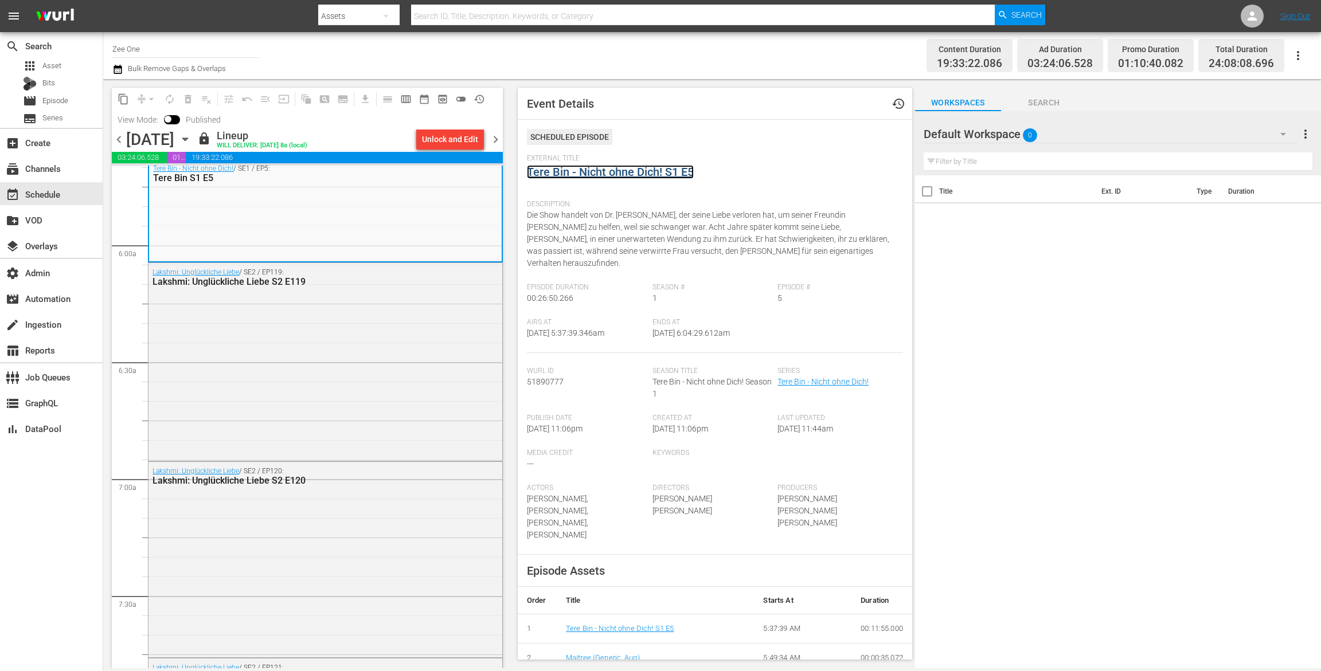
click at [619, 174] on link "Tere Bin - Nicht ohne Dich! S1 E5" at bounding box center [610, 172] width 167 height 14
click at [448, 142] on div "Unlock and Edit" at bounding box center [450, 139] width 56 height 21
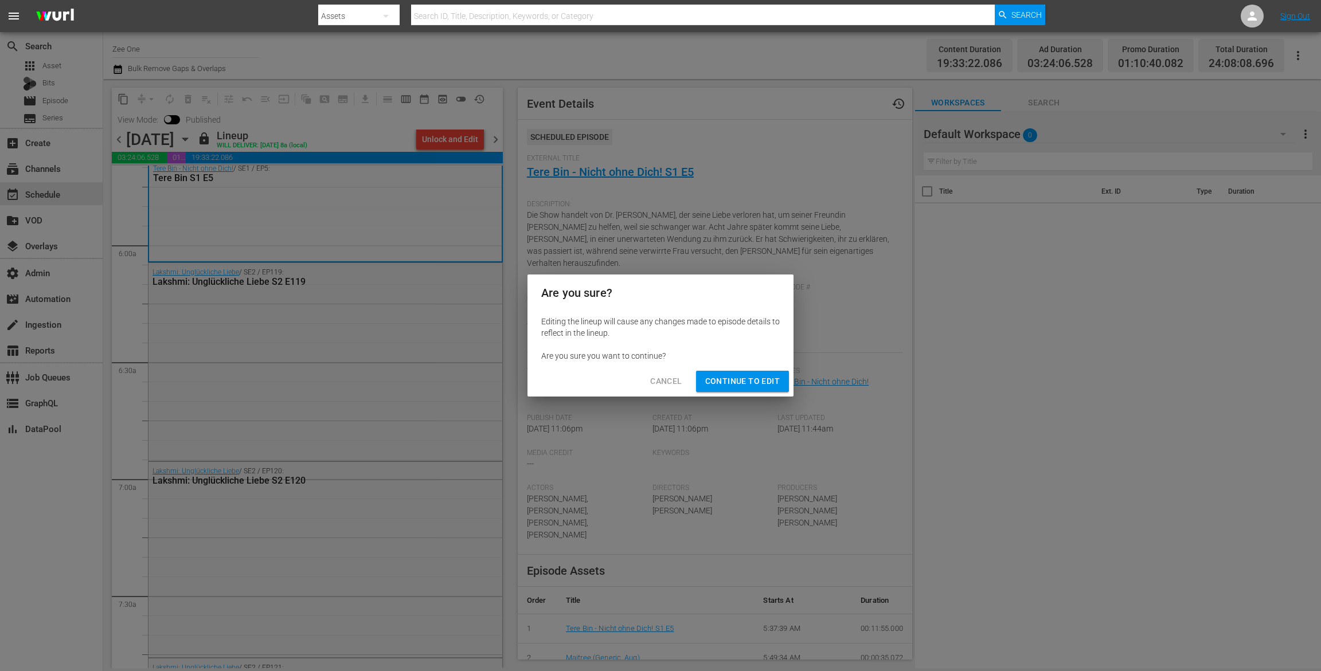
click at [727, 383] on span "Continue to Edit" at bounding box center [742, 381] width 75 height 14
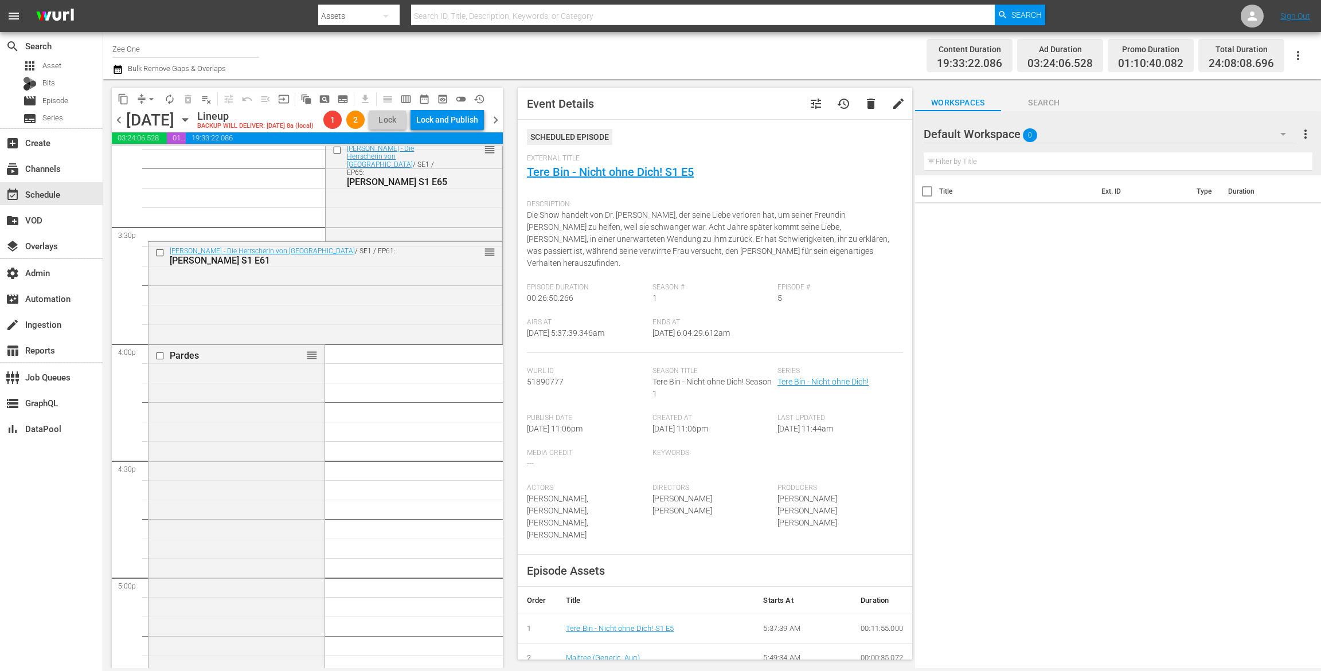
scroll to position [3532, 0]
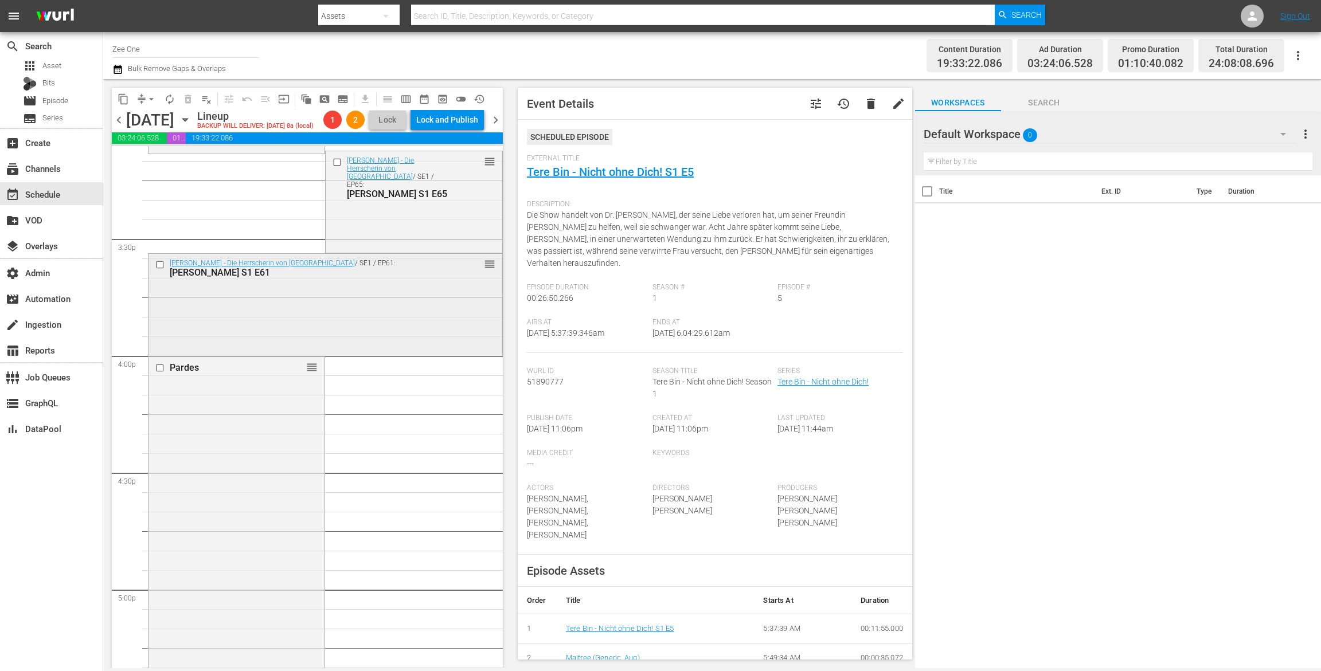
click at [157, 263] on input "checkbox" at bounding box center [161, 265] width 12 height 10
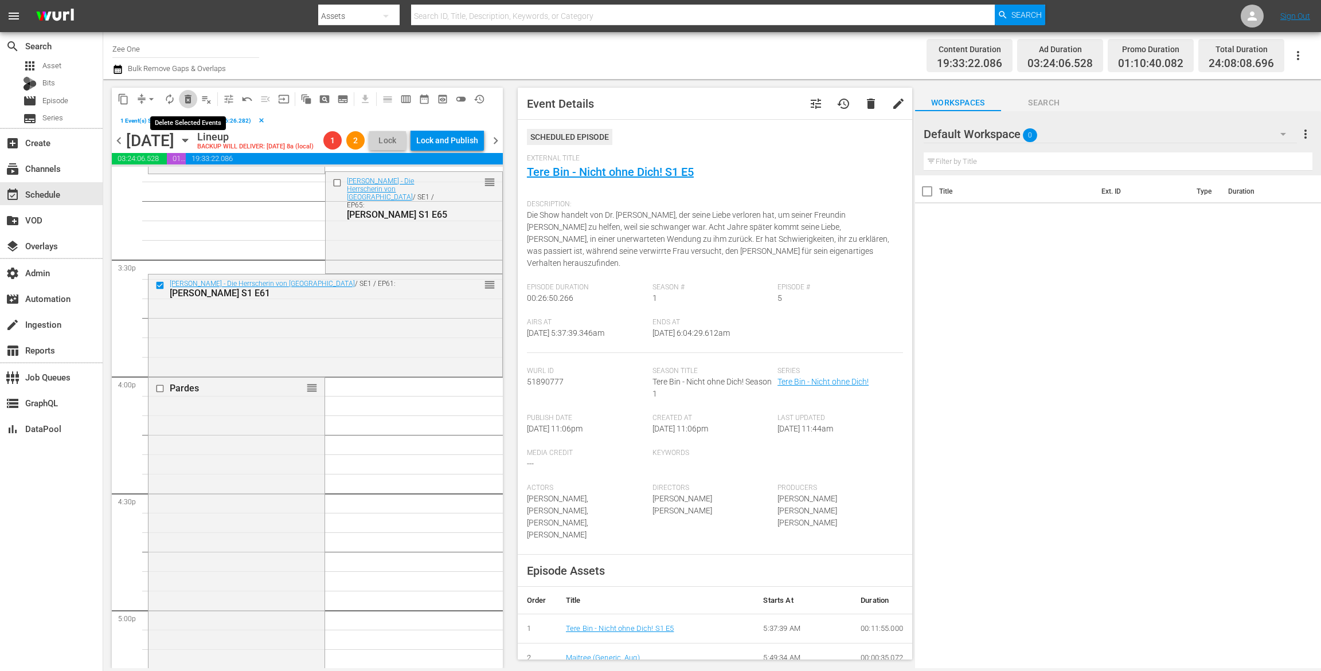
click at [187, 96] on span "delete_forever_outlined" at bounding box center [187, 98] width 11 height 11
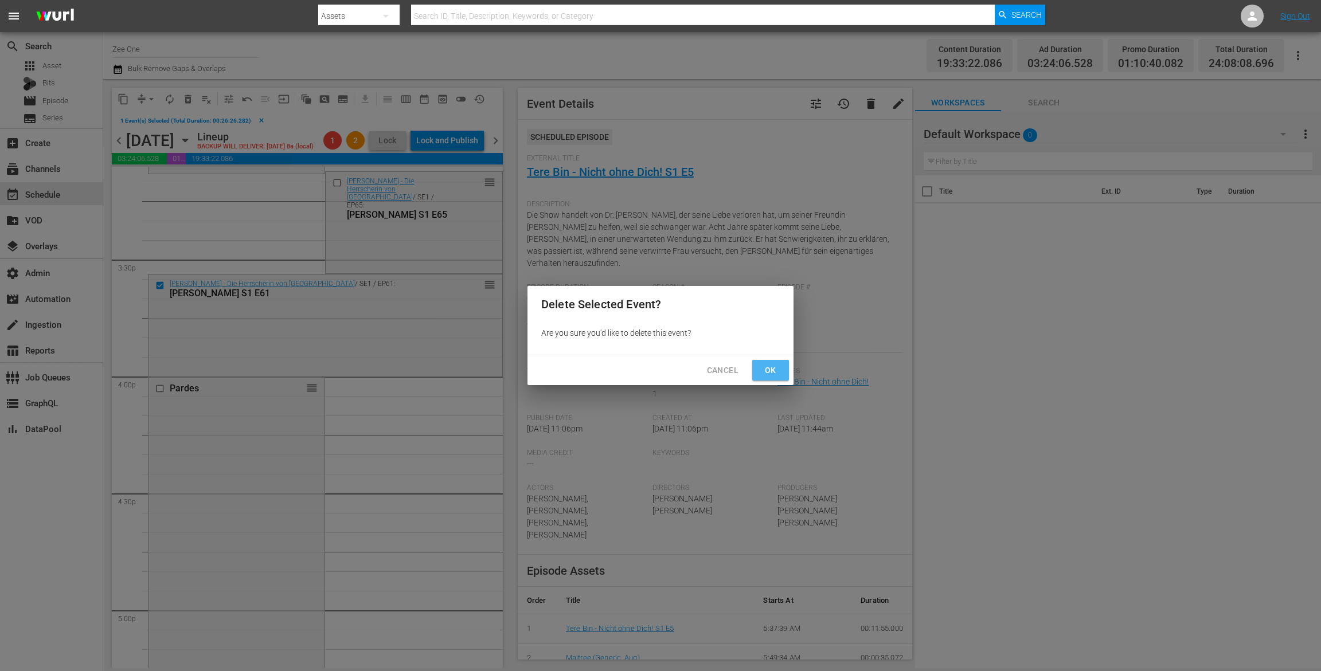
click at [753, 371] on button "Ok" at bounding box center [770, 370] width 37 height 21
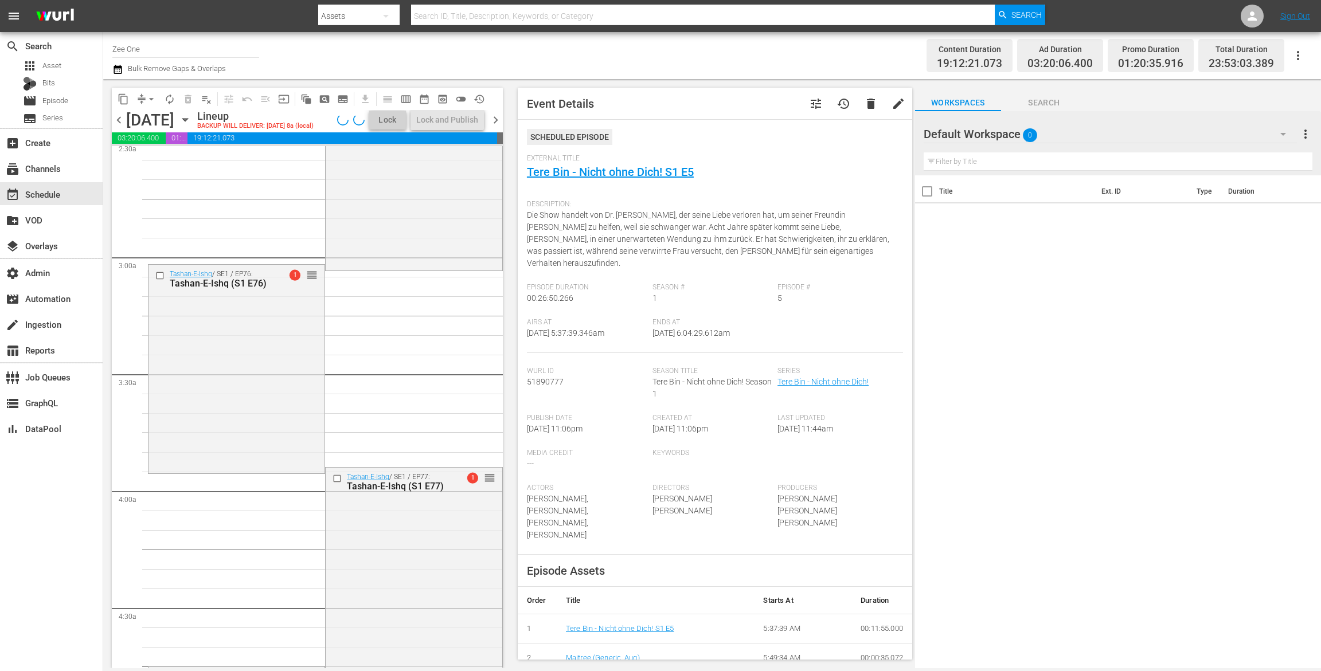
scroll to position [836, 0]
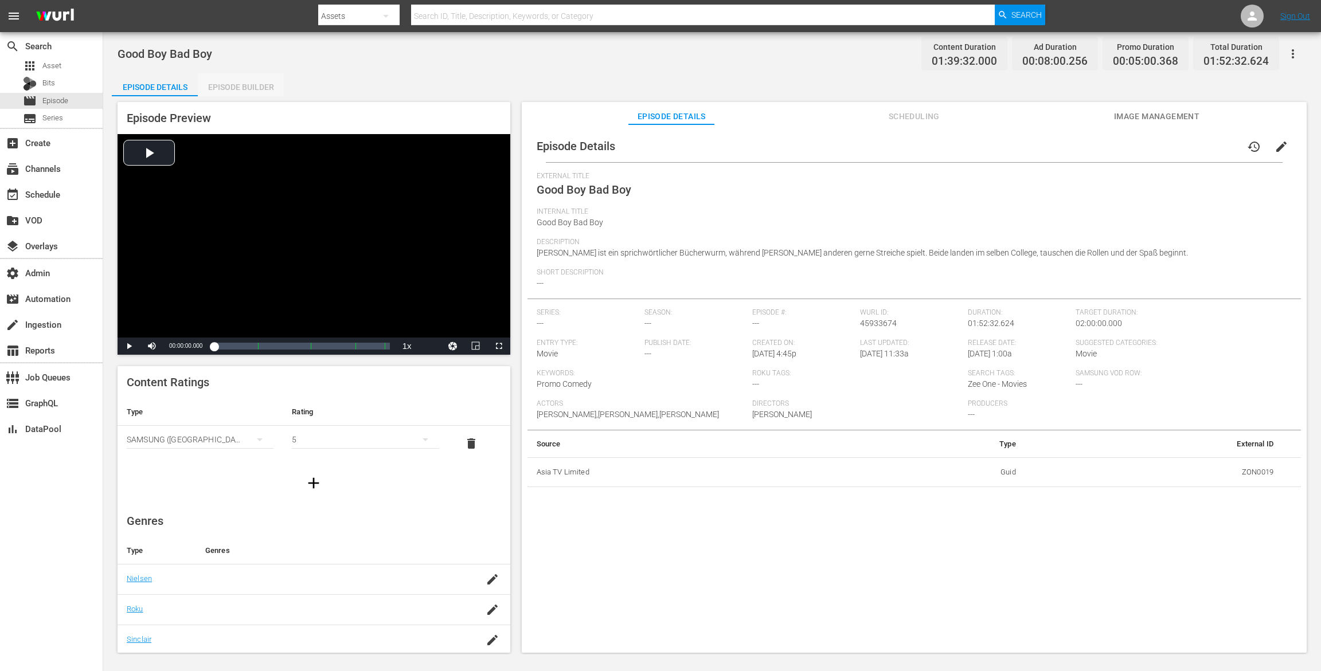
click at [259, 83] on div "Episode Builder" at bounding box center [241, 87] width 86 height 28
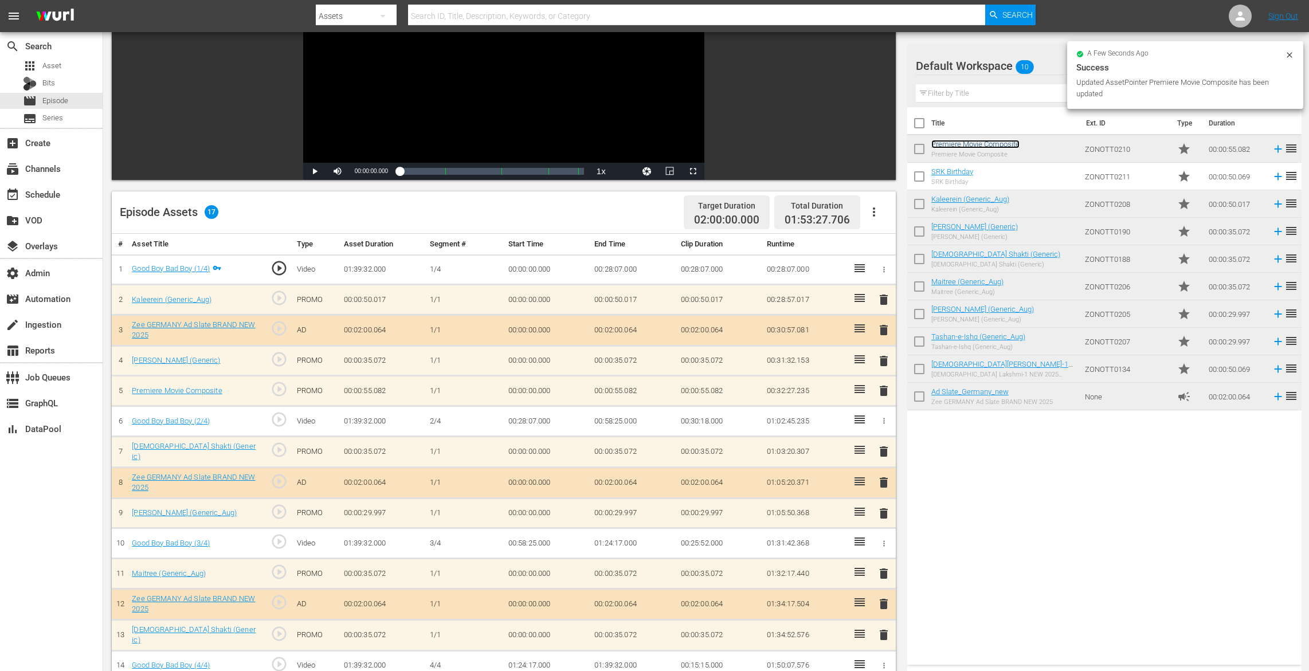
scroll to position [298, 0]
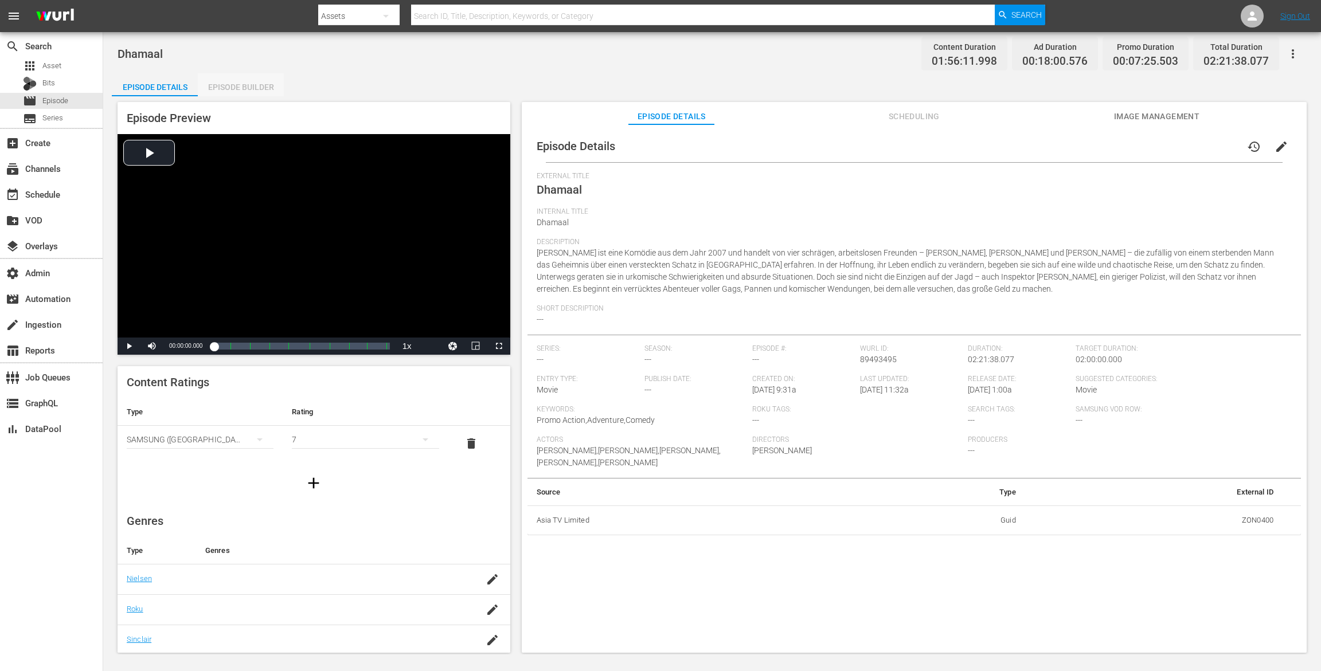
click at [261, 88] on div "Episode Builder" at bounding box center [241, 87] width 86 height 28
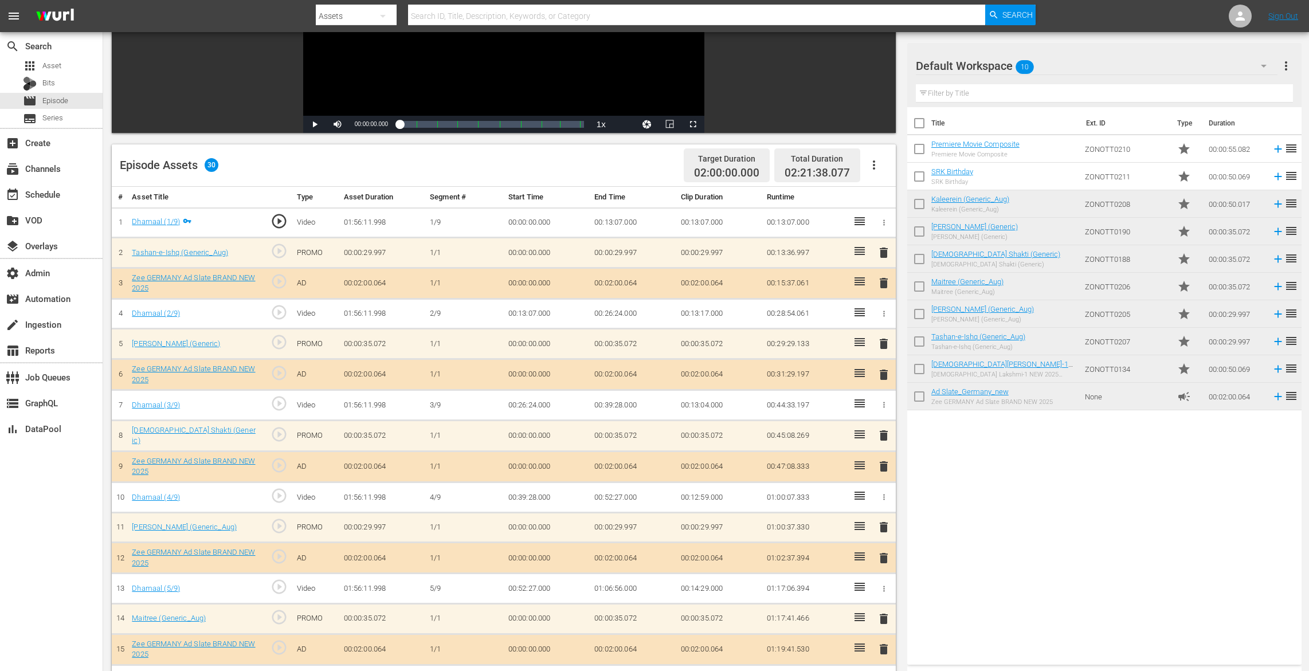
scroll to position [359, 0]
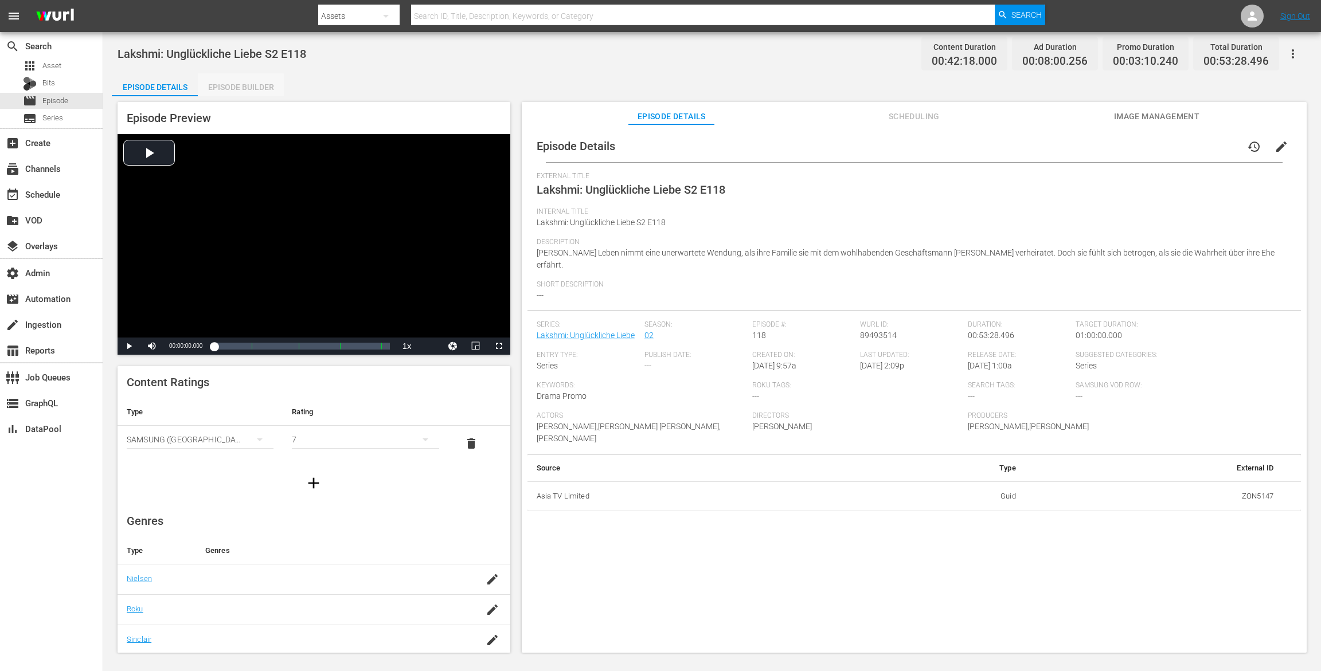
click at [224, 93] on div "Episode Builder" at bounding box center [241, 87] width 86 height 28
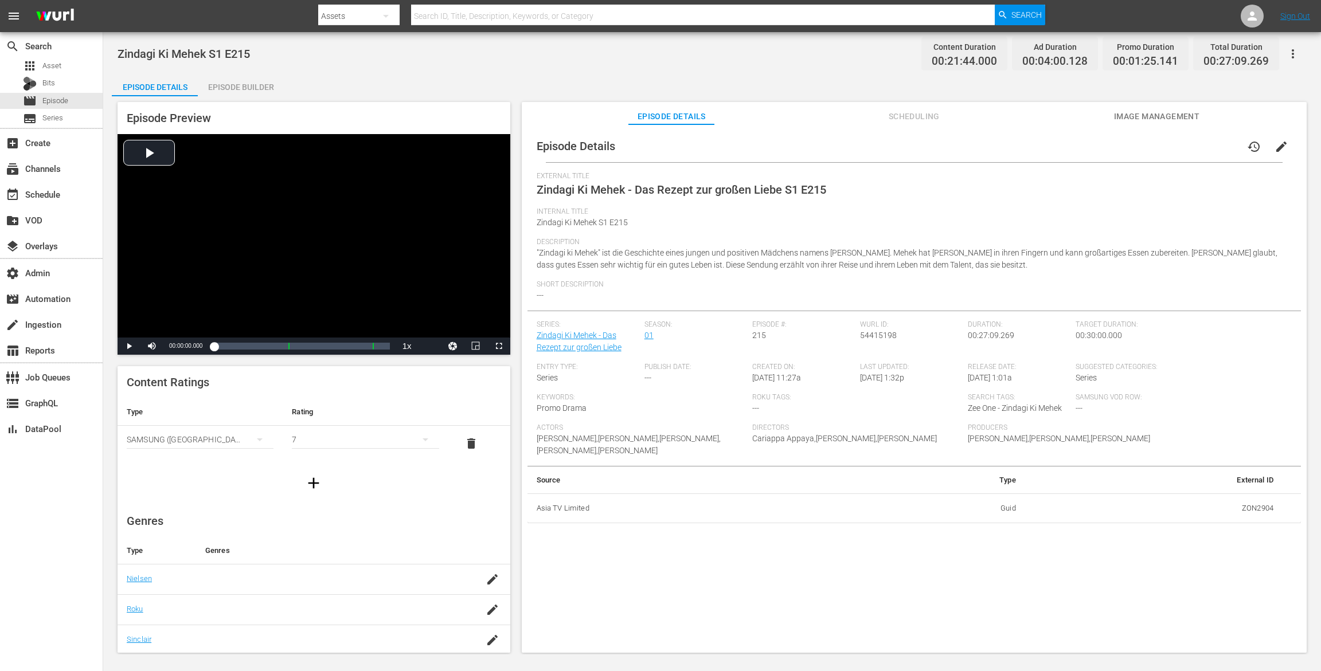
click at [263, 88] on div "Episode Builder" at bounding box center [241, 87] width 86 height 28
click at [262, 82] on div "Episode Builder" at bounding box center [241, 87] width 86 height 28
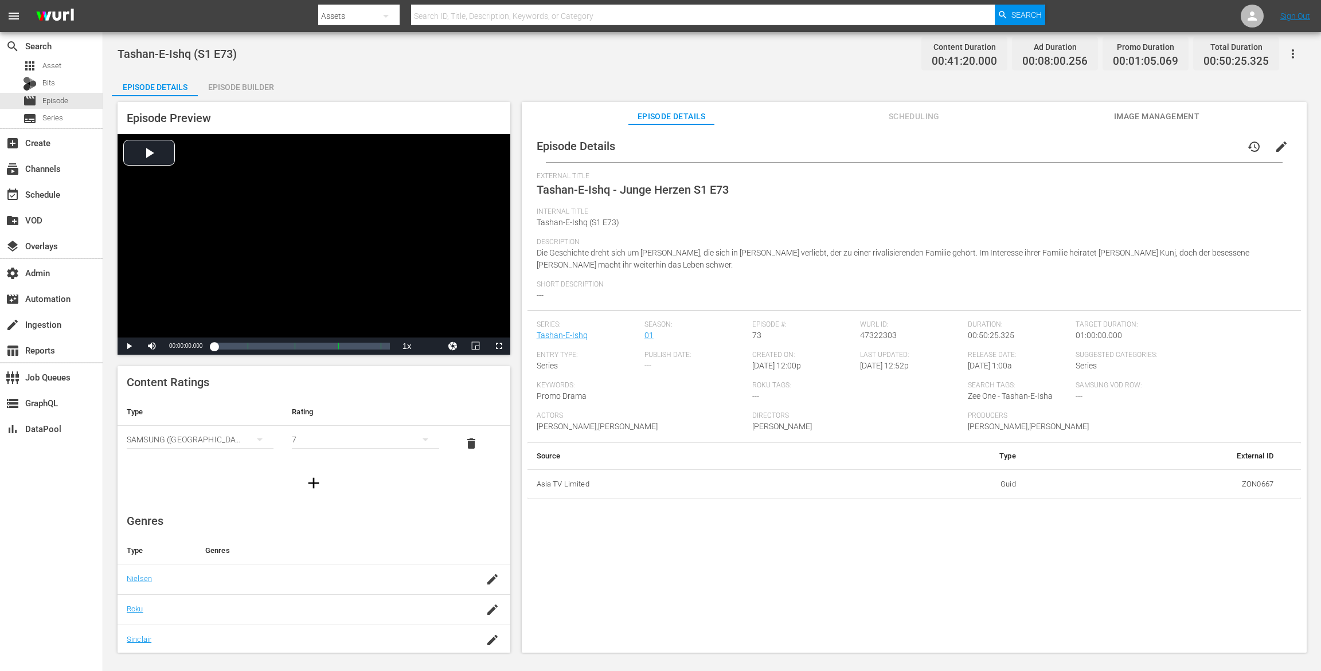
click at [263, 86] on div "Episode Builder" at bounding box center [241, 87] width 86 height 28
click at [265, 88] on div "Episode Builder" at bounding box center [241, 87] width 86 height 28
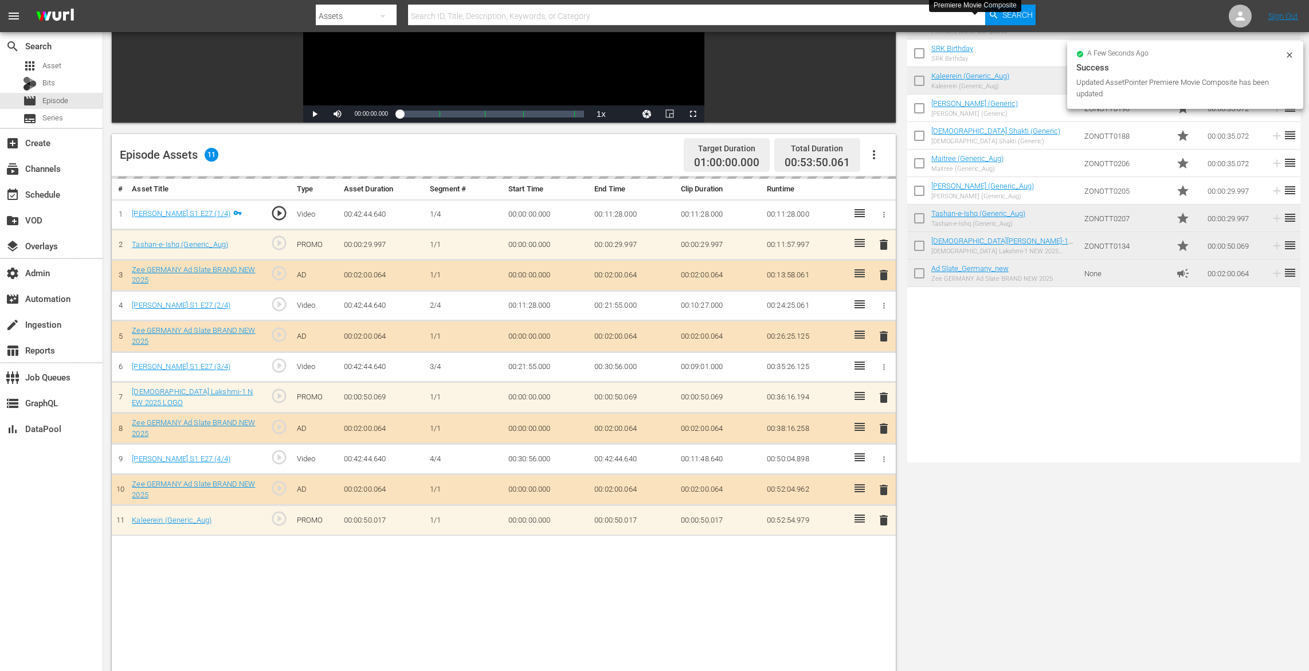
scroll to position [284, 0]
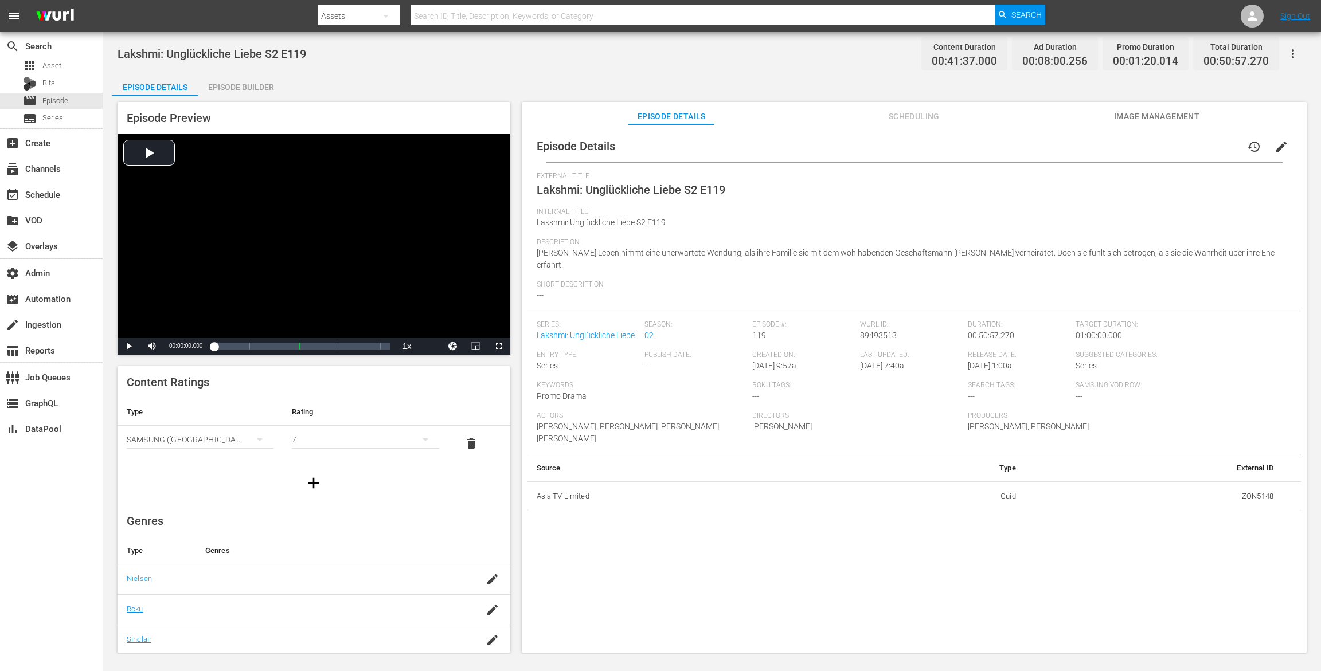
click at [247, 84] on div "Episode Builder" at bounding box center [241, 87] width 86 height 28
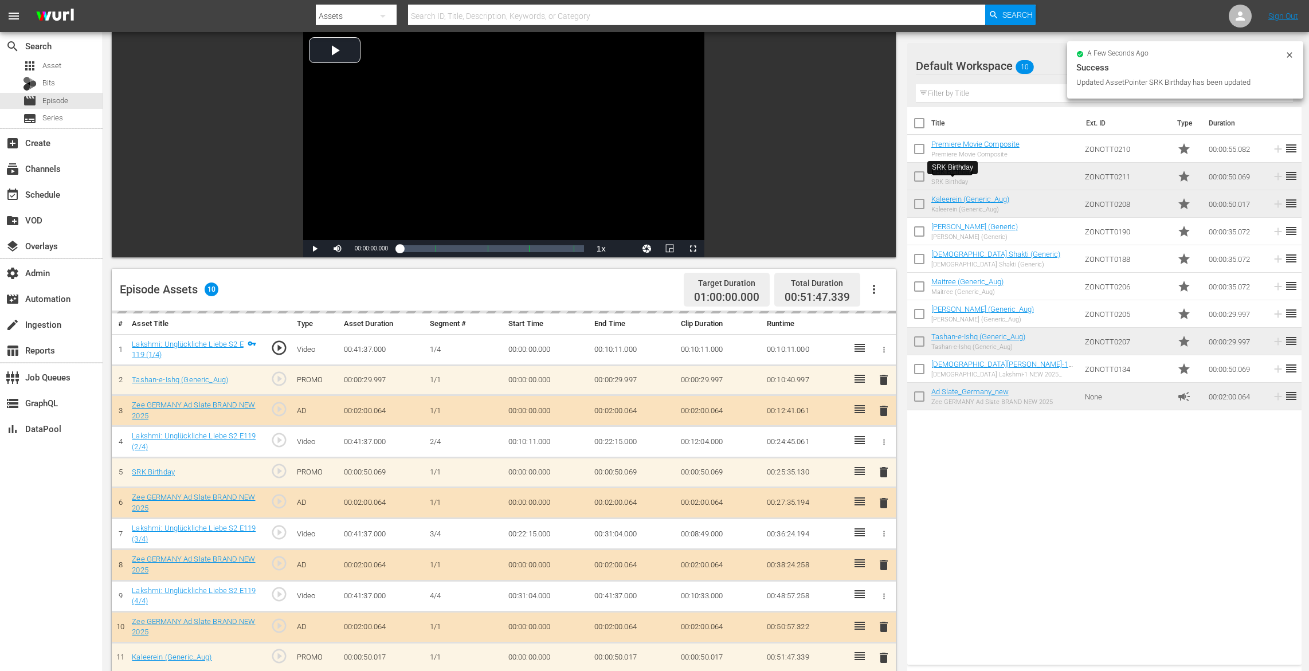
scroll to position [232, 0]
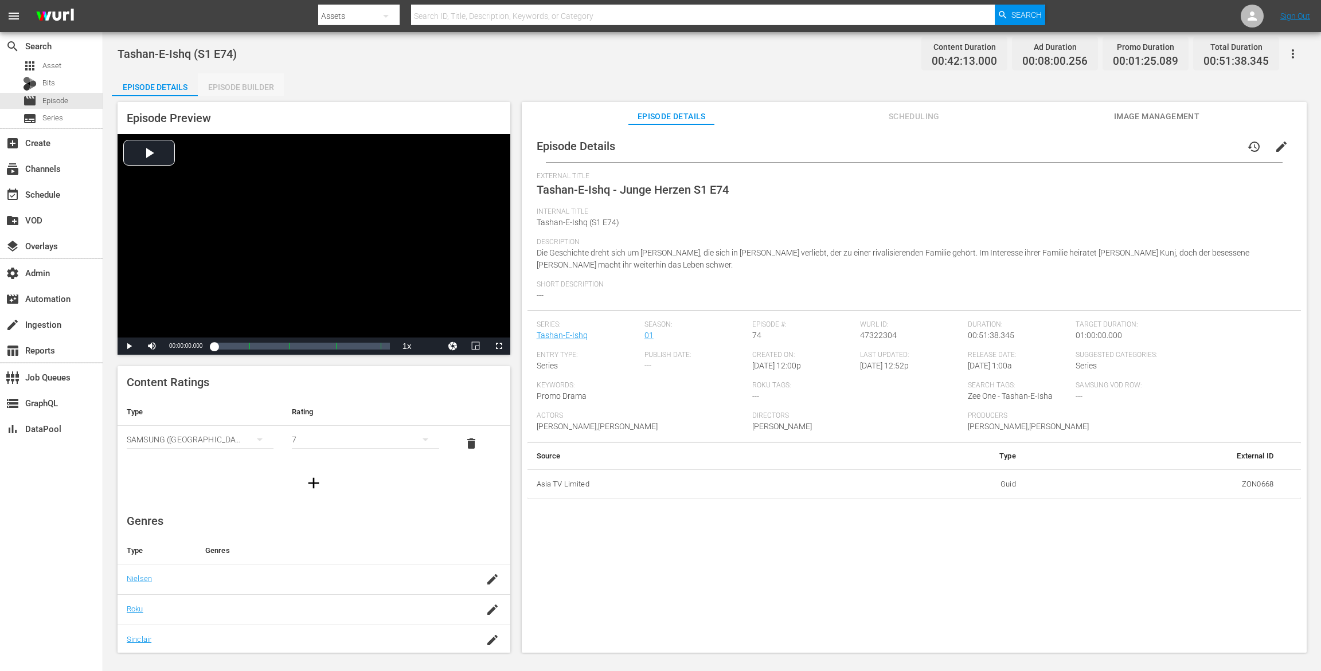
click at [225, 92] on div "Episode Builder" at bounding box center [241, 87] width 86 height 28
click at [257, 88] on div "Episode Builder" at bounding box center [241, 87] width 86 height 28
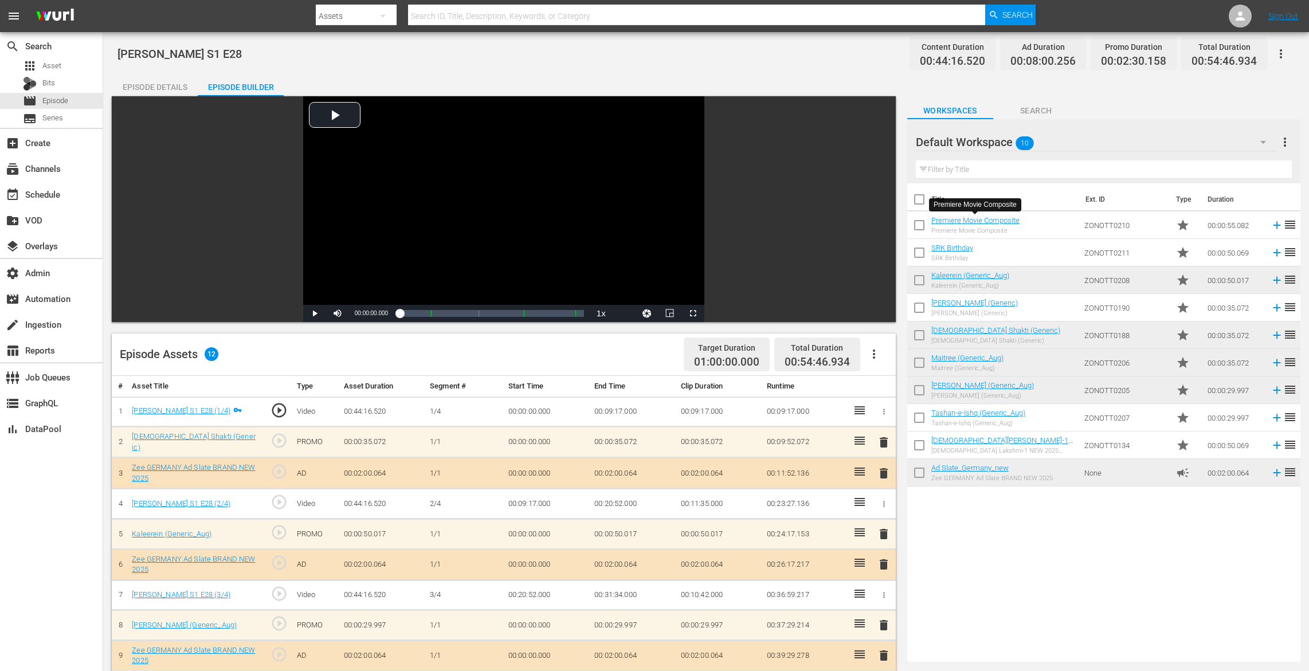
scroll to position [199, 0]
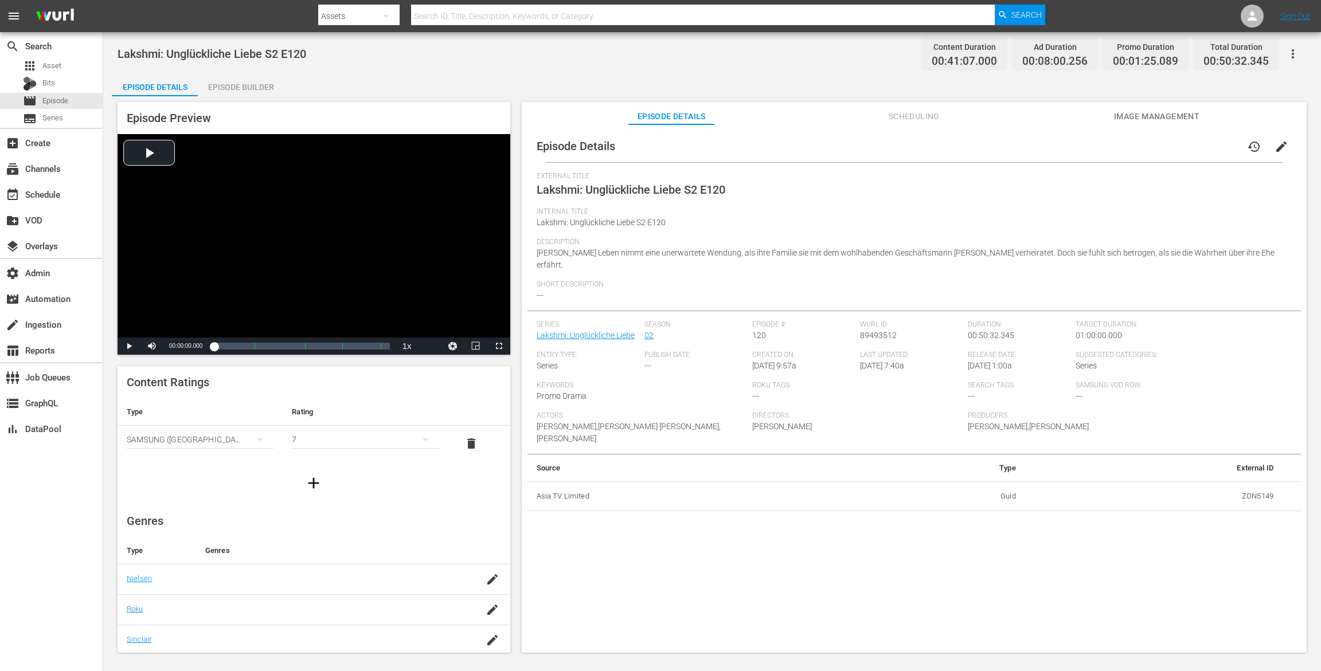
click at [277, 85] on div "Episode Builder" at bounding box center [241, 87] width 86 height 28
click at [264, 84] on div "Episode Builder" at bounding box center [241, 87] width 86 height 28
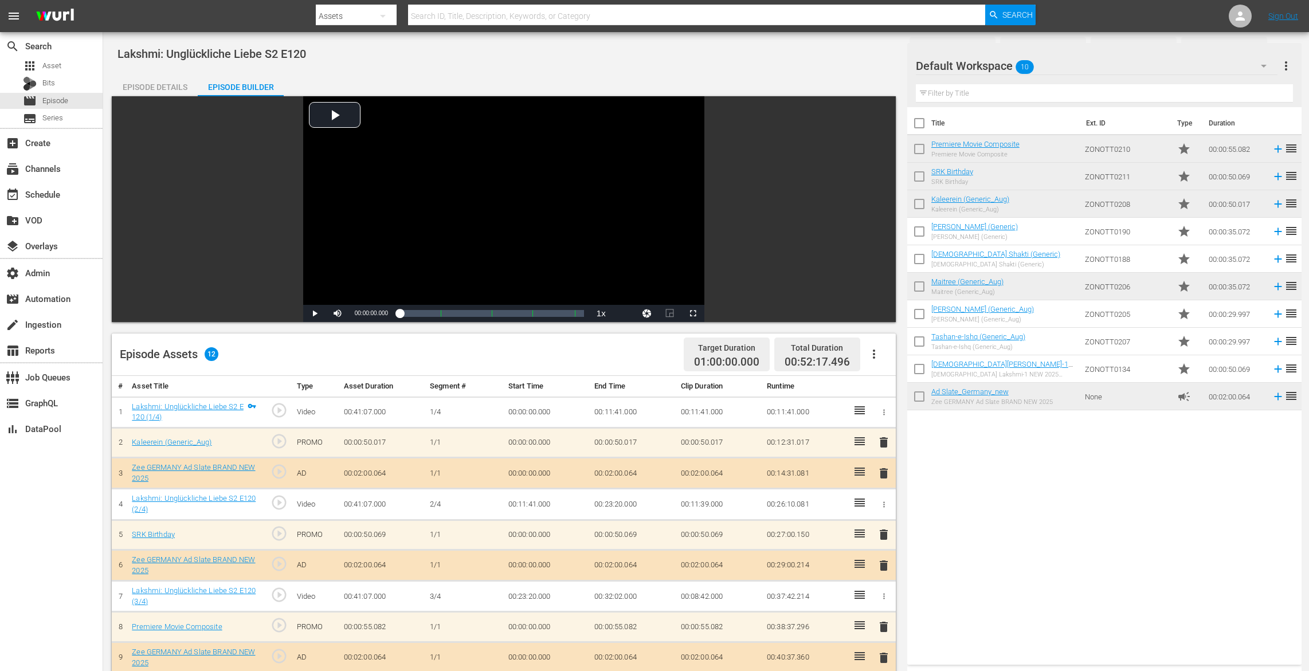
scroll to position [283, 0]
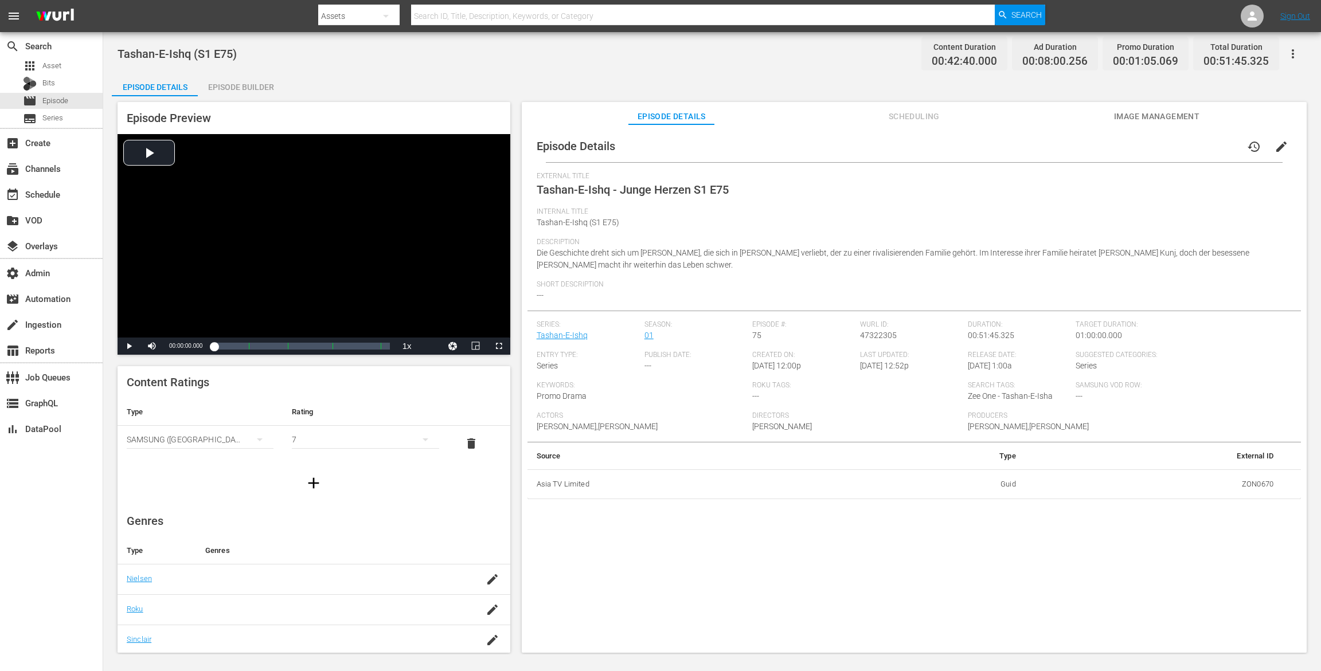
click at [239, 88] on div "Episode Builder" at bounding box center [241, 87] width 86 height 28
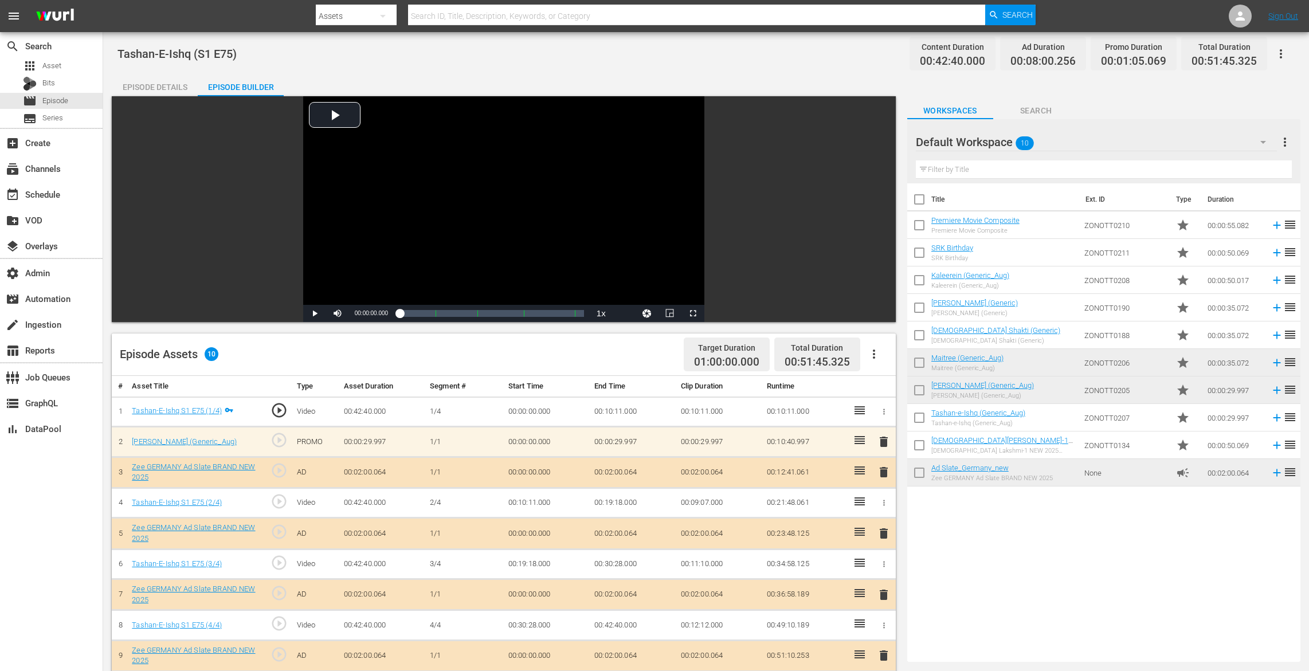
scroll to position [298, 0]
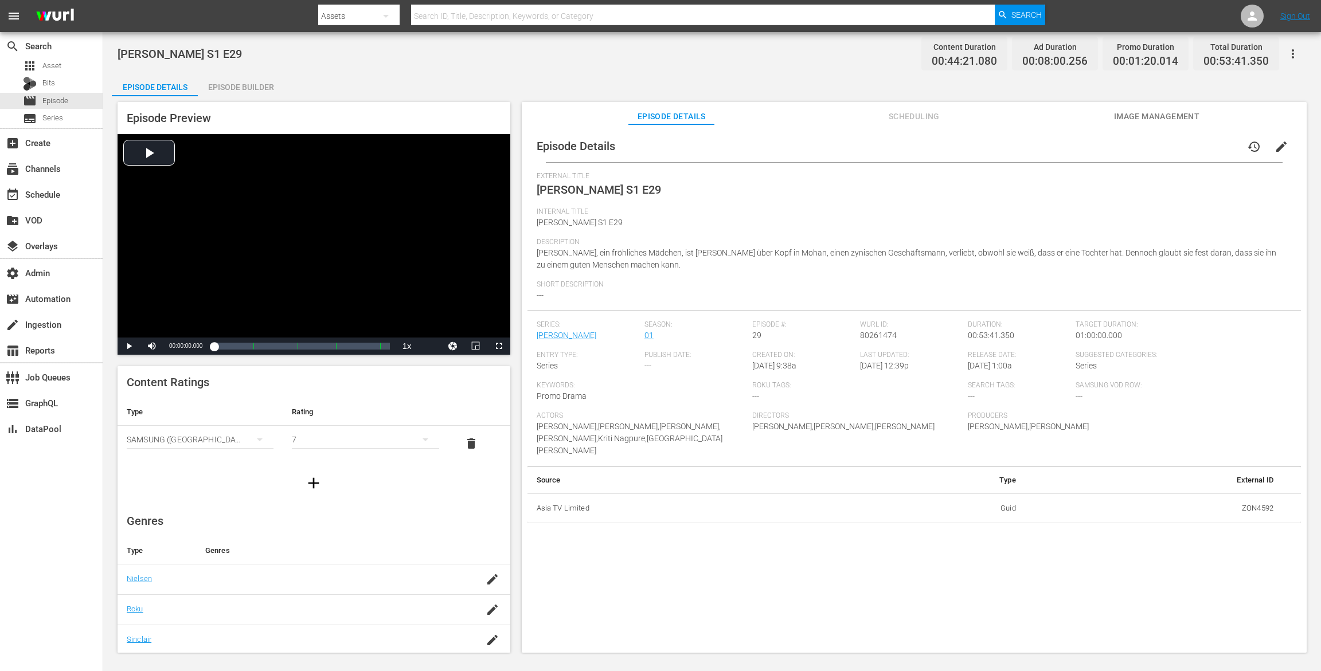
click at [250, 88] on div "Episode Builder" at bounding box center [241, 87] width 86 height 28
click at [259, 78] on div "Episode Builder" at bounding box center [241, 87] width 86 height 28
click at [230, 84] on div "Episode Builder" at bounding box center [241, 87] width 86 height 28
click at [249, 83] on div "Episode Builder" at bounding box center [241, 87] width 86 height 28
click at [256, 87] on div "Episode Builder" at bounding box center [241, 87] width 86 height 28
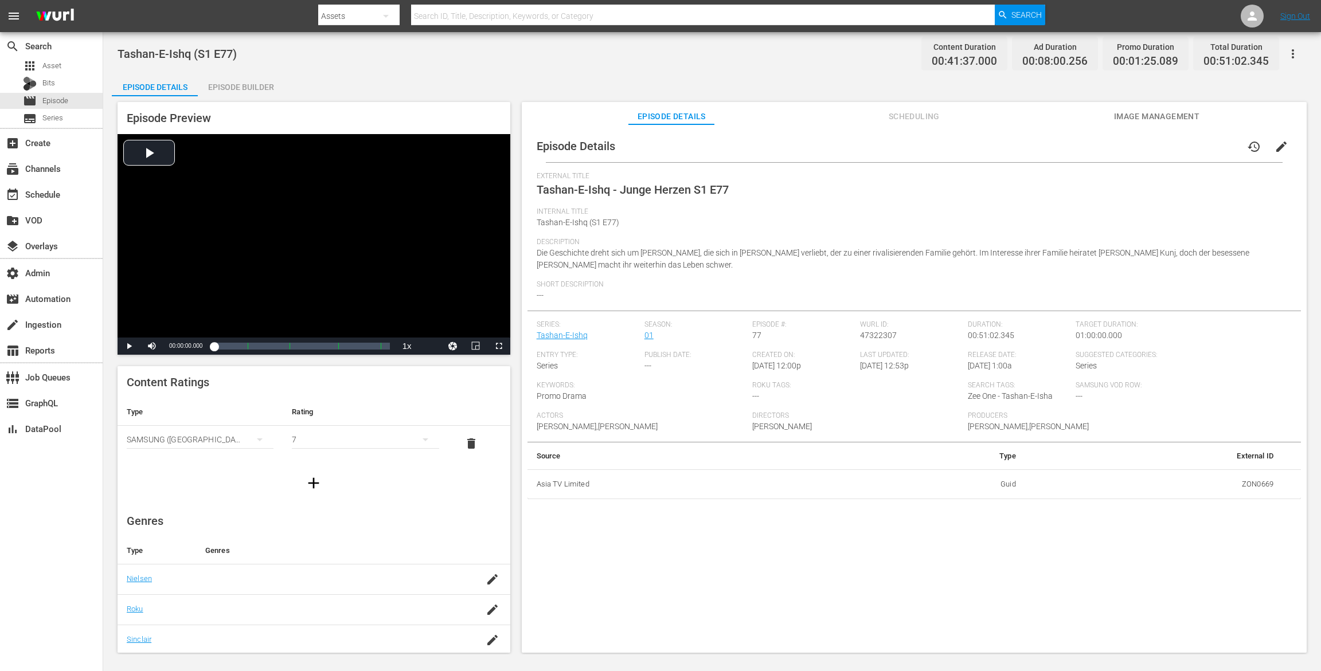
click at [262, 83] on div "Episode Builder" at bounding box center [241, 87] width 86 height 28
click at [241, 89] on div "Episode Builder" at bounding box center [241, 87] width 86 height 28
click at [248, 93] on div "Episode Builder" at bounding box center [241, 87] width 86 height 28
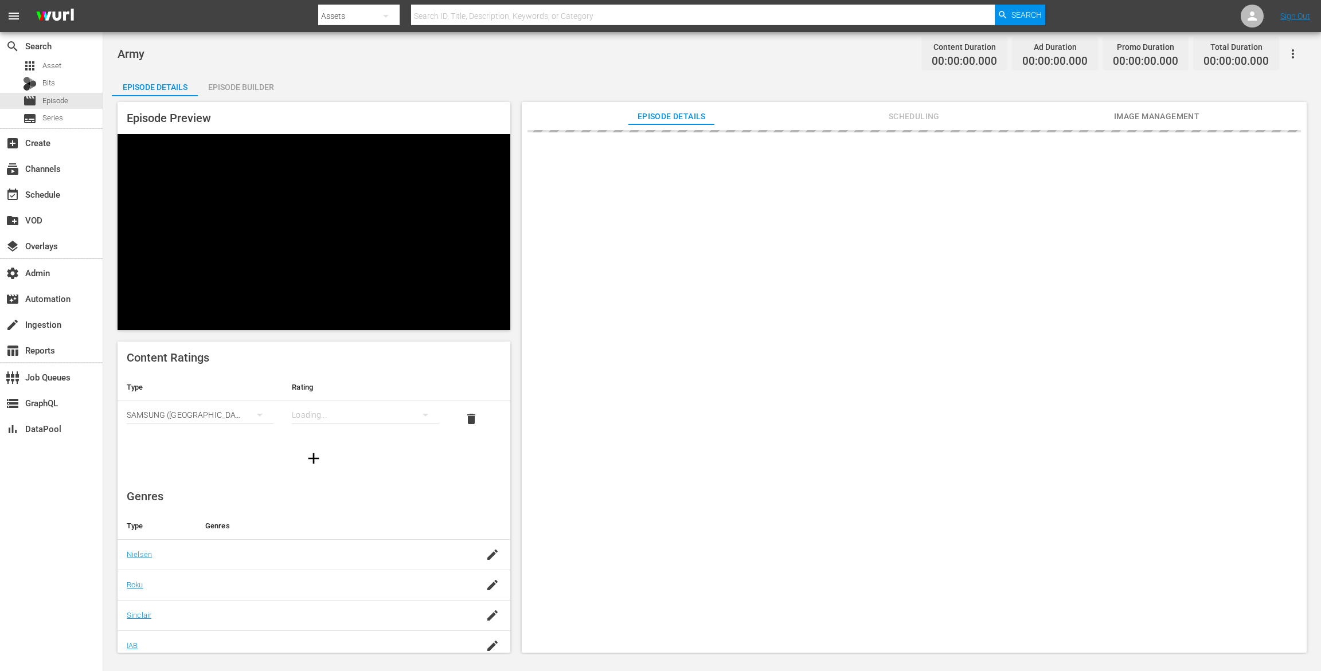
click at [236, 88] on div "Episode Builder" at bounding box center [241, 87] width 86 height 28
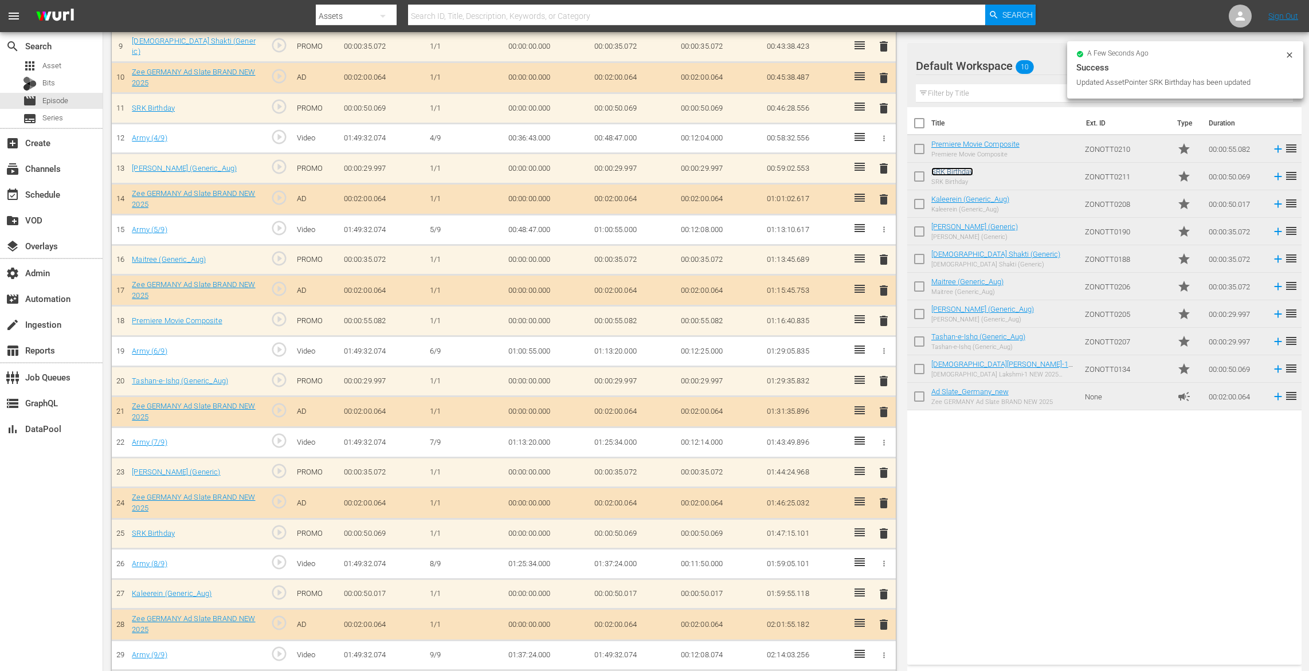
scroll to position [607, 0]
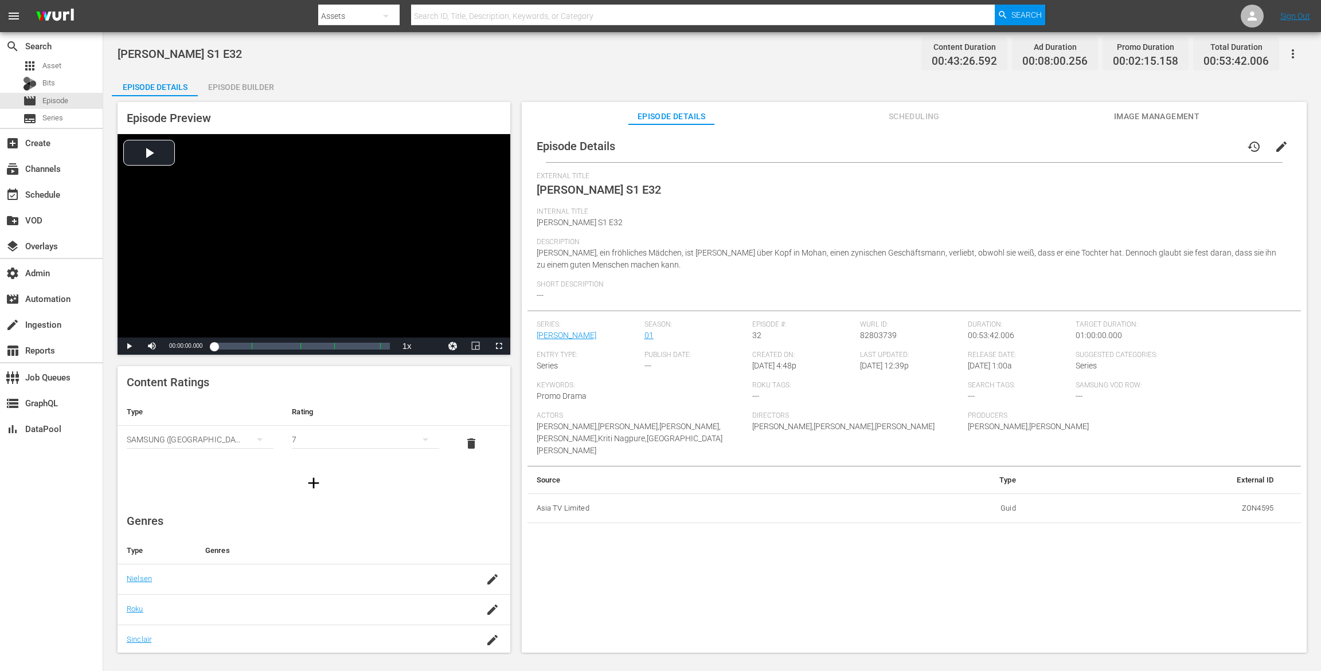
click at [244, 96] on div "Episode Builder" at bounding box center [241, 87] width 86 height 28
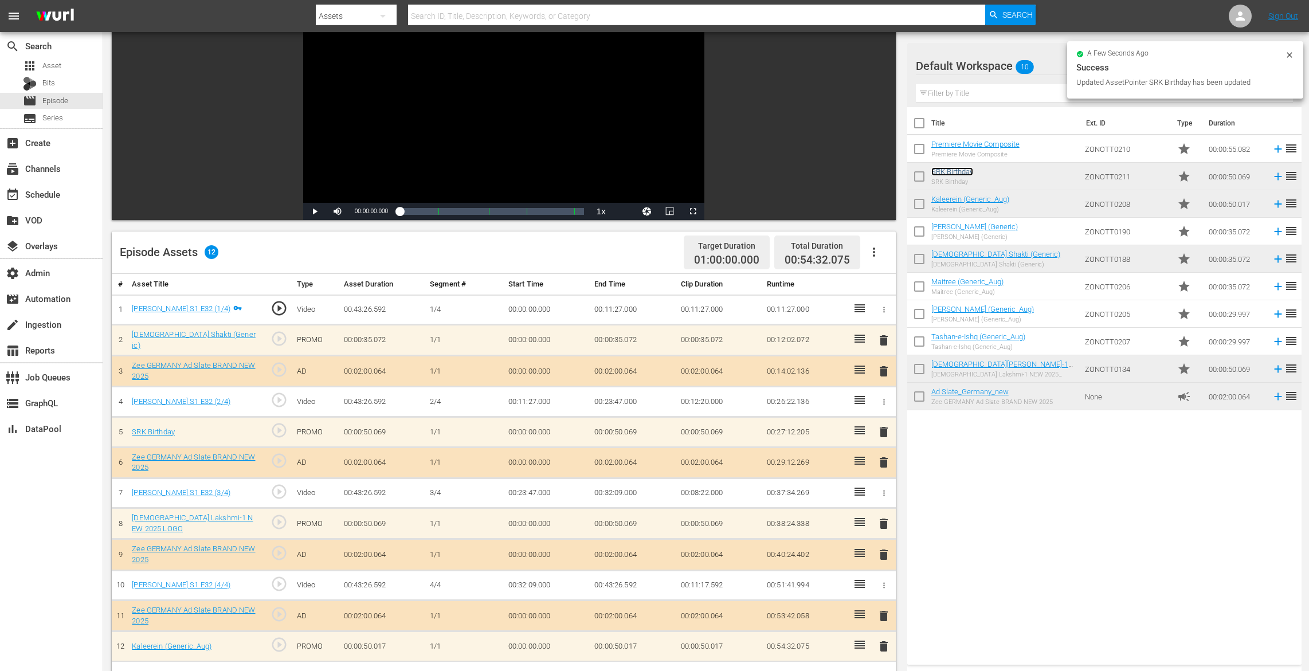
scroll to position [298, 0]
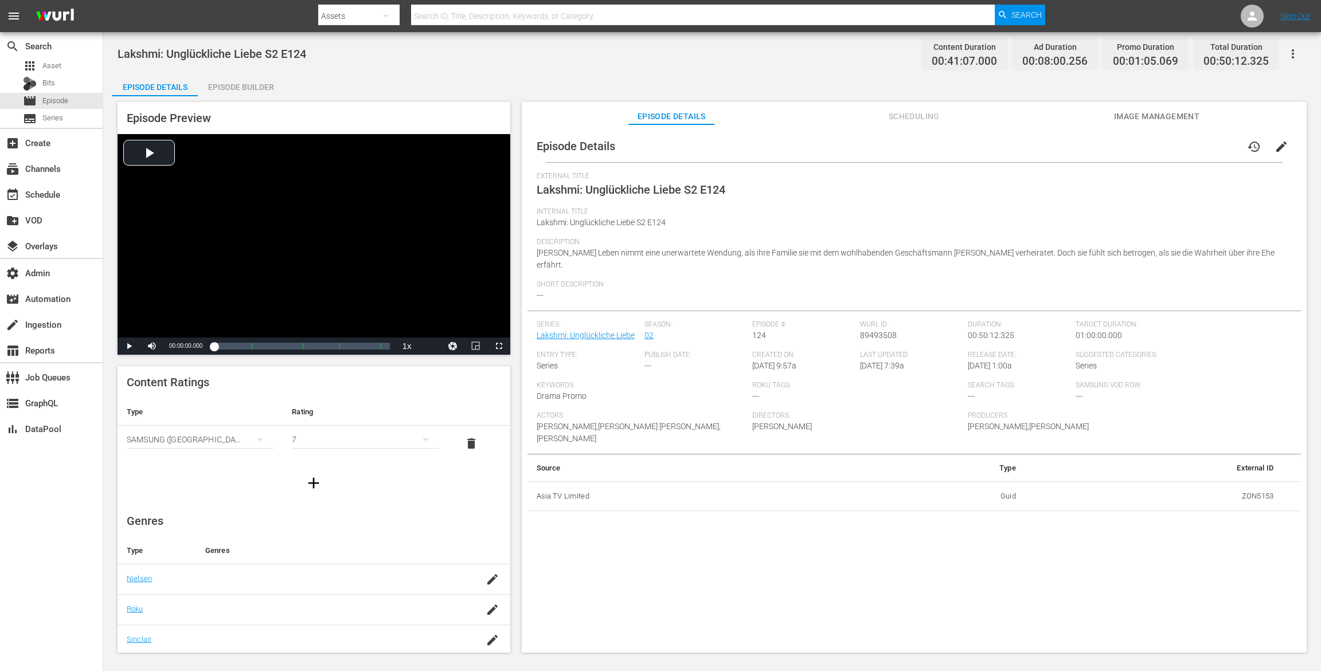
click at [264, 85] on div "Episode Builder" at bounding box center [241, 87] width 86 height 28
click at [260, 84] on div "Episode Builder" at bounding box center [241, 87] width 86 height 28
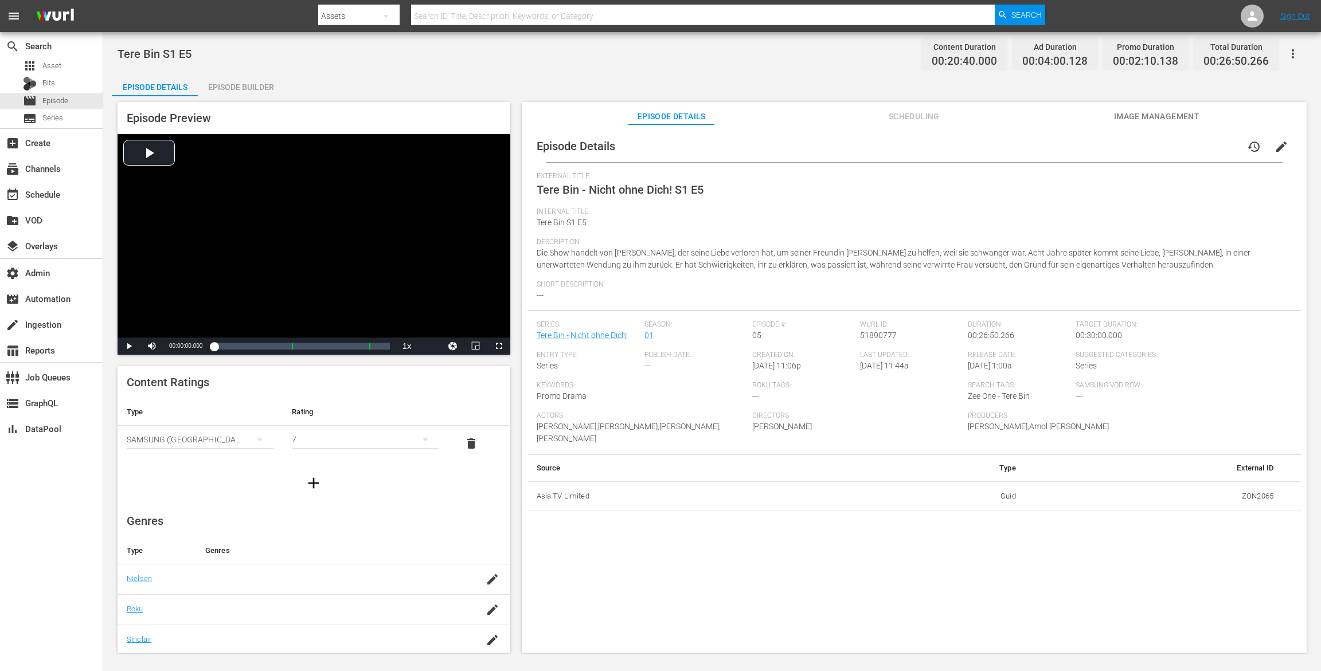
click at [245, 85] on div "Episode Builder" at bounding box center [241, 87] width 86 height 28
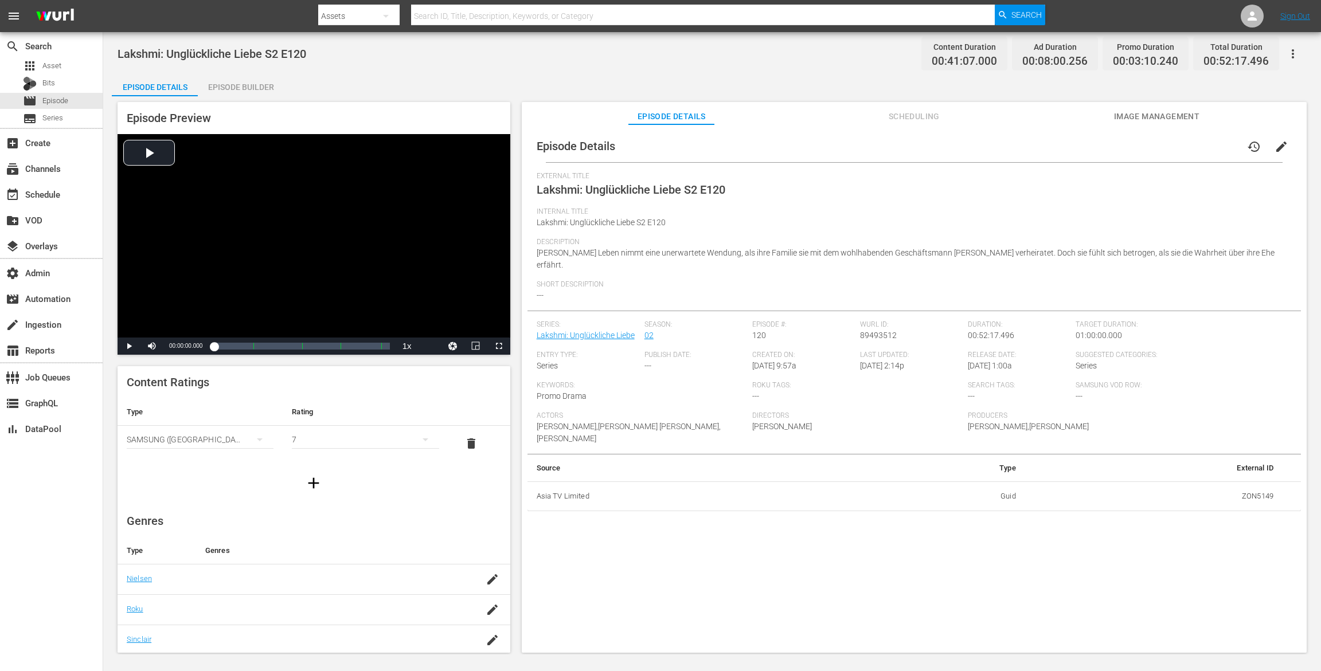
click at [233, 92] on div "Episode Builder" at bounding box center [241, 87] width 86 height 28
click at [238, 84] on div "Episode Builder" at bounding box center [241, 87] width 86 height 28
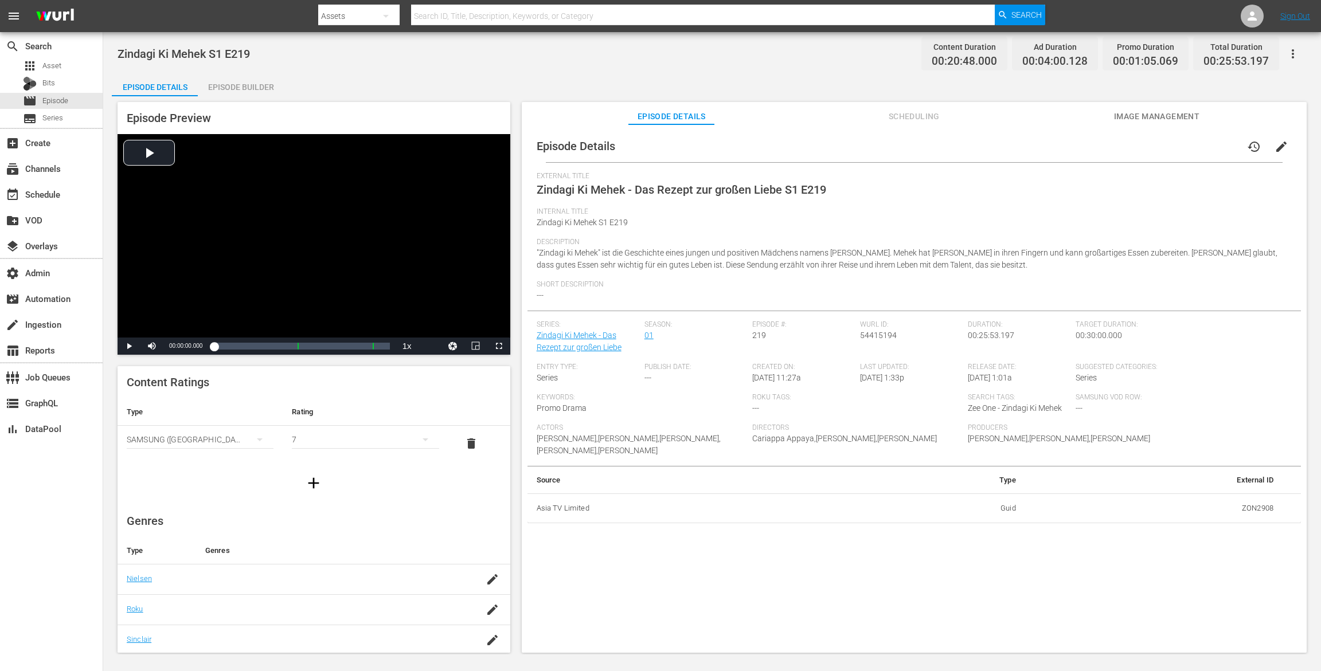
click at [253, 95] on div "Episode Builder" at bounding box center [241, 87] width 86 height 28
click at [263, 84] on div "Episode Builder" at bounding box center [241, 87] width 86 height 28
click at [257, 85] on div "Episode Builder" at bounding box center [241, 87] width 86 height 28
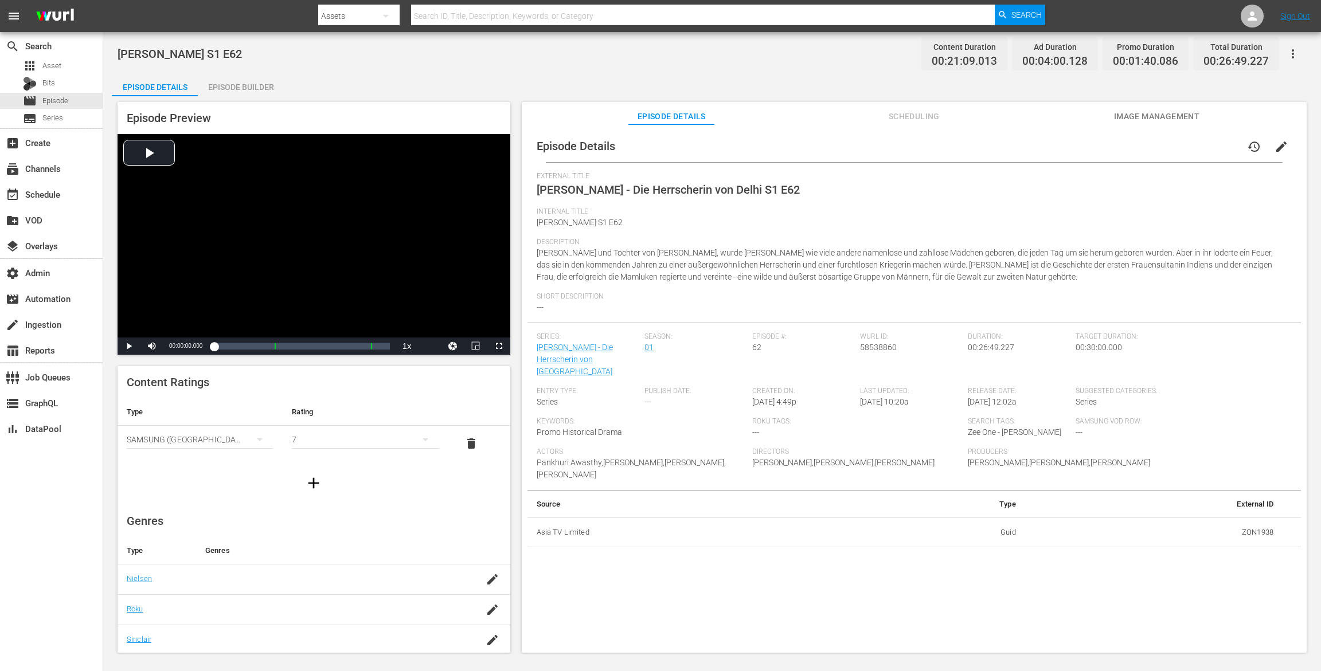
click at [275, 80] on div "Episode Builder" at bounding box center [241, 87] width 86 height 28
click at [252, 87] on div "Episode Builder" at bounding box center [241, 87] width 86 height 28
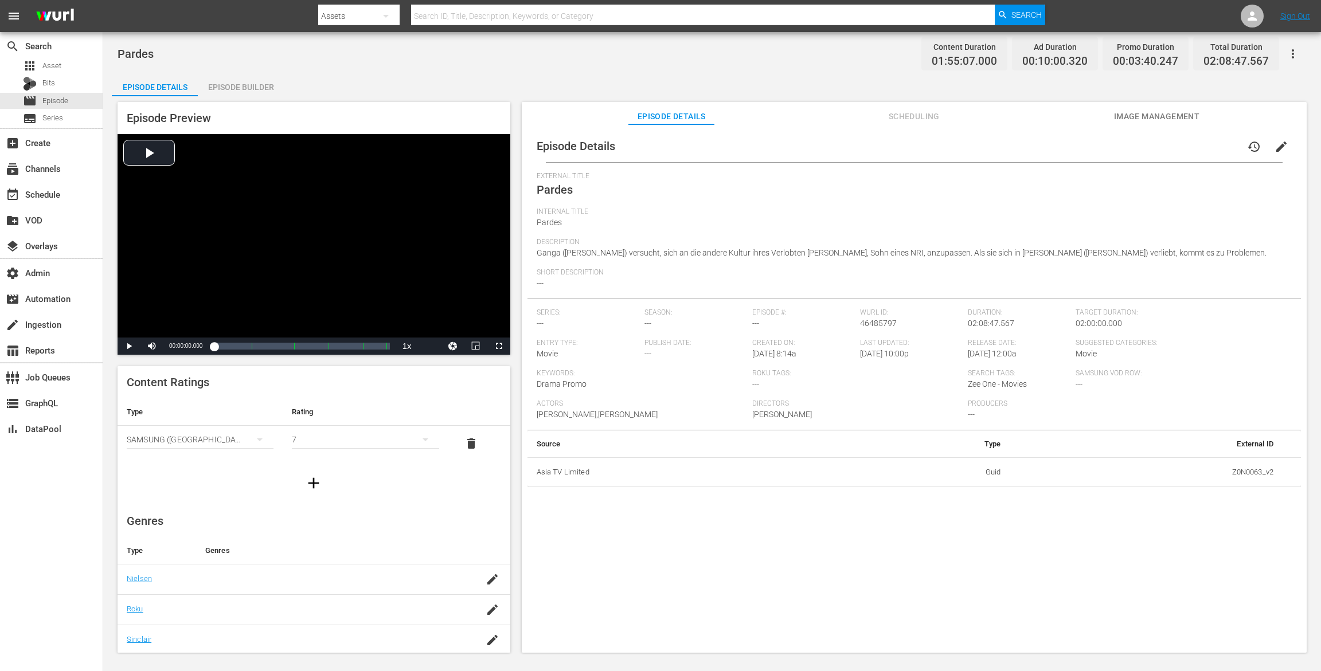
click at [268, 84] on div "Episode Builder" at bounding box center [241, 87] width 86 height 28
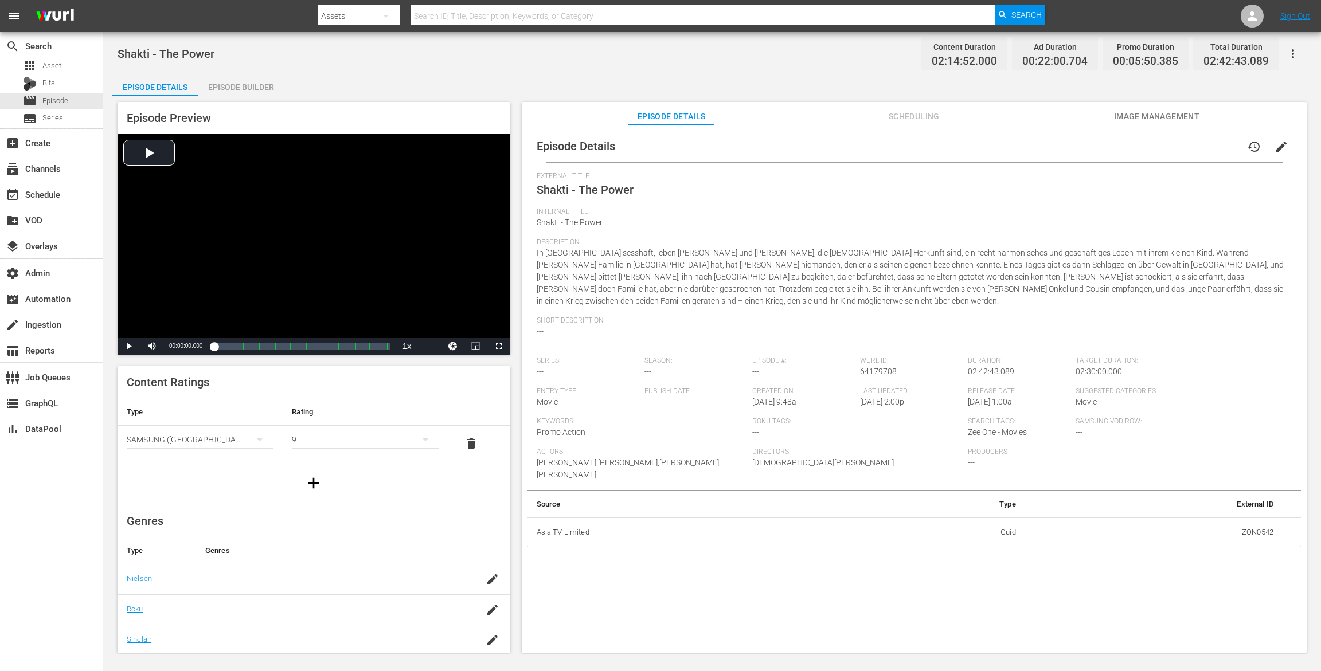
click at [255, 95] on div "Episode Builder" at bounding box center [241, 87] width 86 height 28
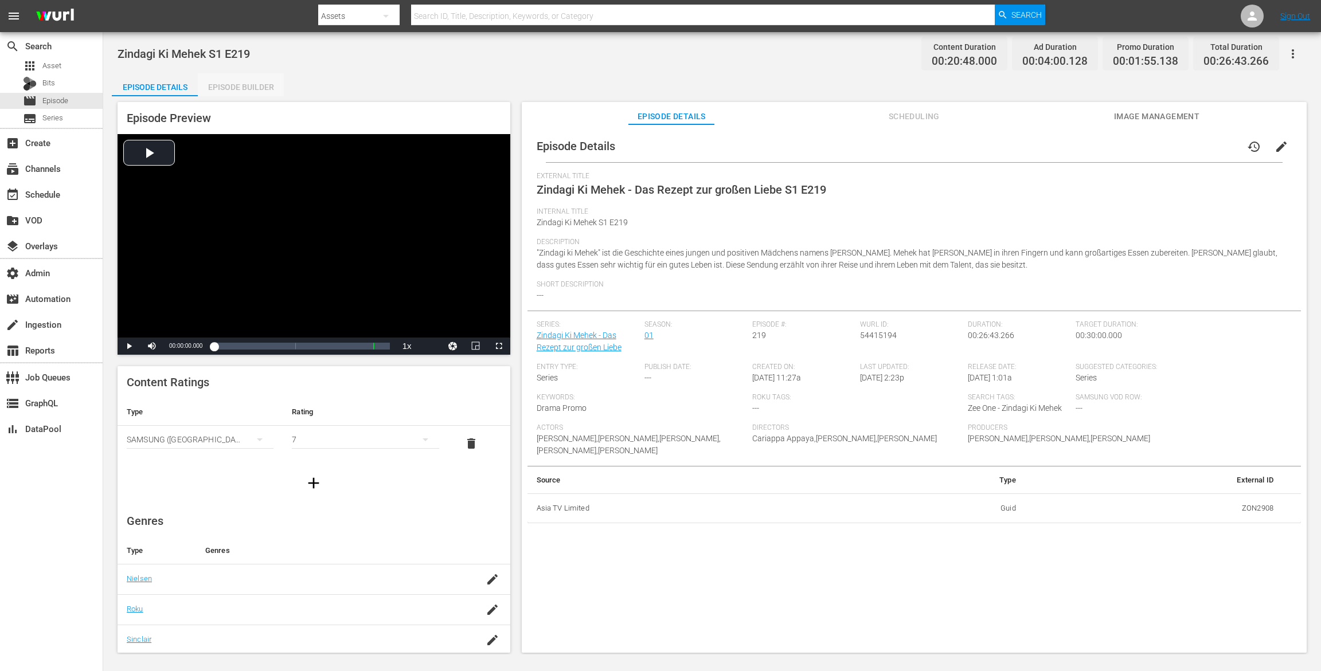
click at [249, 81] on div "Episode Builder" at bounding box center [241, 87] width 86 height 28
click at [226, 83] on div "Episode Builder" at bounding box center [241, 87] width 86 height 28
click at [263, 95] on div "Episode Builder" at bounding box center [241, 87] width 86 height 28
click at [263, 93] on div "Episode Builder" at bounding box center [241, 87] width 86 height 28
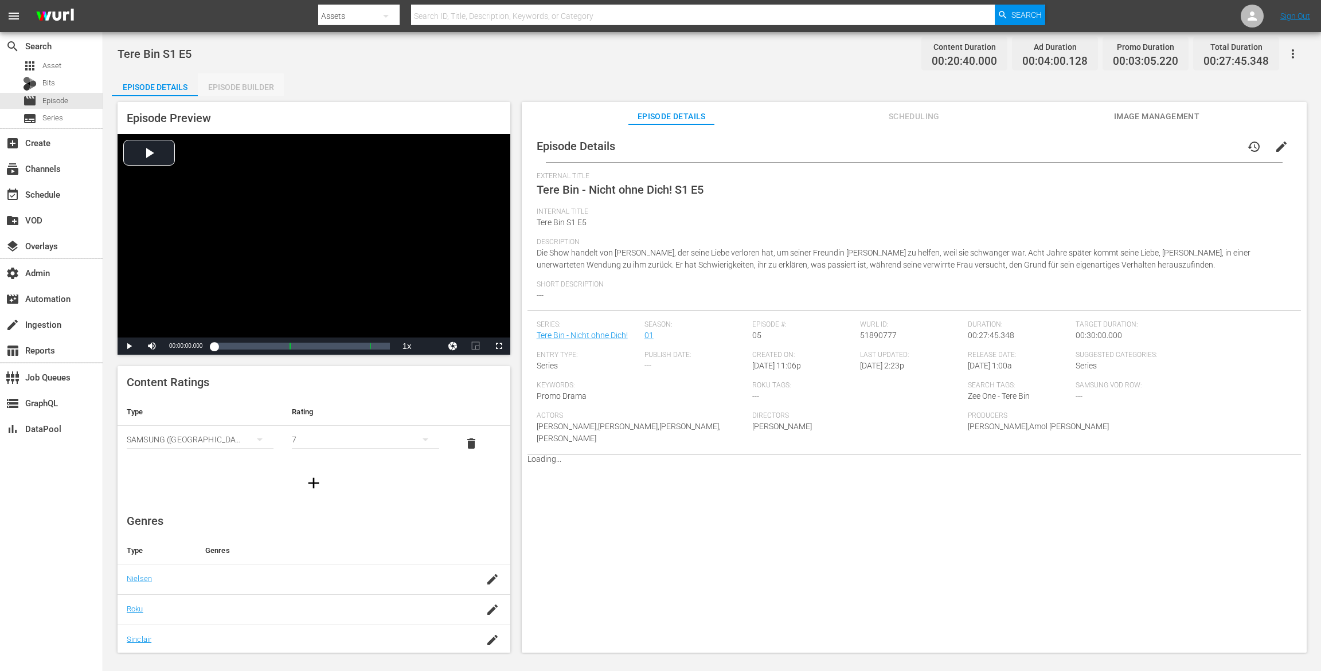
click at [238, 89] on div "Episode Builder" at bounding box center [241, 87] width 86 height 28
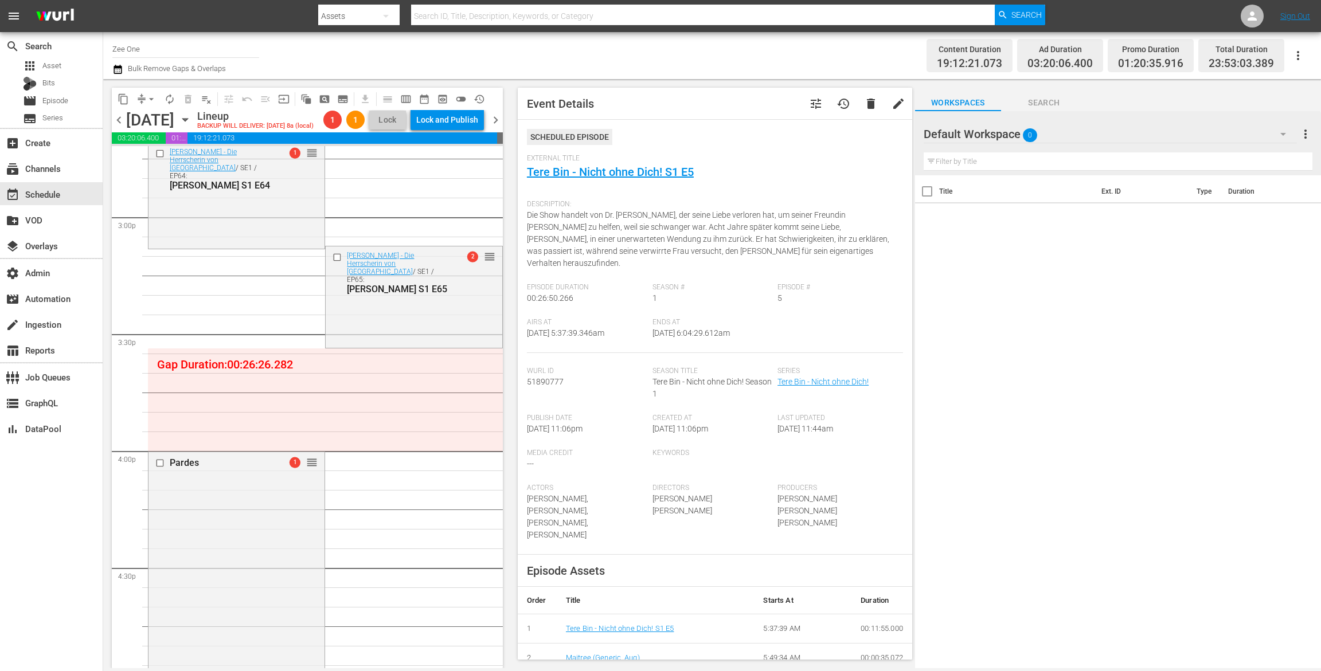
scroll to position [3475, 0]
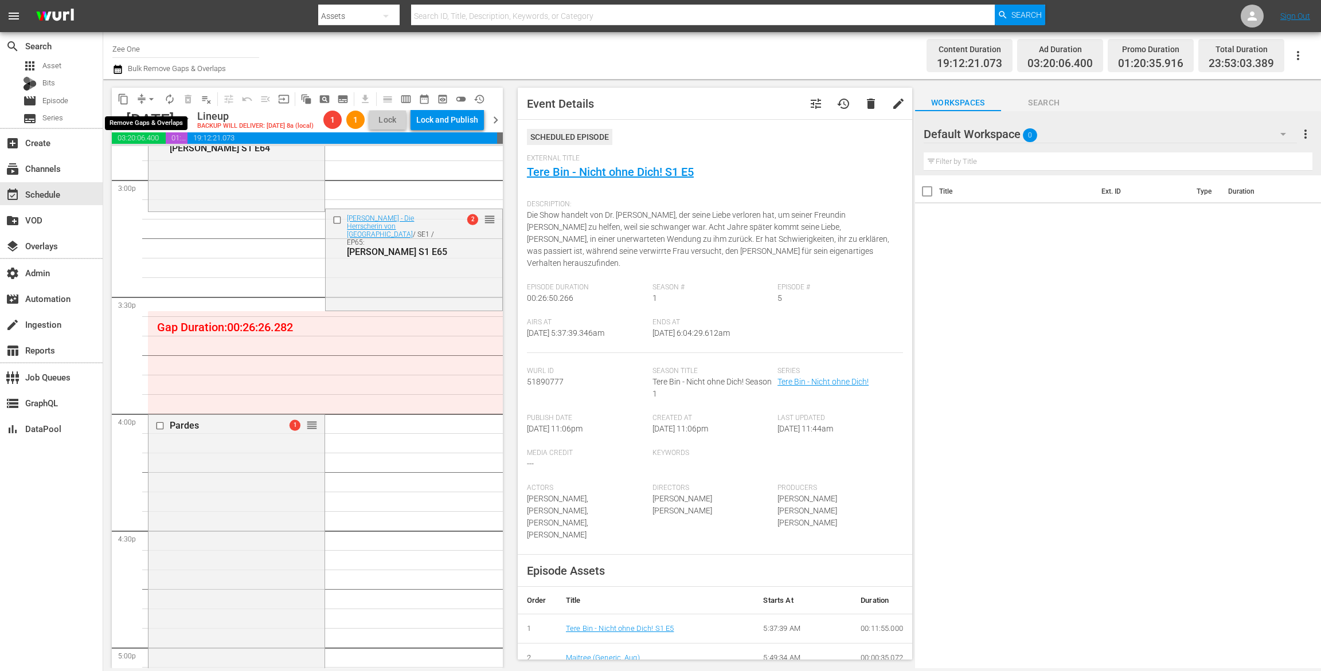
click at [148, 95] on span "arrow_drop_down" at bounding box center [151, 98] width 11 height 11
click at [147, 161] on li "Align to End of Previous Day" at bounding box center [152, 160] width 120 height 19
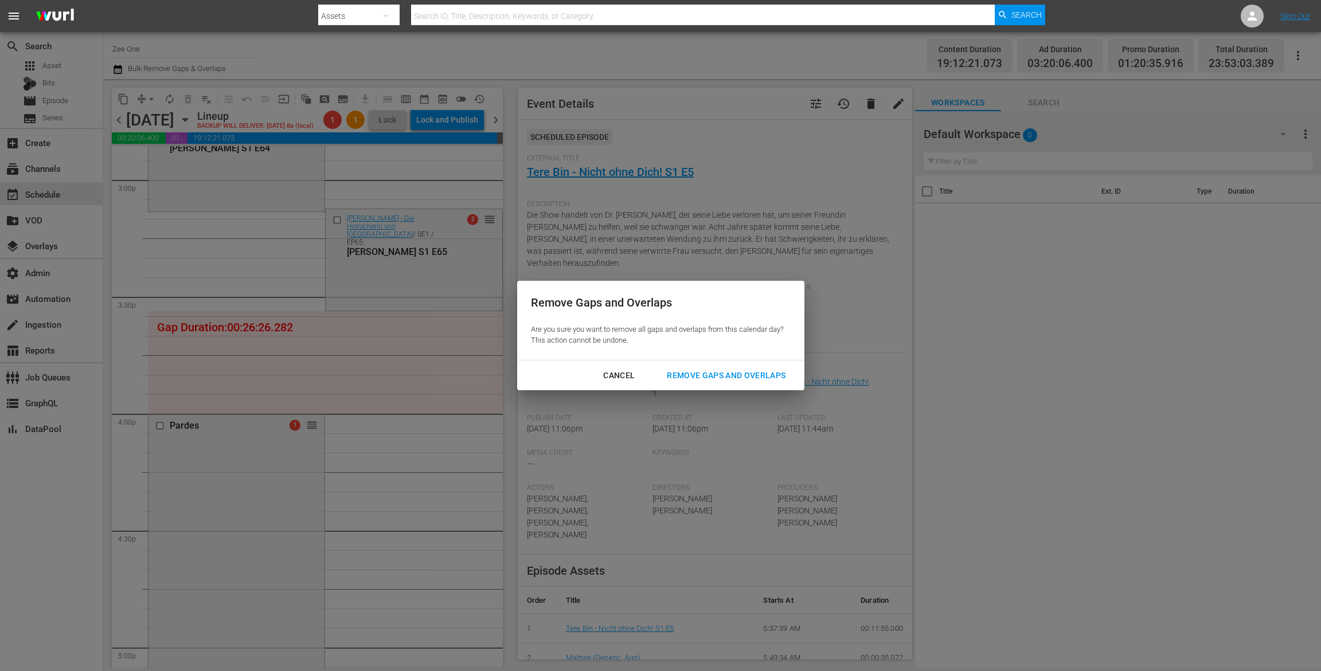
click at [796, 385] on button "Remove Gaps and Overlaps" at bounding box center [726, 375] width 146 height 21
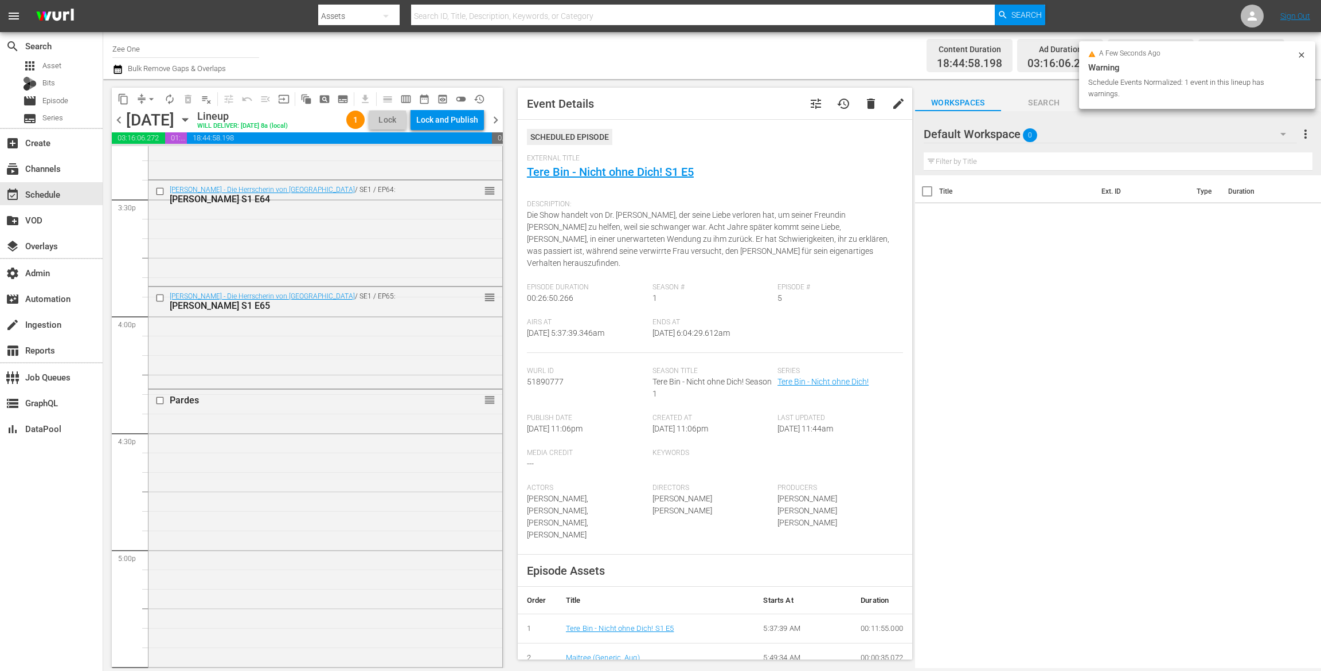
scroll to position [3591, 0]
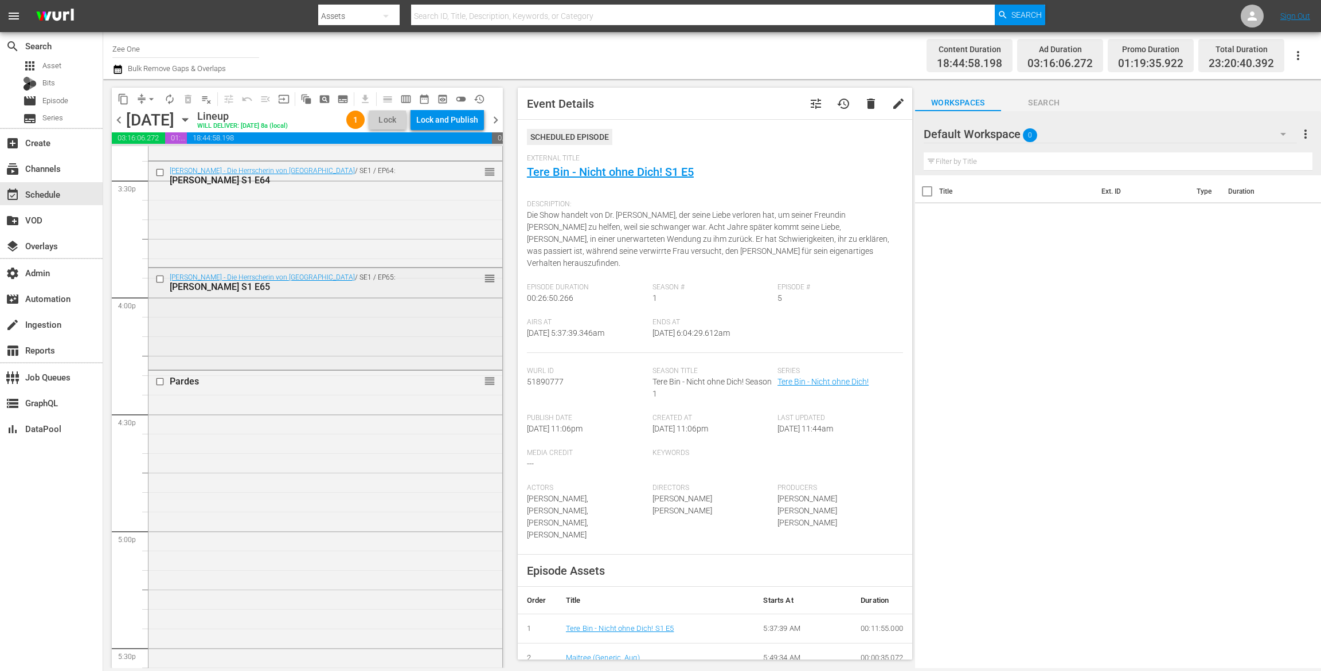
click at [161, 277] on input "checkbox" at bounding box center [161, 280] width 12 height 10
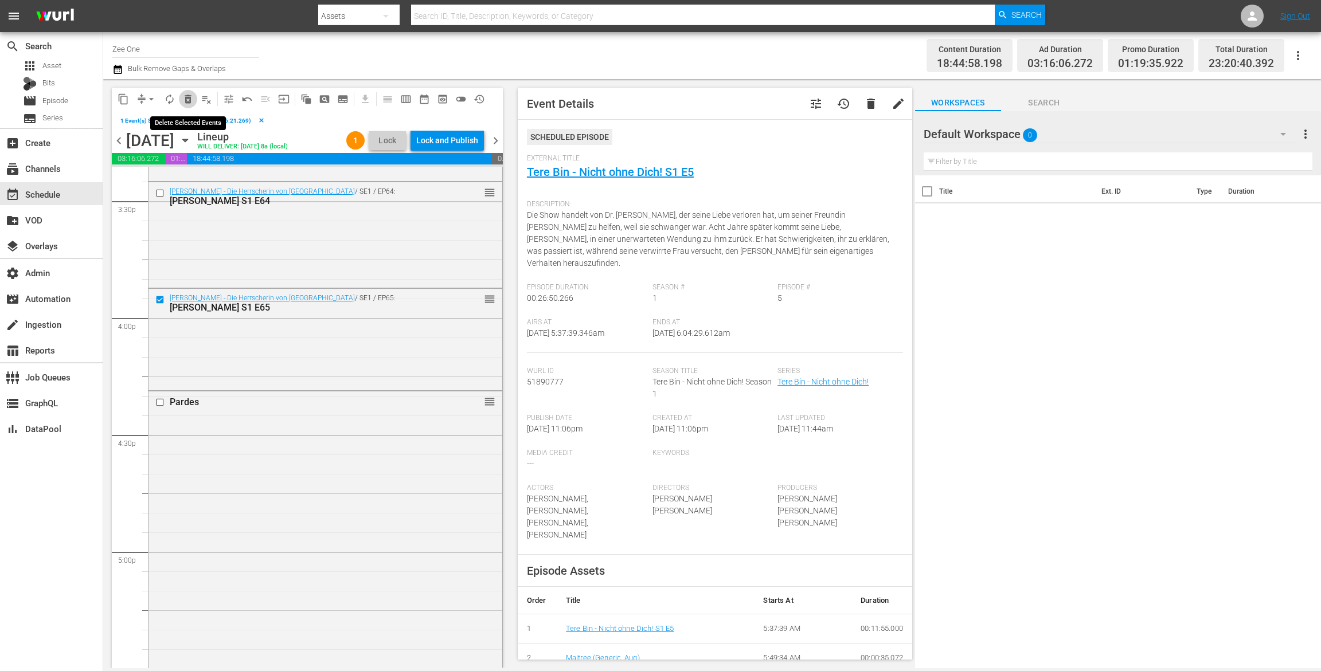
click at [187, 92] on button "delete_forever_outlined" at bounding box center [188, 99] width 18 height 18
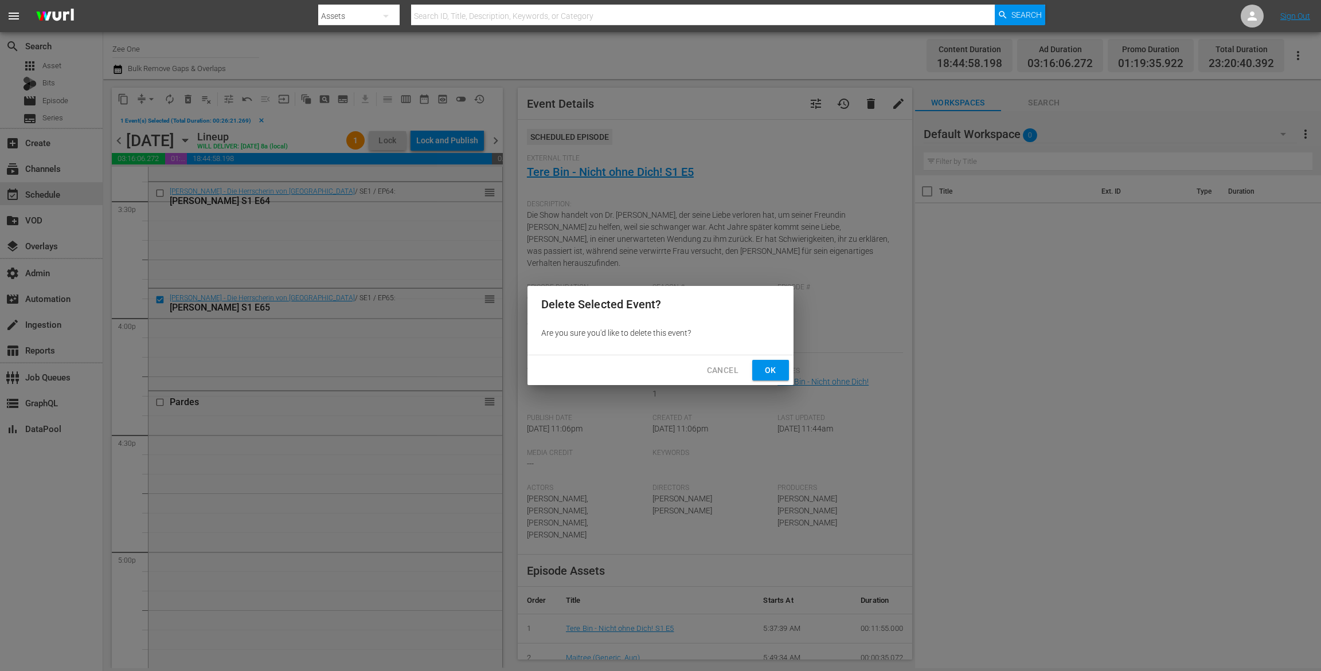
click at [762, 371] on span "Ok" at bounding box center [770, 370] width 18 height 14
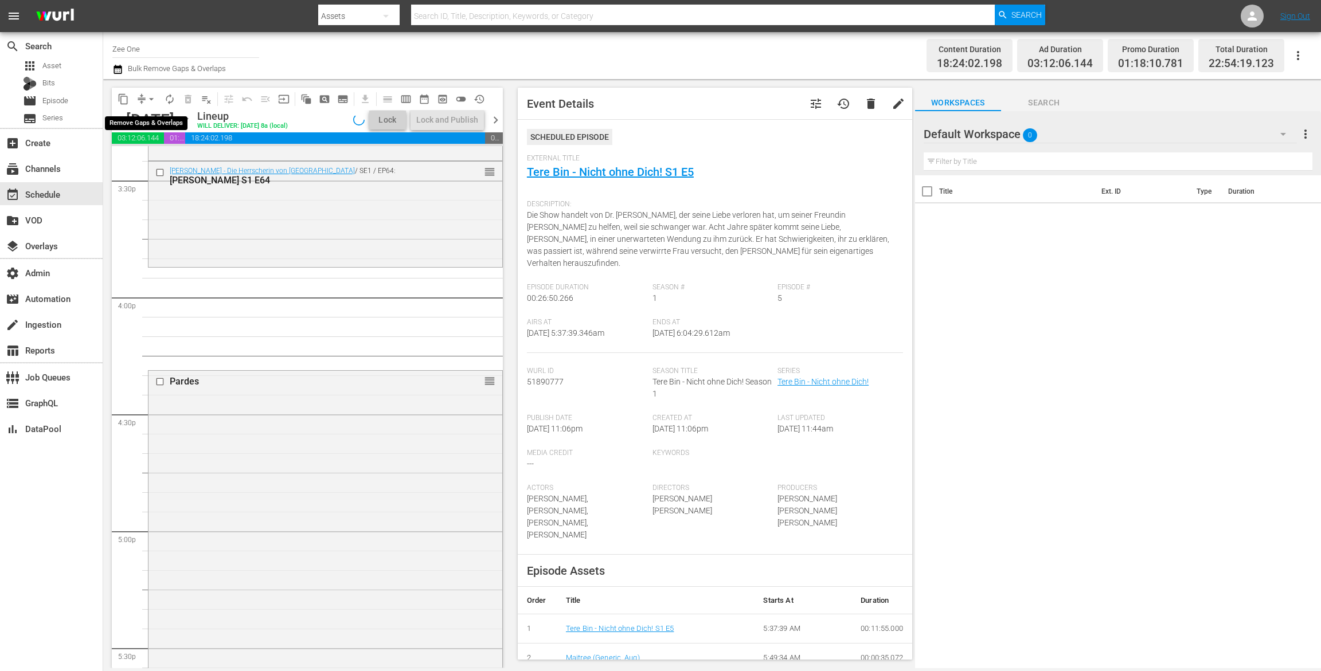
click at [150, 95] on span "arrow_drop_down" at bounding box center [151, 98] width 11 height 11
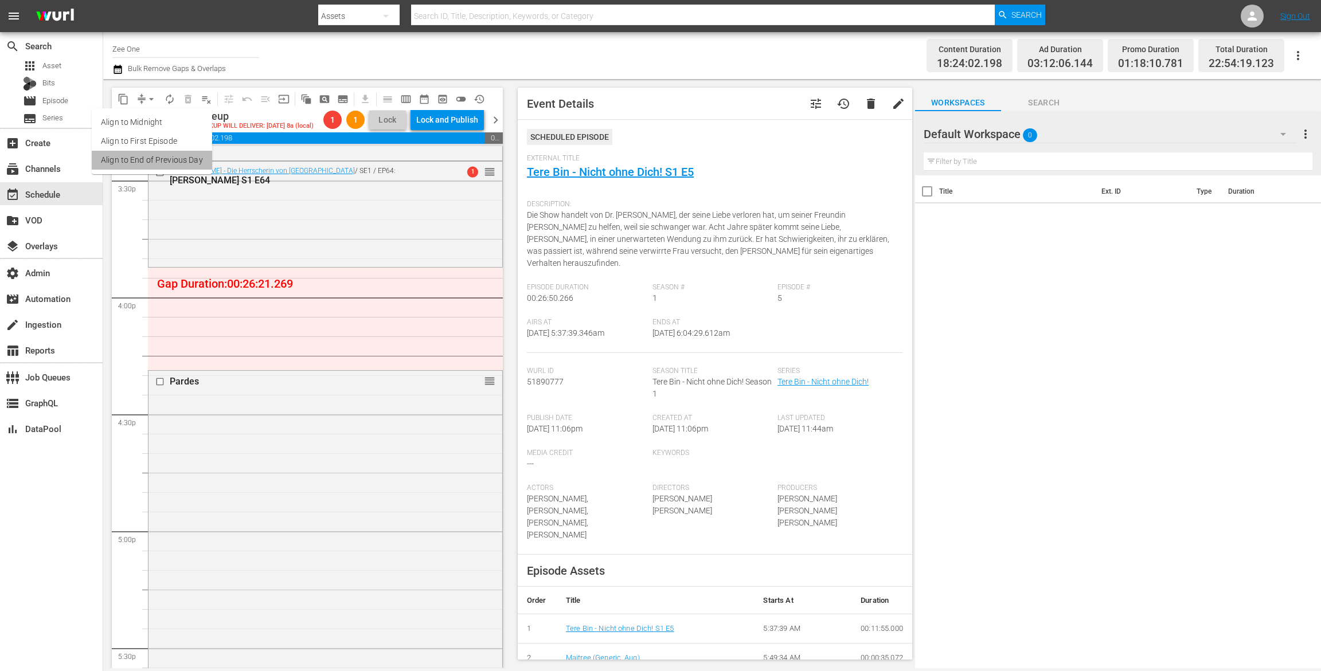
click at [158, 155] on li "Align to End of Previous Day" at bounding box center [152, 160] width 120 height 19
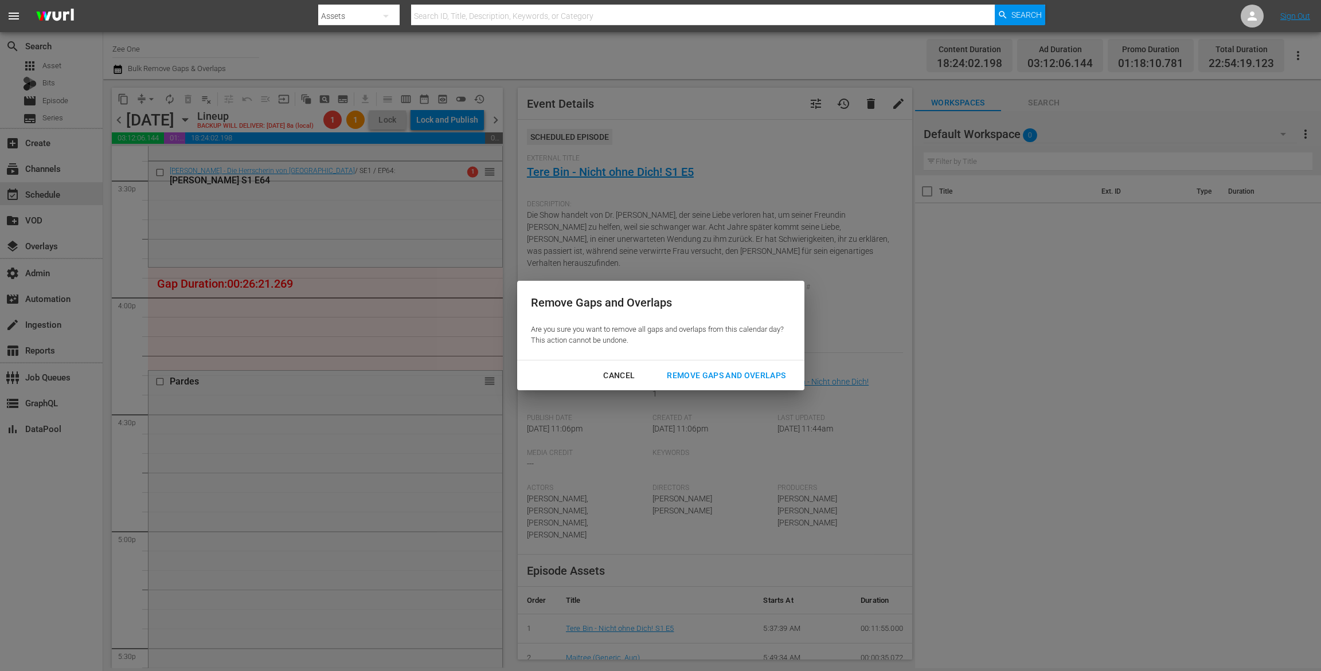
click at [725, 374] on div "Remove Gaps and Overlaps" at bounding box center [726, 376] width 137 height 14
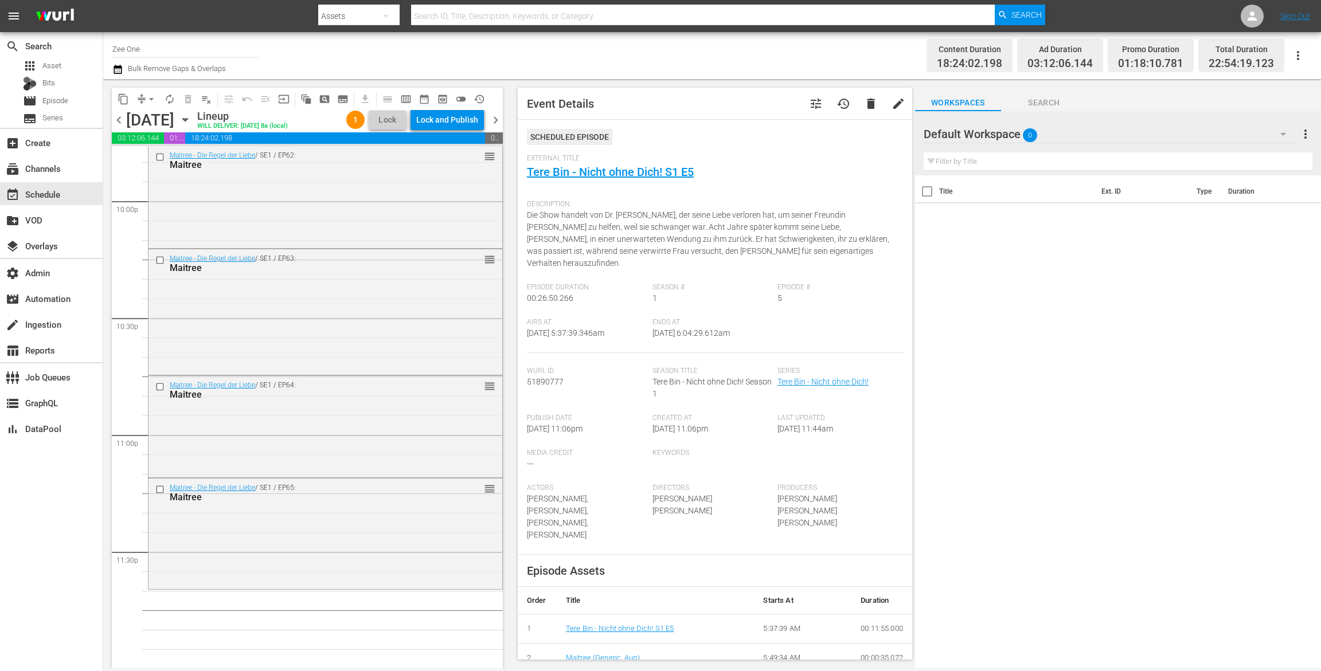
scroll to position [4744, 0]
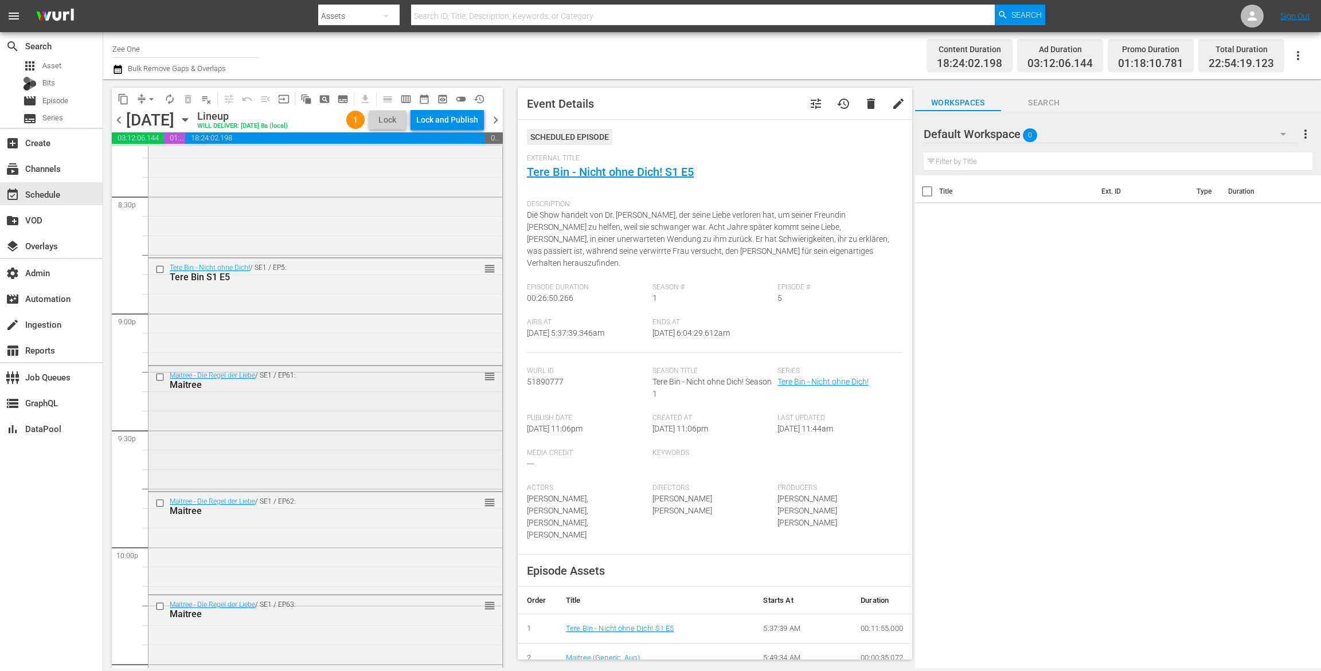
click at [325, 420] on div "Maitree - Die Regel der Liebe / SE1 / EP61: Maitree reorder" at bounding box center [325, 427] width 354 height 123
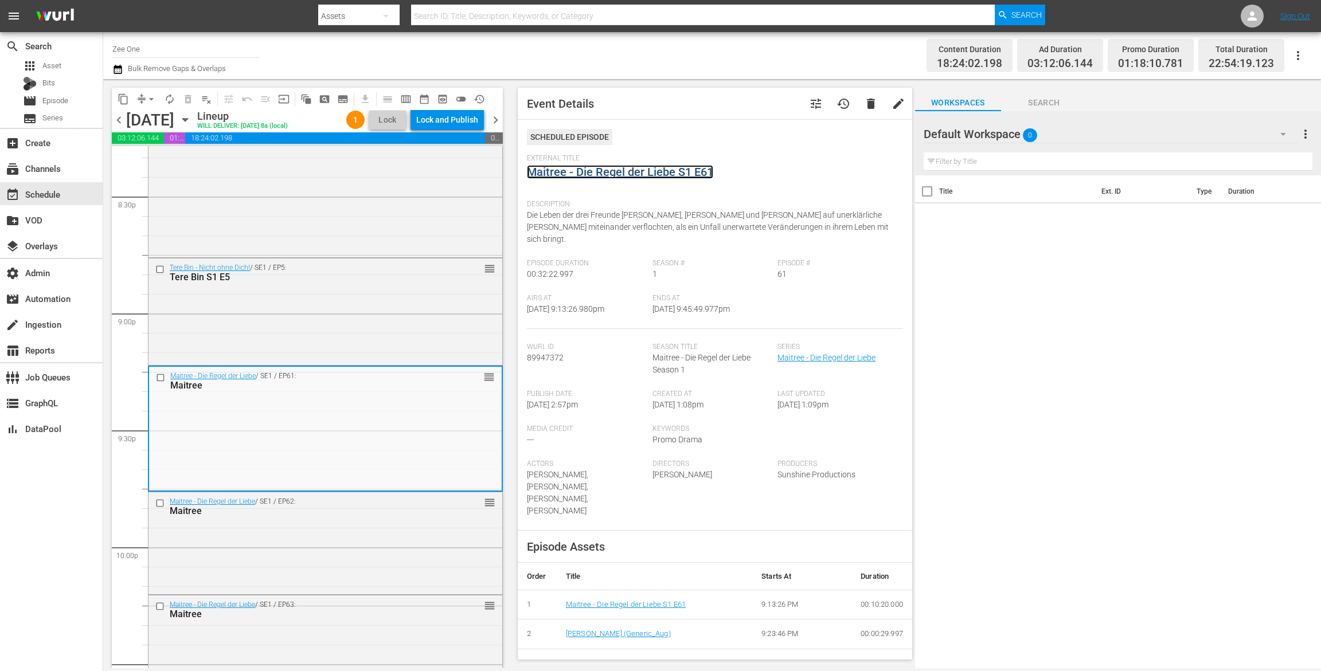
click at [545, 167] on link "Maitree - Die Regel der Liebe S1 E61" at bounding box center [620, 172] width 186 height 14
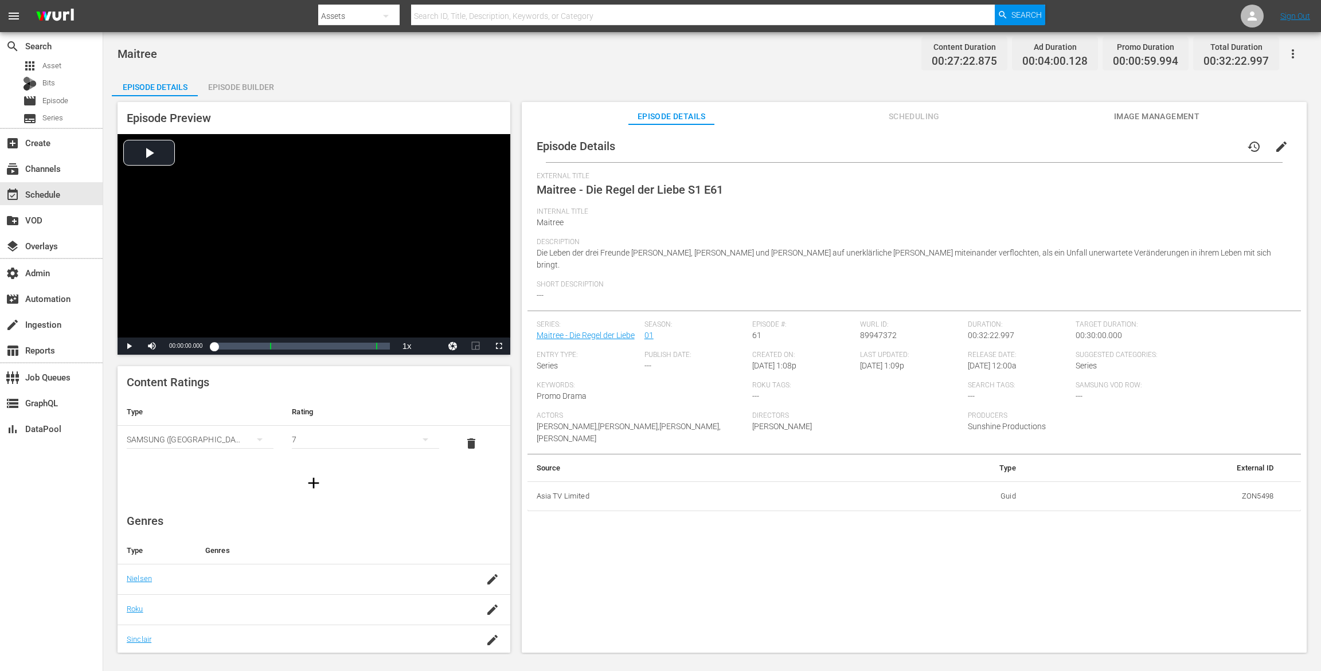
click at [1289, 53] on icon "button" at bounding box center [1293, 54] width 14 height 14
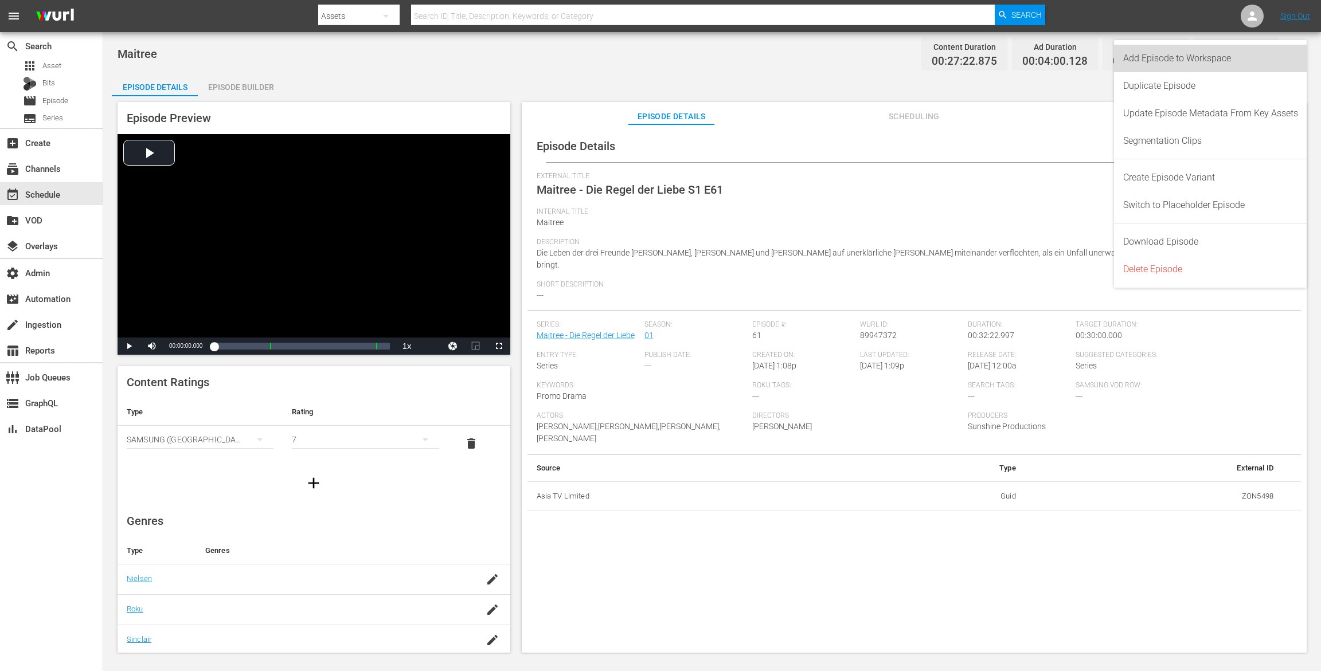
click at [1274, 53] on div "Add Episode to Workspace" at bounding box center [1210, 59] width 175 height 28
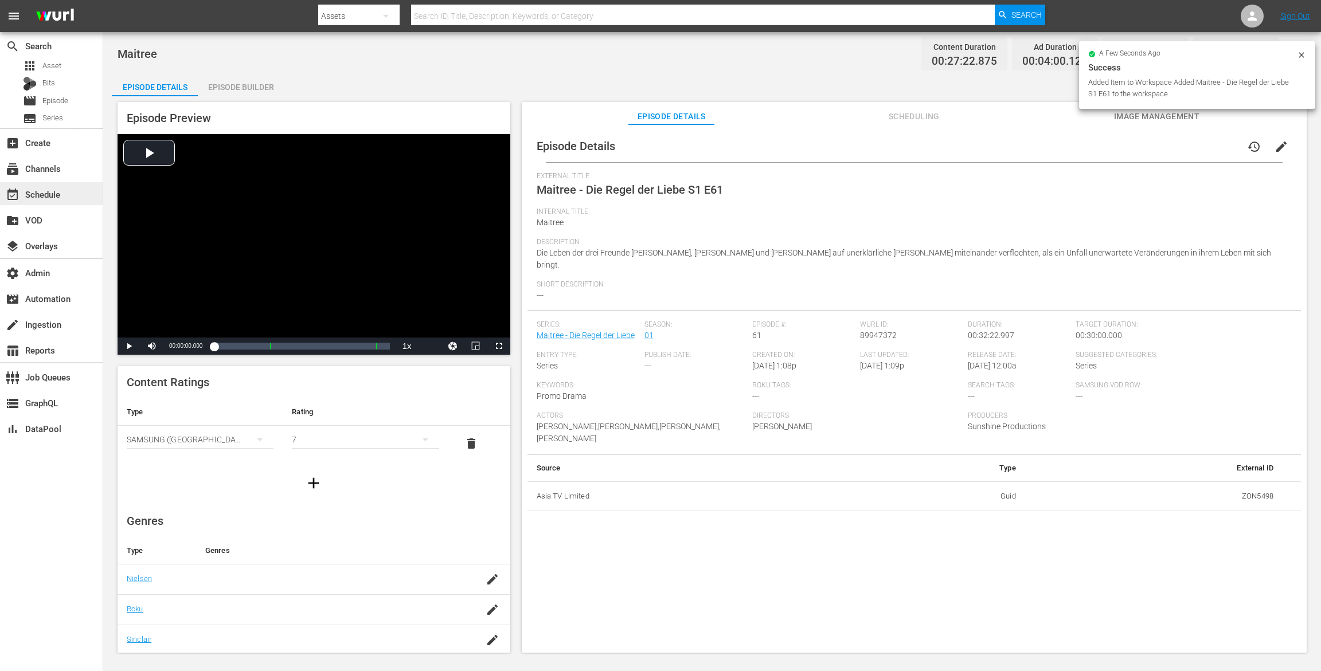
click at [60, 193] on div "event_available Schedule" at bounding box center [32, 192] width 64 height 10
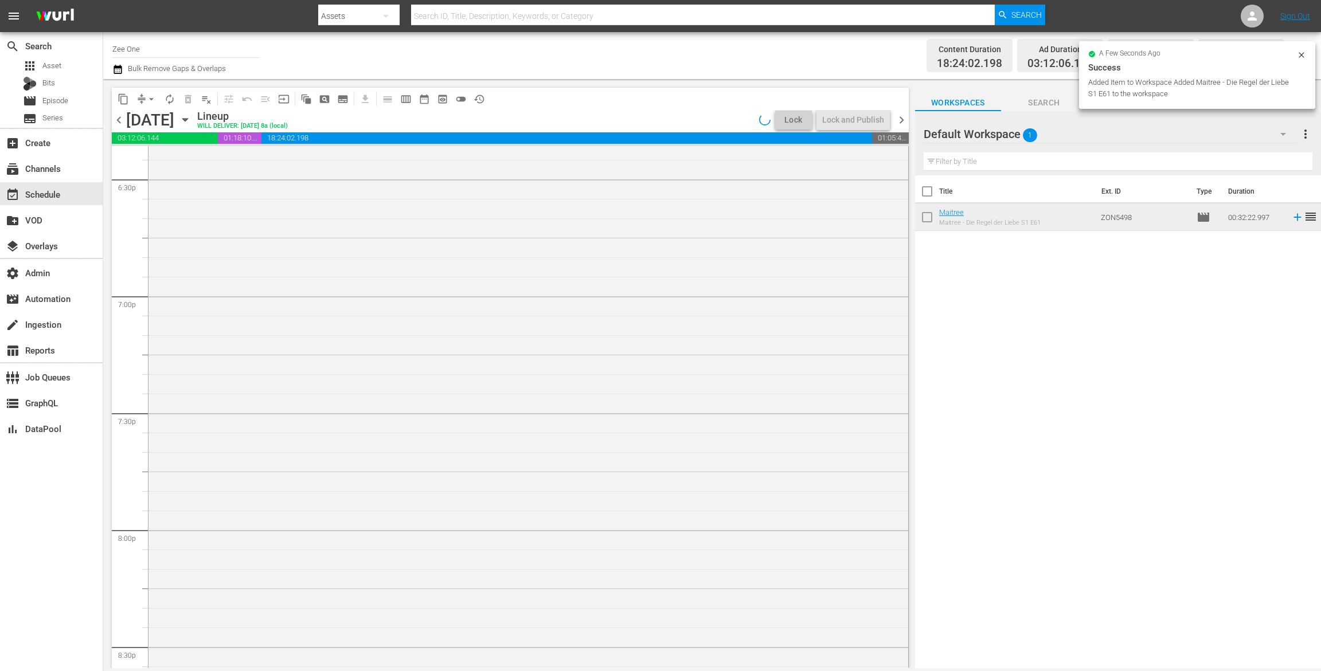
scroll to position [5091, 0]
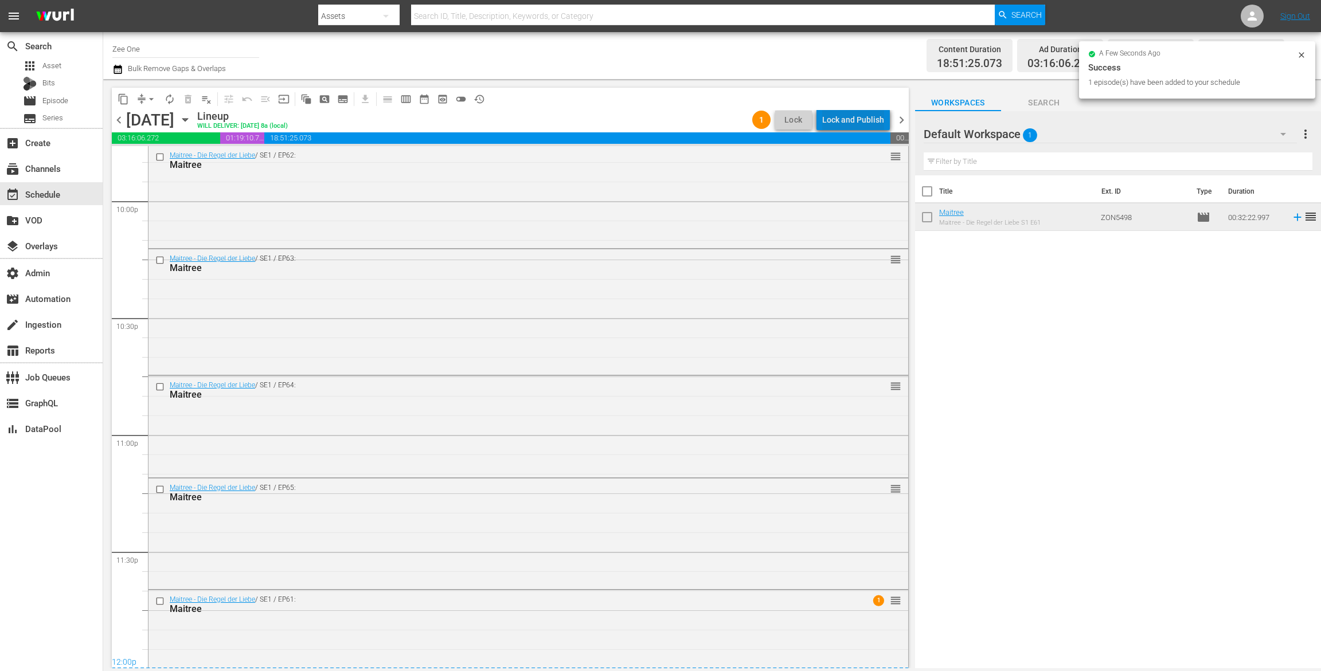
click at [873, 119] on div "Lock and Publish" at bounding box center [853, 119] width 62 height 21
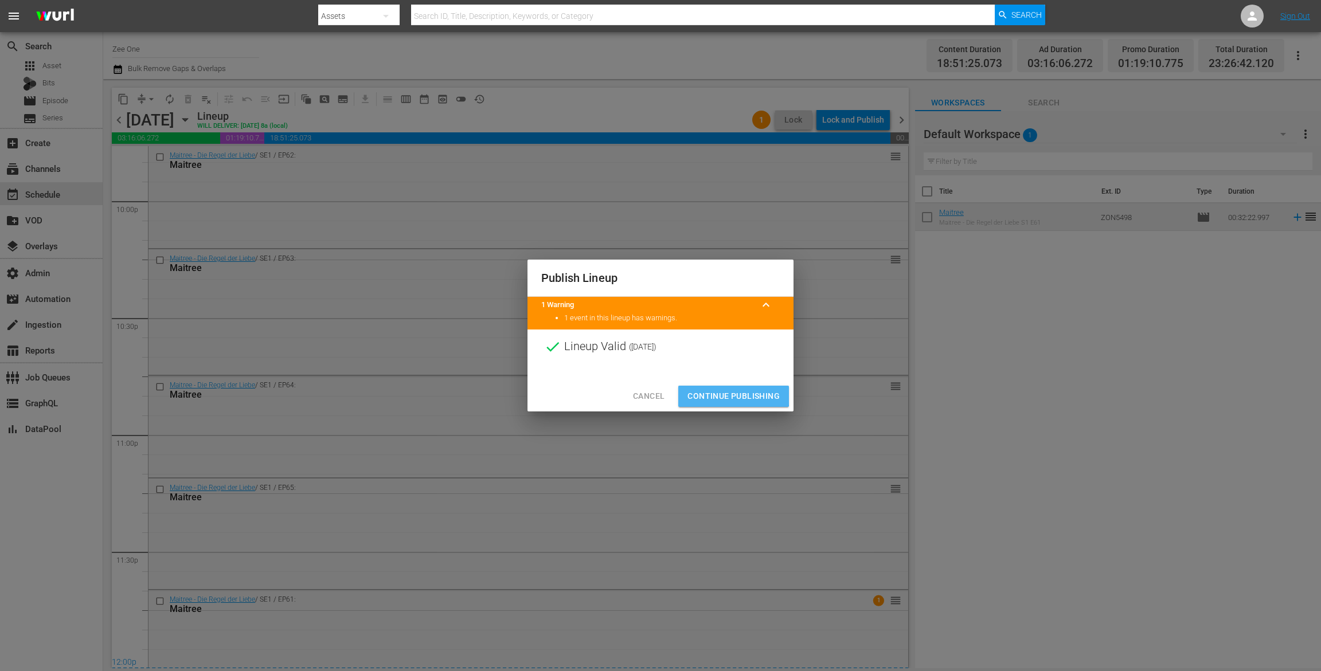
click at [715, 395] on span "Continue Publishing" at bounding box center [733, 396] width 92 height 14
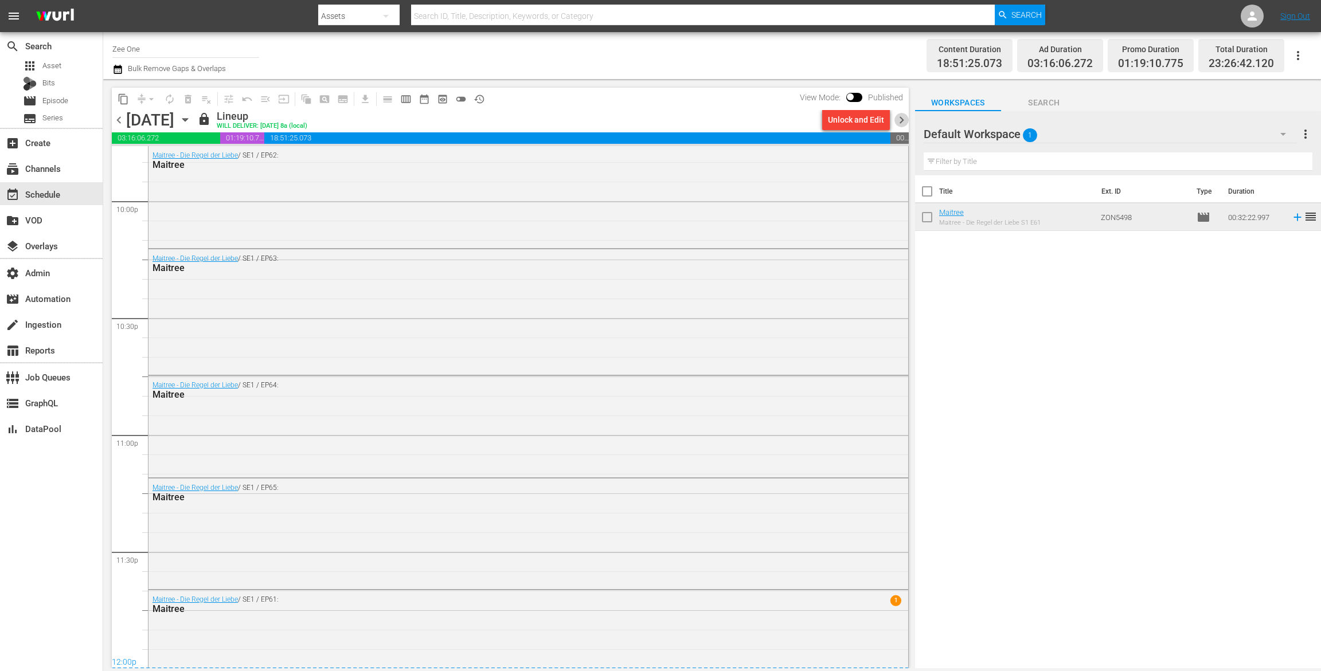
click at [902, 125] on span "chevron_right" at bounding box center [901, 120] width 14 height 14
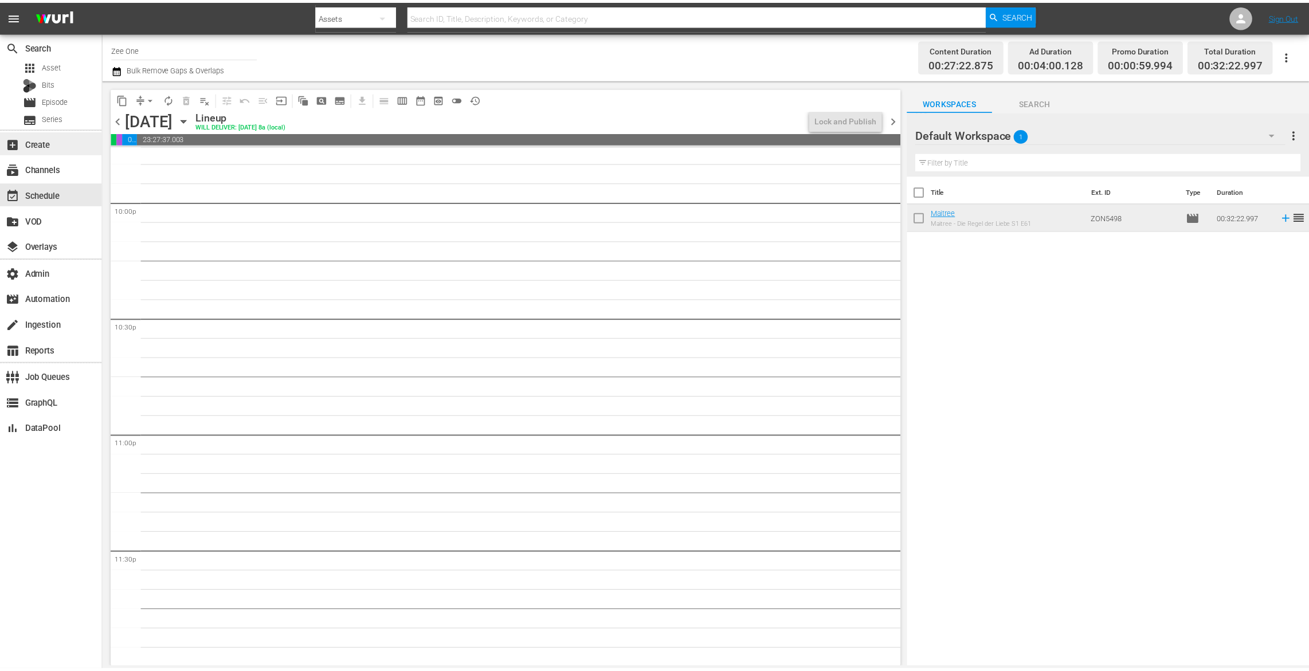
scroll to position [5051, 0]
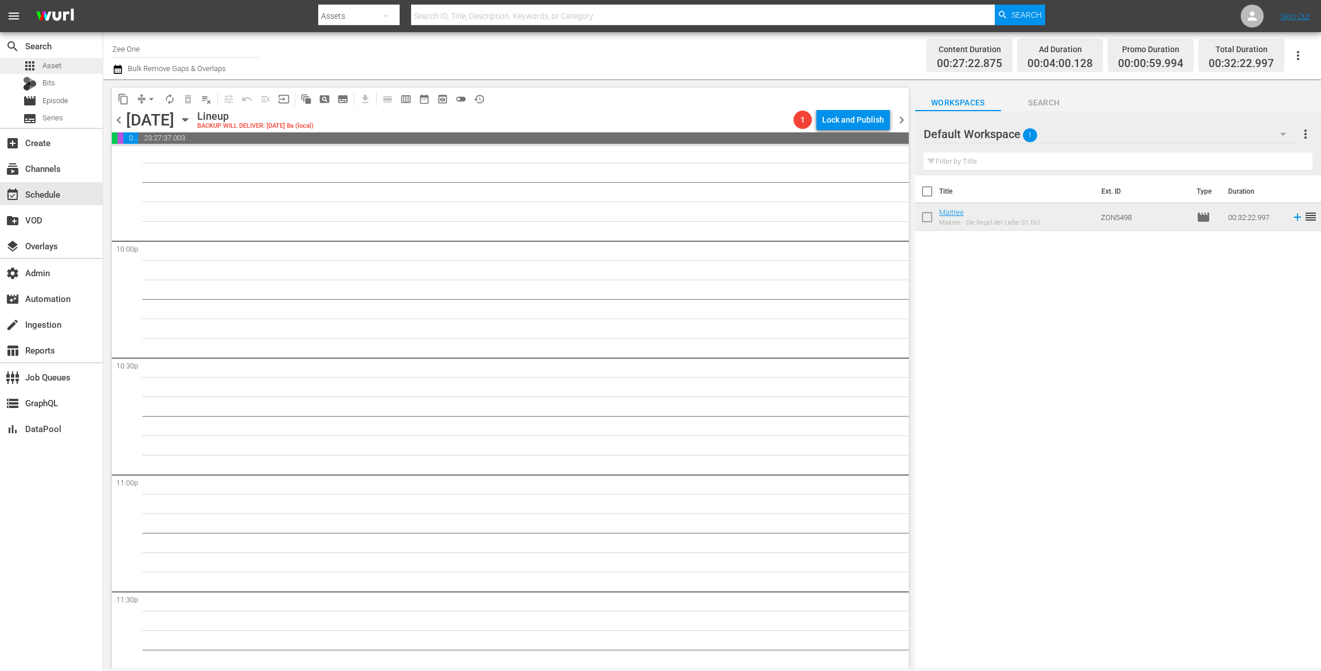
click at [65, 64] on div "apps Asset" at bounding box center [51, 66] width 103 height 16
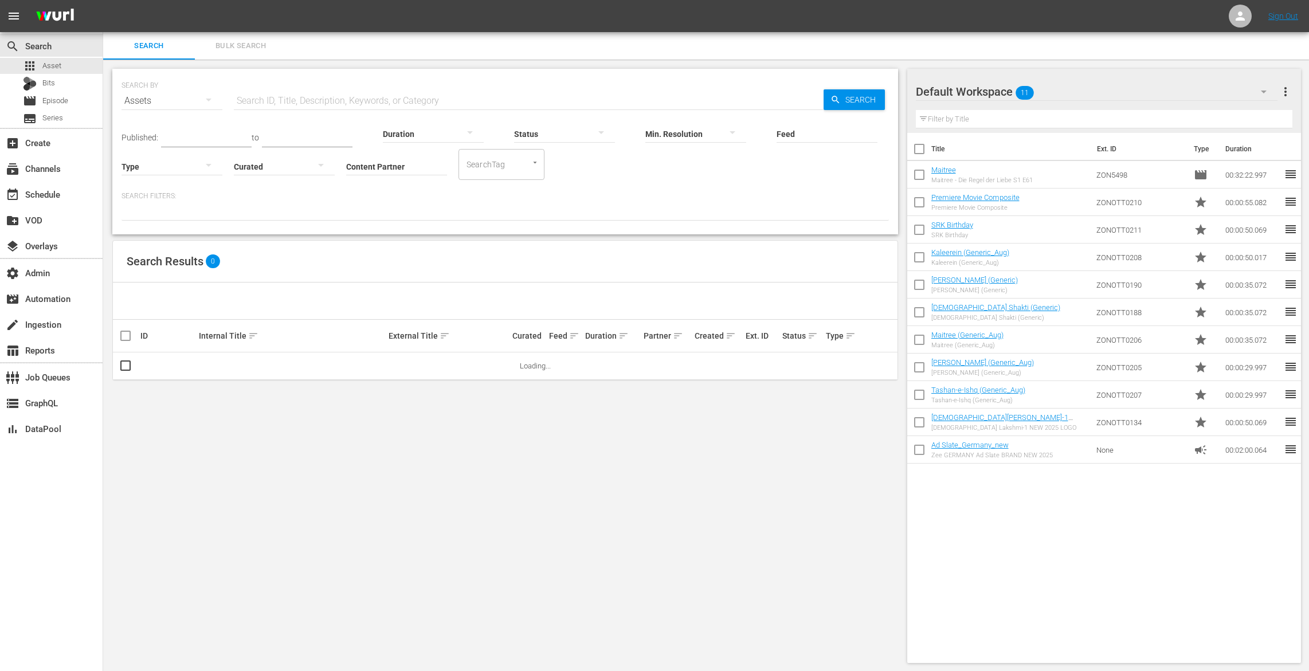
click at [176, 170] on div at bounding box center [172, 166] width 101 height 32
click at [150, 241] on div "Promo" at bounding box center [172, 238] width 101 height 18
click at [376, 163] on input "Content Partner" at bounding box center [396, 167] width 101 height 41
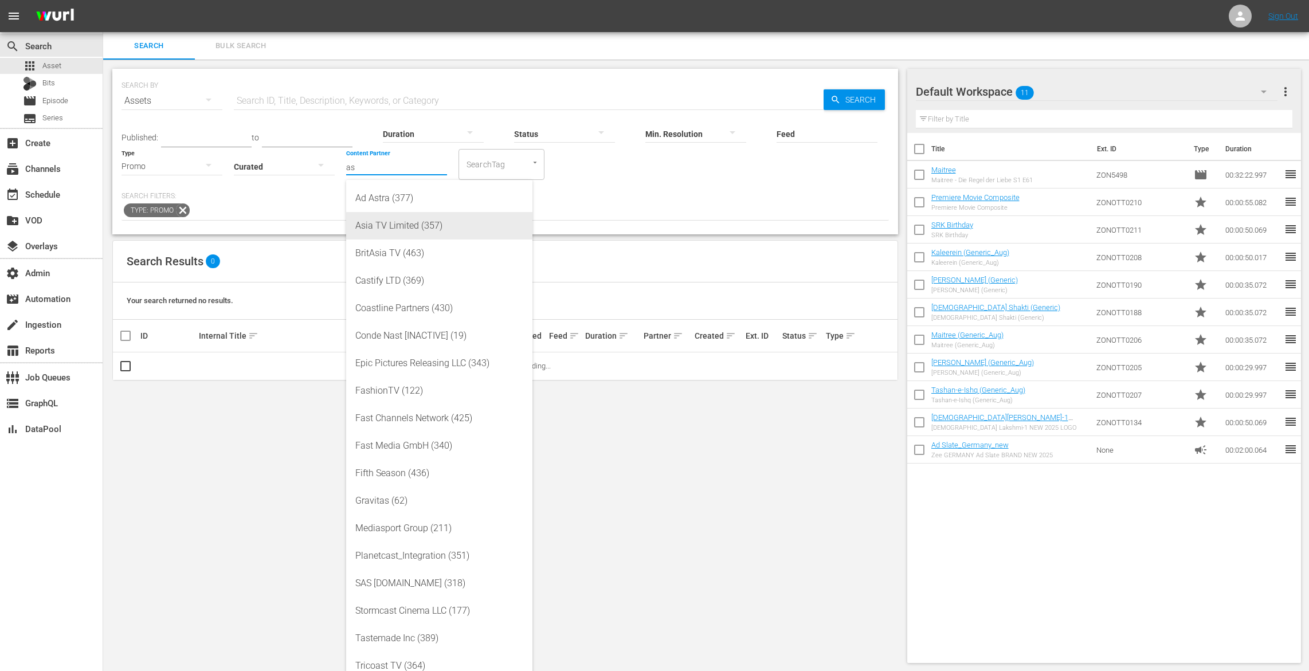
click at [401, 219] on div "Asia TV Limited (357)" at bounding box center [439, 226] width 168 height 28
type input "Asia TV Limited (357)"
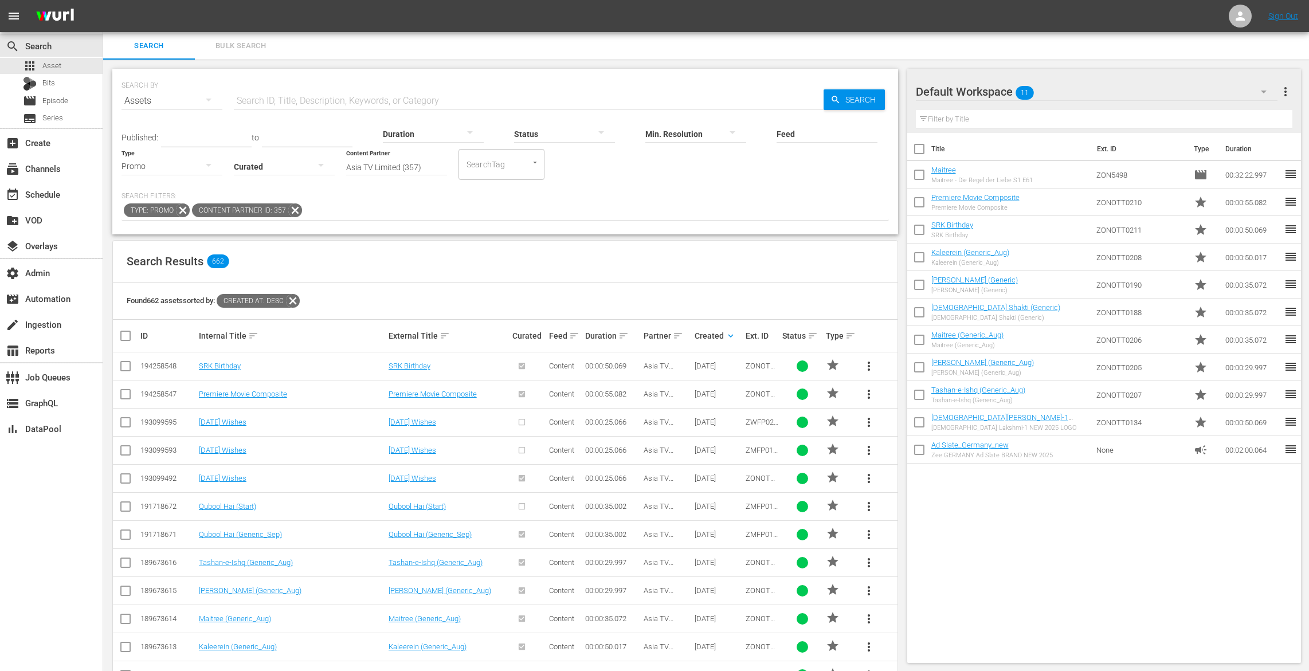
click at [876, 362] on button "more_vert" at bounding box center [869, 367] width 28 height 28
click at [902, 423] on div "Remove from all episodes" at bounding box center [947, 426] width 110 height 28
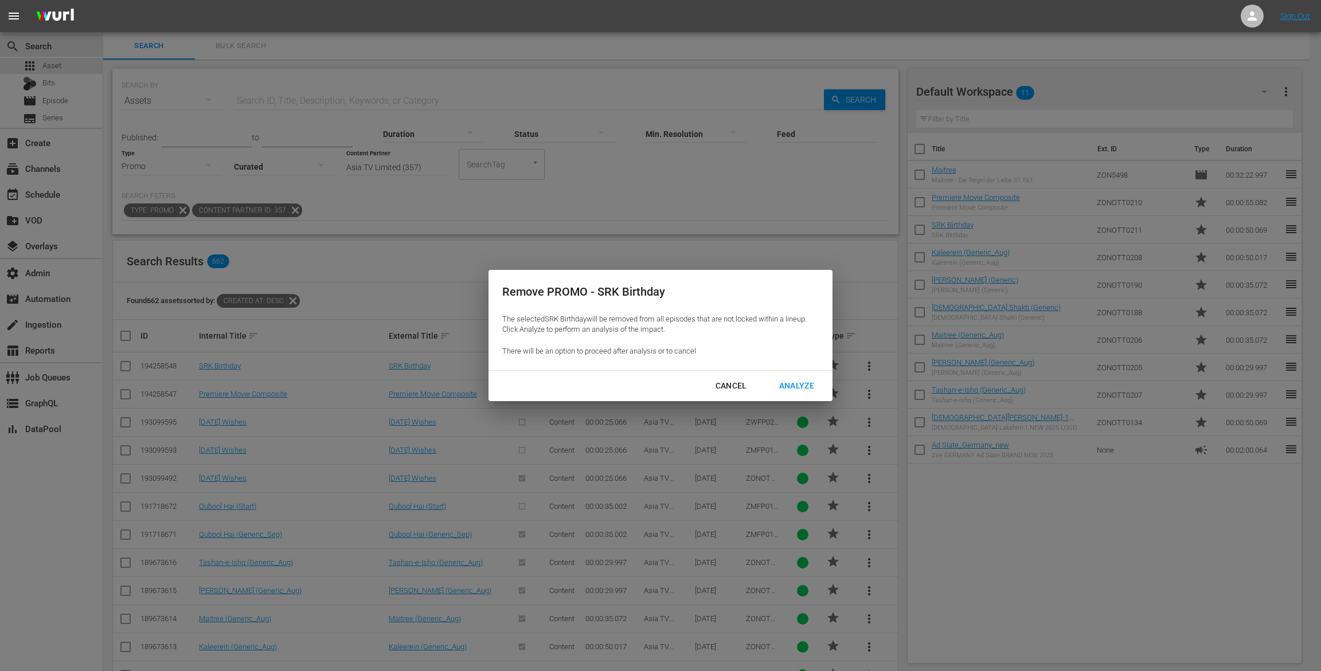
click at [785, 381] on div "Analyze" at bounding box center [796, 386] width 53 height 14
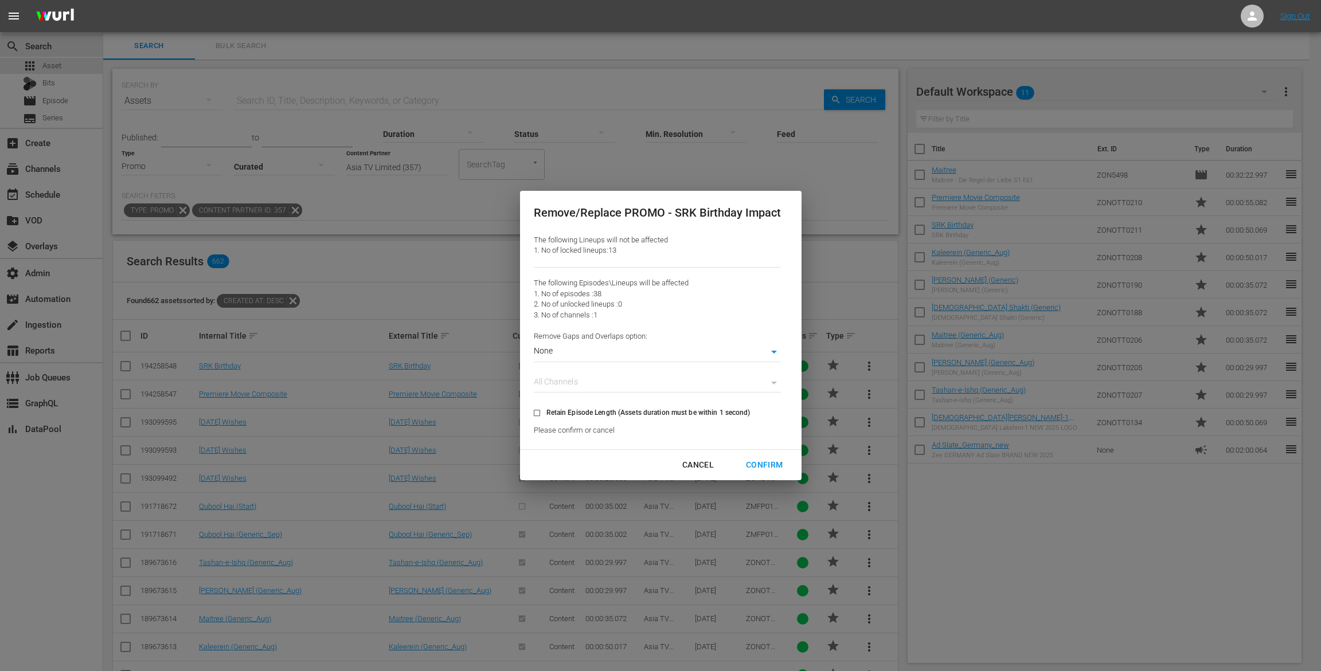
click at [774, 462] on div "Confirm" at bounding box center [764, 465] width 55 height 14
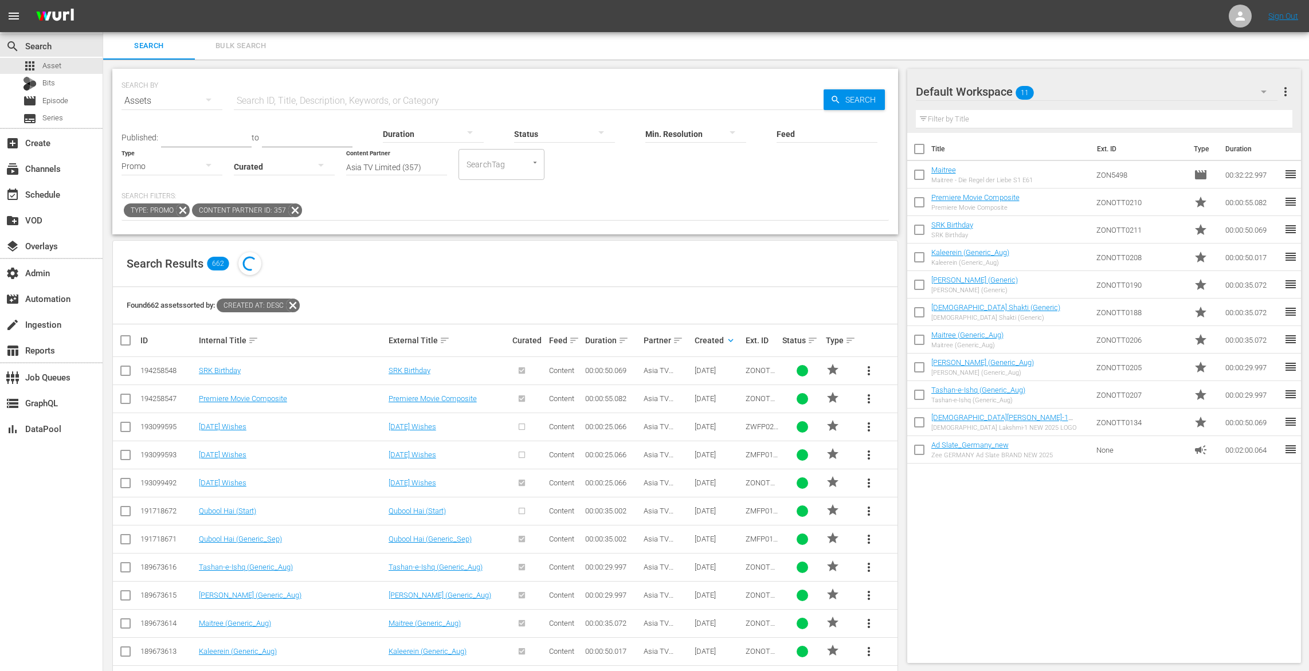
click at [920, 228] on input "checkbox" at bounding box center [919, 232] width 24 height 24
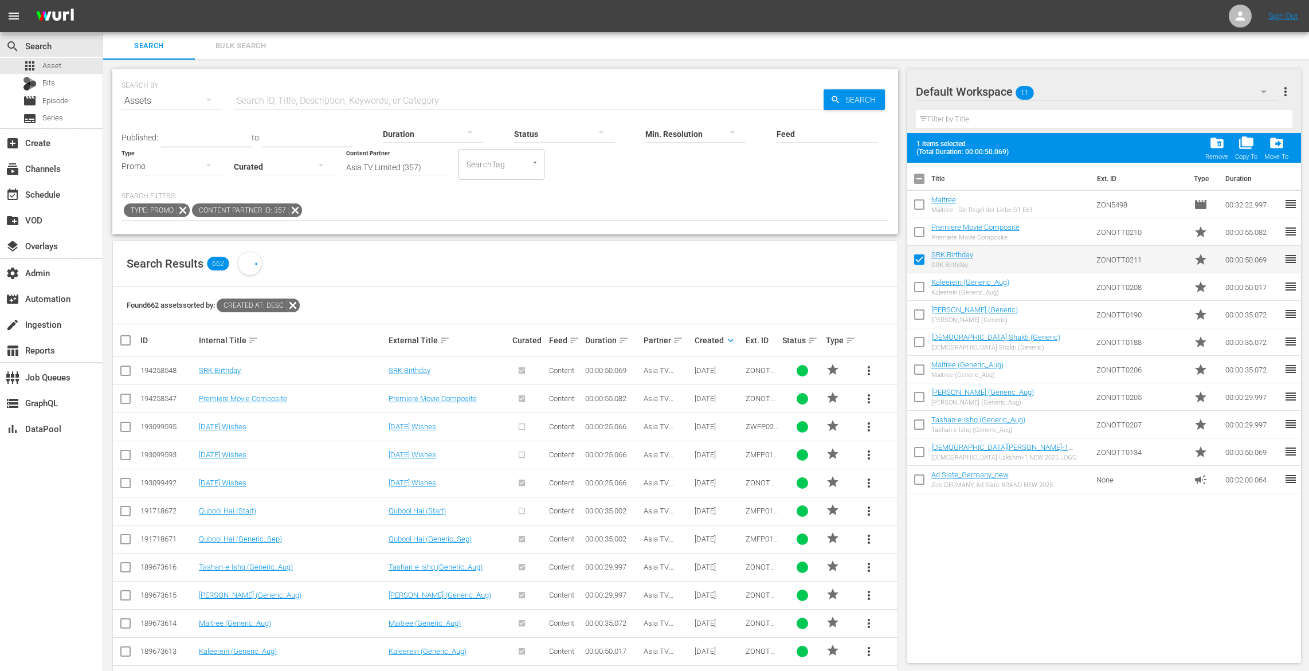
click at [1215, 145] on span "folder_delete" at bounding box center [1217, 142] width 15 height 15
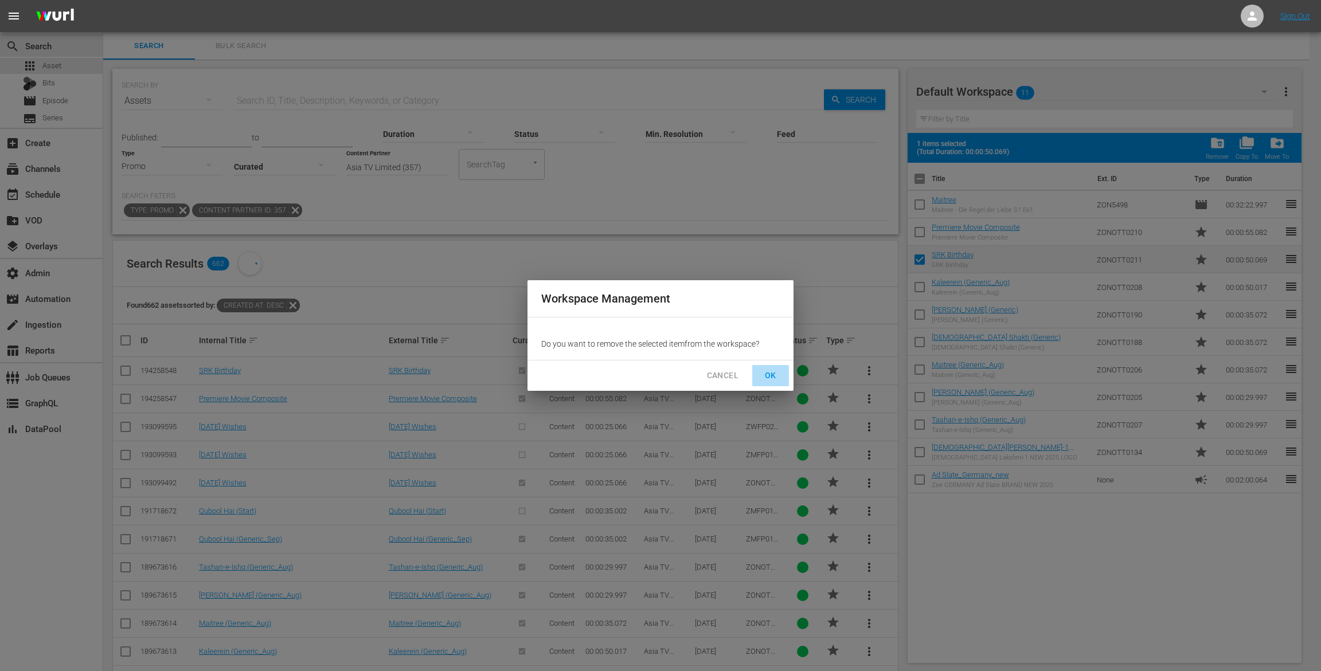
click at [770, 375] on span "OK" at bounding box center [770, 376] width 18 height 14
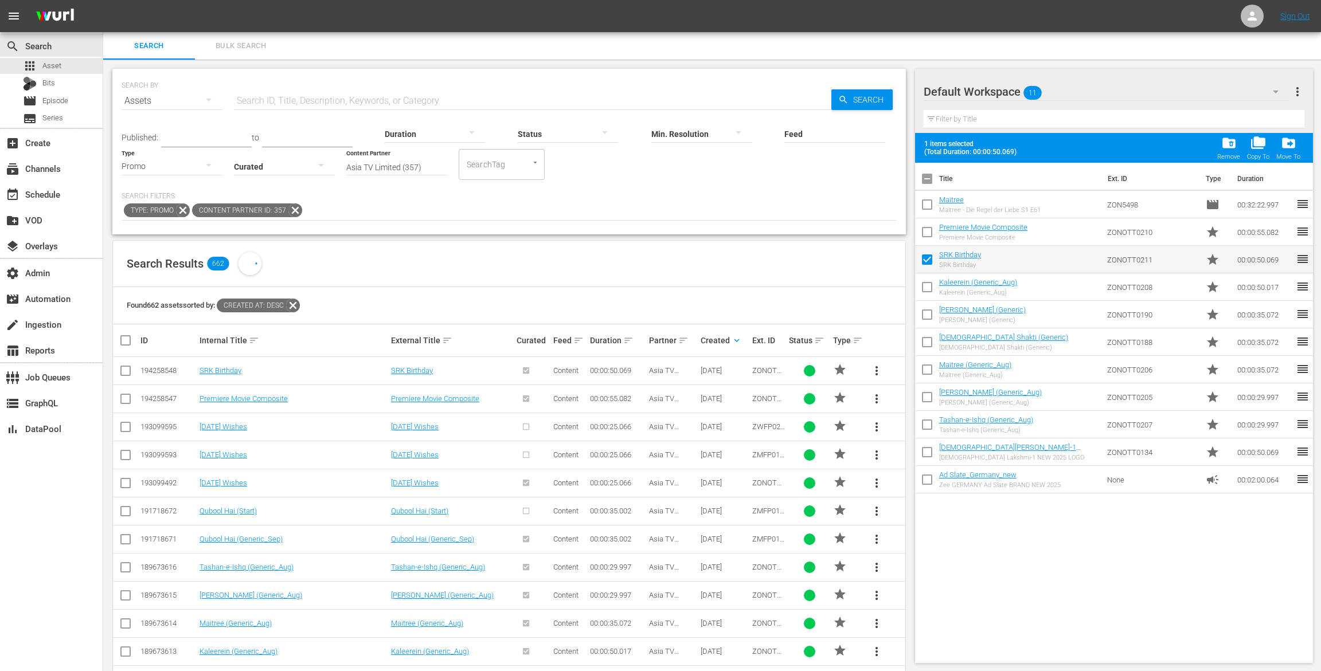
checkbox input "false"
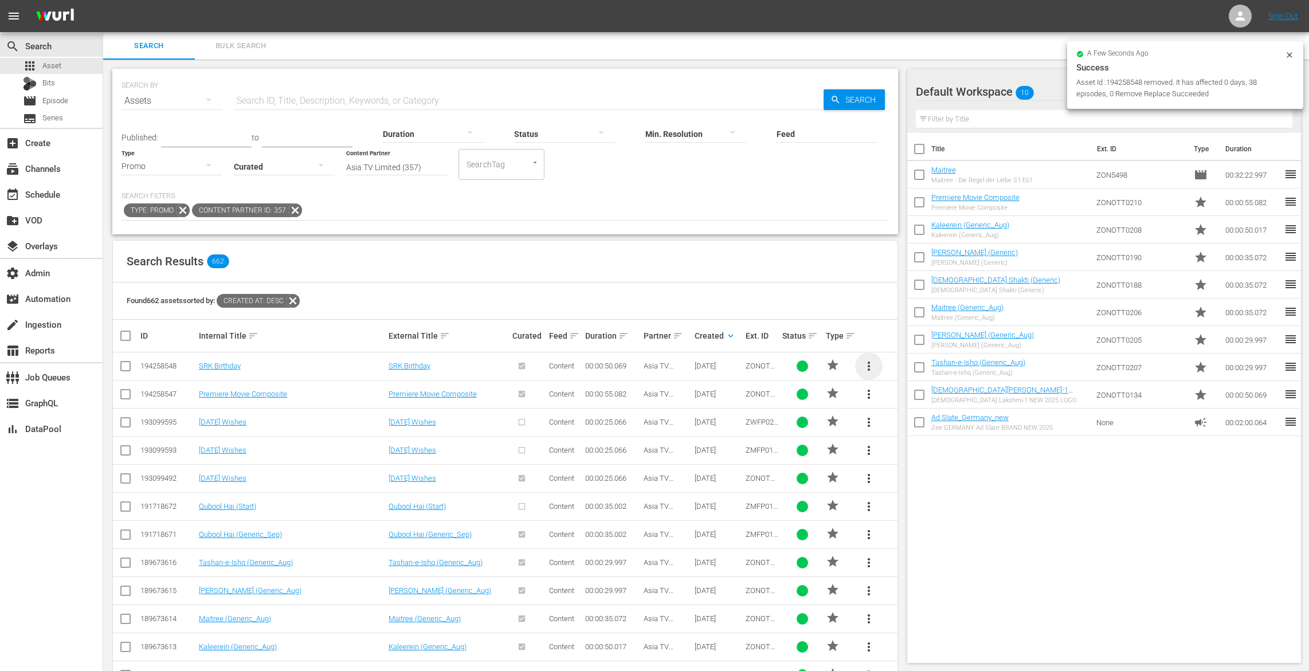
click at [876, 369] on span "more_vert" at bounding box center [869, 366] width 14 height 14
click at [914, 400] on div "Workspace" at bounding box center [947, 398] width 110 height 28
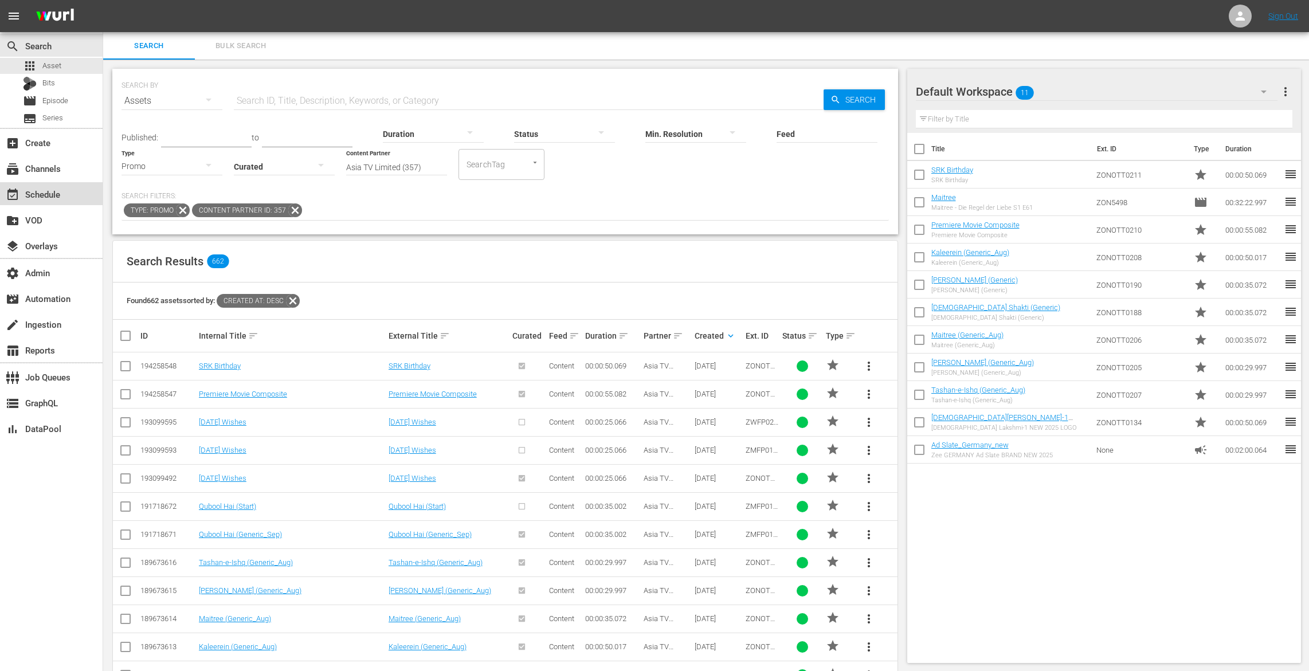
click at [38, 195] on div "event_available Schedule" at bounding box center [32, 192] width 64 height 10
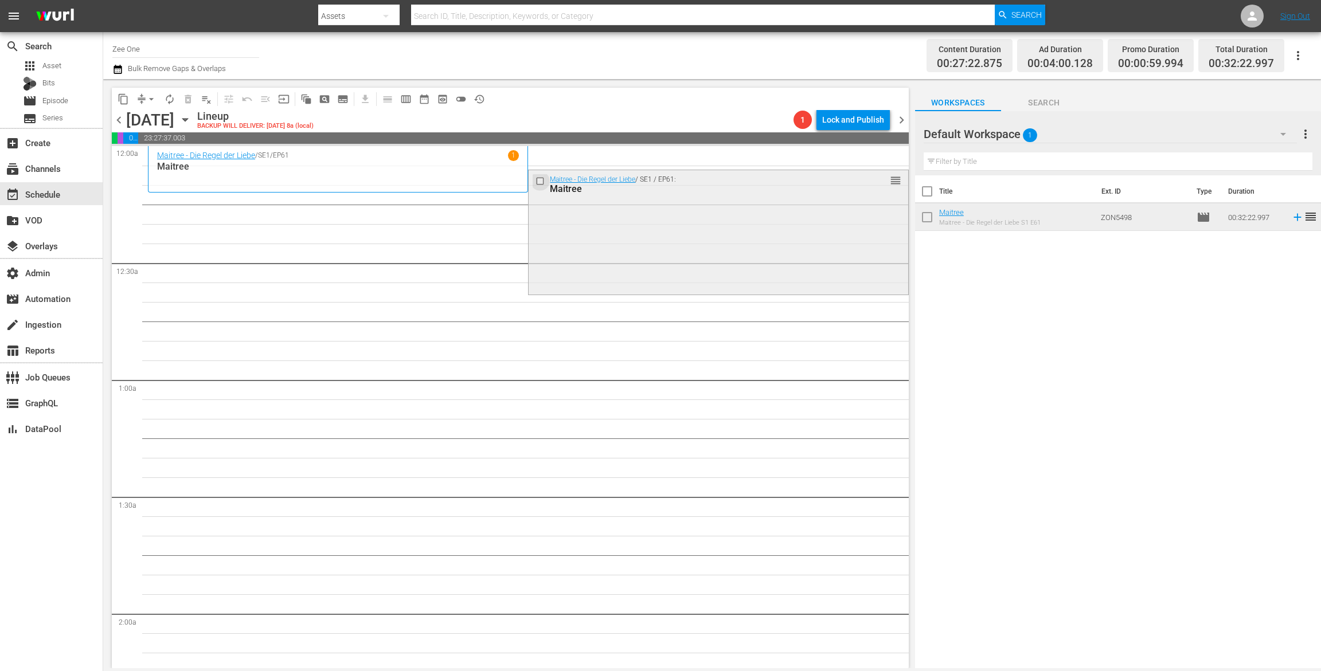
click at [539, 182] on input "checkbox" at bounding box center [541, 181] width 12 height 10
click at [190, 104] on span "delete_forever_outlined" at bounding box center [187, 98] width 11 height 11
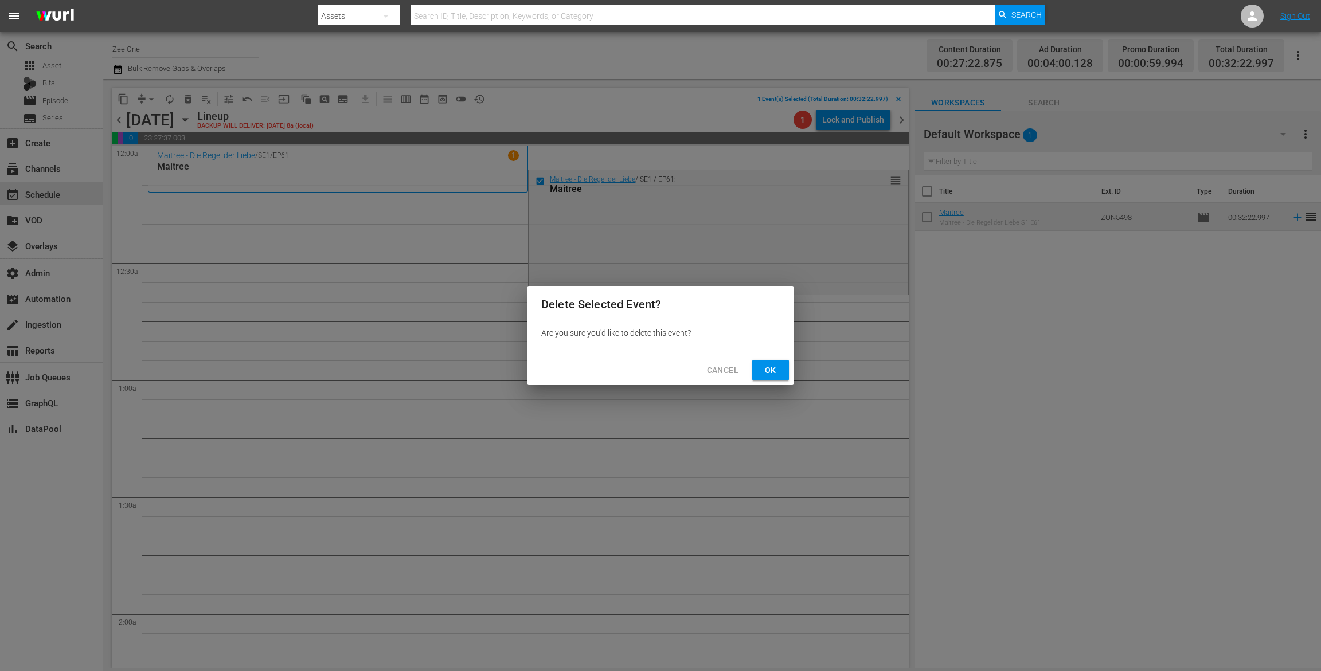
click at [779, 374] on span "Ok" at bounding box center [770, 370] width 18 height 14
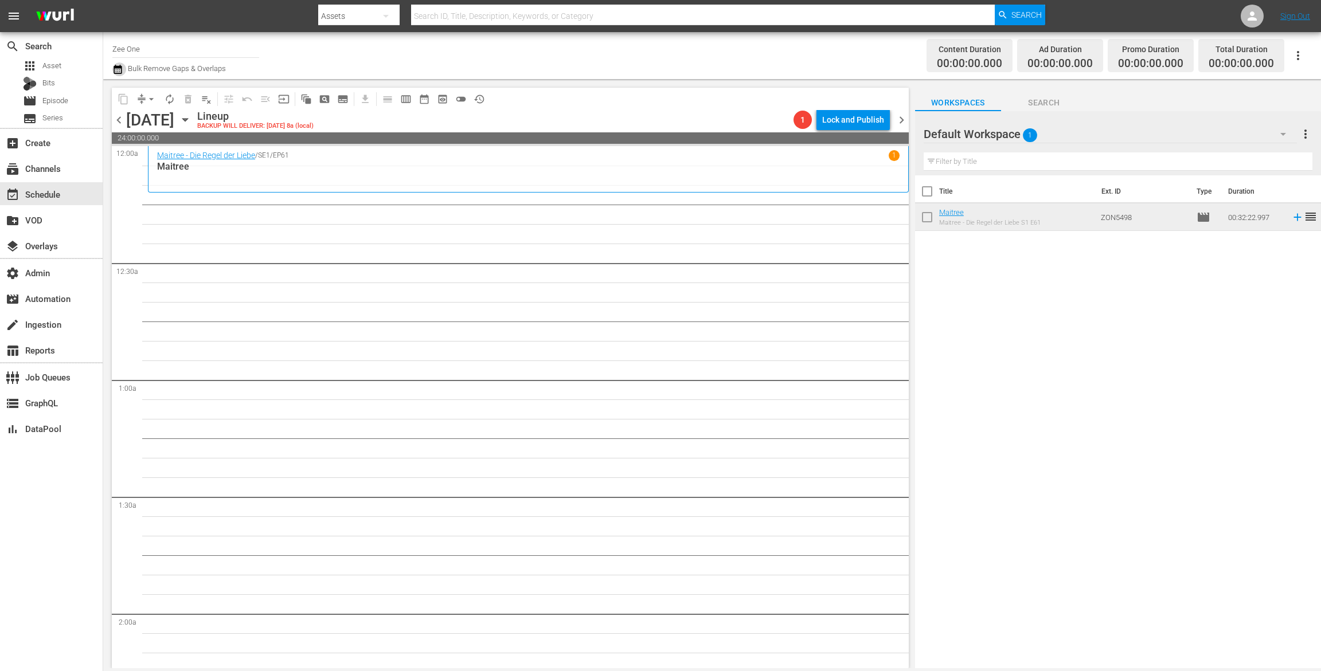
click at [117, 68] on icon "button" at bounding box center [118, 69] width 8 height 9
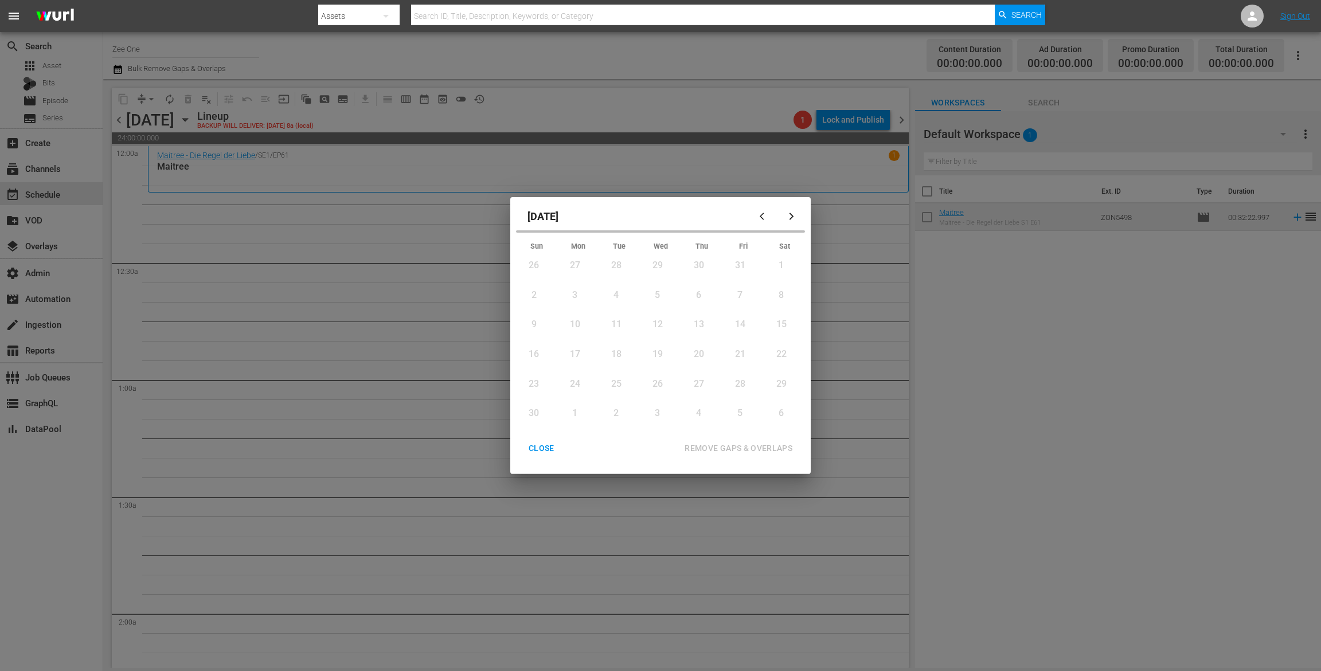
click at [117, 68] on div "[DATE] Sun Mon Tue Wed Thu Fri Sat 26 View Lineup 27 View Lineup 28 View Lineup…" at bounding box center [660, 335] width 1321 height 671
click at [541, 448] on div "CLOSE" at bounding box center [541, 448] width 44 height 14
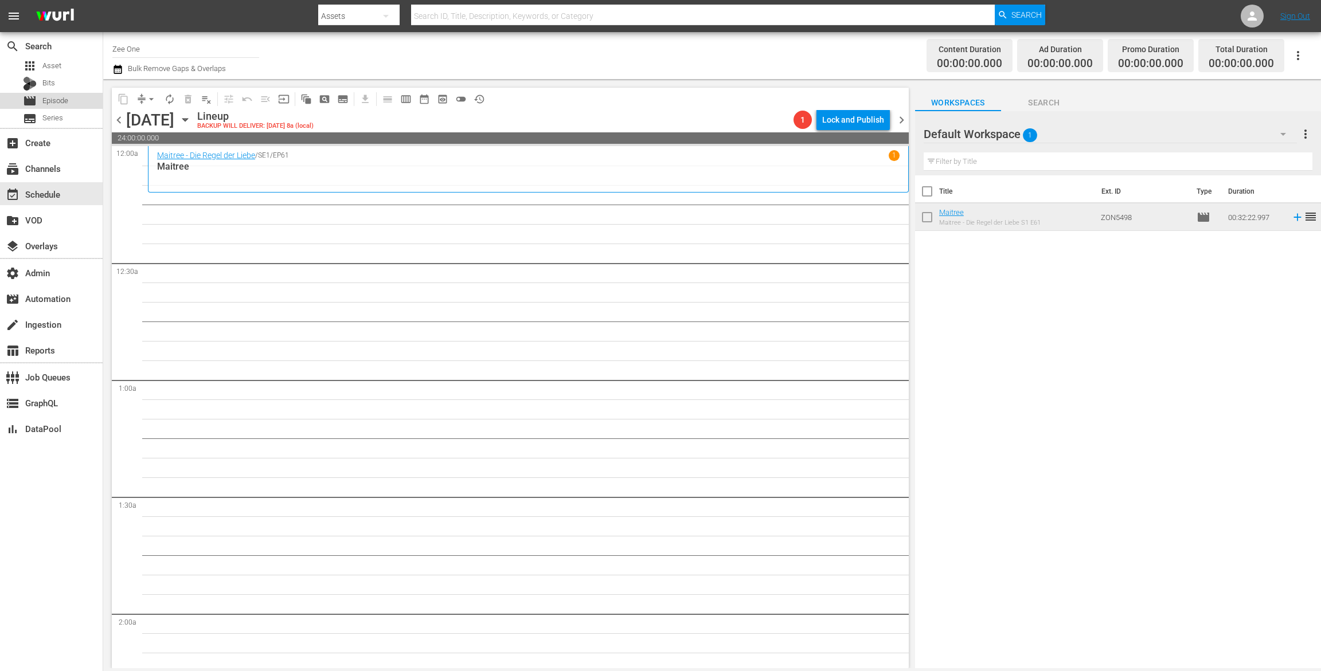
click at [57, 101] on span "Episode" at bounding box center [55, 100] width 26 height 11
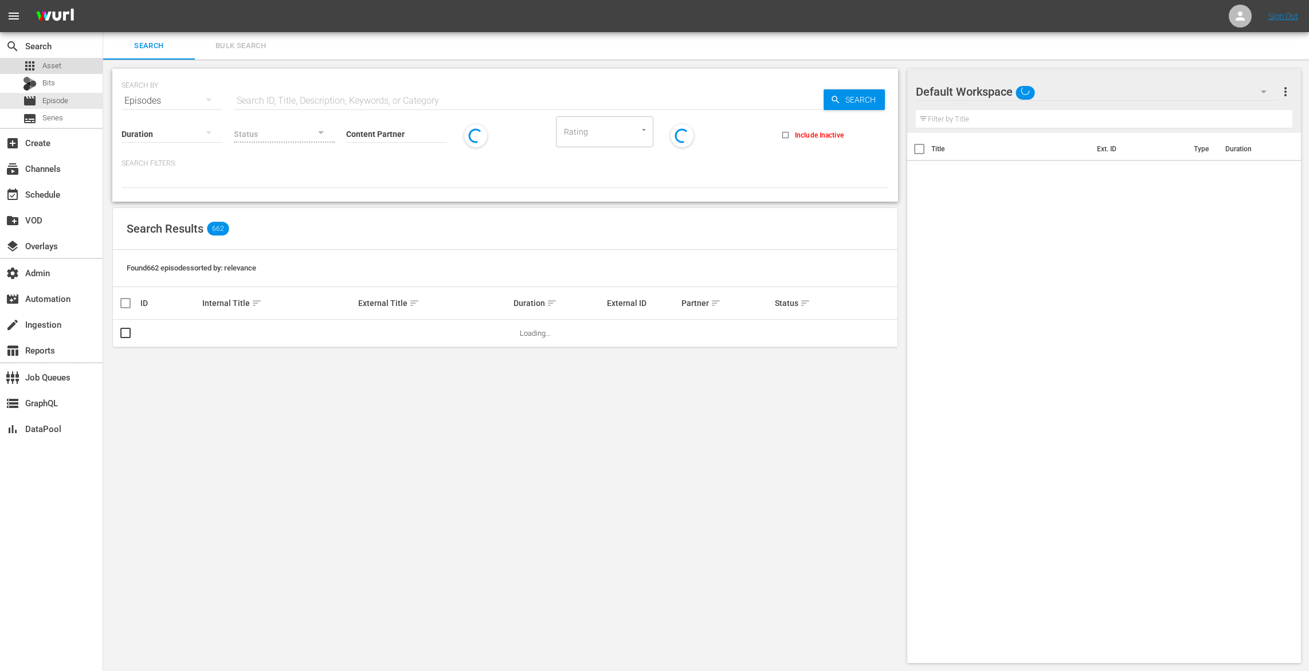
click at [84, 65] on div "apps Asset" at bounding box center [51, 66] width 103 height 16
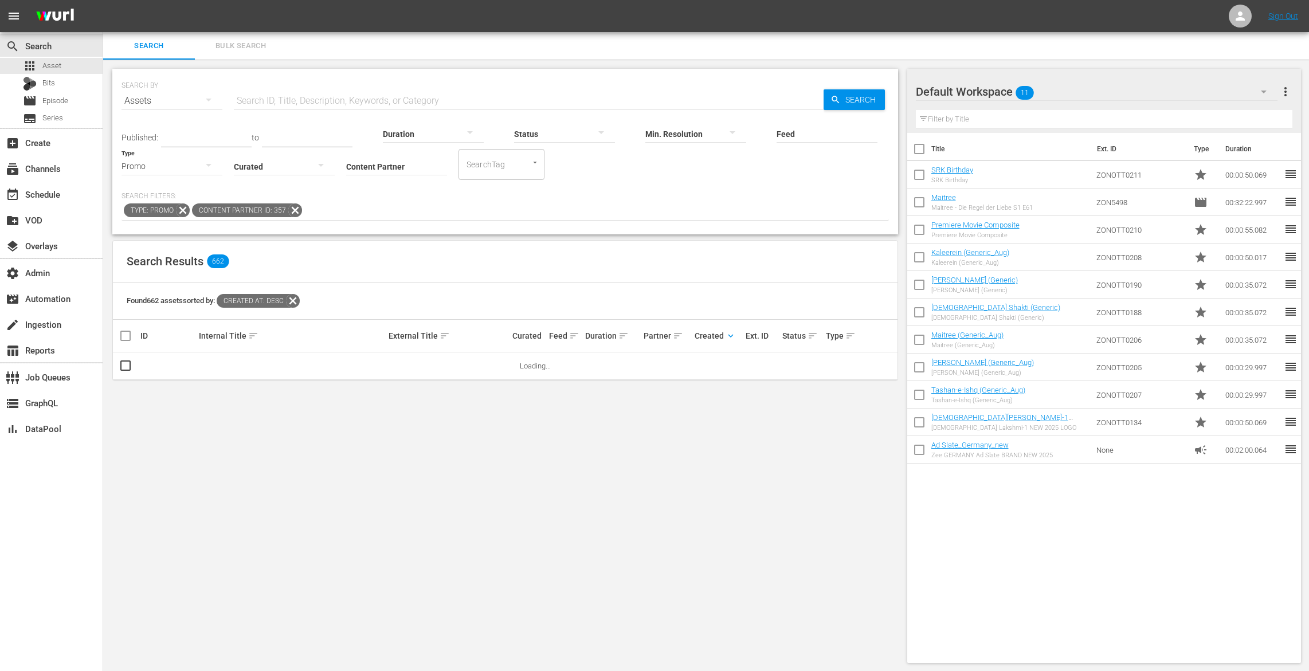
click at [302, 97] on input "text" at bounding box center [529, 101] width 590 height 28
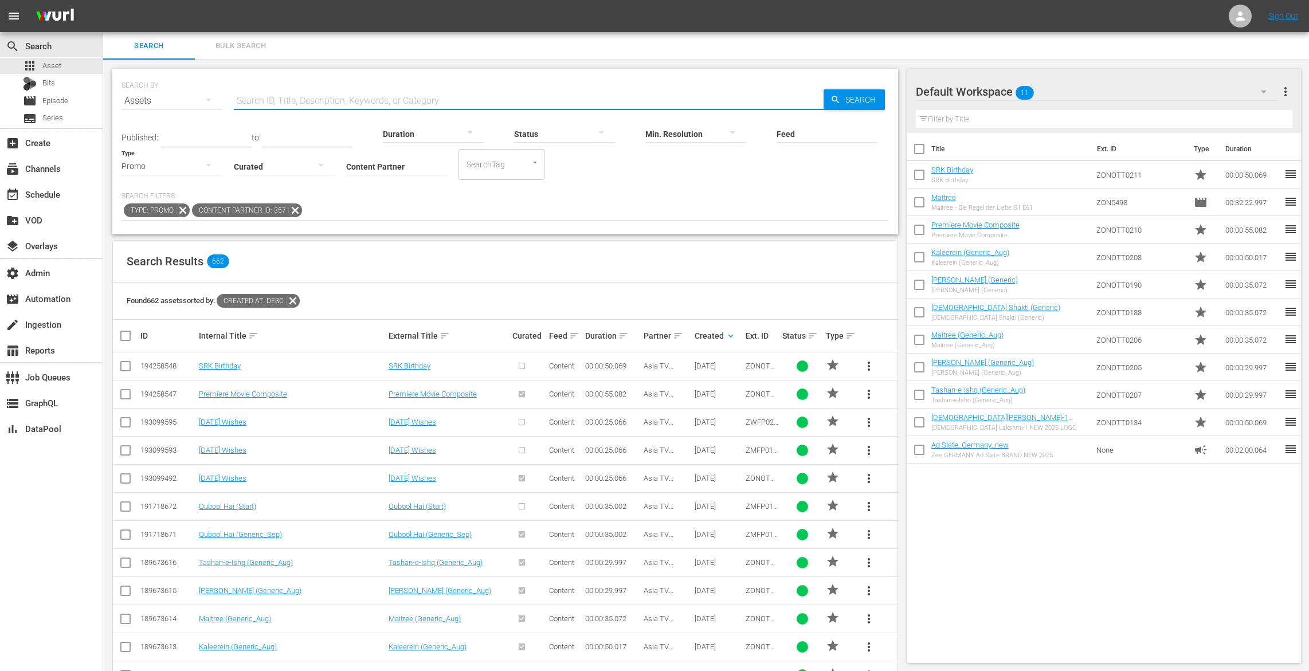
paste input "Aitraaz"
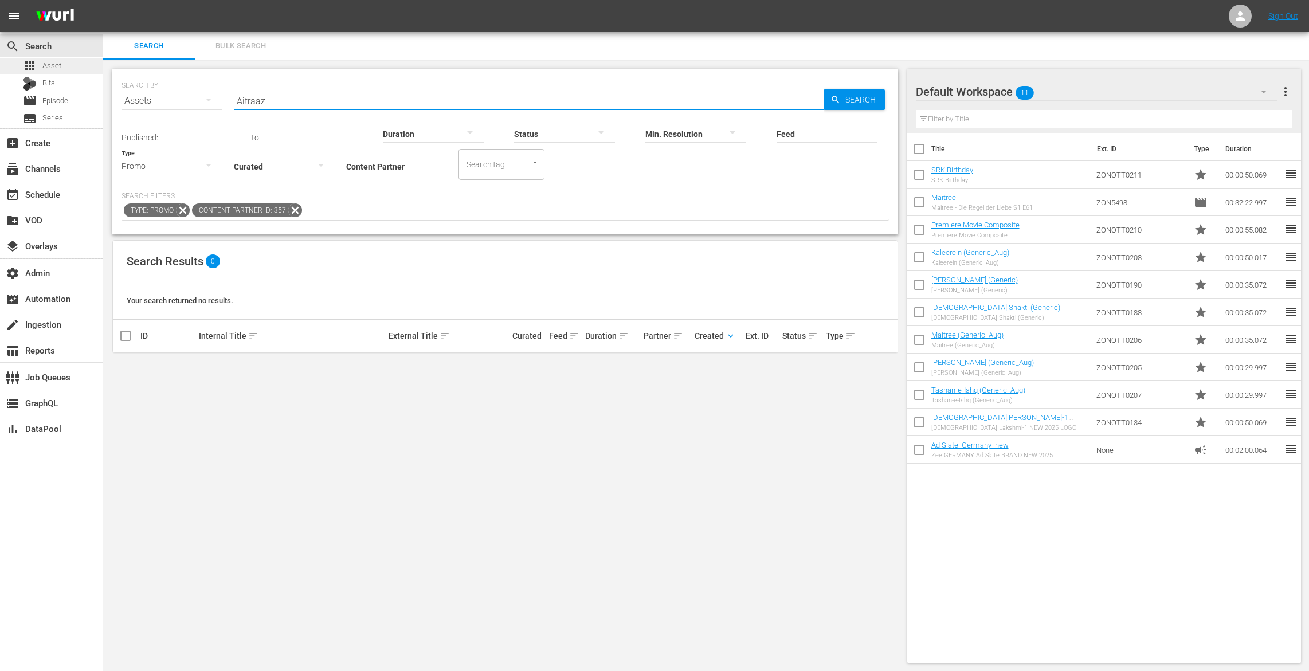
drag, startPoint x: 273, startPoint y: 98, endPoint x: 71, endPoint y: 69, distance: 203.8
click at [103, 0] on div "search Search apps Asset Bits movie Episode subtitles Series add_box Create sub…" at bounding box center [706, 0] width 1206 height 0
paste input "ZON0470"
type input "ZON0470"
click at [294, 215] on icon at bounding box center [295, 210] width 15 height 15
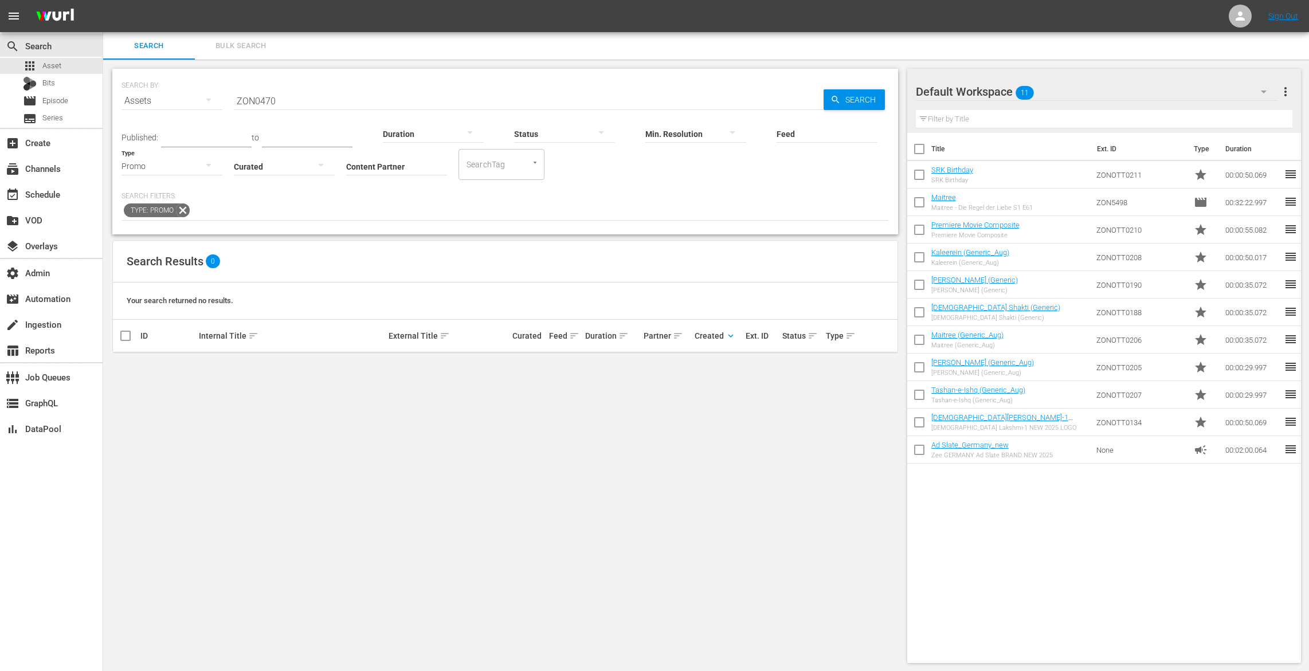
click at [187, 212] on icon at bounding box center [182, 210] width 15 height 15
click at [870, 369] on span "more_vert" at bounding box center [869, 366] width 14 height 14
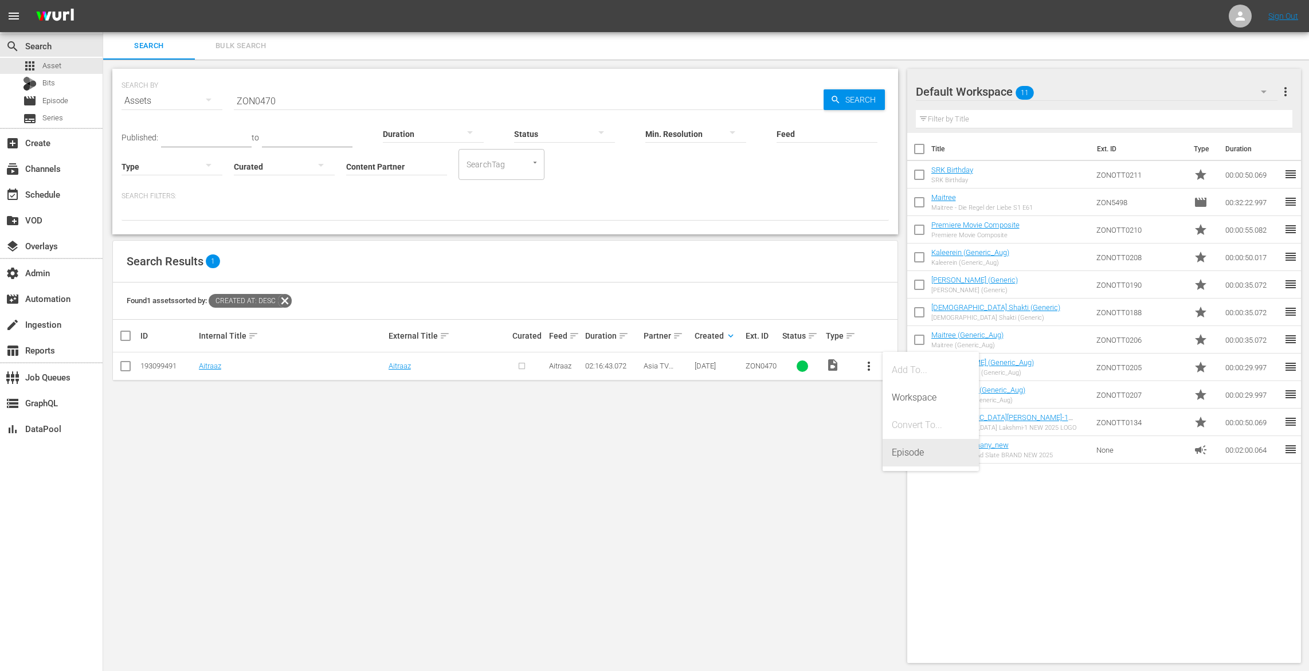
click at [905, 457] on div "Episode" at bounding box center [931, 453] width 78 height 28
click at [911, 453] on div "Episode" at bounding box center [931, 453] width 78 height 28
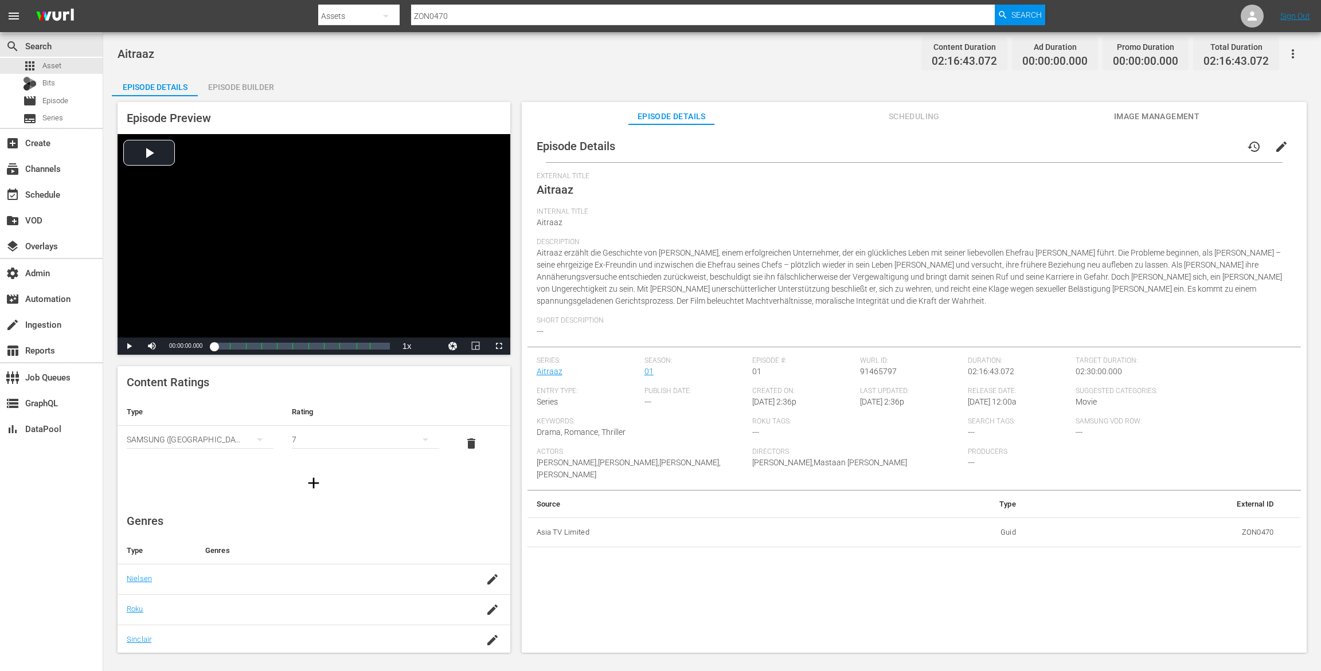
click at [1274, 145] on span "edit" at bounding box center [1281, 147] width 14 height 14
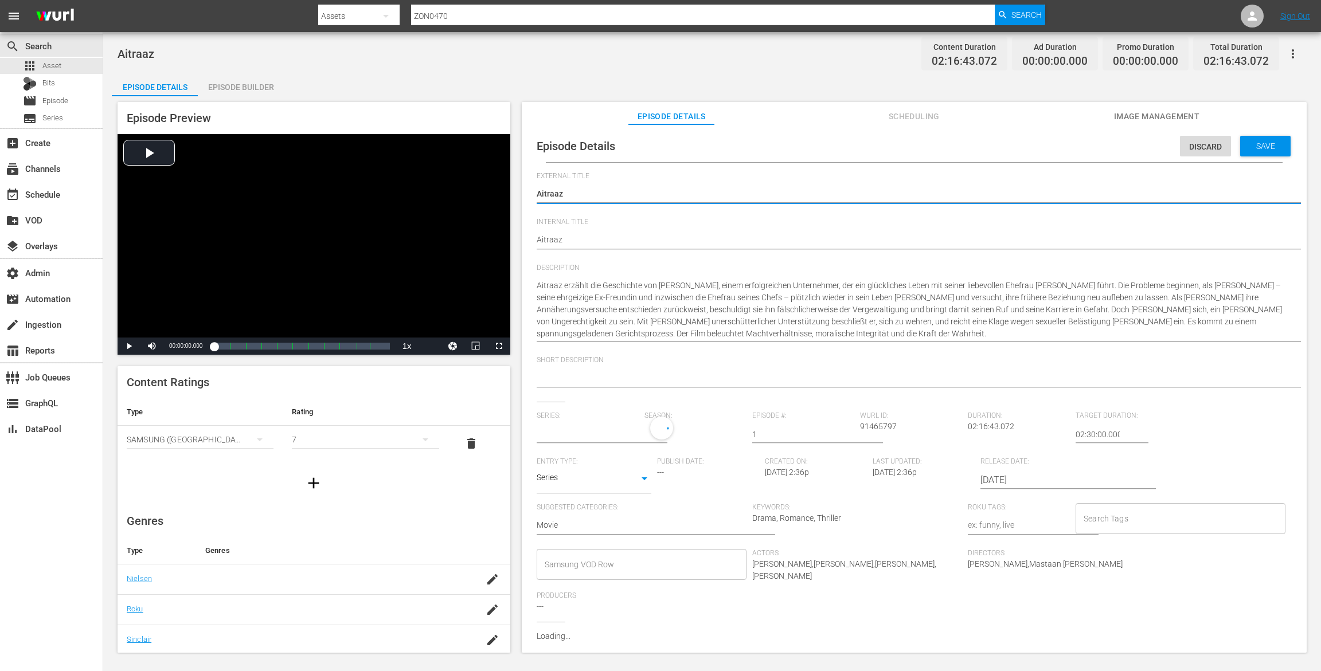
type input "Aitraaz"
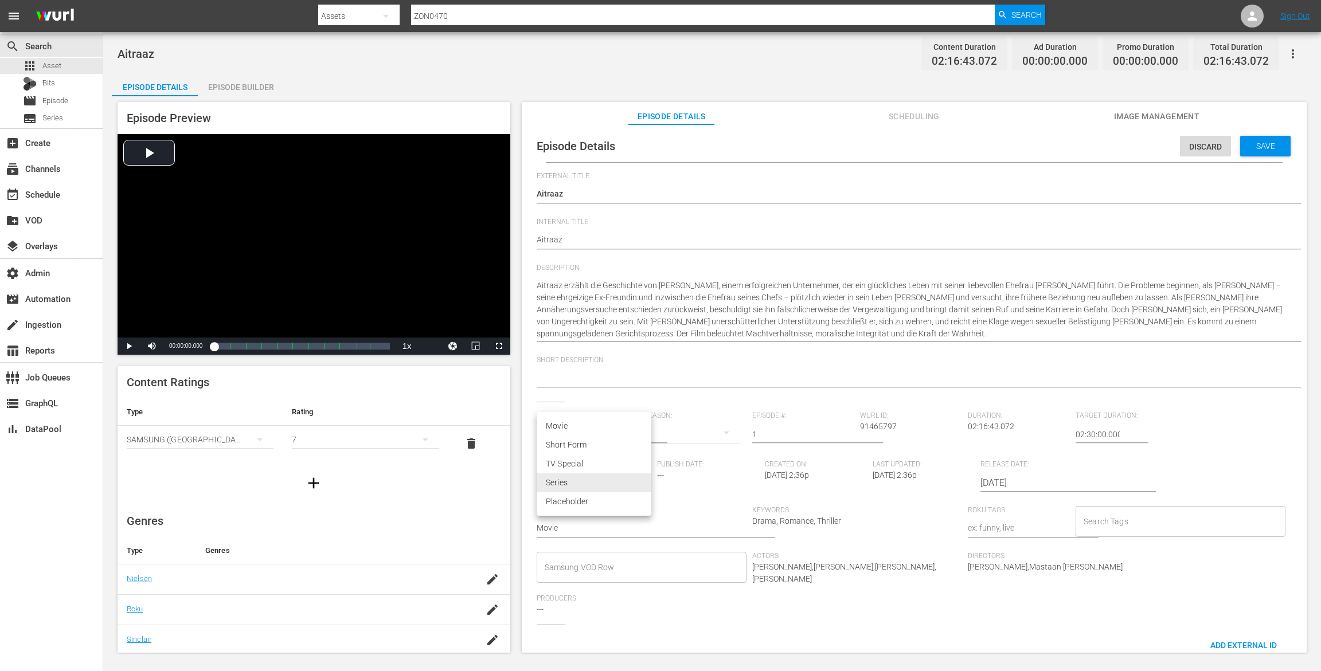
click at [569, 483] on body "menu Search By Assets Search ID, Title, Description, Keywords, or Category ZON0…" at bounding box center [660, 335] width 1321 height 671
click at [584, 426] on li "Movie" at bounding box center [594, 426] width 115 height 19
type input "MOVIE"
click at [776, 431] on input "1" at bounding box center [803, 435] width 102 height 28
click at [588, 429] on input "text" at bounding box center [588, 435] width 102 height 28
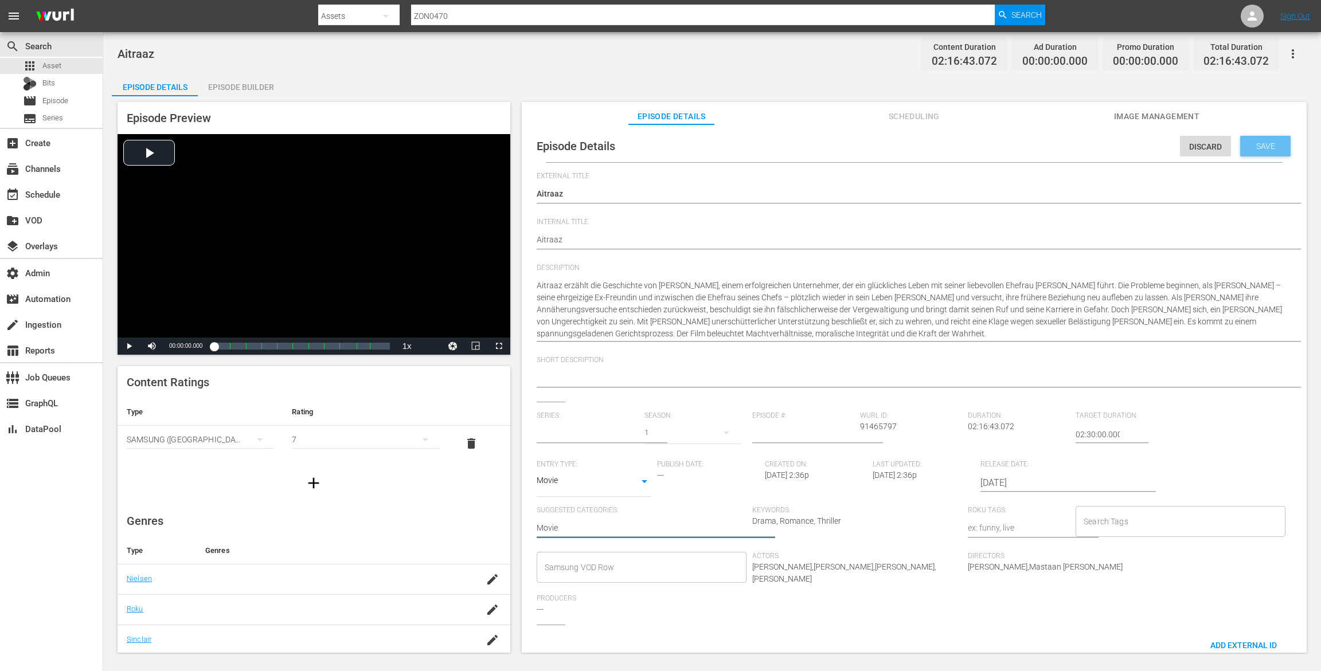
click at [1274, 132] on div "Discard Save" at bounding box center [1237, 143] width 115 height 26
click at [1273, 139] on div "Save" at bounding box center [1265, 146] width 50 height 21
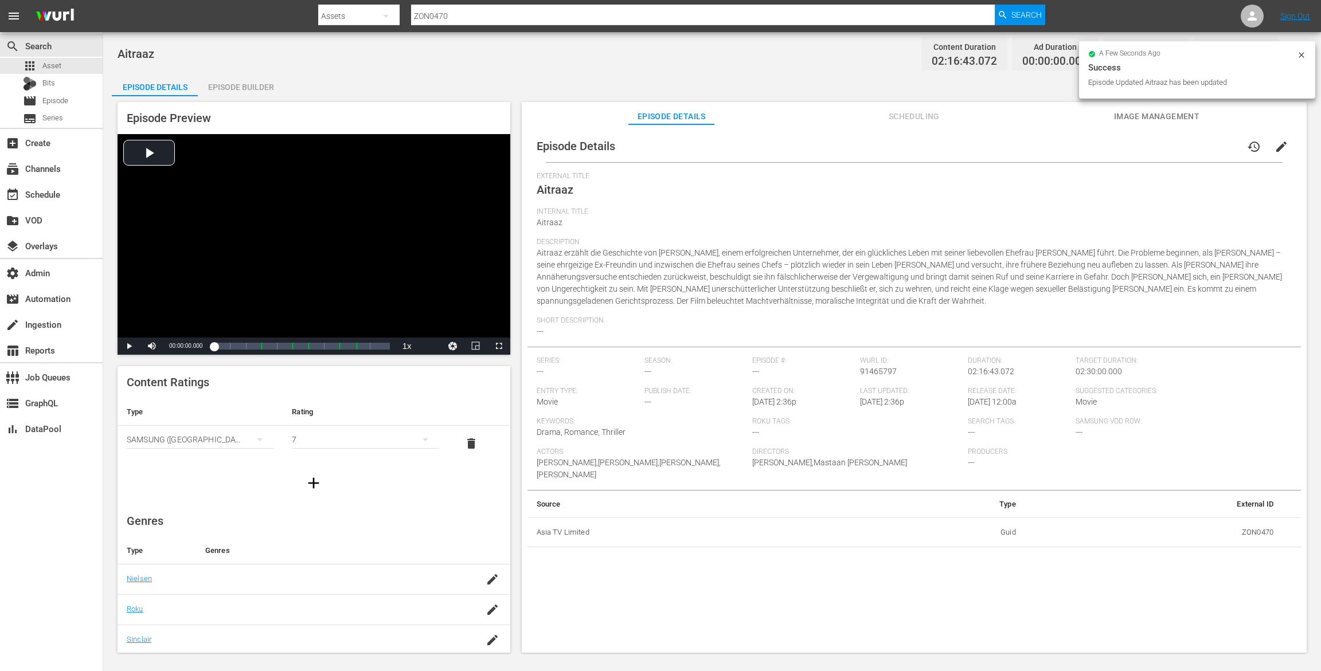
click at [241, 92] on div "Episode Builder" at bounding box center [241, 87] width 86 height 28
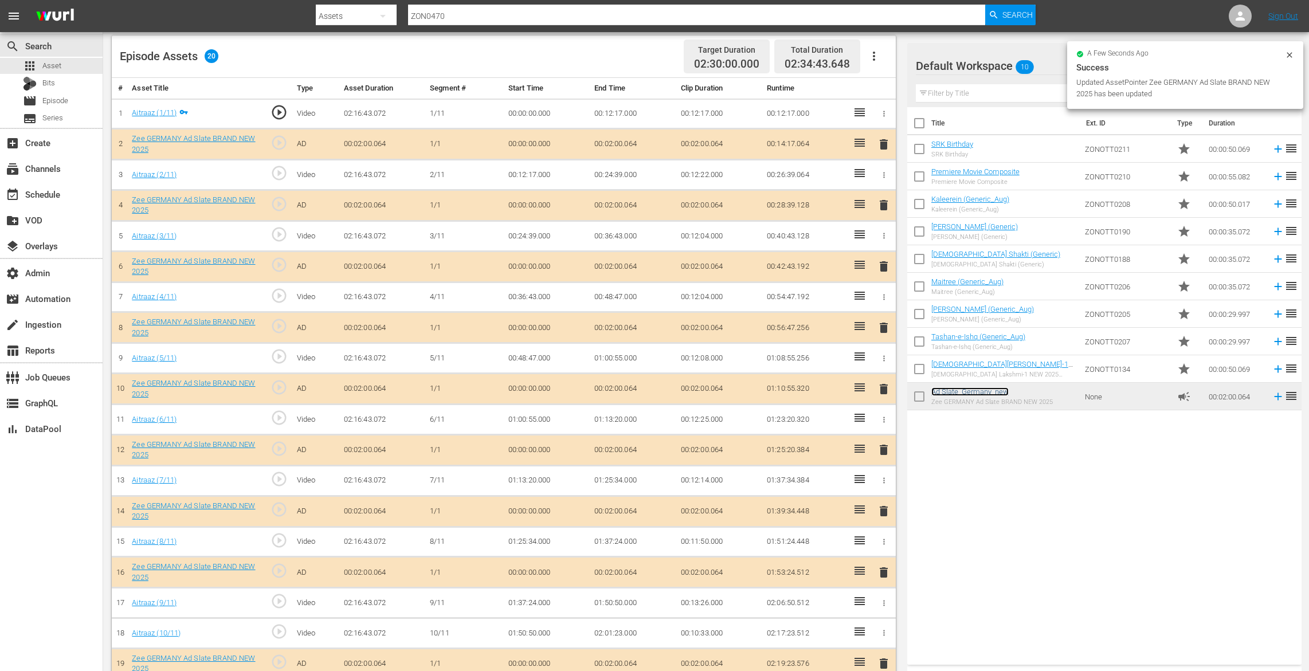
scroll to position [339, 0]
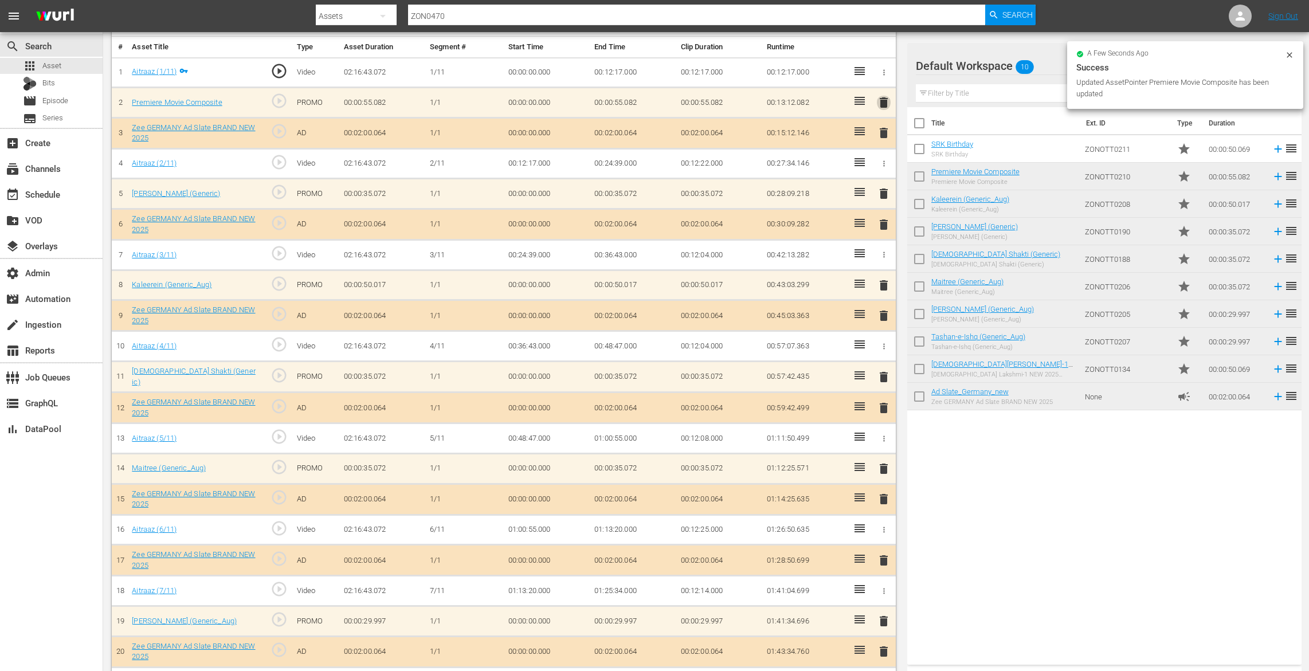
click at [889, 100] on span "delete" at bounding box center [884, 103] width 14 height 14
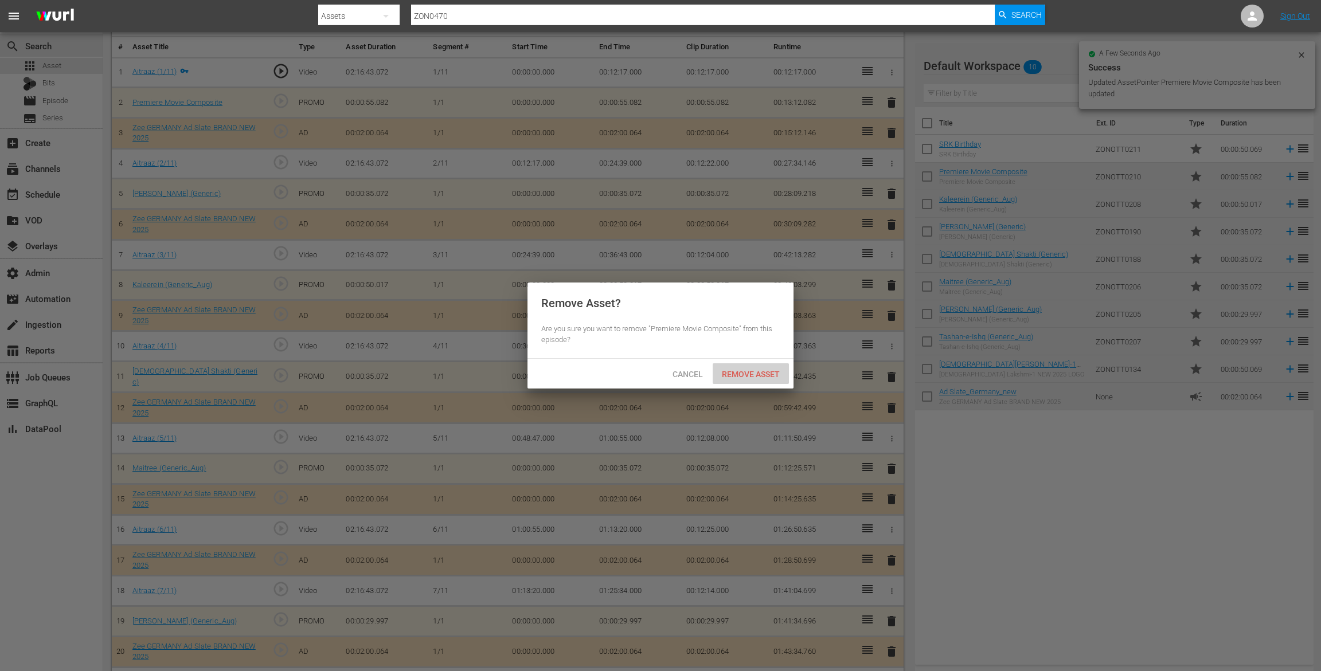
click at [741, 375] on span "Remove Asset" at bounding box center [751, 374] width 76 height 9
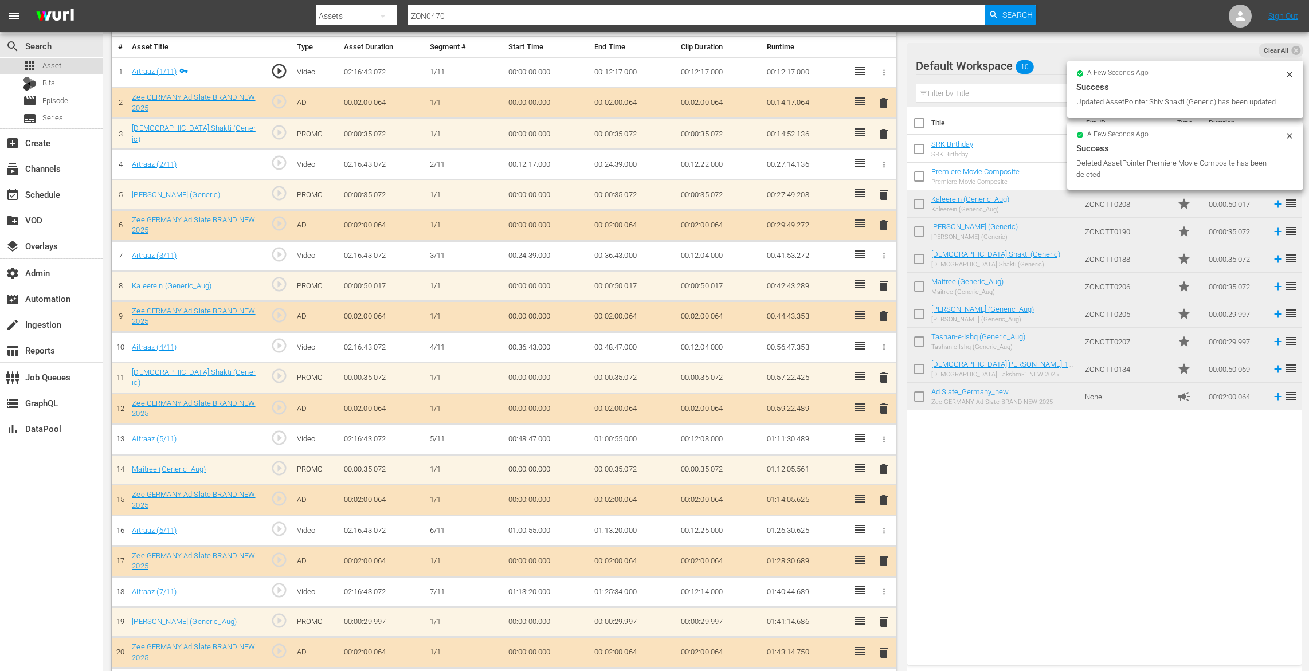
click at [62, 67] on div "apps Asset" at bounding box center [51, 66] width 103 height 16
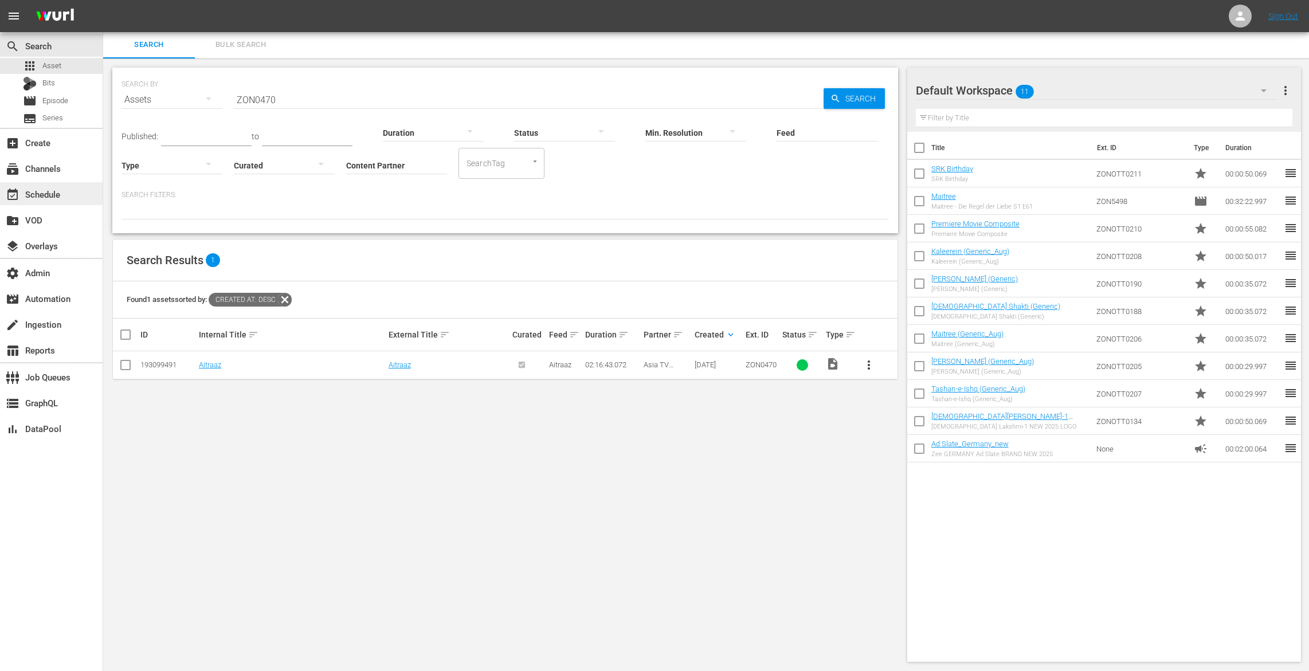
click at [68, 201] on div "event_available Schedule" at bounding box center [51, 193] width 103 height 23
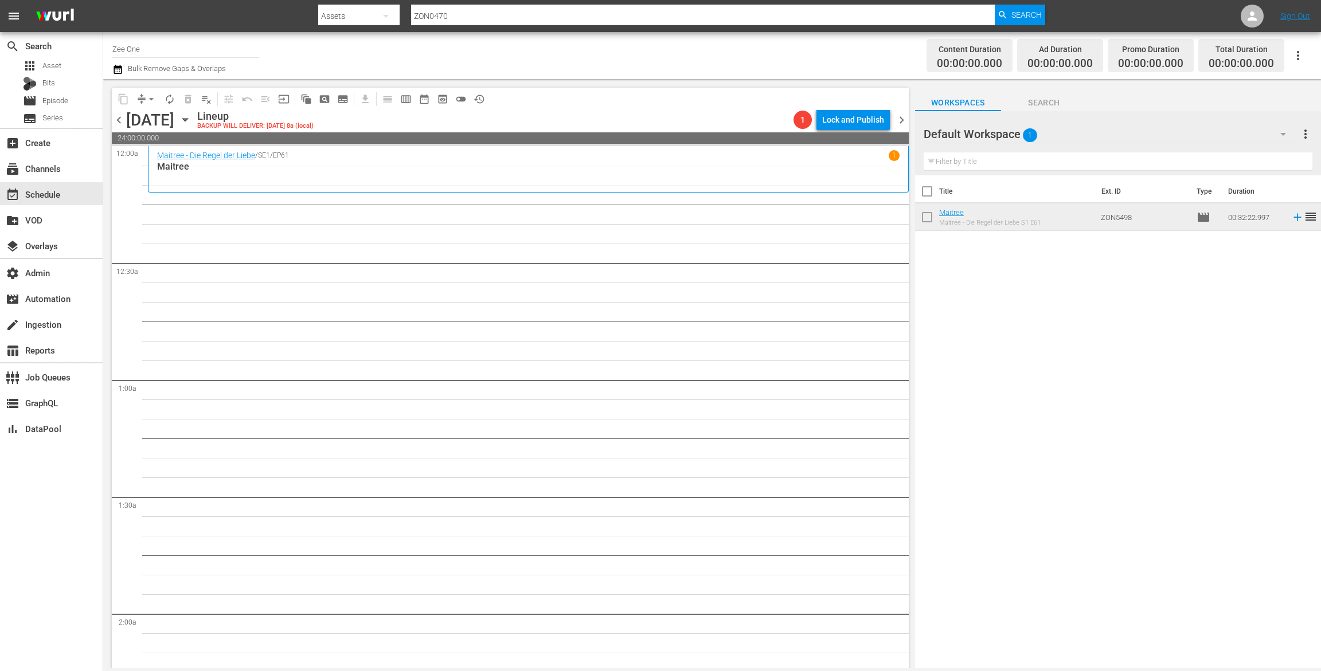
click at [118, 116] on span "chevron_left" at bounding box center [119, 120] width 14 height 14
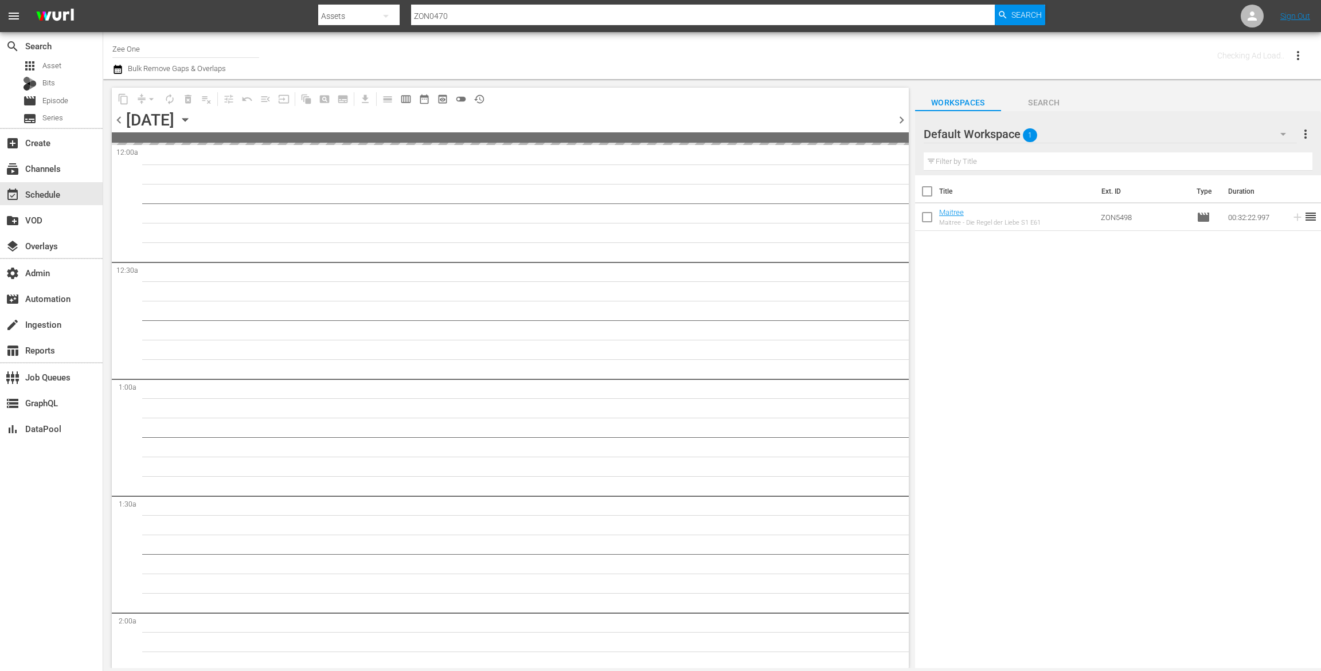
click at [118, 116] on span "chevron_left" at bounding box center [119, 120] width 14 height 14
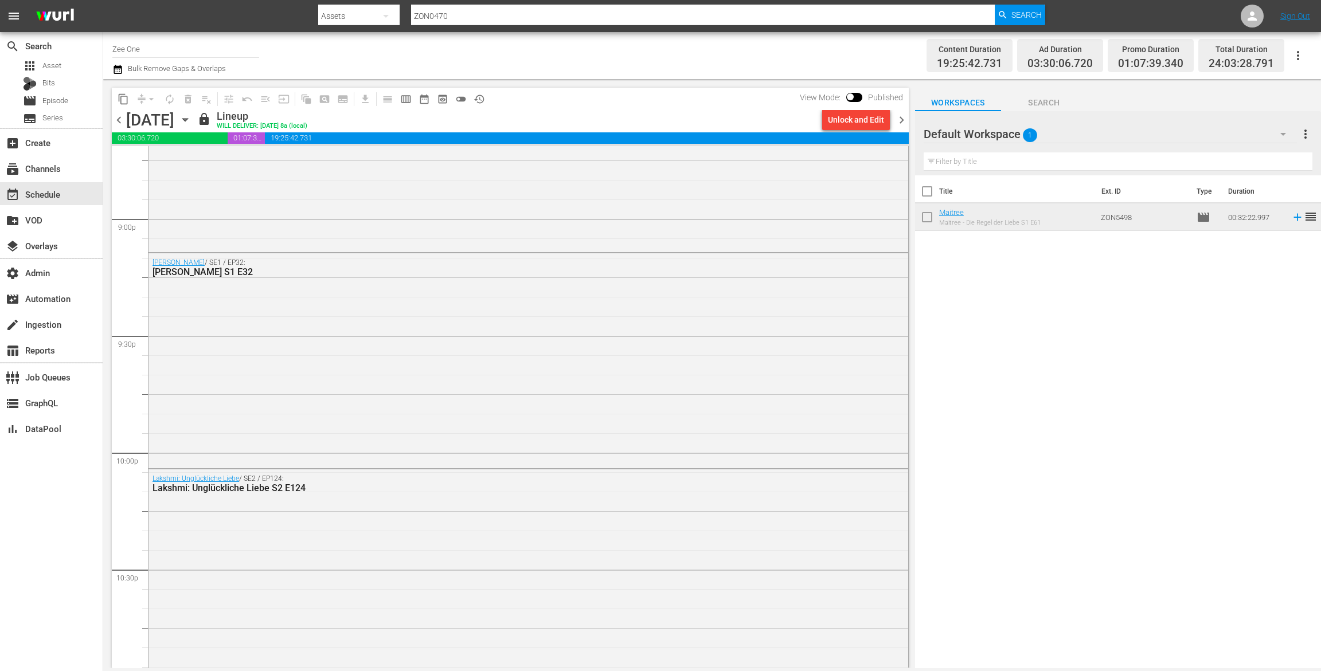
scroll to position [4932, 0]
